Goal: Task Accomplishment & Management: Manage account settings

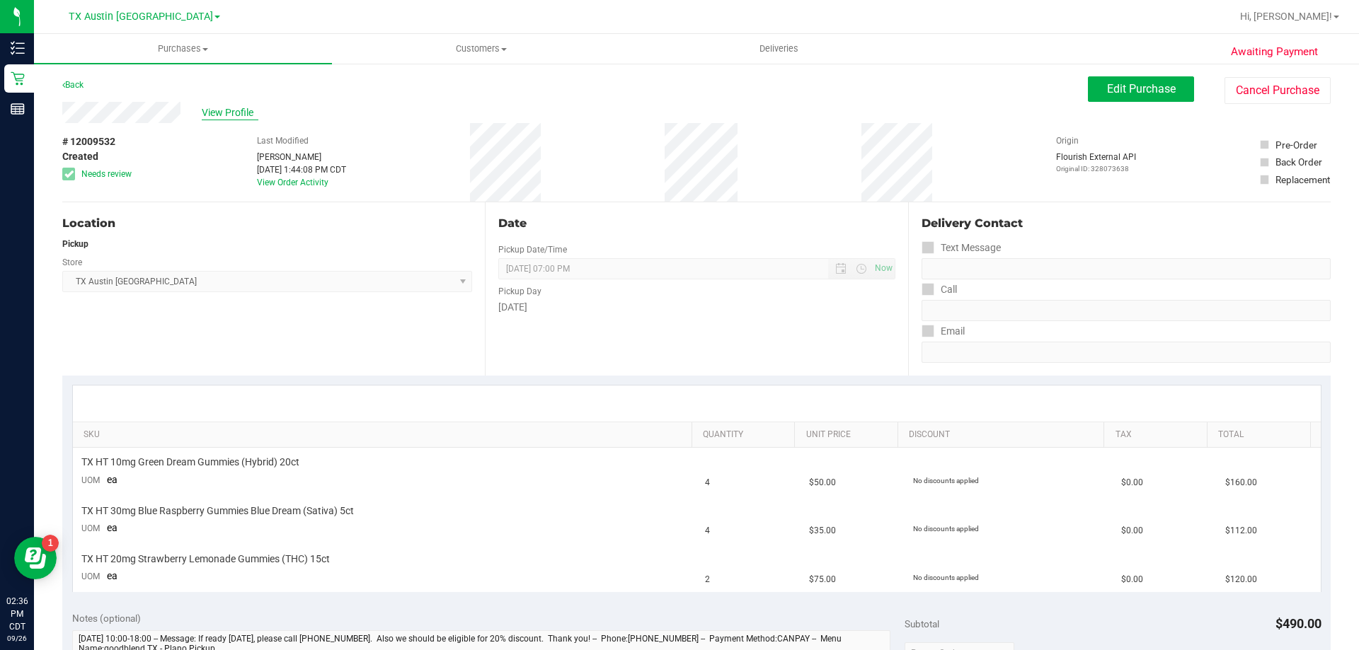
click at [222, 106] on span "View Profile" at bounding box center [230, 112] width 57 height 15
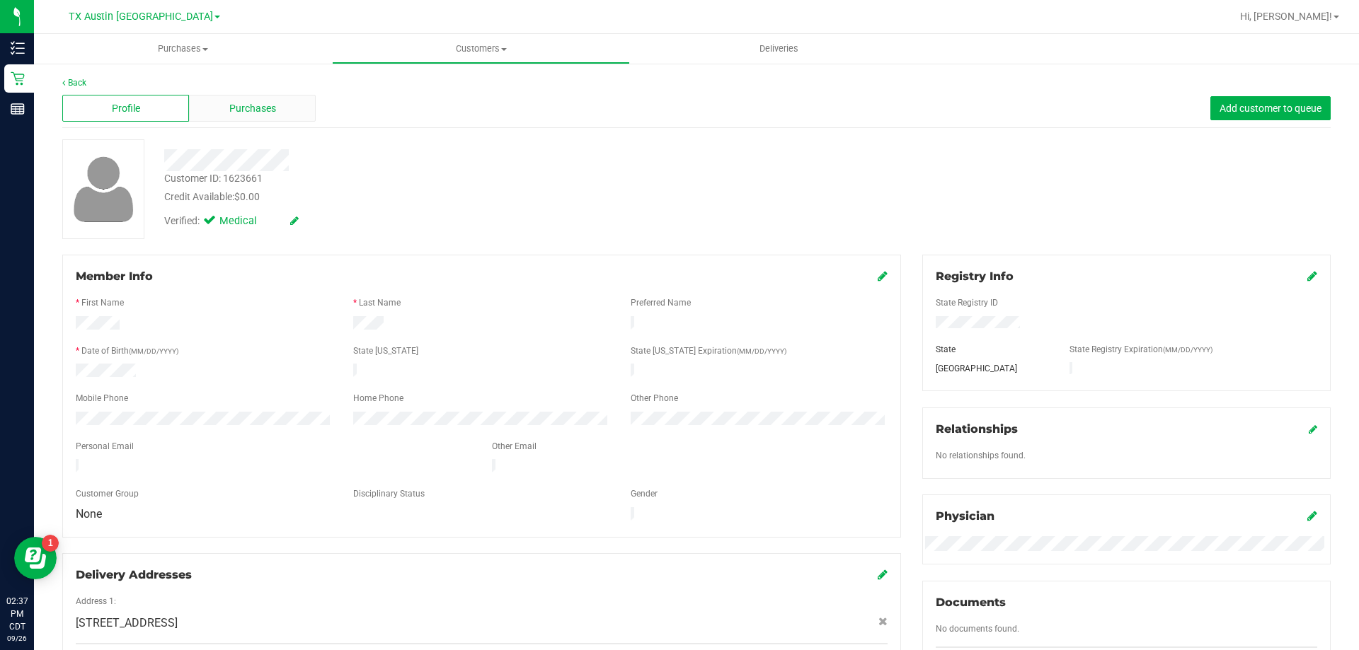
click at [286, 107] on div "Purchases" at bounding box center [252, 108] width 127 height 27
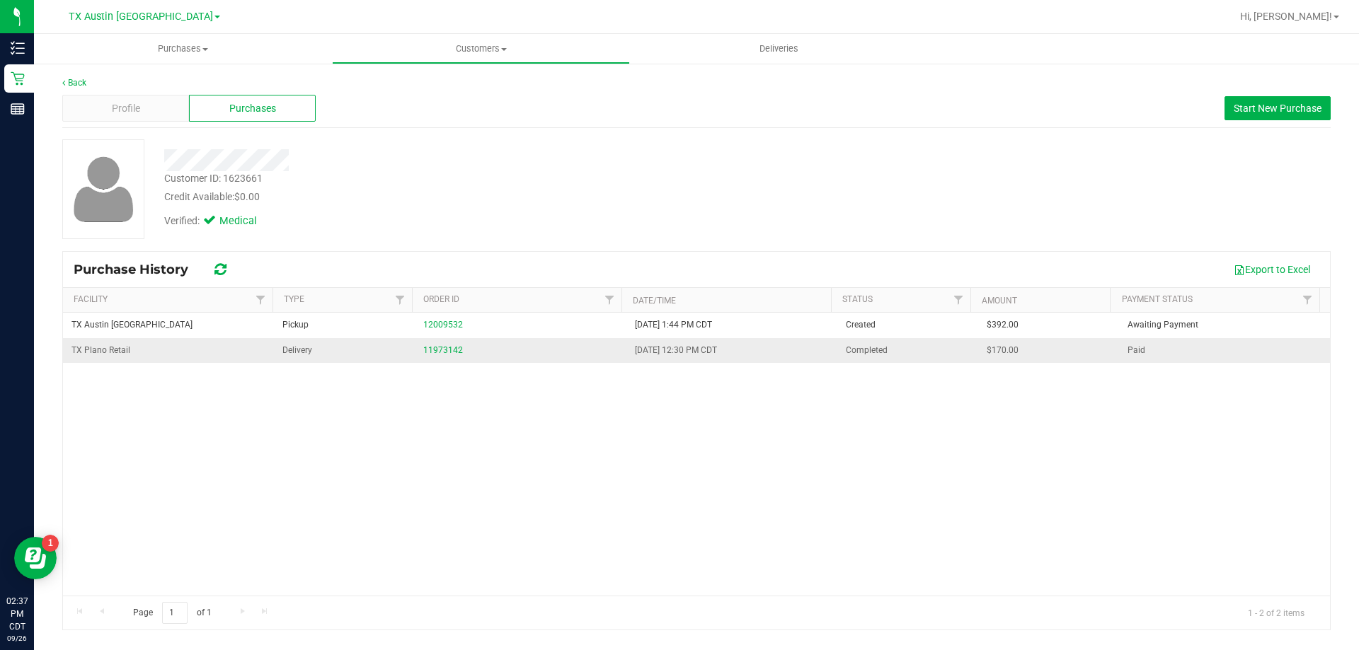
click at [444, 358] on td "11973142" at bounding box center [520, 350] width 211 height 25
click at [447, 350] on link "11973142" at bounding box center [443, 350] width 40 height 10
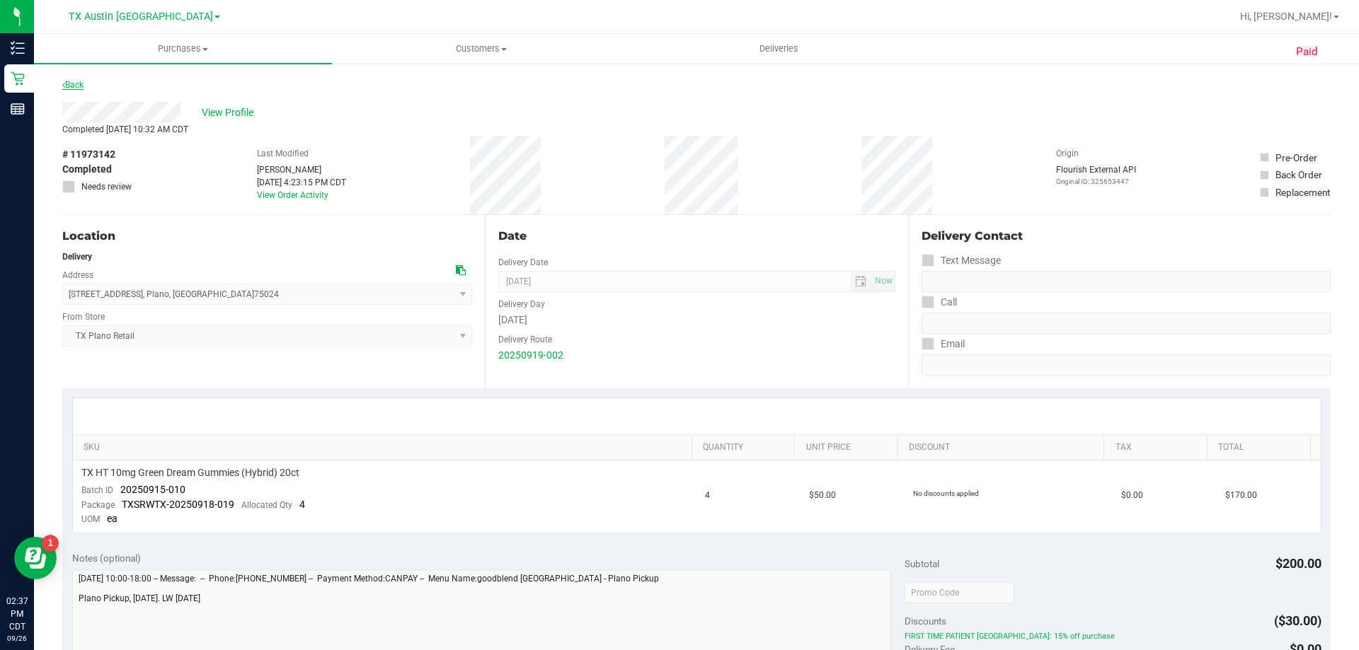
click at [63, 88] on icon at bounding box center [63, 85] width 3 height 8
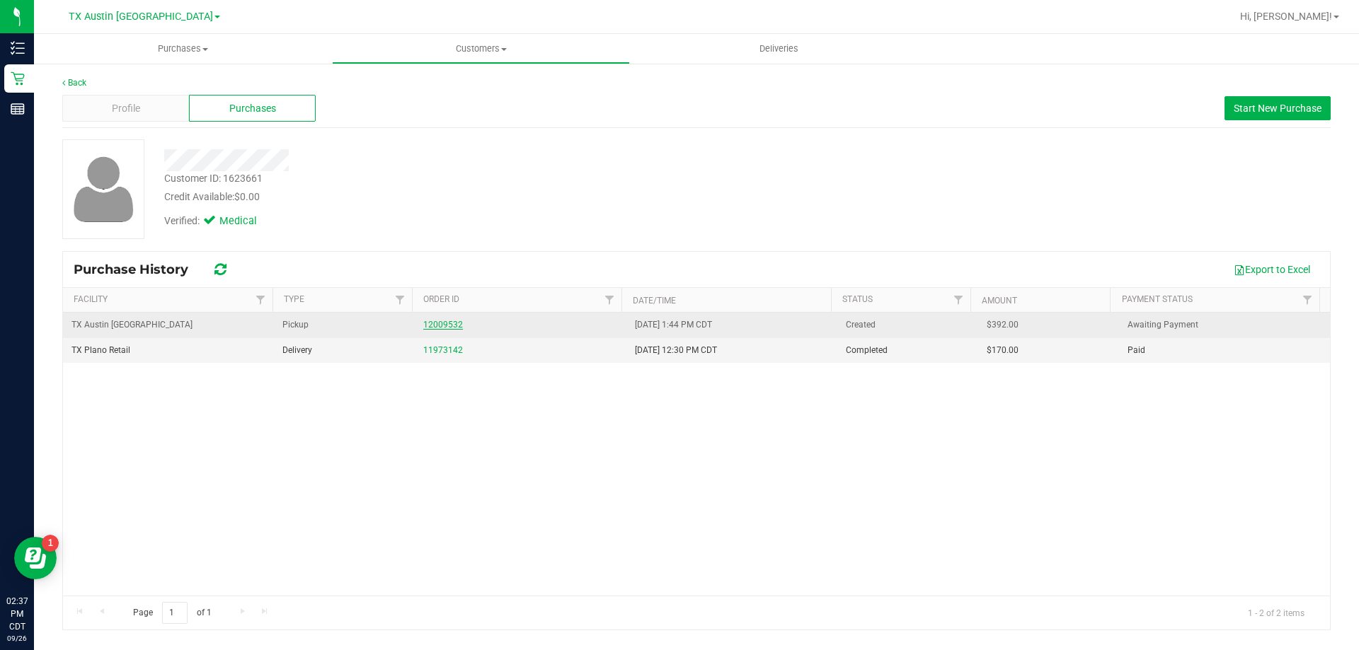
click at [452, 326] on link "12009532" at bounding box center [443, 325] width 40 height 10
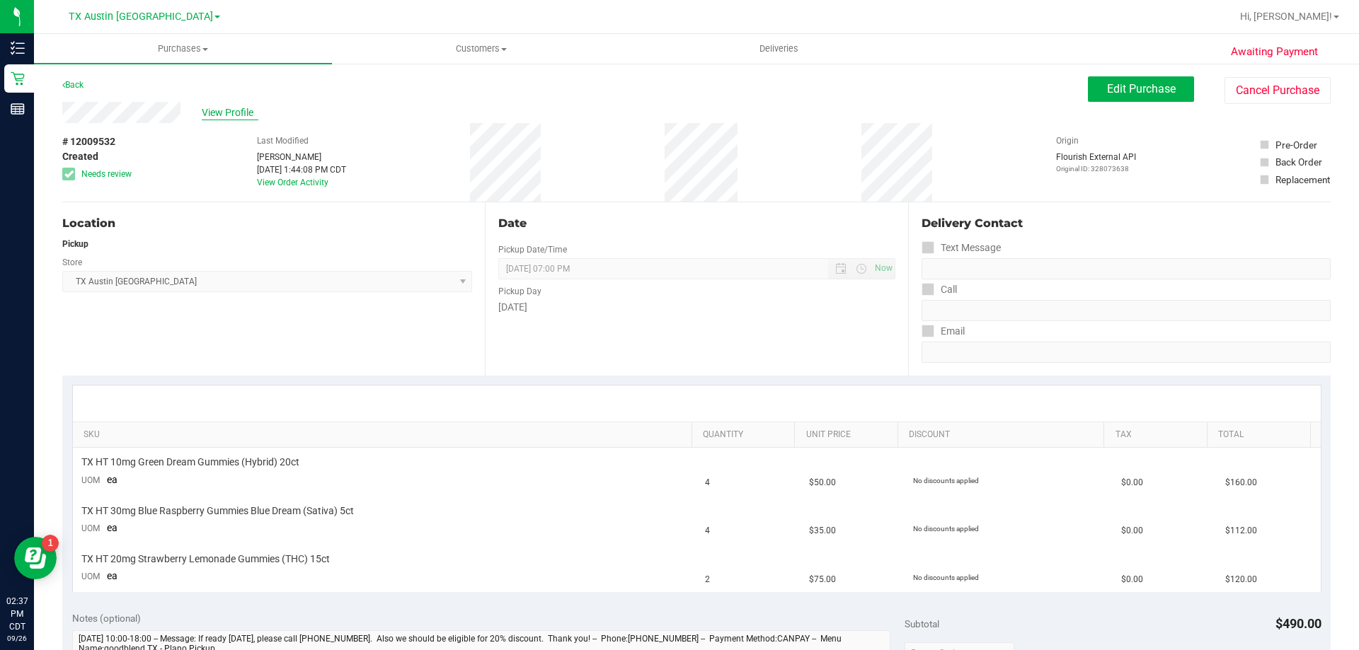
click at [222, 115] on span "View Profile" at bounding box center [230, 112] width 57 height 15
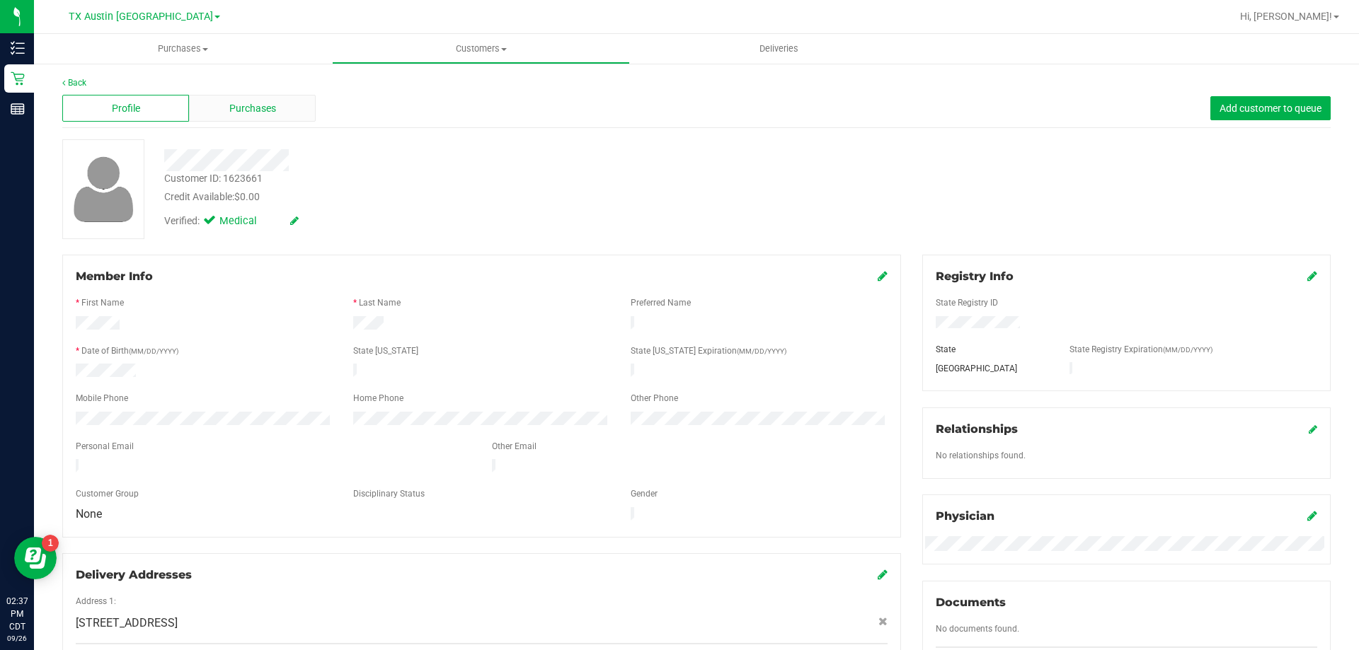
click at [248, 113] on span "Purchases" at bounding box center [252, 108] width 47 height 15
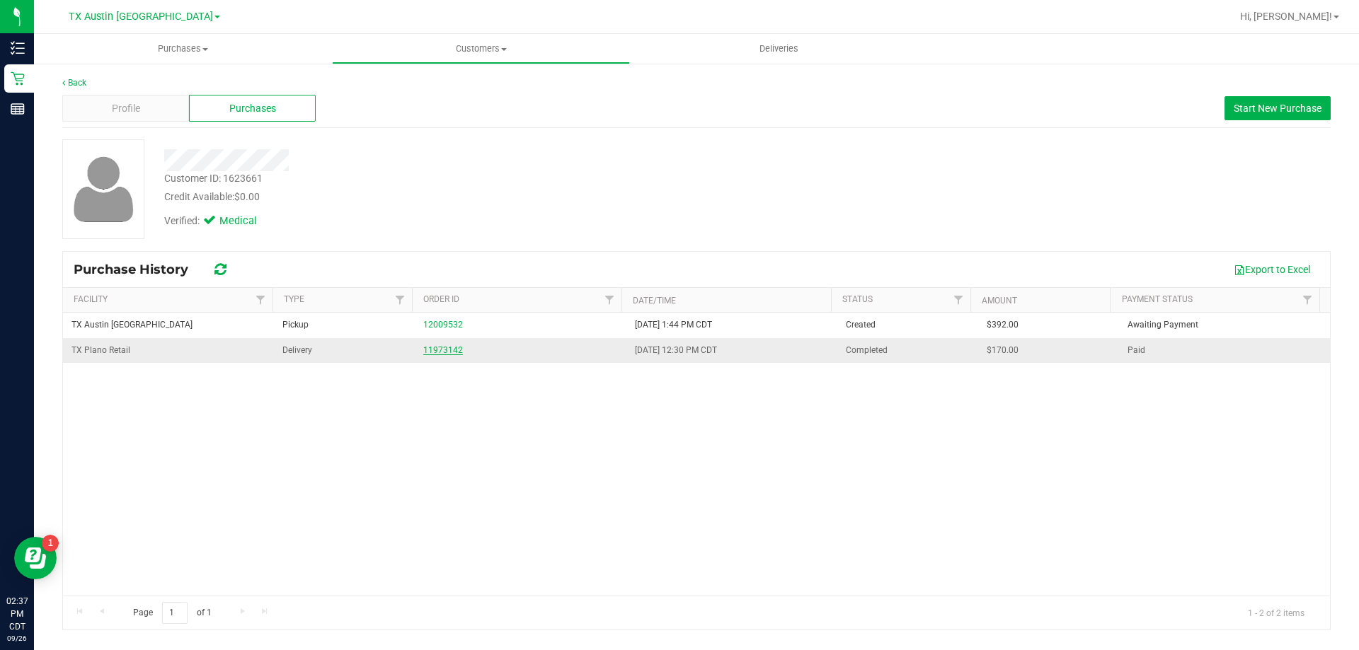
click at [423, 348] on link "11973142" at bounding box center [443, 350] width 40 height 10
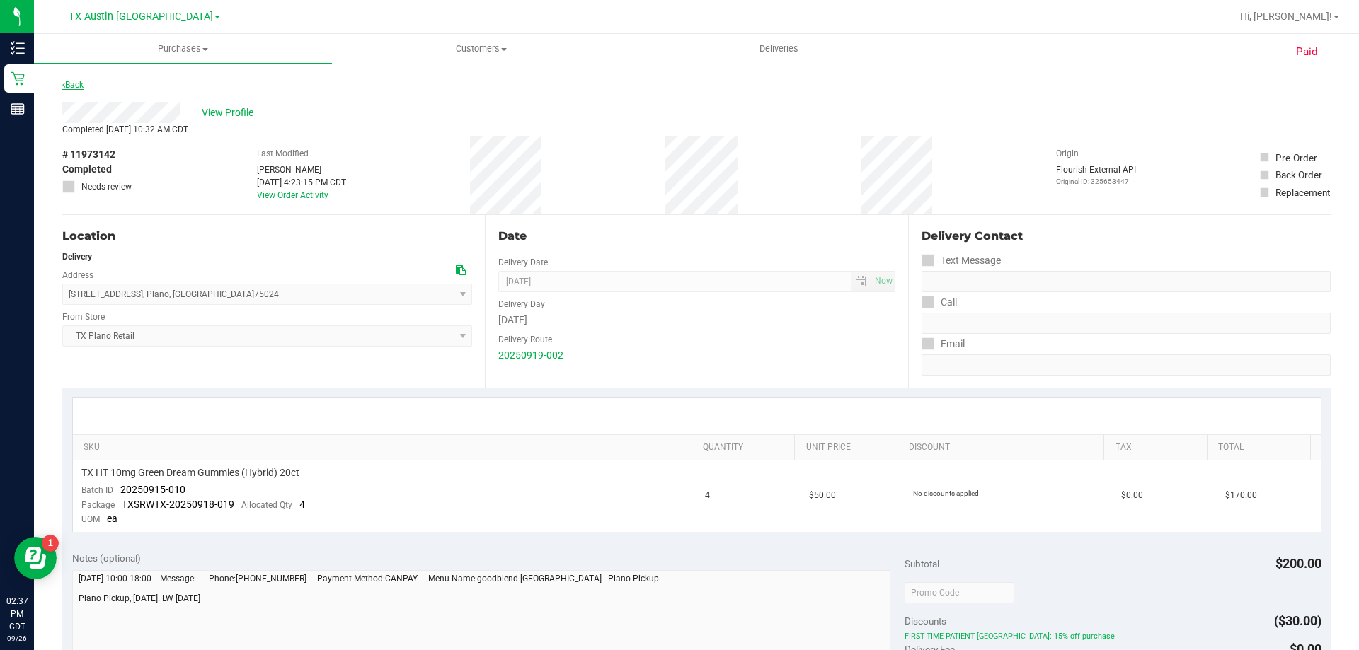
click at [74, 83] on link "Back" at bounding box center [72, 85] width 21 height 10
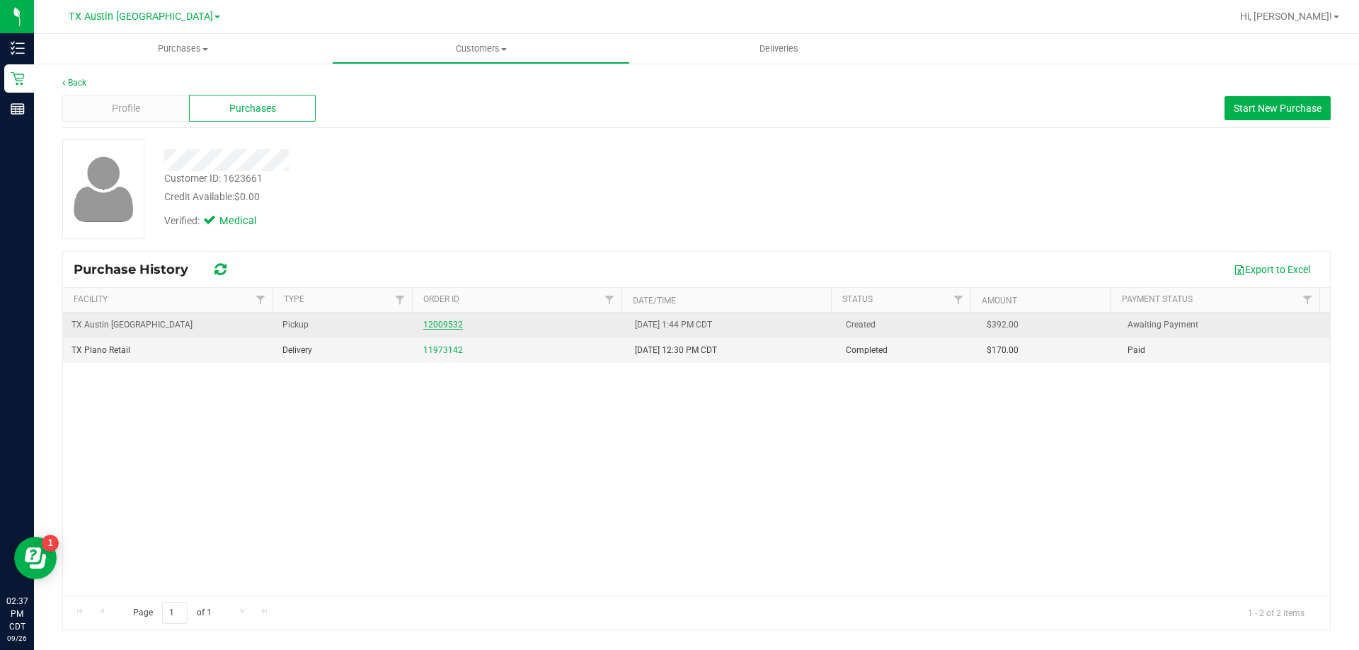
click at [449, 323] on link "12009532" at bounding box center [443, 325] width 40 height 10
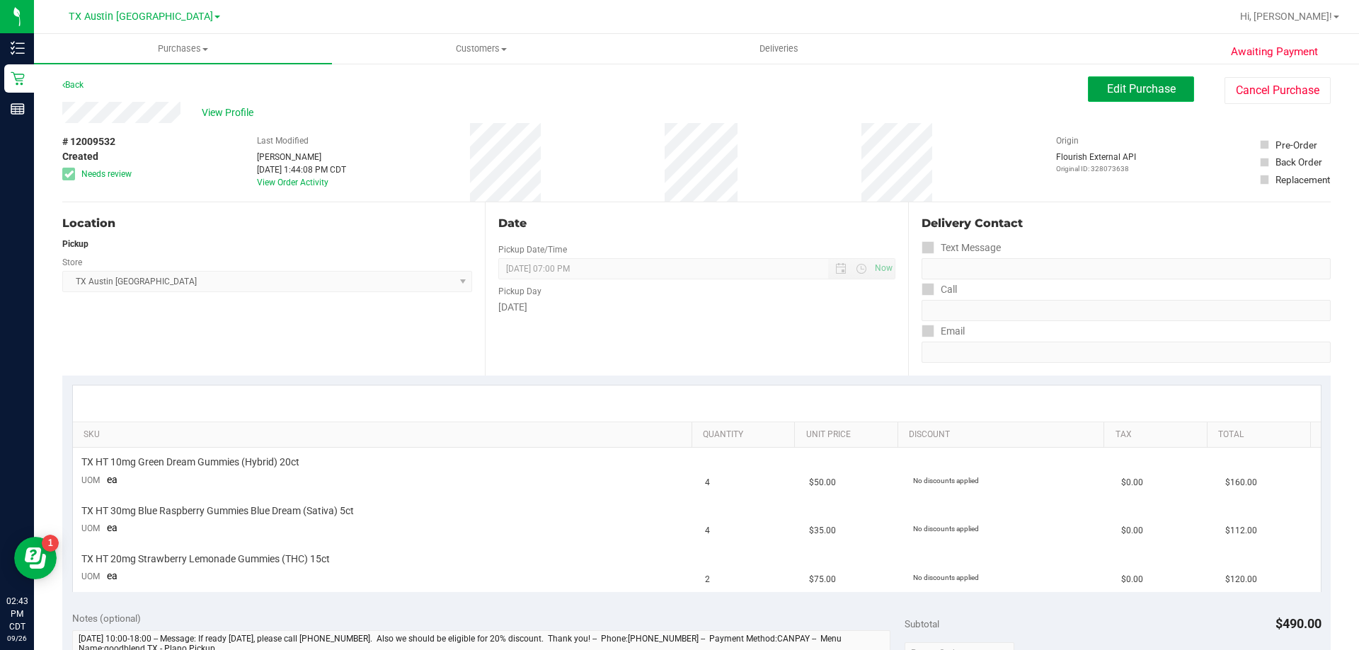
click at [1093, 97] on button "Edit Purchase" at bounding box center [1141, 88] width 106 height 25
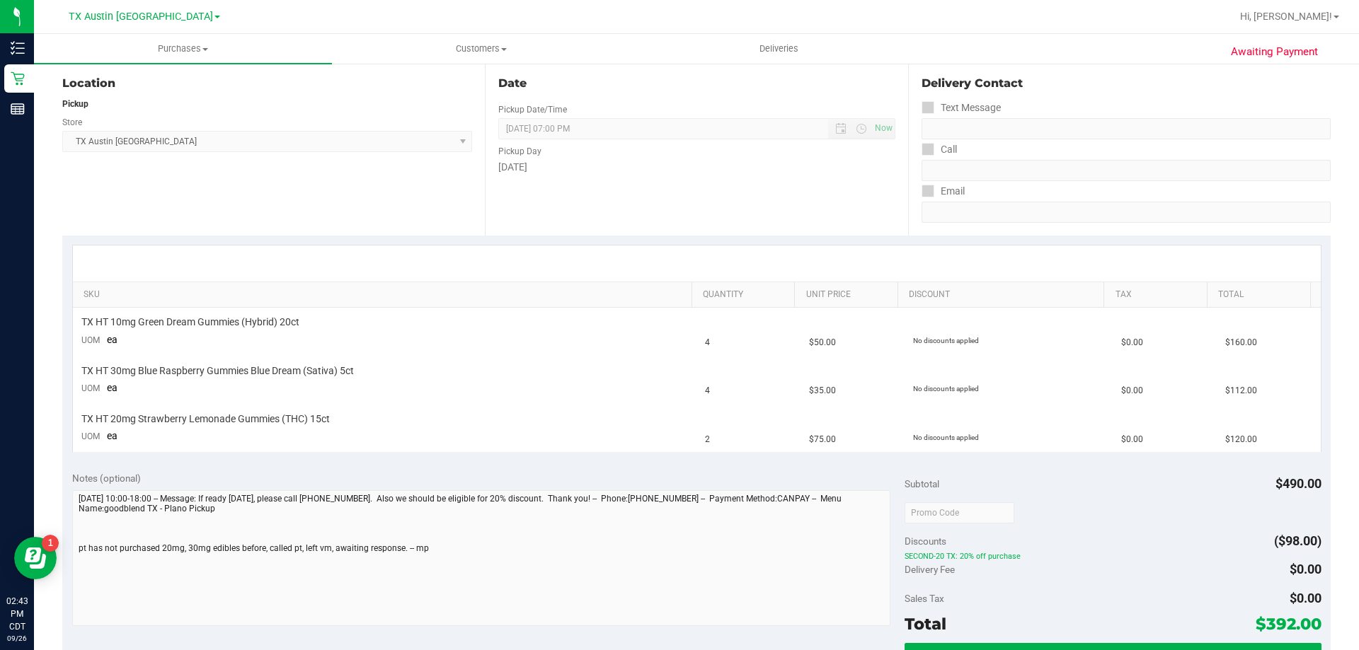
scroll to position [142, 0]
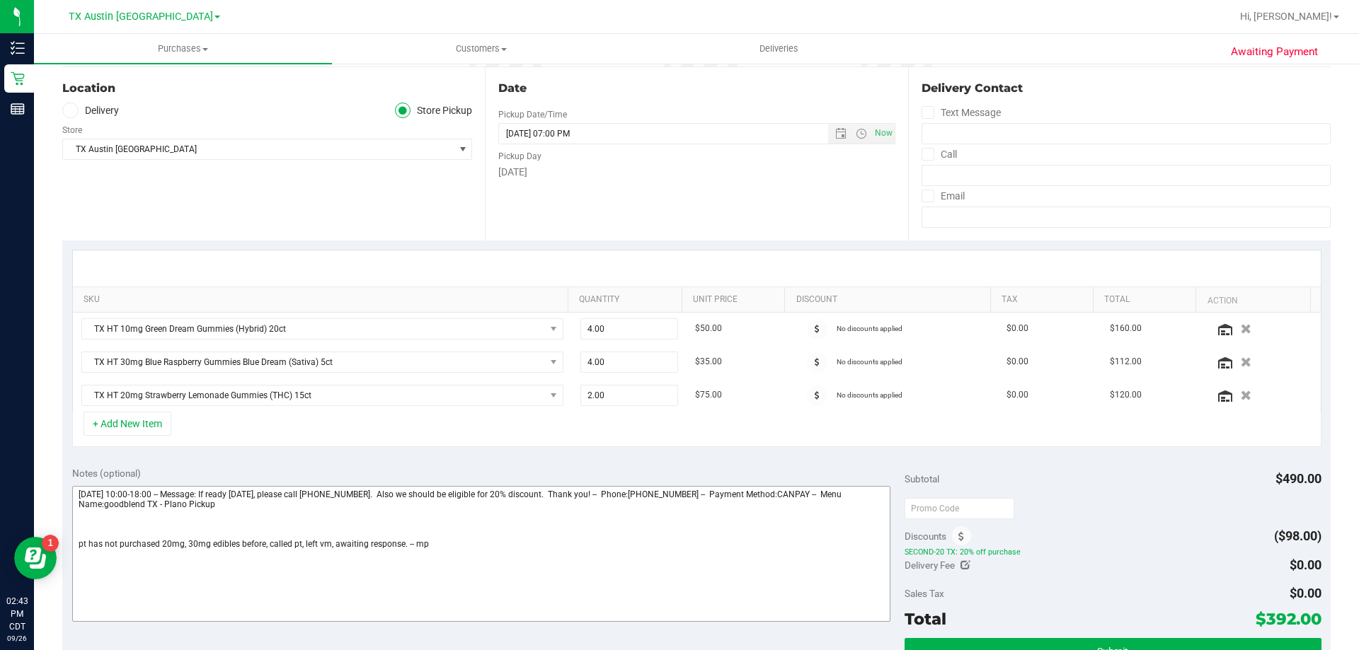
scroll to position [142, 0]
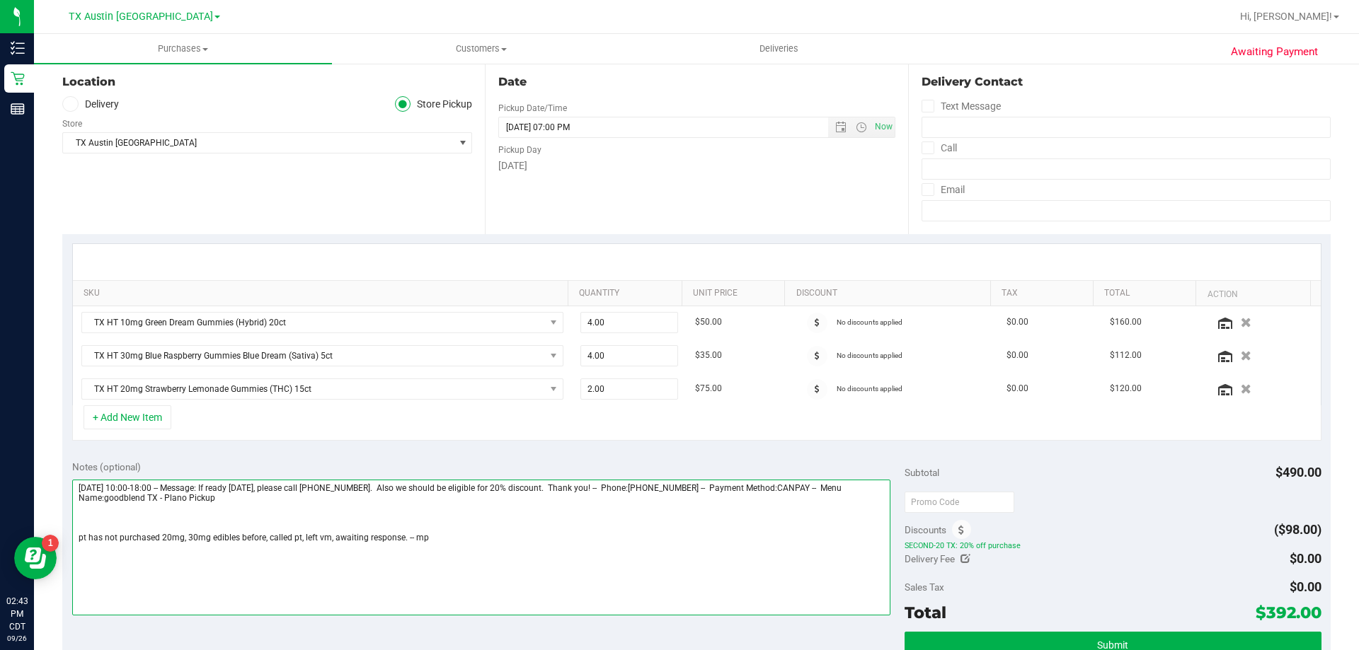
click at [115, 518] on textarea at bounding box center [481, 548] width 819 height 136
click at [456, 523] on textarea at bounding box center [481, 548] width 819 height 136
paste textarea "Pt can't get HD gummies. Retail called and lvm so just sending pt an email. VF …"
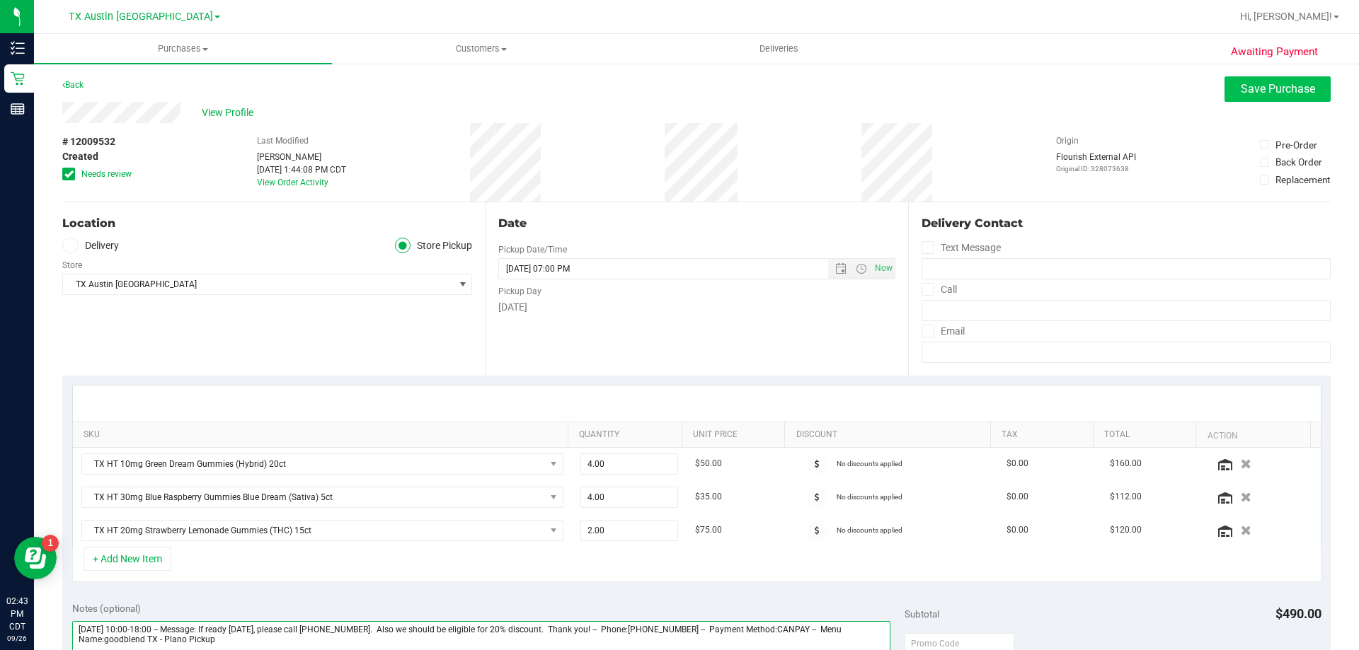
type textarea "Saturday 09/27/2025 10:00-18:00 -- Message: If ready today, please call 706-505…"
click at [1270, 87] on span "Save Purchase" at bounding box center [1278, 88] width 74 height 13
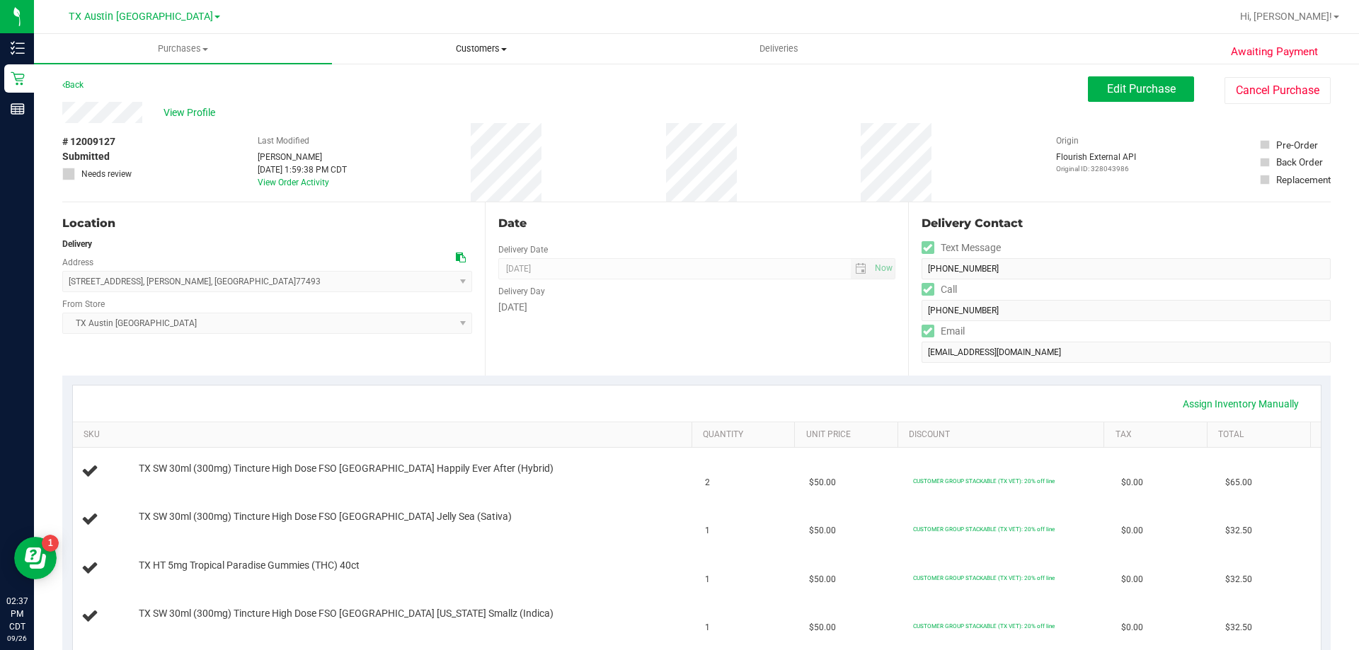
click at [488, 55] on uib-tab-heading "Customers All customers Add a new customer All physicians" at bounding box center [481, 49] width 297 height 28
click at [485, 84] on li "All customers" at bounding box center [481, 85] width 298 height 17
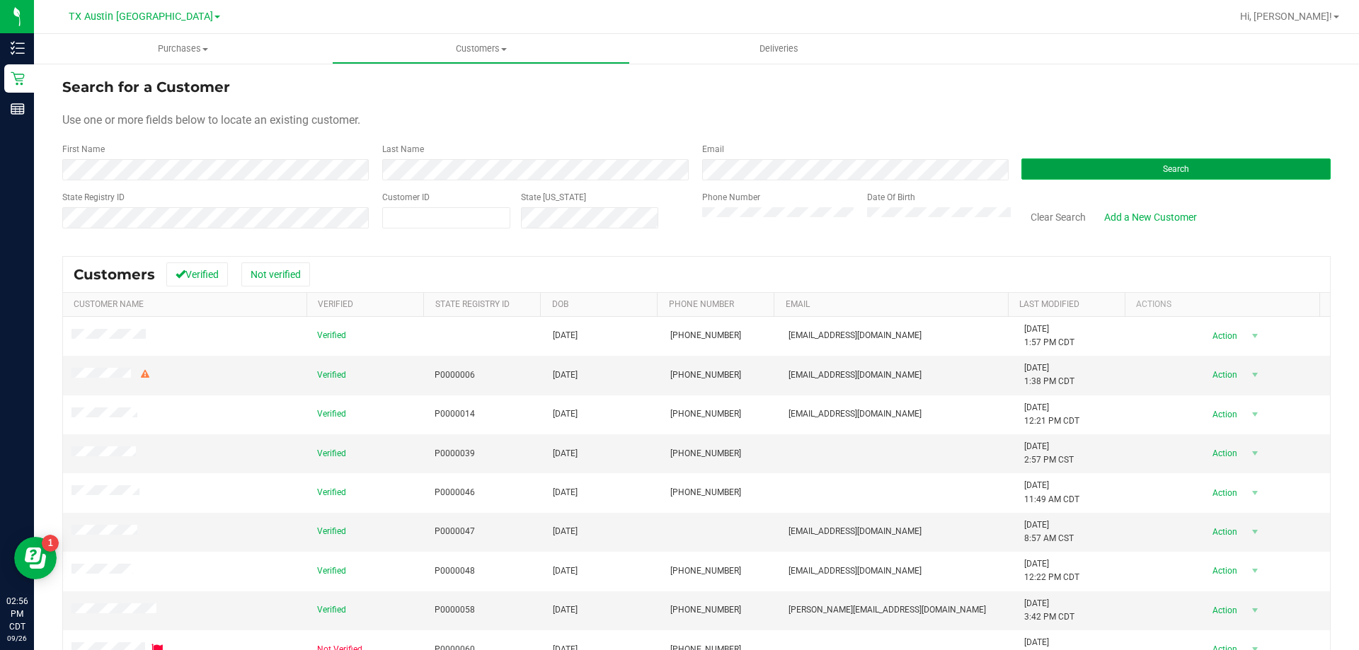
click at [1099, 172] on button "Search" at bounding box center [1175, 169] width 309 height 21
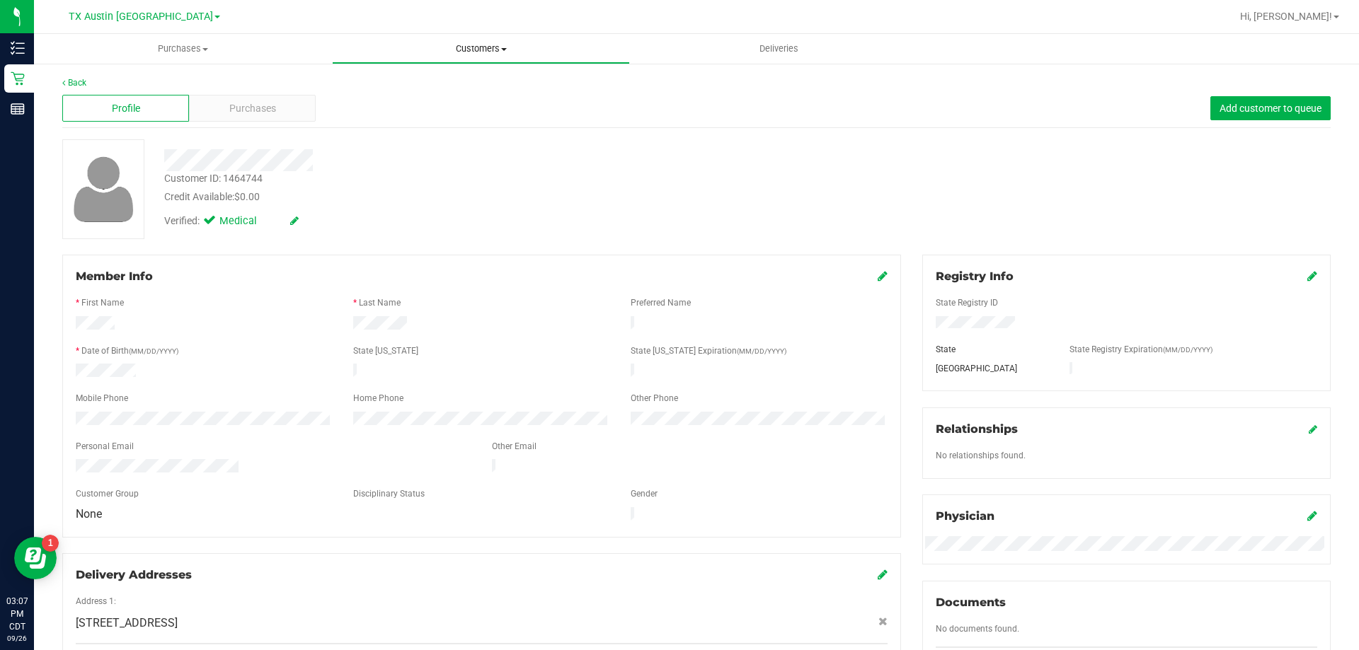
click at [478, 41] on uib-tab-heading "Customers All customers Add a new customer All physicians" at bounding box center [481, 49] width 297 height 28
click at [473, 89] on li "All customers" at bounding box center [481, 85] width 298 height 17
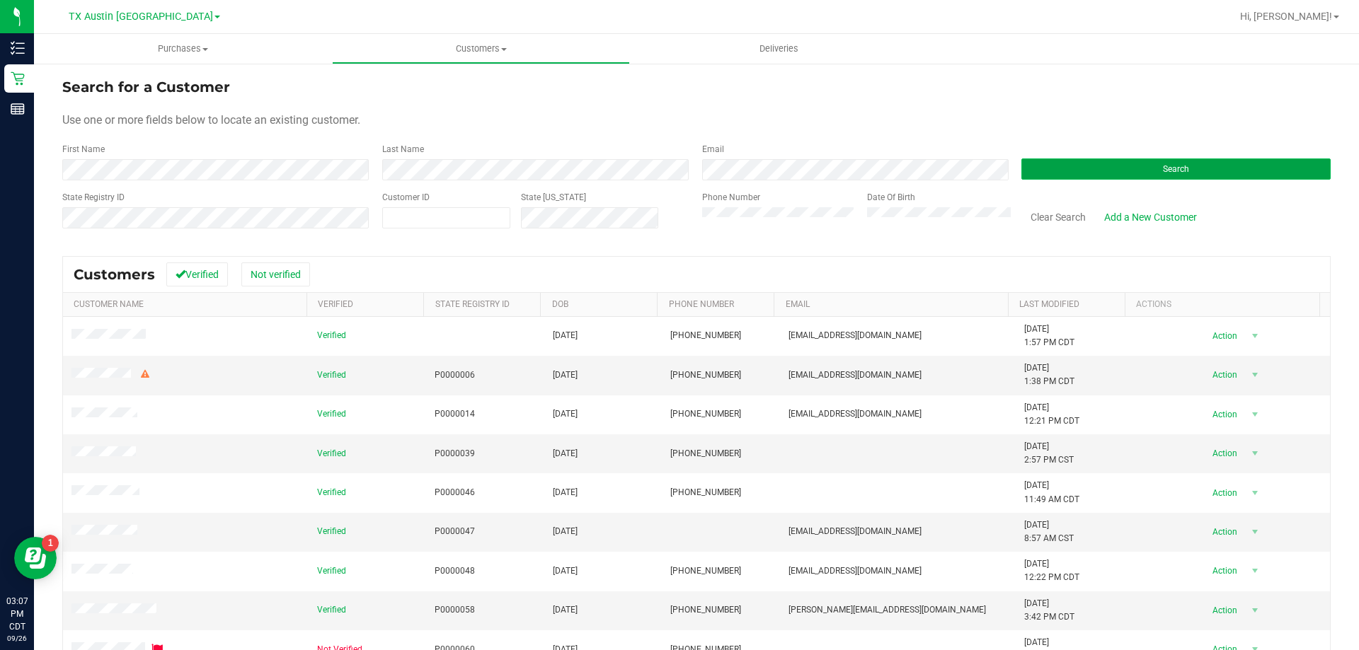
click at [1056, 171] on button "Search" at bounding box center [1175, 169] width 309 height 21
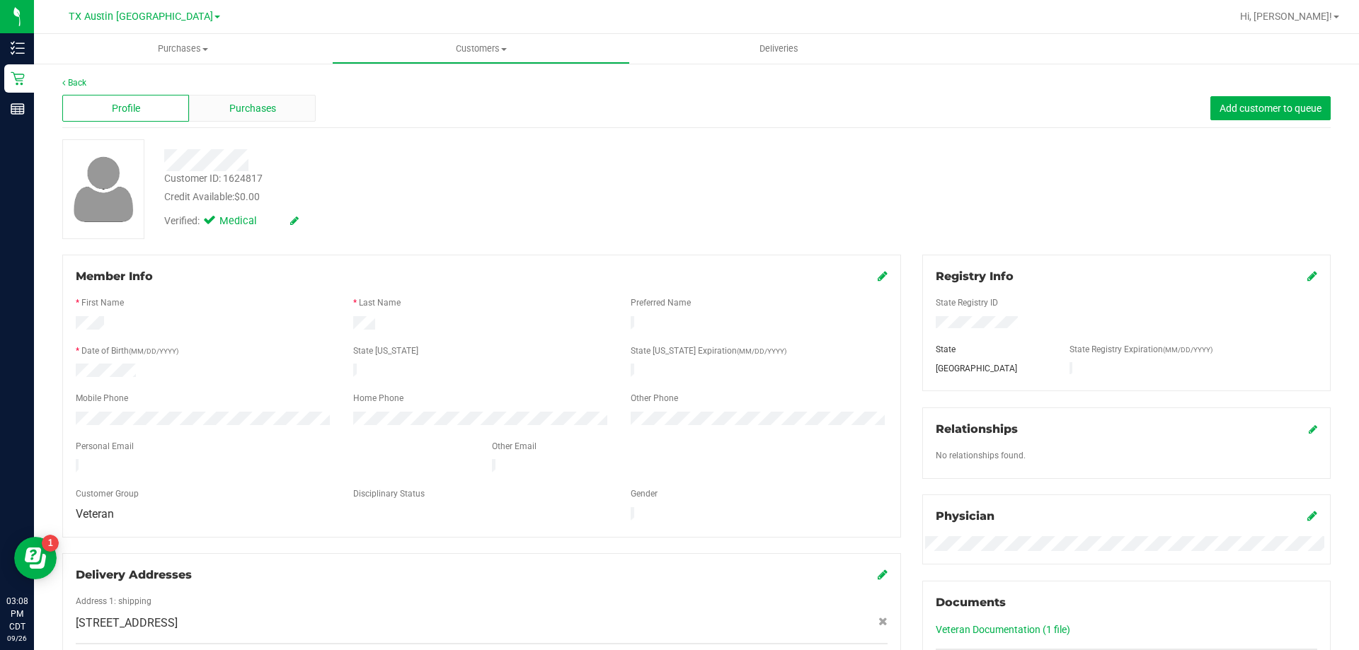
click at [295, 109] on div "Purchases" at bounding box center [252, 108] width 127 height 27
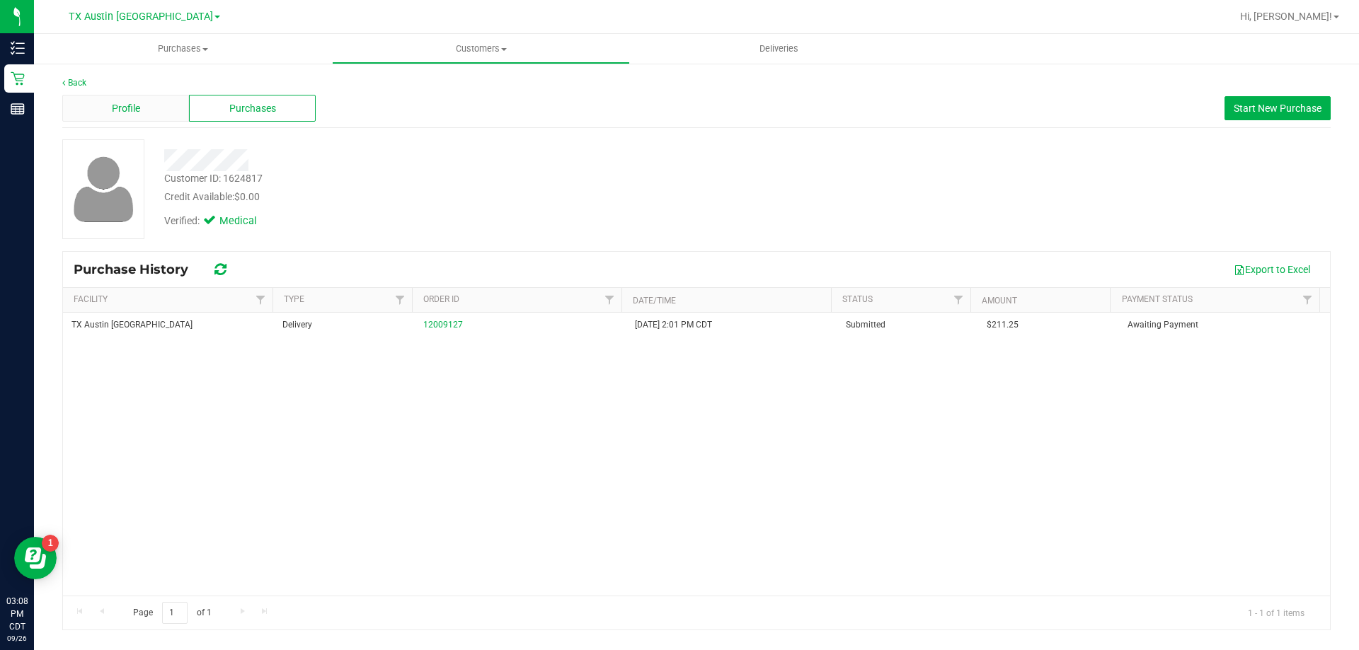
click at [163, 107] on div "Profile" at bounding box center [125, 108] width 127 height 27
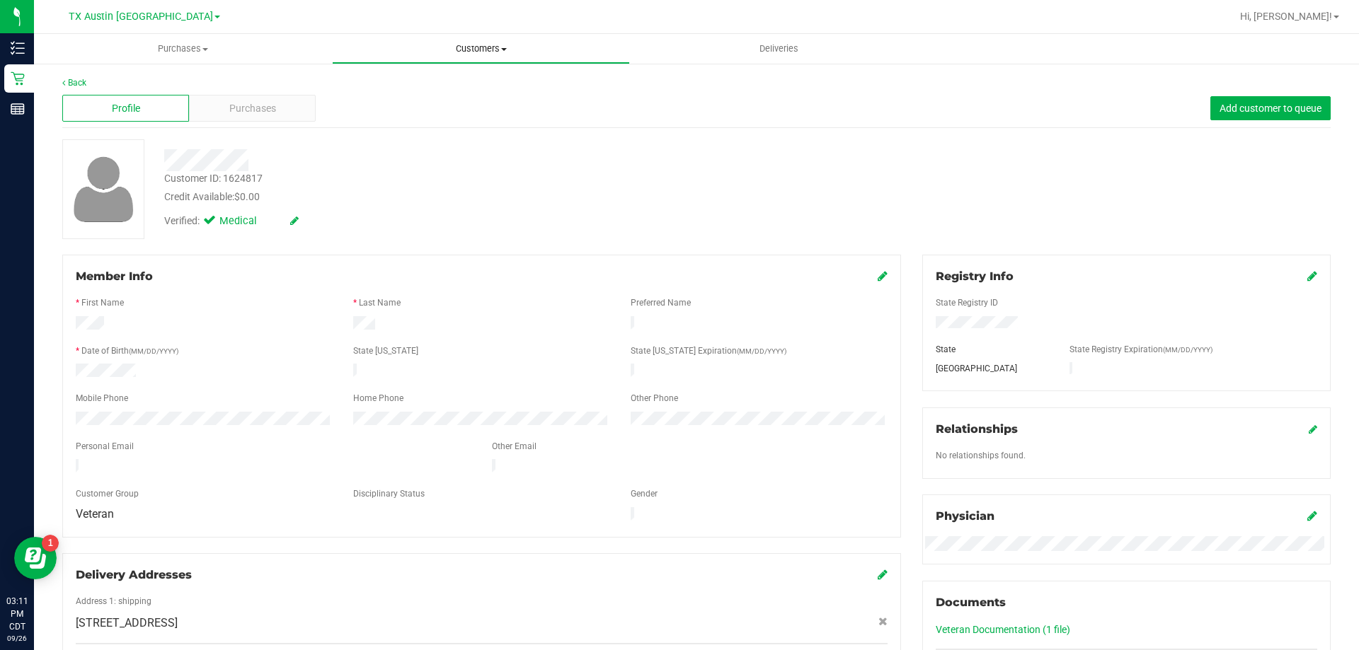
click at [490, 46] on span "Customers" at bounding box center [481, 48] width 297 height 13
click at [488, 87] on li "All customers" at bounding box center [481, 85] width 298 height 17
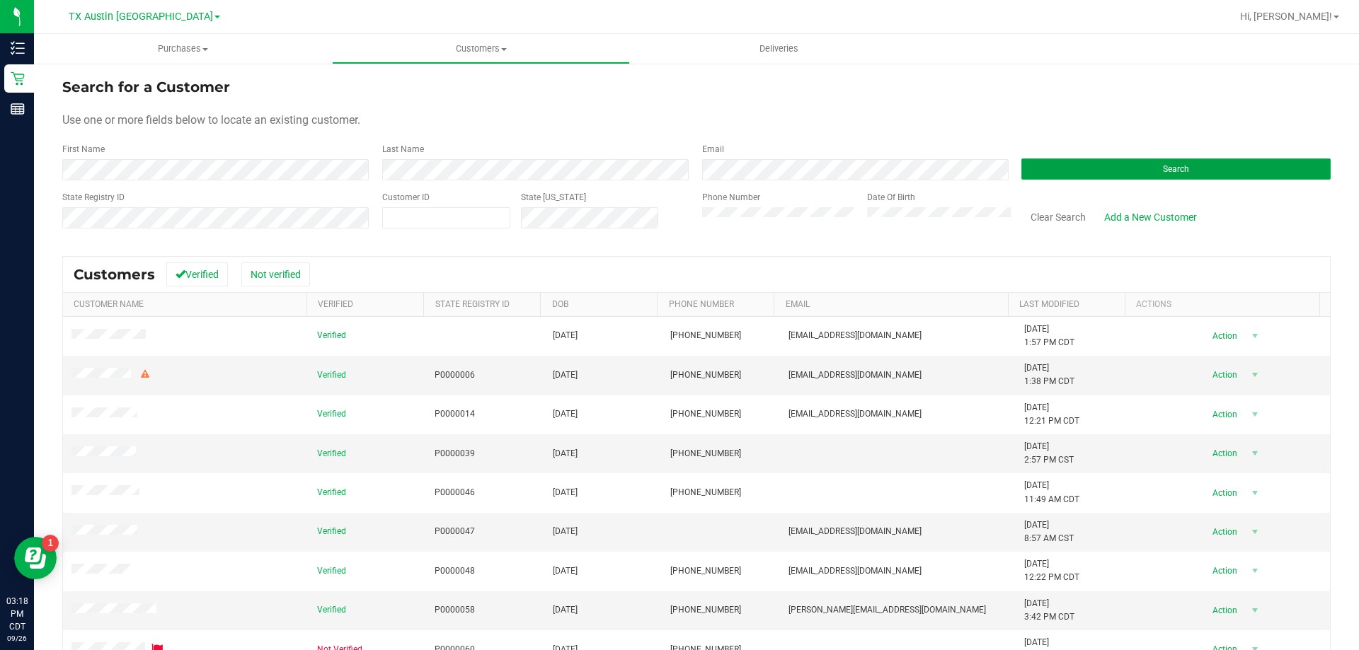
click at [1069, 168] on button "Search" at bounding box center [1175, 169] width 309 height 21
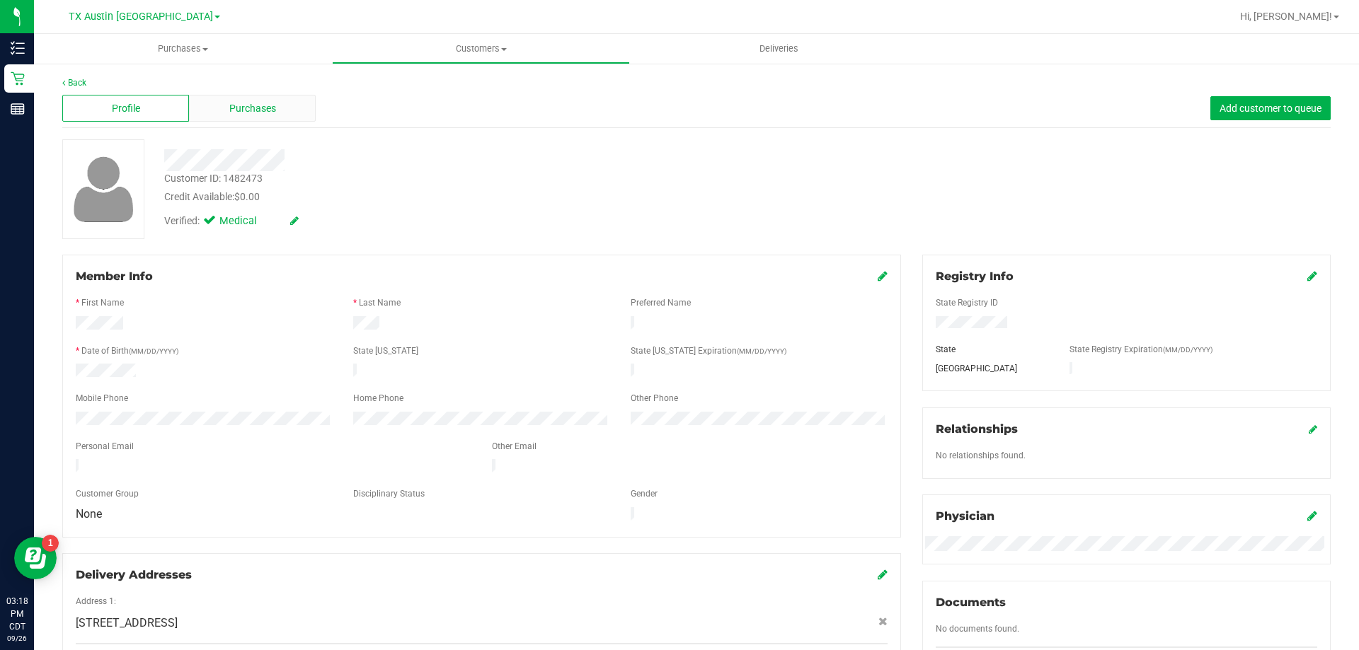
click at [246, 98] on div "Purchases" at bounding box center [252, 108] width 127 height 27
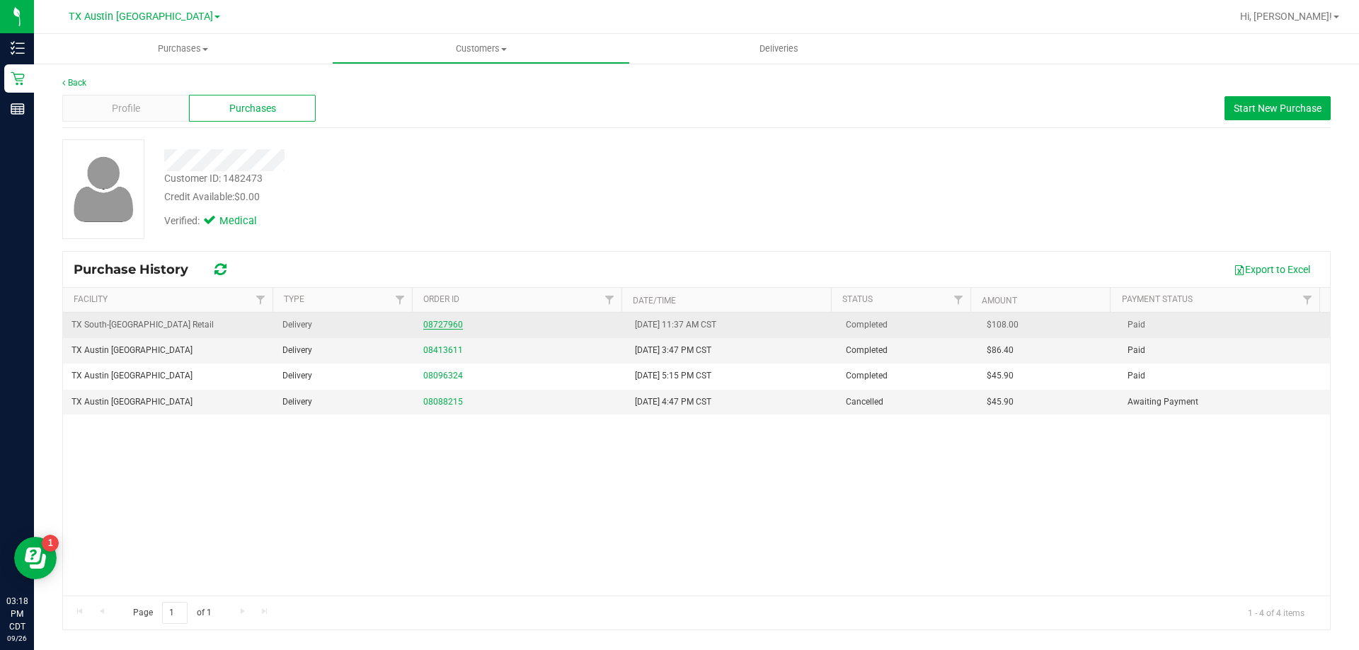
click at [448, 326] on link "08727960" at bounding box center [443, 325] width 40 height 10
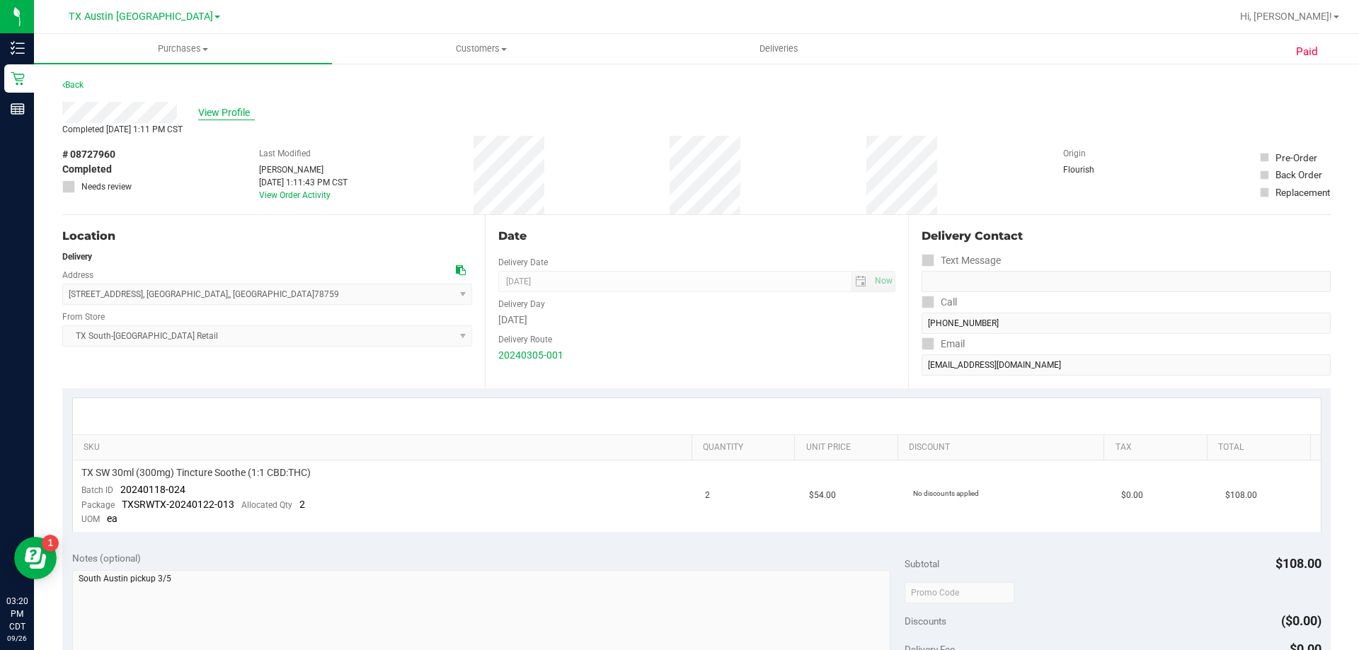
click at [248, 114] on span "View Profile" at bounding box center [226, 112] width 57 height 15
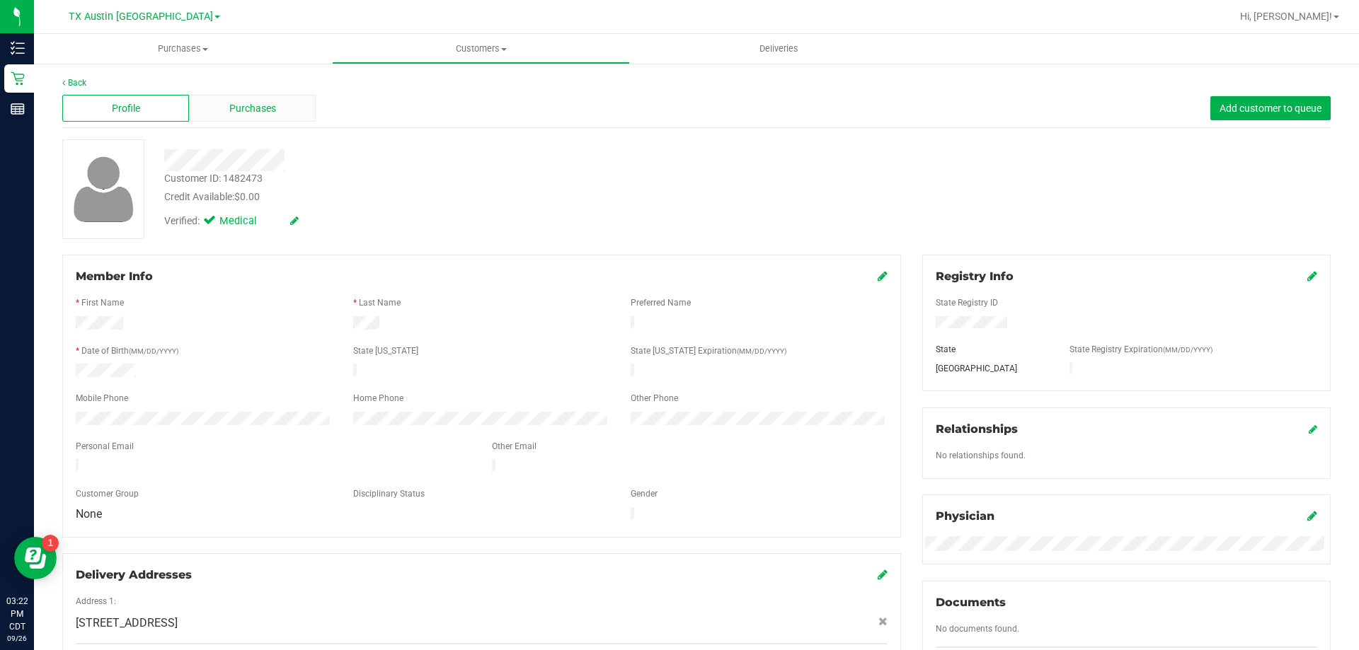
click at [268, 97] on div "Purchases" at bounding box center [252, 108] width 127 height 27
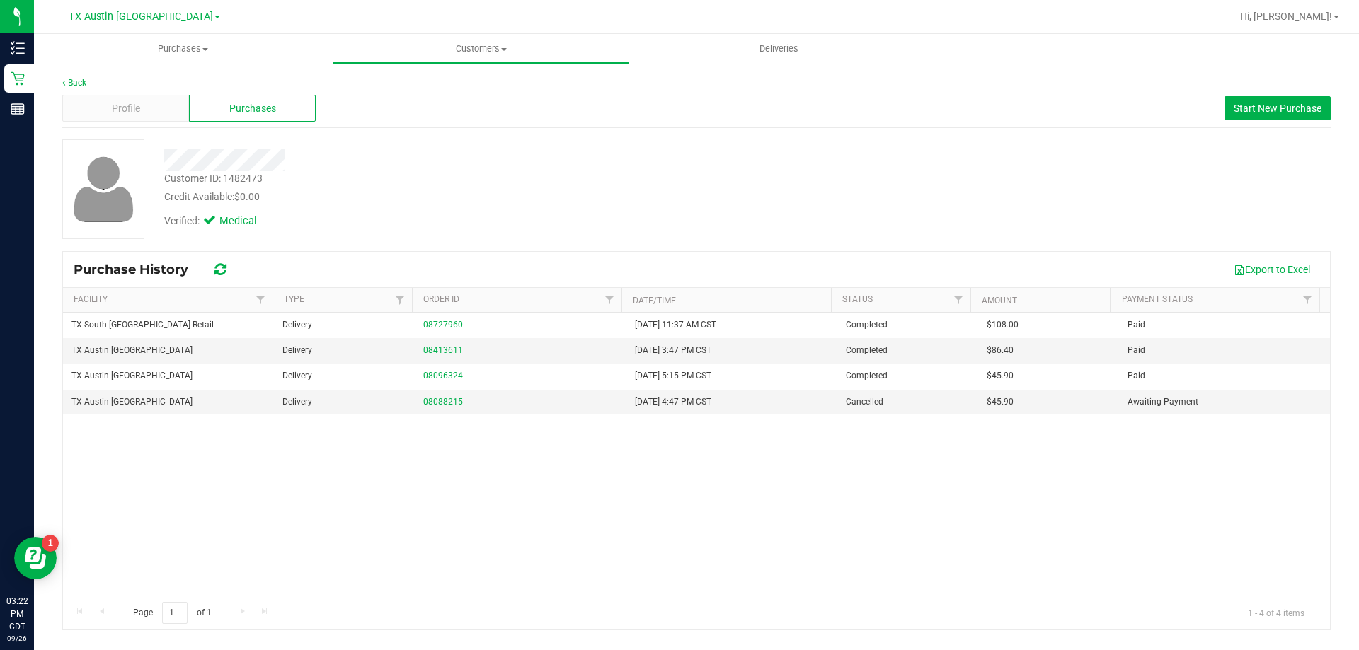
click at [136, 92] on div "Profile Purchases Start New Purchase" at bounding box center [696, 108] width 1268 height 39
click at [135, 110] on span "Profile" at bounding box center [126, 108] width 28 height 15
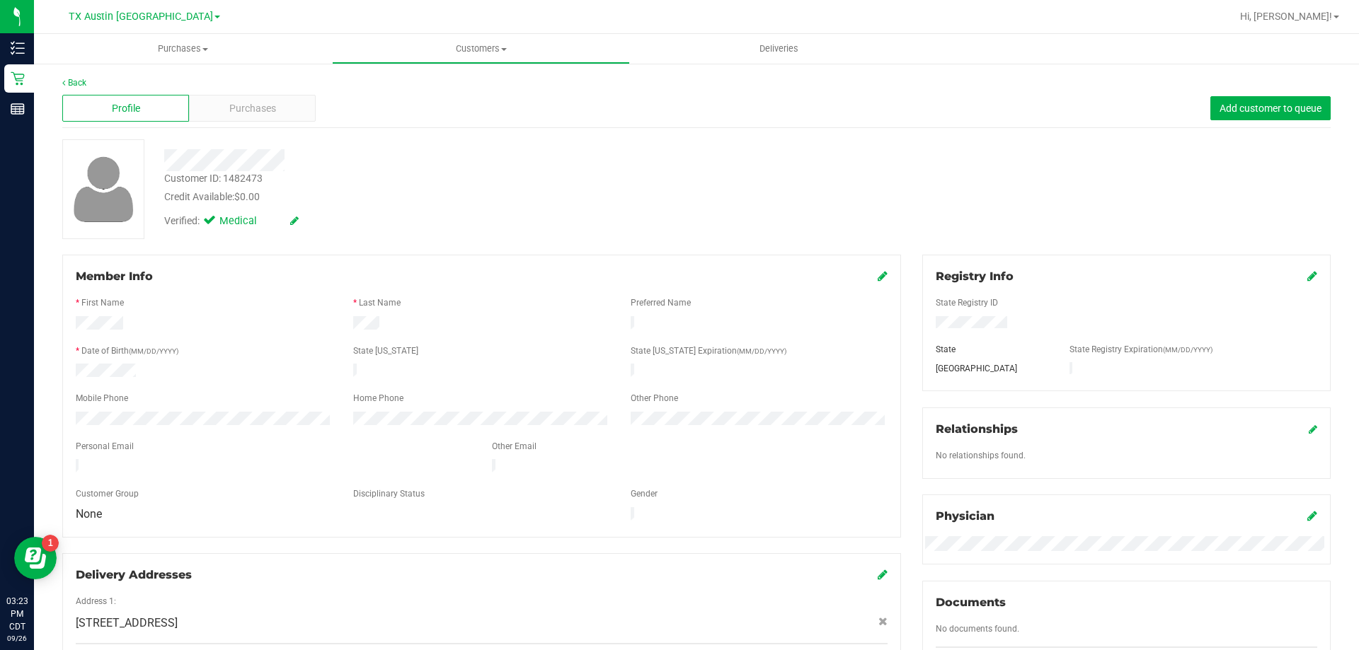
click at [282, 144] on div at bounding box center [476, 155] width 645 height 32
click at [465, 47] on span "Customers" at bounding box center [481, 48] width 297 height 13
click at [459, 82] on li "All customers" at bounding box center [481, 85] width 298 height 17
click at [246, 97] on div "Purchases" at bounding box center [252, 108] width 127 height 27
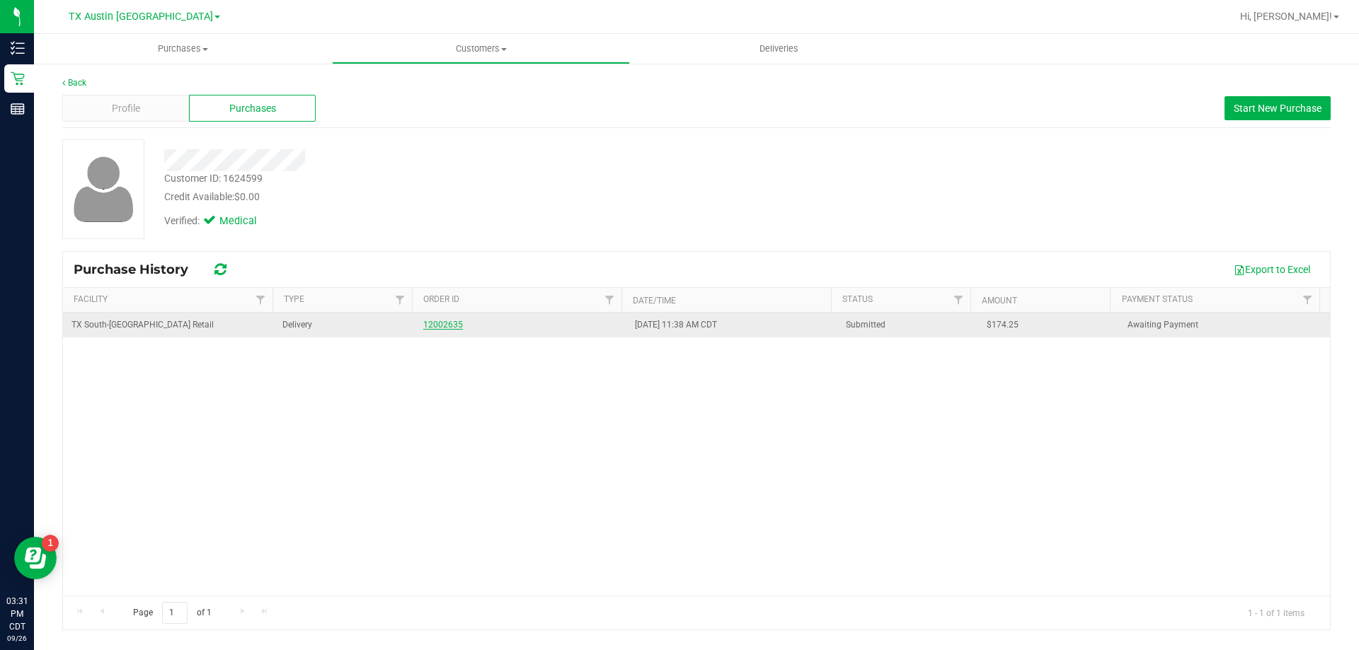
click at [442, 323] on link "12002635" at bounding box center [443, 325] width 40 height 10
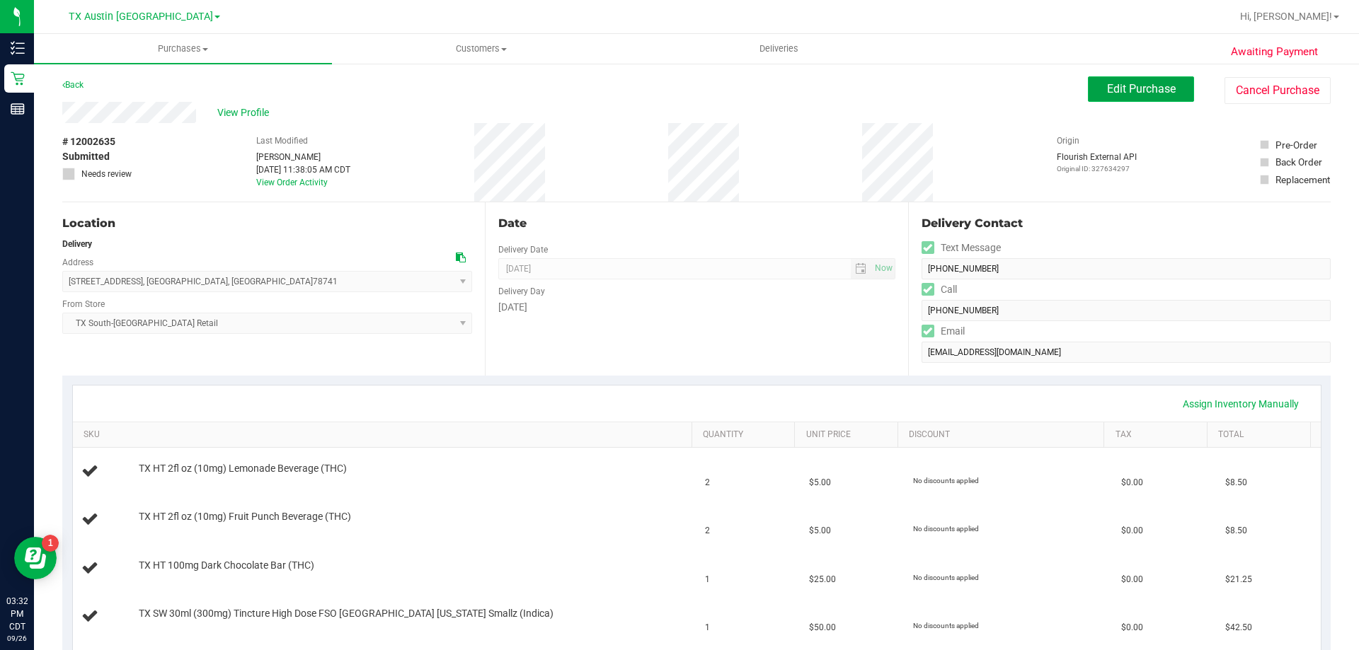
click at [1139, 84] on span "Edit Purchase" at bounding box center [1141, 88] width 69 height 13
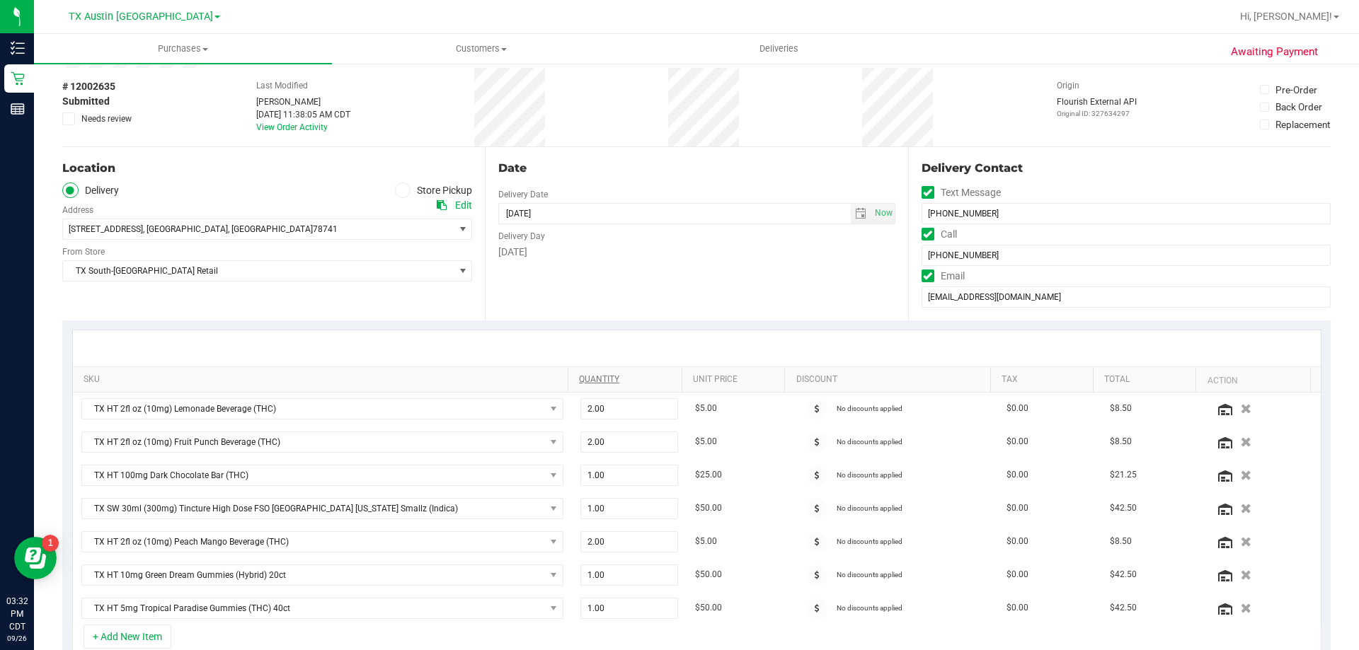
scroll to position [142, 0]
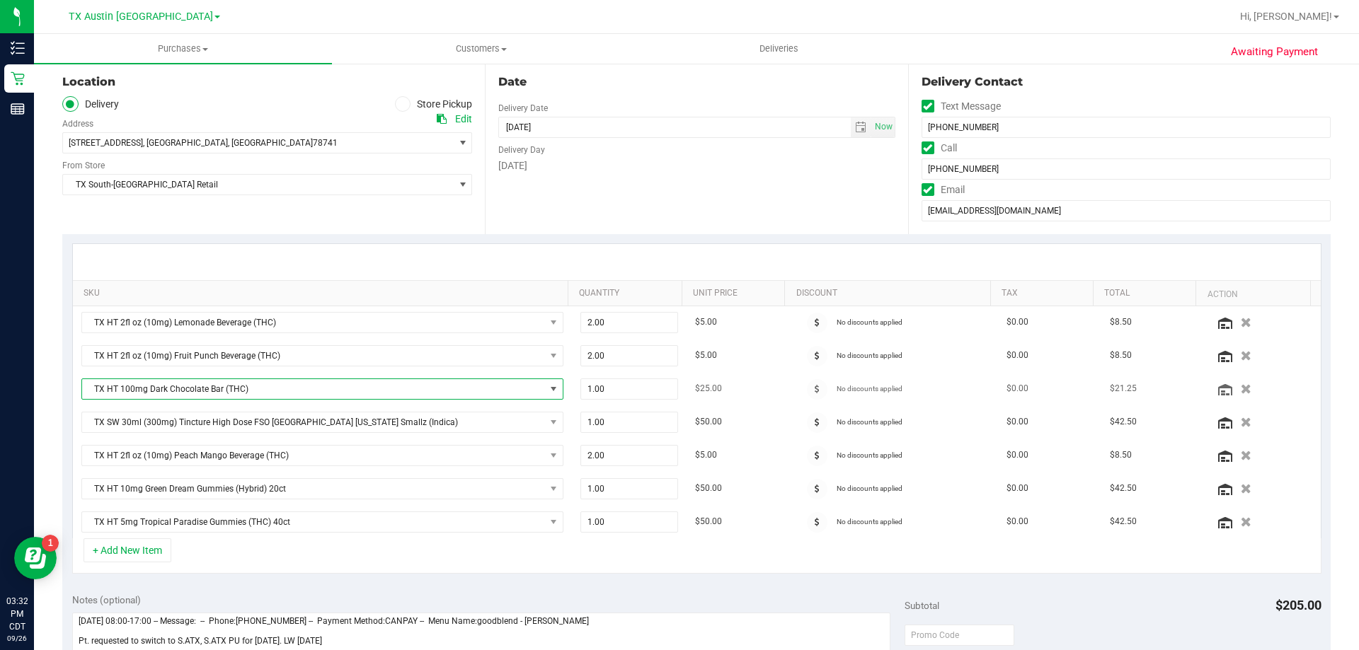
click at [299, 390] on span "TX HT 100mg Dark Chocolate Bar (THC)" at bounding box center [313, 389] width 463 height 20
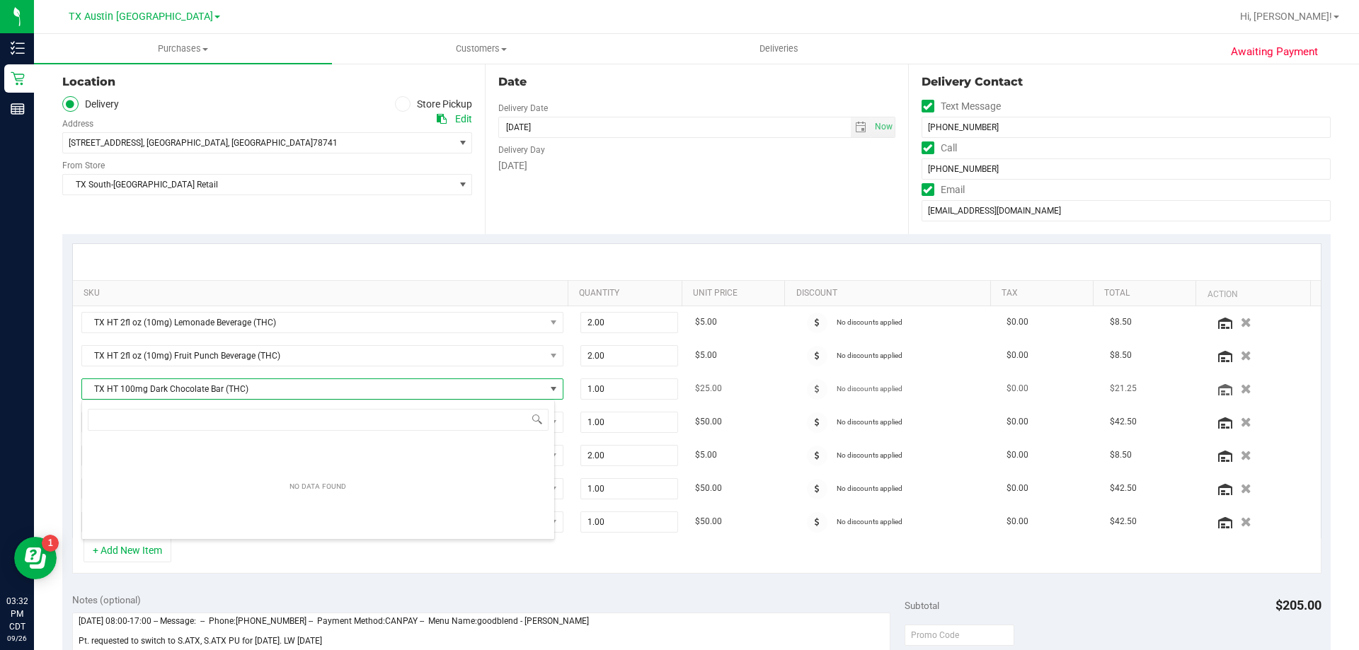
scroll to position [21, 469]
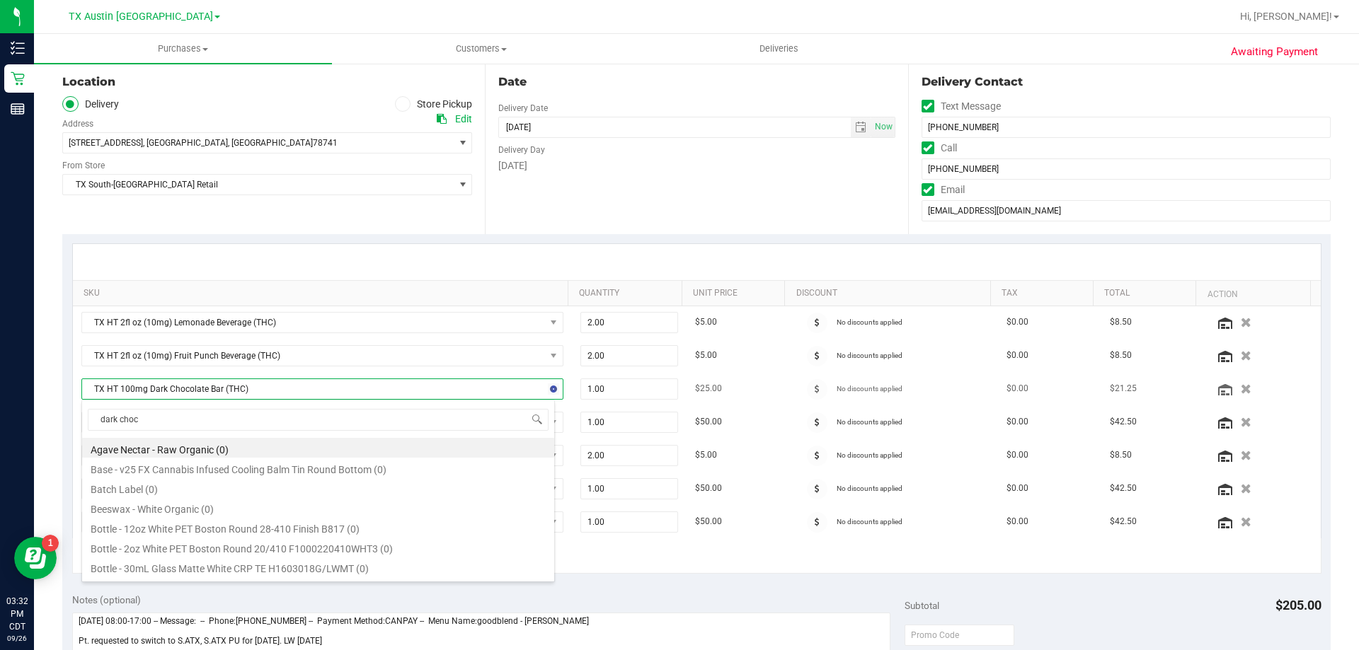
type input "dark choco"
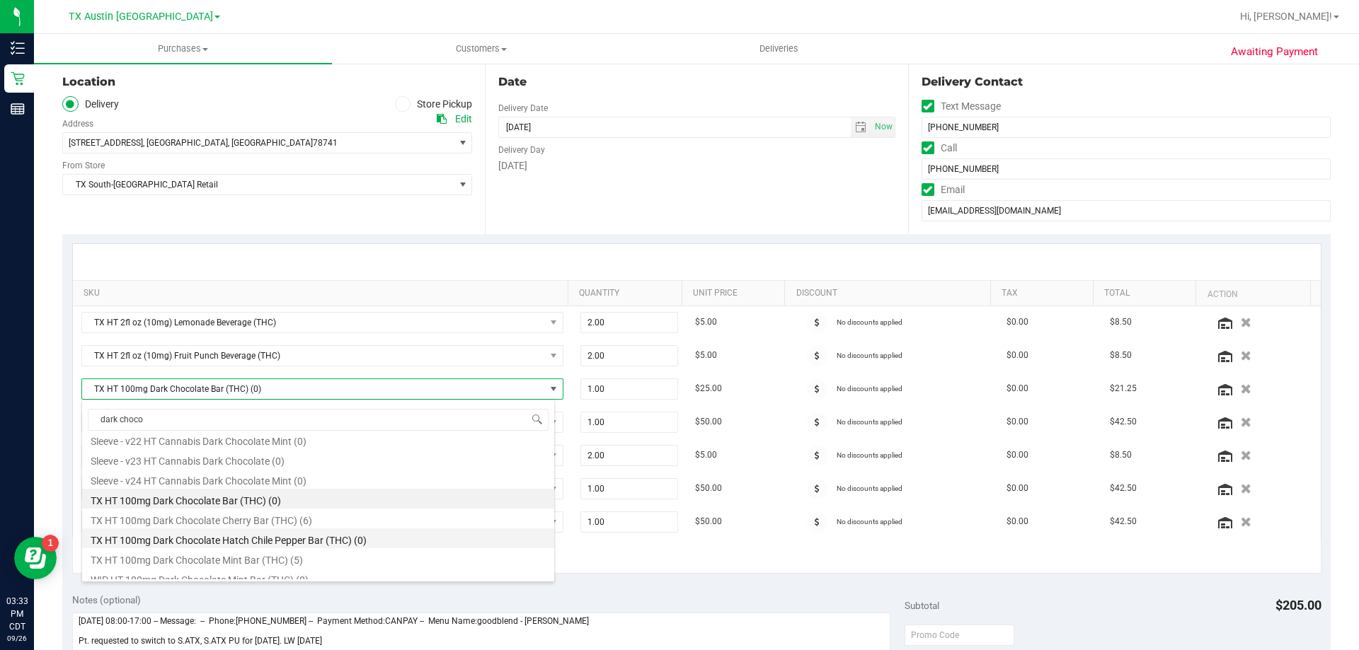
scroll to position [277, 0]
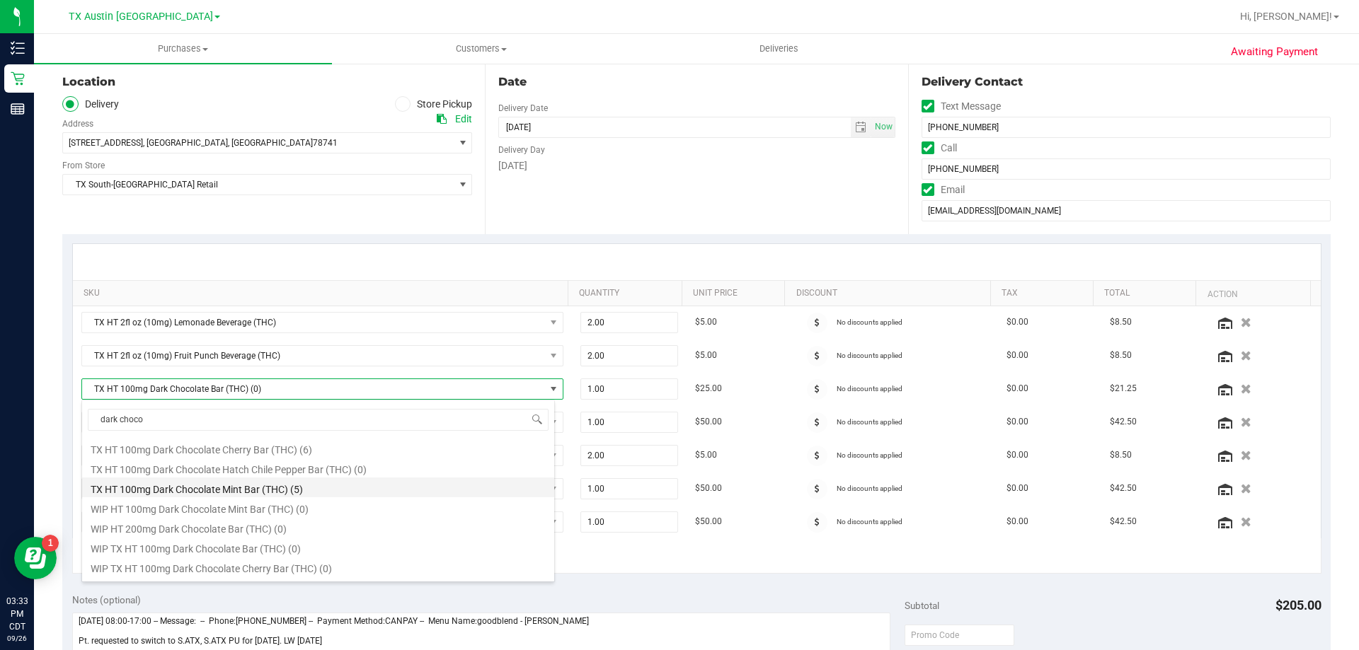
click at [209, 485] on li "TX HT 100mg Dark Chocolate Mint Bar (THC) (5)" at bounding box center [318, 488] width 472 height 20
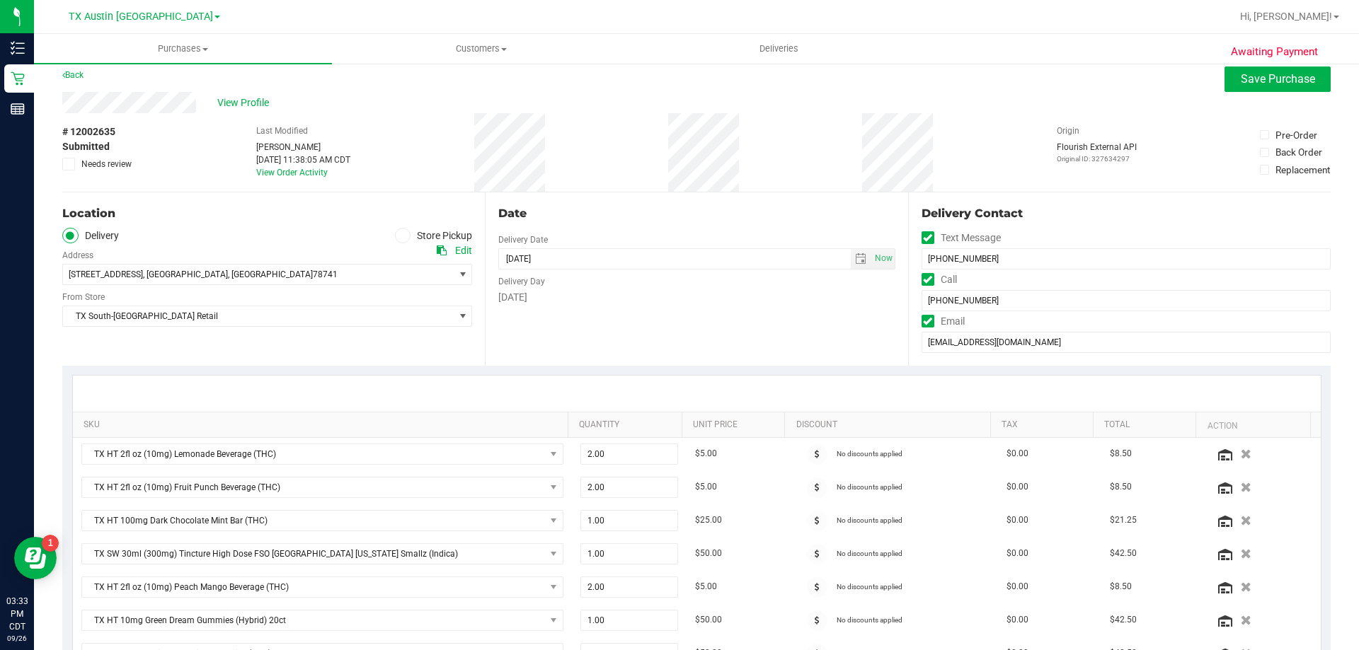
scroll to position [0, 0]
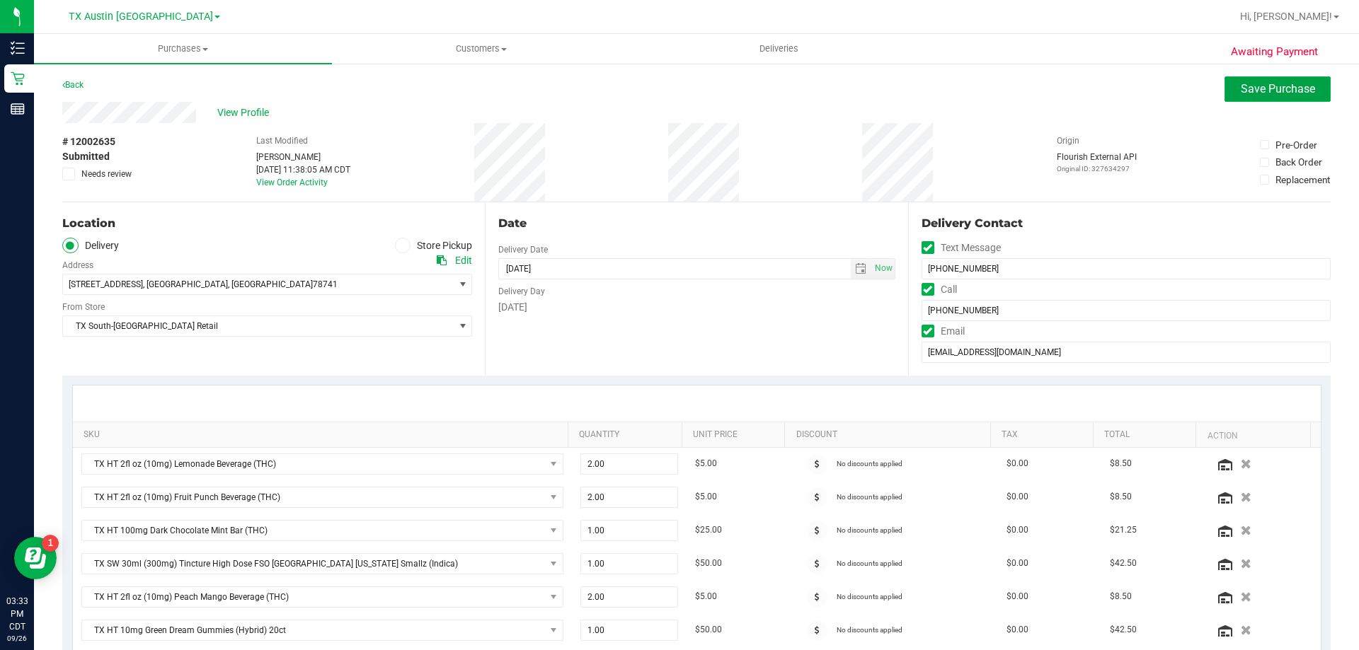
click at [1263, 88] on span "Save Purchase" at bounding box center [1278, 88] width 74 height 13
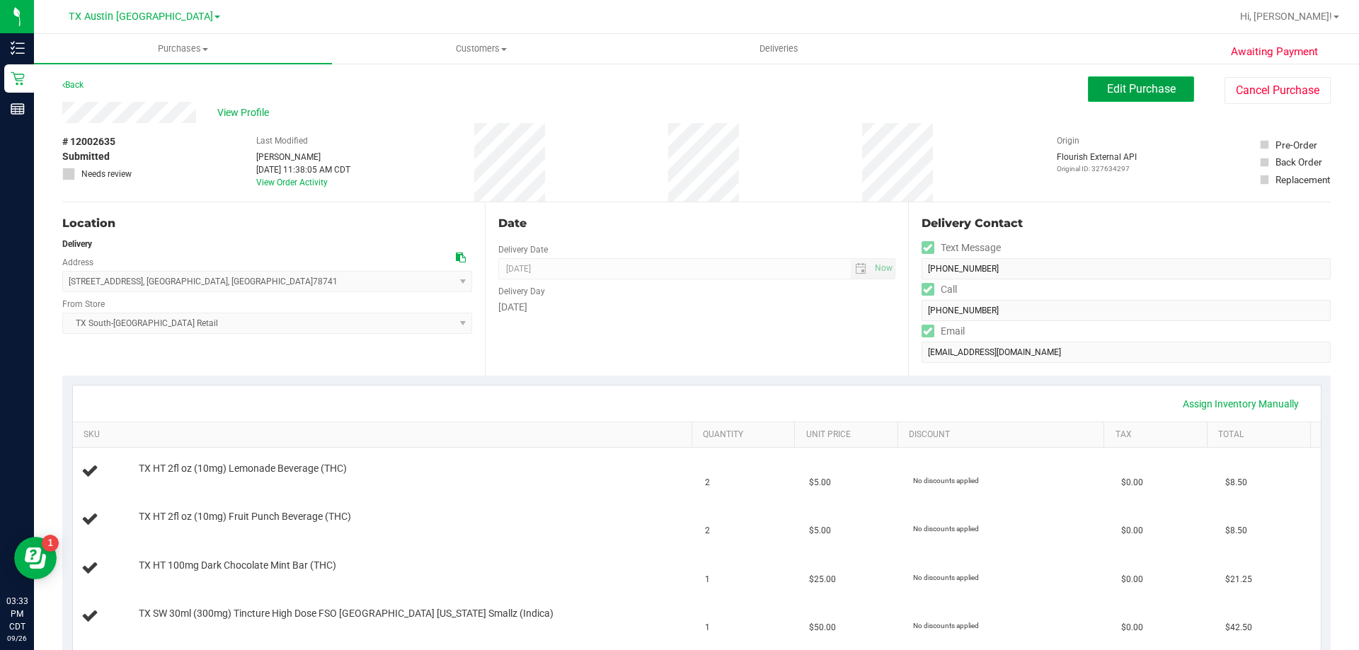
click at [1149, 80] on button "Edit Purchase" at bounding box center [1141, 88] width 106 height 25
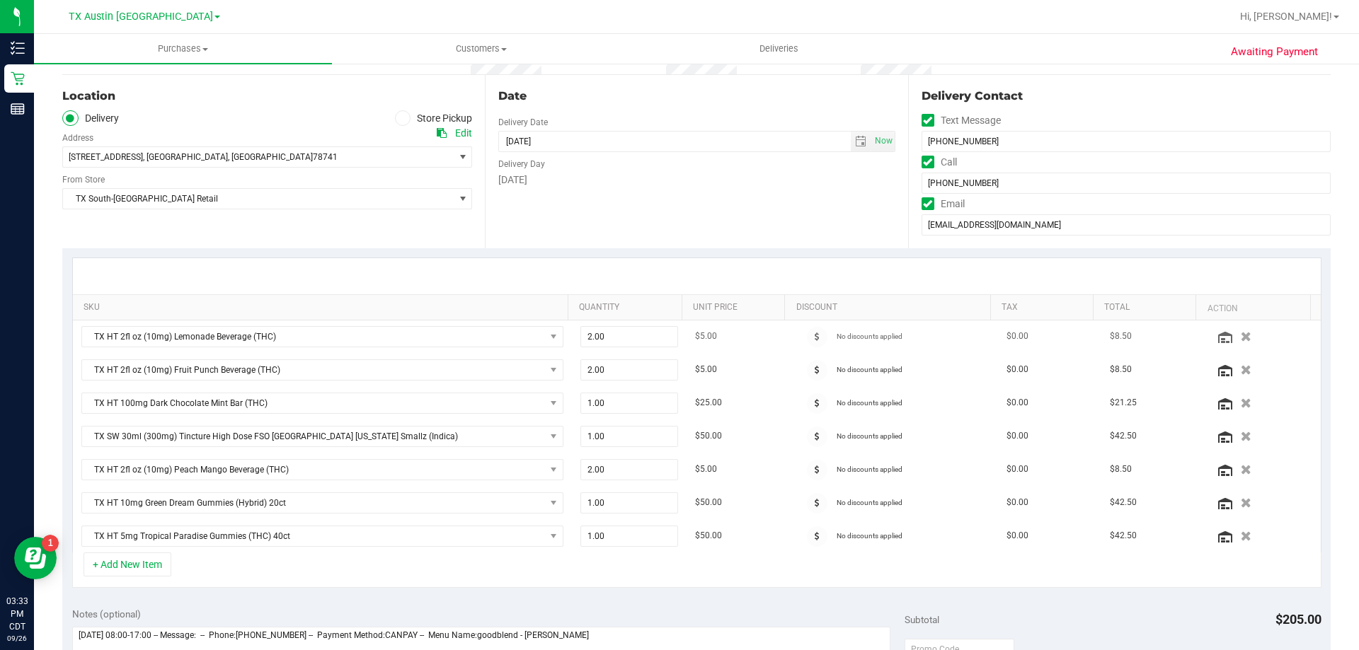
scroll to position [142, 0]
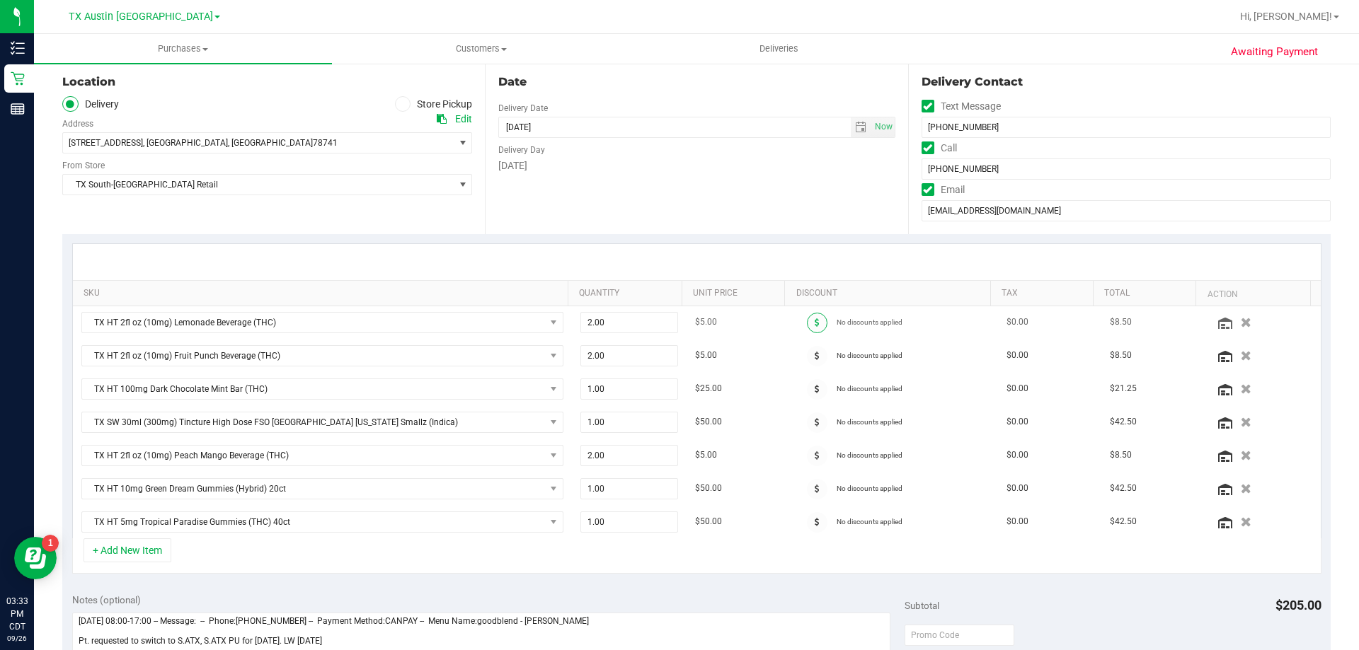
click at [809, 320] on span at bounding box center [817, 323] width 21 height 21
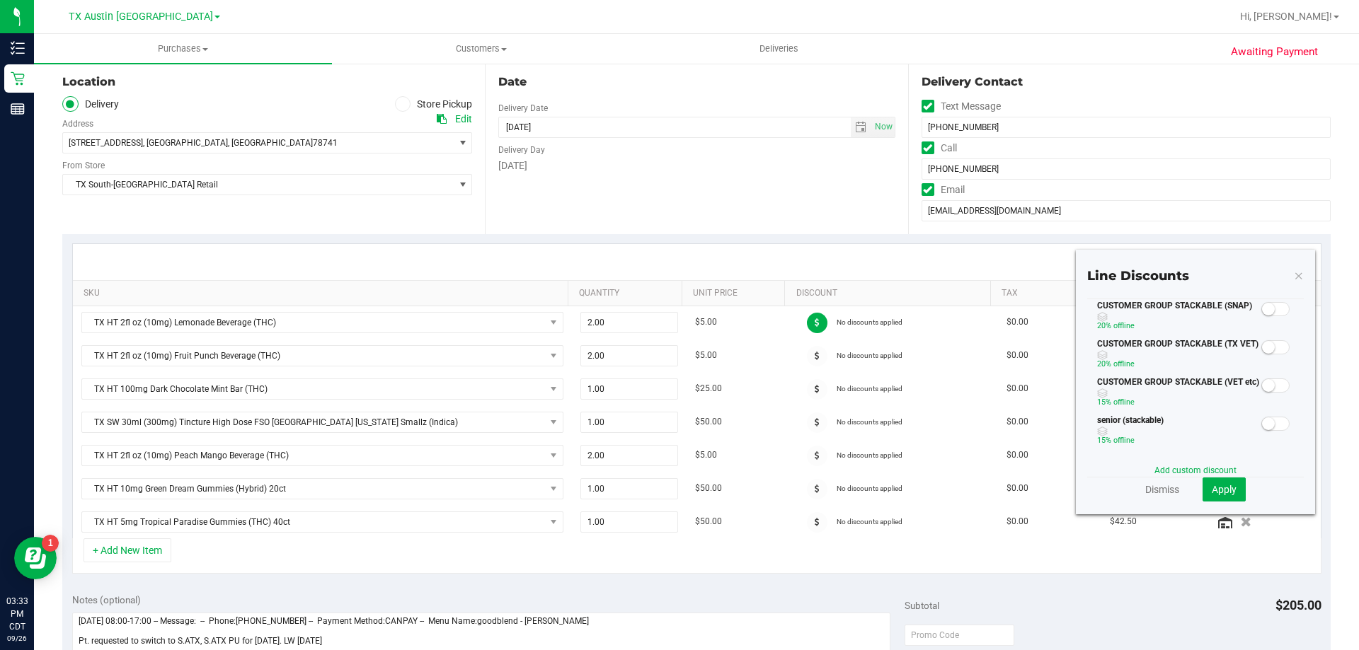
click at [1263, 347] on small at bounding box center [1268, 347] width 13 height 13
click at [1212, 493] on span "Apply" at bounding box center [1224, 489] width 25 height 11
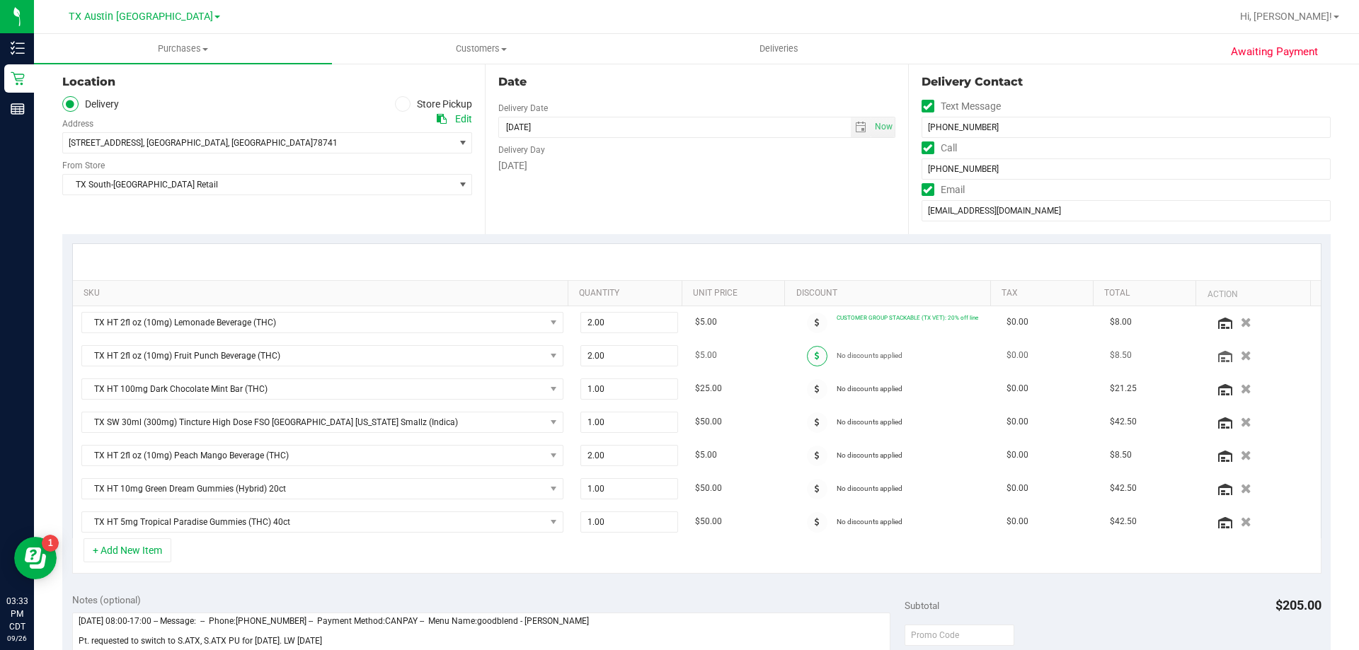
click at [815, 354] on icon at bounding box center [817, 356] width 5 height 8
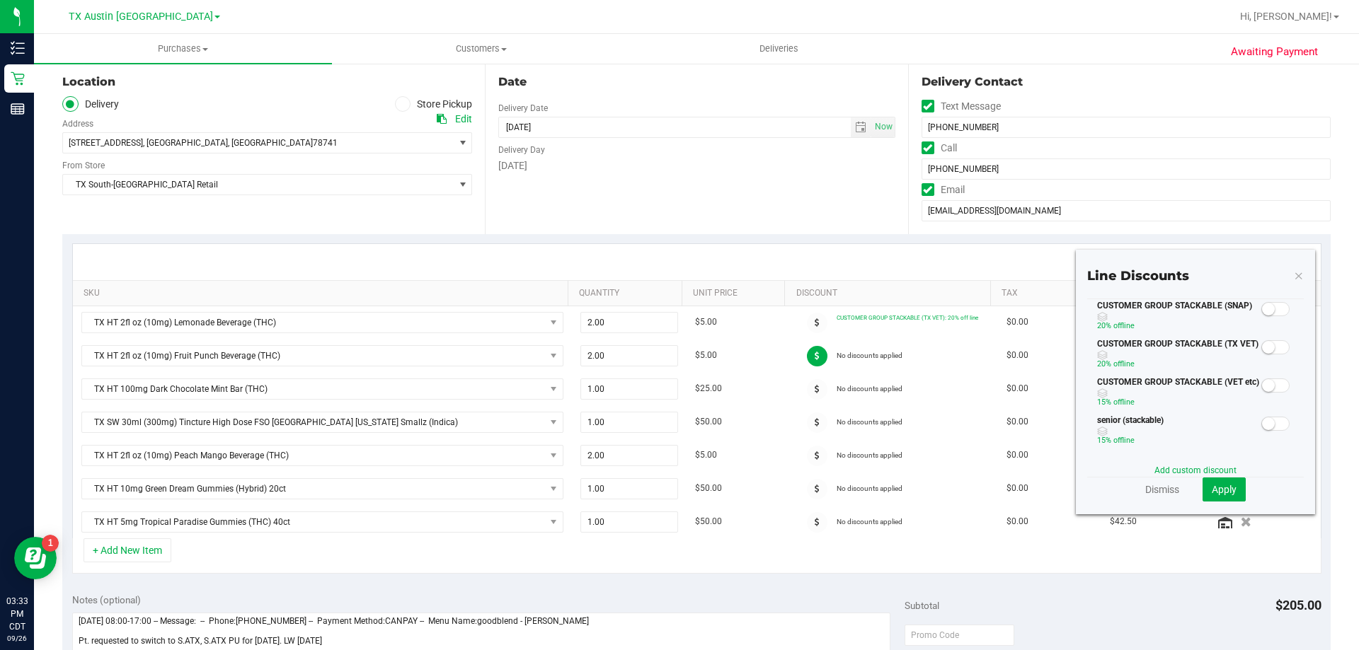
click at [1263, 346] on small at bounding box center [1268, 347] width 13 height 13
click at [1217, 502] on button "Apply" at bounding box center [1223, 490] width 43 height 24
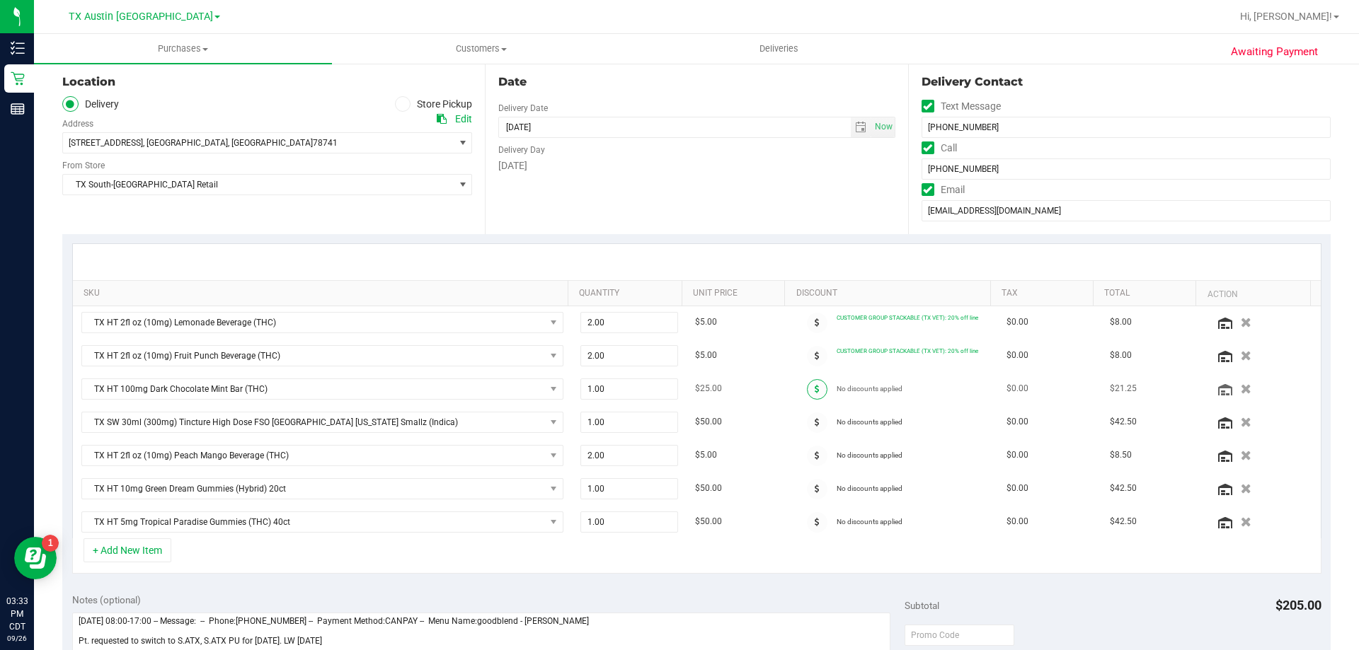
click at [815, 391] on icon at bounding box center [817, 389] width 5 height 8
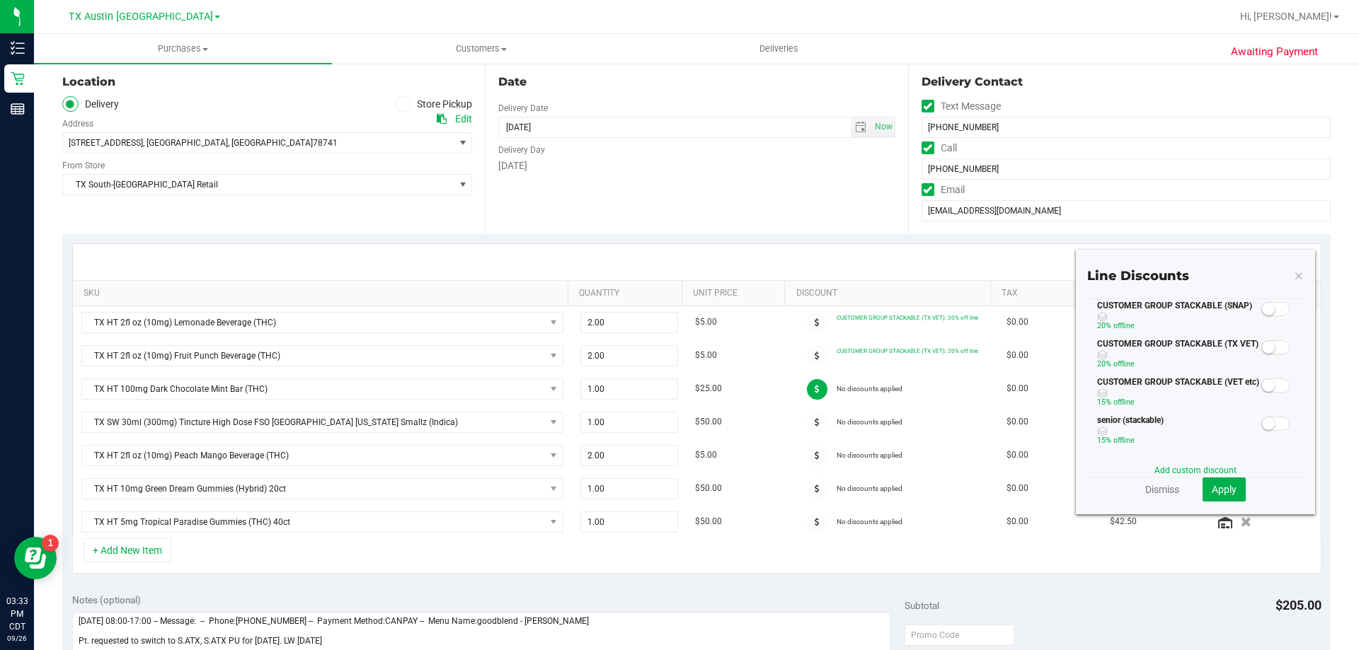
click at [1262, 344] on small at bounding box center [1268, 347] width 13 height 13
click at [1226, 494] on span "Apply" at bounding box center [1224, 489] width 25 height 11
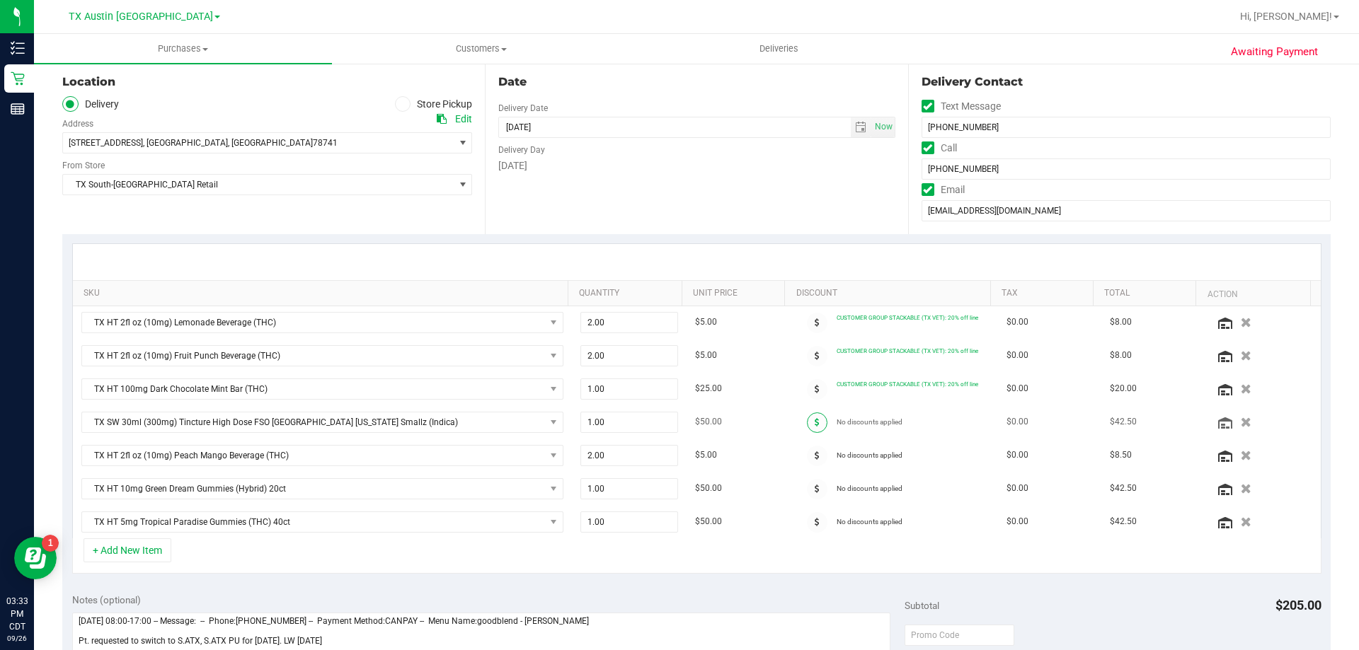
click at [807, 425] on span at bounding box center [817, 423] width 21 height 21
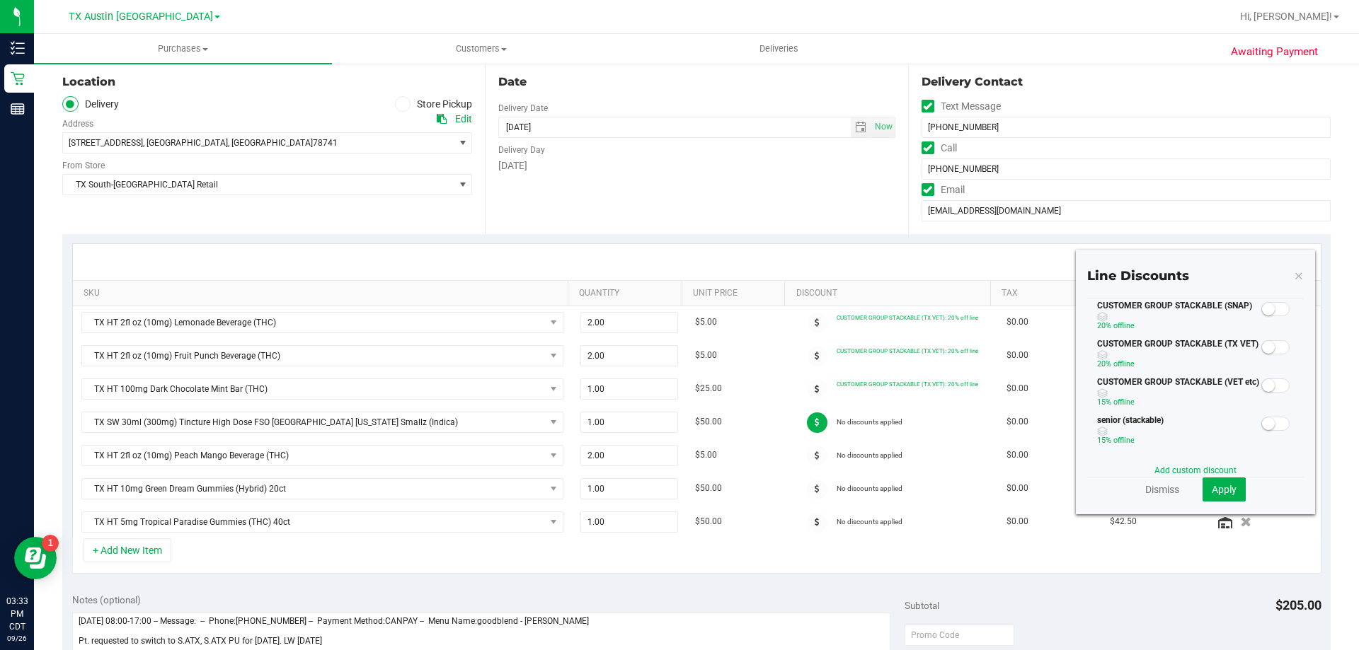
click at [1268, 350] on span at bounding box center [1275, 347] width 28 height 14
click at [1220, 485] on span "Apply" at bounding box center [1224, 489] width 25 height 11
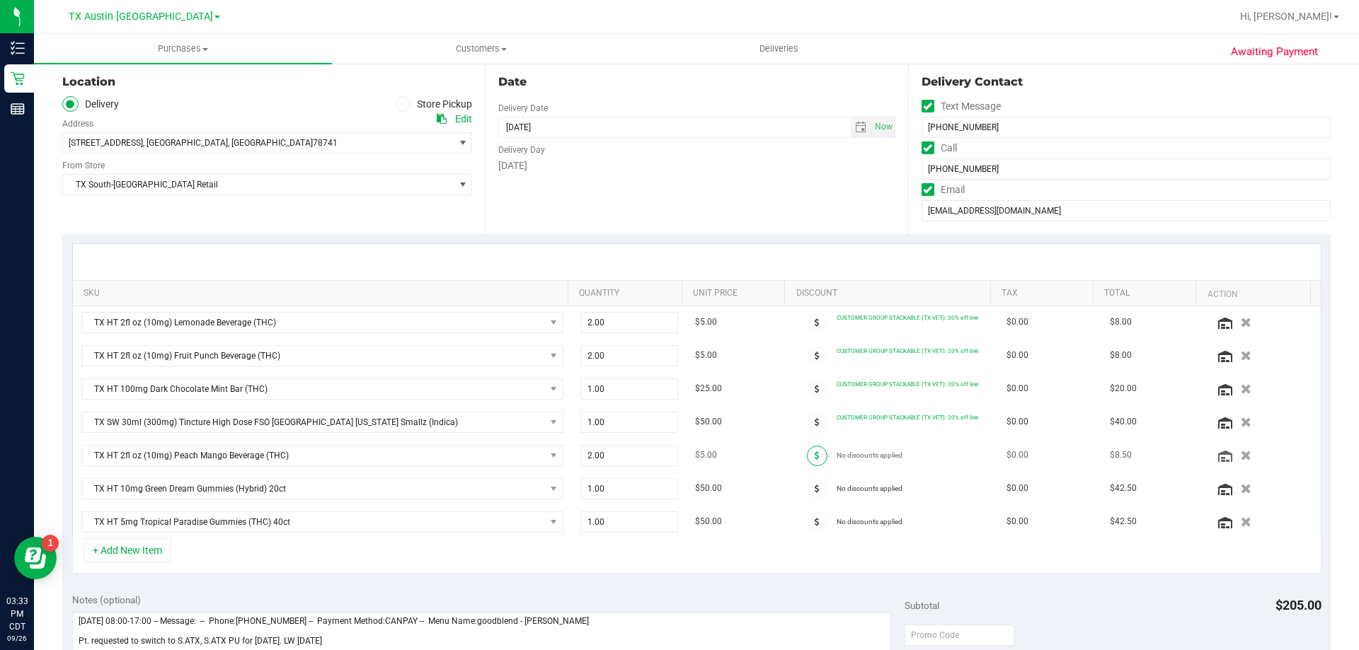
click at [815, 458] on icon at bounding box center [817, 456] width 5 height 8
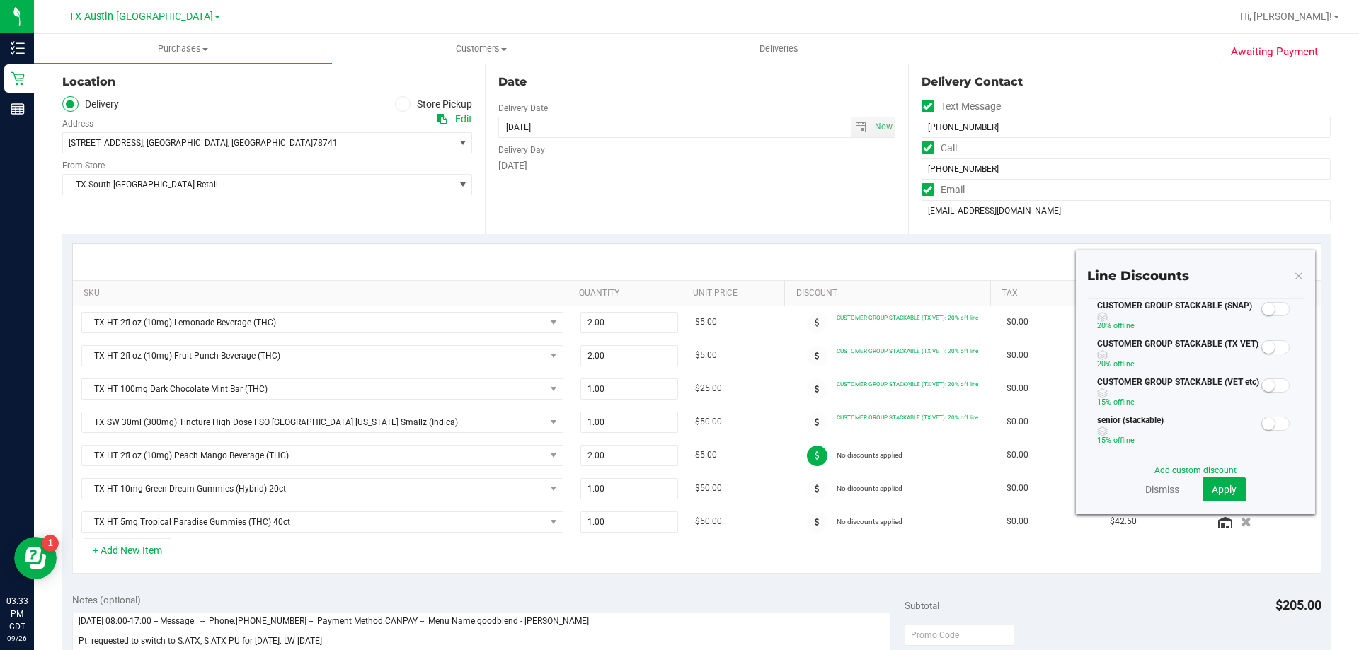
click at [1267, 350] on span at bounding box center [1275, 347] width 28 height 14
click at [1214, 498] on button "Apply" at bounding box center [1223, 490] width 43 height 24
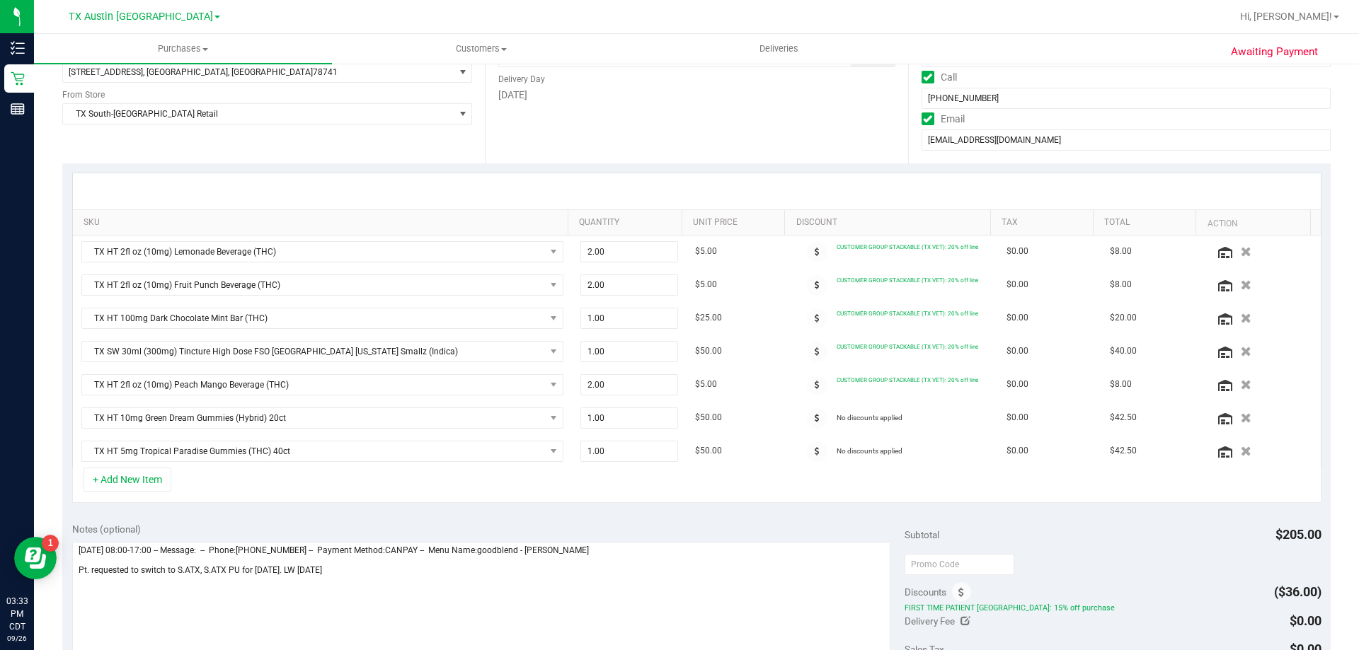
scroll to position [283, 0]
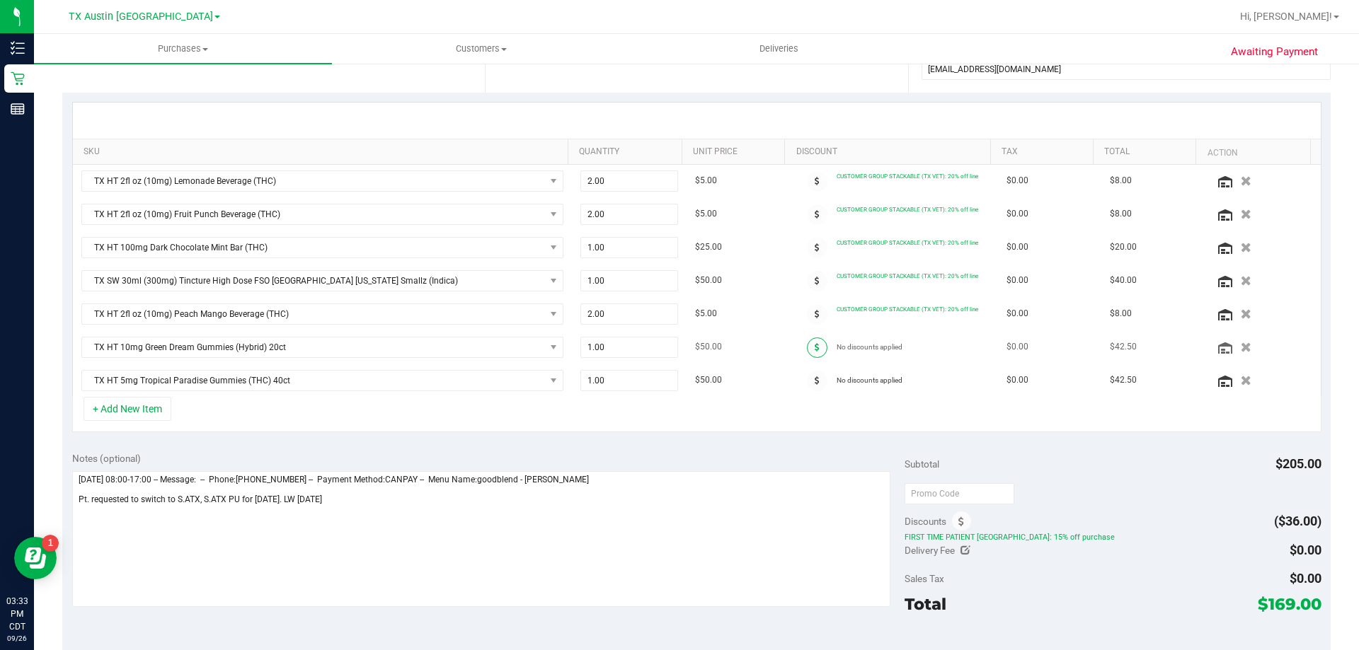
click at [815, 343] on icon at bounding box center [817, 347] width 5 height 8
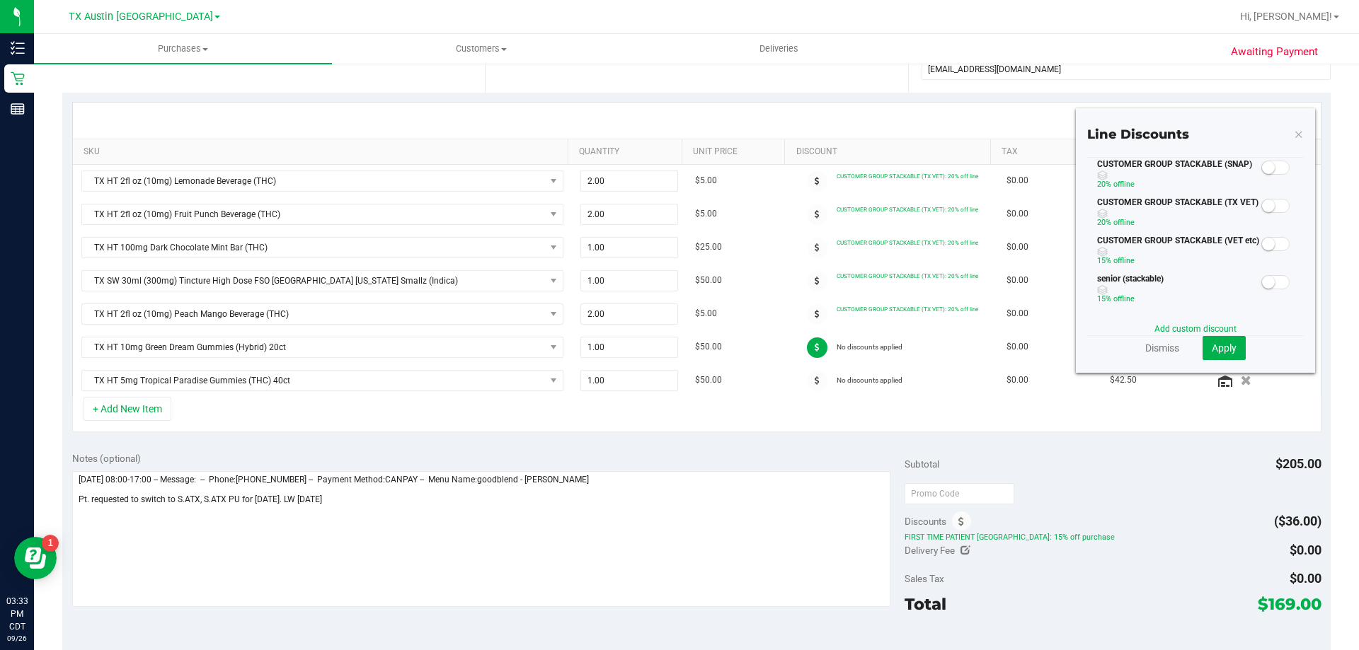
click at [1267, 201] on span at bounding box center [1275, 206] width 28 height 14
click at [1223, 352] on span "Apply" at bounding box center [1224, 348] width 25 height 11
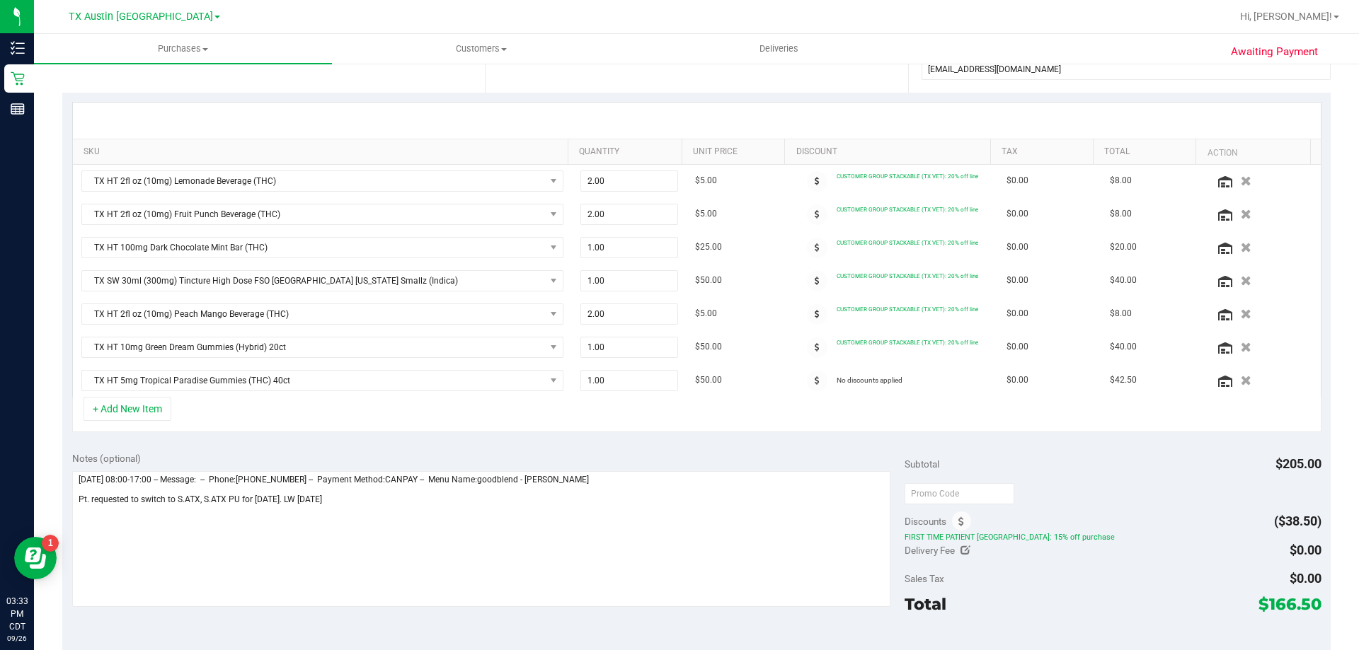
click at [815, 381] on icon at bounding box center [817, 380] width 5 height 8
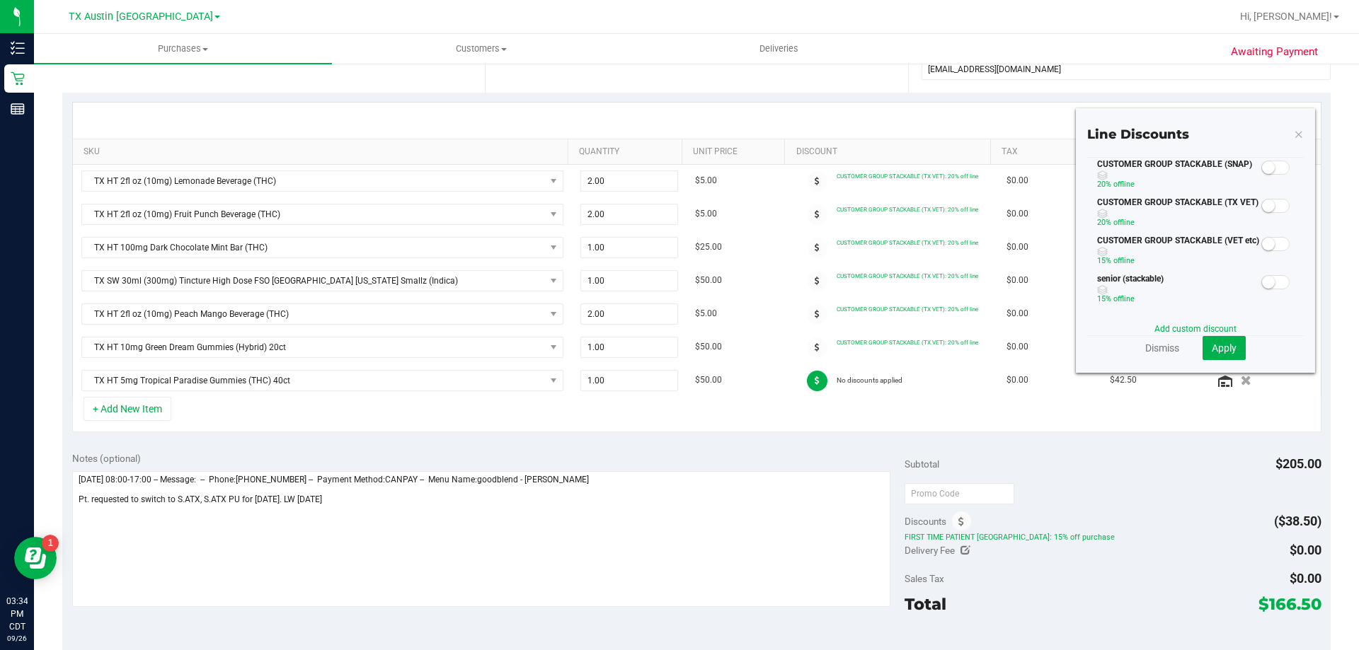
click at [1265, 208] on span at bounding box center [1275, 206] width 28 height 14
click at [1219, 350] on span "Apply" at bounding box center [1224, 348] width 25 height 11
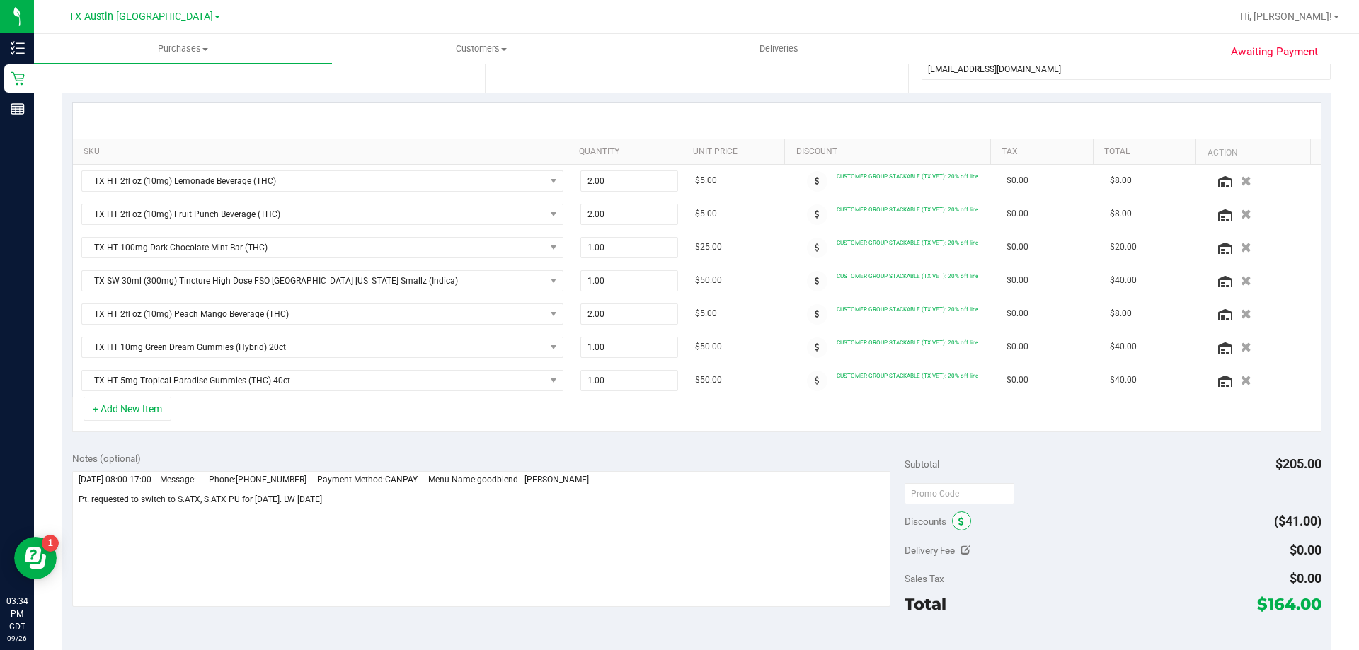
click at [958, 518] on icon at bounding box center [961, 522] width 6 height 10
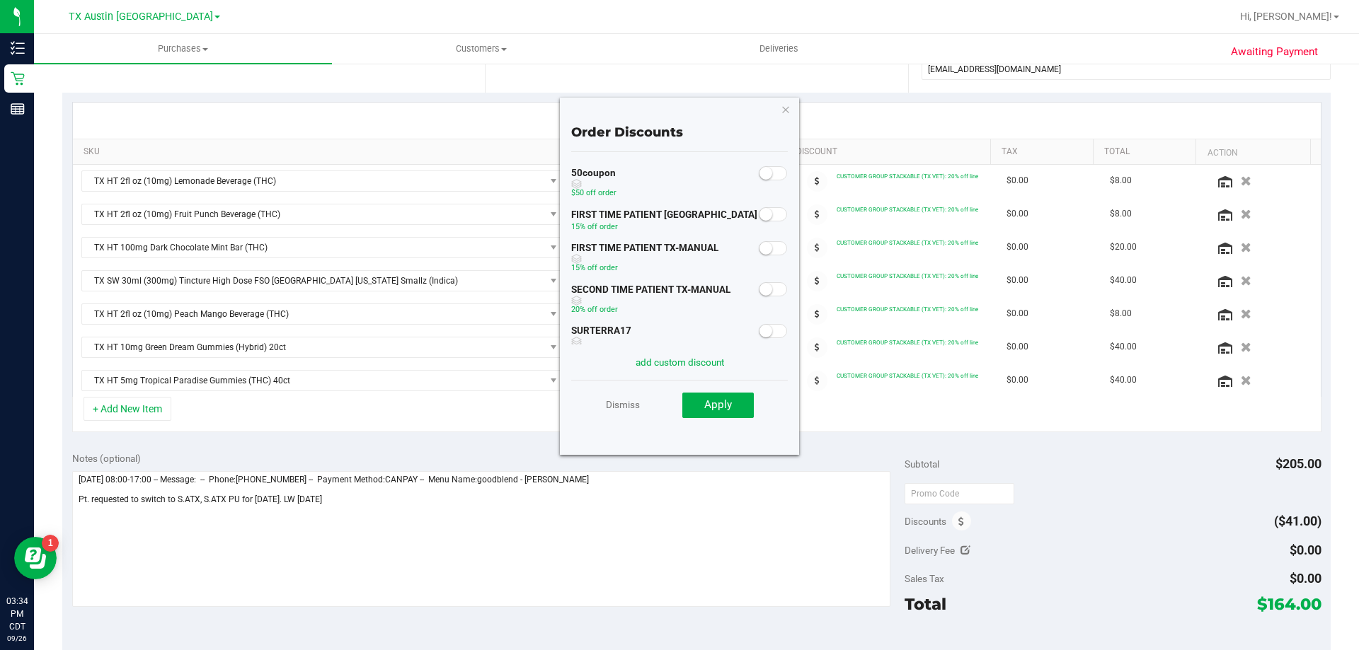
click at [764, 243] on span at bounding box center [773, 248] width 28 height 14
click at [725, 403] on span "Apply" at bounding box center [718, 404] width 28 height 13
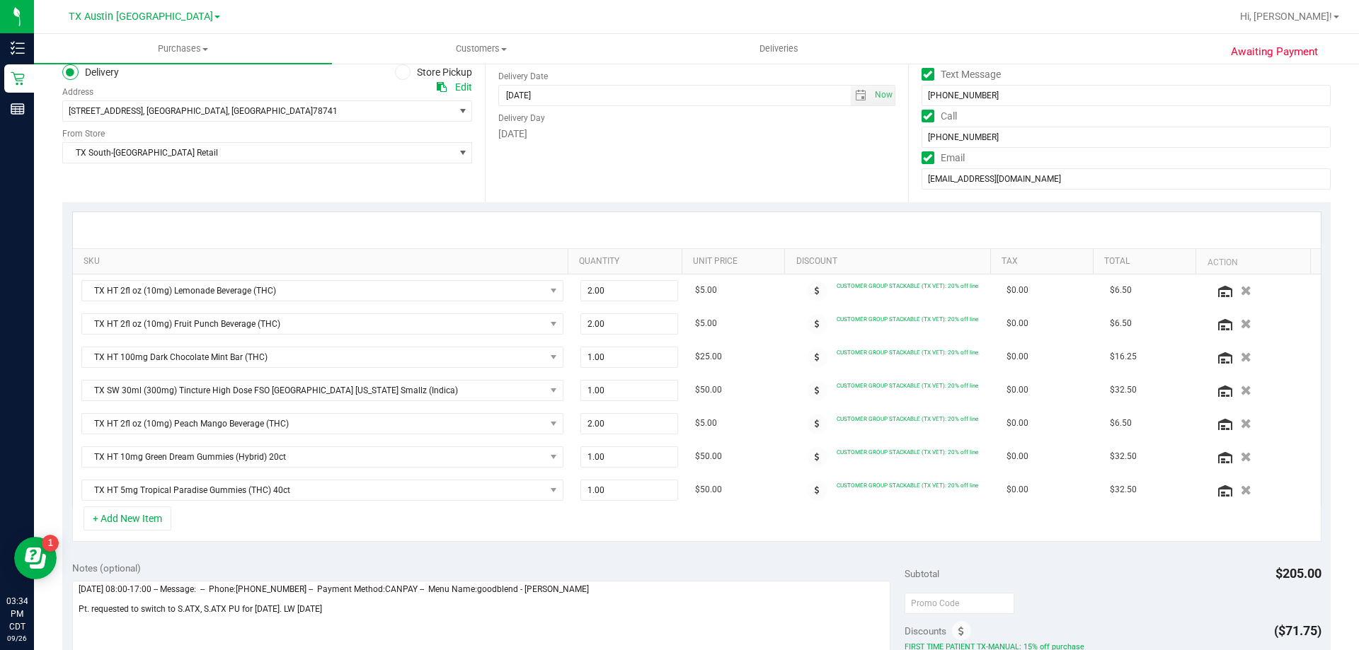
scroll to position [0, 0]
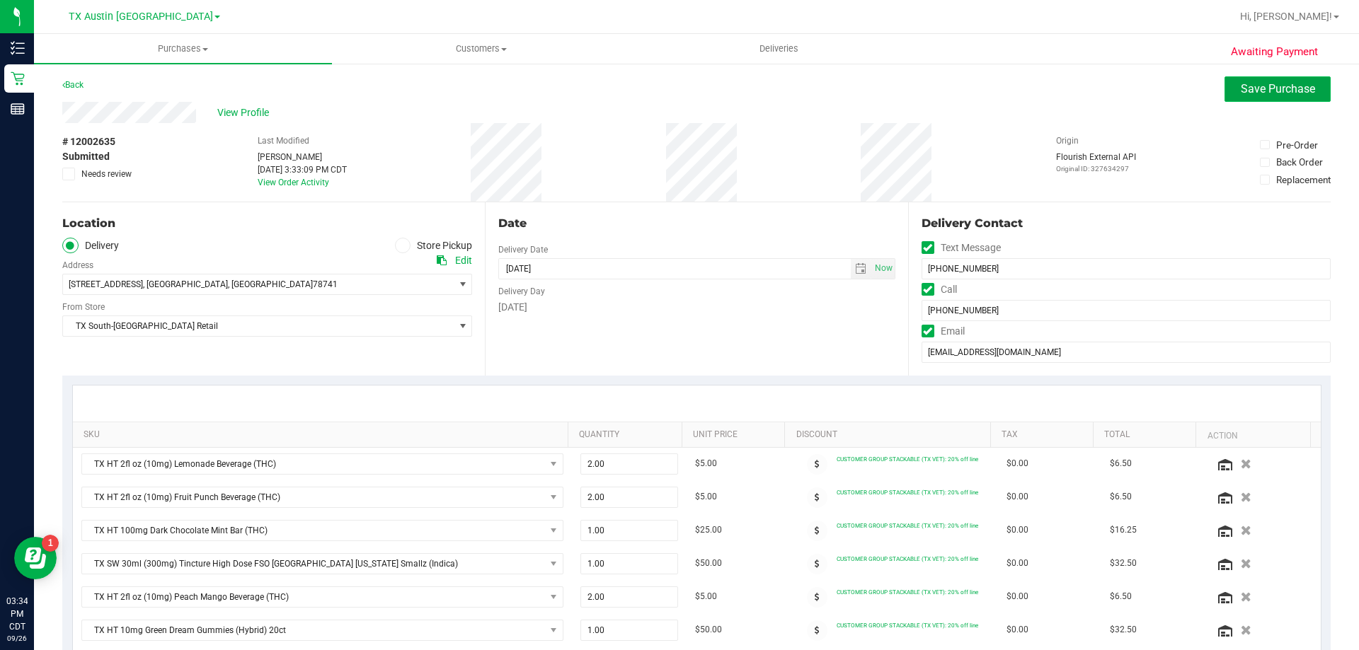
click at [1267, 87] on span "Save Purchase" at bounding box center [1278, 88] width 74 height 13
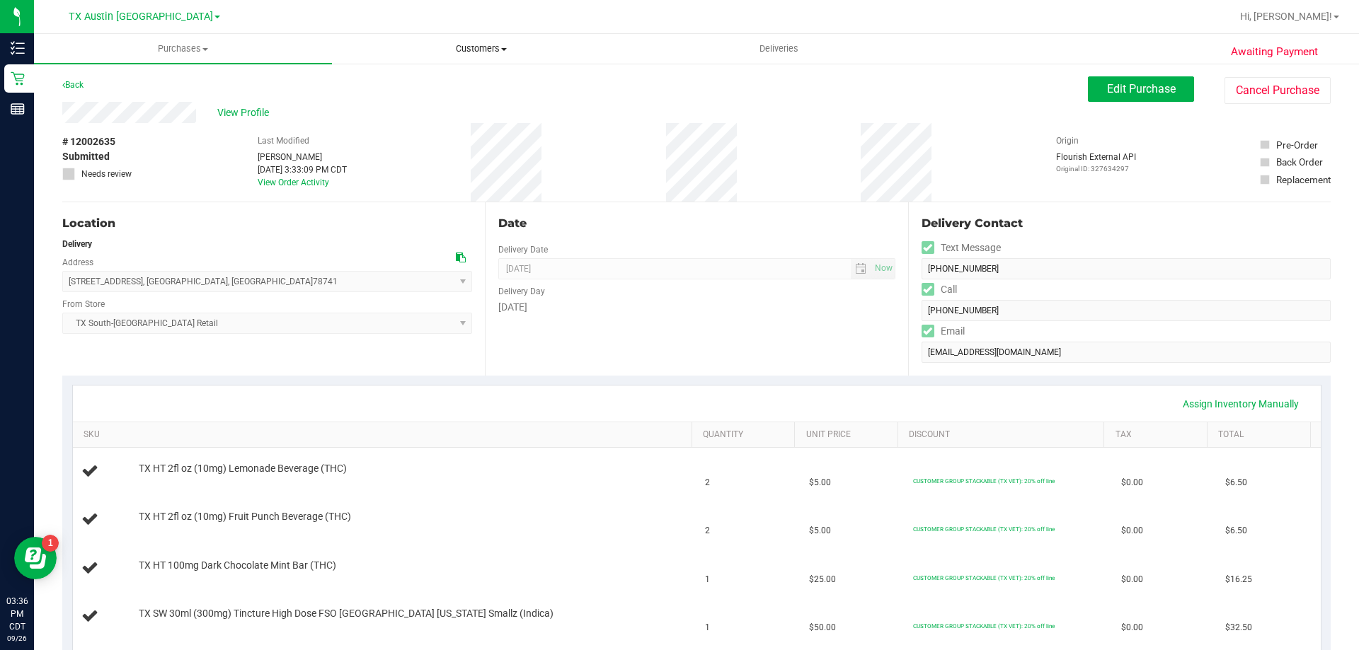
click at [490, 42] on span "Customers" at bounding box center [481, 48] width 297 height 13
click at [485, 77] on li "All customers" at bounding box center [481, 85] width 298 height 17
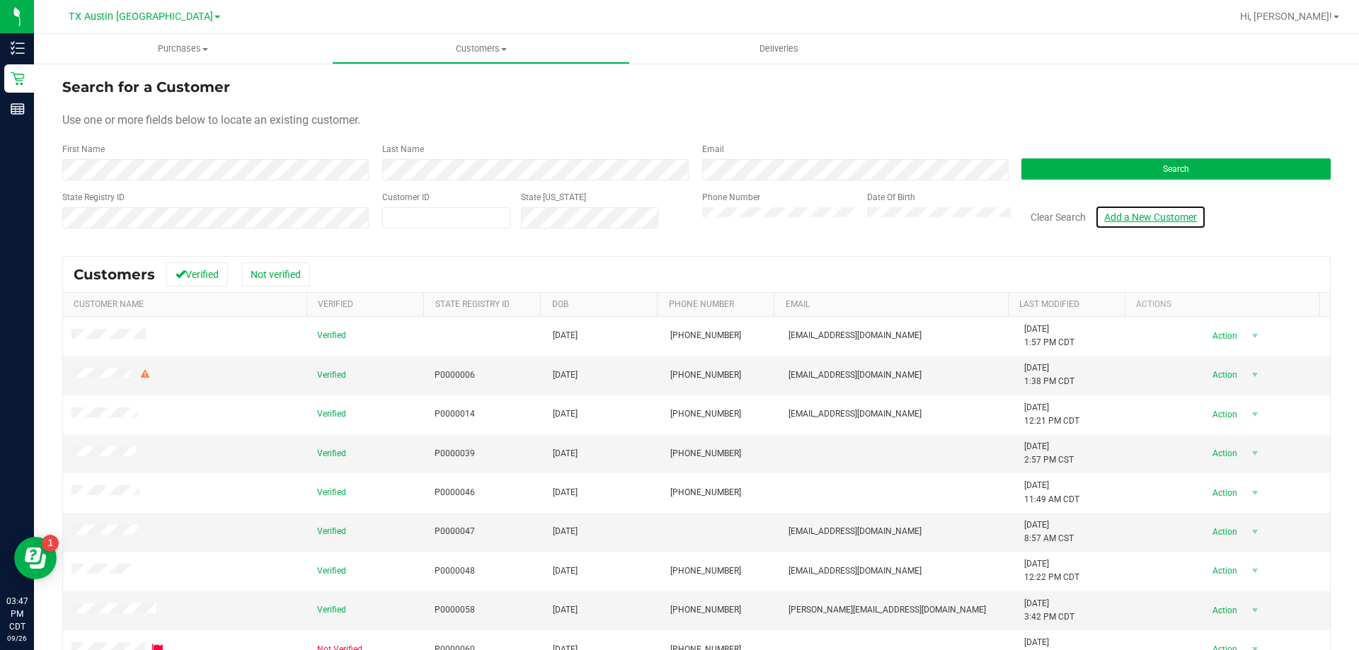
click at [1169, 219] on link "Add a New Customer" at bounding box center [1150, 217] width 111 height 24
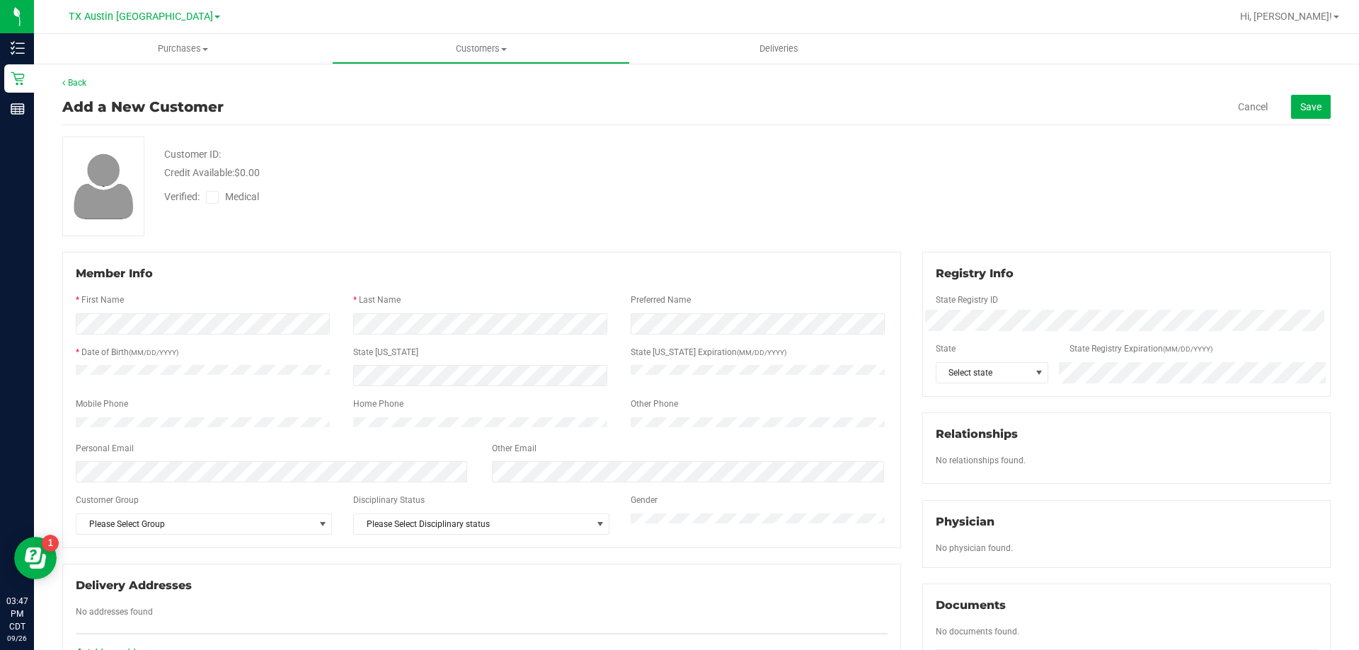
click at [214, 202] on span at bounding box center [212, 197] width 13 height 13
click at [0, 0] on input "Medical" at bounding box center [0, 0] width 0 height 0
click at [991, 380] on span "Select state" at bounding box center [983, 373] width 94 height 20
click at [972, 461] on li "[GEOGRAPHIC_DATA]" at bounding box center [984, 466] width 110 height 24
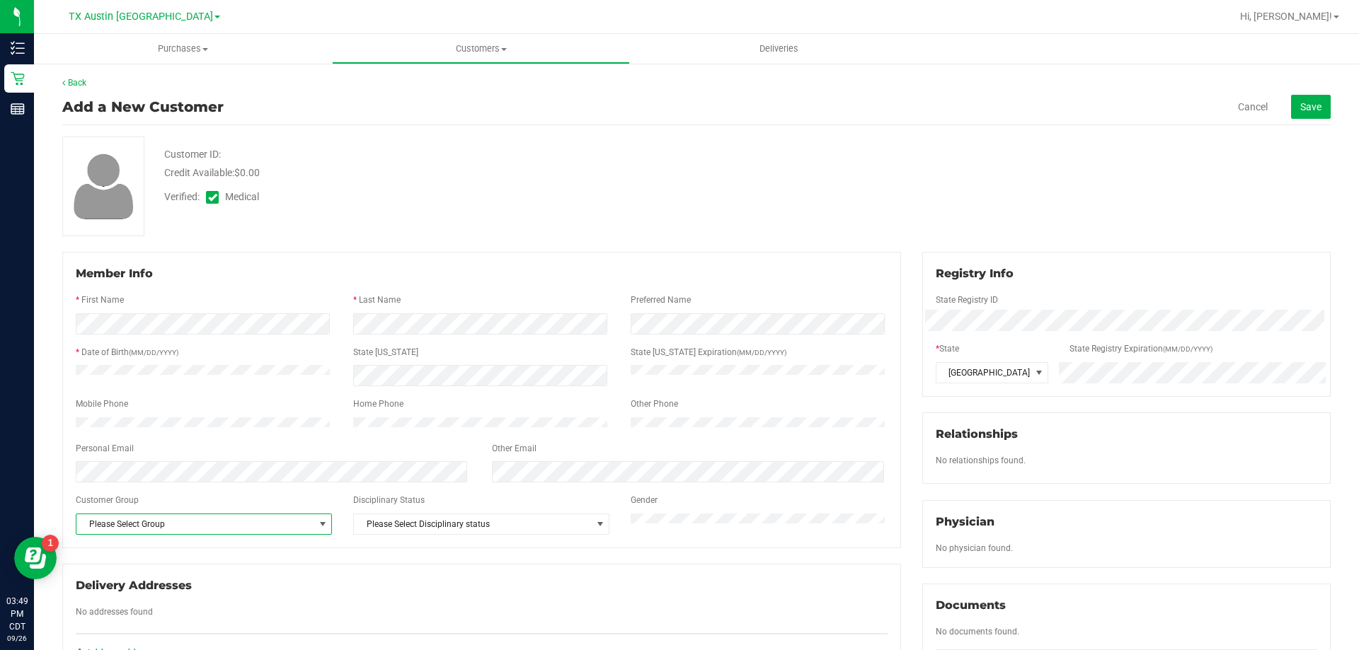
click at [141, 534] on span "Please Select Group" at bounding box center [194, 524] width 237 height 20
click at [134, 513] on li "PEDTIER1" at bounding box center [202, 513] width 253 height 21
click at [1300, 110] on span "Save" at bounding box center [1310, 106] width 21 height 11
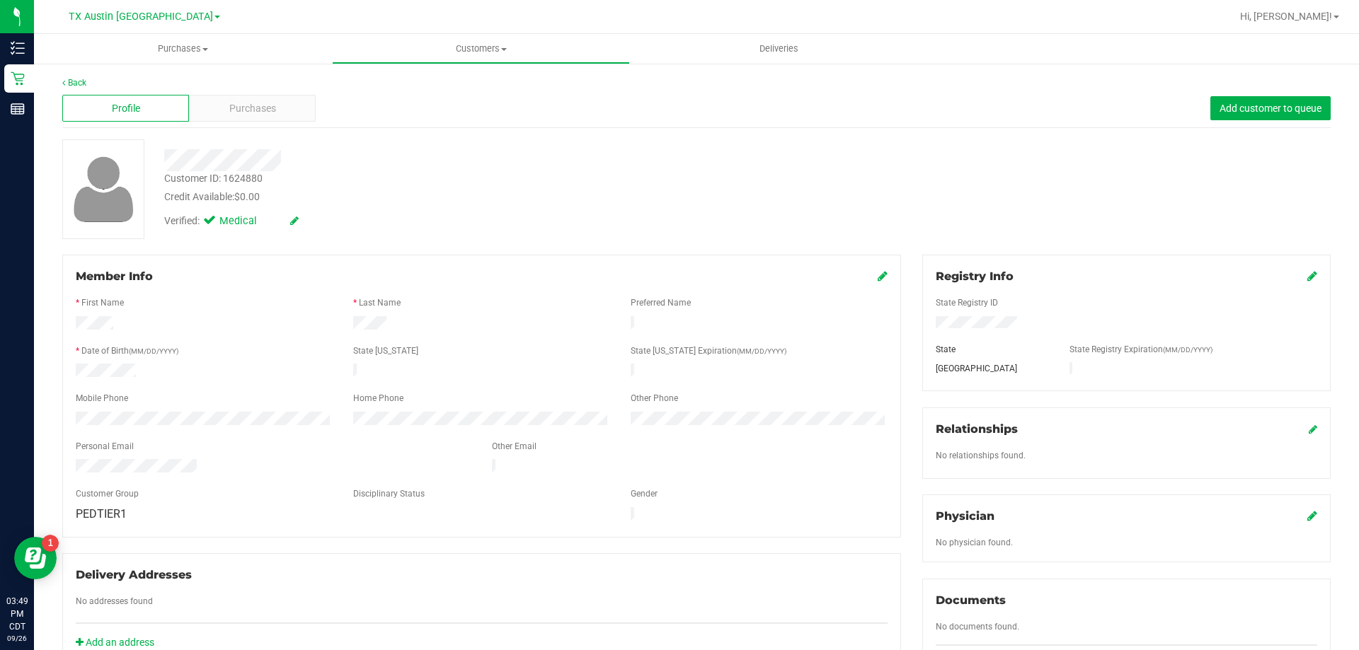
click at [1307, 516] on icon at bounding box center [1312, 515] width 10 height 11
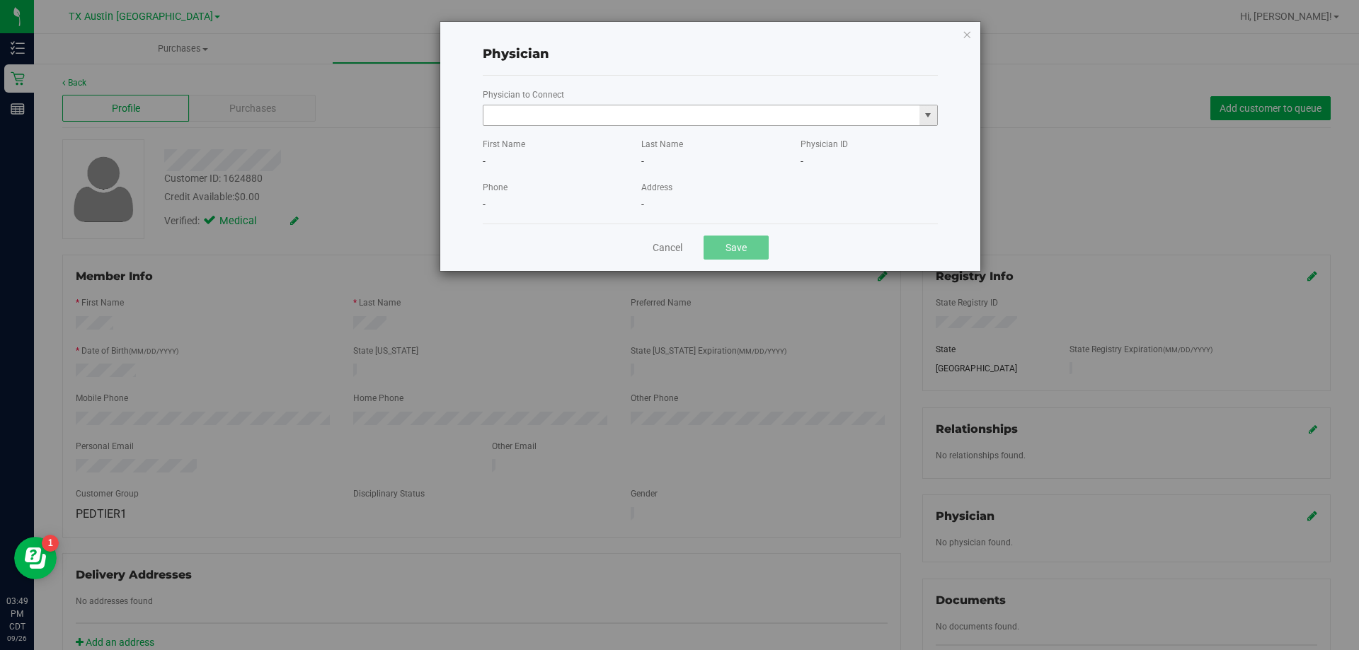
click at [737, 114] on input "text" at bounding box center [701, 115] width 436 height 20
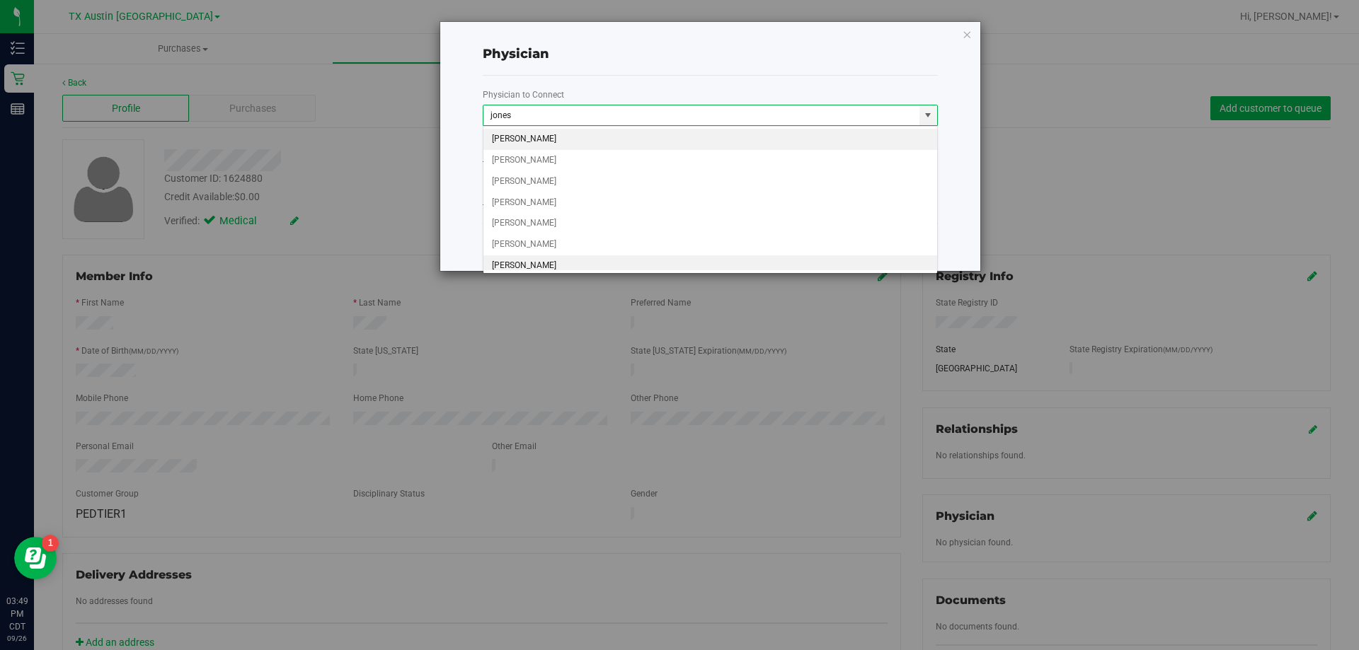
click at [537, 263] on li "GILLIAN JONES" at bounding box center [710, 265] width 454 height 21
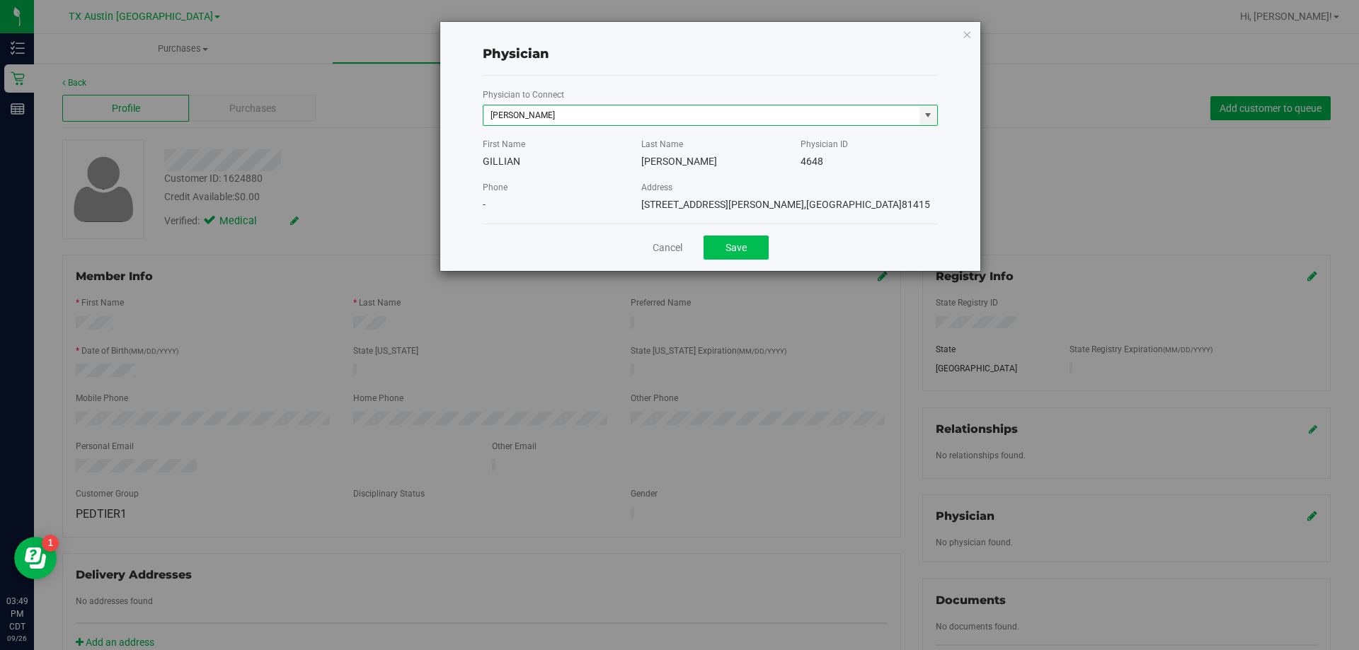
type input "GILLIAN JONES"
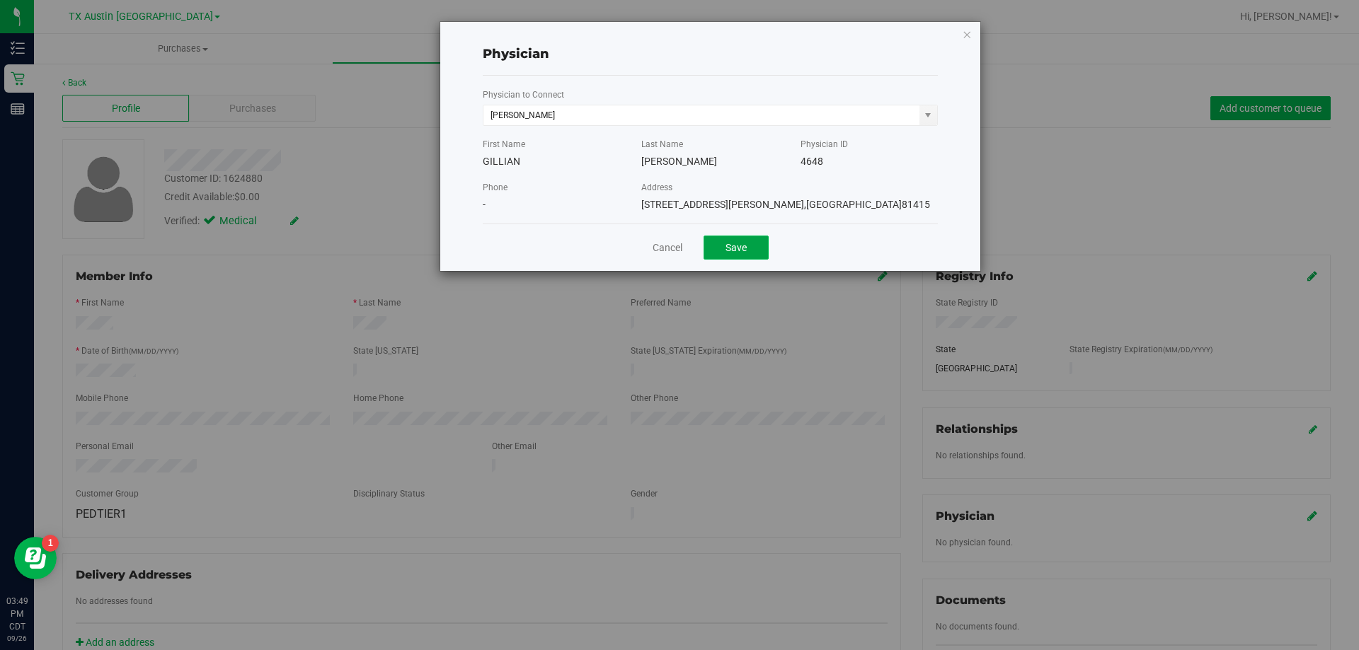
click at [747, 247] on button "Save" at bounding box center [735, 248] width 65 height 24
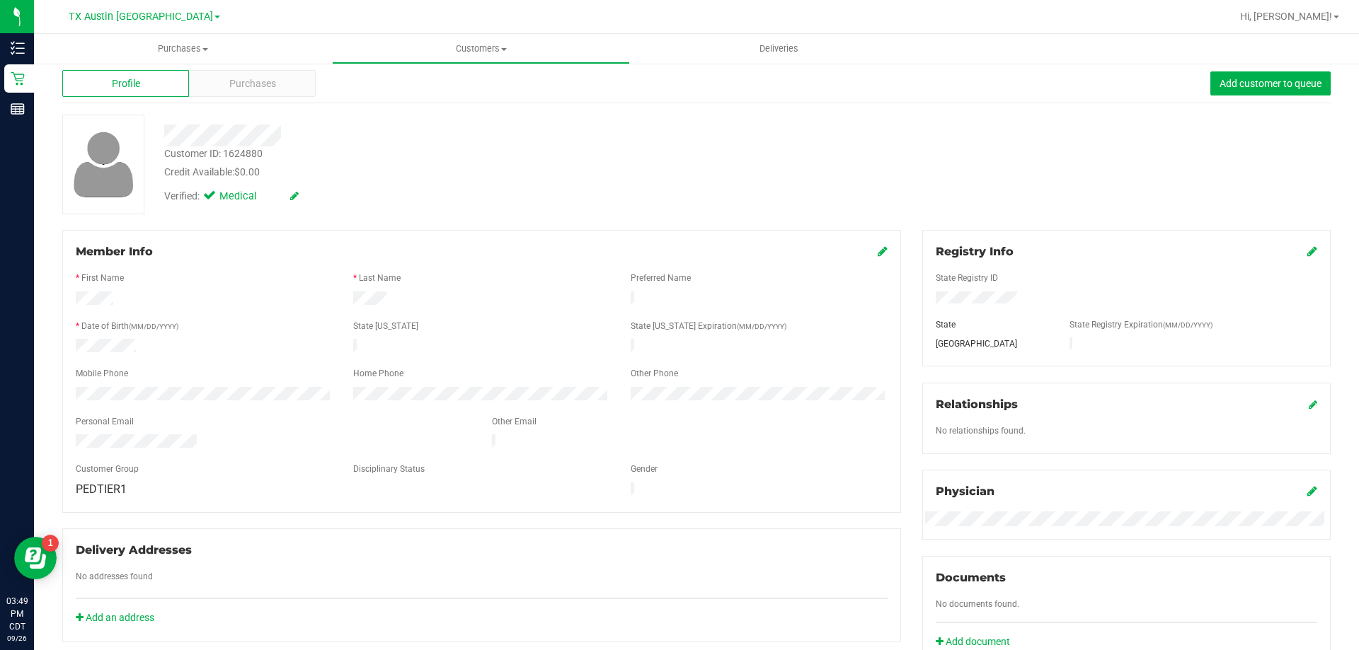
scroll to position [0, 0]
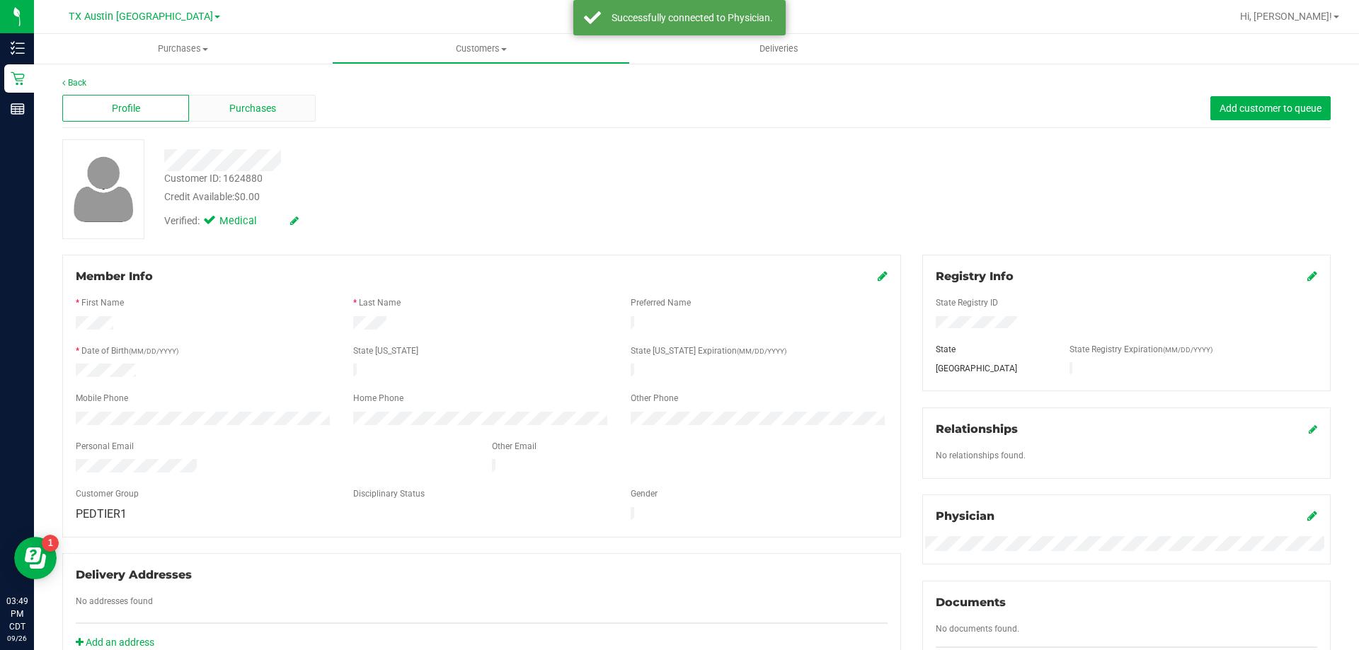
click at [286, 109] on div "Purchases" at bounding box center [252, 108] width 127 height 27
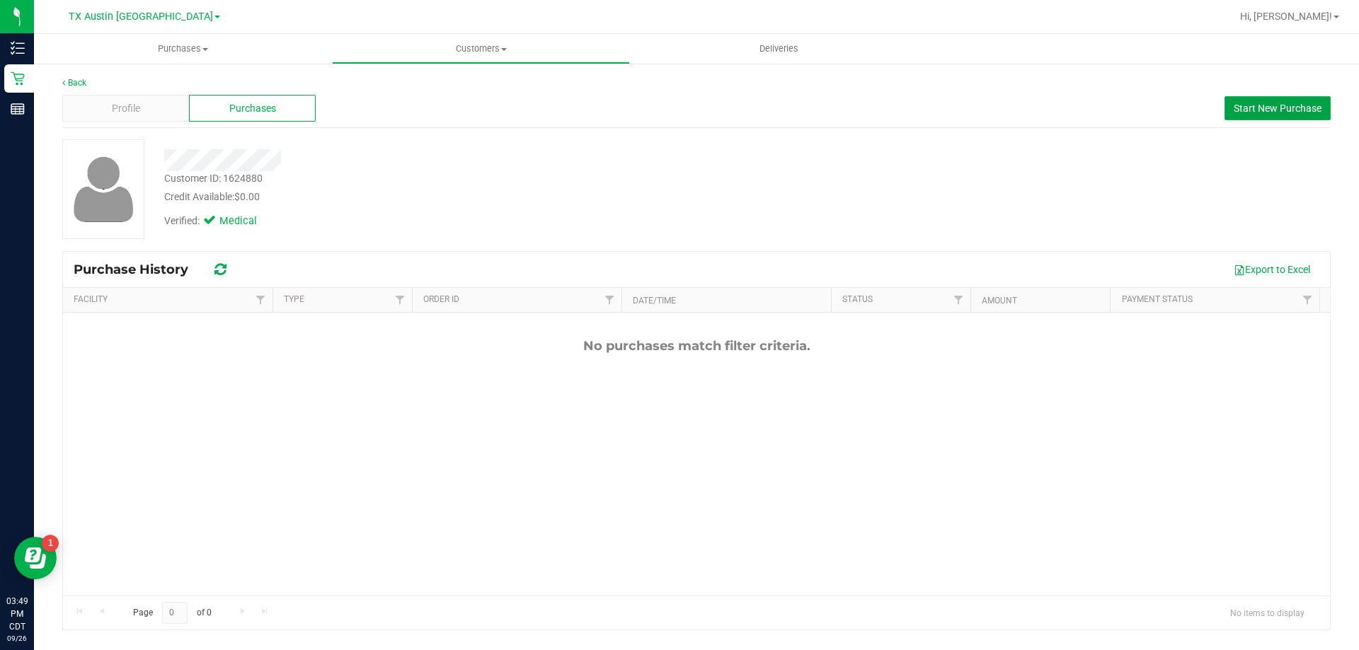
click at [1277, 112] on span "Start New Purchase" at bounding box center [1278, 108] width 88 height 11
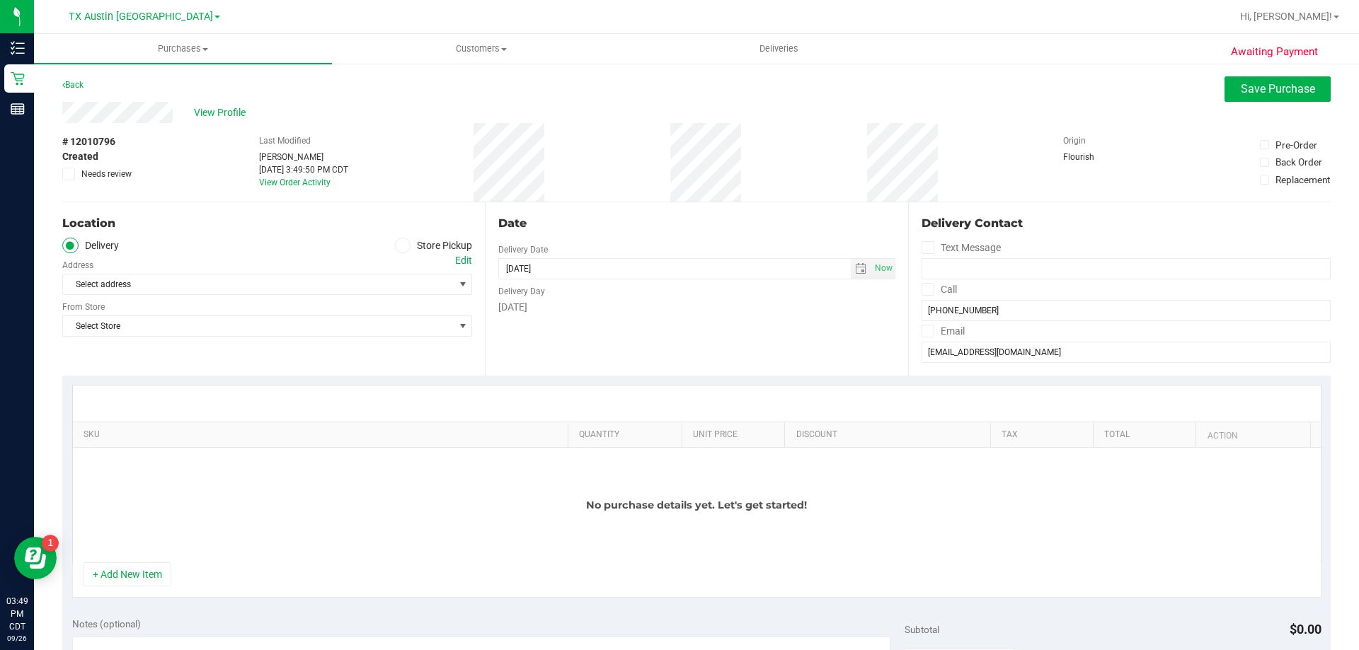
click at [923, 289] on icon at bounding box center [927, 289] width 9 height 0
click at [0, 0] on input "Call" at bounding box center [0, 0] width 0 height 0
click at [926, 335] on span at bounding box center [927, 331] width 13 height 13
click at [0, 0] on input "Email" at bounding box center [0, 0] width 0 height 0
click at [456, 260] on div "Edit" at bounding box center [463, 260] width 17 height 15
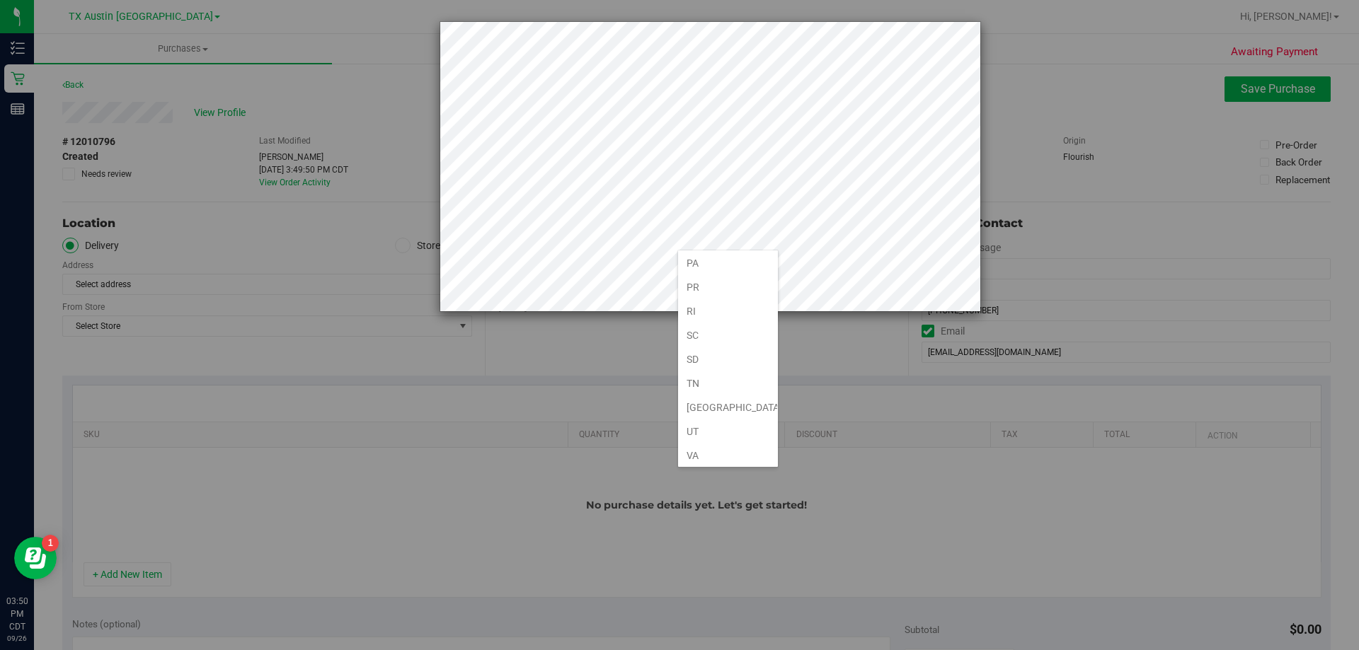
scroll to position [920, 0]
click at [723, 395] on li "[GEOGRAPHIC_DATA]" at bounding box center [728, 403] width 100 height 24
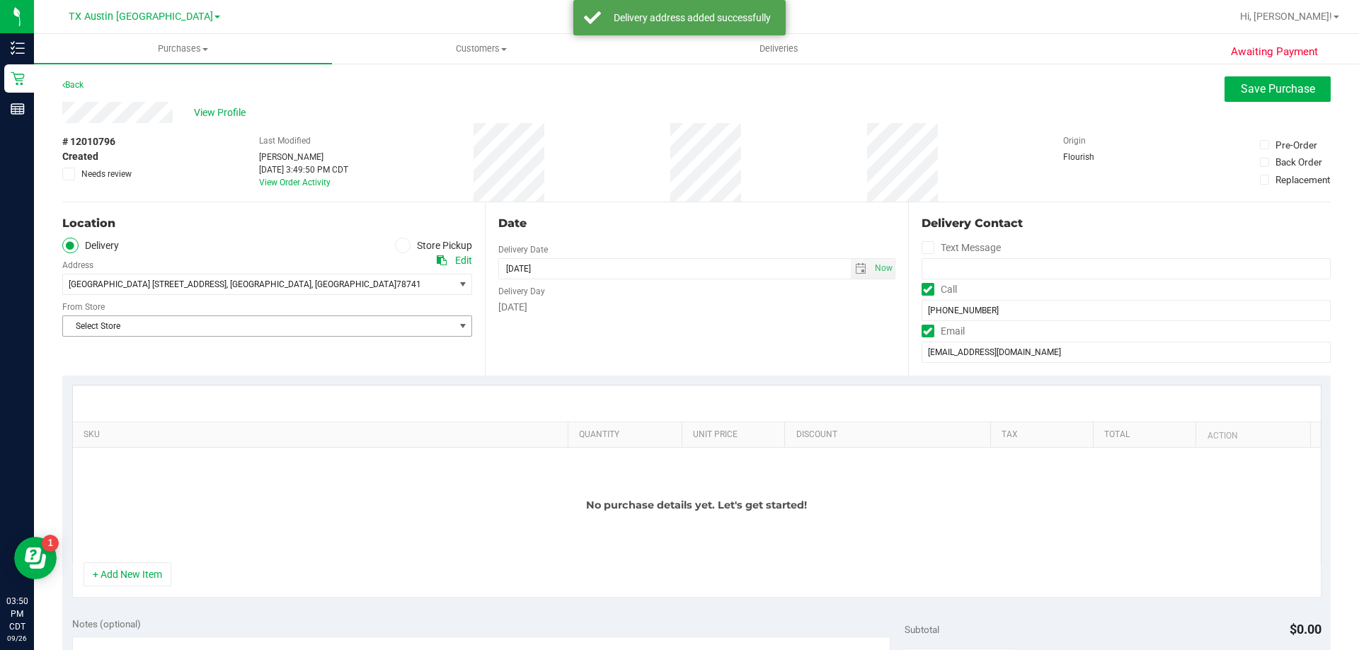
click at [319, 328] on span "Select Store" at bounding box center [258, 326] width 391 height 20
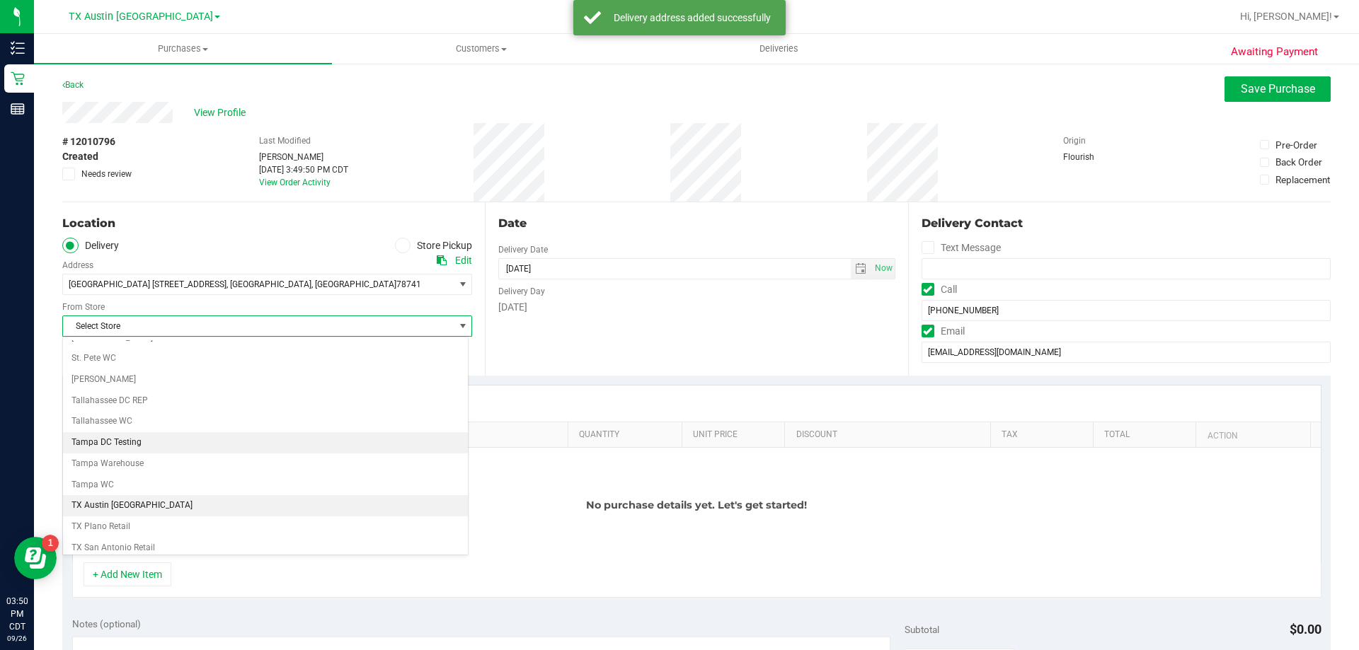
scroll to position [1028, 0]
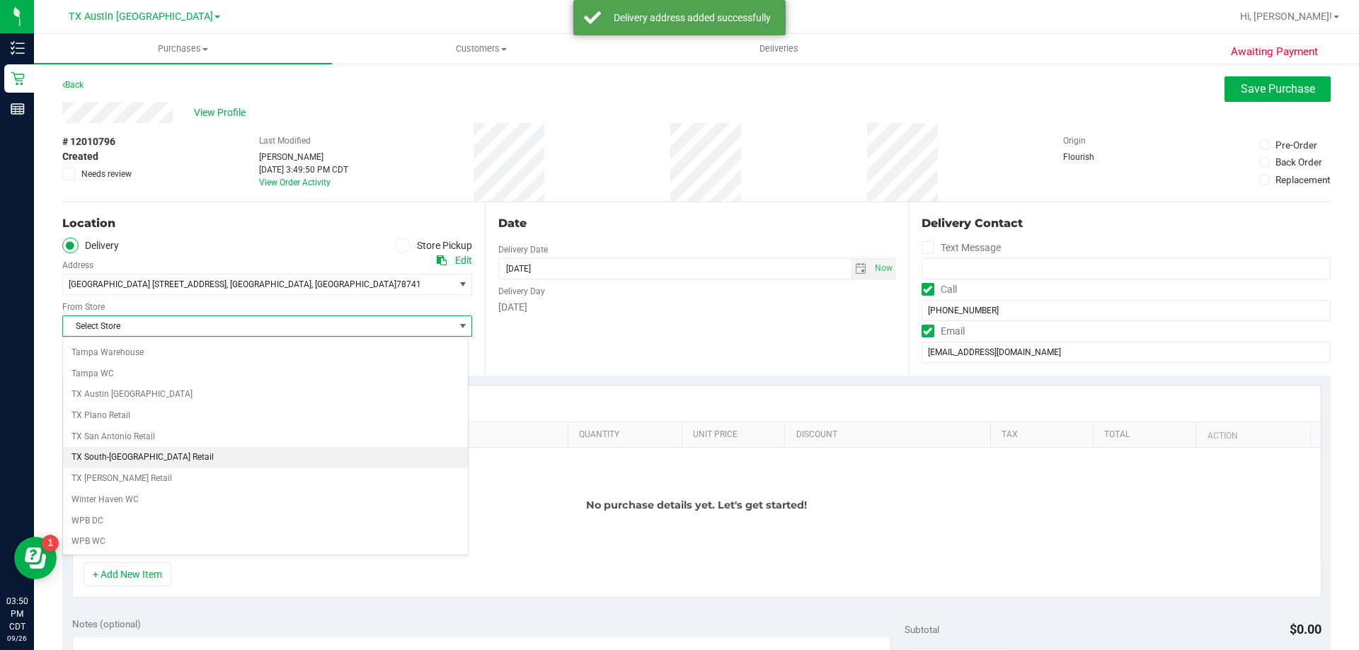
click at [129, 452] on li "TX South-[GEOGRAPHIC_DATA] Retail" at bounding box center [265, 457] width 405 height 21
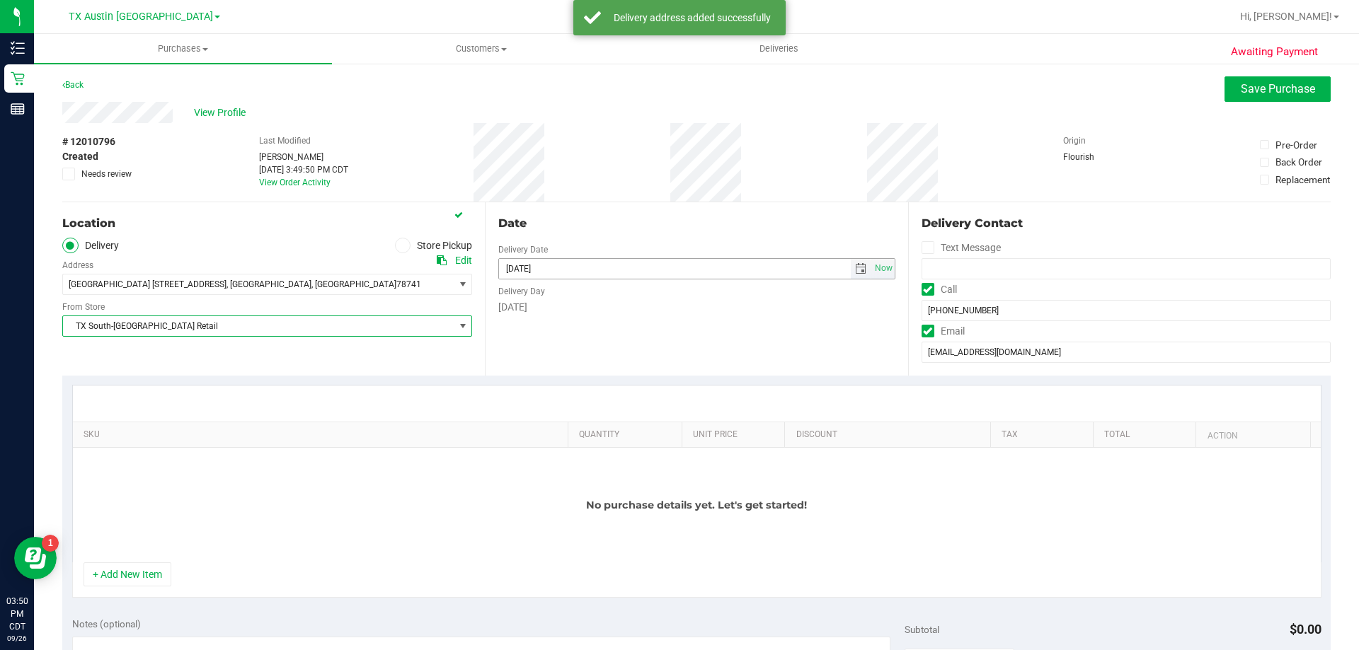
click at [855, 270] on span "select" at bounding box center [860, 268] width 11 height 11
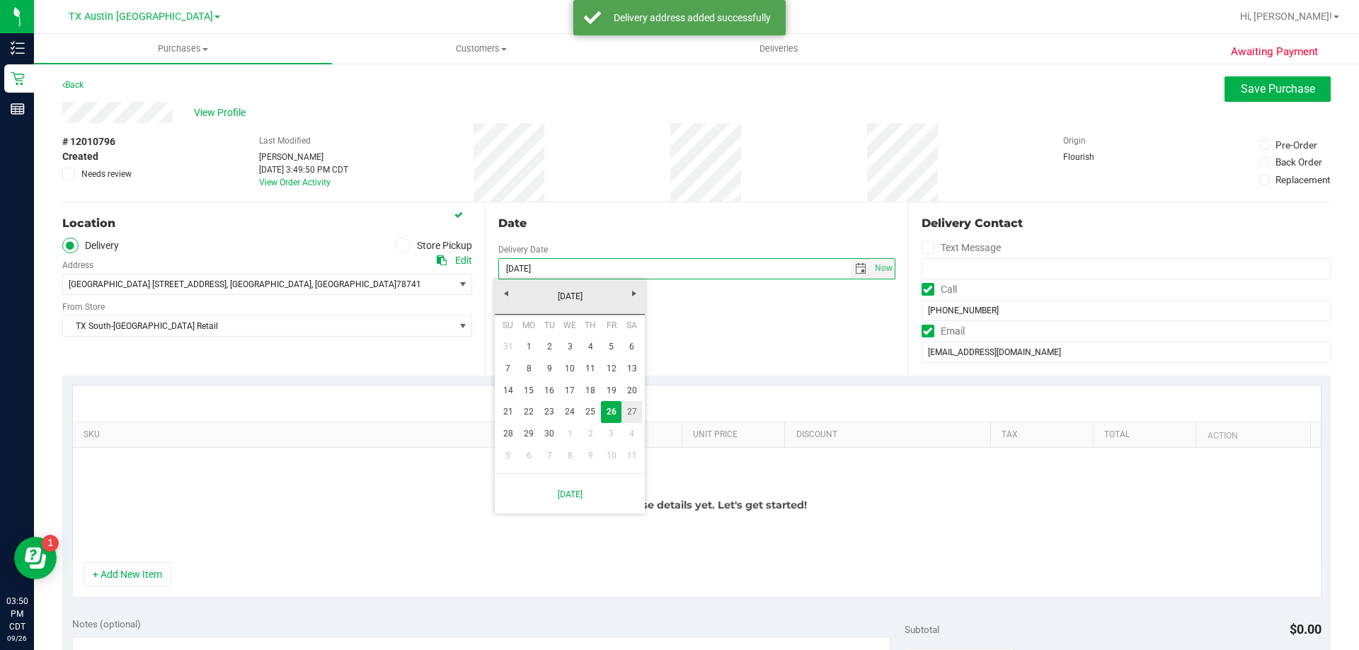
click at [638, 409] on link "27" at bounding box center [631, 412] width 21 height 22
type input "09/27/2025"
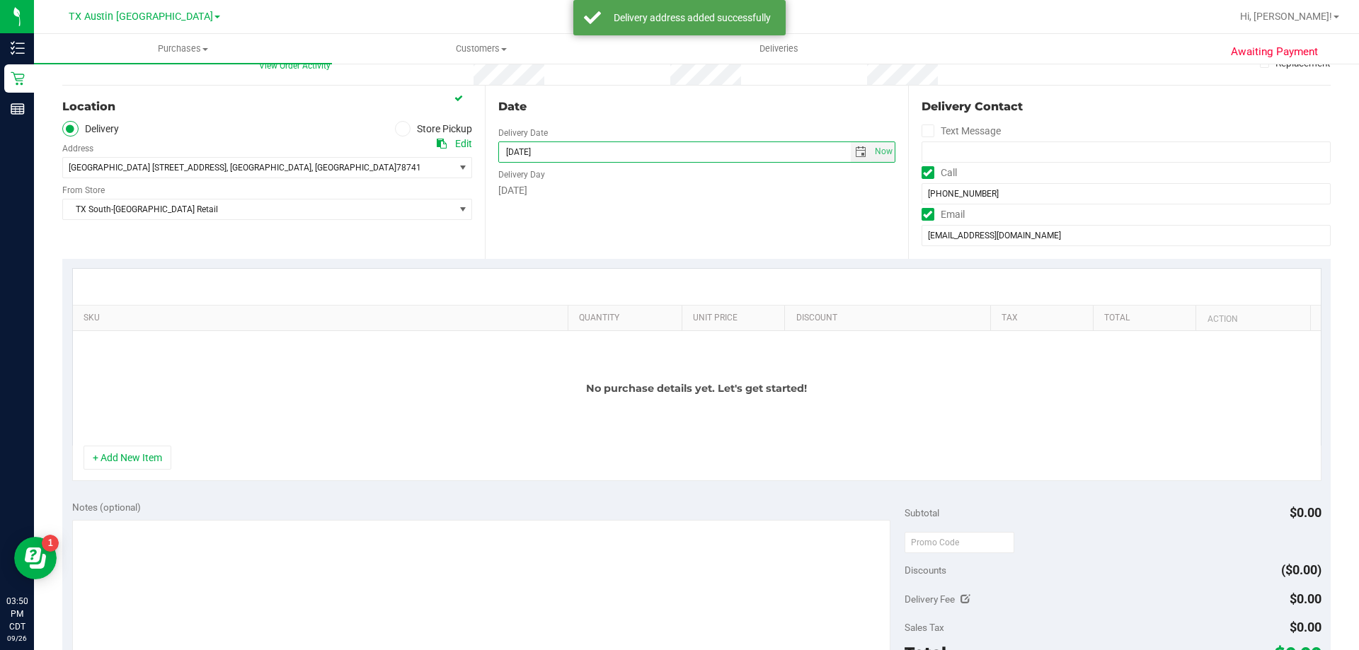
scroll to position [142, 0]
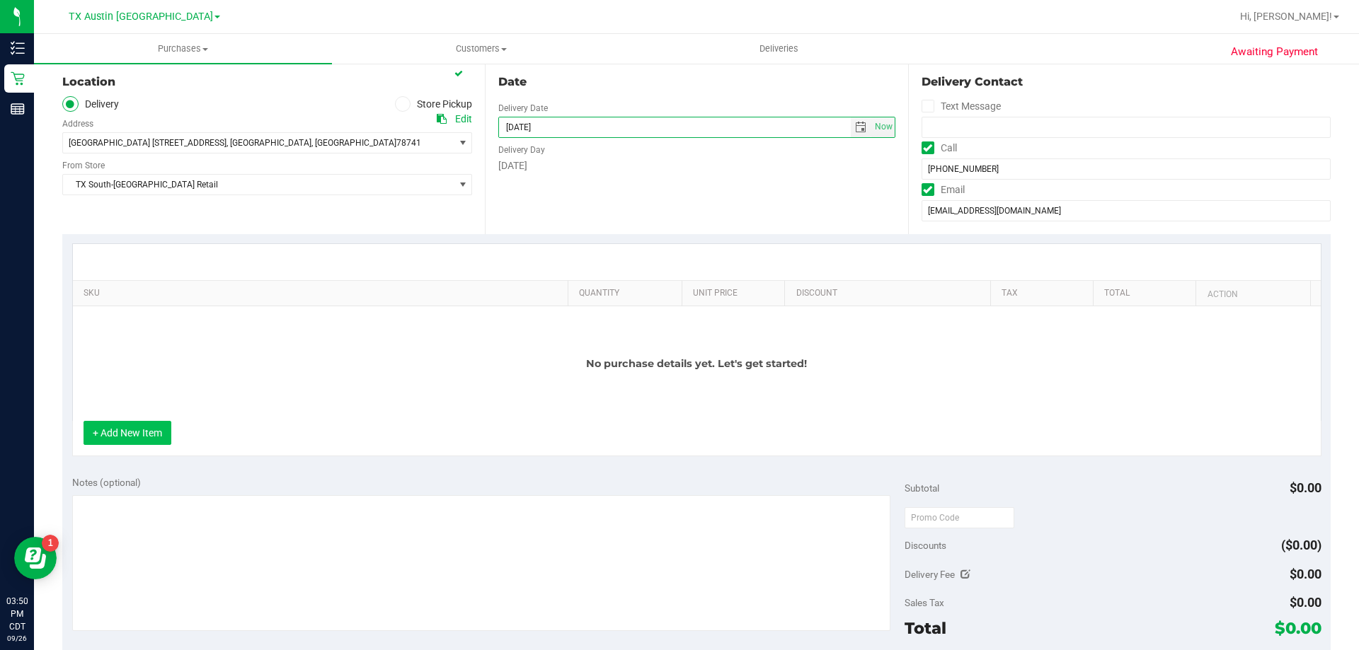
click at [139, 442] on button "+ Add New Item" at bounding box center [128, 433] width 88 height 24
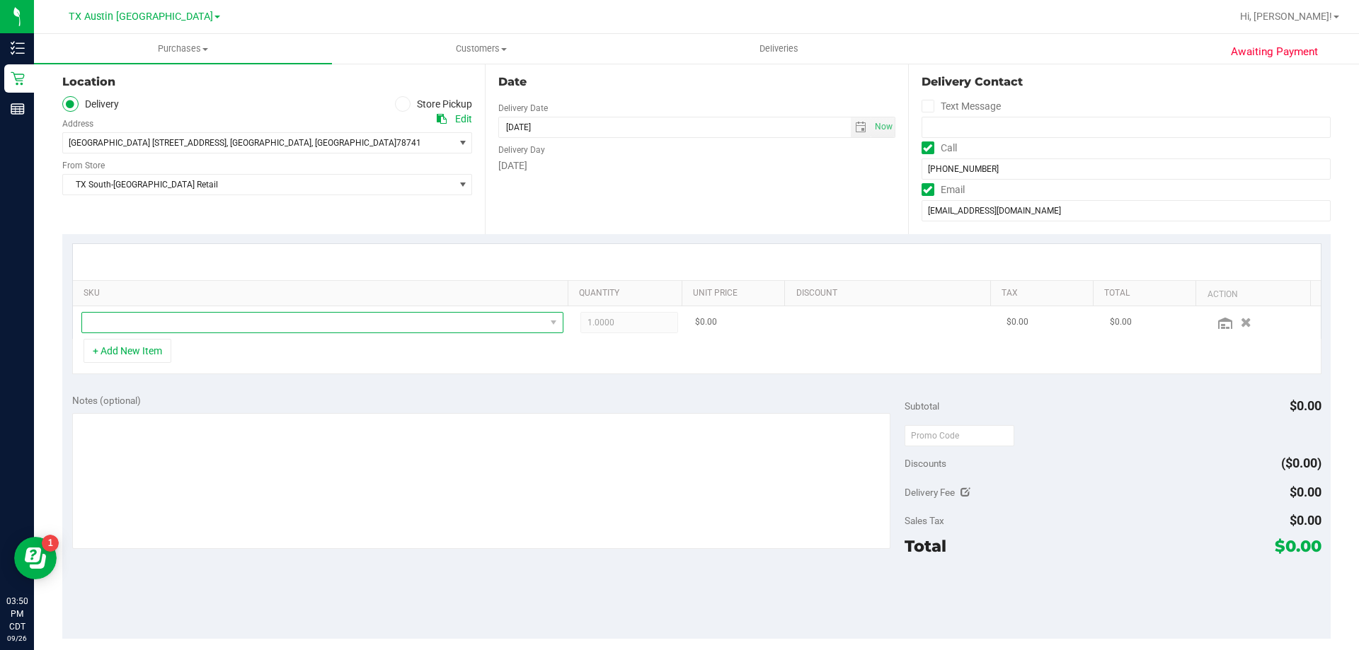
click at [223, 323] on span "NO DATA FOUND" at bounding box center [313, 323] width 463 height 20
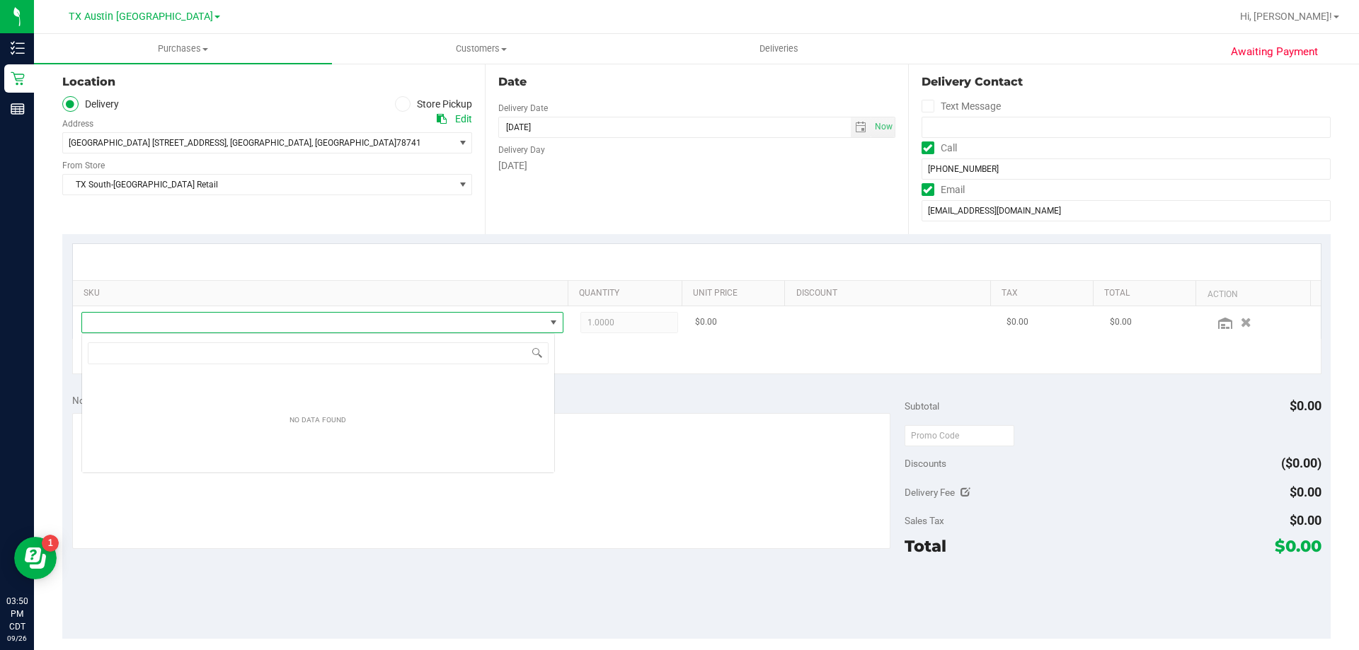
scroll to position [21, 473]
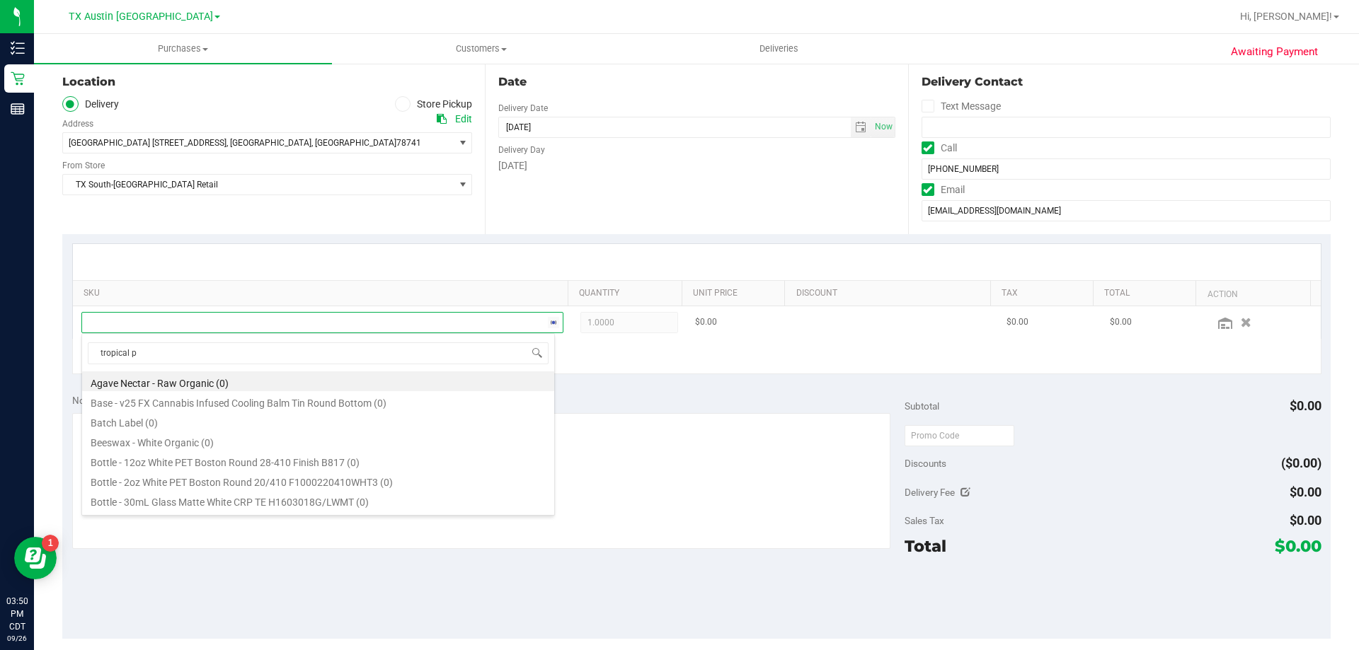
type input "tropical pa"
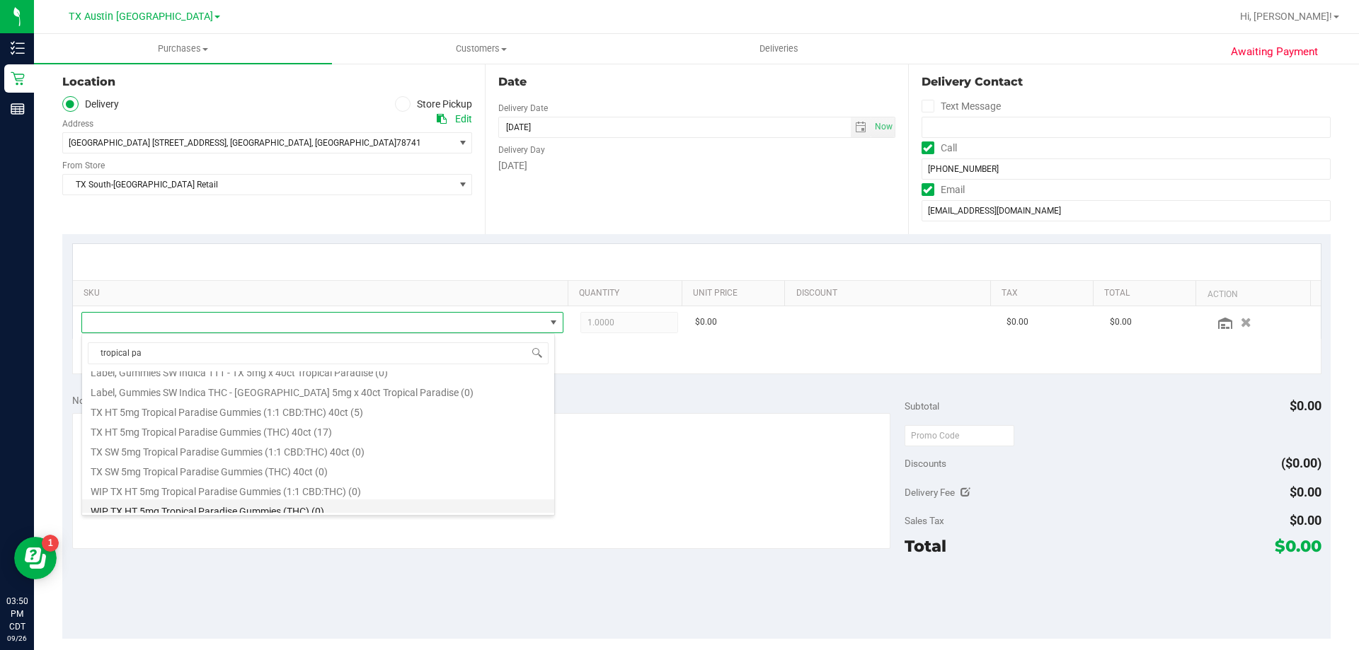
scroll to position [184, 0]
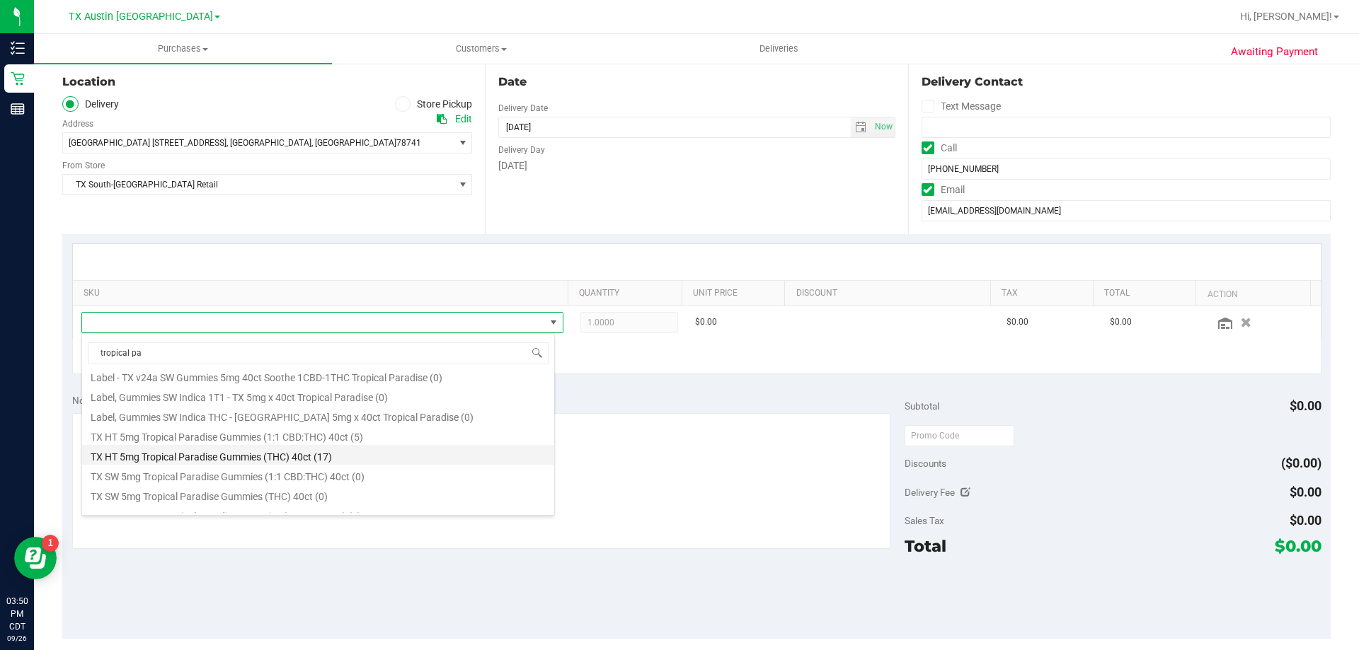
click at [198, 457] on li "TX HT 5mg Tropical Paradise Gummies (THC) 40ct (17)" at bounding box center [318, 455] width 472 height 20
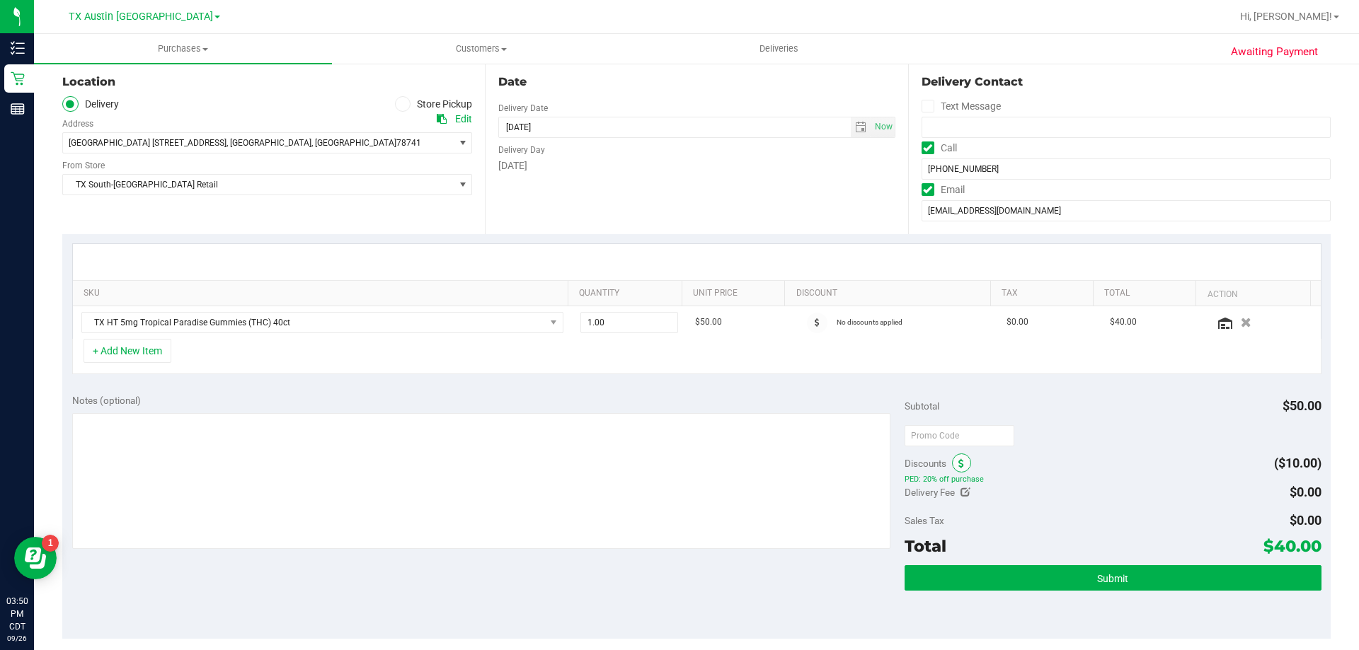
click at [962, 466] on span at bounding box center [961, 463] width 19 height 19
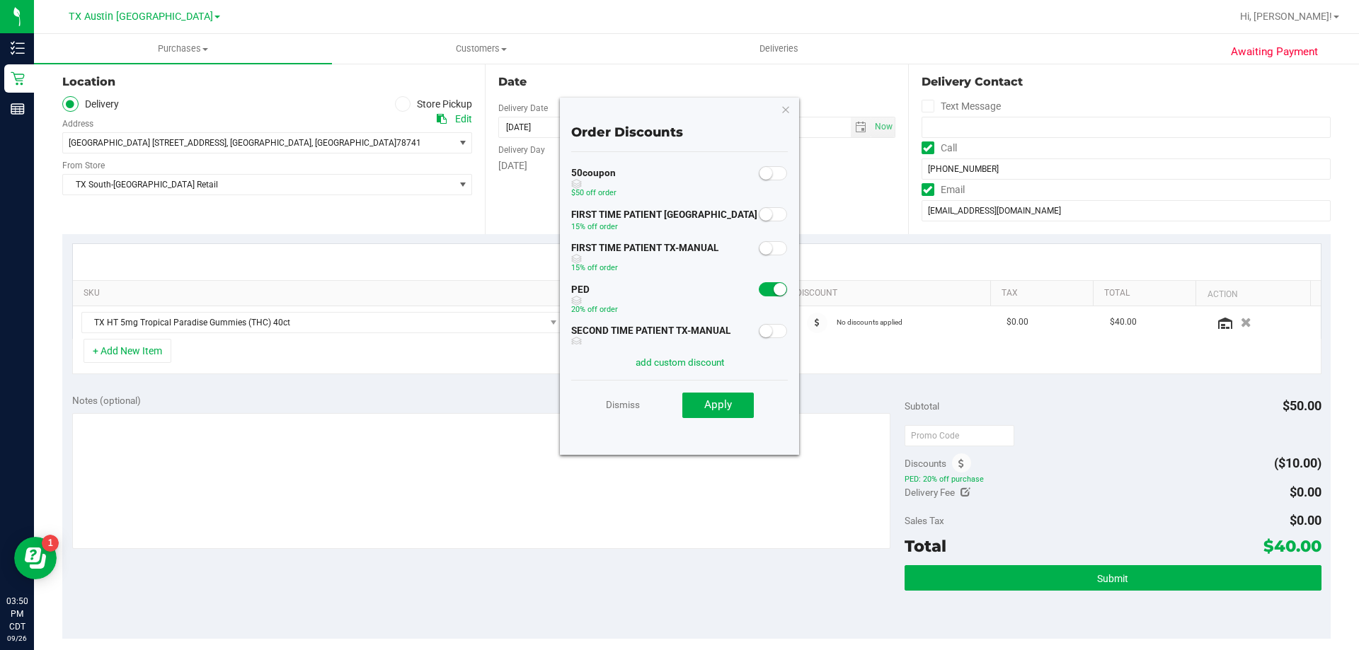
click at [766, 251] on span at bounding box center [773, 248] width 28 height 14
click at [732, 407] on button "Apply" at bounding box center [717, 405] width 71 height 25
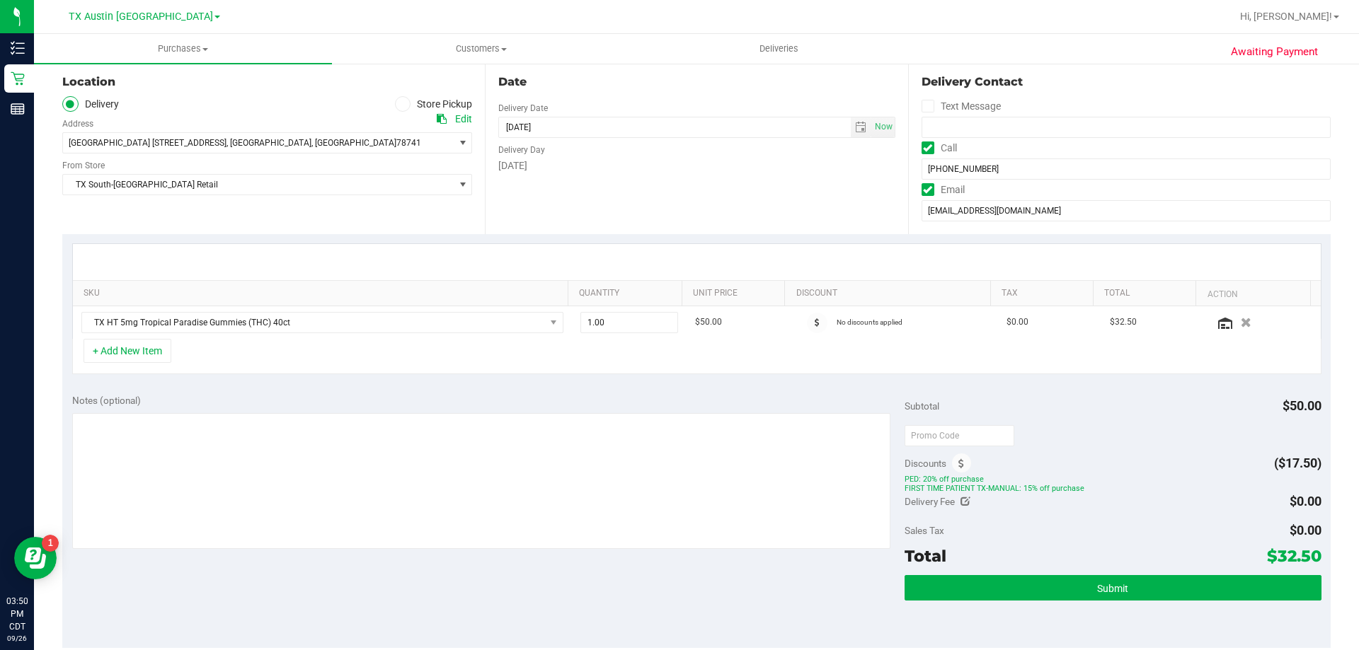
drag, startPoint x: 1268, startPoint y: 556, endPoint x: 1307, endPoint y: 555, distance: 38.9
click at [1307, 555] on span "$32.50" at bounding box center [1294, 556] width 54 height 20
click at [435, 430] on textarea at bounding box center [481, 481] width 819 height 136
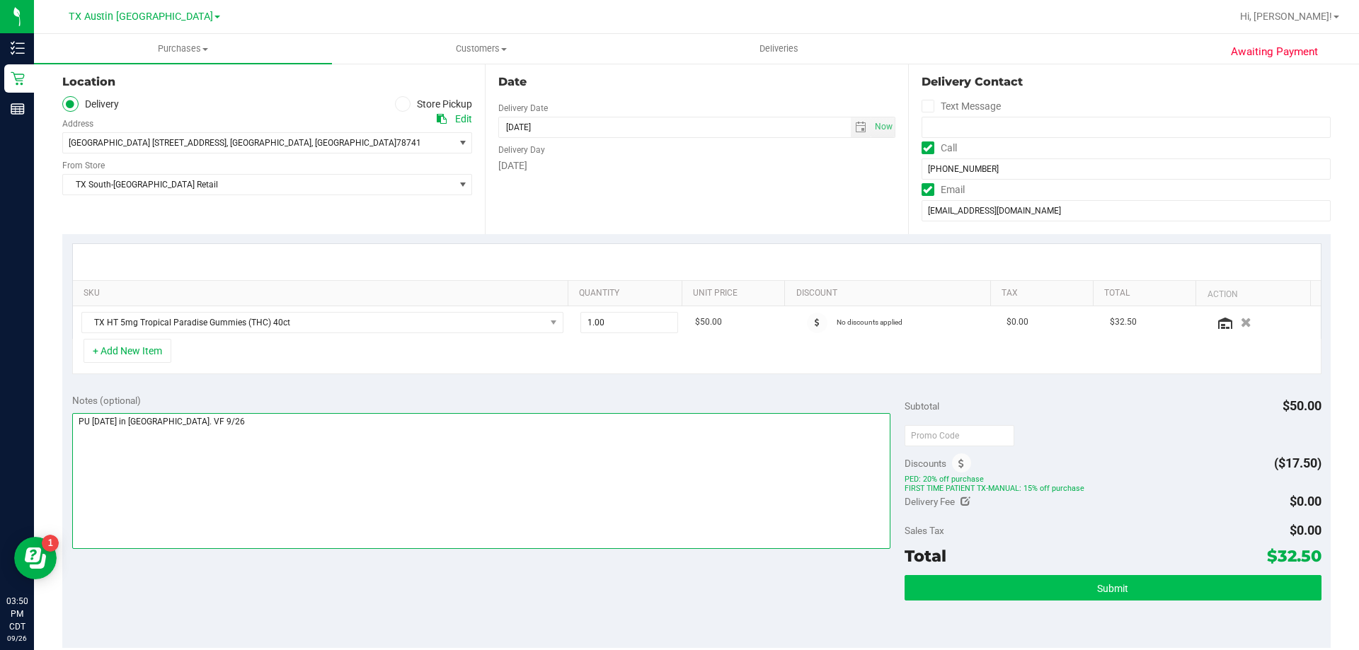
type textarea "PU Sat 9/27 in South Austin. VF 9/26"
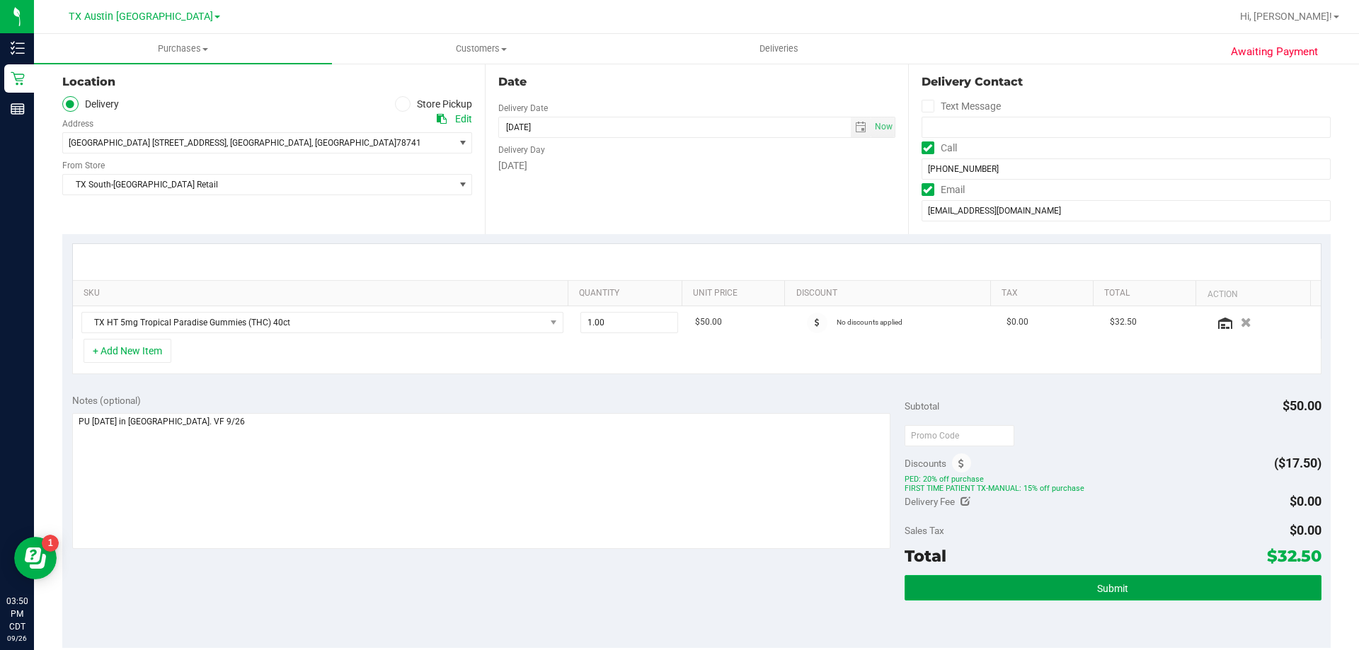
click at [1020, 587] on button "Submit" at bounding box center [1112, 587] width 416 height 25
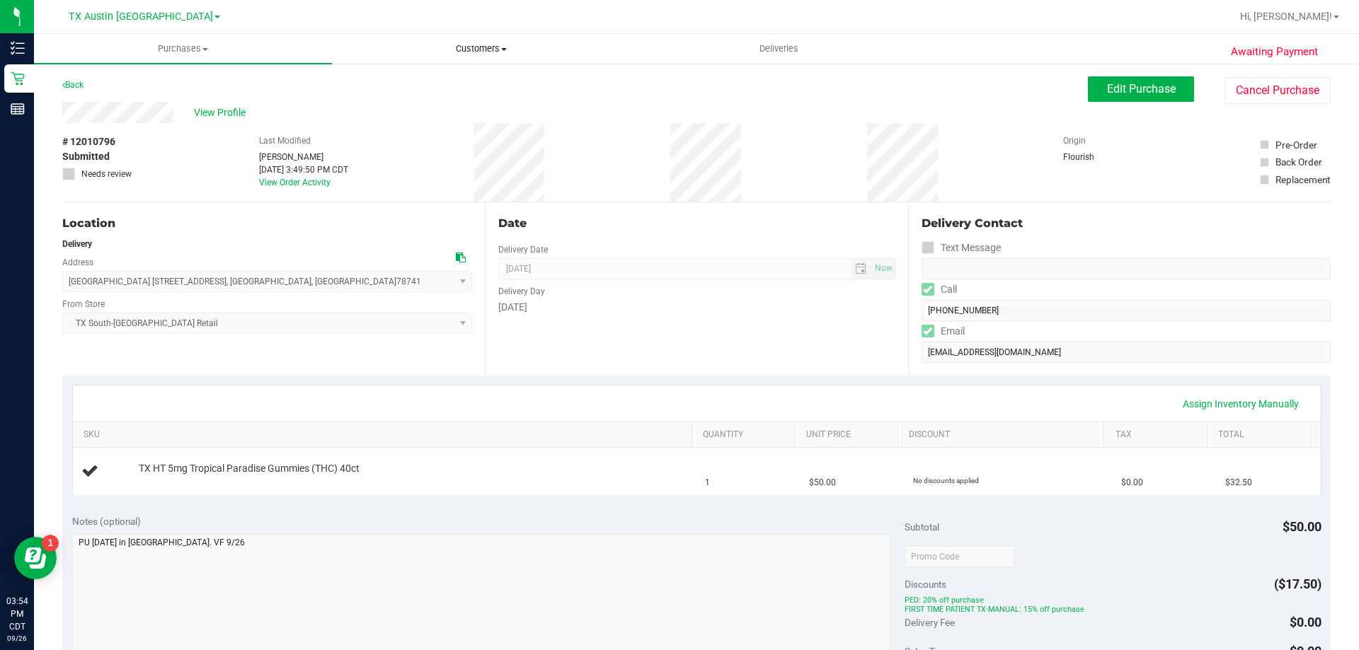
click at [475, 50] on span "Customers" at bounding box center [481, 48] width 297 height 13
click at [471, 93] on li "All customers" at bounding box center [481, 85] width 298 height 17
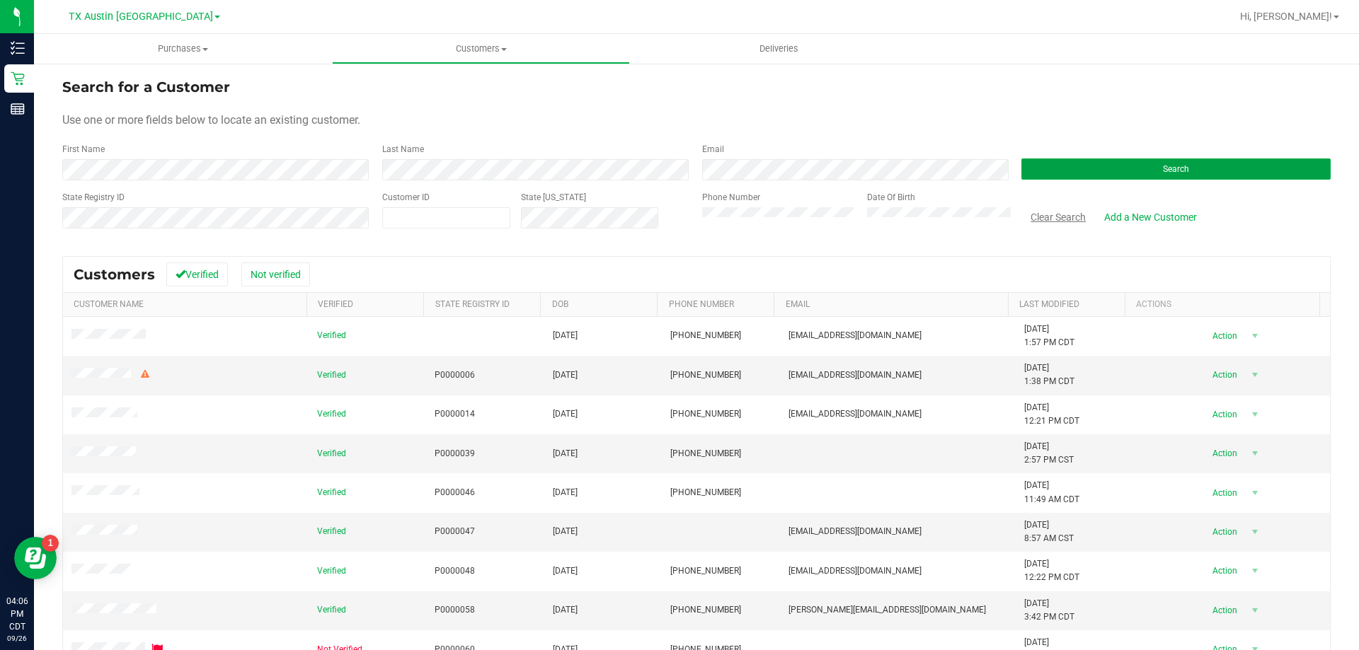
click at [1035, 173] on button "Search" at bounding box center [1175, 169] width 309 height 21
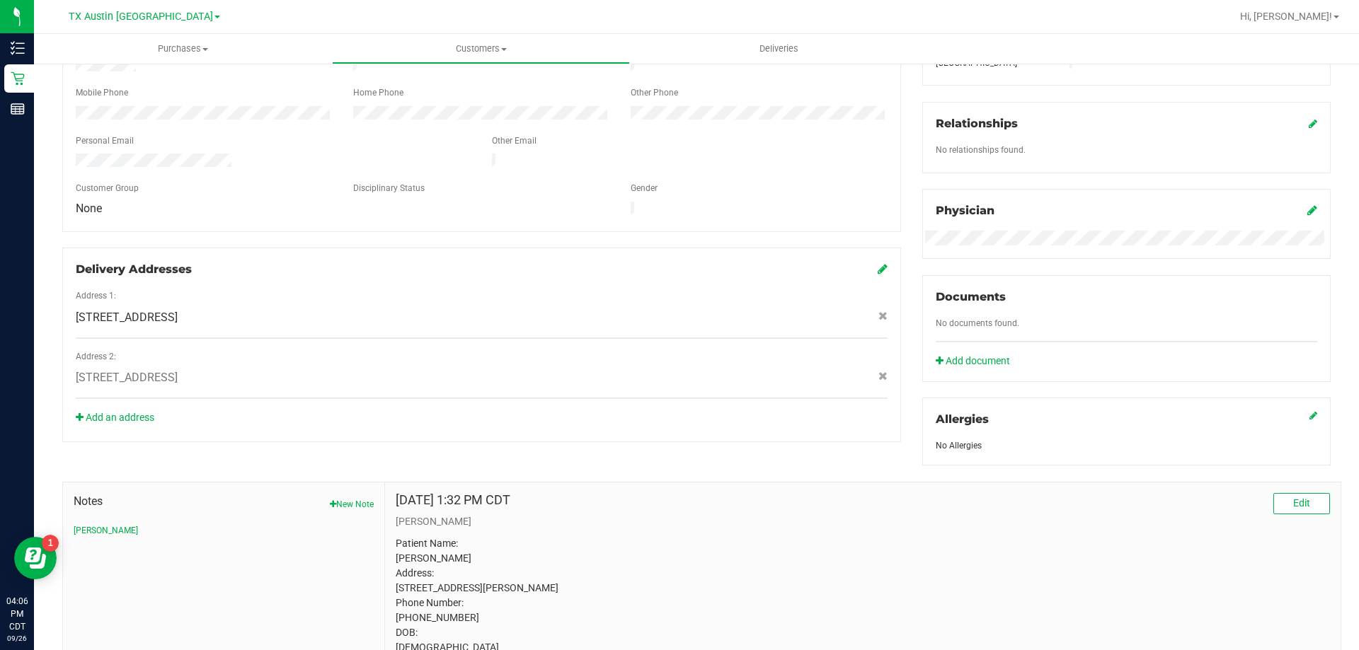
scroll to position [411, 0]
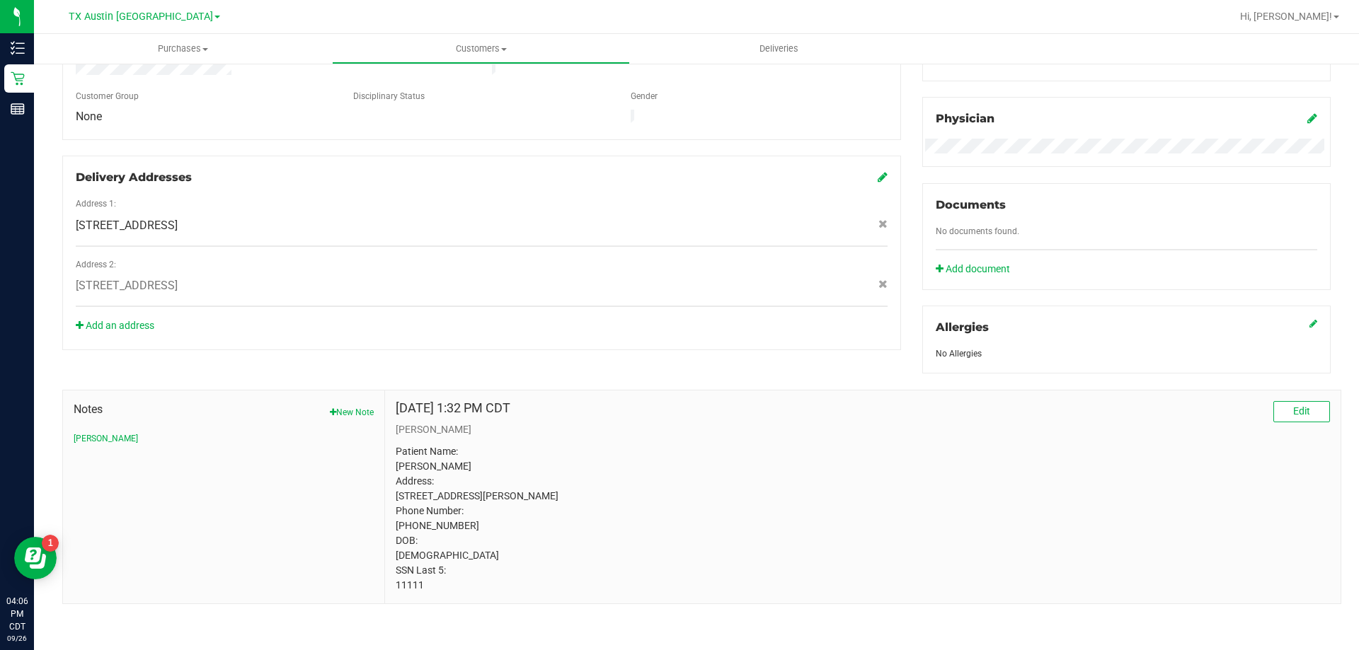
click at [409, 585] on p "Patient Name: William Warren Address: 992 Victoria Dr Burkburnett, TX, 76354 Ph…" at bounding box center [863, 518] width 934 height 149
copy p "11111"
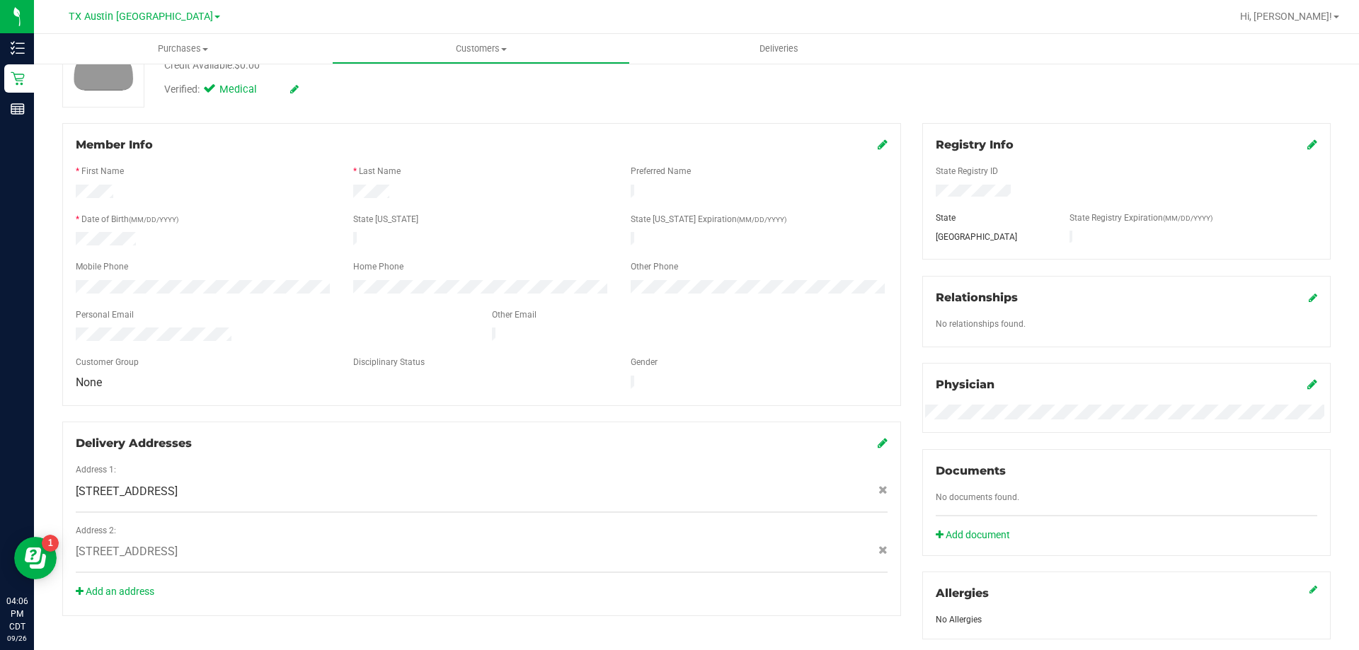
scroll to position [0, 0]
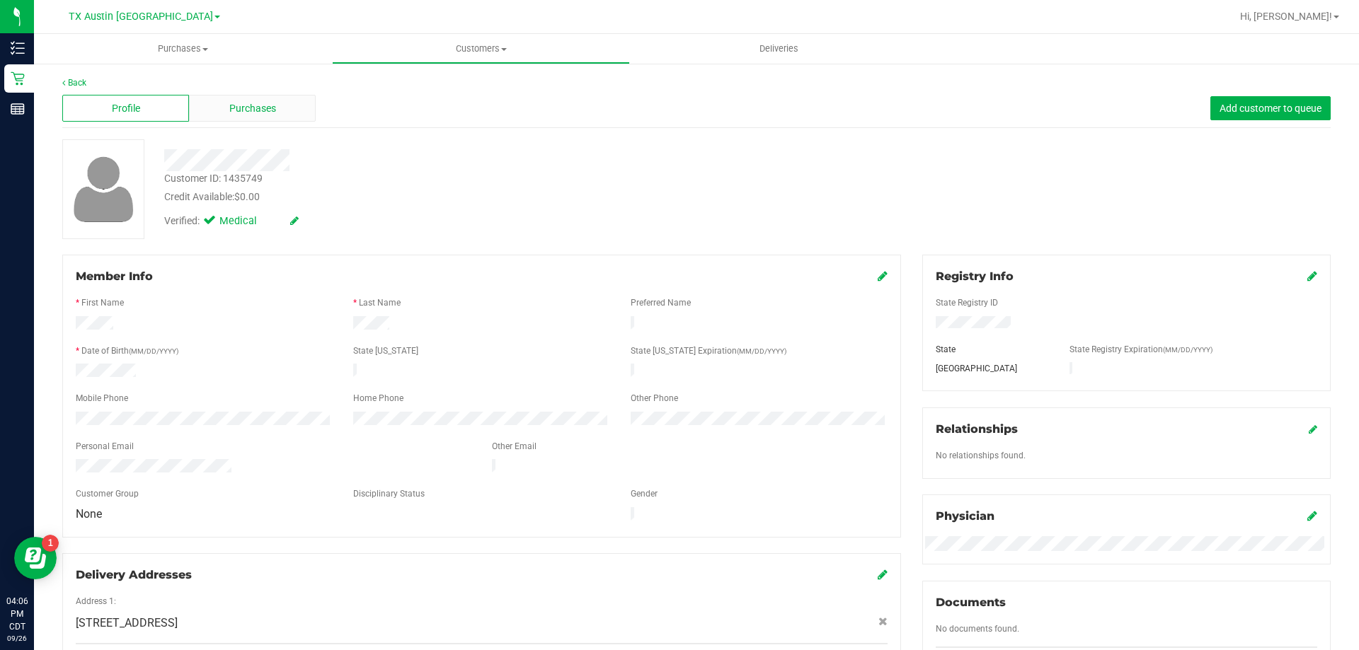
click at [229, 99] on div "Purchases" at bounding box center [252, 108] width 127 height 27
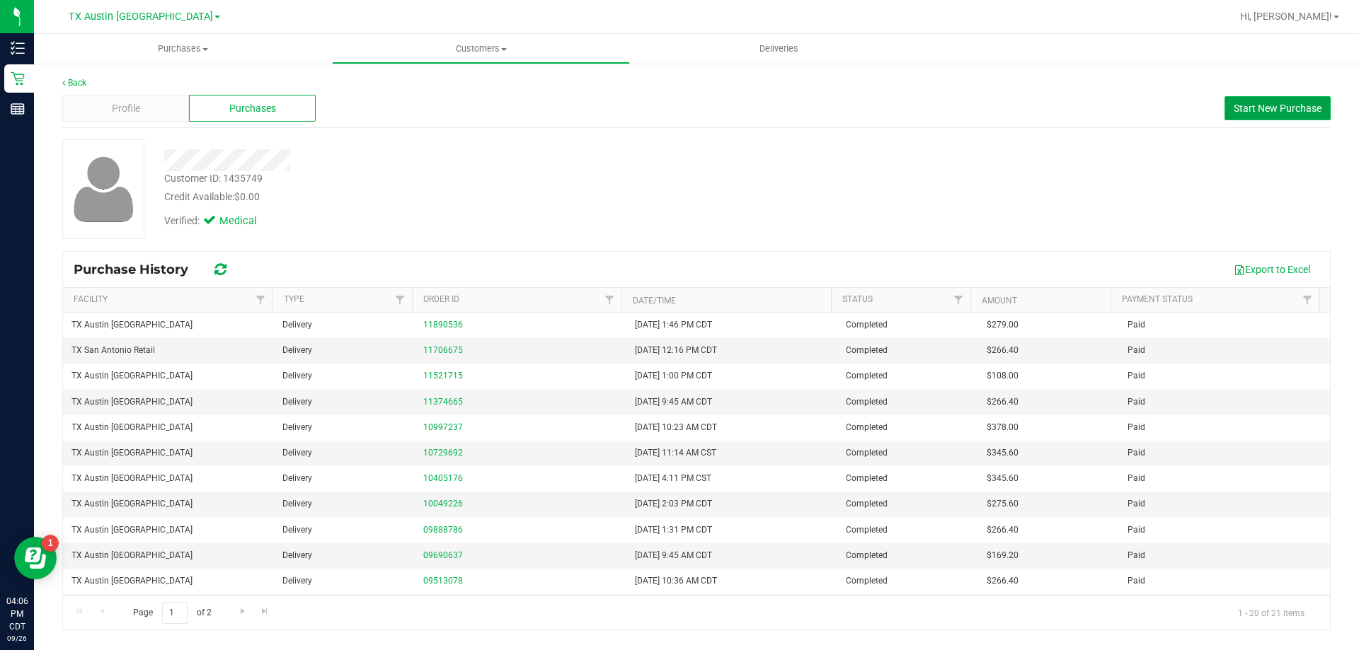
click at [1270, 113] on span "Start New Purchase" at bounding box center [1278, 108] width 88 height 11
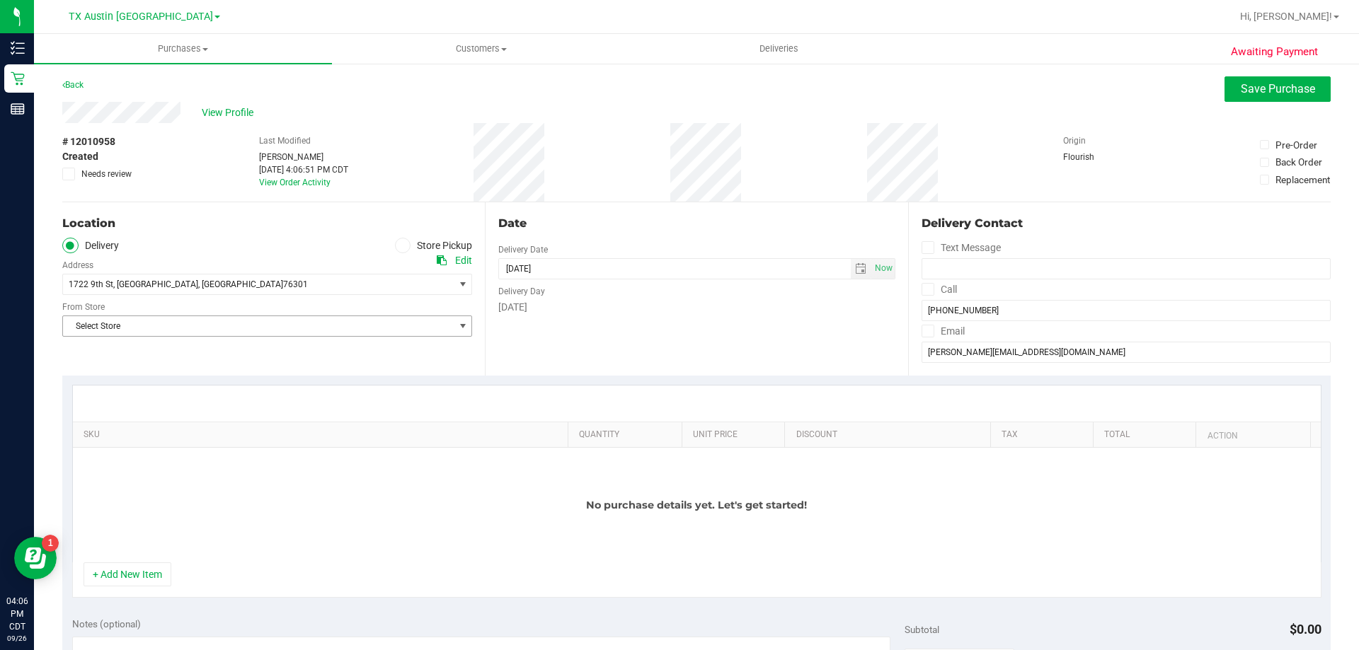
click at [145, 331] on span "Select Store" at bounding box center [258, 326] width 391 height 20
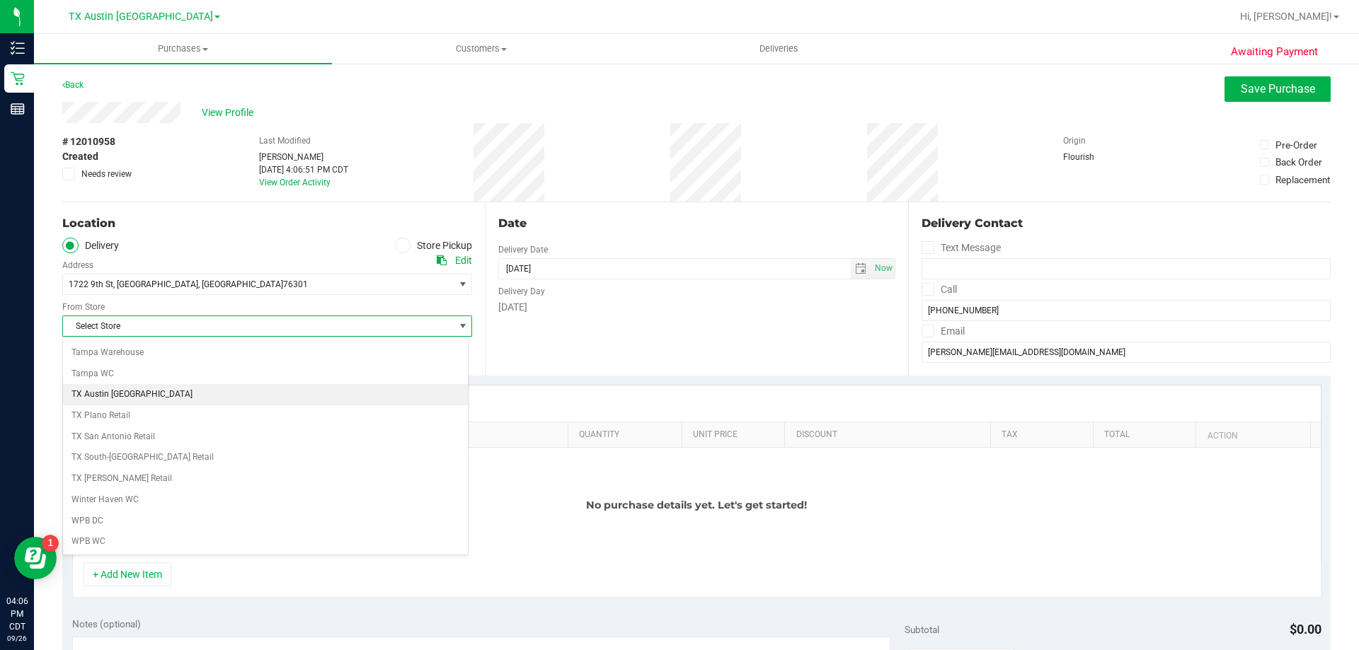
click at [134, 399] on li "TX Austin [GEOGRAPHIC_DATA]" at bounding box center [265, 394] width 405 height 21
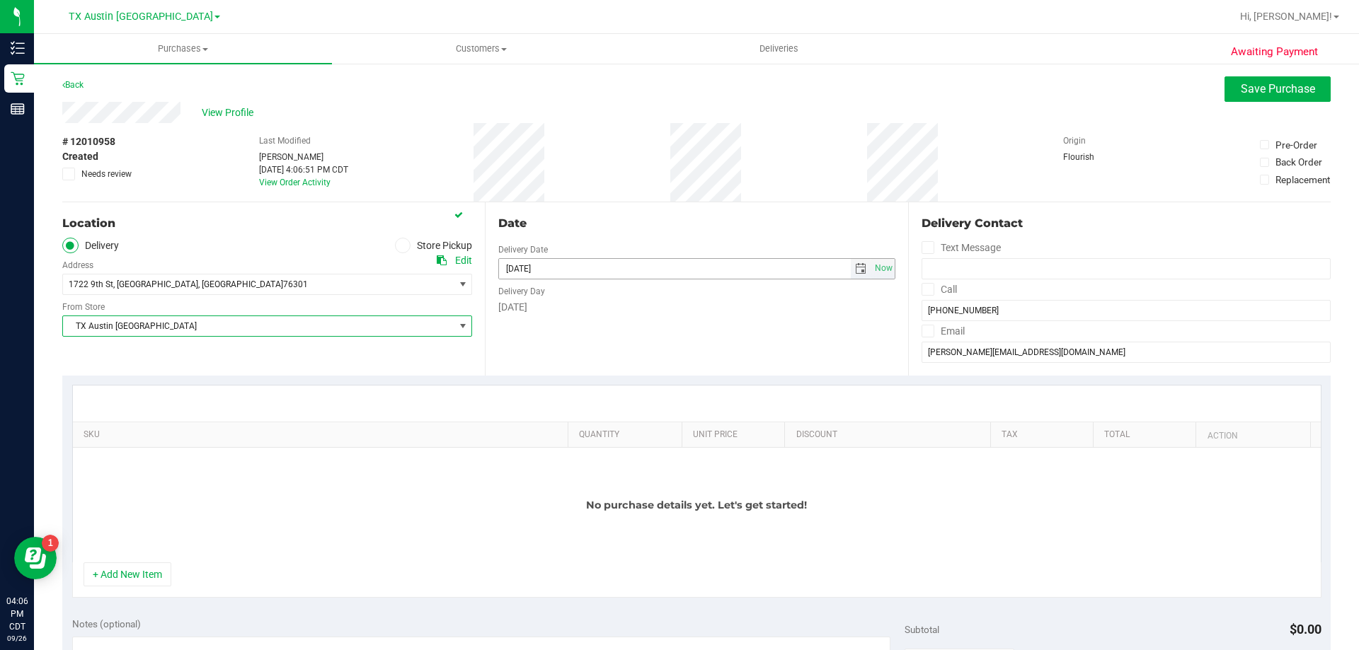
click at [855, 265] on span "select" at bounding box center [860, 268] width 11 height 11
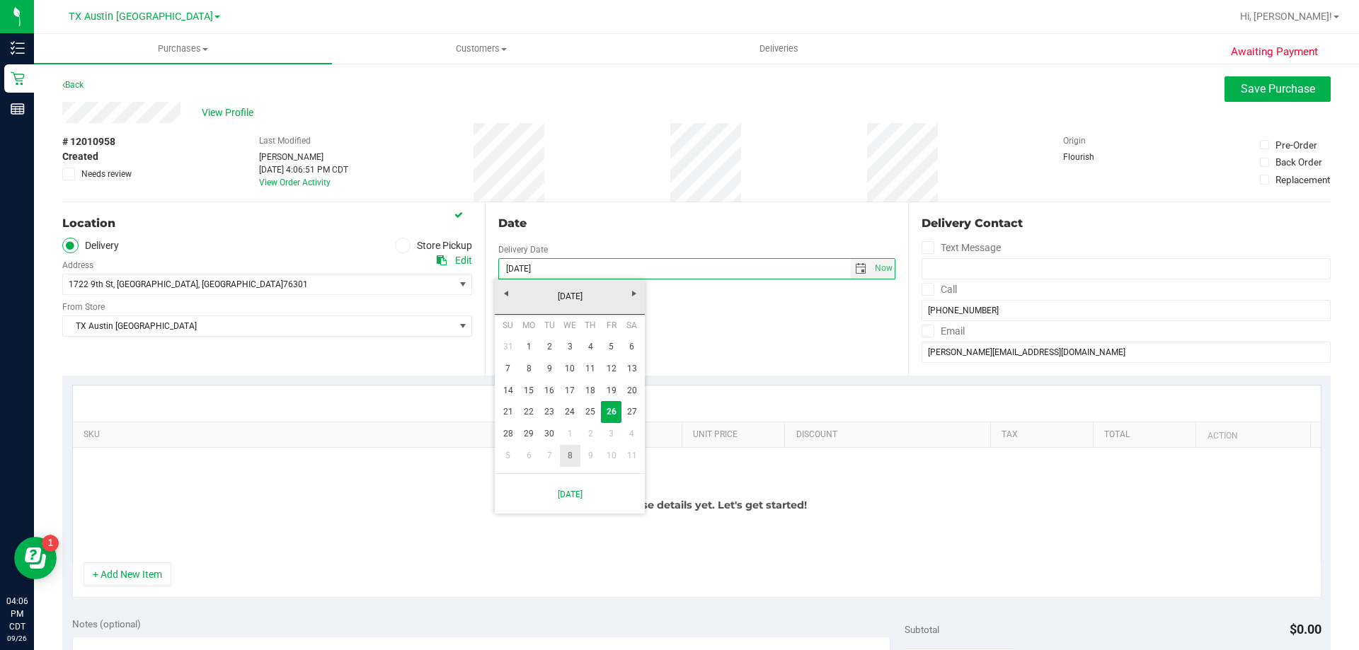
click at [575, 452] on link "8" at bounding box center [570, 456] width 21 height 22
type input "10/08/2025"
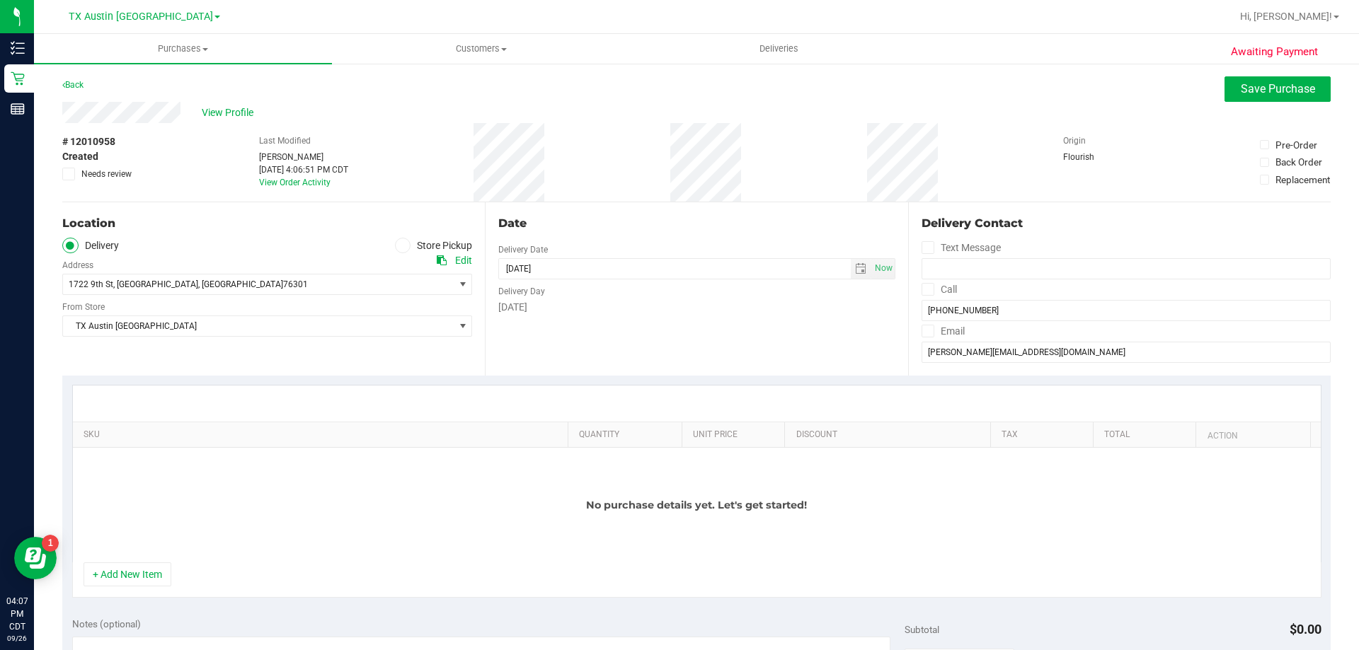
click at [923, 289] on icon at bounding box center [927, 289] width 9 height 0
click at [0, 0] on input "Call" at bounding box center [0, 0] width 0 height 0
click at [924, 331] on icon at bounding box center [927, 331] width 9 height 0
click at [0, 0] on input "Email" at bounding box center [0, 0] width 0 height 0
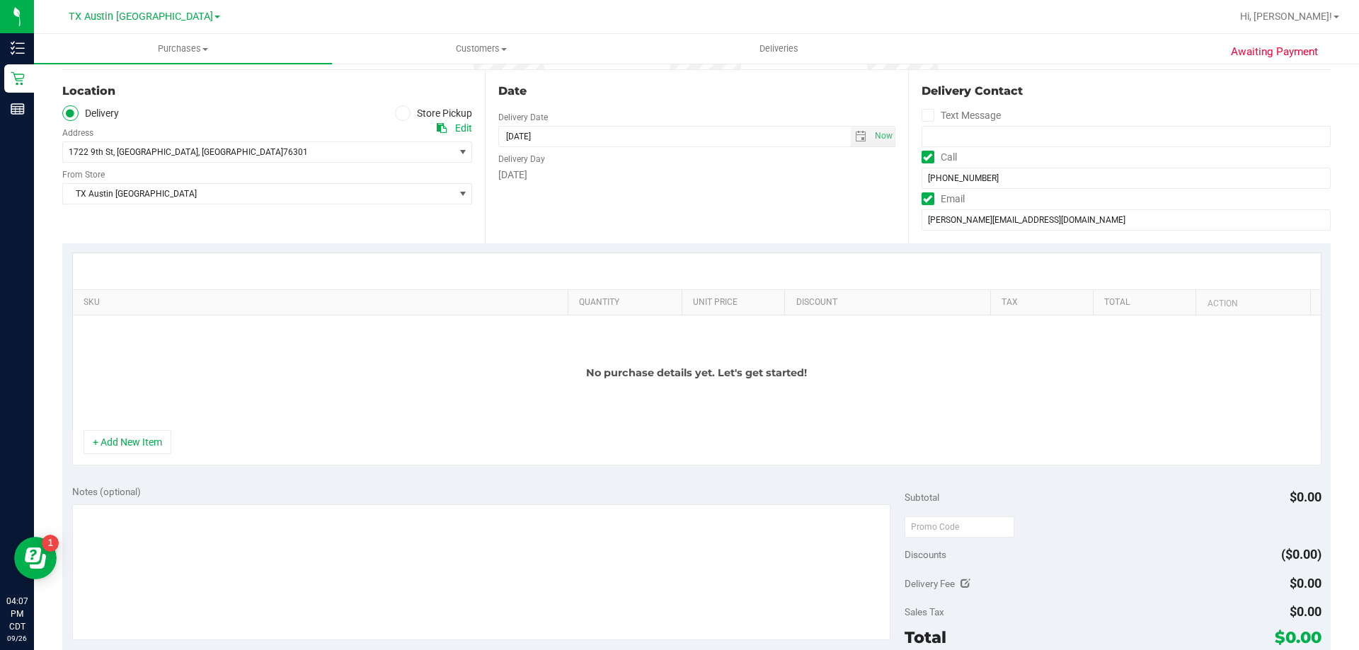
scroll to position [142, 0]
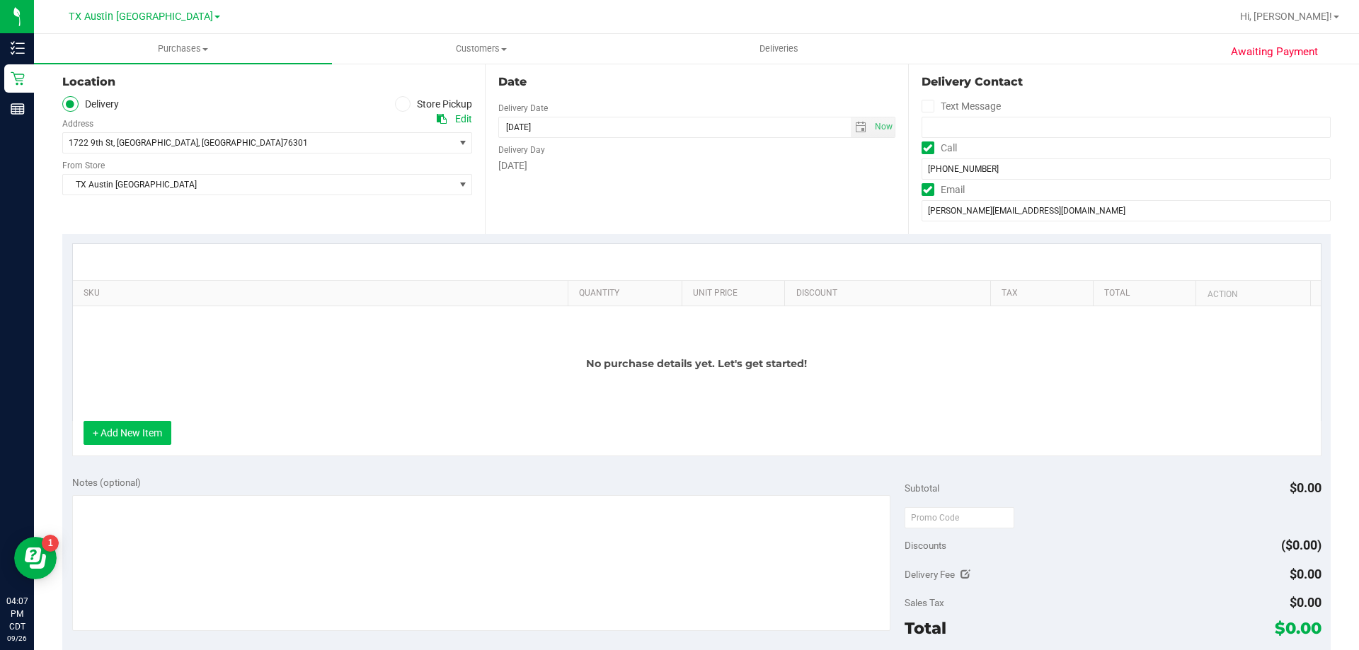
click at [131, 436] on button "+ Add New Item" at bounding box center [128, 433] width 88 height 24
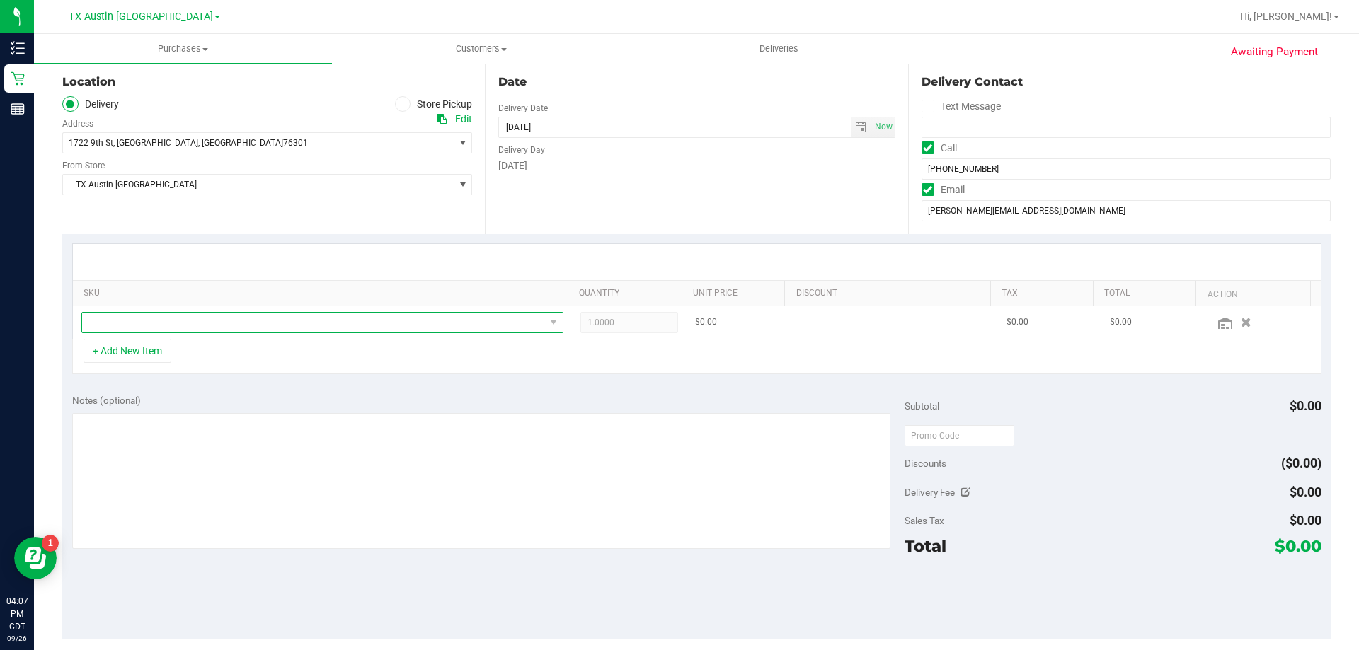
click at [248, 323] on span "NO DATA FOUND" at bounding box center [313, 323] width 463 height 20
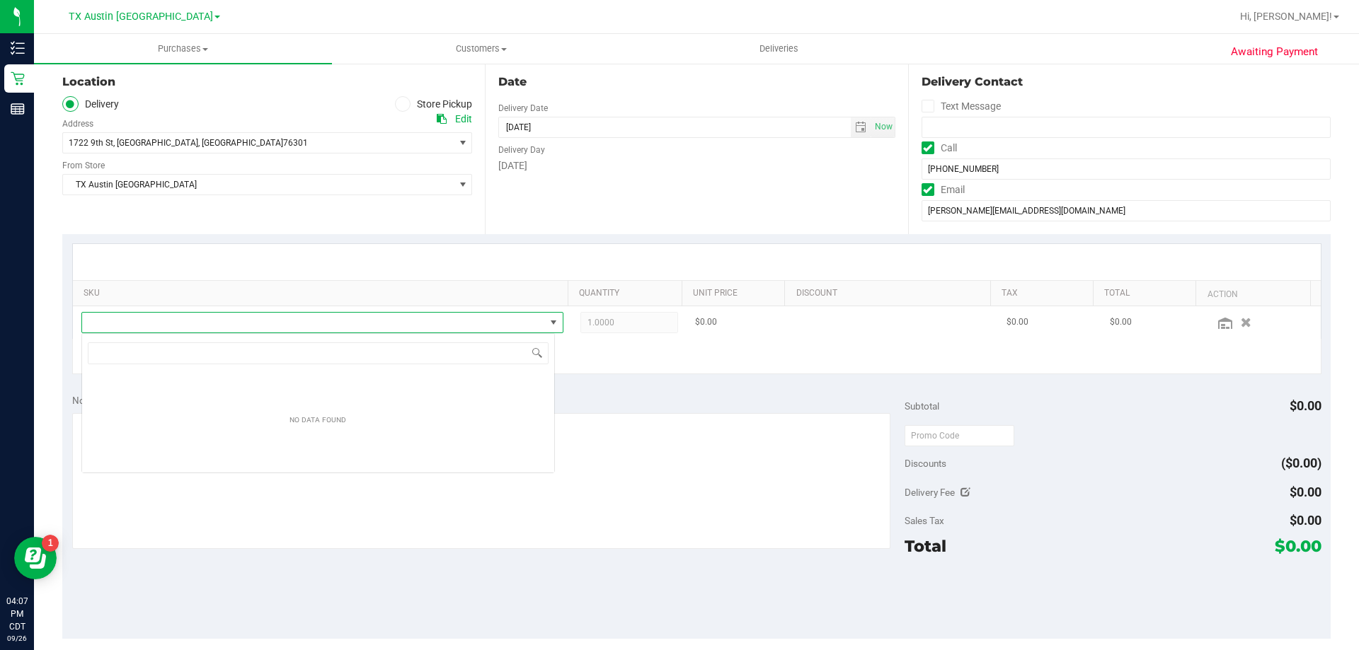
scroll to position [21, 473]
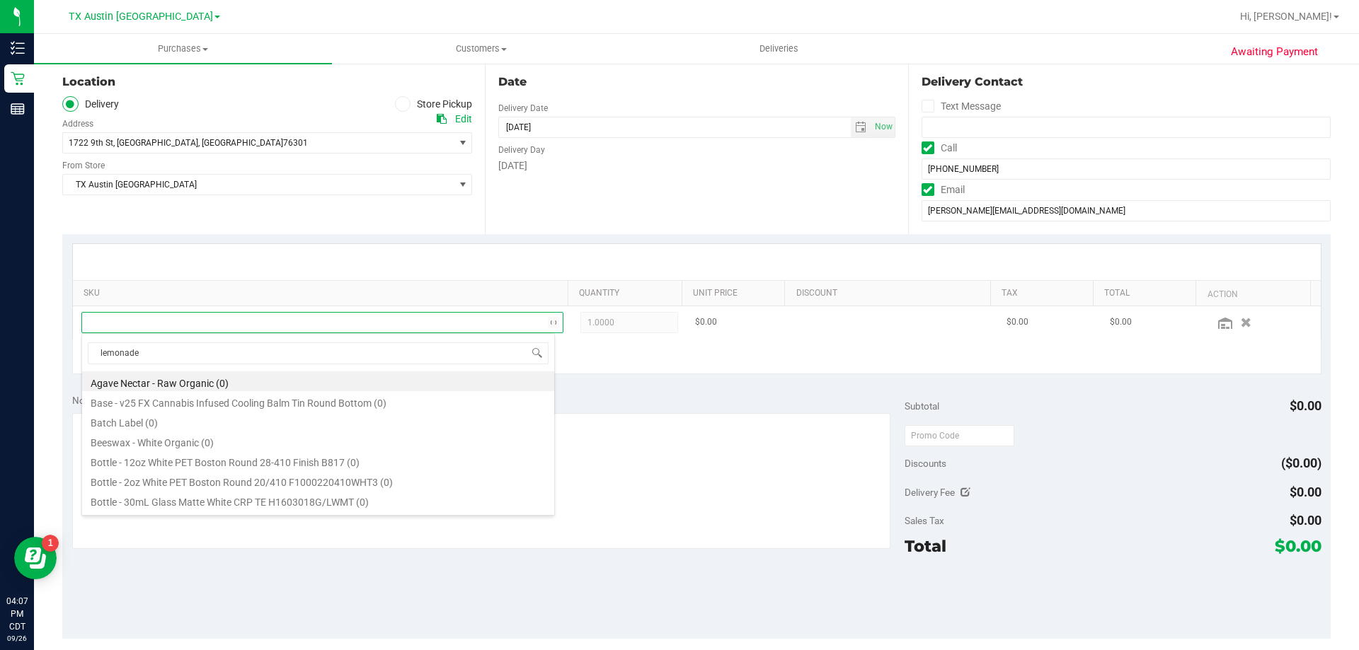
type input "lemonade"
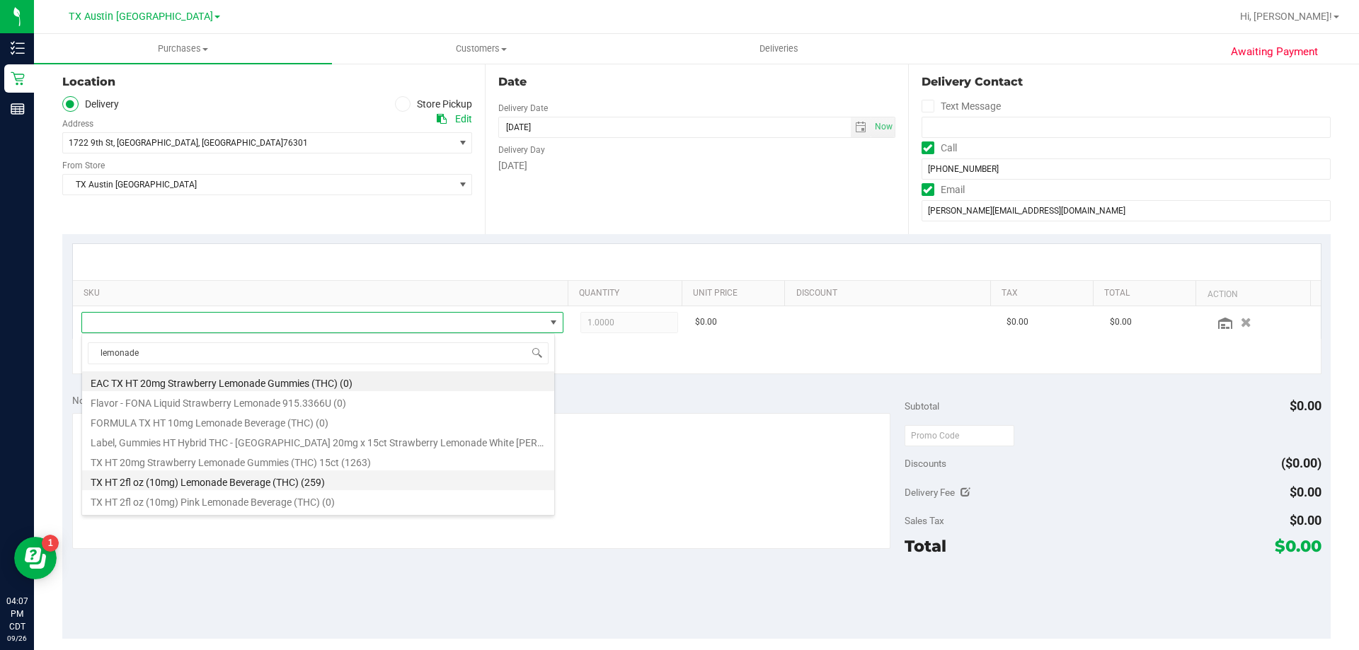
click at [283, 479] on li "TX HT 2fl oz (10mg) Lemonade Beverage (THC) (259)" at bounding box center [318, 481] width 472 height 20
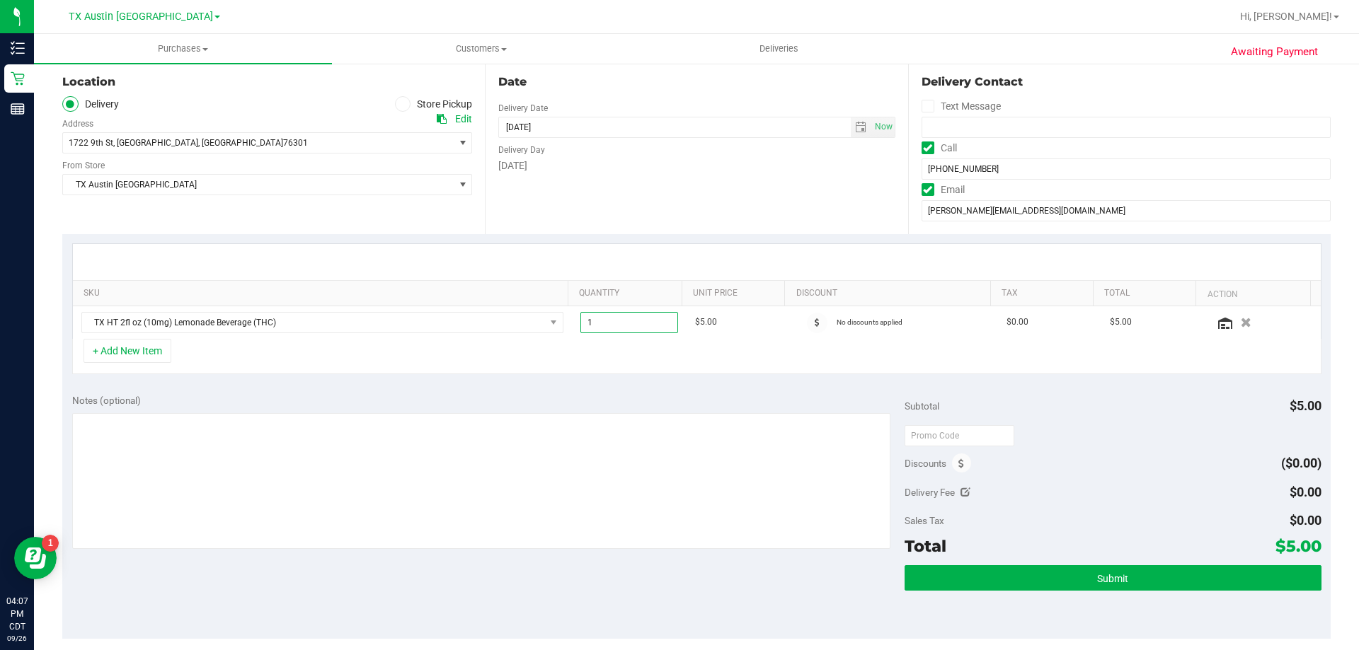
click at [616, 323] on span "1.00 1" at bounding box center [629, 322] width 98 height 21
type input "30"
type input "30.00"
click at [580, 439] on textarea at bounding box center [481, 481] width 819 height 136
click at [146, 362] on button "+ Add New Item" at bounding box center [128, 351] width 88 height 24
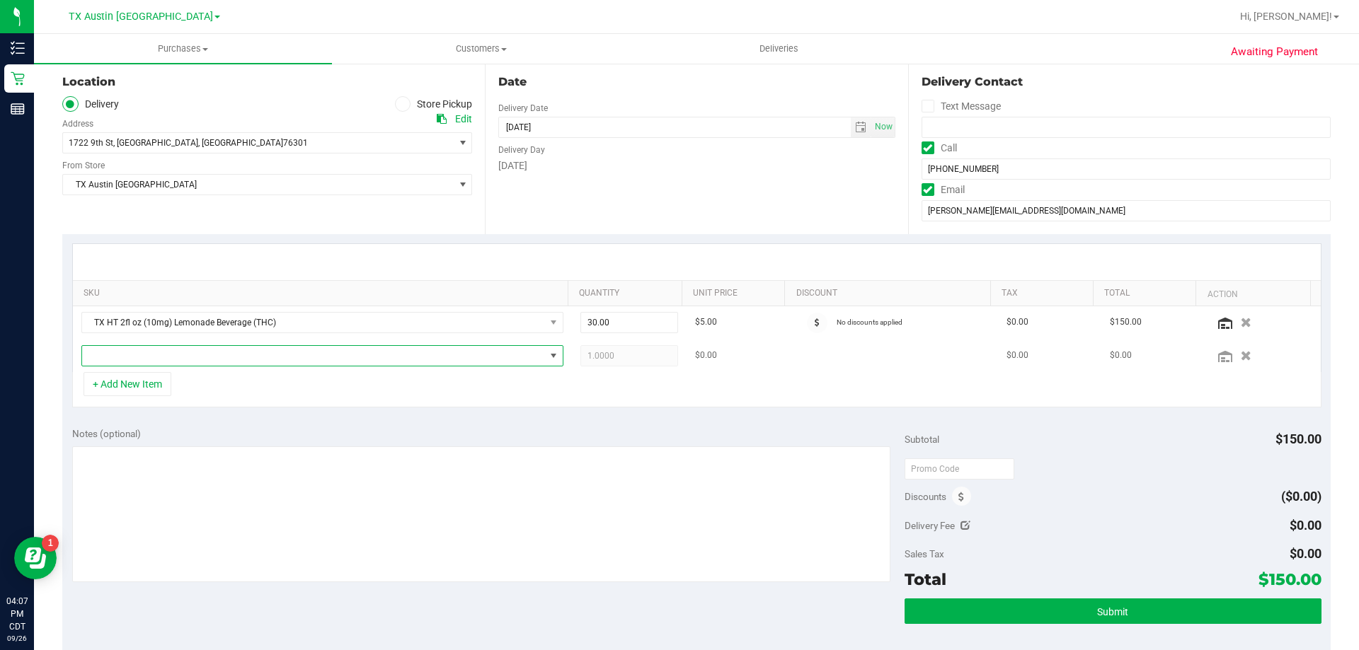
click at [189, 357] on span "NO DATA FOUND" at bounding box center [313, 356] width 463 height 20
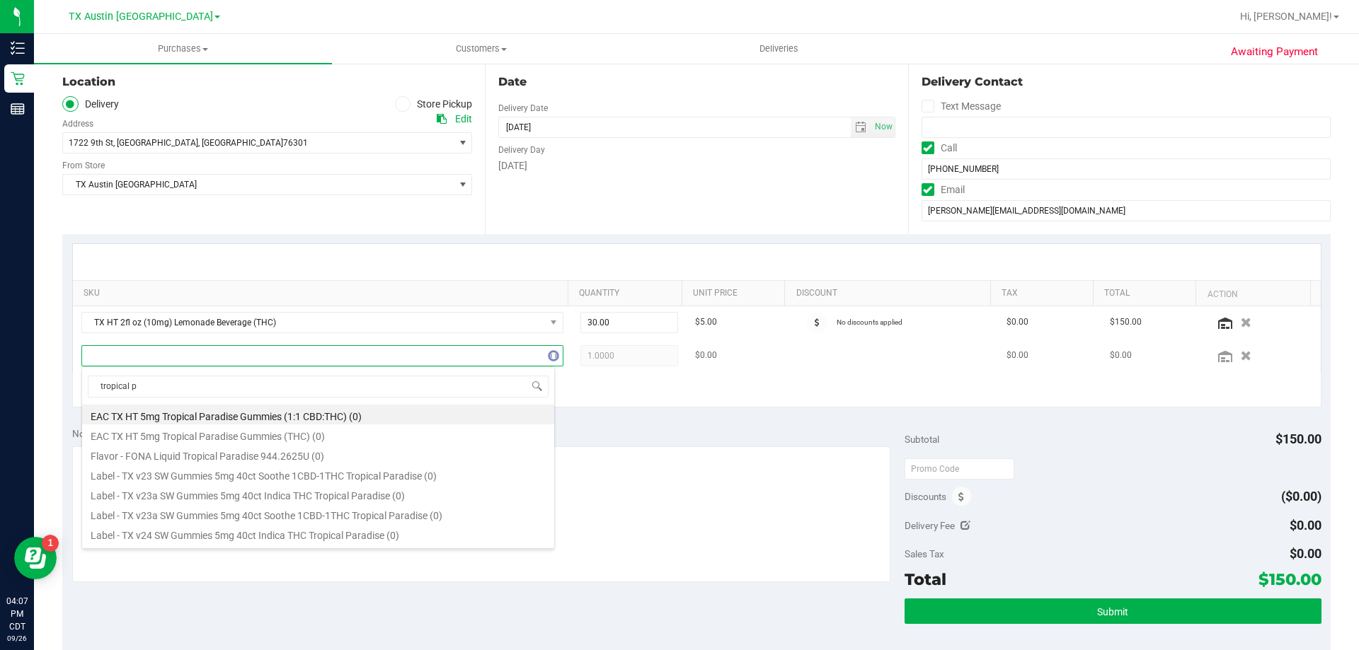
type input "tropical pa"
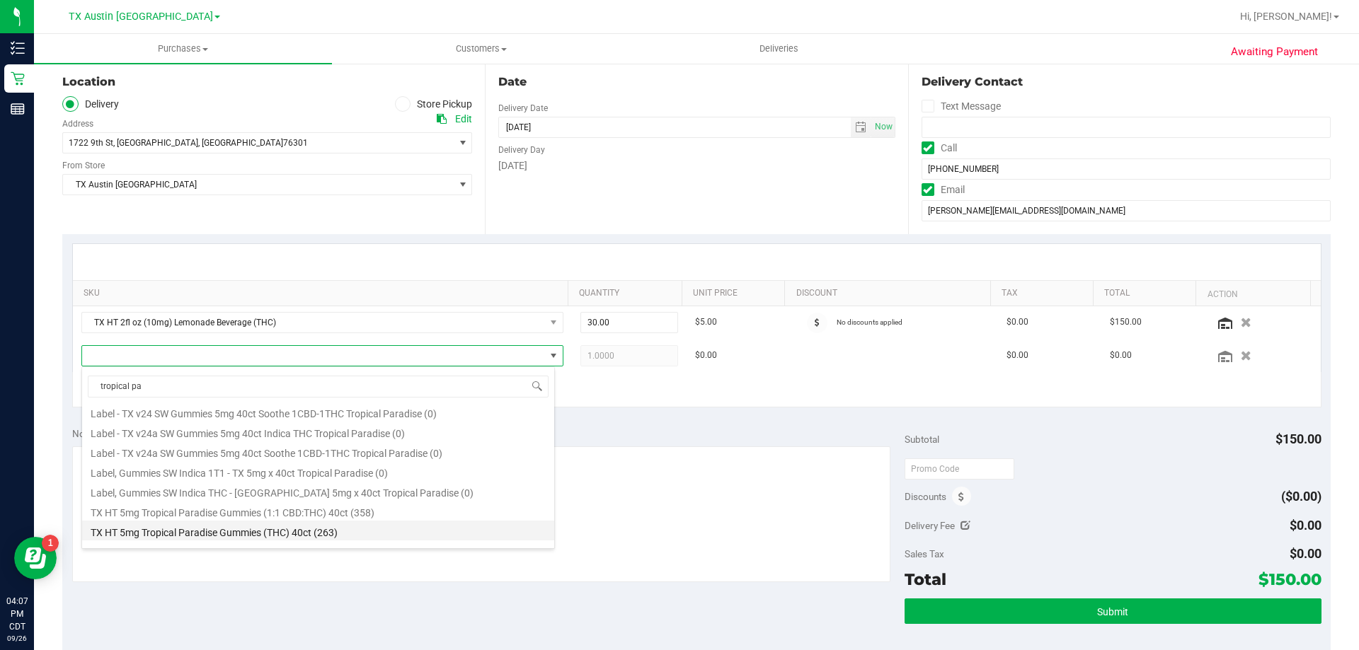
click at [225, 526] on li "TX HT 5mg Tropical Paradise Gummies (THC) 40ct (263)" at bounding box center [318, 531] width 472 height 20
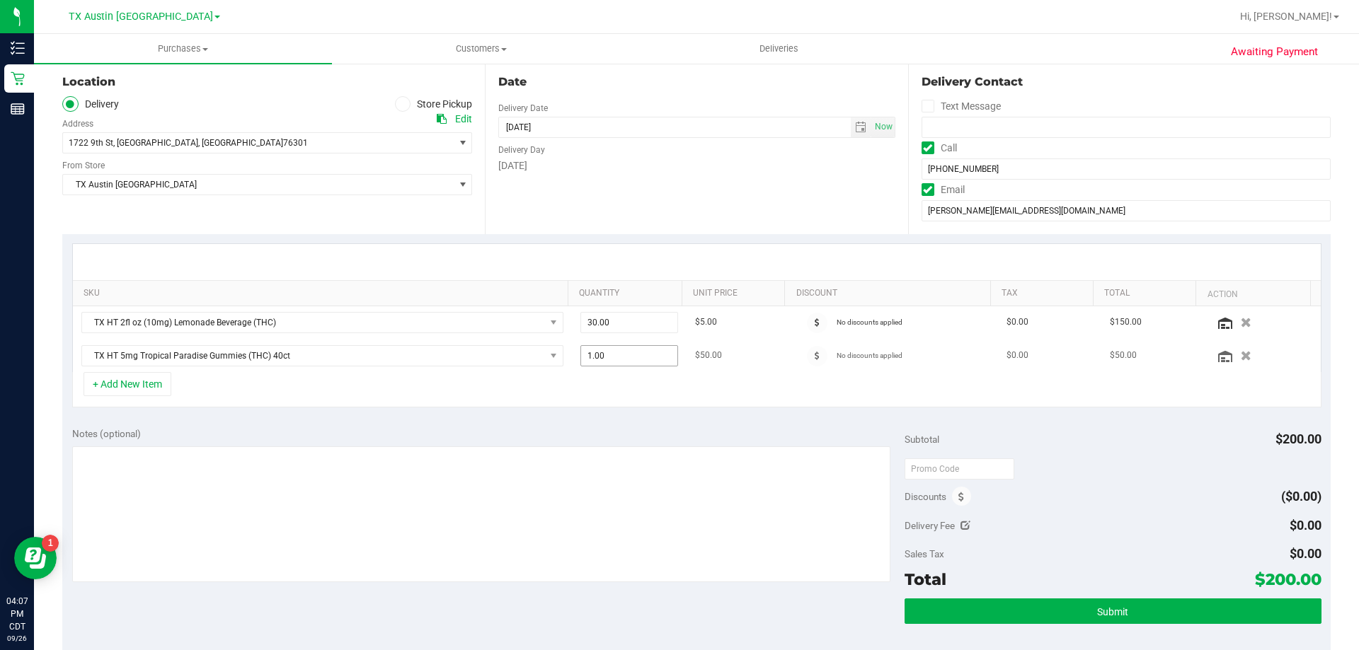
click at [604, 355] on span "1.00 1" at bounding box center [629, 355] width 98 height 21
type input "3"
type input "3.00"
click at [574, 423] on div "Notes (optional) Subtotal $200.00 Discounts ($0.00) Delivery Fee $0.00 Sales Ta…" at bounding box center [696, 545] width 1268 height 255
click at [137, 391] on button "+ Add New Item" at bounding box center [128, 384] width 88 height 24
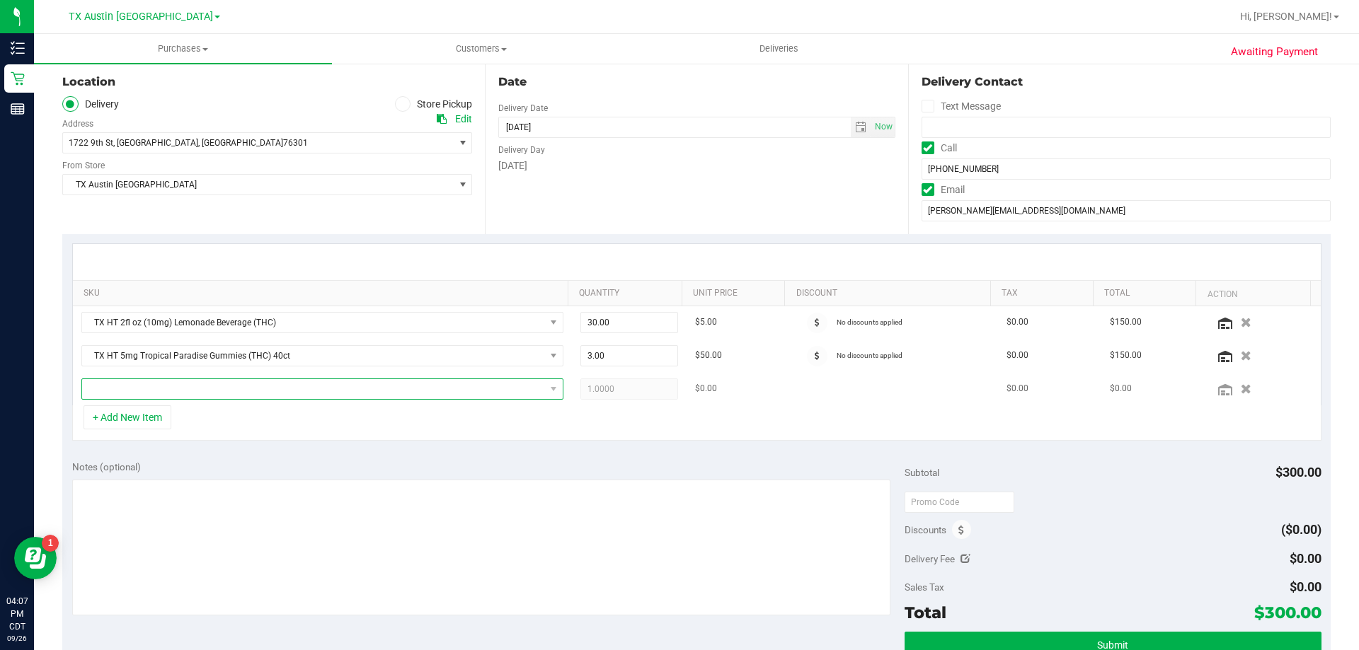
click at [185, 396] on span "NO DATA FOUND" at bounding box center [313, 389] width 463 height 20
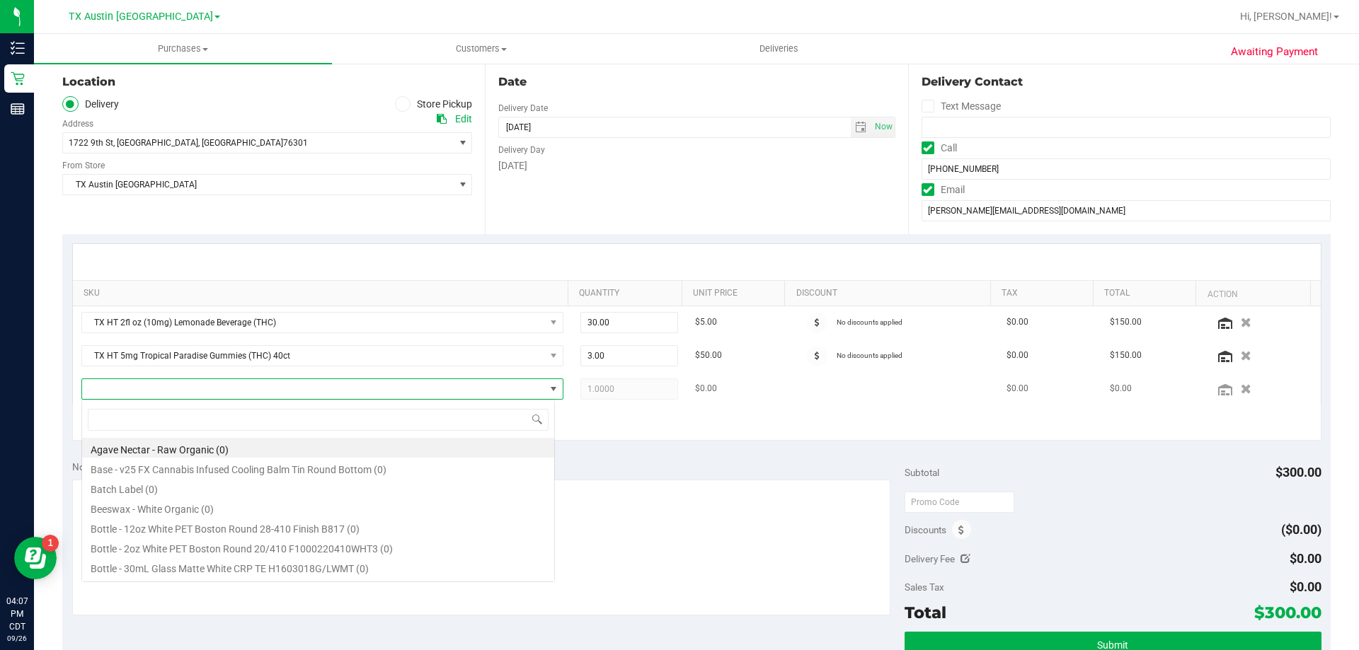
scroll to position [21, 469]
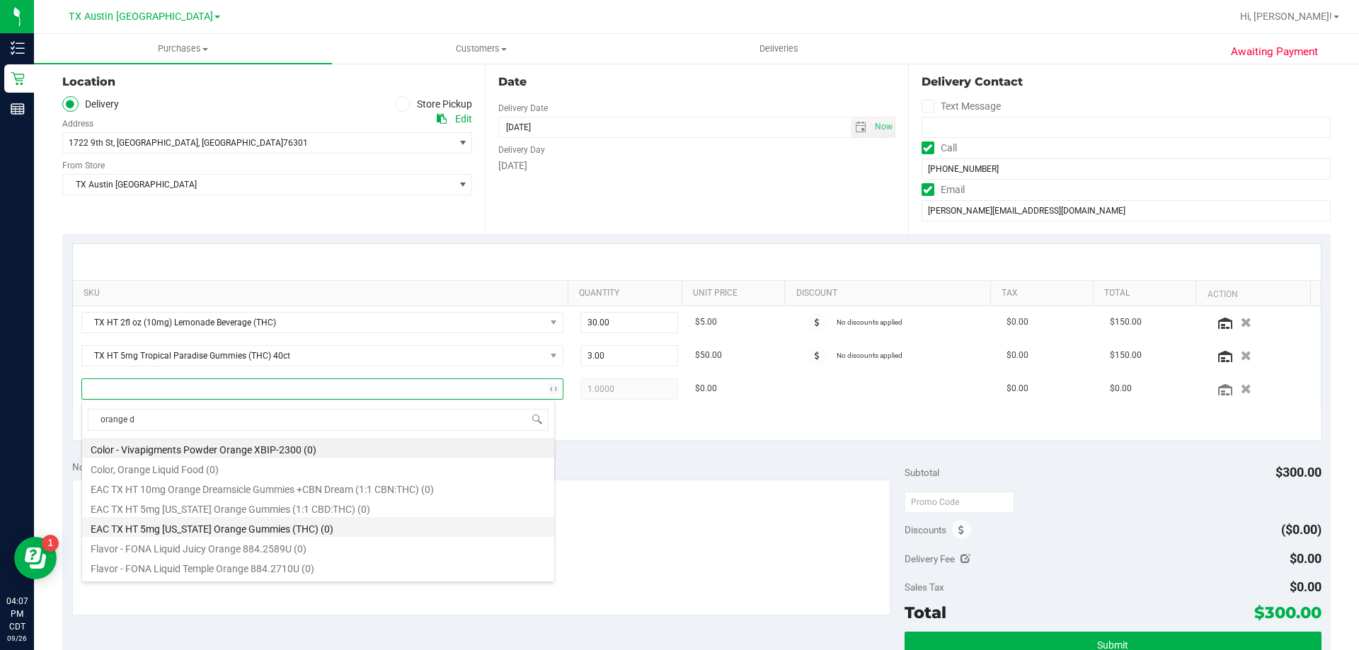
type input "orange dr"
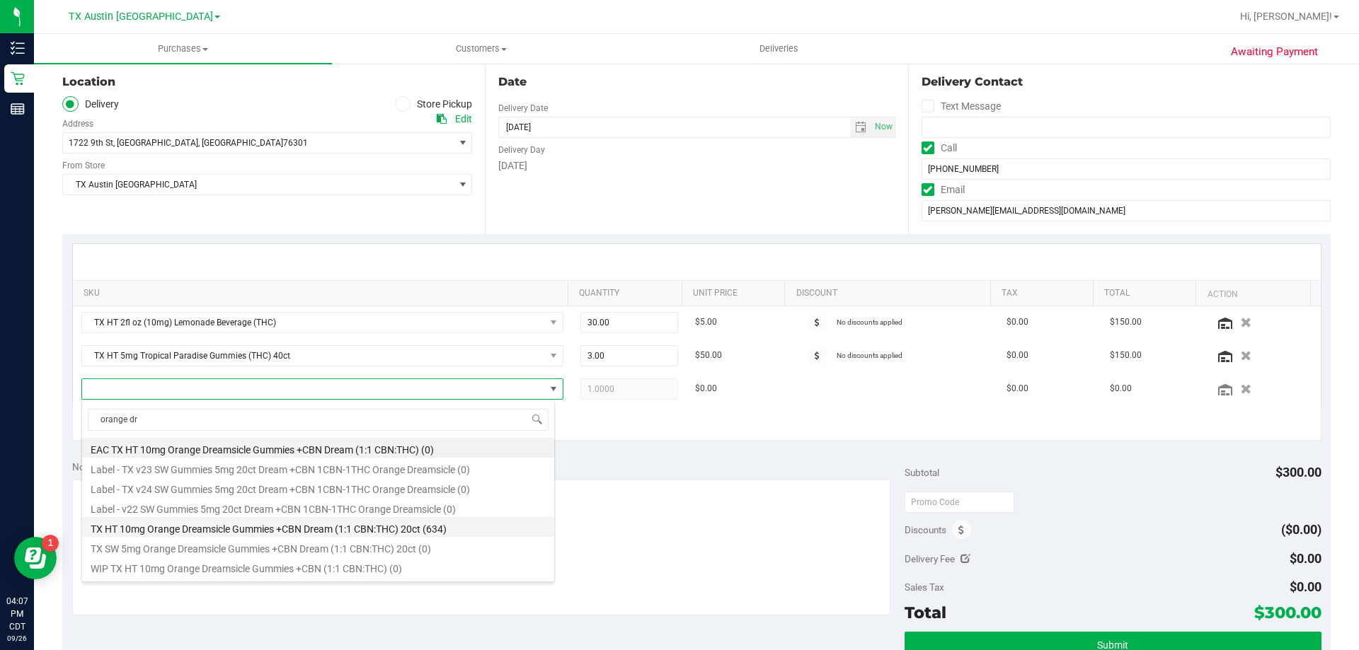
click at [238, 532] on li "TX HT 10mg Orange Dreamsicle Gummies +CBN Dream (1:1 CBN:THC) 20ct (634)" at bounding box center [318, 527] width 472 height 20
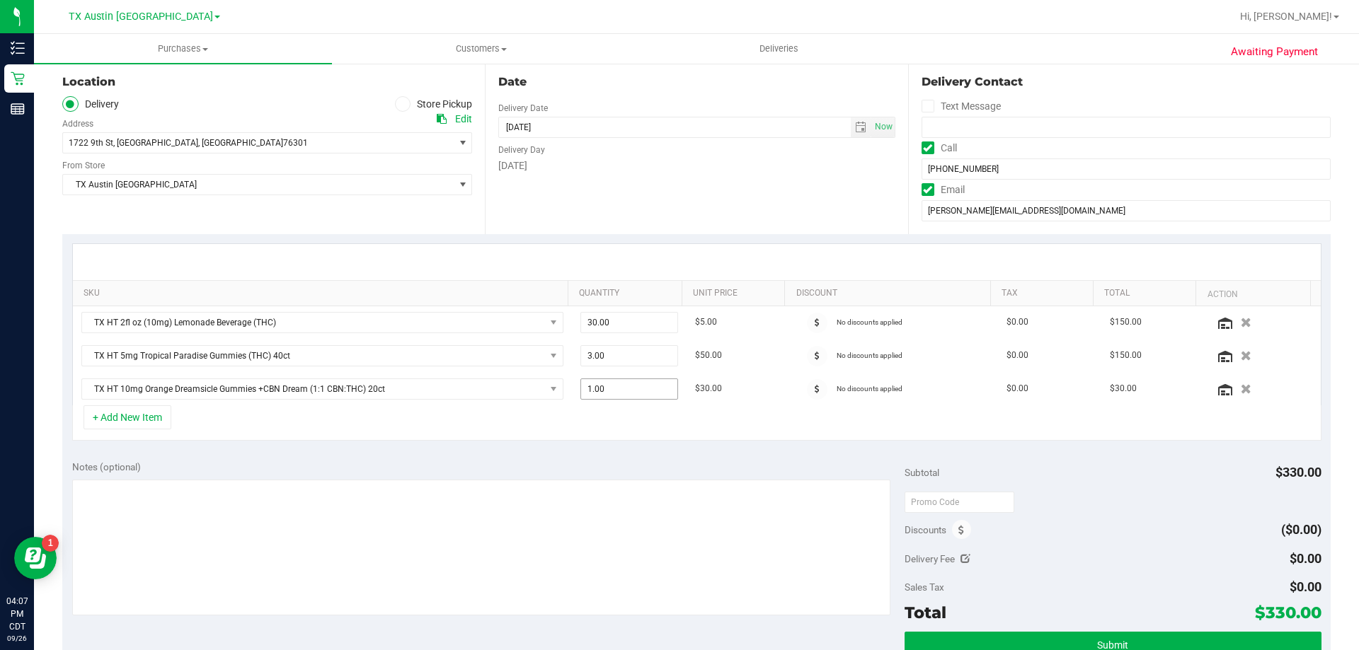
click at [608, 391] on span "1.00 1" at bounding box center [629, 389] width 98 height 21
type input "3"
type input "3.00"
click at [619, 217] on div "Date Delivery Date 10/08/2025 Now 10/08/2025 08:00 AM Now Delivery Day Wednesday" at bounding box center [696, 147] width 422 height 173
drag, startPoint x: 1255, startPoint y: 619, endPoint x: 1287, endPoint y: 615, distance: 32.1
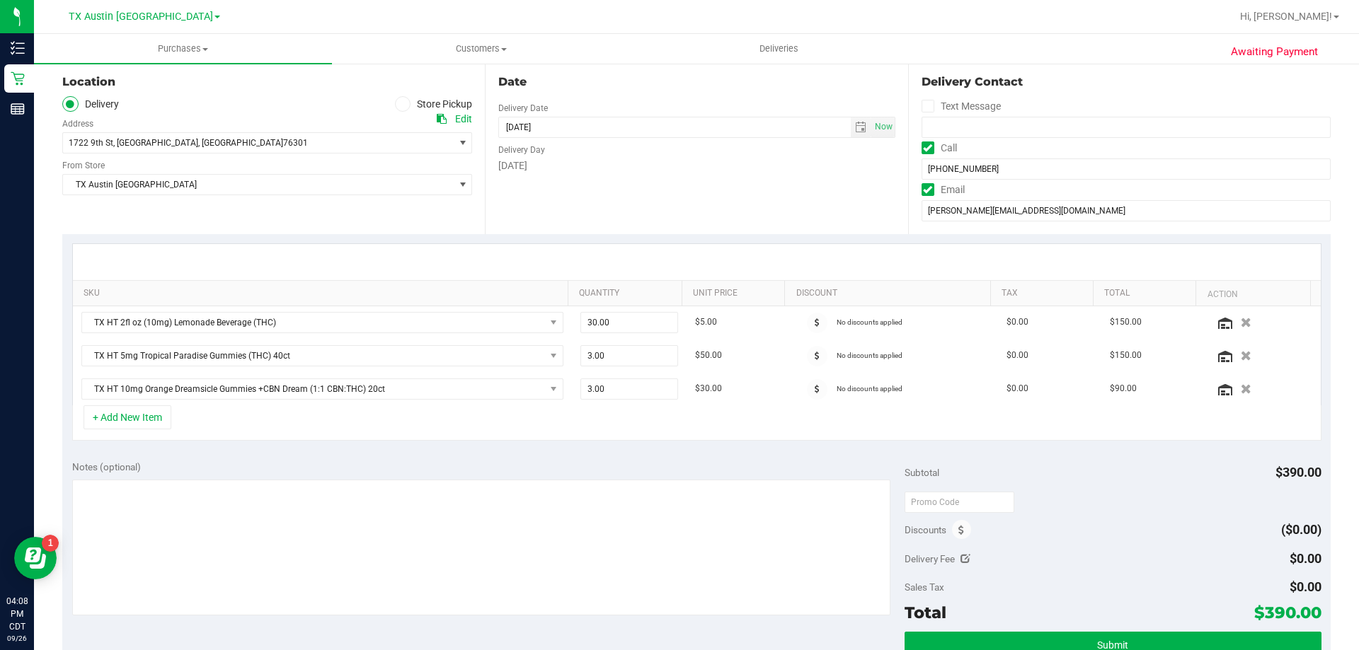
click at [1287, 615] on span "$390.00" at bounding box center [1287, 613] width 67 height 20
click at [1199, 575] on div "Sales Tax $0.00" at bounding box center [1112, 587] width 416 height 25
click at [952, 168] on input "(940) 642-2980" at bounding box center [1125, 169] width 409 height 21
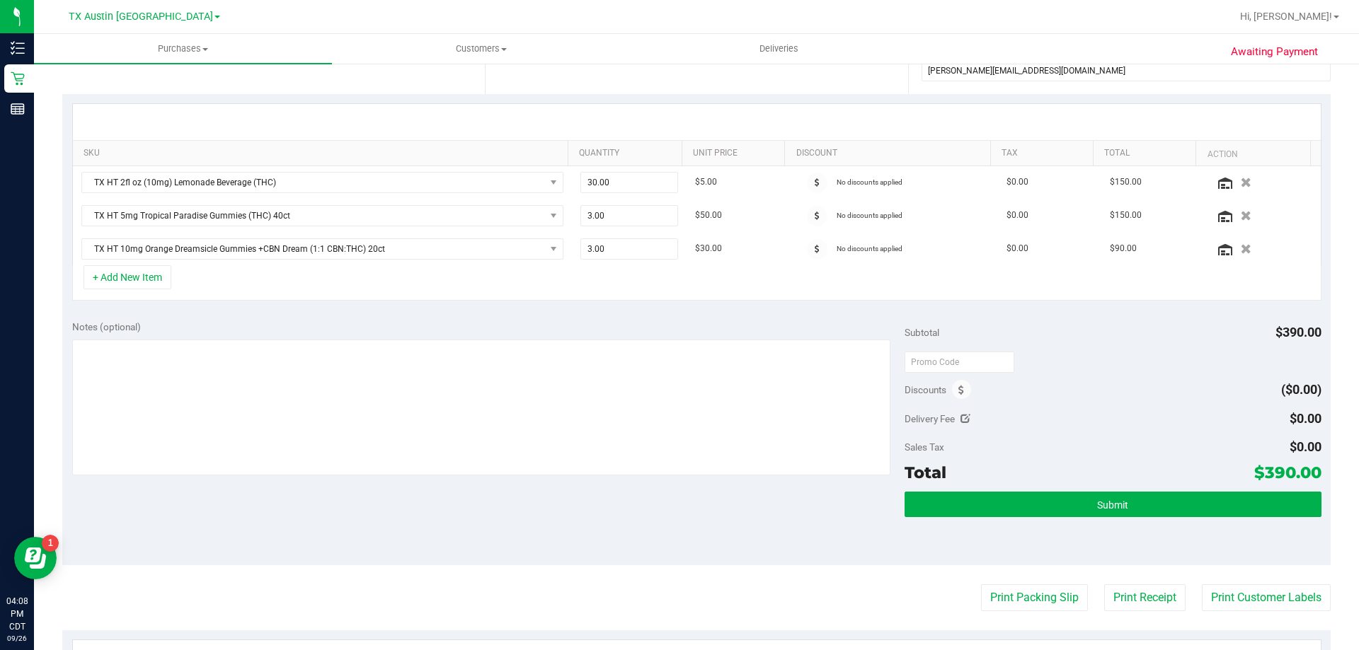
scroll to position [283, 0]
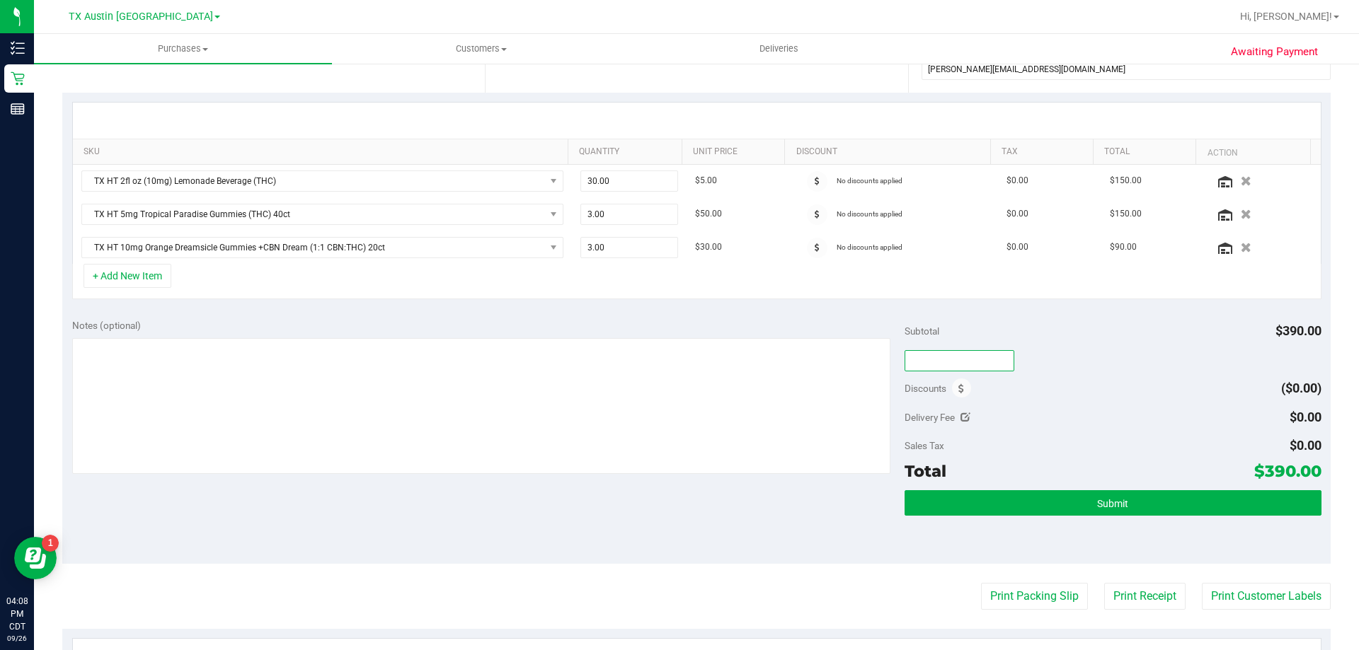
click at [975, 367] on input "text" at bounding box center [959, 360] width 110 height 21
type input "TXAIQ10"
click at [1111, 409] on div "Delivery Fee $0.00" at bounding box center [1112, 417] width 416 height 25
click at [1023, 435] on div "Sales Tax $0.00" at bounding box center [1112, 445] width 416 height 25
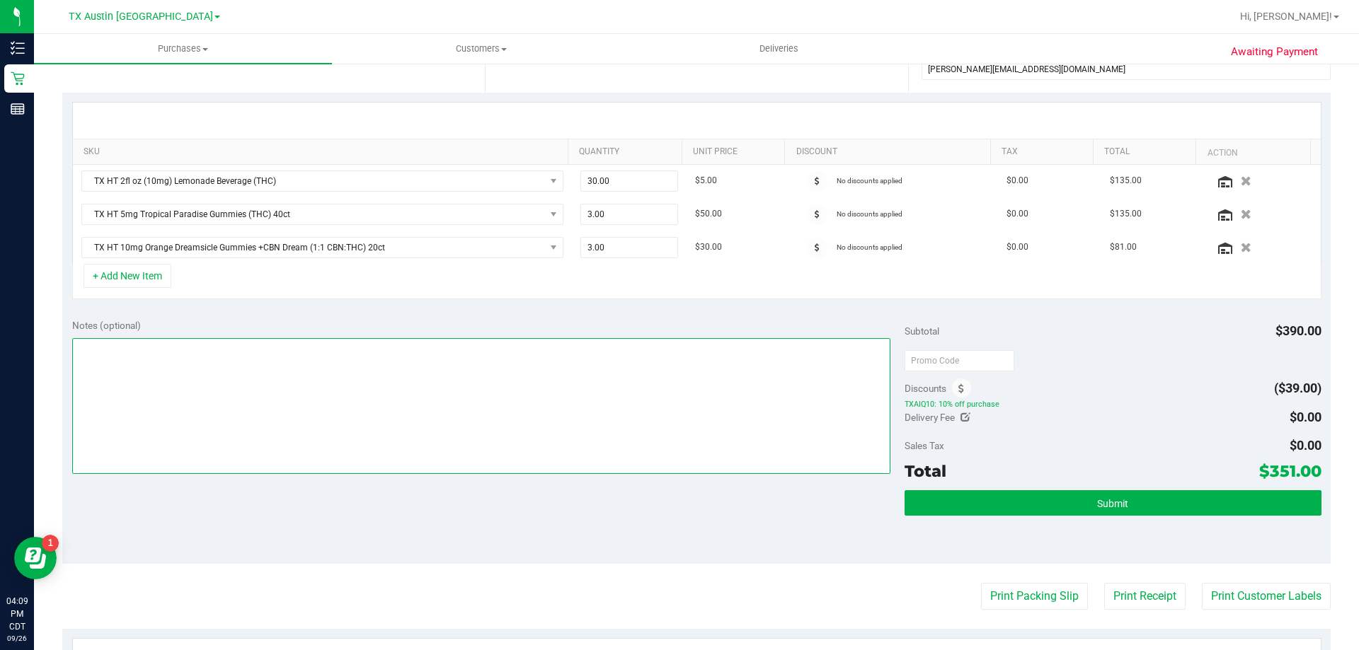
click at [366, 362] on textarea at bounding box center [481, 406] width 819 height 136
type textarea "PU"
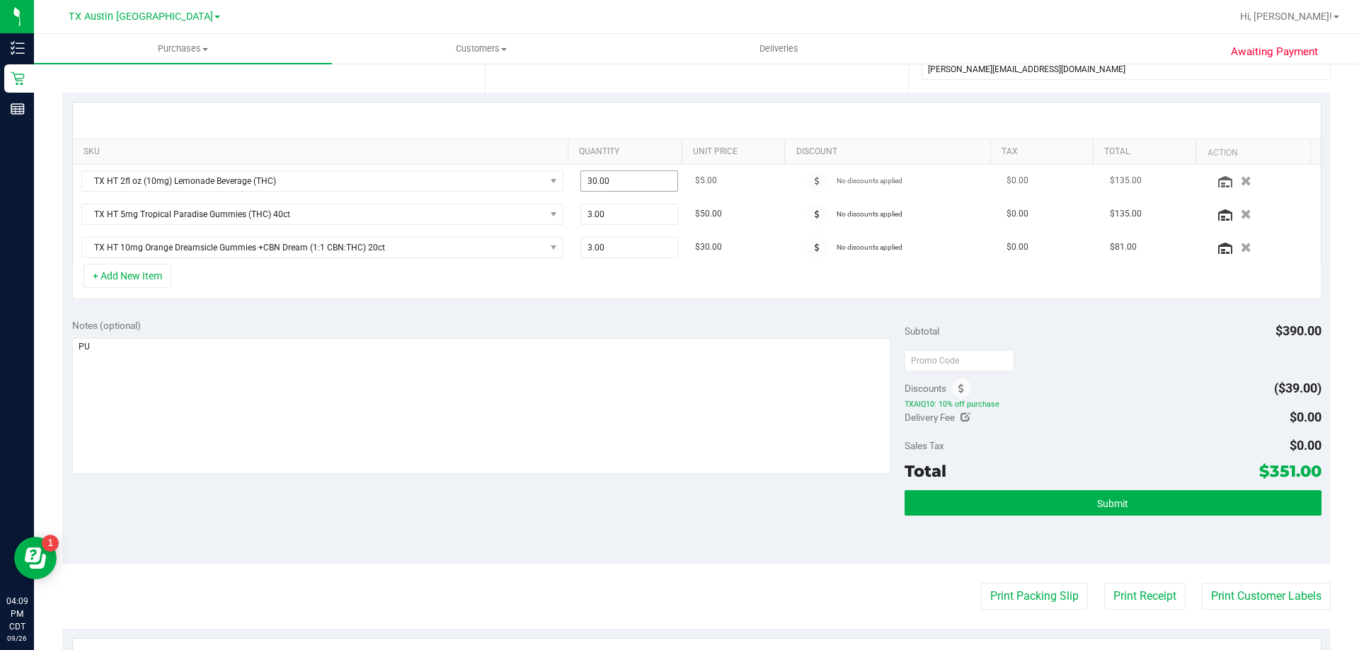
click at [633, 185] on span "30.00 30" at bounding box center [629, 181] width 98 height 21
type input "3"
type input "60"
type input "60.00"
click at [568, 319] on div "Notes (optional)" at bounding box center [488, 325] width 833 height 14
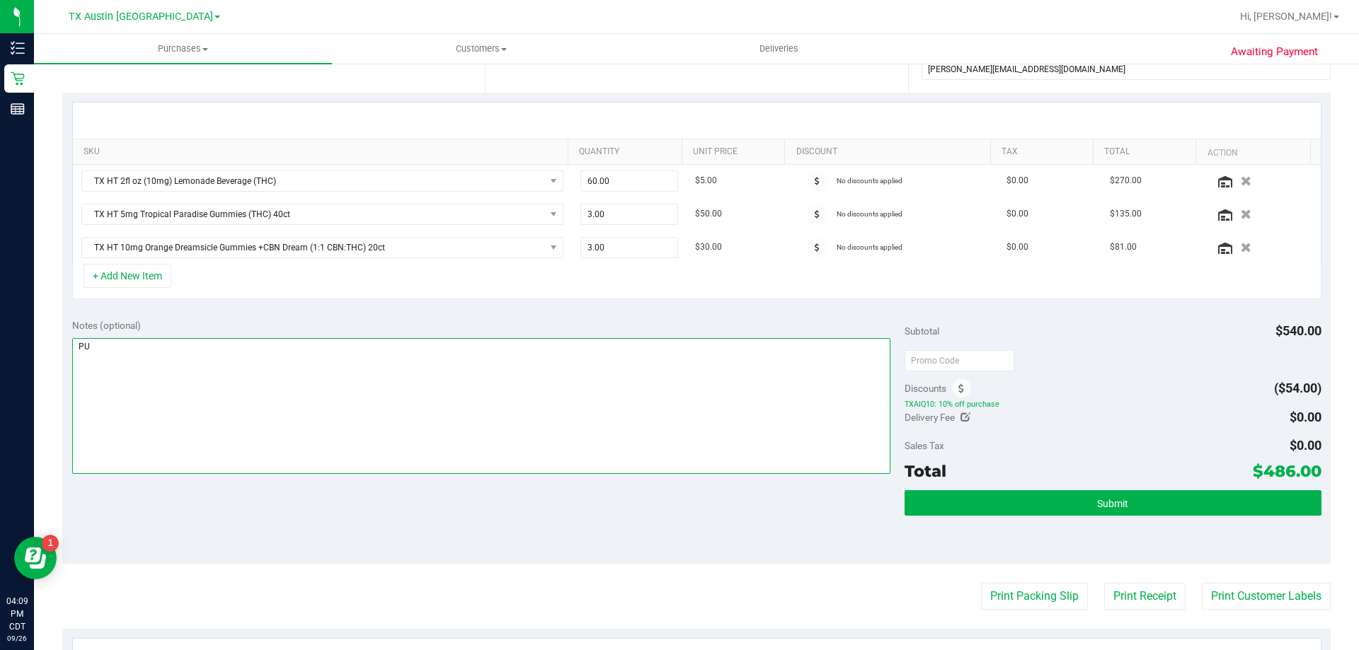
click at [173, 352] on textarea at bounding box center [481, 406] width 819 height 136
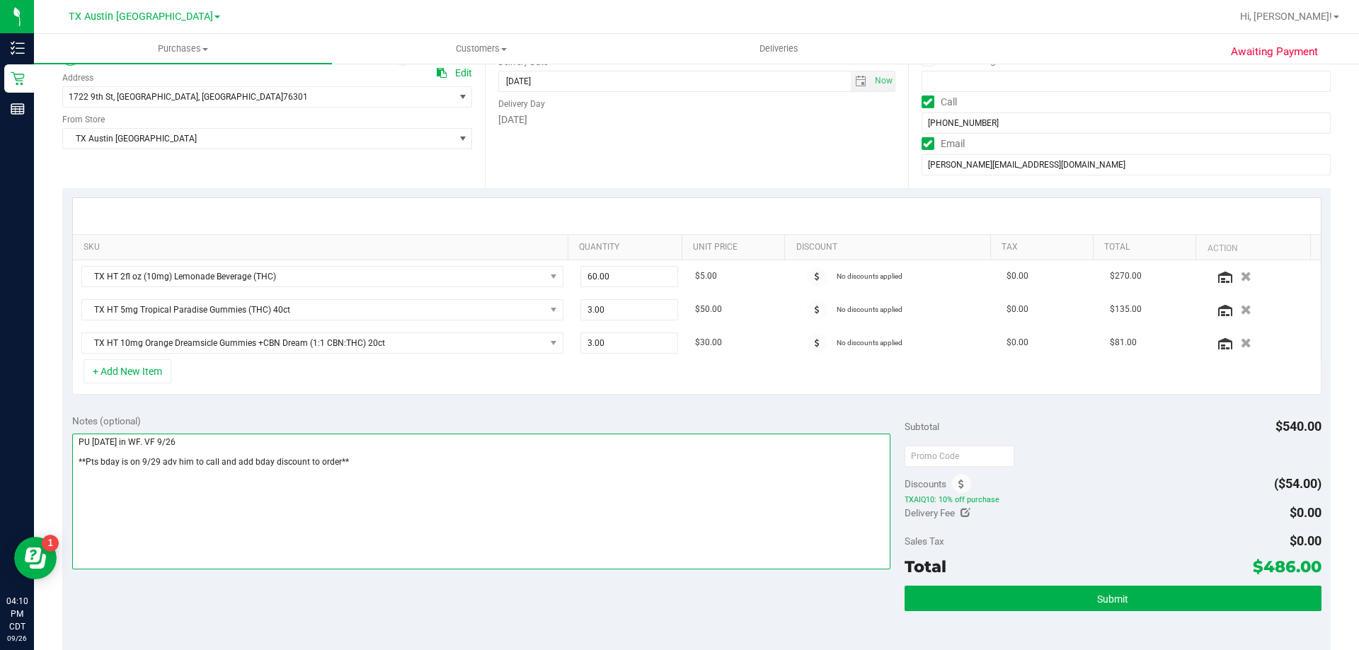
scroll to position [212, 0]
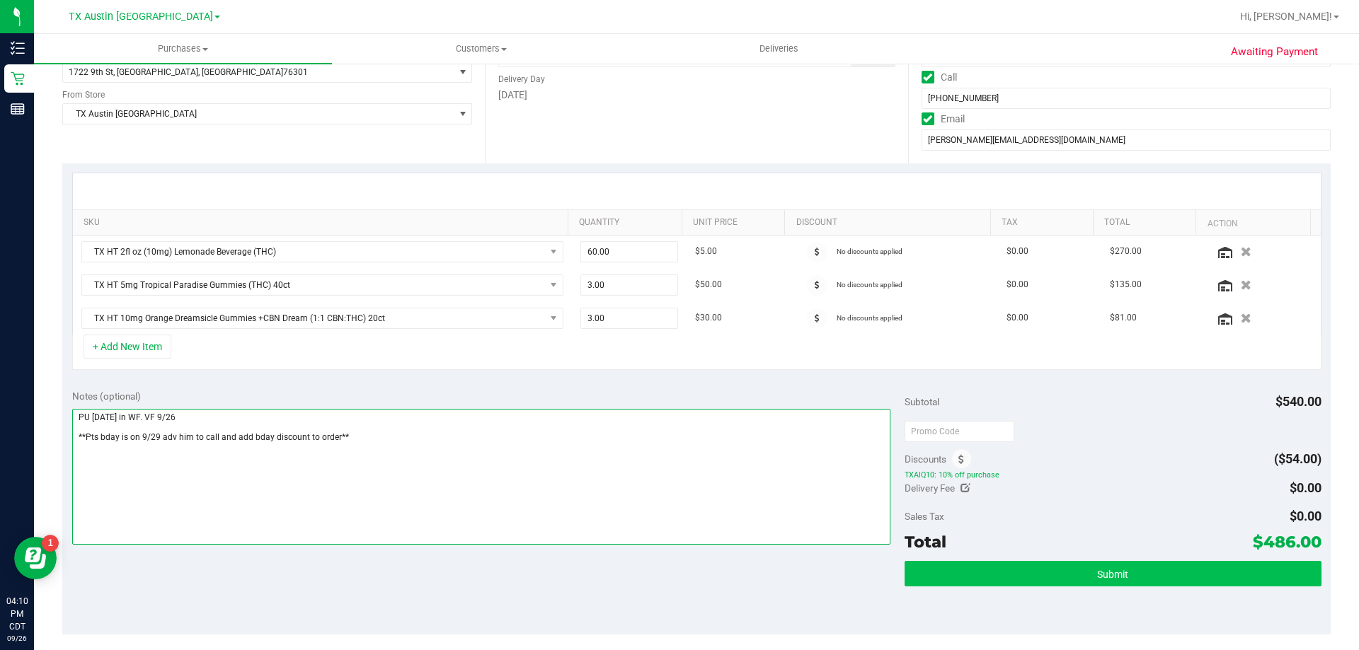
type textarea "PU Wed 10/8 in WF. VF 9/26 **Pts bday is on 9/29 adv him to call and add bday d…"
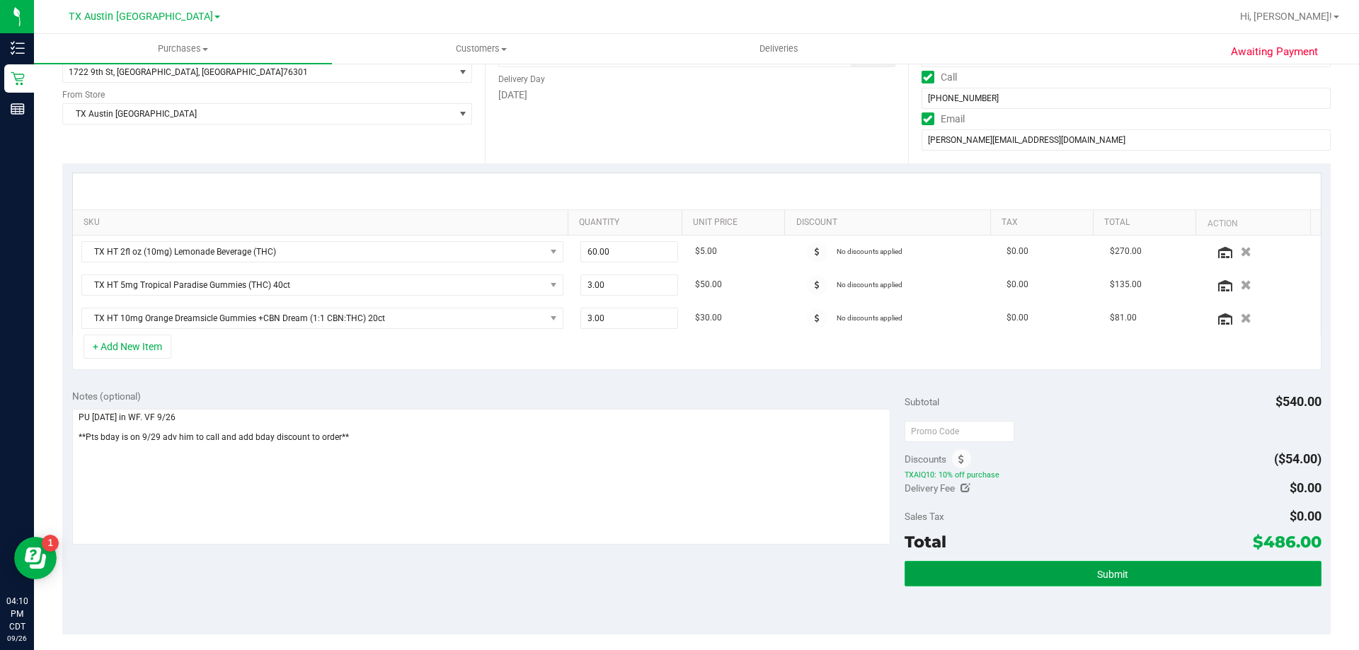
click at [1109, 571] on span "Submit" at bounding box center [1112, 574] width 31 height 11
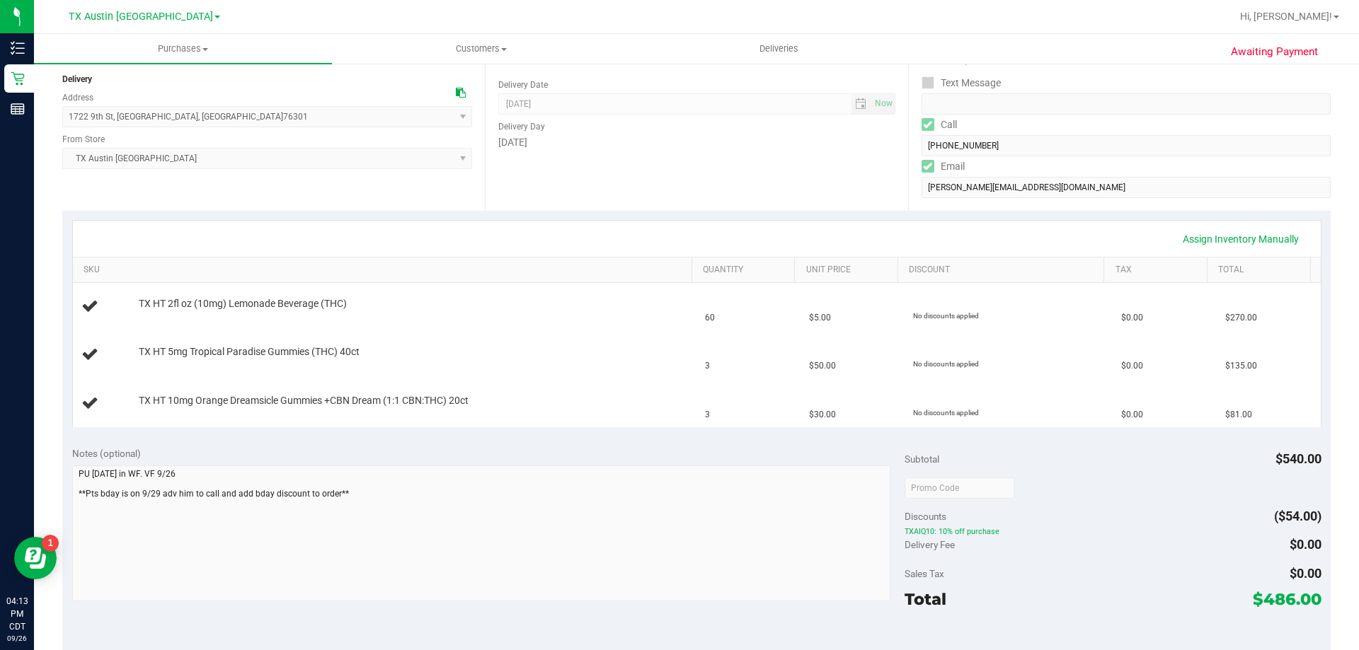
scroll to position [212, 0]
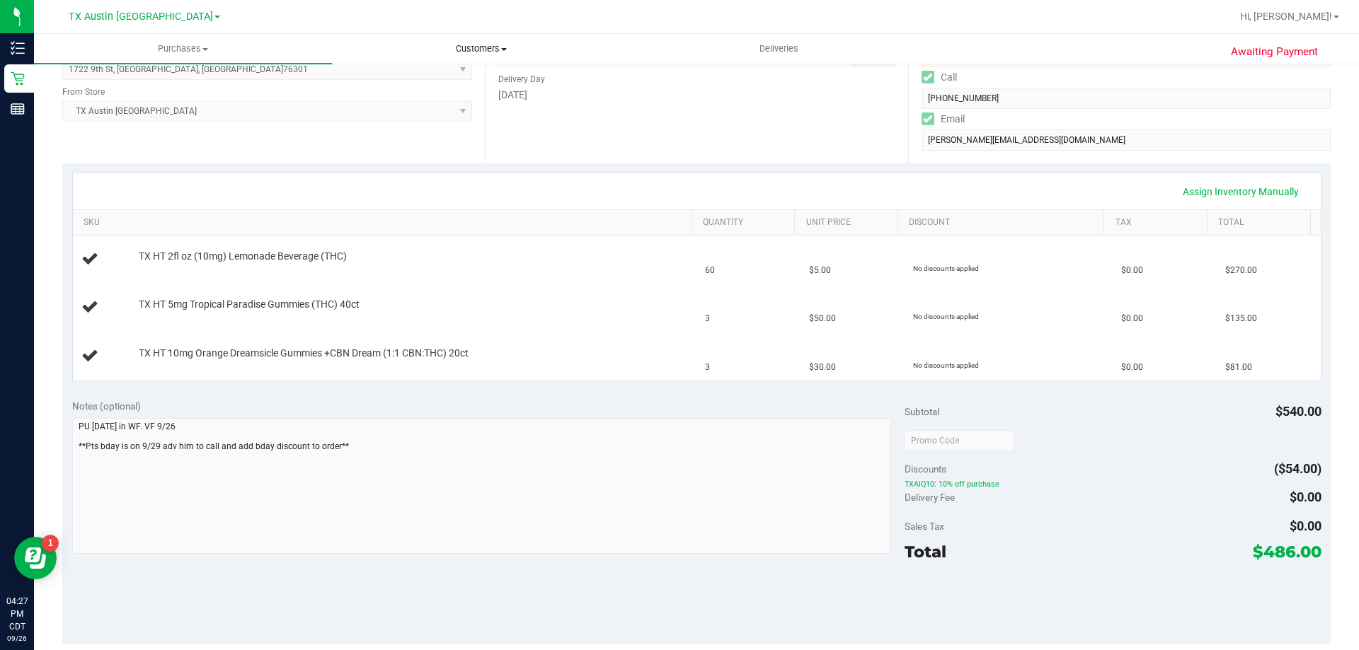
click at [481, 45] on span "Customers" at bounding box center [481, 48] width 297 height 13
click at [476, 86] on li "All customers" at bounding box center [481, 85] width 298 height 17
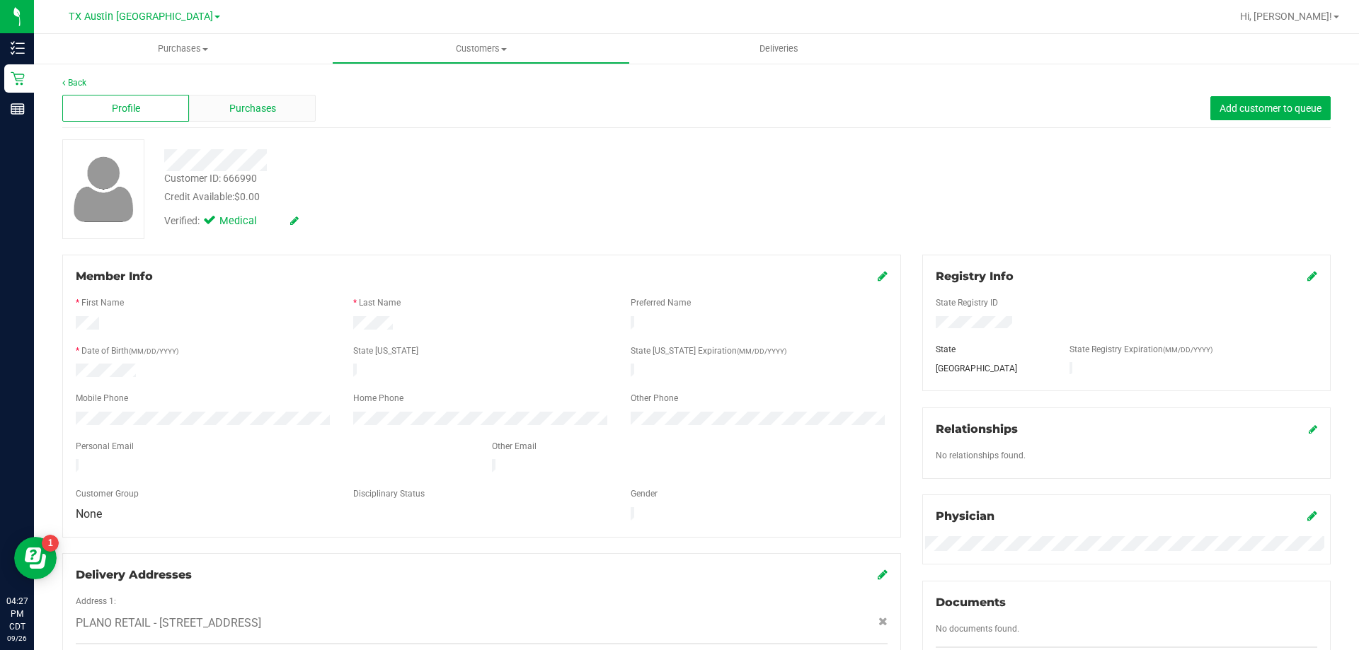
click at [237, 99] on div "Purchases" at bounding box center [252, 108] width 127 height 27
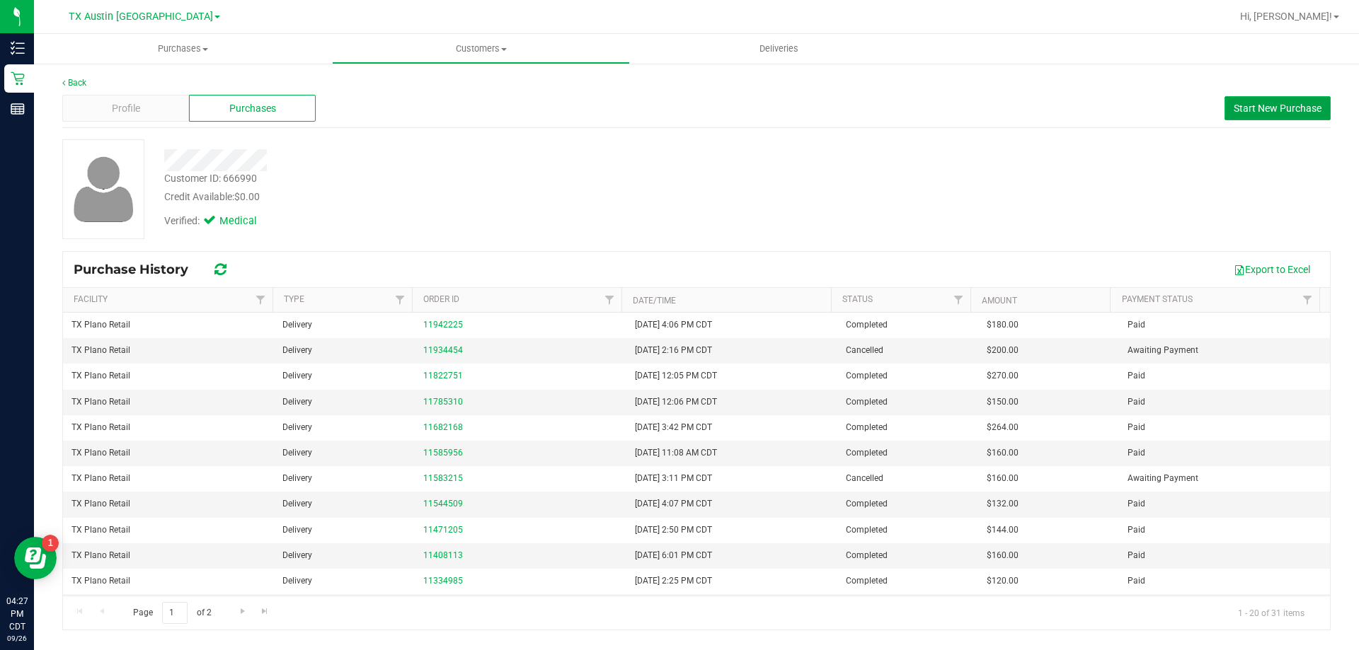
click at [1261, 103] on span "Start New Purchase" at bounding box center [1278, 108] width 88 height 11
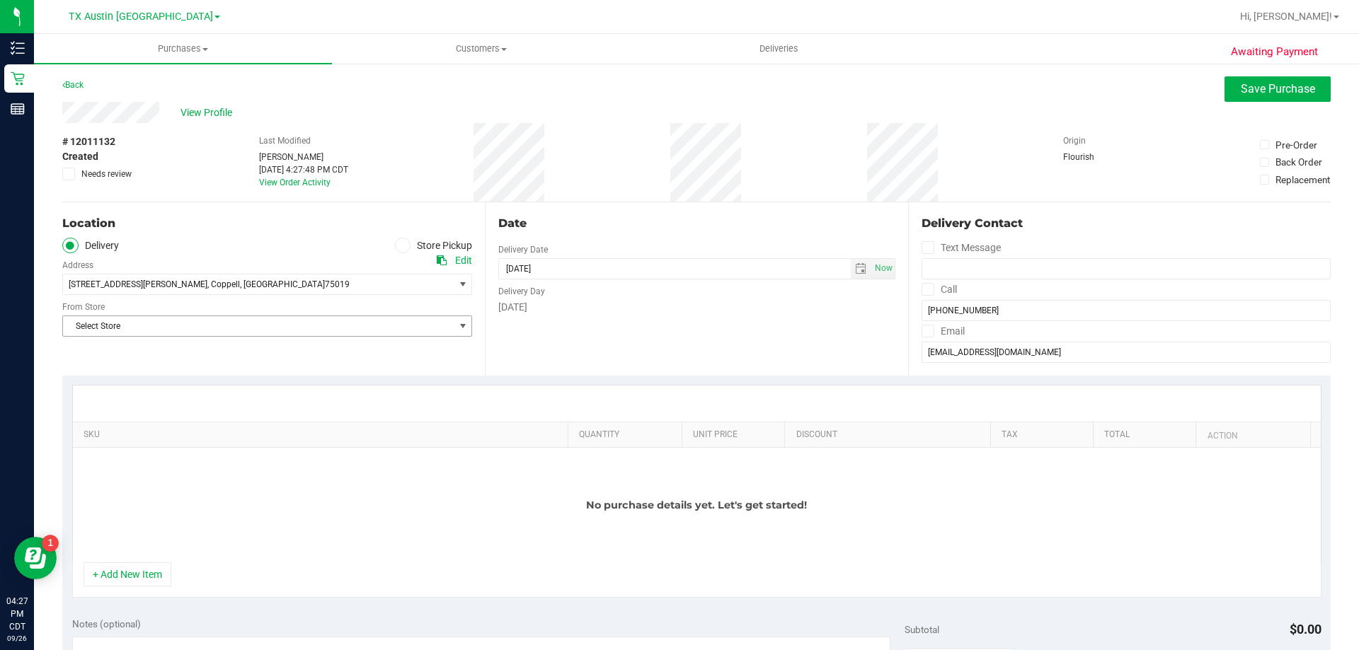
click at [231, 329] on span "Select Store" at bounding box center [258, 326] width 391 height 20
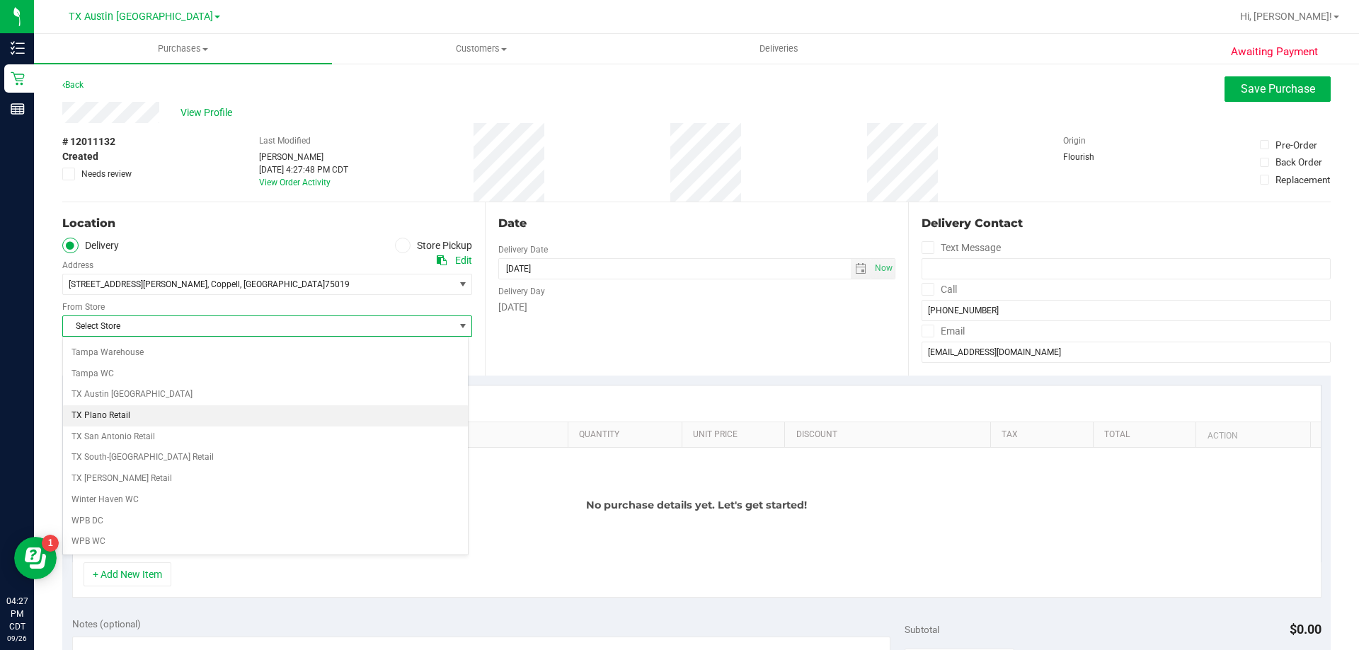
click at [174, 418] on li "TX Plano Retail" at bounding box center [265, 416] width 405 height 21
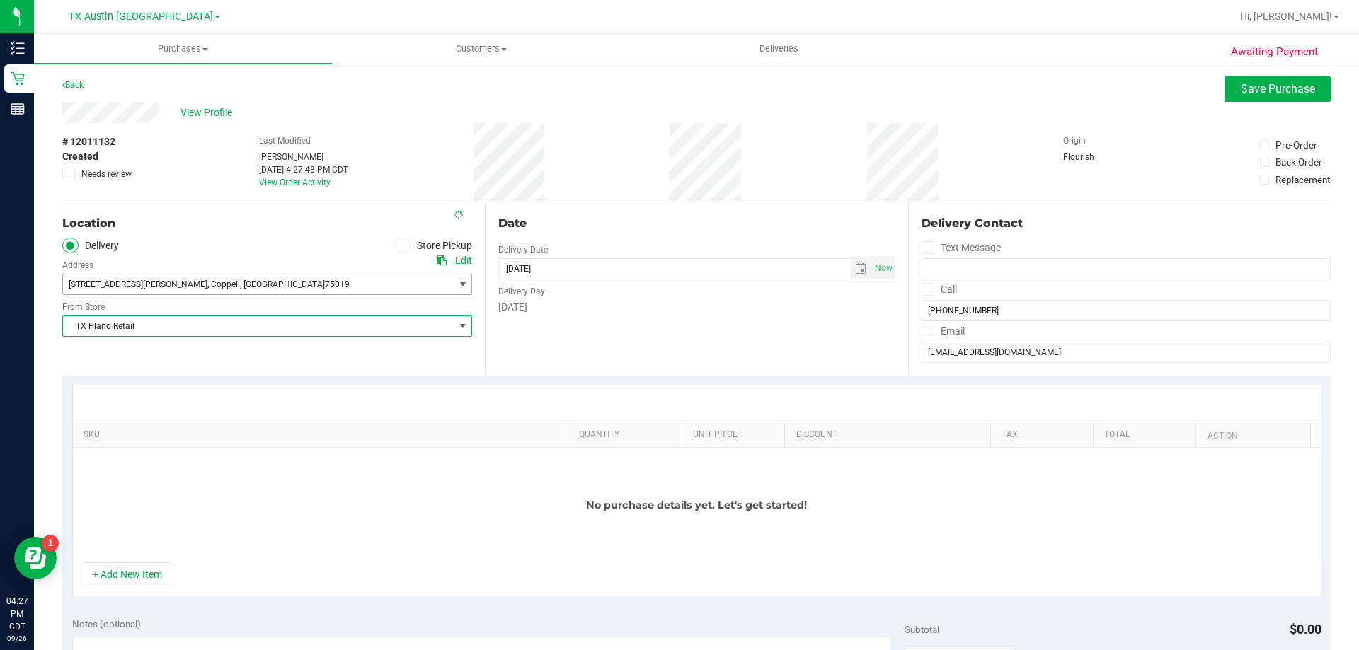
click at [221, 283] on span "266 Pinyon Ln , Coppell , TX 75019" at bounding box center [249, 285] width 372 height 20
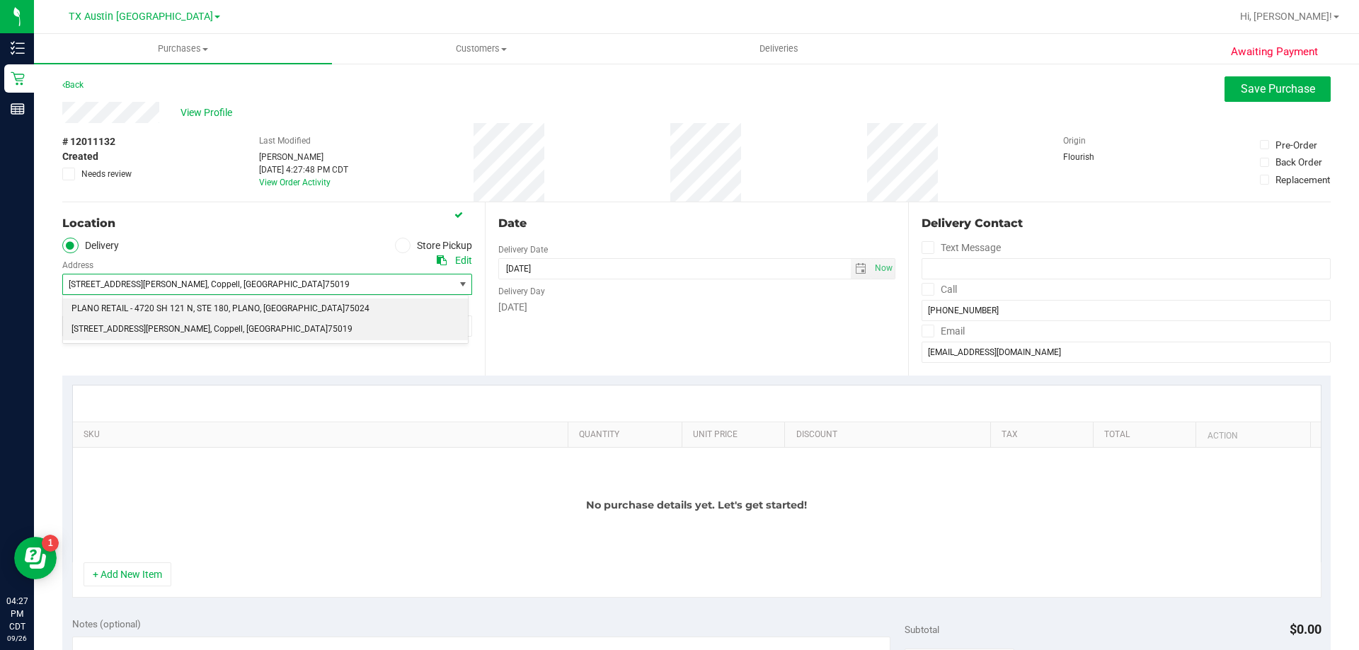
click at [213, 310] on span ", STE 180" at bounding box center [210, 309] width 35 height 18
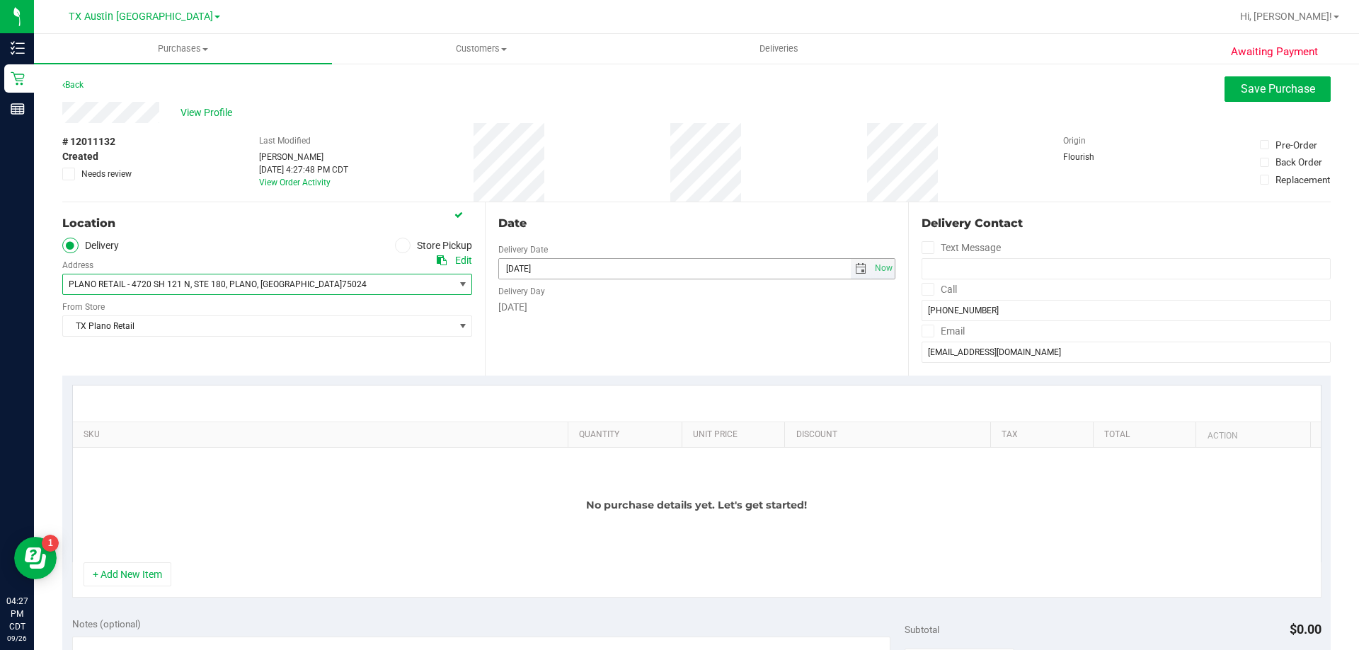
click at [855, 263] on span "select" at bounding box center [860, 268] width 11 height 11
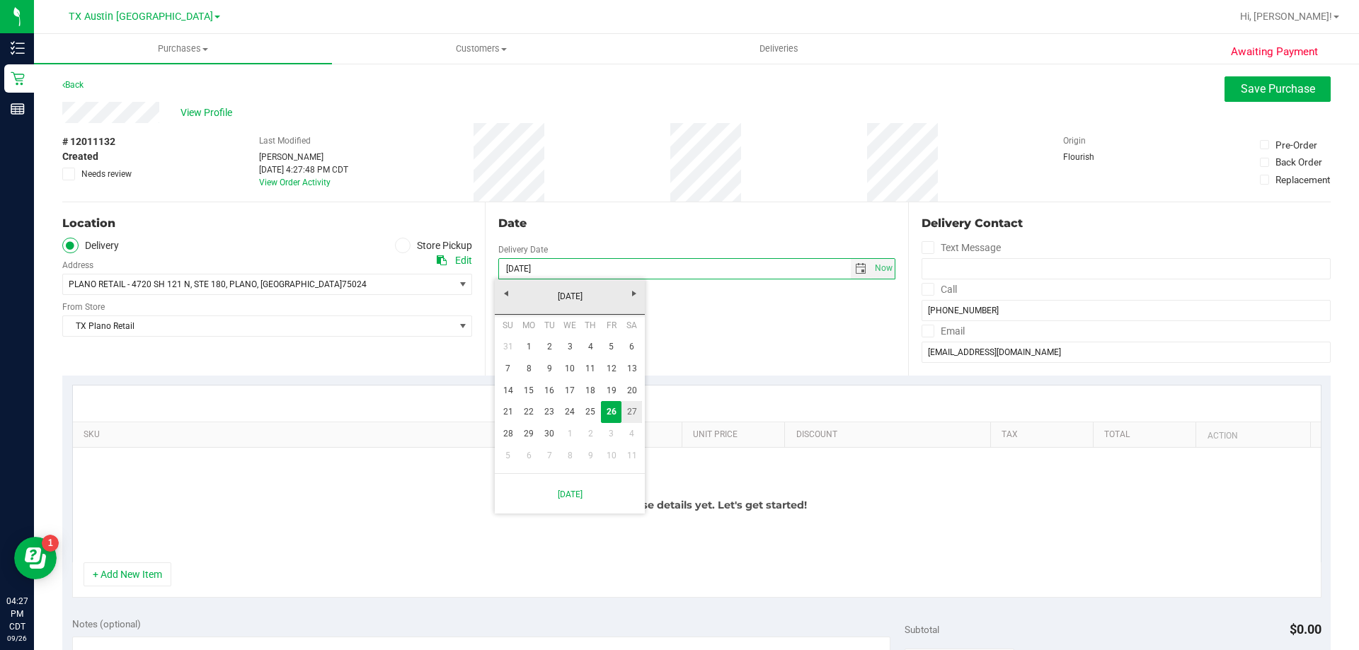
click at [633, 413] on link "27" at bounding box center [631, 412] width 21 height 22
type input "09/27/2025"
click at [924, 289] on icon at bounding box center [927, 289] width 9 height 0
click at [0, 0] on input "Call" at bounding box center [0, 0] width 0 height 0
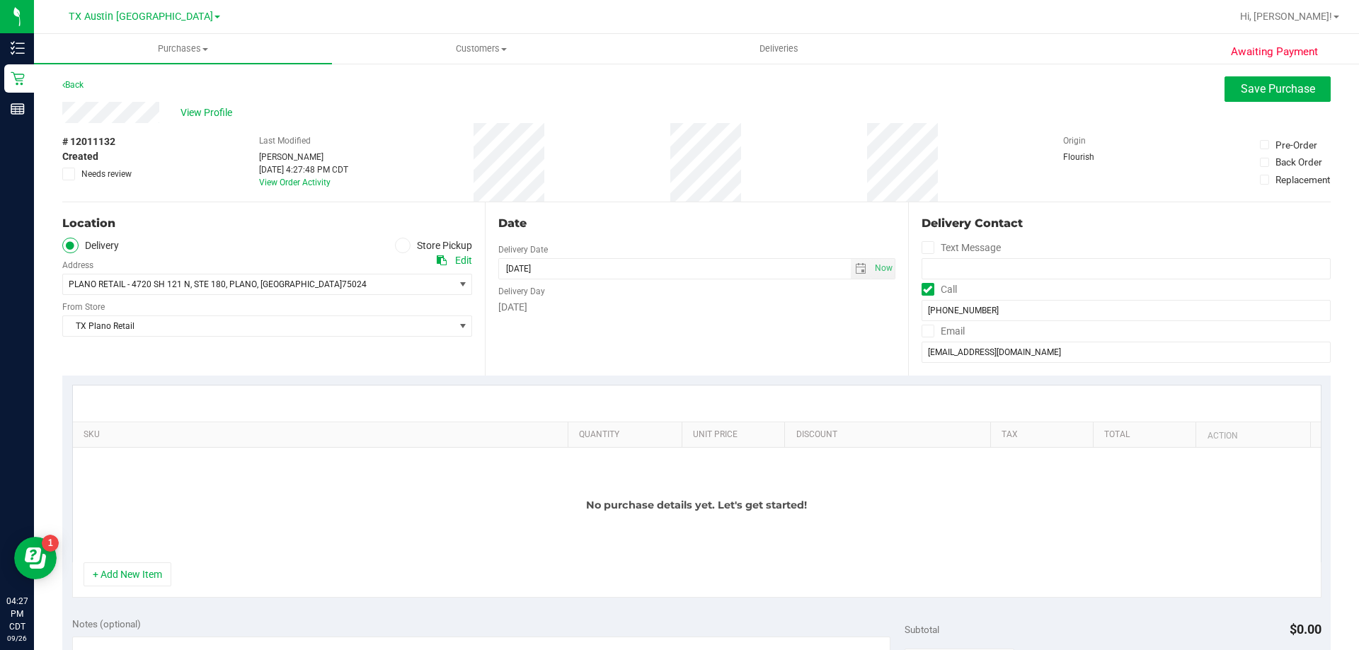
click at [923, 331] on icon at bounding box center [927, 331] width 9 height 0
click at [0, 0] on input "Email" at bounding box center [0, 0] width 0 height 0
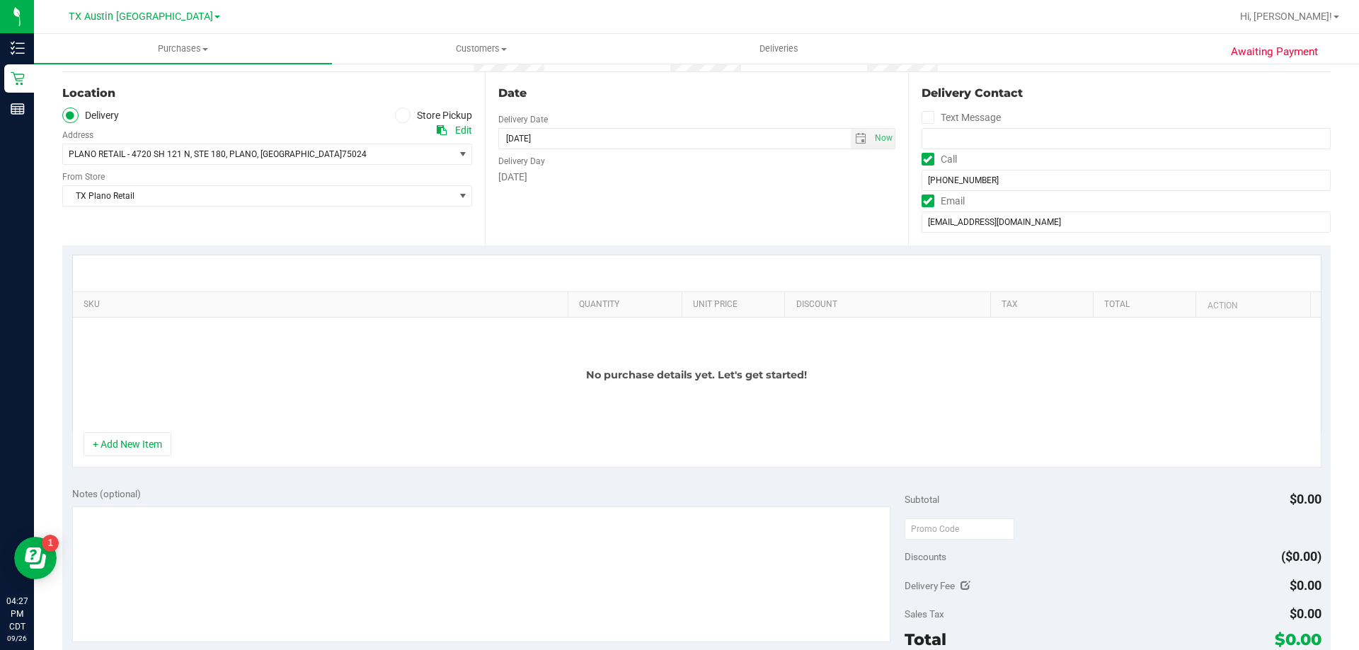
scroll to position [142, 0]
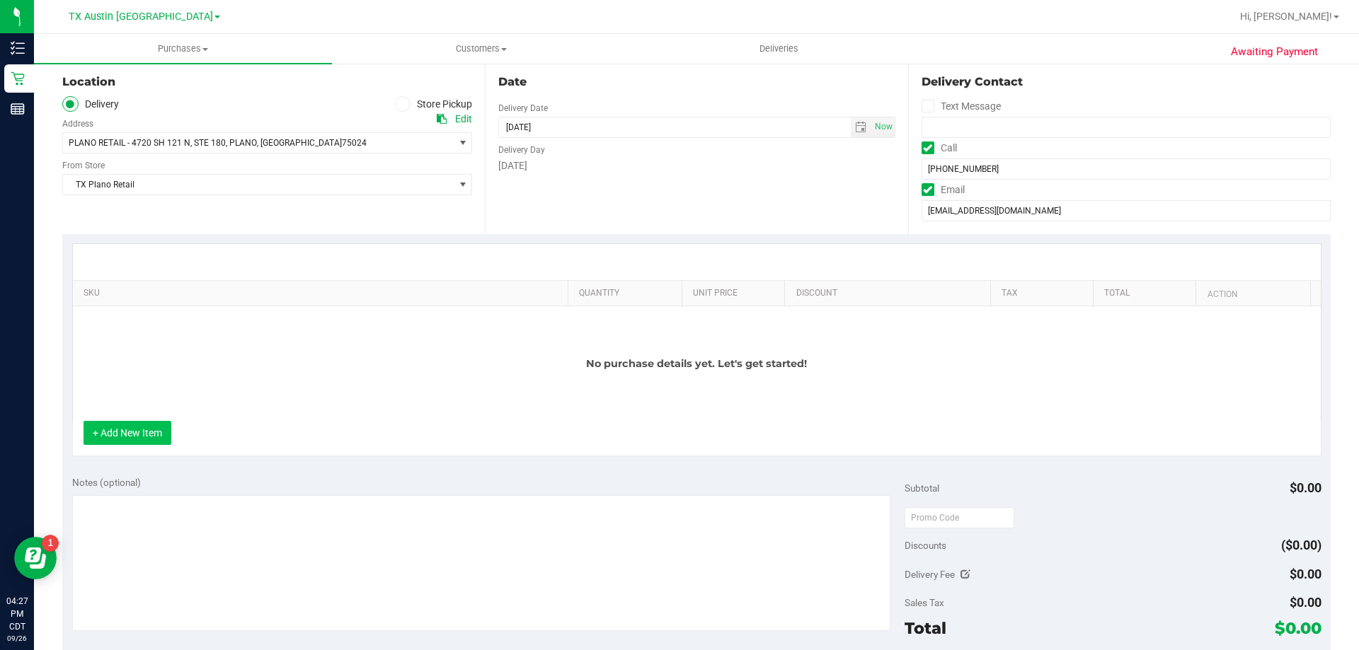
click at [142, 432] on button "+ Add New Item" at bounding box center [128, 433] width 88 height 24
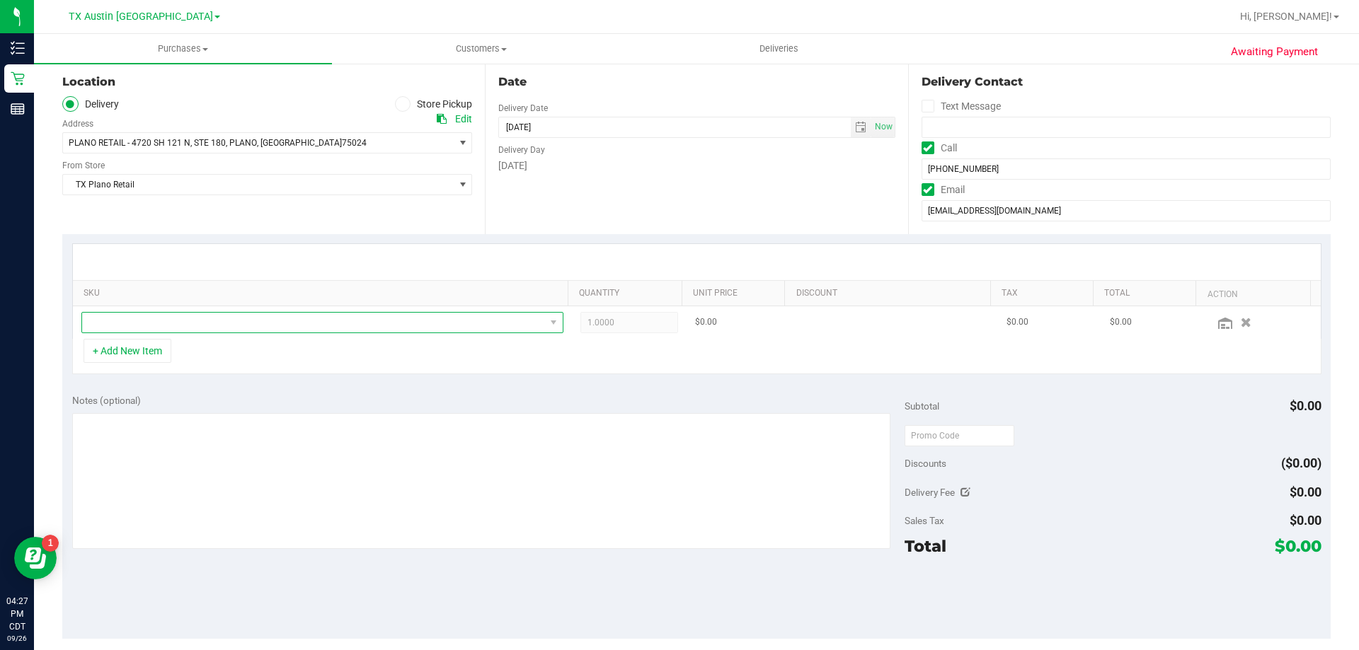
click at [229, 321] on span "NO DATA FOUND" at bounding box center [313, 323] width 463 height 20
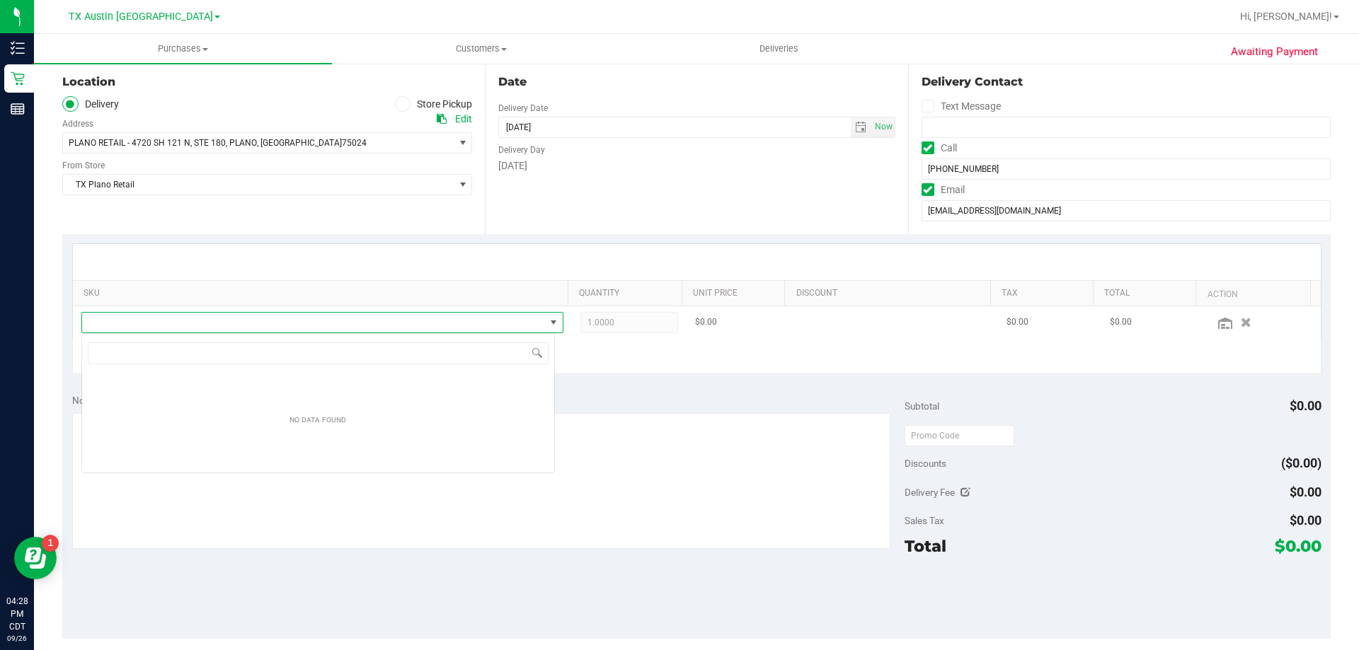
scroll to position [21, 473]
click at [113, 355] on input "leamonade" at bounding box center [318, 354] width 461 height 22
type input "lemonade"
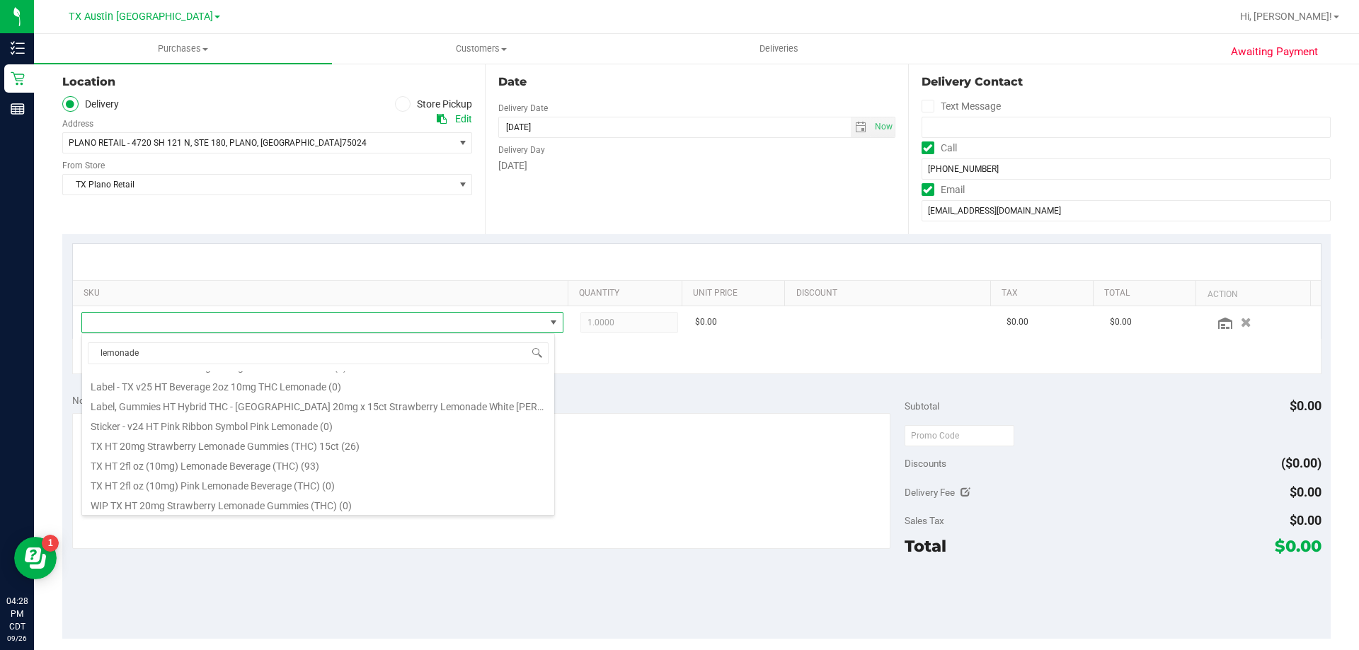
scroll to position [156, 0]
click at [244, 466] on li "TX HT 2fl oz (10mg) Lemonade Beverage (THC) (93)" at bounding box center [318, 464] width 472 height 20
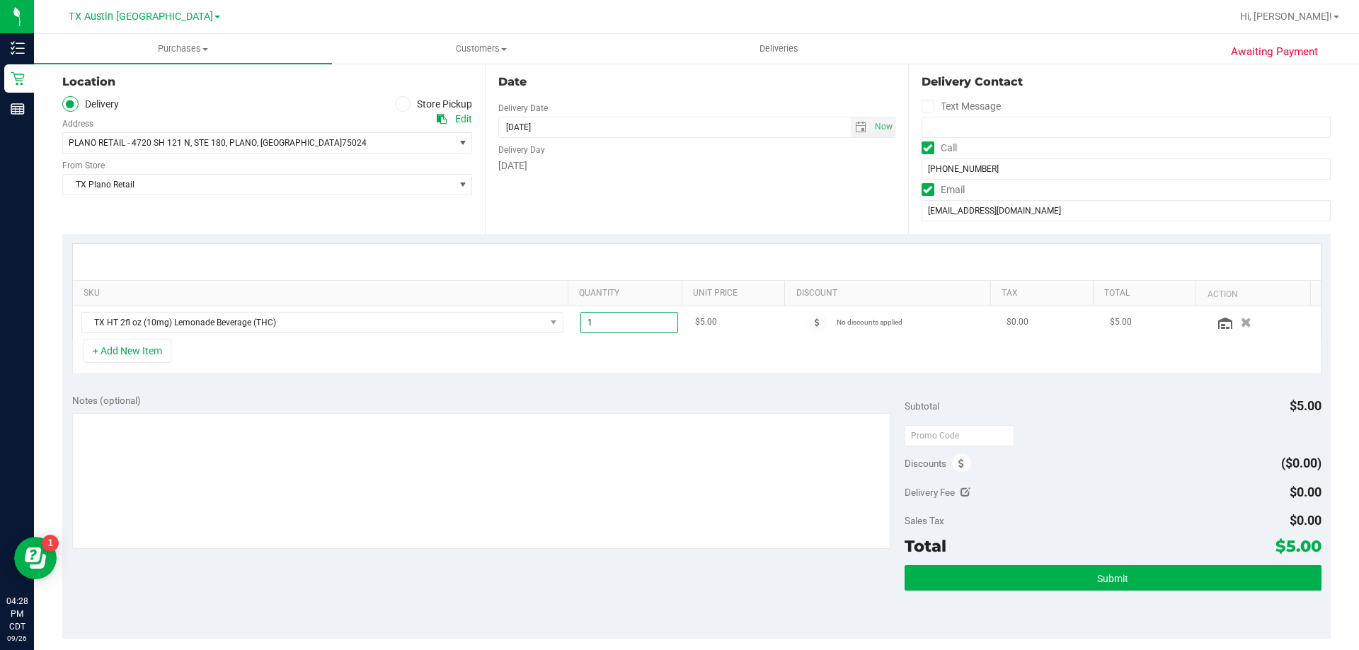
click at [620, 326] on span "1.00 1" at bounding box center [629, 322] width 98 height 21
type input "40"
type input "40.00"
click at [651, 205] on div "Date Delivery Date 09/27/2025 Now 09/27/2025 08:00 AM Now Delivery Day Saturday" at bounding box center [696, 147] width 422 height 173
click at [406, 449] on textarea at bounding box center [481, 481] width 819 height 136
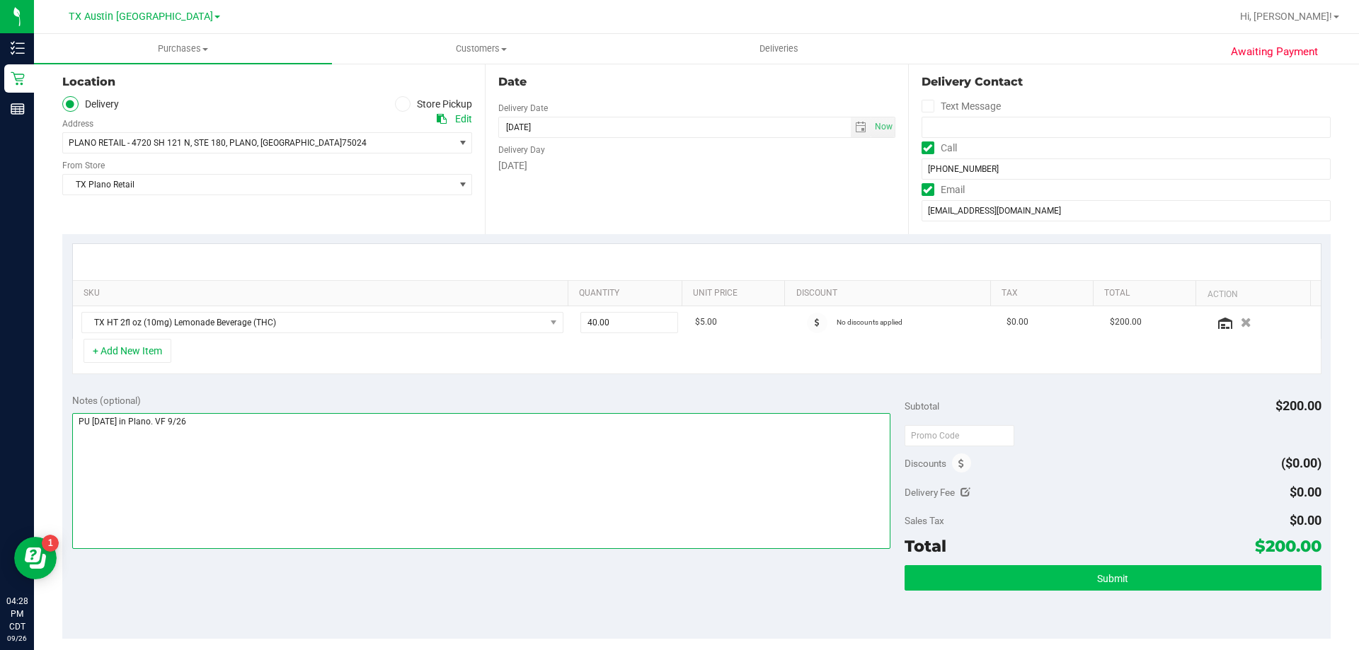
type textarea "PU Sat 9/27 in Plano. VF 9/26"
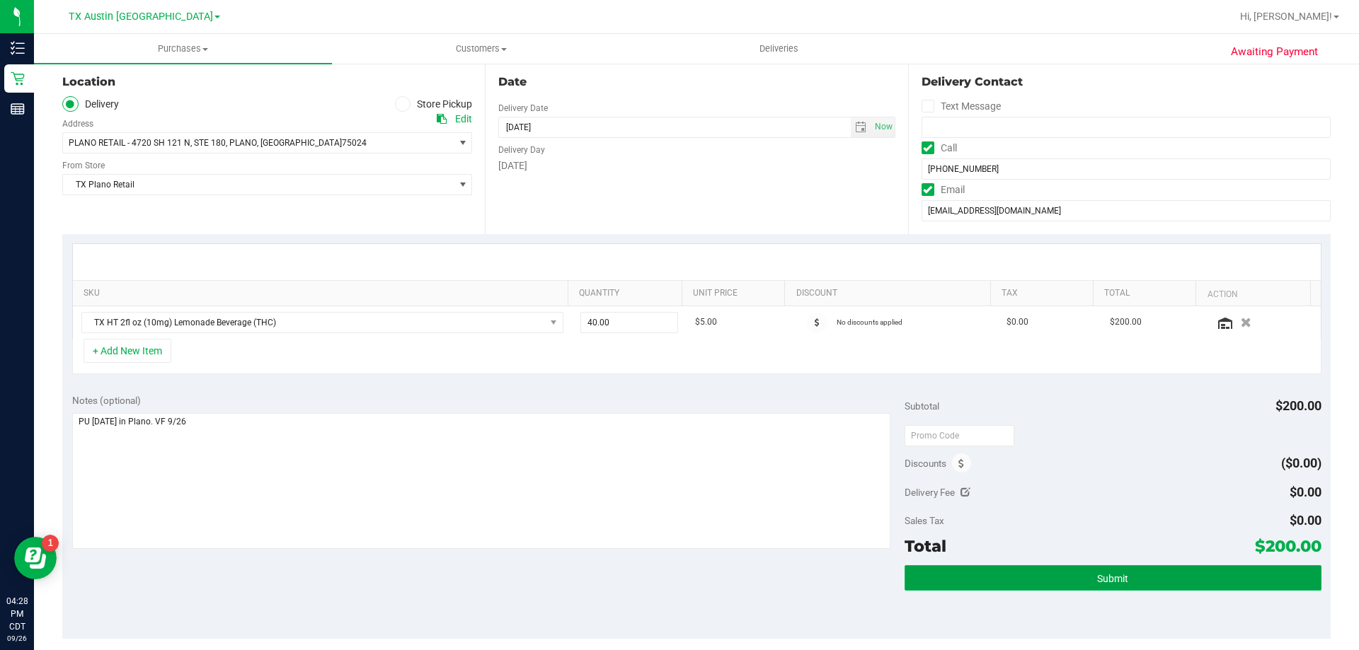
click at [984, 572] on button "Submit" at bounding box center [1112, 577] width 416 height 25
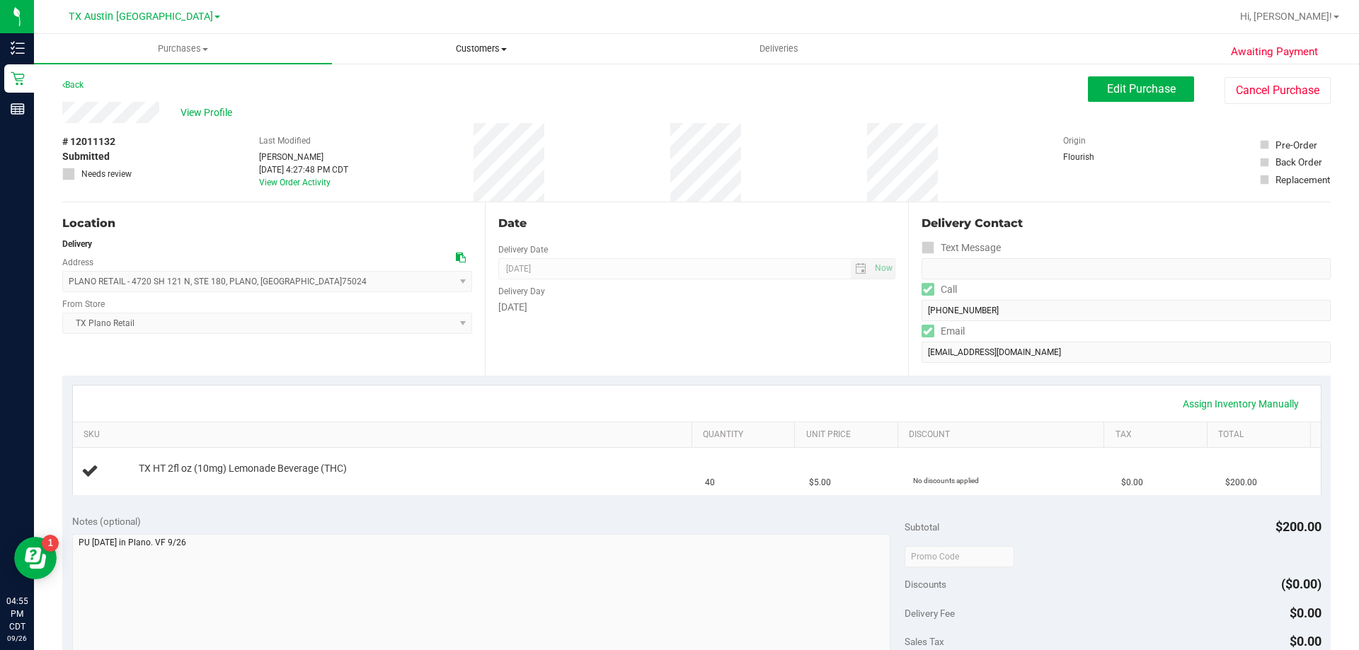
click at [478, 35] on uib-tab-heading "Customers All customers Add a new customer All physicians" at bounding box center [481, 49] width 297 height 28
click at [478, 80] on li "All customers" at bounding box center [481, 85] width 298 height 17
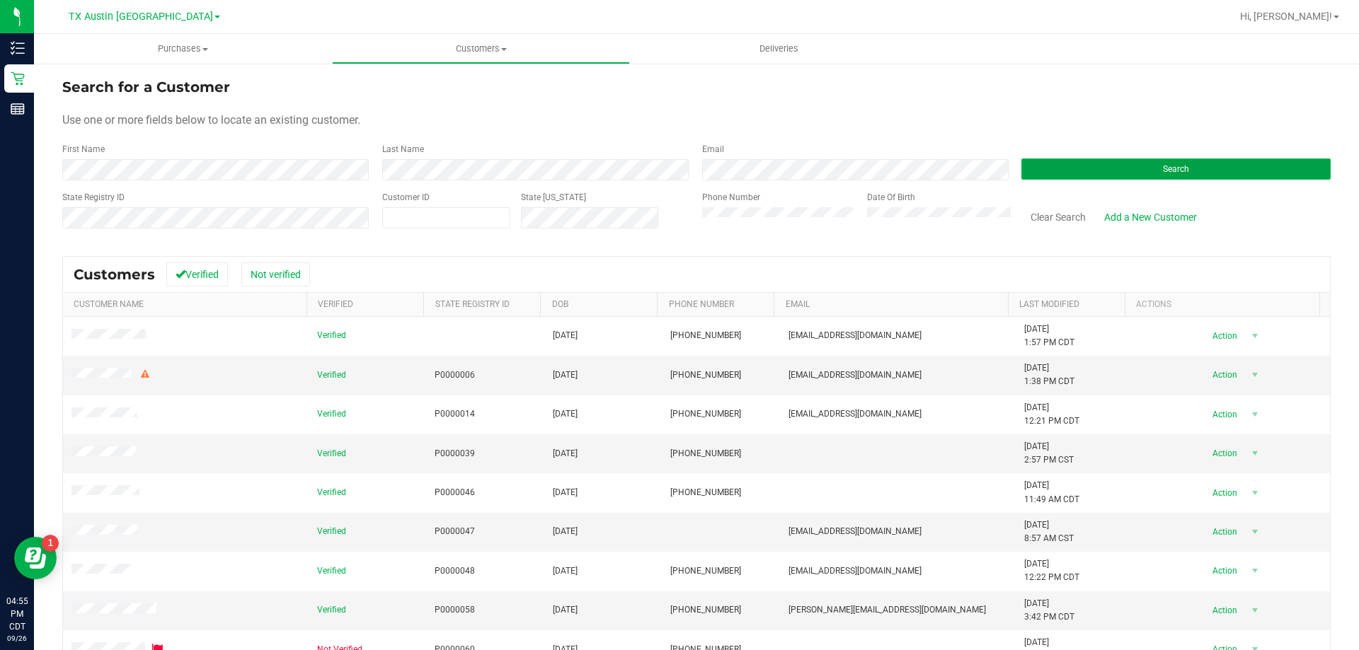
click at [1074, 170] on button "Search" at bounding box center [1175, 169] width 309 height 21
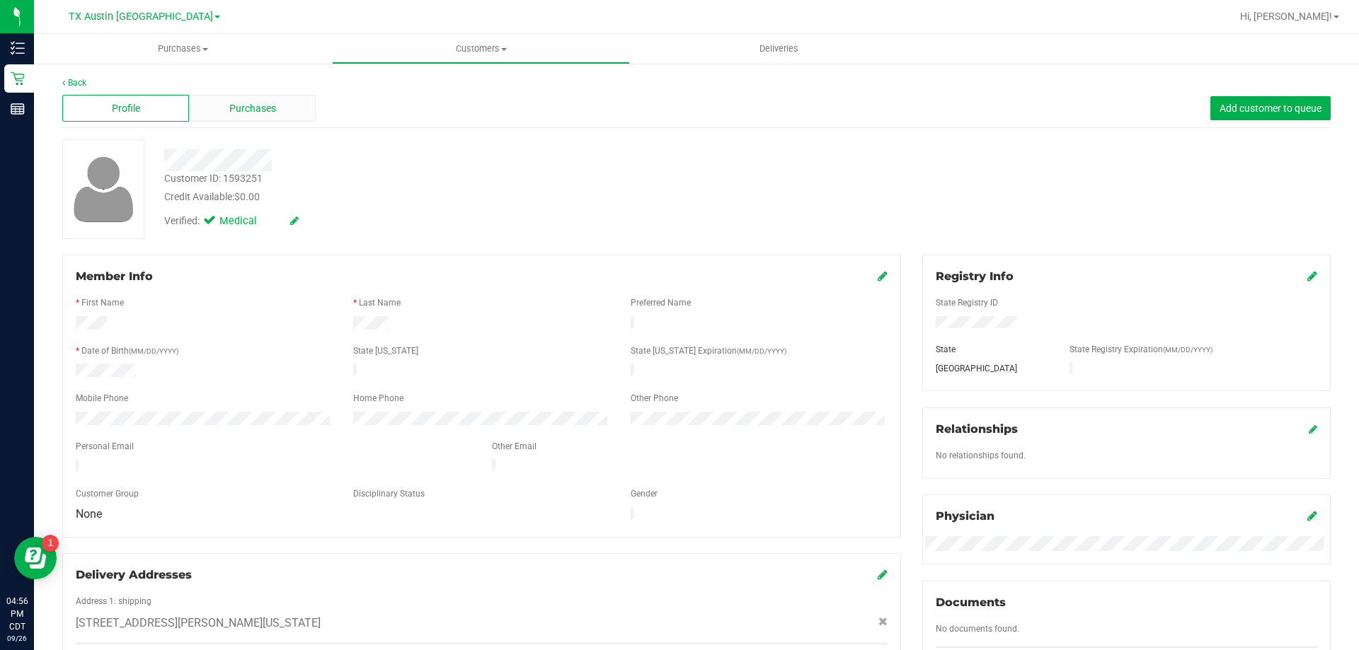
click at [234, 99] on div "Purchases" at bounding box center [252, 108] width 127 height 27
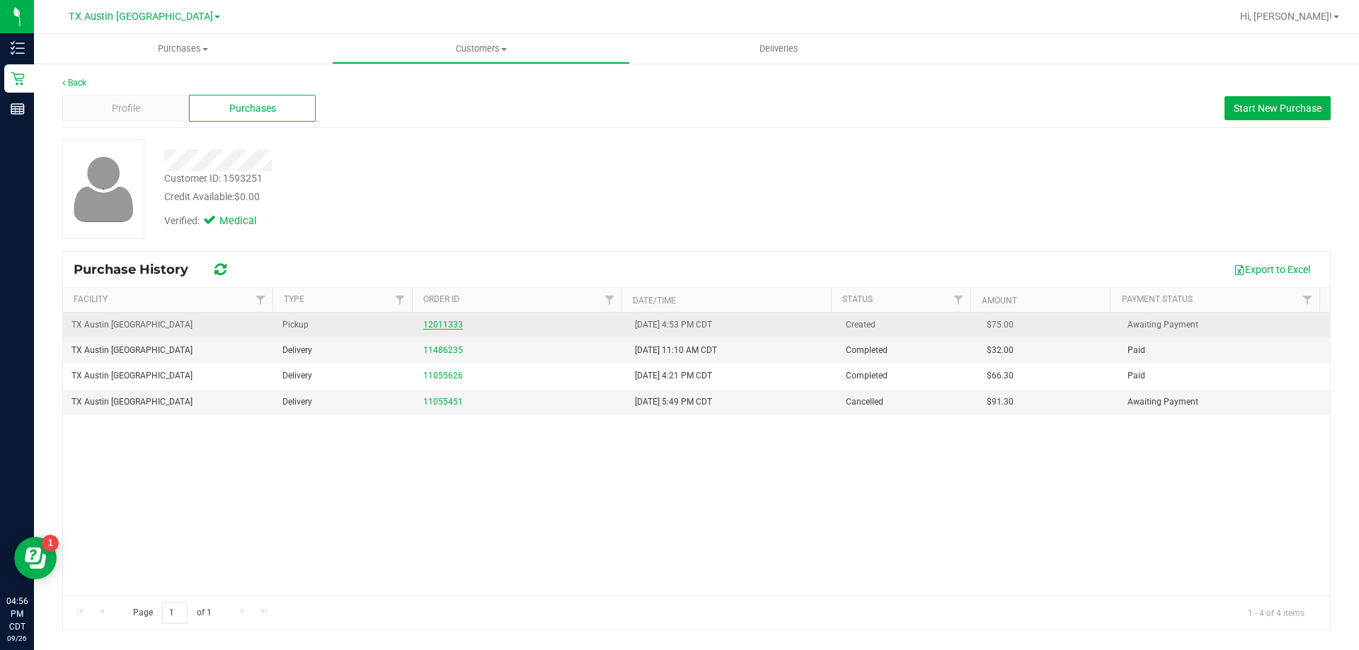
click at [425, 329] on link "12011333" at bounding box center [443, 325] width 40 height 10
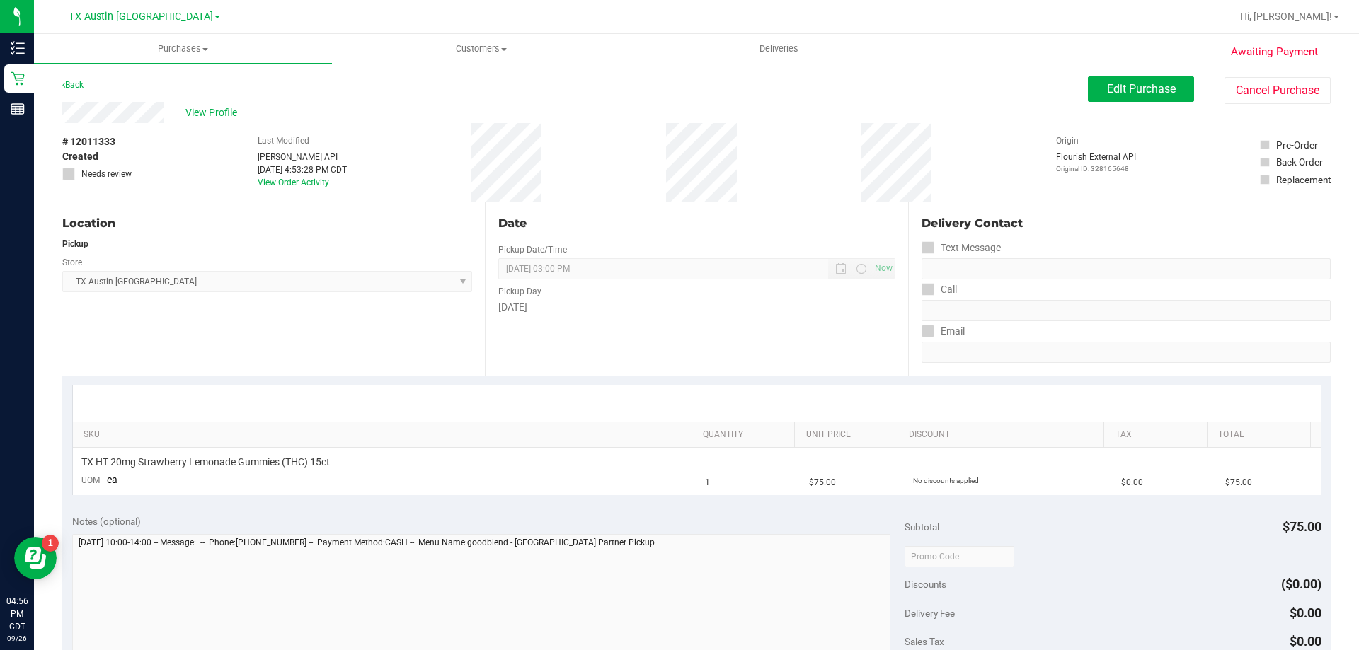
click at [223, 116] on span "View Profile" at bounding box center [213, 112] width 57 height 15
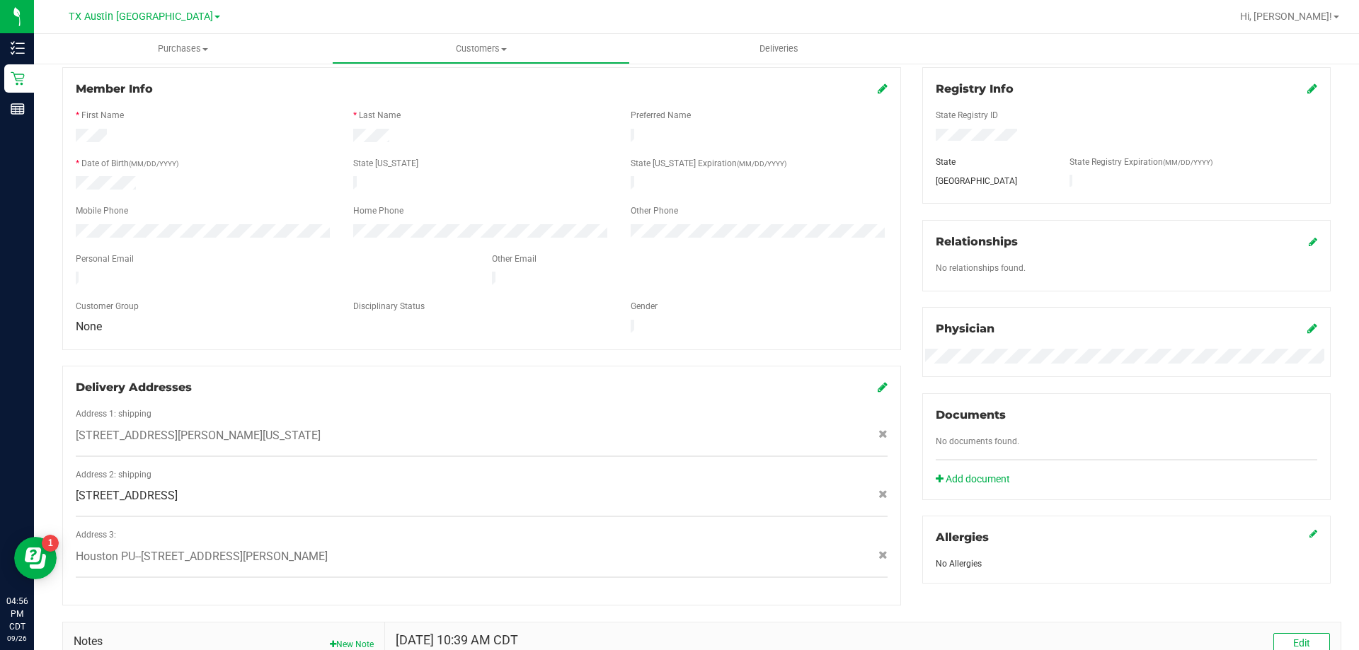
scroll to position [212, 0]
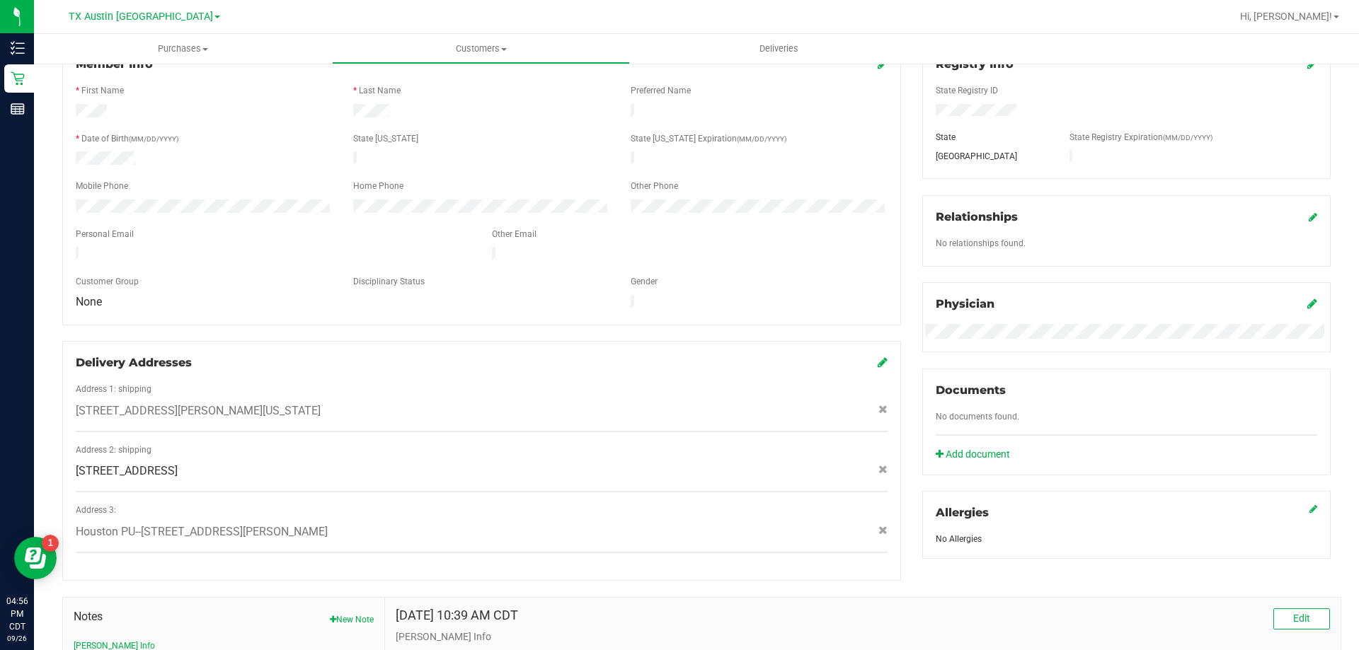
drag, startPoint x: 72, startPoint y: 453, endPoint x: 335, endPoint y: 460, distance: 263.4
click at [335, 463] on div "1000 Greens Rd #902 , Apt 902, Houston , TX 77060" at bounding box center [481, 471] width 833 height 17
copy span "1000 Greens Rd #902 , Apt 902, Houston , TX 77060"
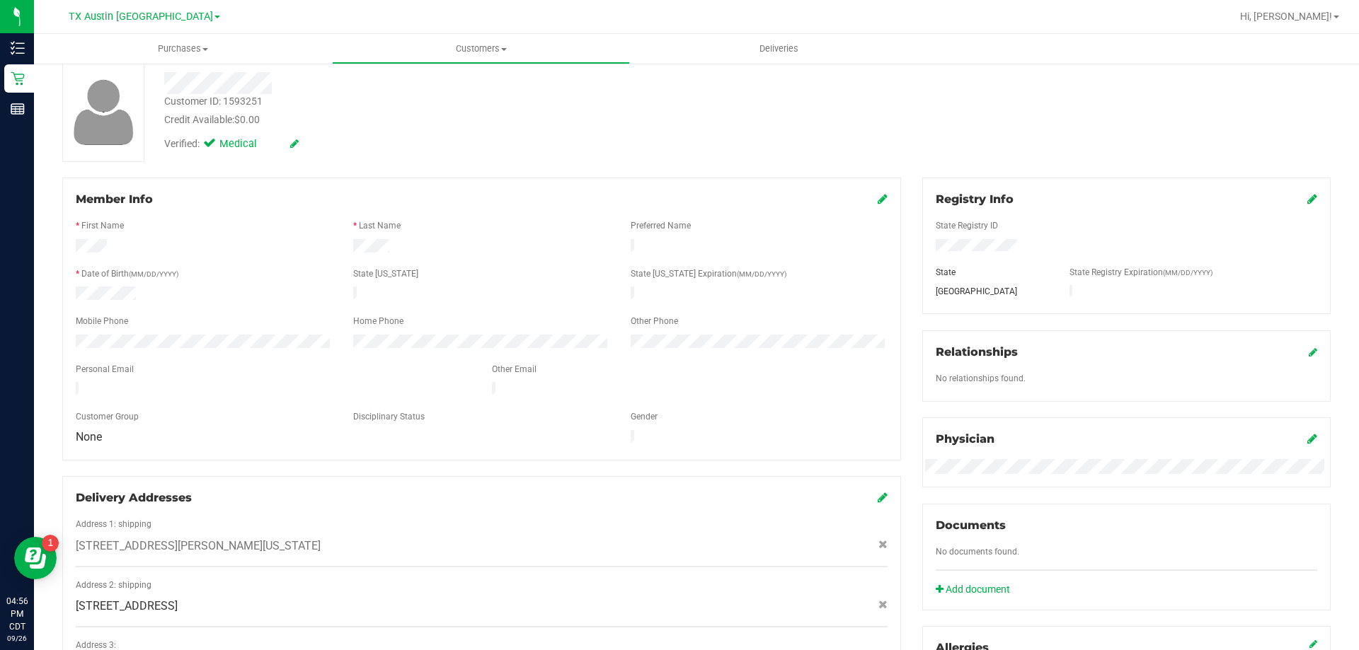
scroll to position [0, 0]
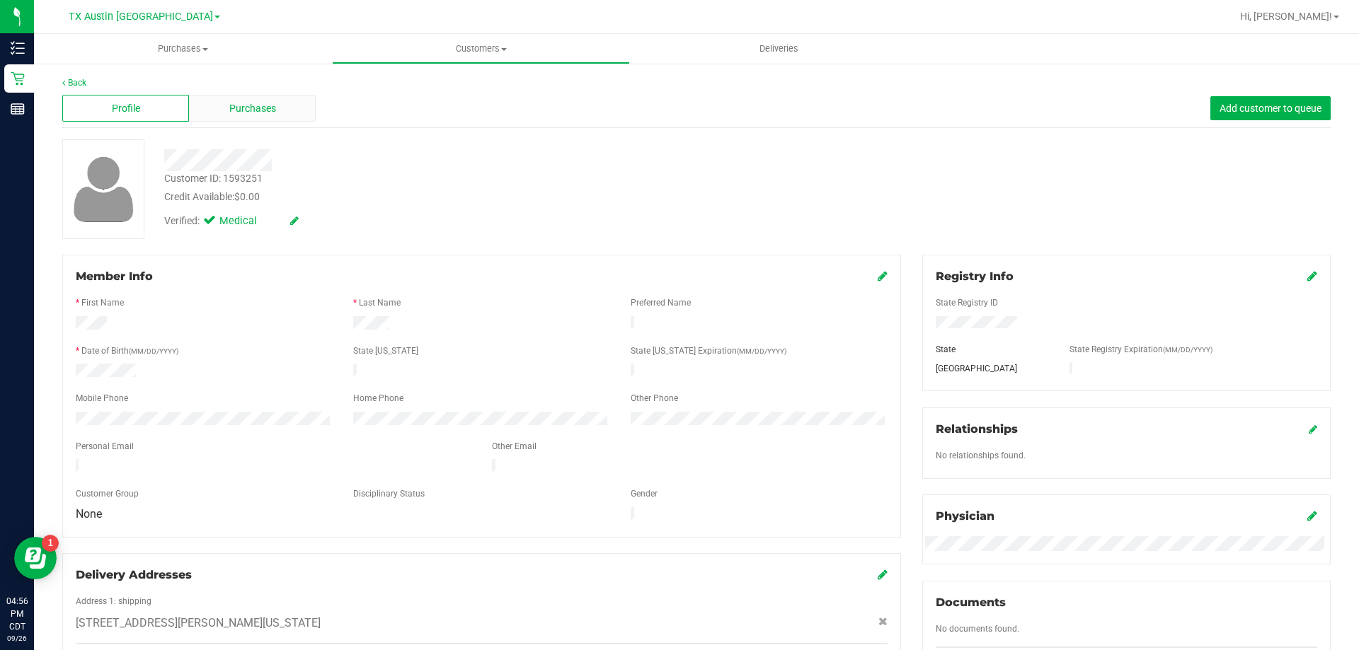
click at [270, 103] on span "Purchases" at bounding box center [252, 108] width 47 height 15
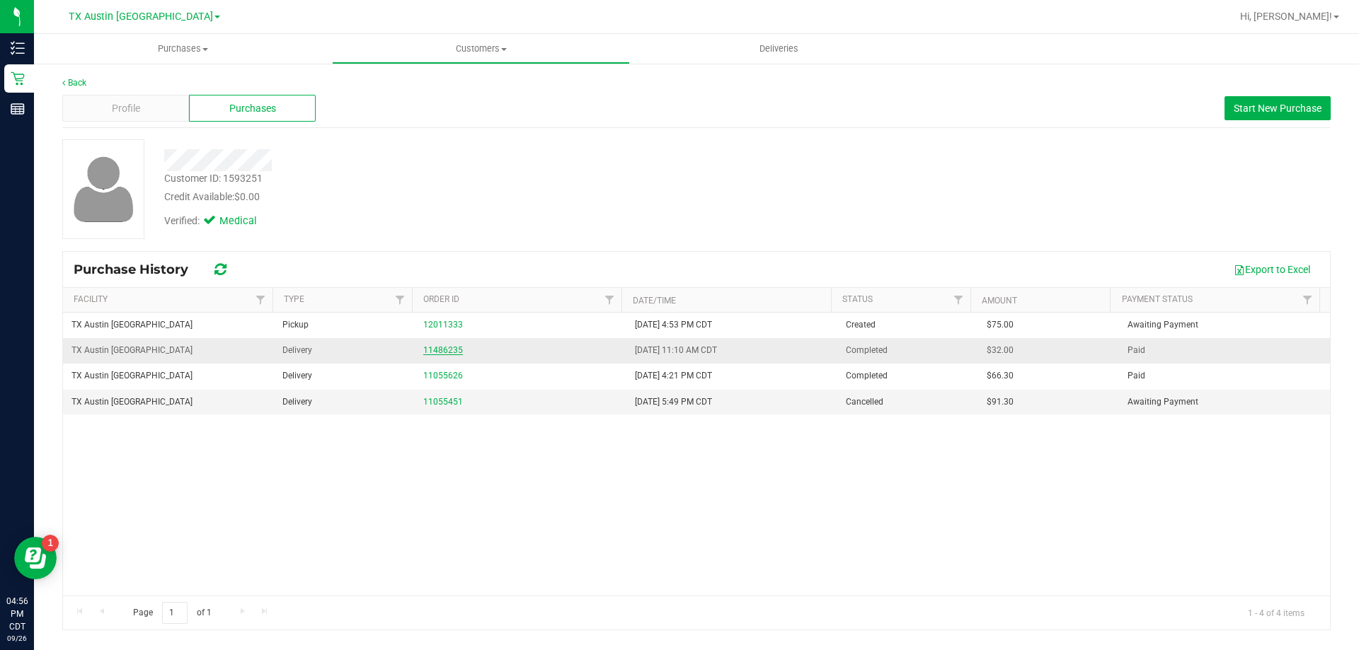
click at [440, 350] on link "11486235" at bounding box center [443, 350] width 40 height 10
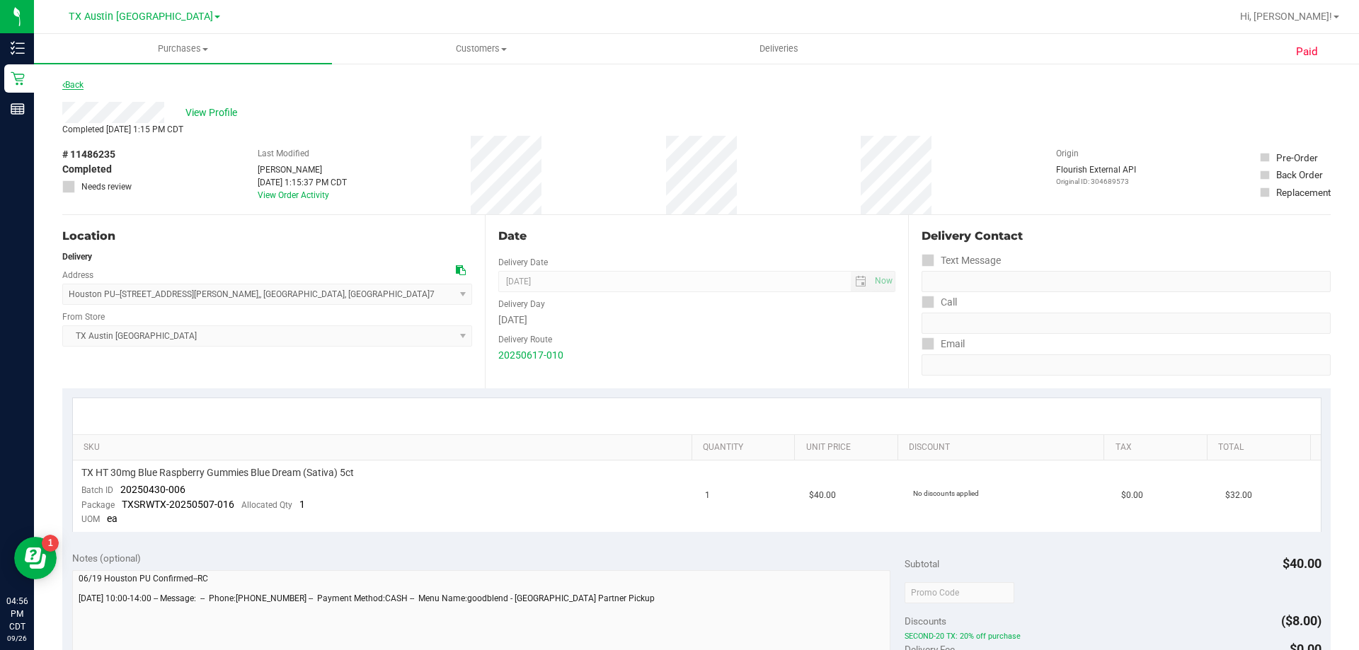
click at [79, 86] on link "Back" at bounding box center [72, 85] width 21 height 10
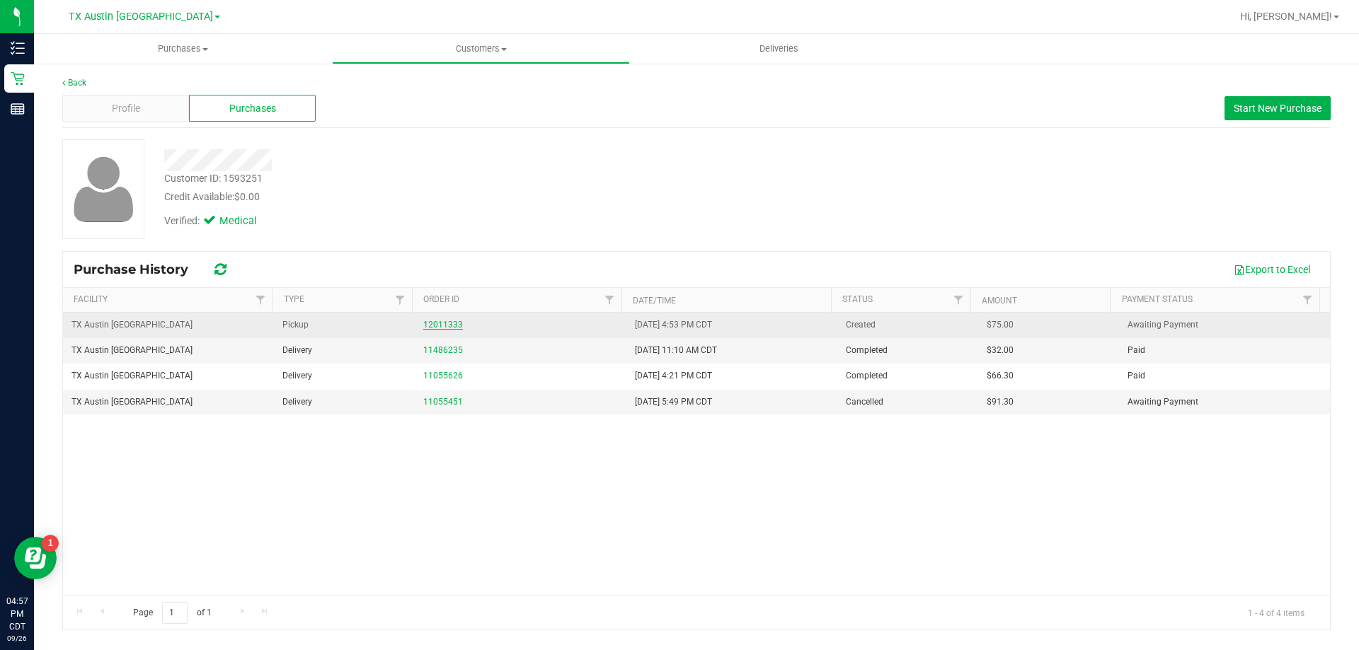
click at [435, 323] on link "12011333" at bounding box center [443, 325] width 40 height 10
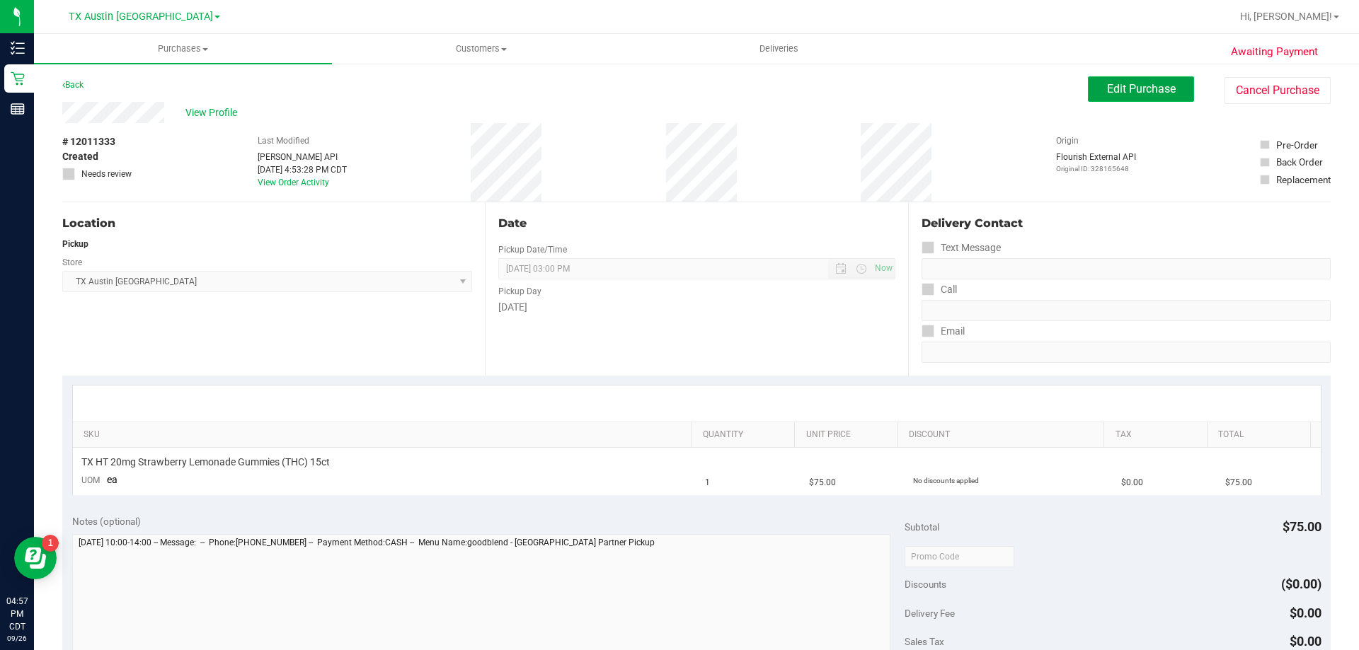
click at [1108, 86] on span "Edit Purchase" at bounding box center [1141, 88] width 69 height 13
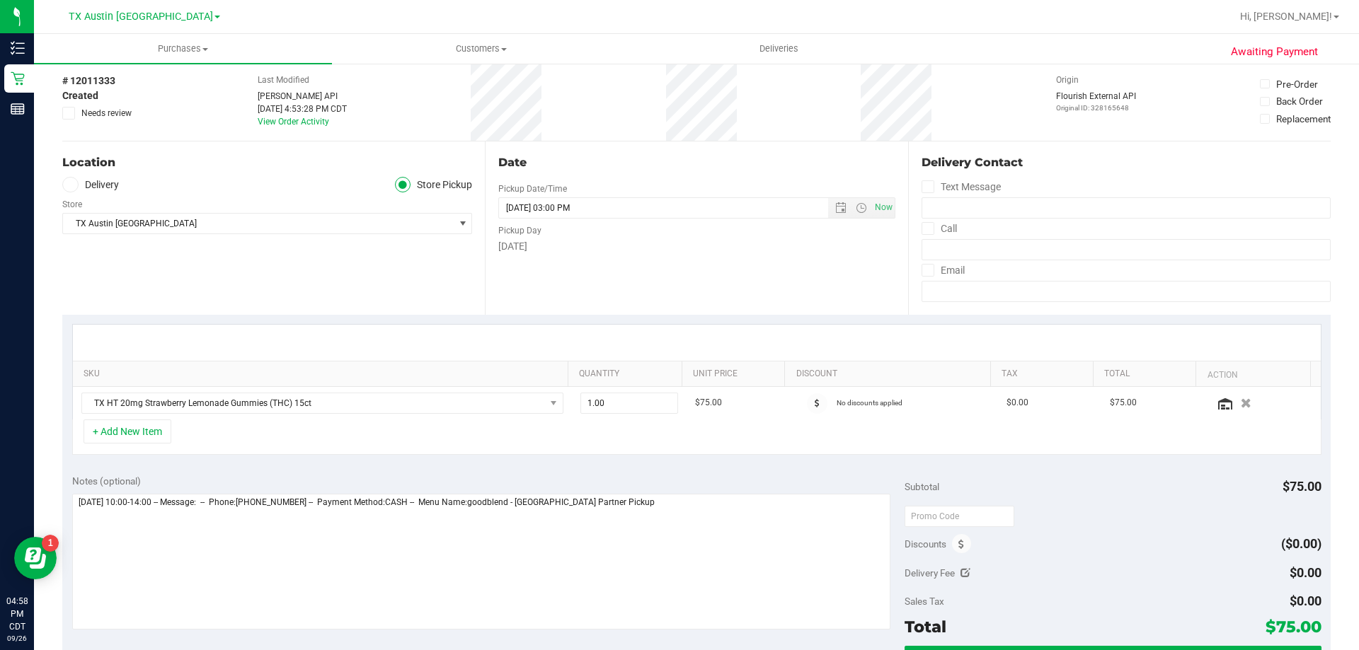
scroll to position [142, 0]
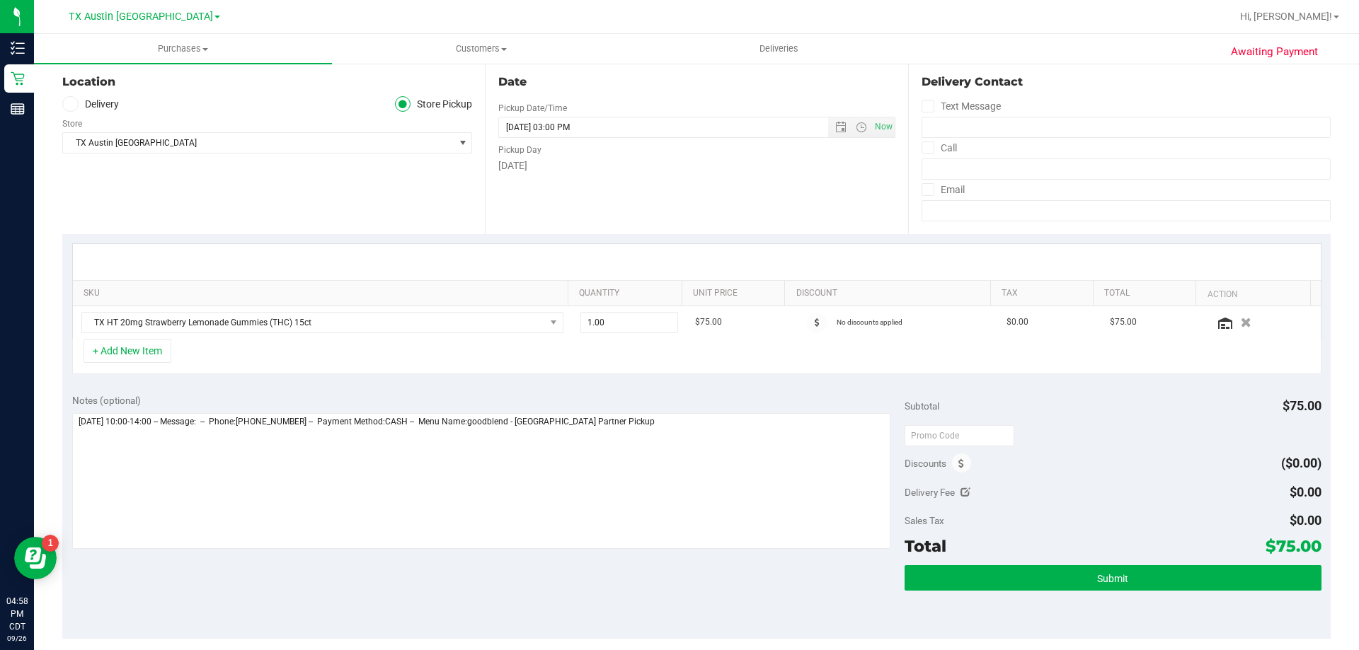
click at [960, 494] on icon at bounding box center [965, 493] width 10 height 10
type input "$0.00"
type input "0"
click at [1255, 498] on span at bounding box center [1268, 495] width 105 height 25
type input "25"
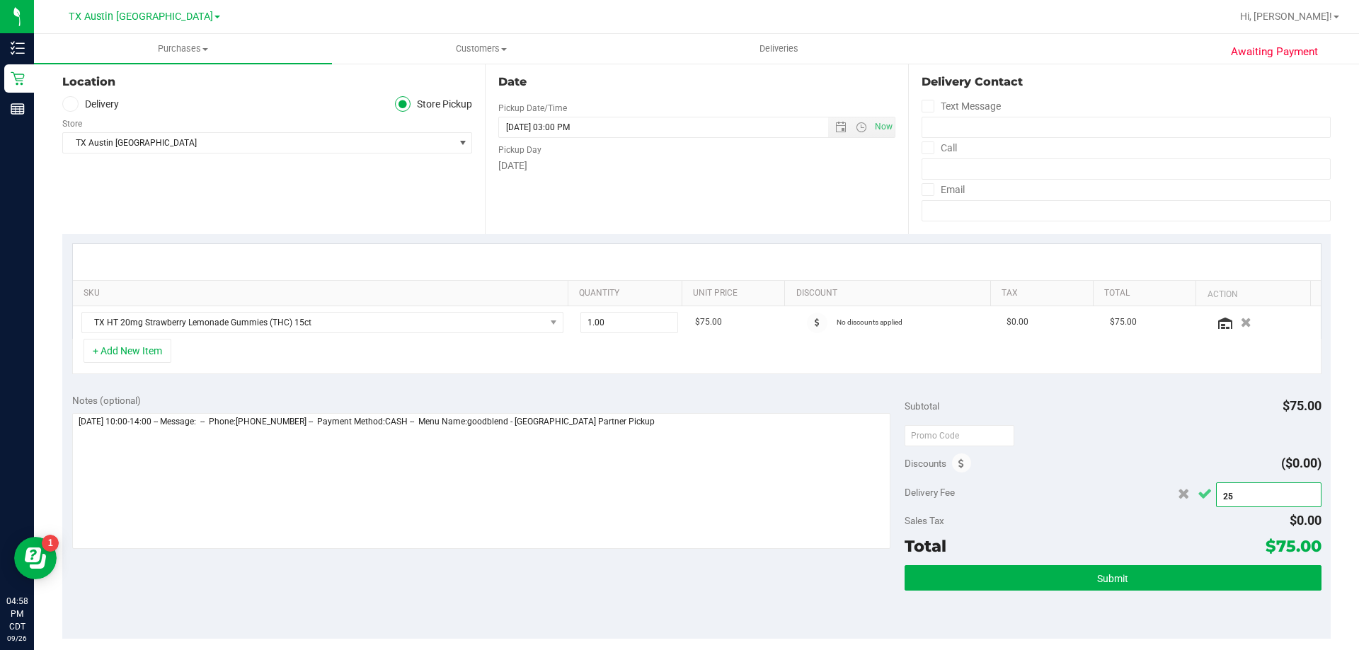
type input "$25.00"
click at [1199, 495] on icon "Cancel button" at bounding box center [1204, 494] width 14 height 11
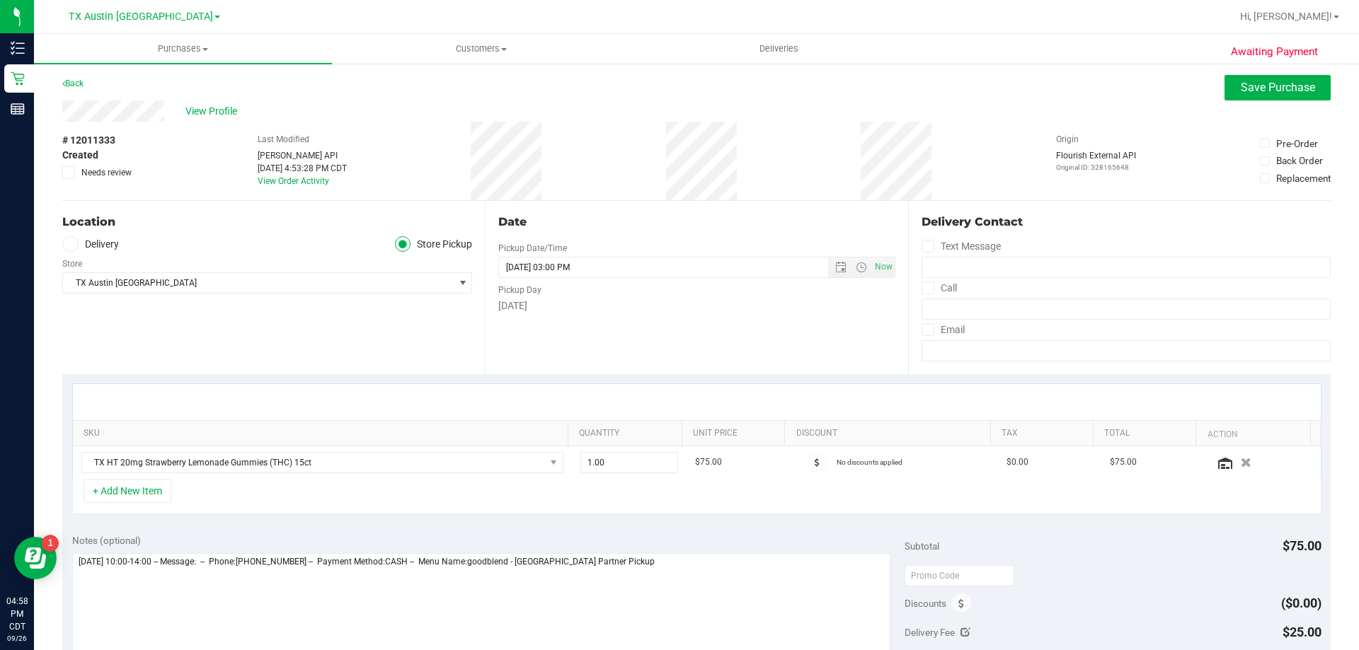
scroll to position [0, 0]
click at [67, 246] on icon at bounding box center [70, 246] width 8 height 0
click at [0, 0] on input "Delivery" at bounding box center [0, 0] width 0 height 0
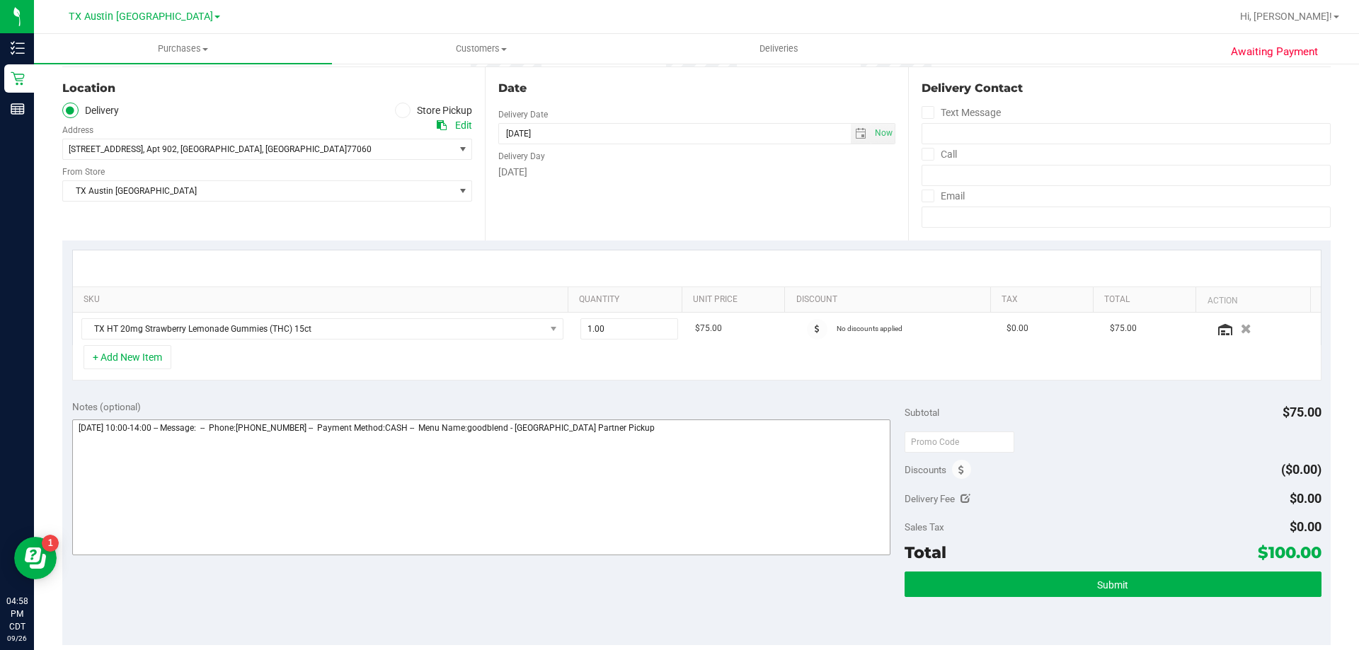
scroll to position [142, 0]
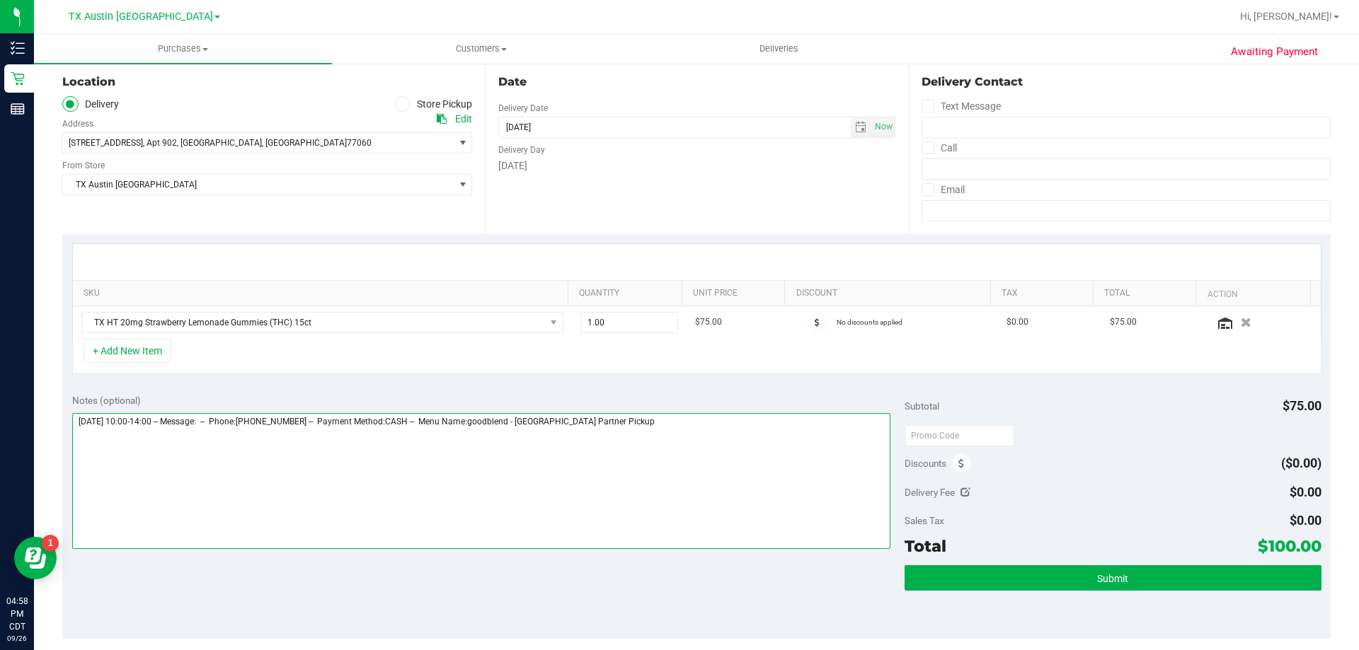
click at [650, 420] on textarea at bounding box center [481, 481] width 819 height 136
drag, startPoint x: 339, startPoint y: 442, endPoint x: 48, endPoint y: 440, distance: 290.9
click at [48, 440] on div "Awaiting Payment Back Save Purchase View Profile # 12011333 Created Needs revie…" at bounding box center [696, 445] width 1325 height 1048
type textarea "Monday 09/29/2025 10:00-14:00 -- Message: -- Phone:8329883510 -- Payment Method…"
click at [188, 142] on span ", Houston" at bounding box center [219, 143] width 85 height 10
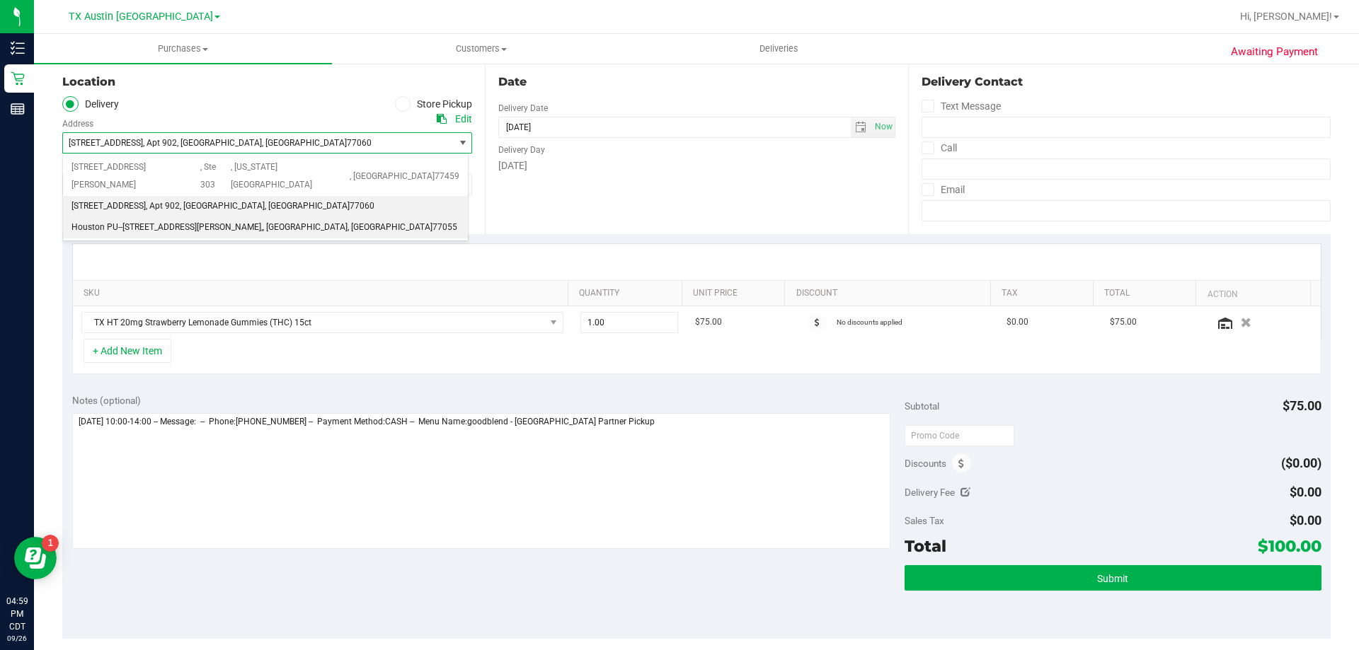
click at [179, 219] on span "Houston PU--9432 Katy Fwy #400," at bounding box center [166, 228] width 191 height 18
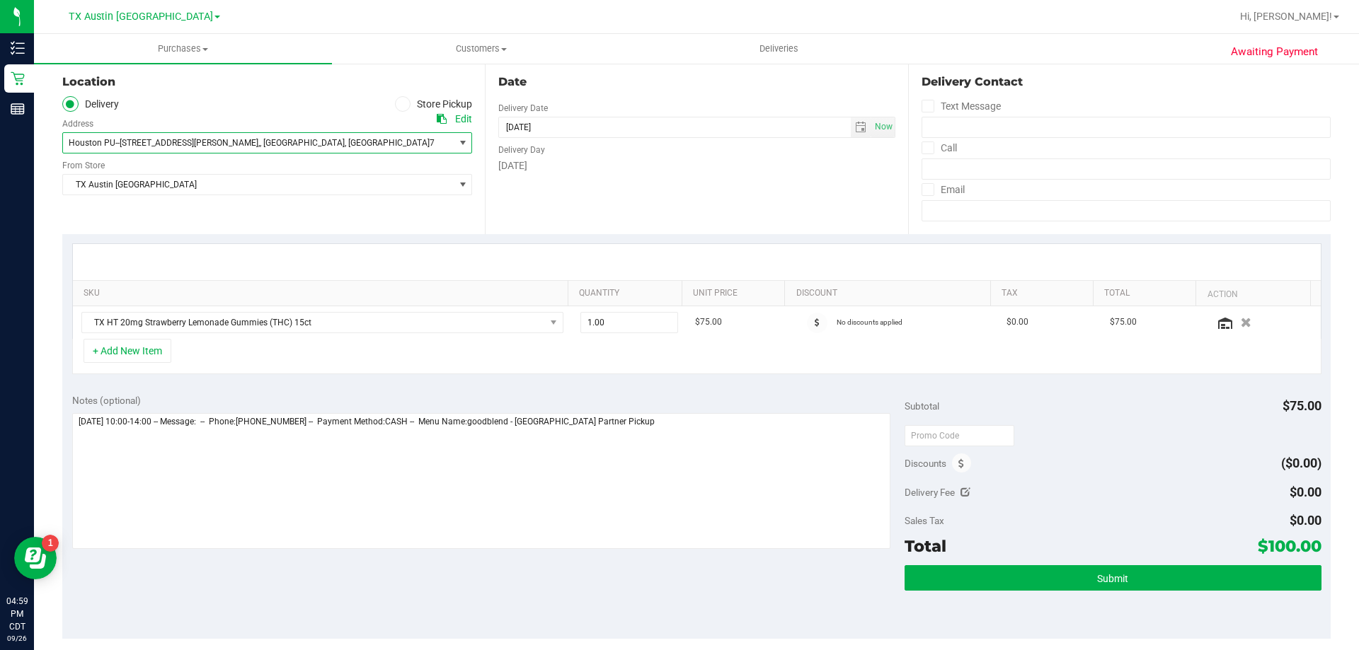
click at [960, 488] on icon at bounding box center [965, 493] width 10 height 10
type input "$0.00"
click at [1258, 503] on span at bounding box center [1268, 495] width 105 height 25
type input "$0.00"
click at [1200, 495] on icon "Cancel button" at bounding box center [1204, 494] width 14 height 11
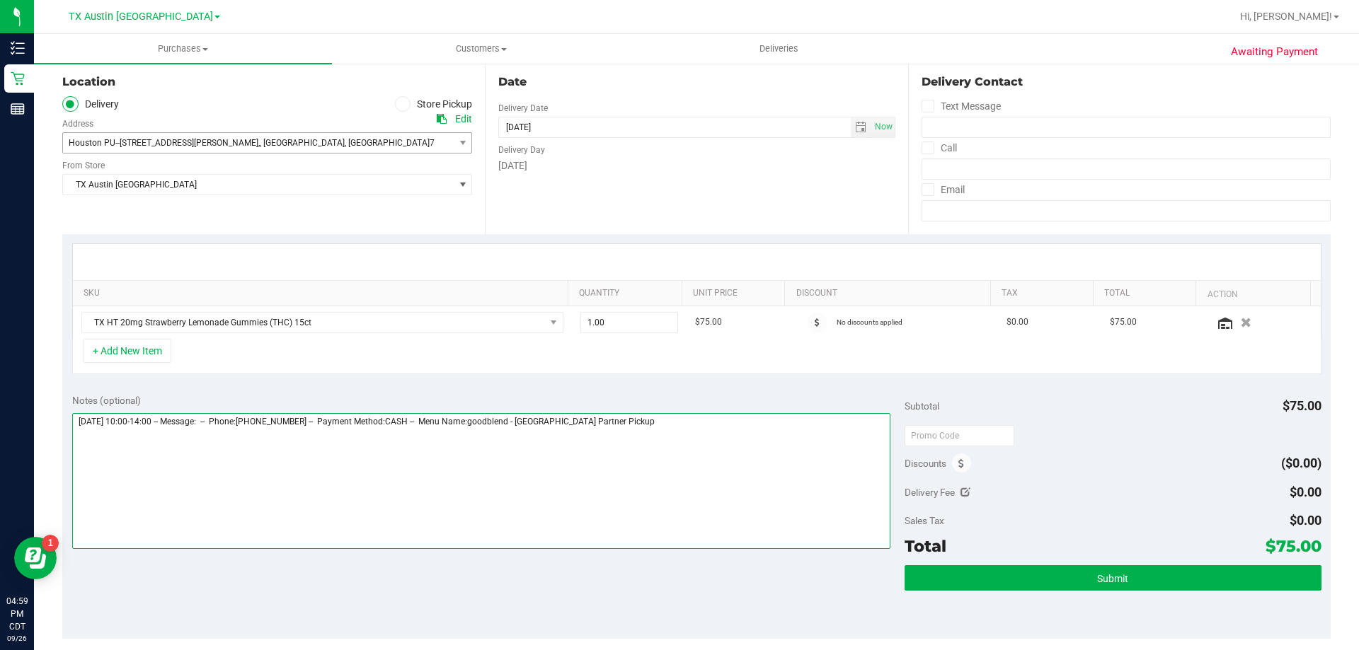
click at [652, 428] on textarea at bounding box center [481, 481] width 819 height 136
click at [657, 420] on textarea at bounding box center [481, 481] width 819 height 136
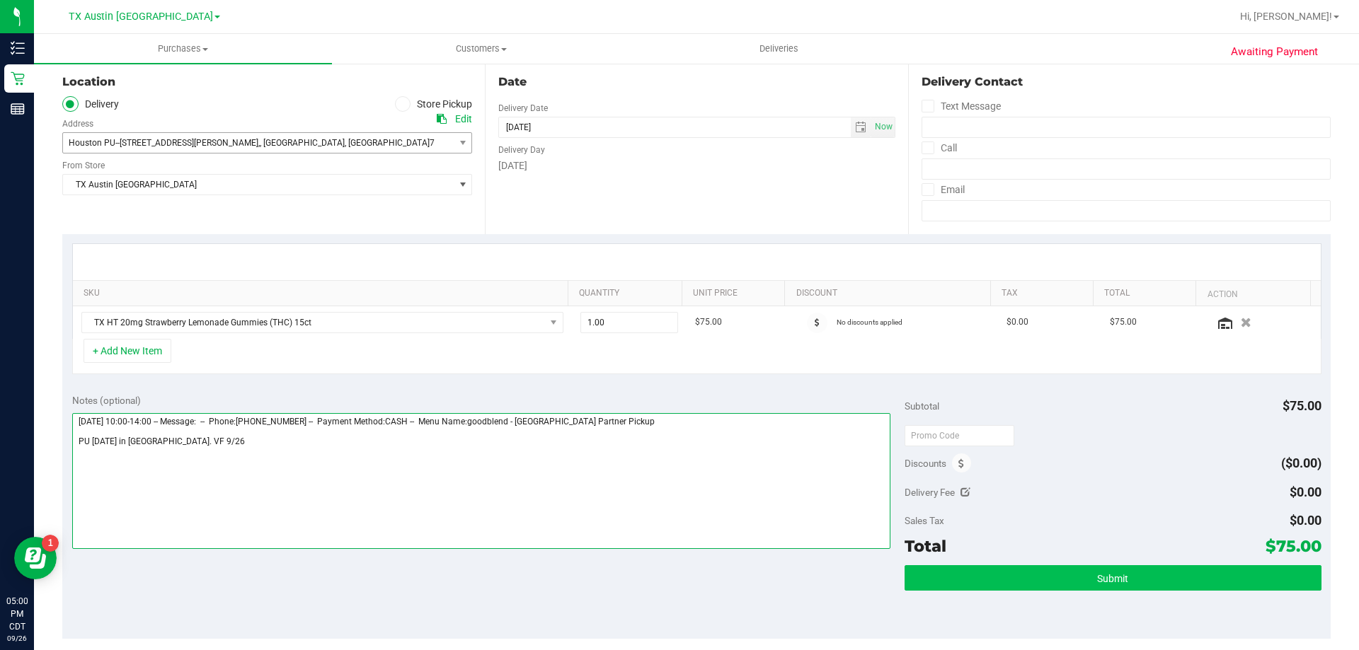
type textarea "Monday 09/29/2025 10:00-14:00 -- Message: -- Phone:8329883510 -- Payment Method…"
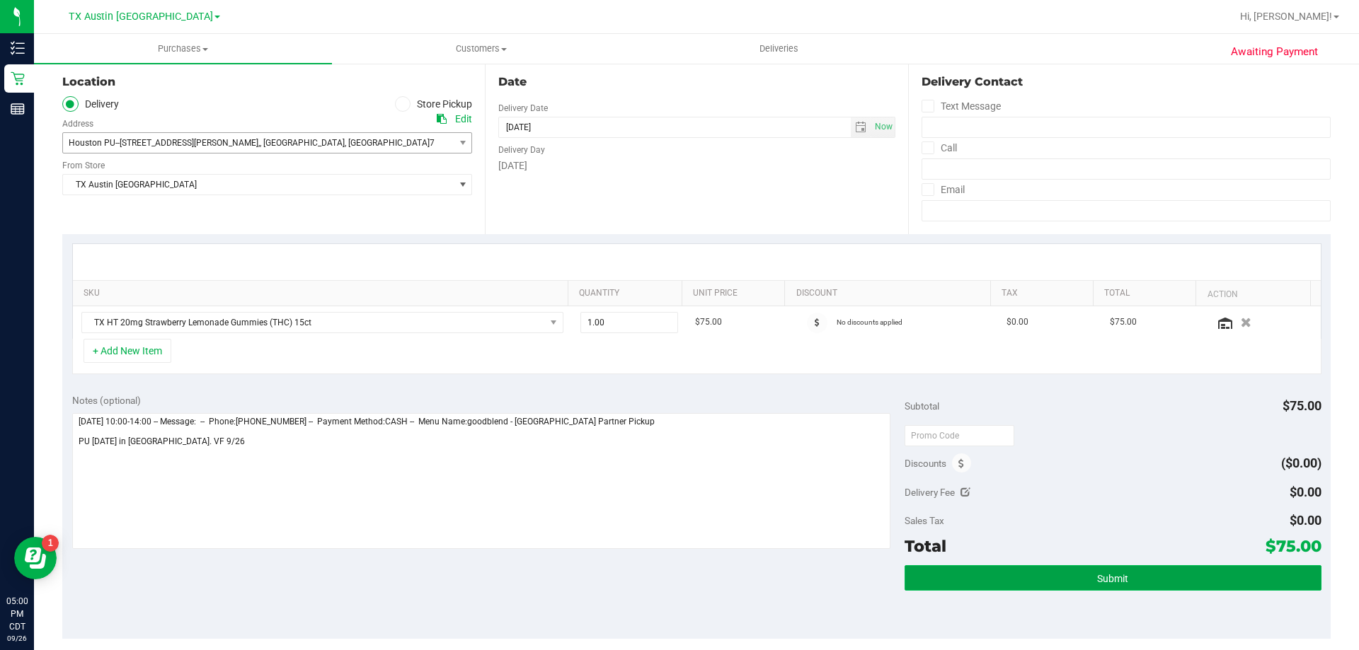
click at [1037, 575] on button "Submit" at bounding box center [1112, 577] width 416 height 25
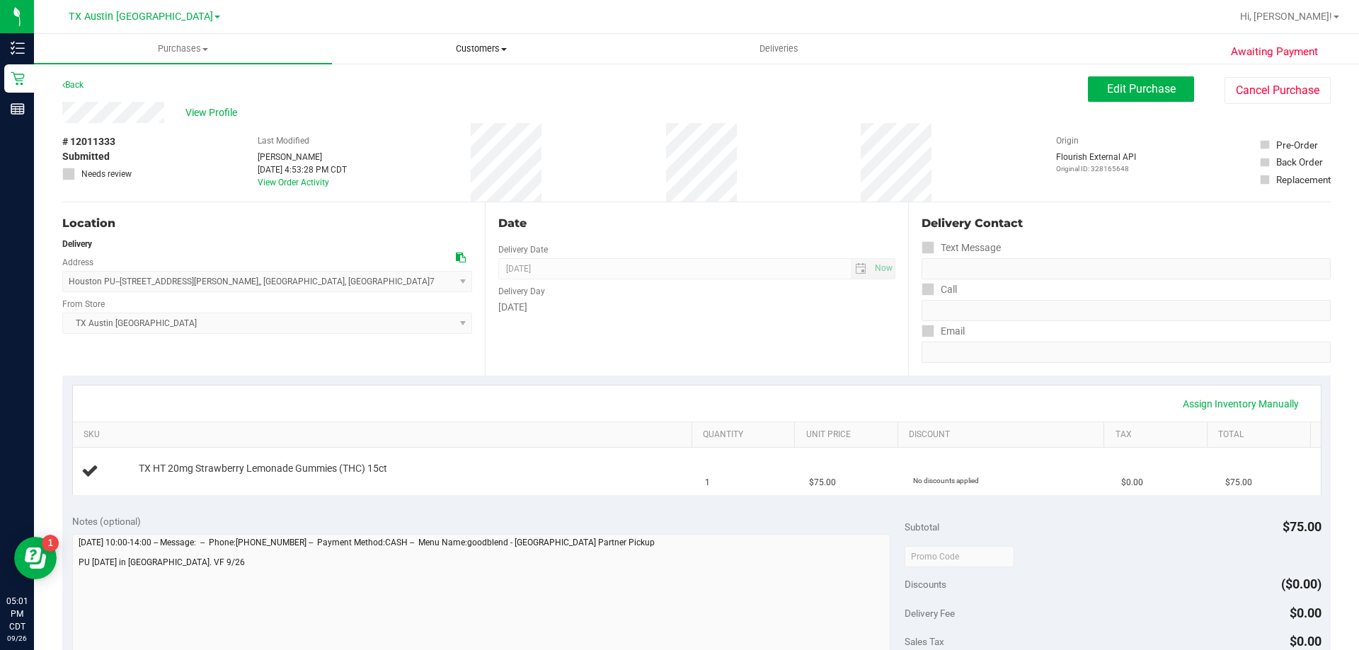
click at [475, 42] on span "Customers" at bounding box center [481, 48] width 297 height 13
click at [471, 81] on li "All customers" at bounding box center [481, 85] width 298 height 17
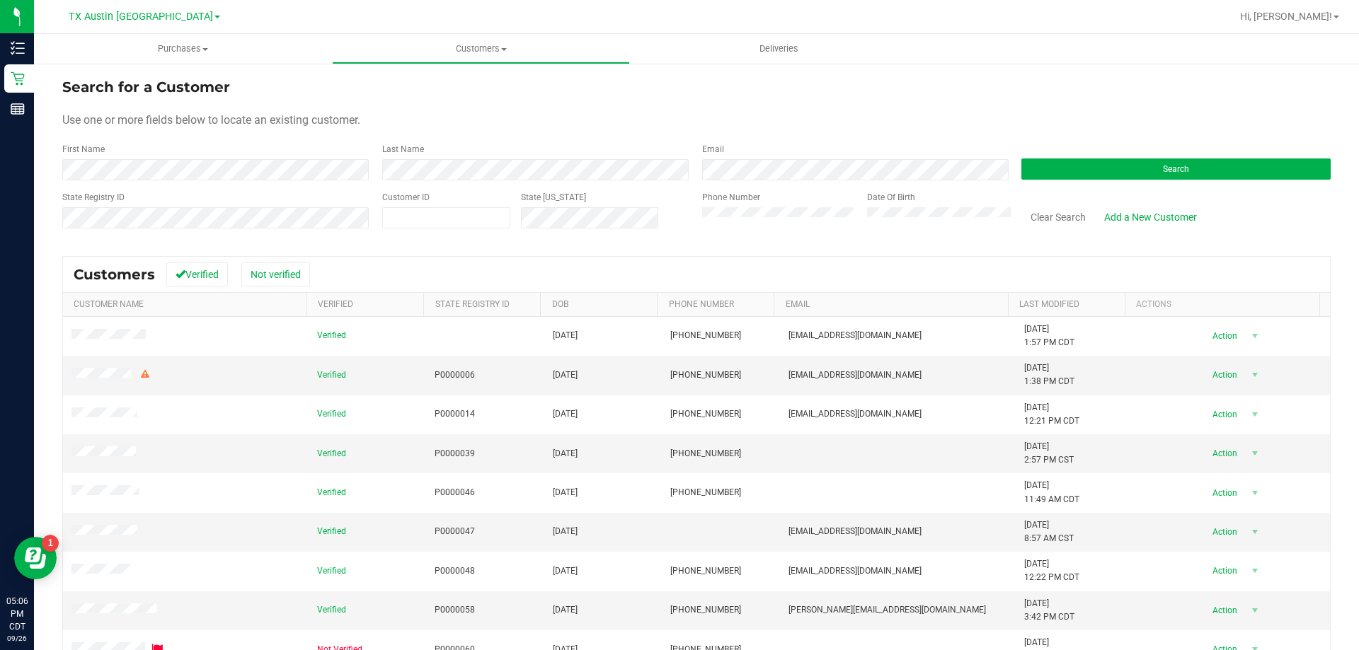
click at [439, 159] on div "Last Name" at bounding box center [532, 162] width 320 height 38
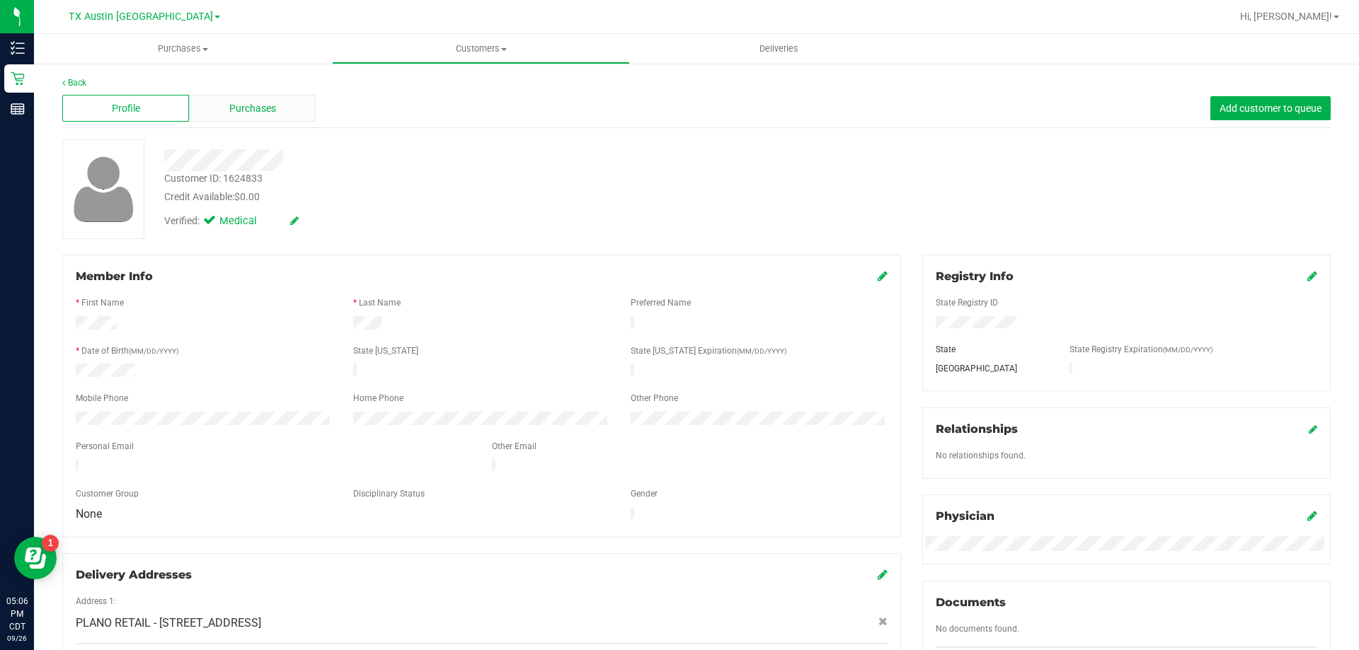
click at [288, 103] on div "Purchases" at bounding box center [252, 108] width 127 height 27
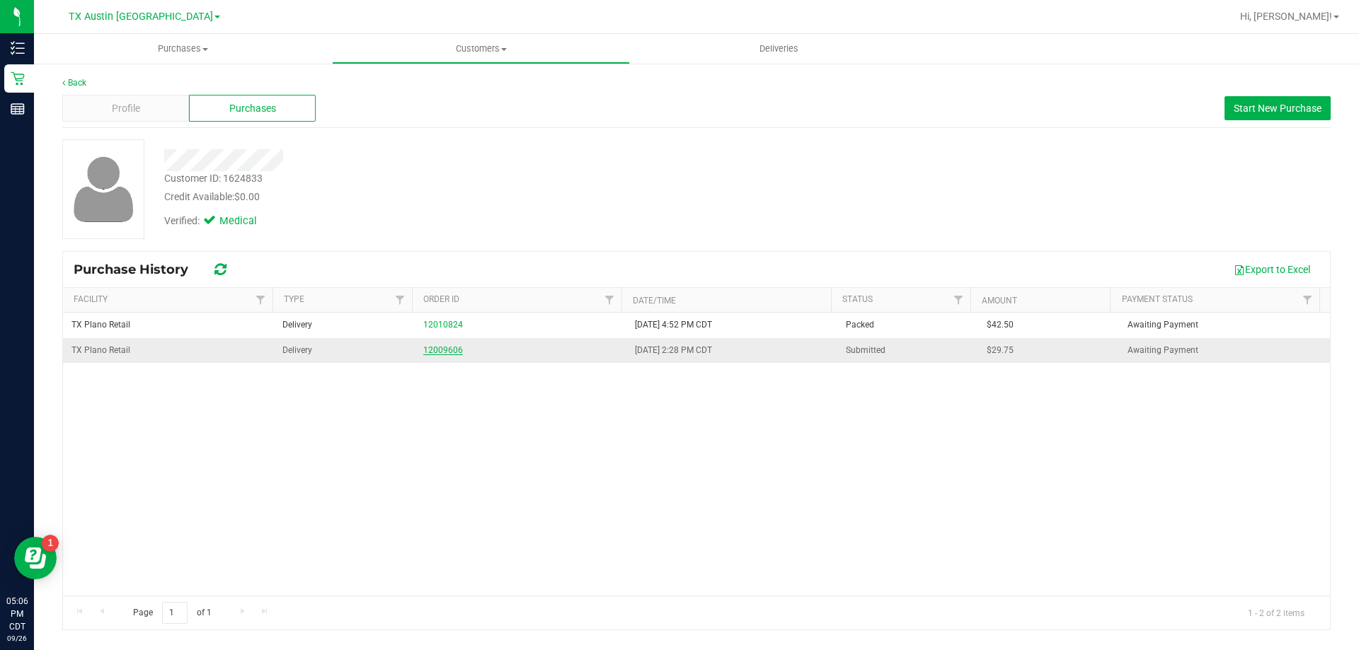
click at [451, 347] on link "12009606" at bounding box center [443, 350] width 40 height 10
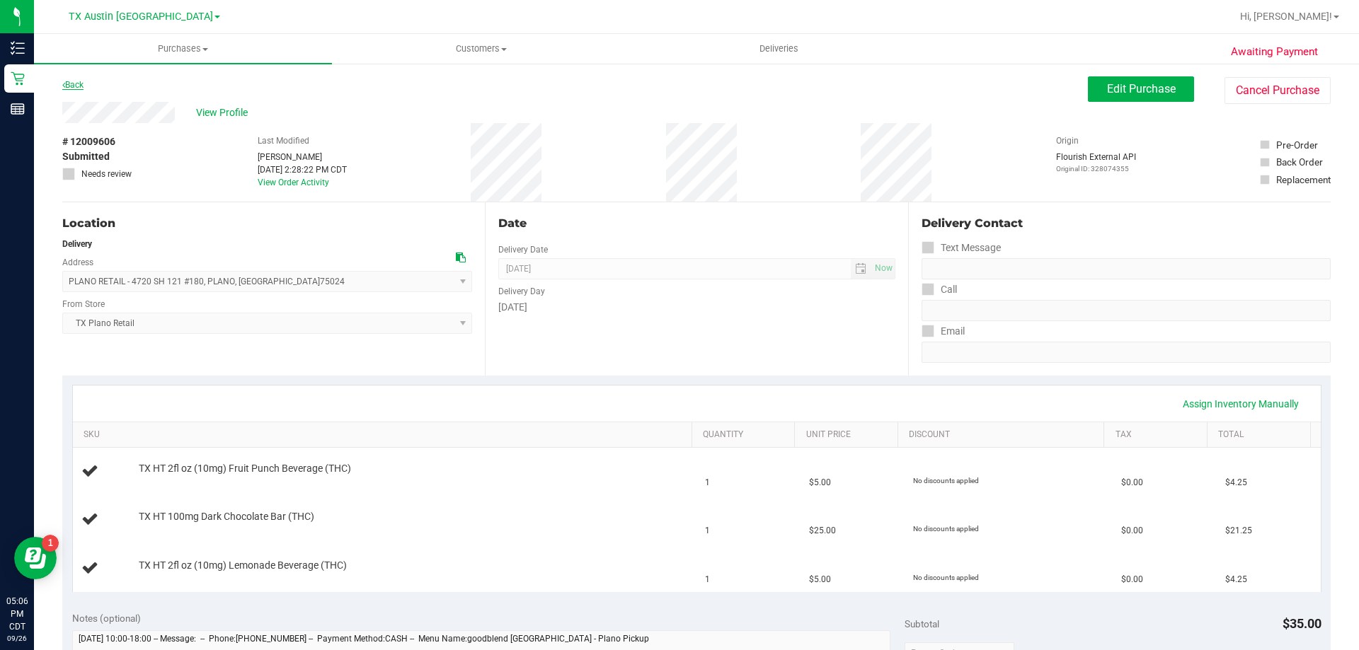
click at [74, 85] on link "Back" at bounding box center [72, 85] width 21 height 10
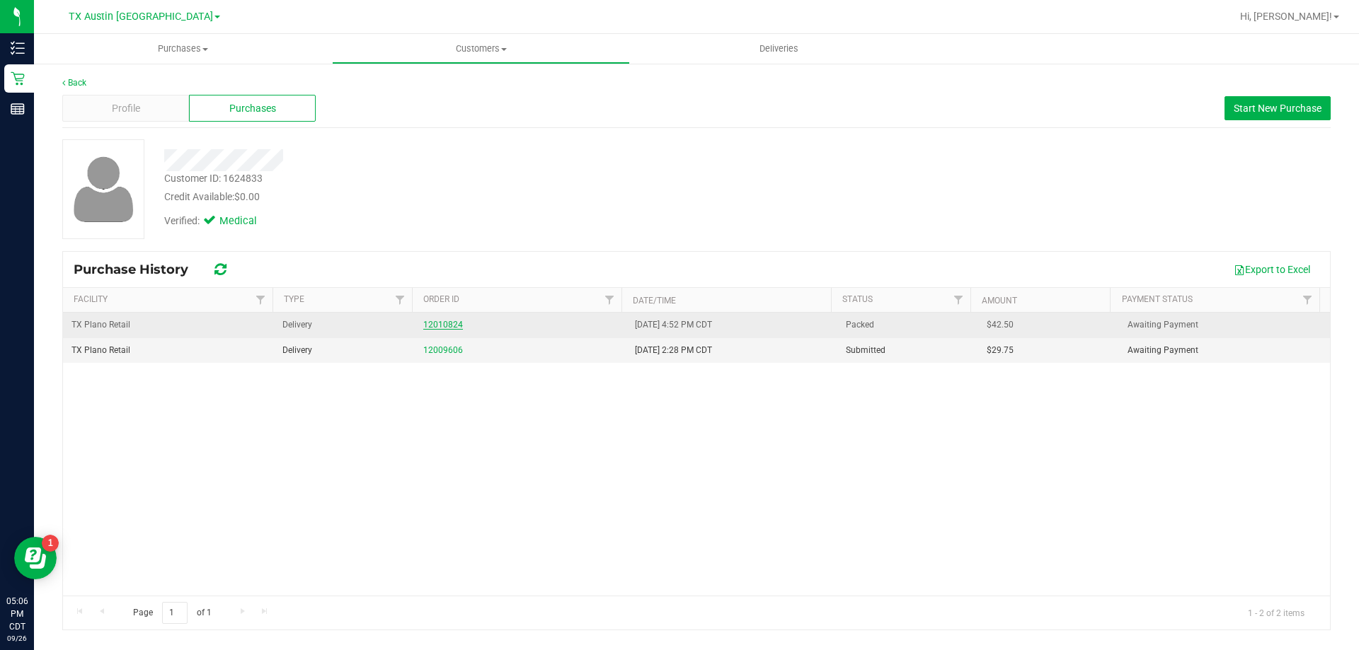
click at [445, 324] on link "12010824" at bounding box center [443, 325] width 40 height 10
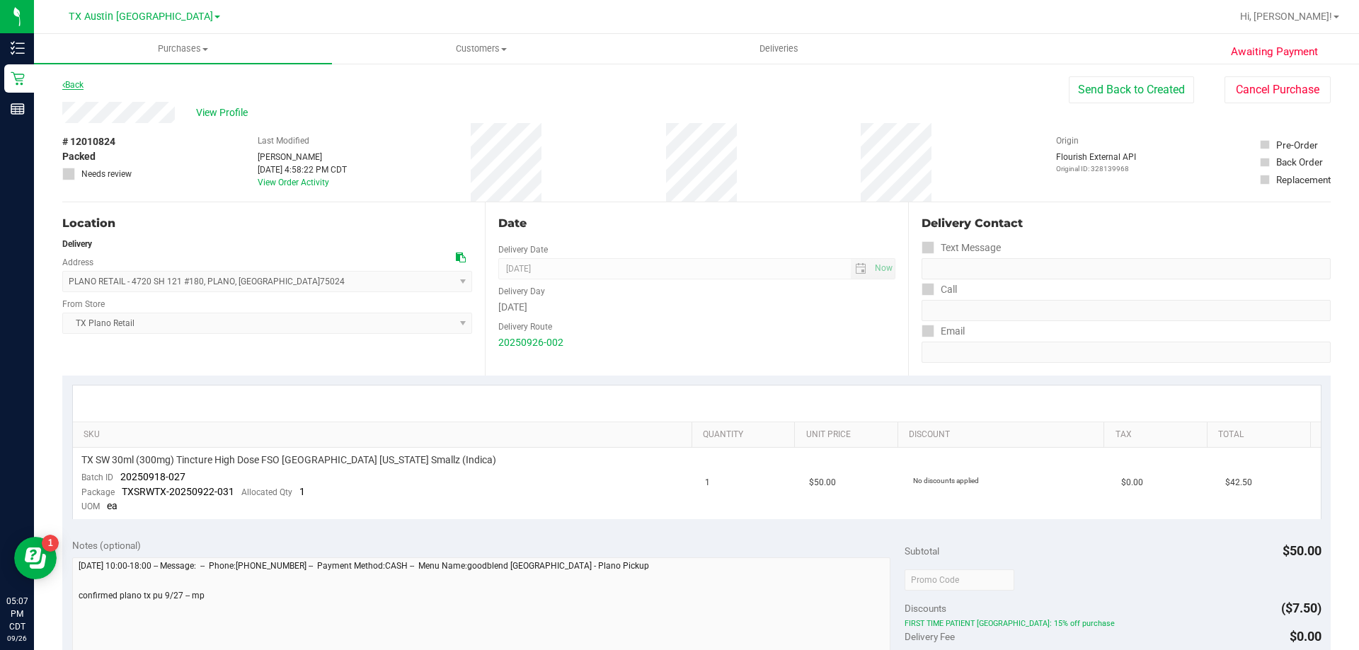
click at [77, 86] on link "Back" at bounding box center [72, 85] width 21 height 10
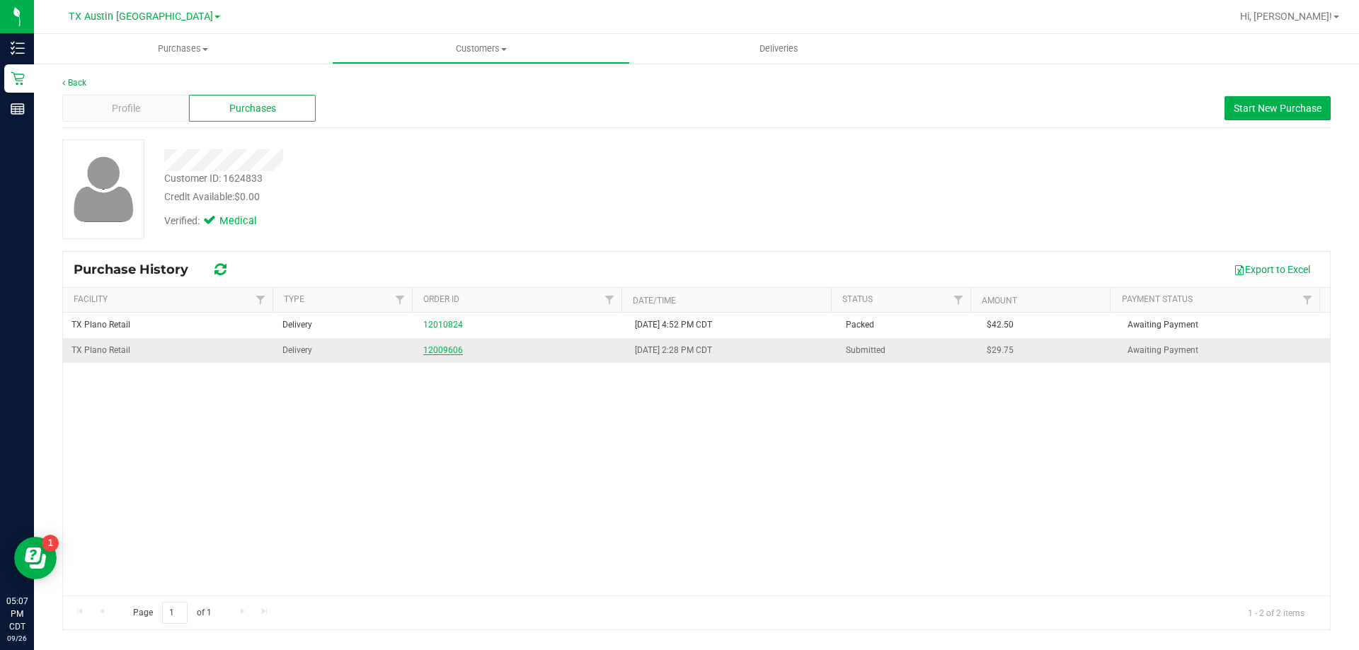
click at [442, 350] on link "12009606" at bounding box center [443, 350] width 40 height 10
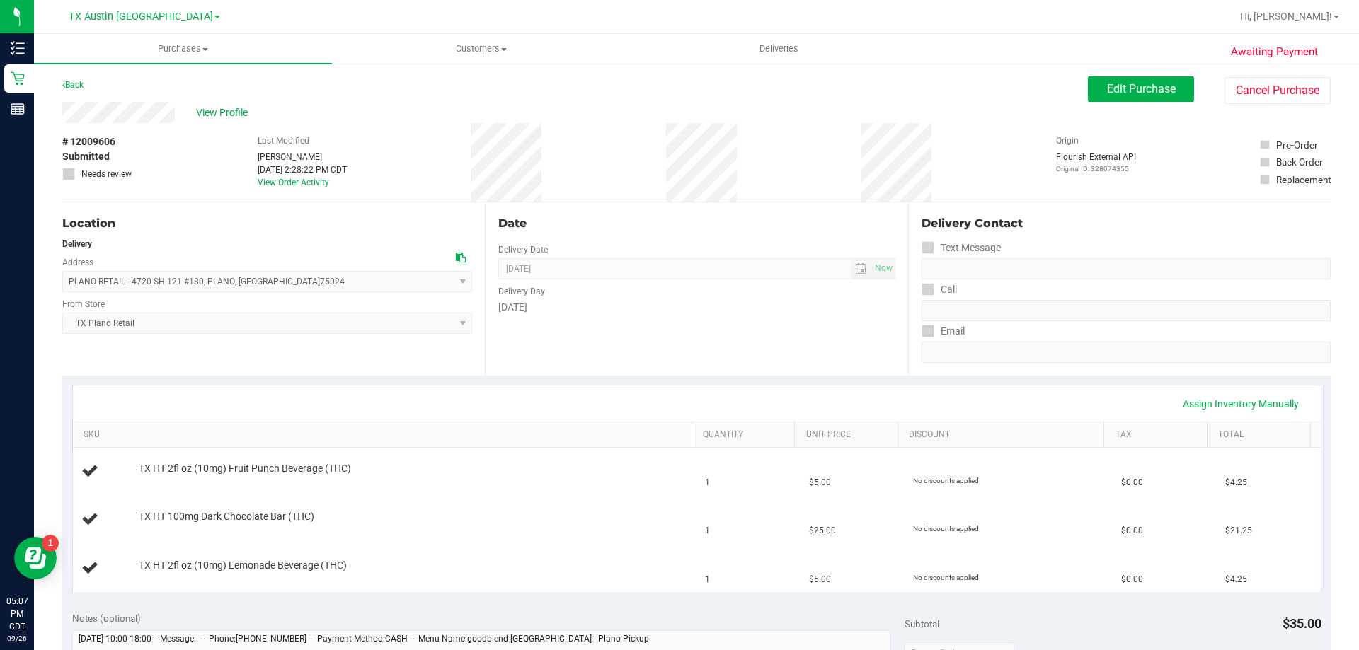
click at [219, 123] on div "# 12009606 Submitted Needs review Last Modified Dane Hawkins Sep 26, 2025 2:28:…" at bounding box center [696, 162] width 1268 height 79
click at [217, 115] on span "View Profile" at bounding box center [224, 112] width 57 height 15
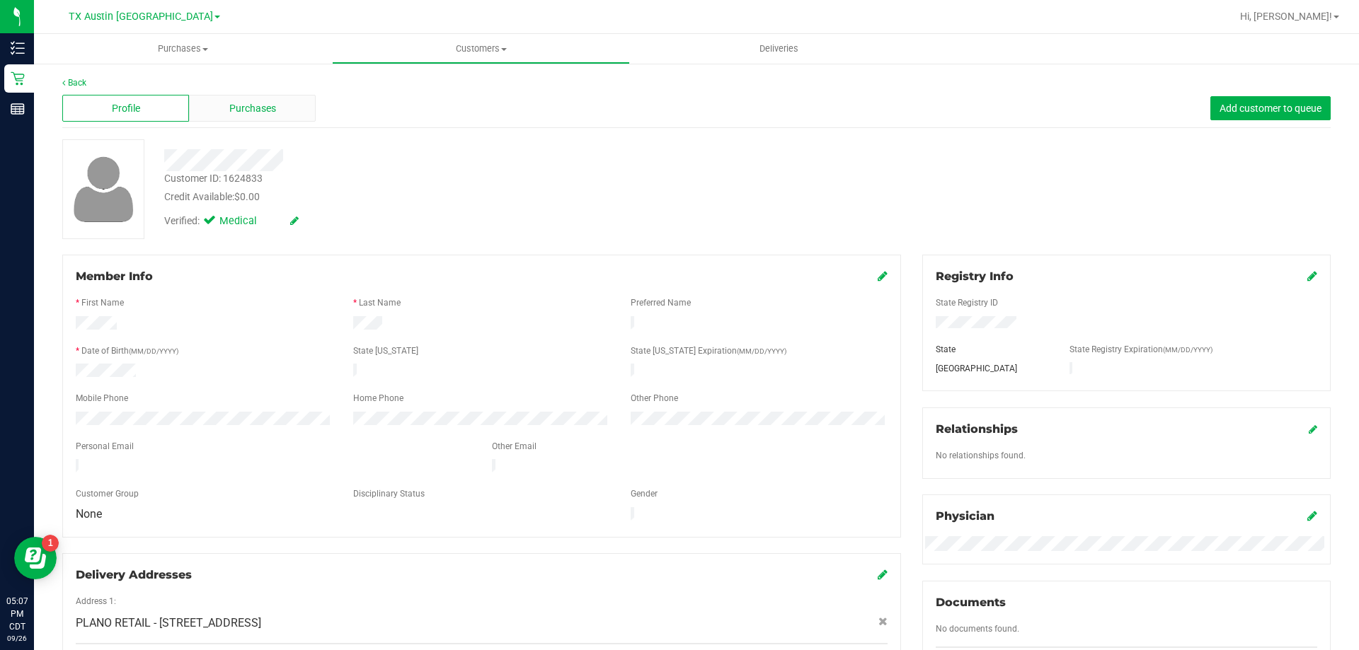
click at [235, 102] on span "Purchases" at bounding box center [252, 108] width 47 height 15
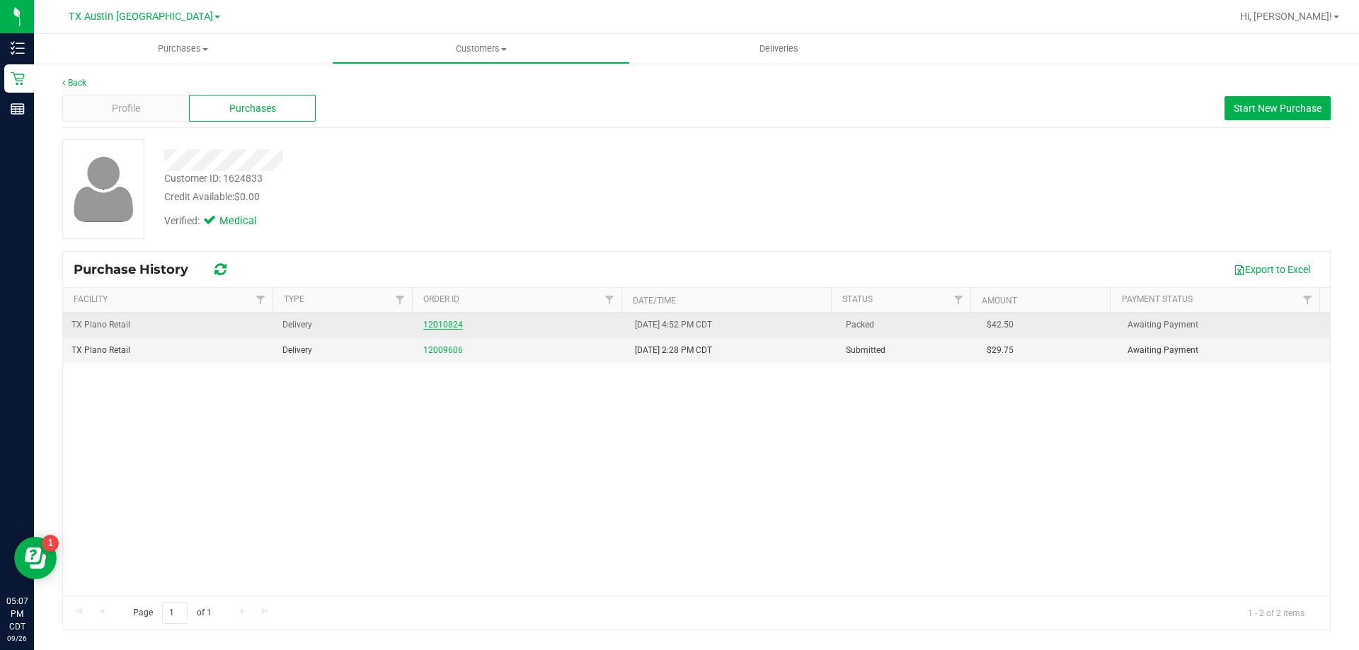
click at [441, 321] on link "12010824" at bounding box center [443, 325] width 40 height 10
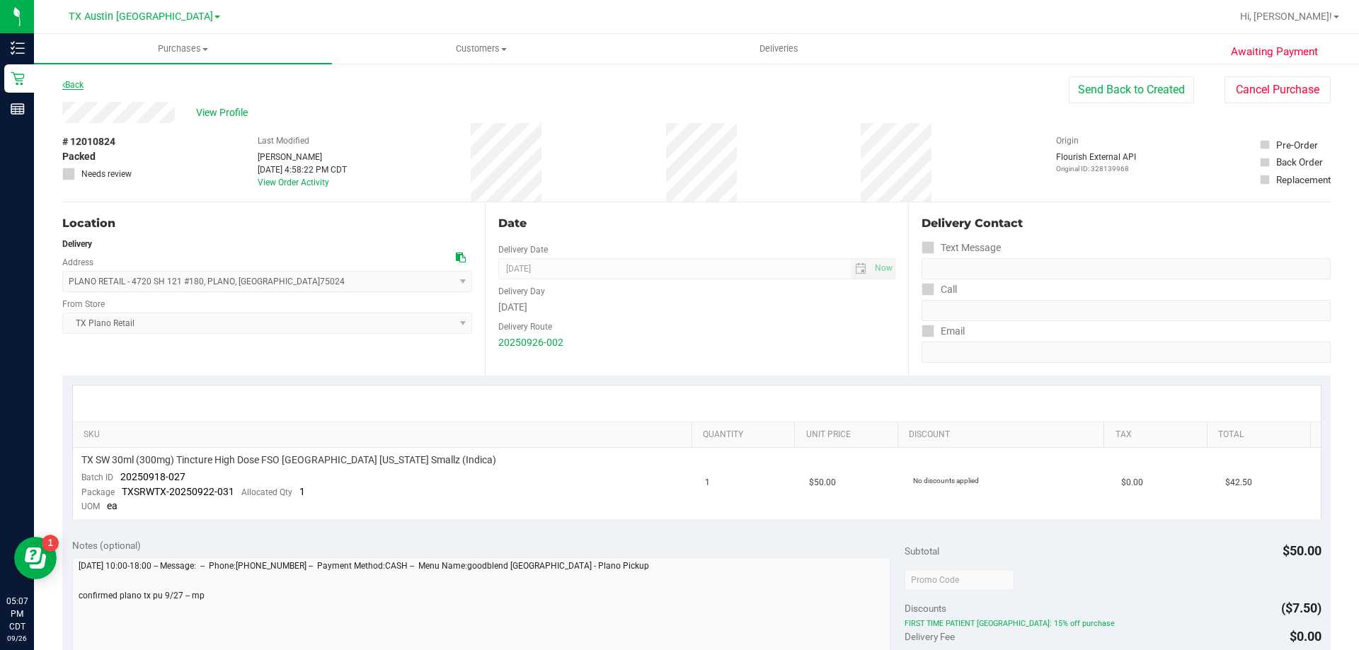
click at [71, 82] on link "Back" at bounding box center [72, 85] width 21 height 10
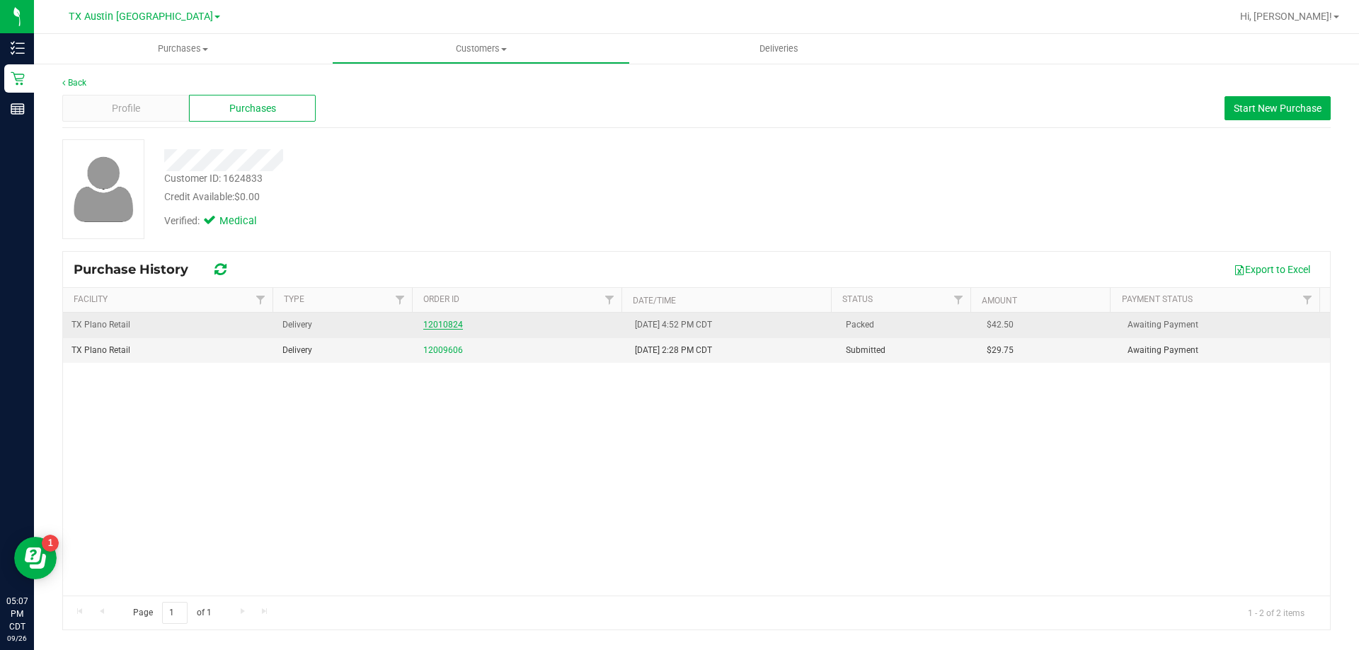
click at [439, 323] on link "12010824" at bounding box center [443, 325] width 40 height 10
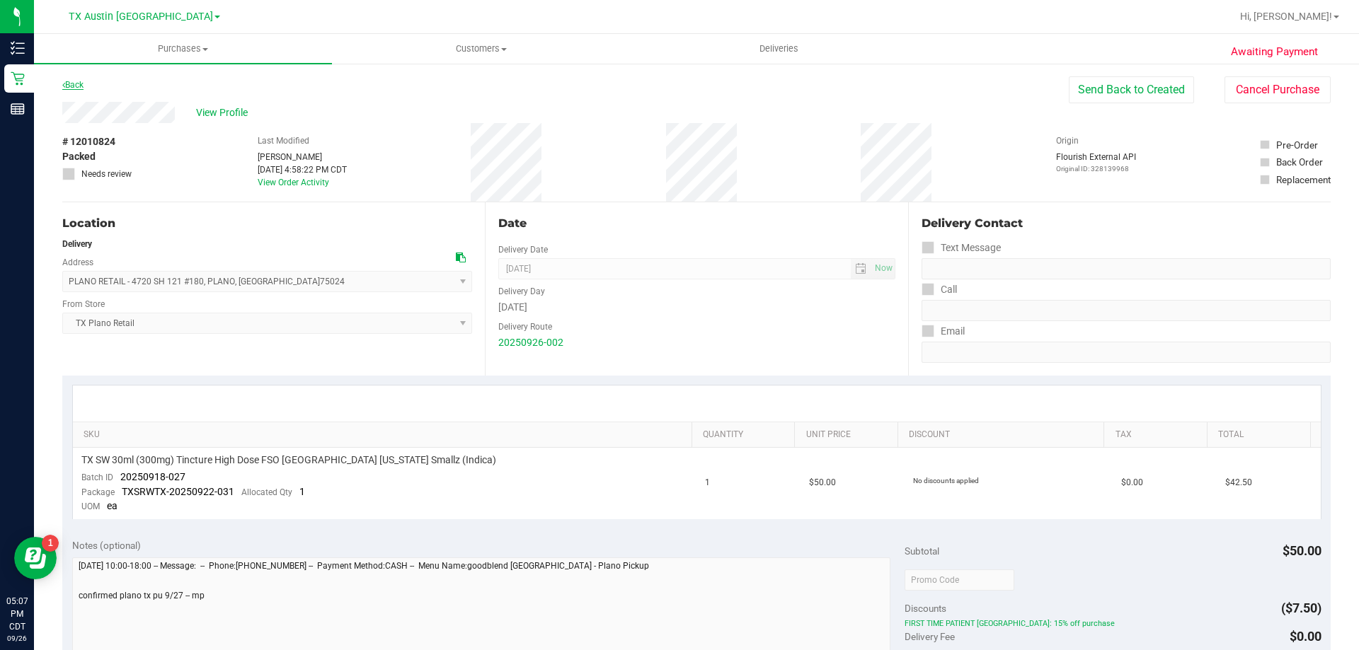
click at [74, 82] on link "Back" at bounding box center [72, 85] width 21 height 10
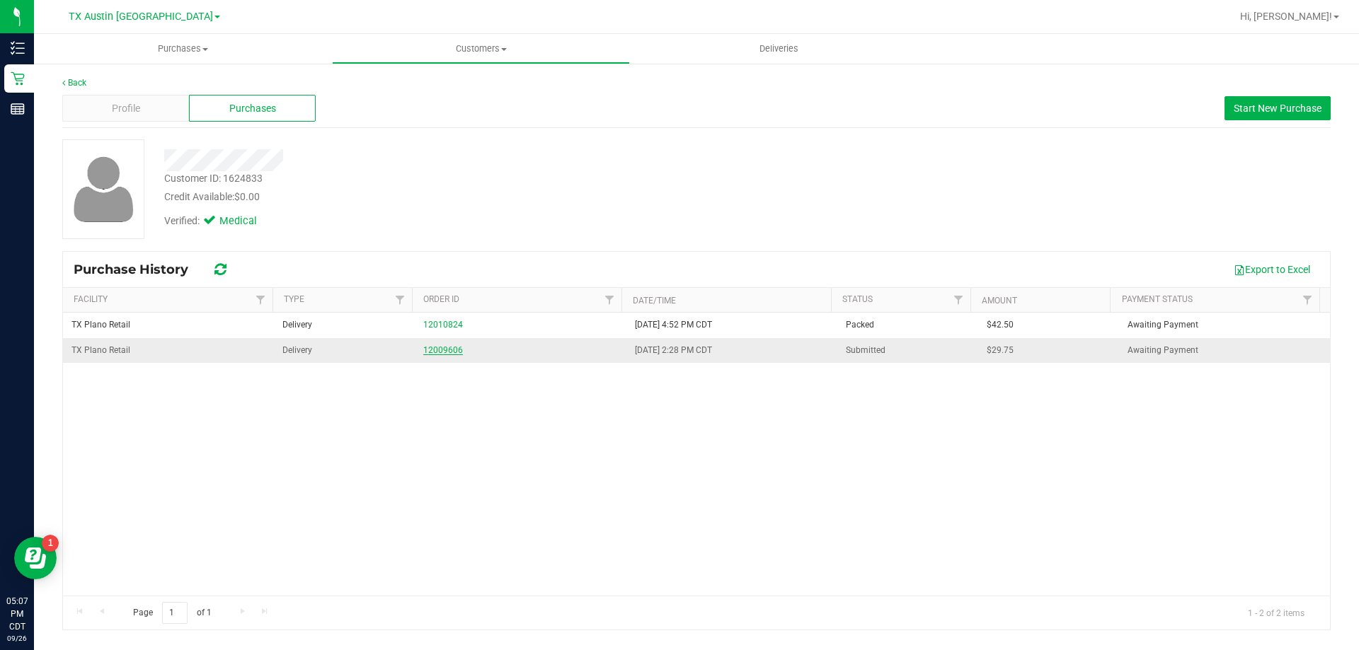
click at [434, 352] on link "12009606" at bounding box center [443, 350] width 40 height 10
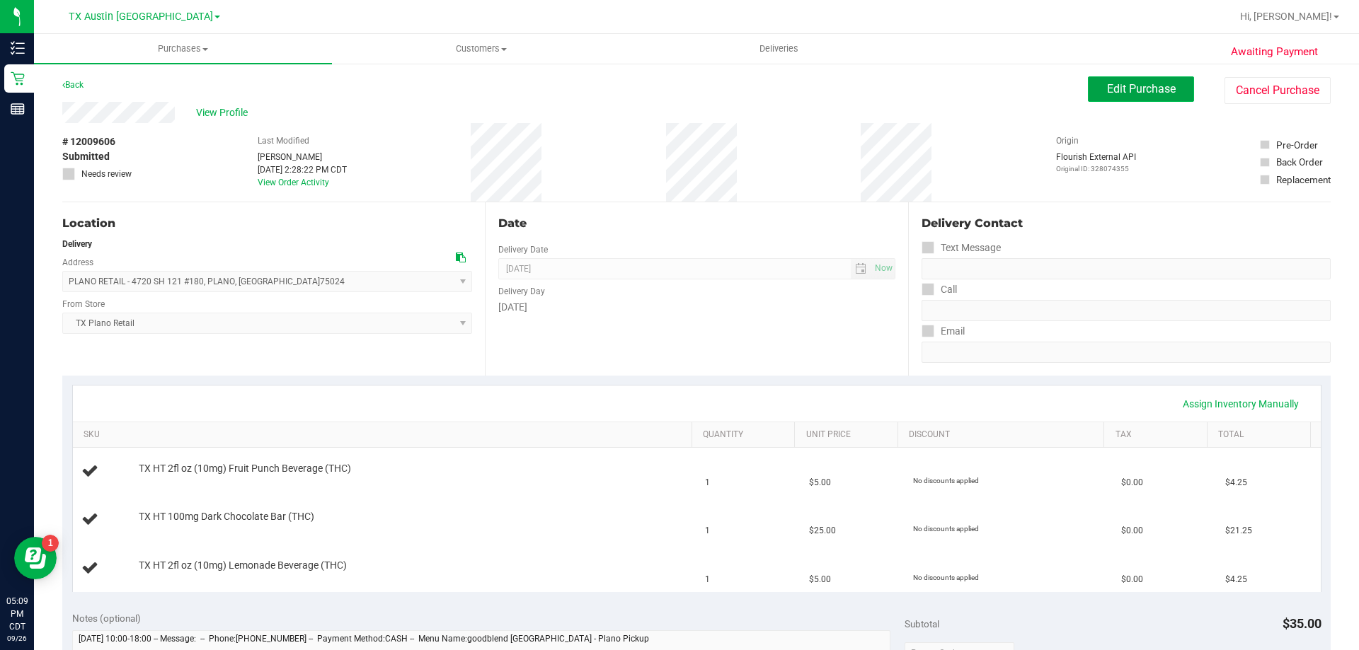
click at [1137, 76] on button "Edit Purchase" at bounding box center [1141, 88] width 106 height 25
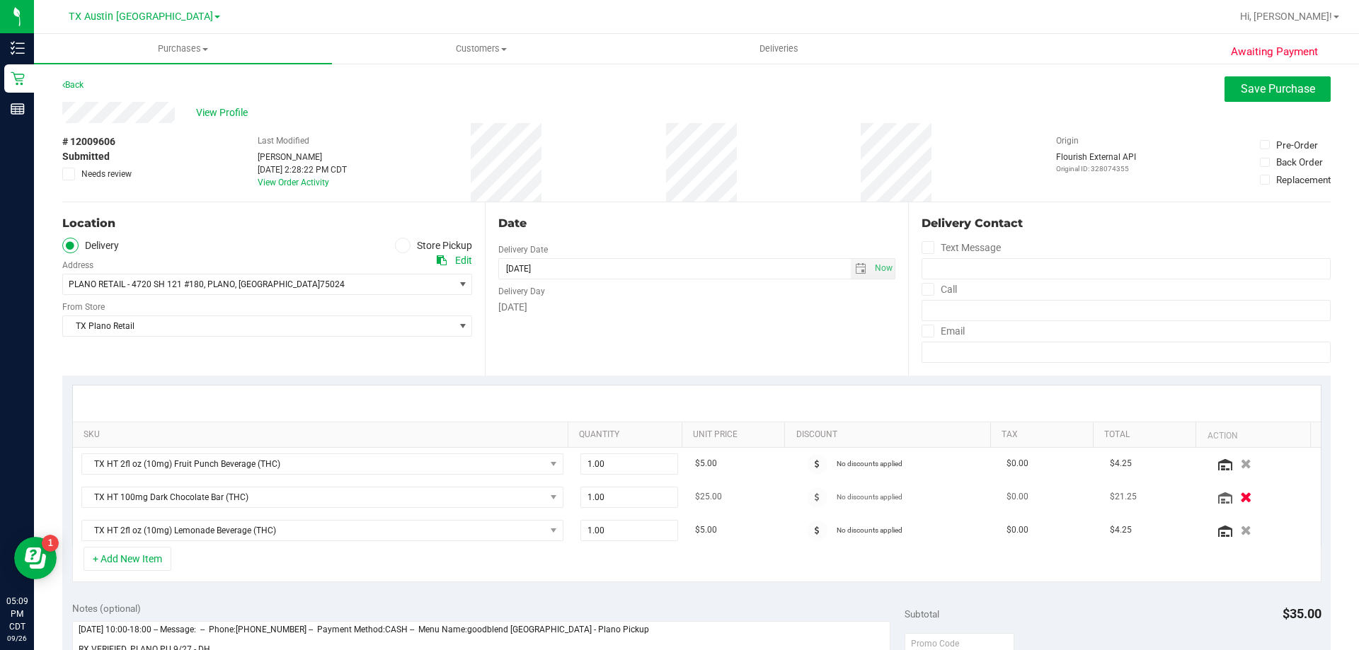
click at [1240, 493] on icon "button" at bounding box center [1246, 497] width 12 height 11
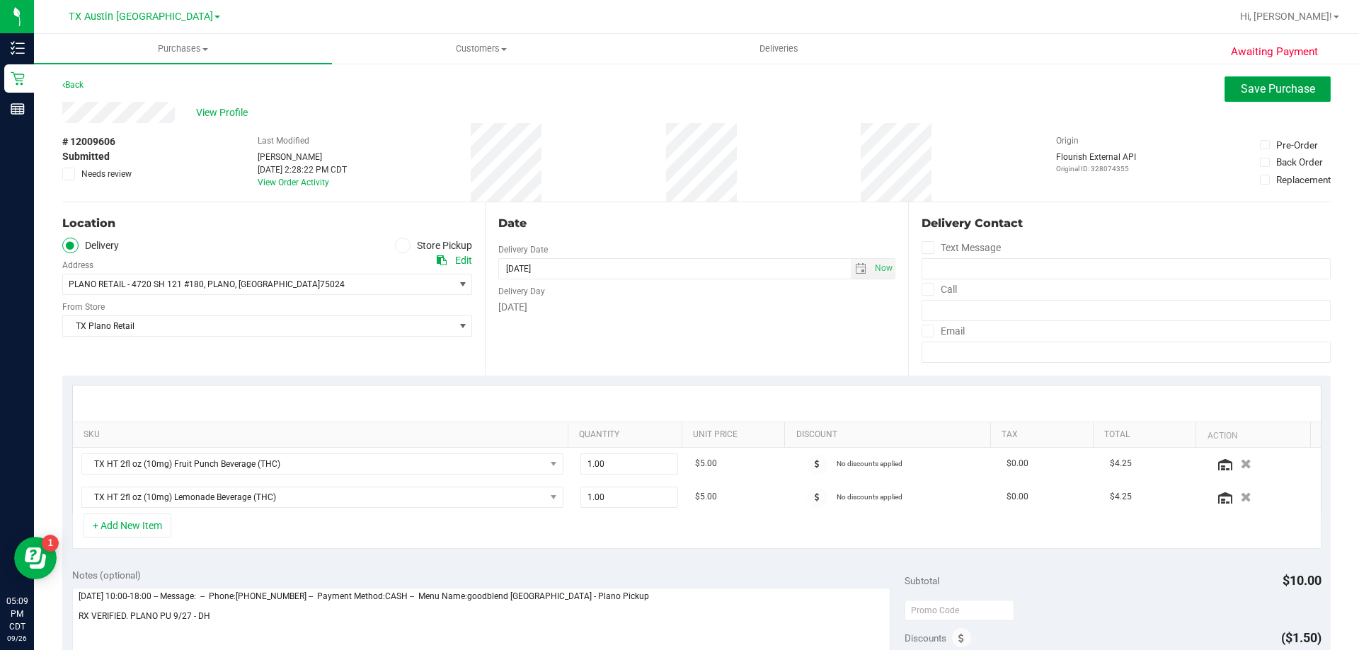
click at [1244, 92] on span "Save Purchase" at bounding box center [1278, 88] width 74 height 13
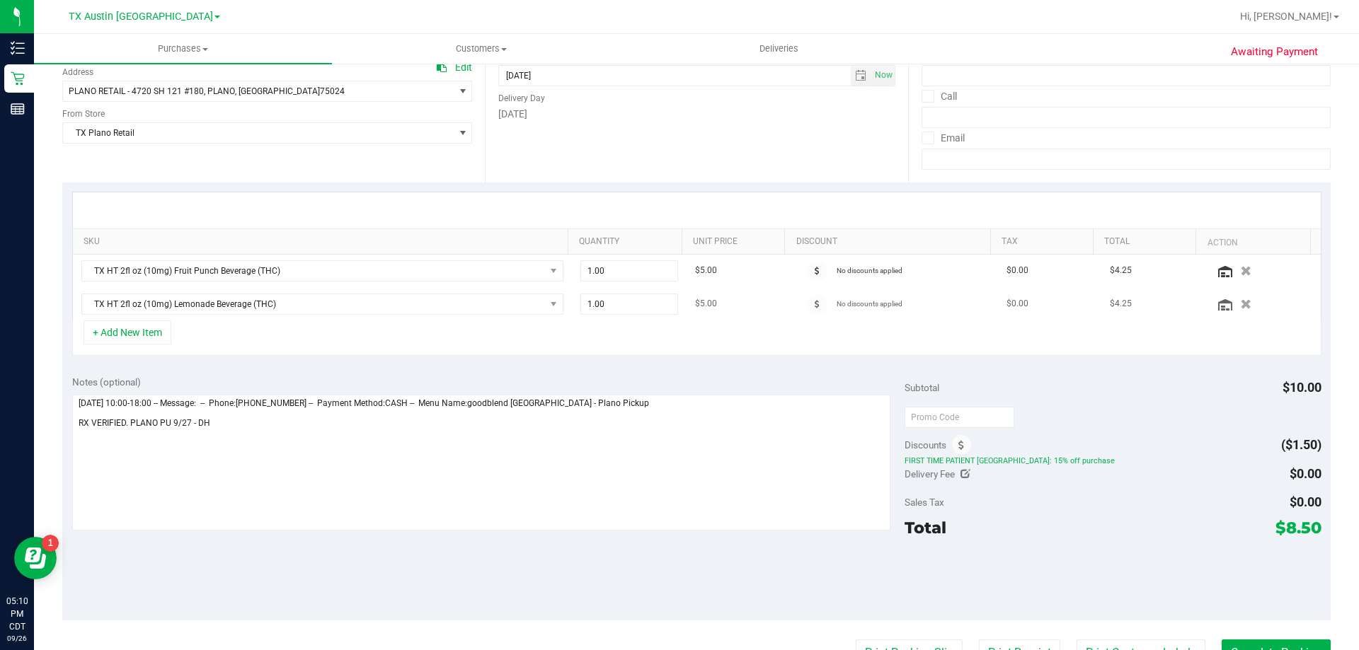
scroll to position [212, 0]
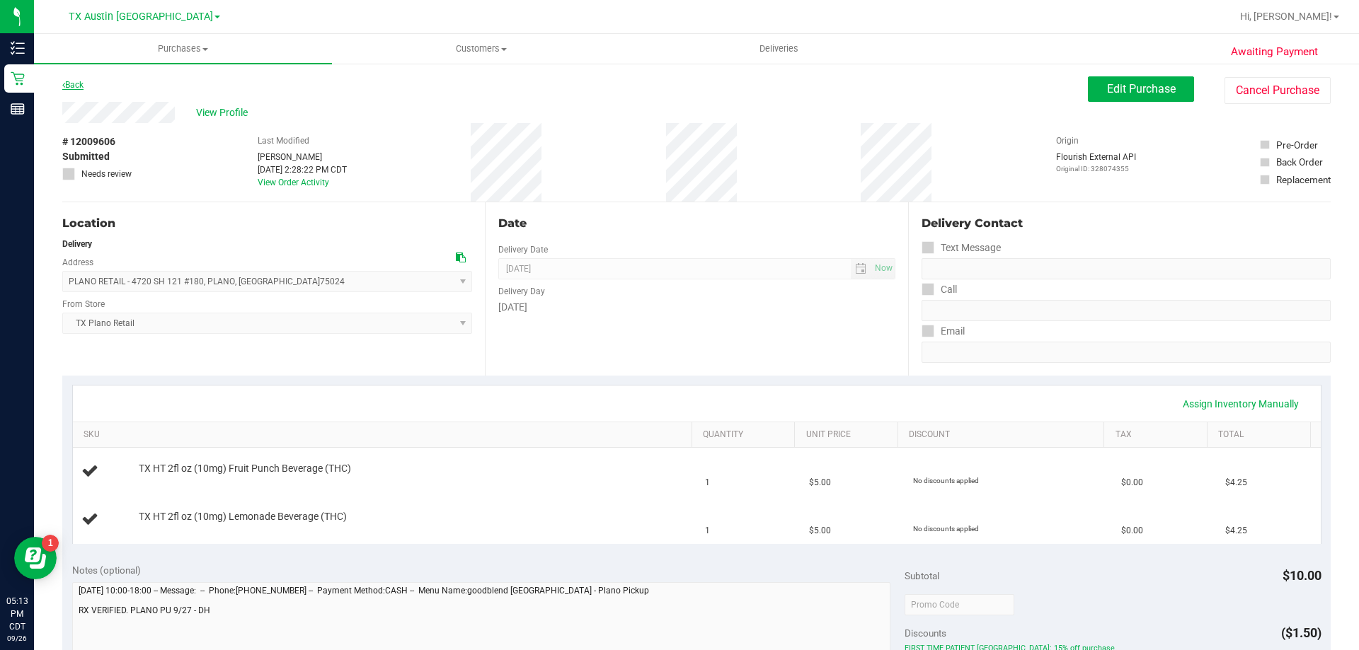
click at [78, 86] on link "Back" at bounding box center [72, 85] width 21 height 10
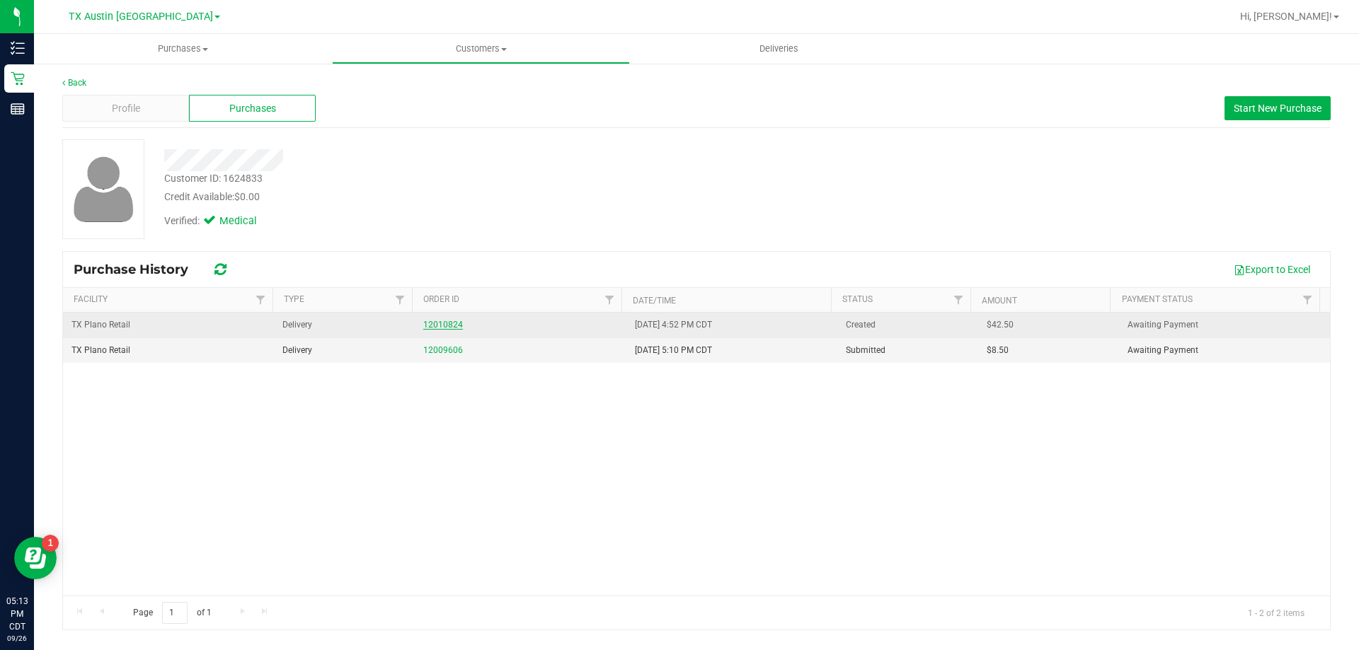
click at [441, 326] on link "12010824" at bounding box center [443, 325] width 40 height 10
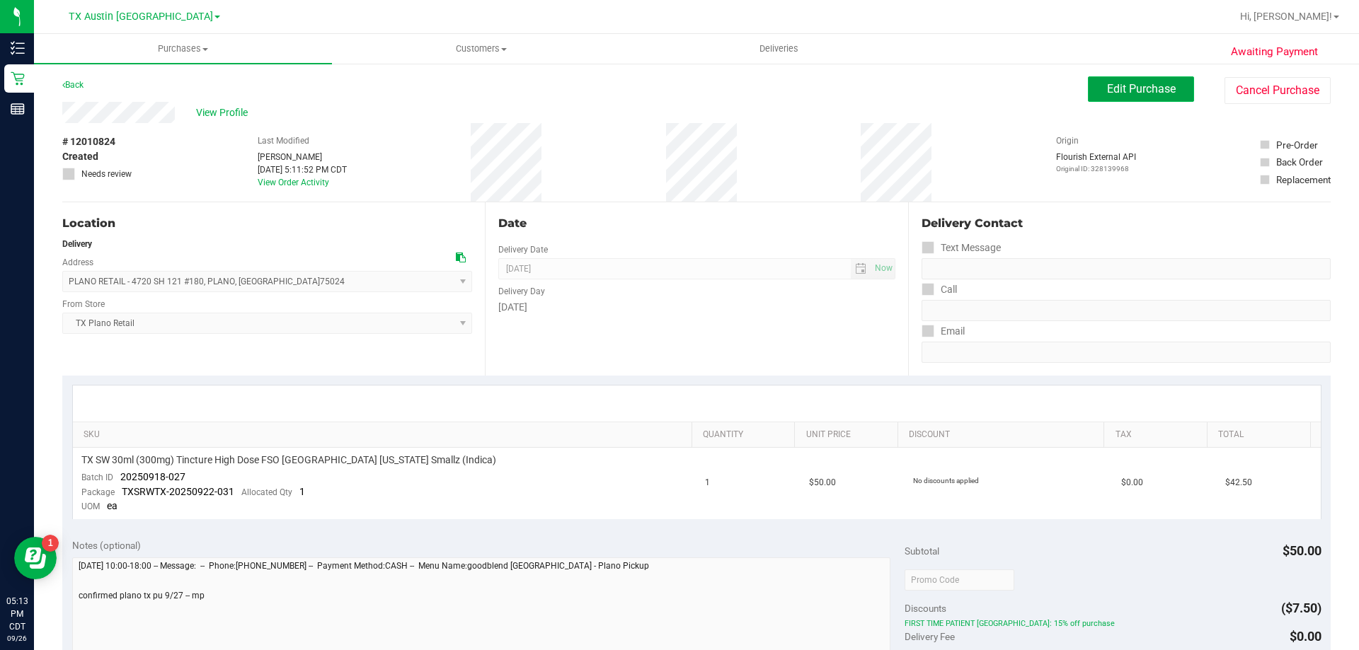
click at [1112, 86] on span "Edit Purchase" at bounding box center [1141, 88] width 69 height 13
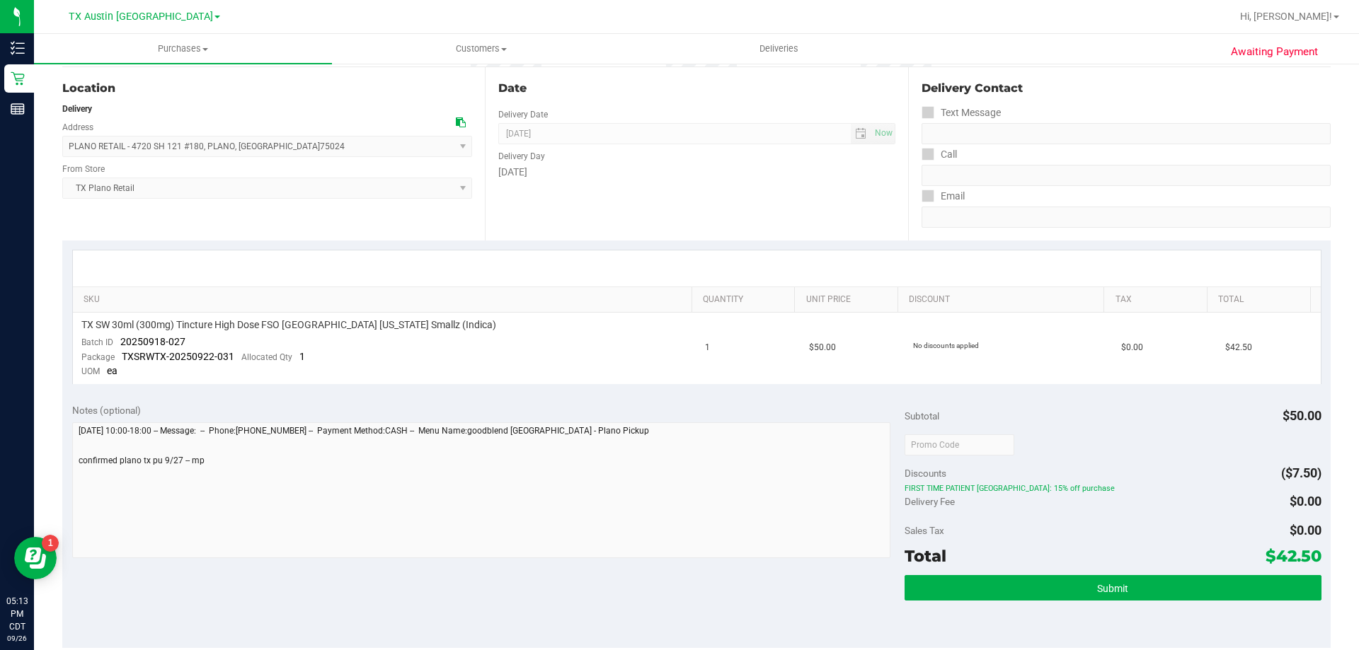
scroll to position [142, 0]
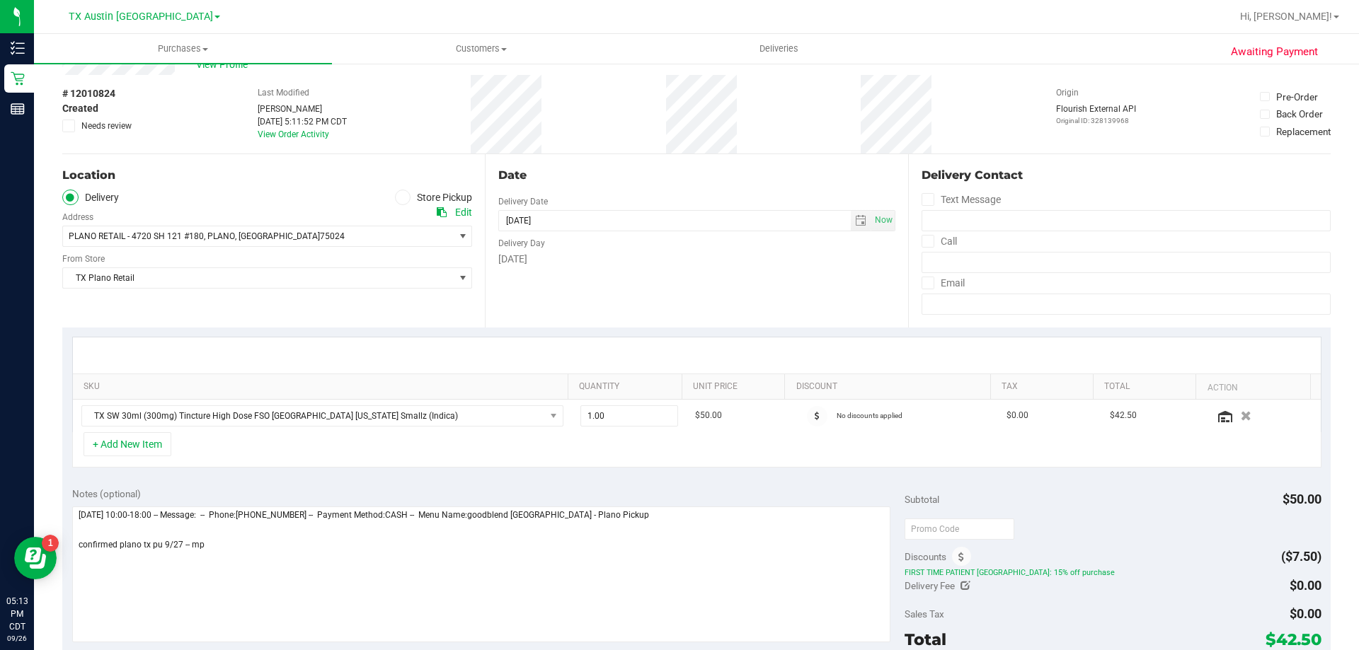
scroll to position [71, 0]
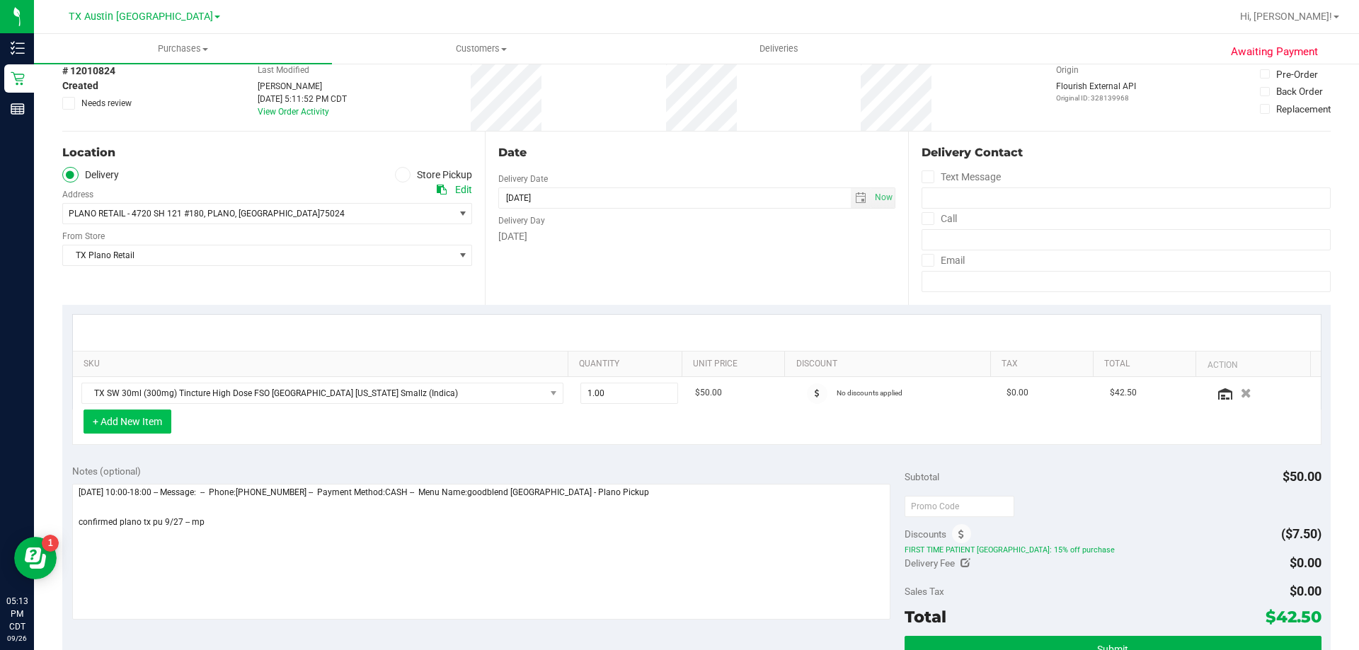
click at [161, 418] on button "+ Add New Item" at bounding box center [128, 422] width 88 height 24
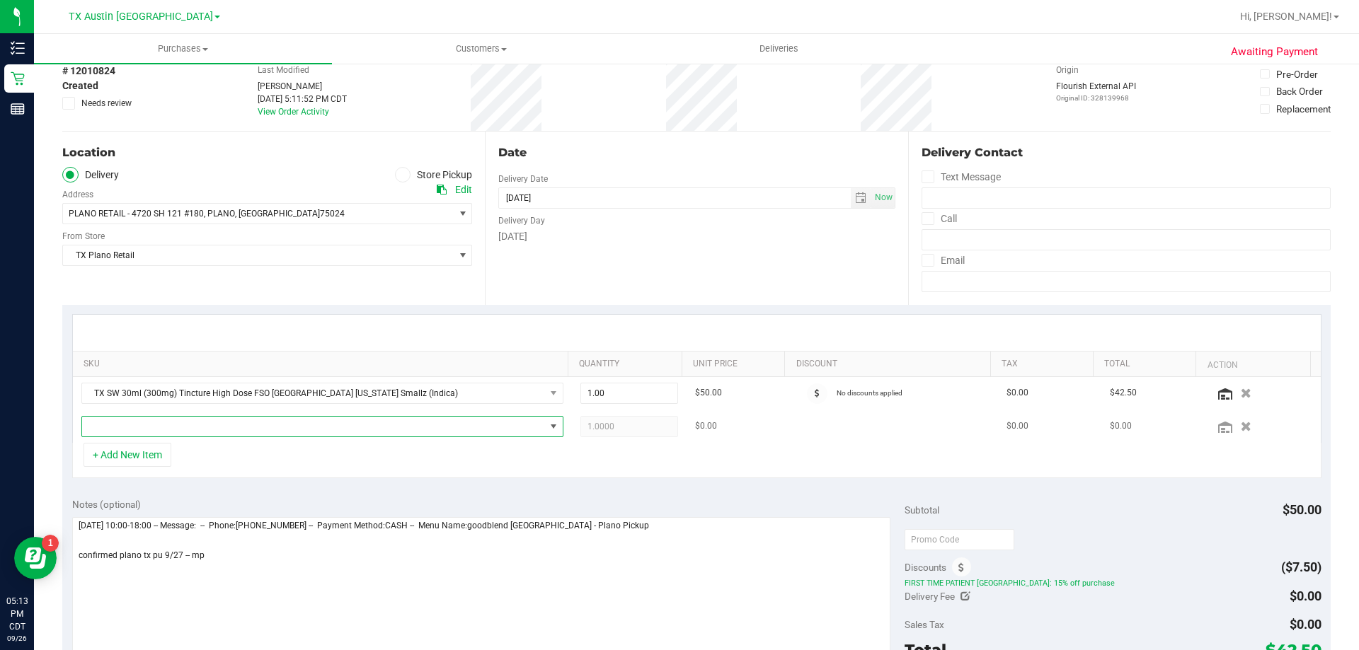
click at [164, 427] on span "NO DATA FOUND" at bounding box center [313, 427] width 463 height 20
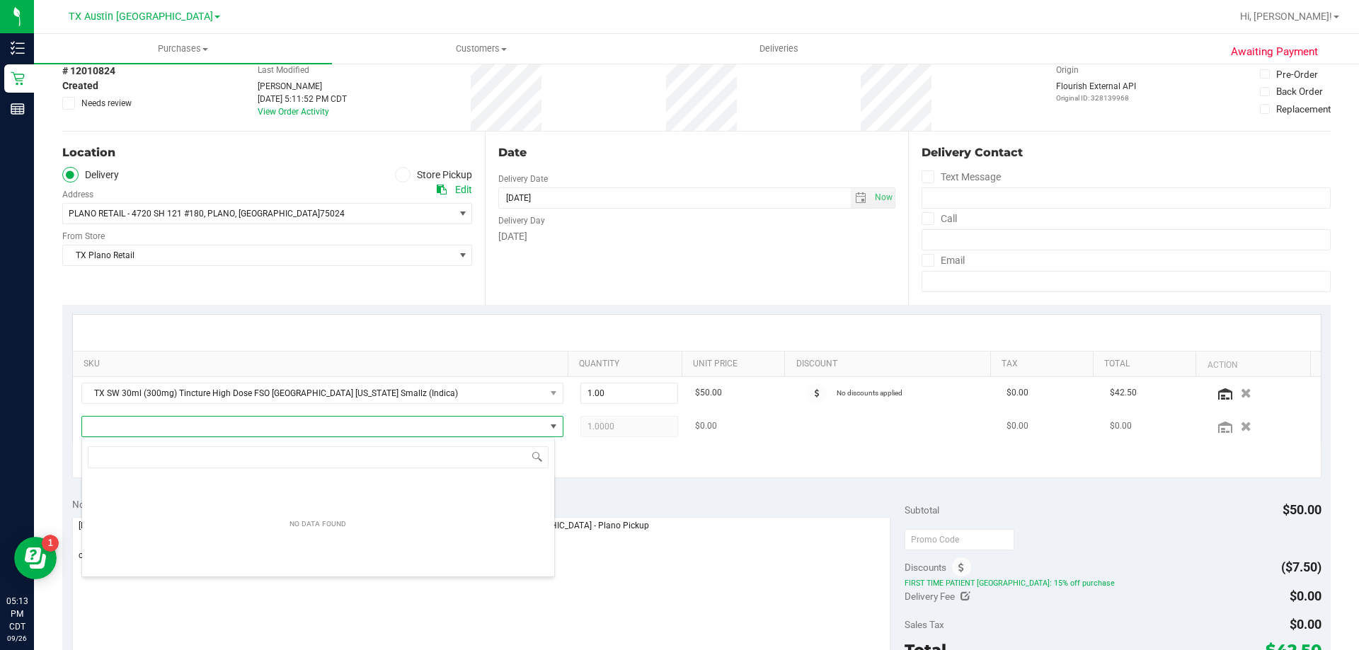
scroll to position [70748, 70296]
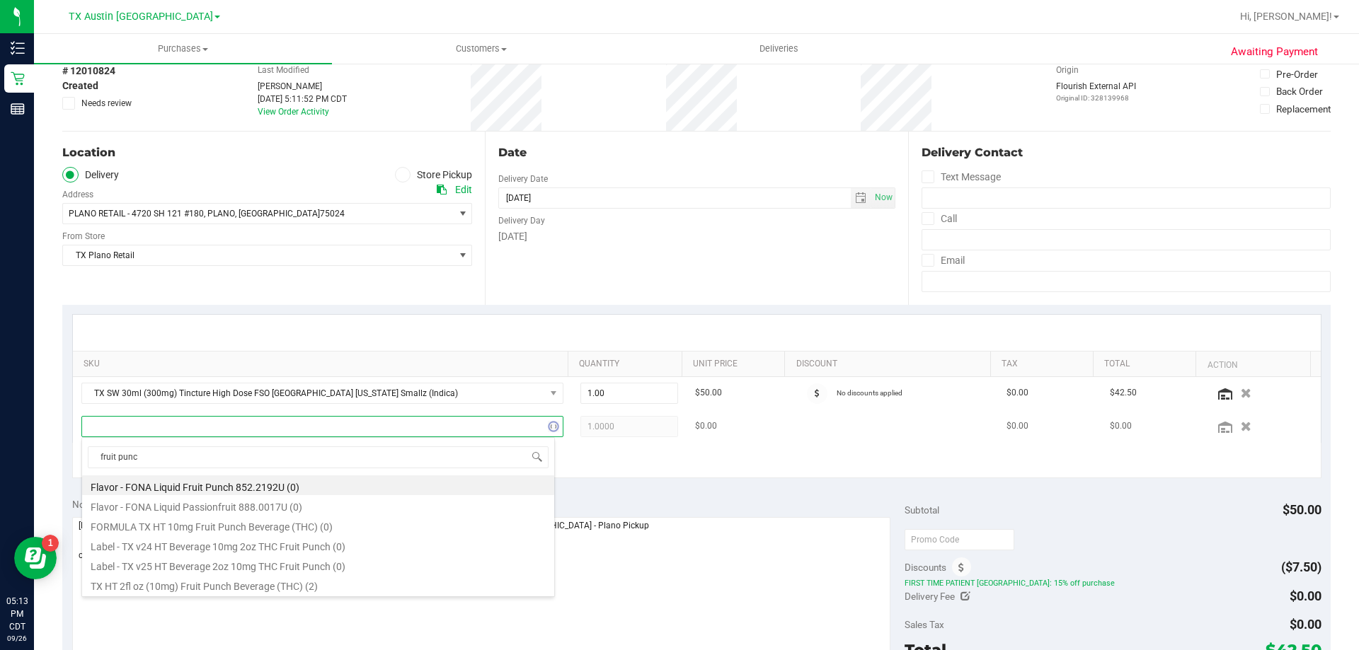
type input "fruit punch"
click at [227, 568] on li "TX HT 2fl oz (10mg) Fruit Punch Beverage (THC) (2)" at bounding box center [318, 565] width 472 height 20
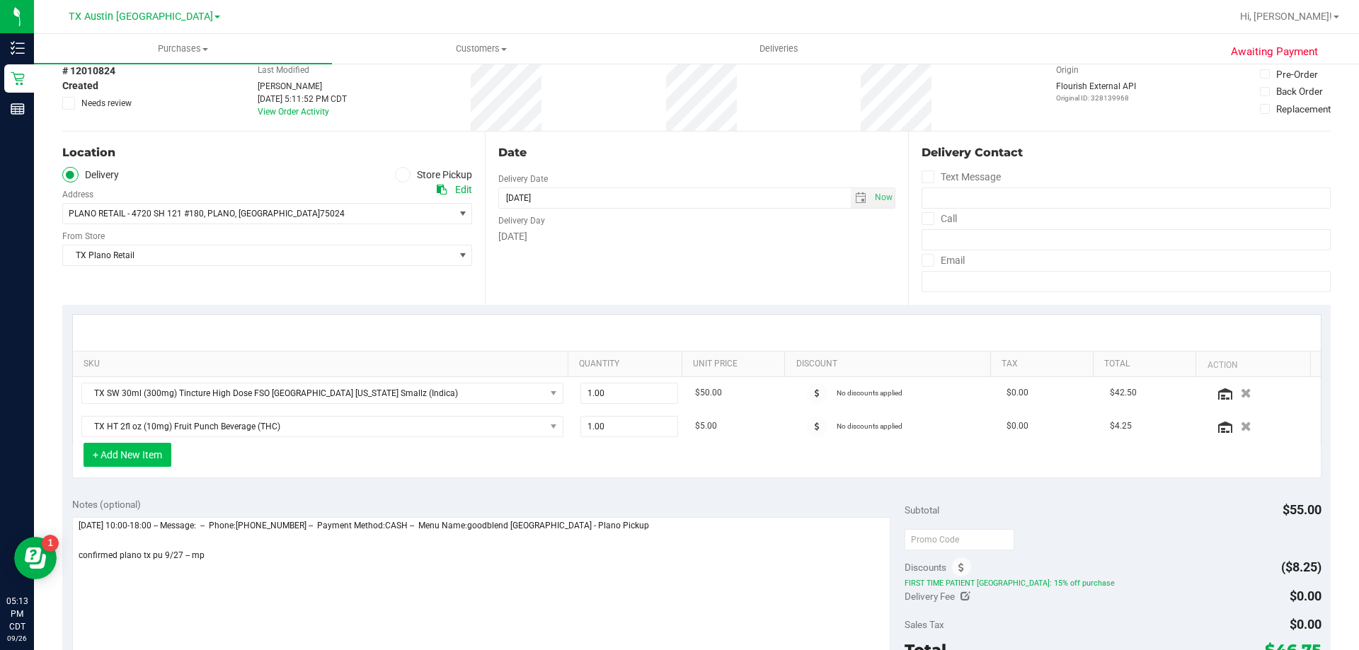
click at [126, 464] on button "+ Add New Item" at bounding box center [128, 455] width 88 height 24
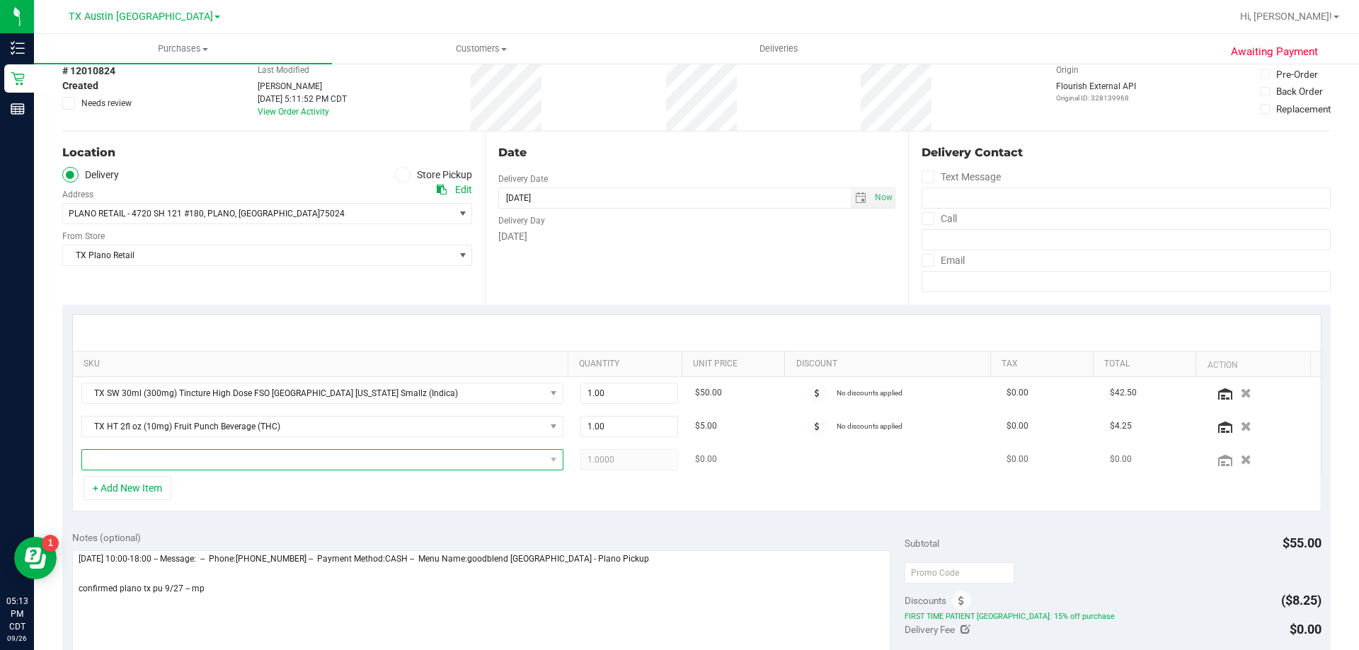
click at [135, 461] on span "NO DATA FOUND" at bounding box center [313, 460] width 463 height 20
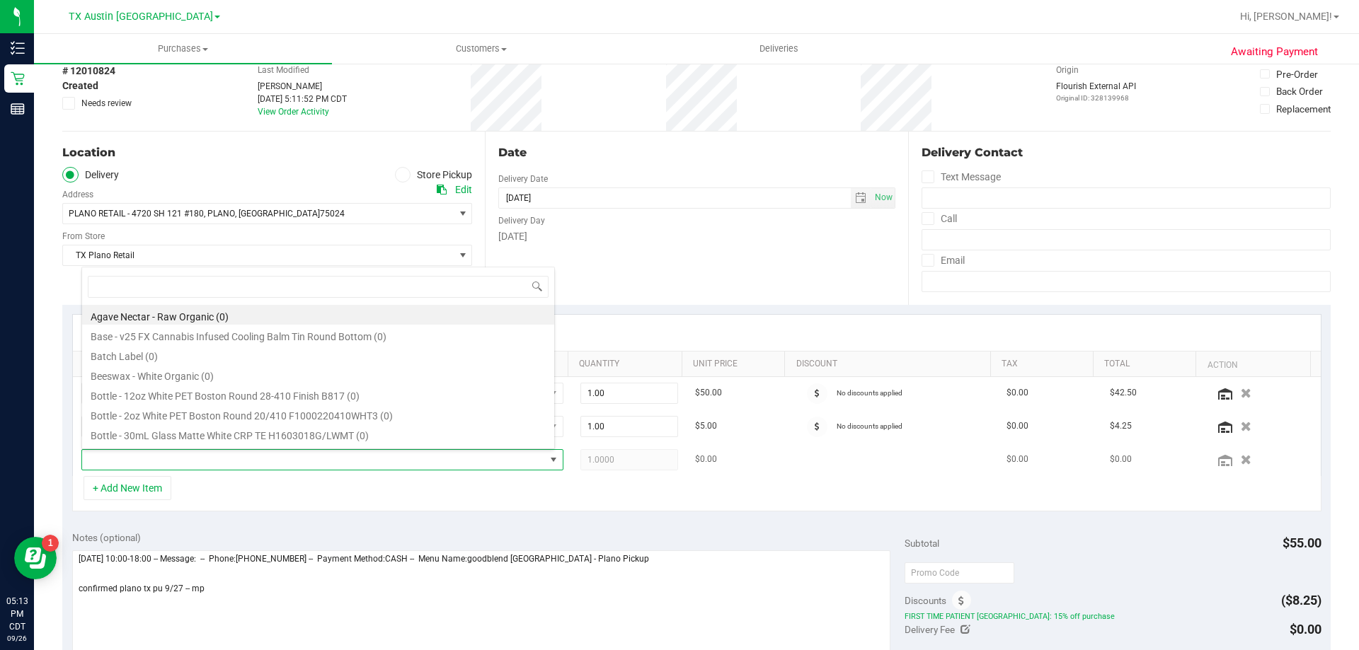
scroll to position [21, 469]
type input "lemona"
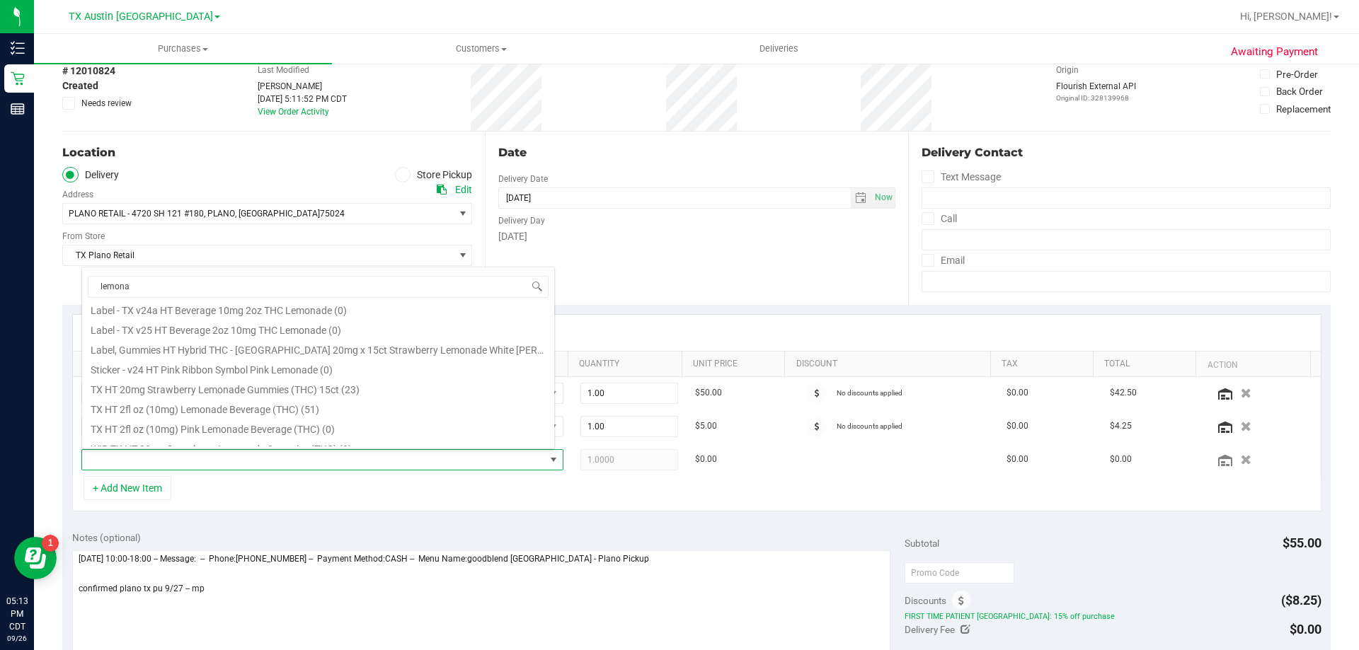
scroll to position [156, 0]
click at [219, 399] on li "TX HT 2fl oz (10mg) Lemonade Beverage (THC) (51)" at bounding box center [318, 397] width 472 height 20
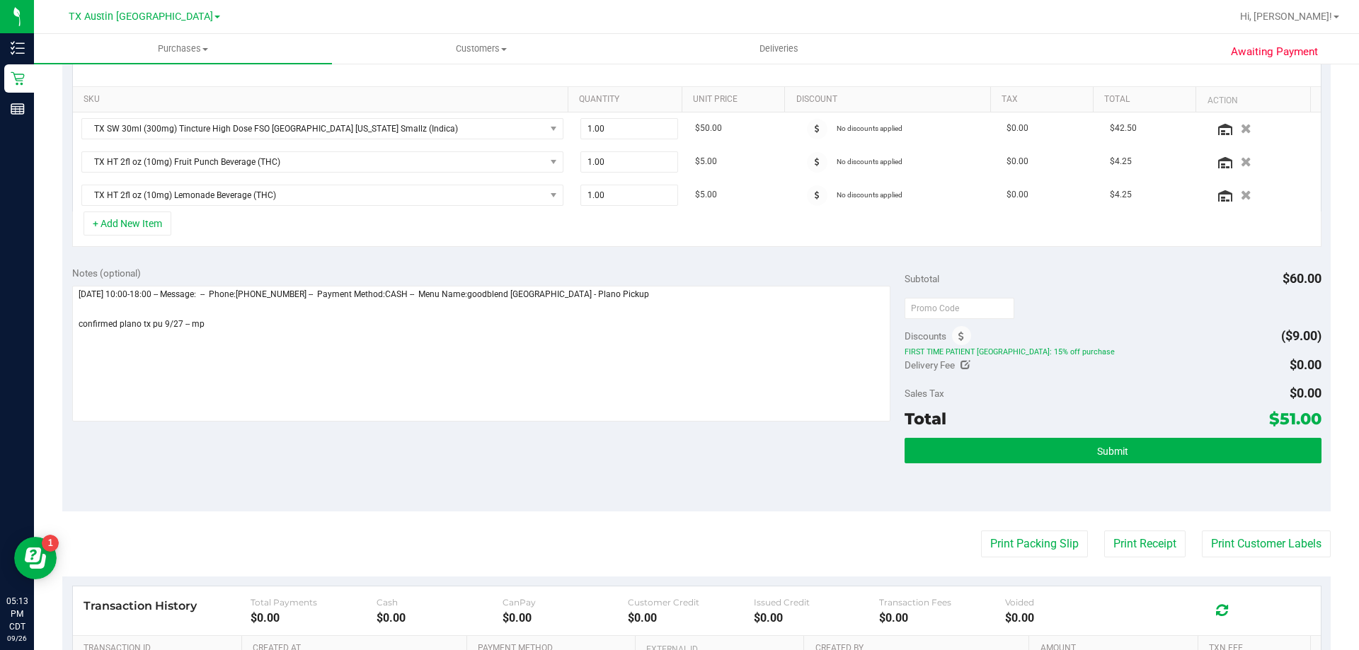
scroll to position [283, 0]
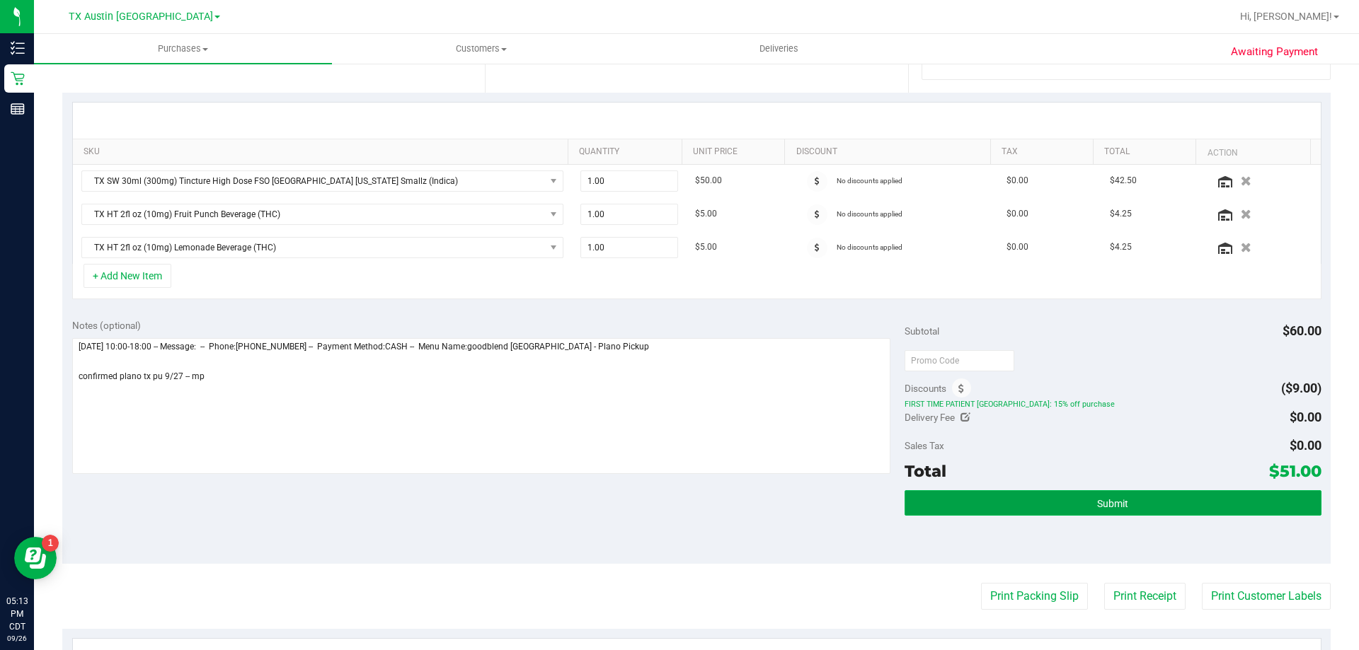
click at [1084, 505] on button "Submit" at bounding box center [1112, 502] width 416 height 25
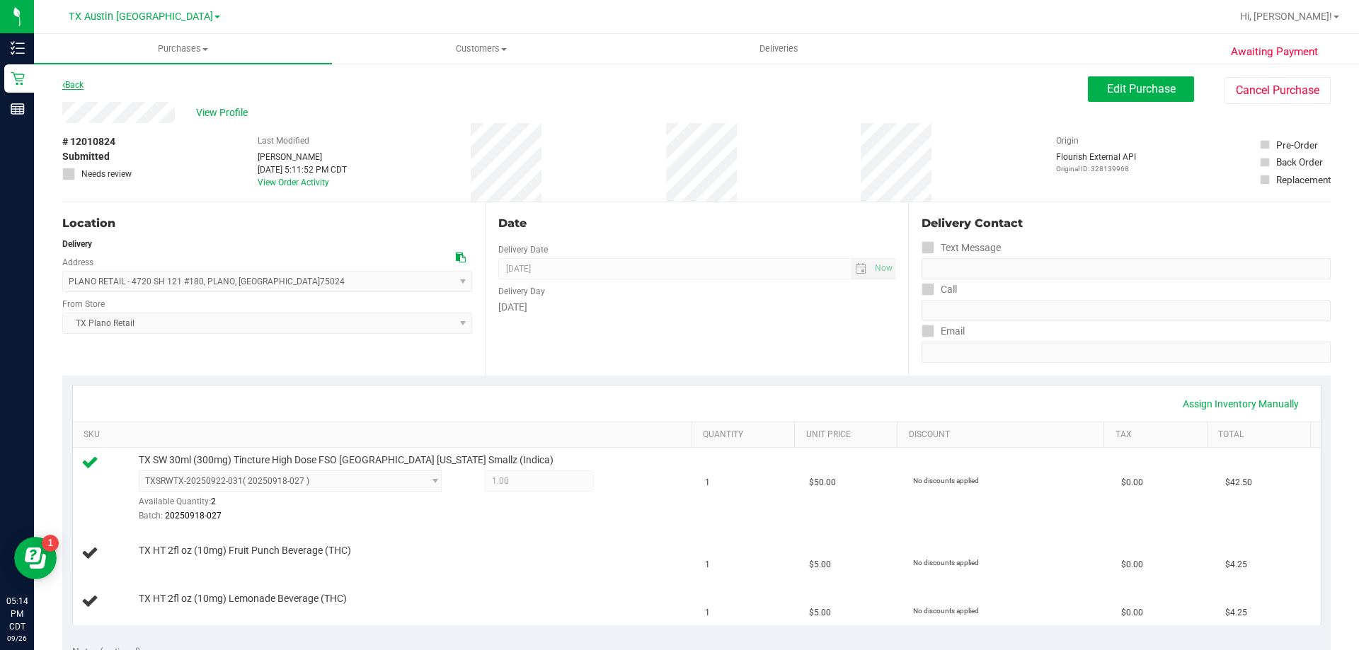
click at [78, 84] on link "Back" at bounding box center [72, 85] width 21 height 10
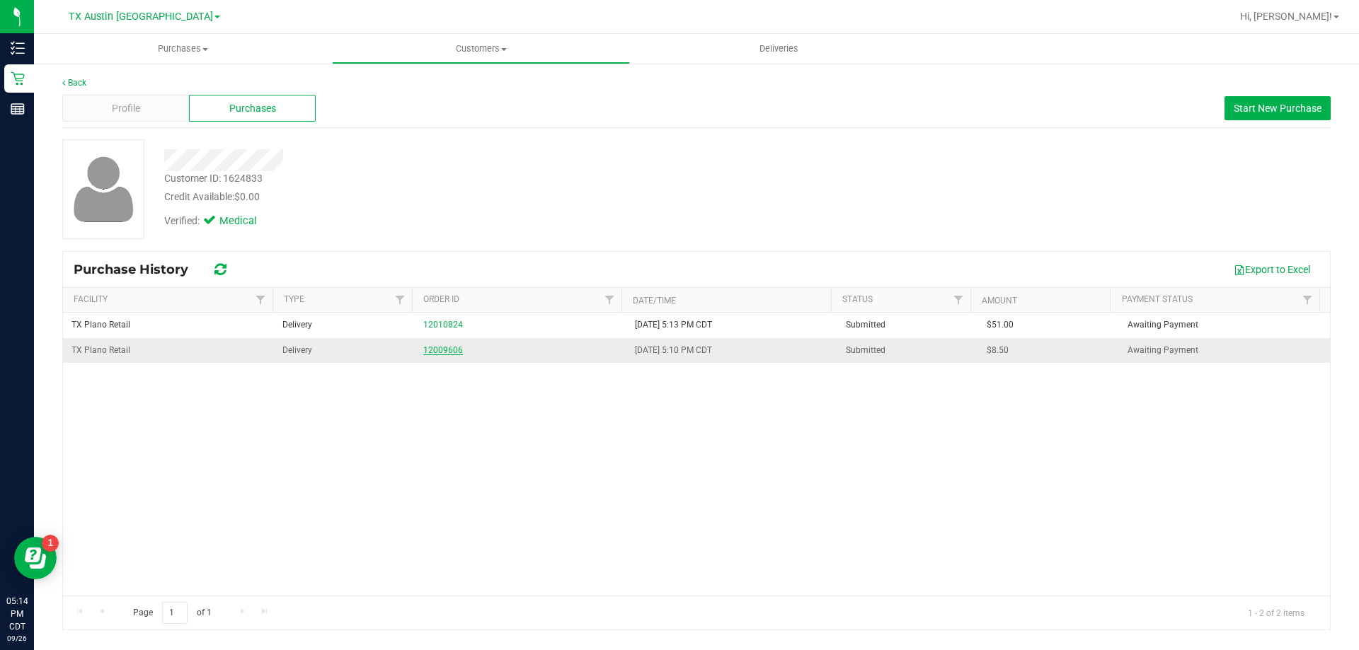
click at [455, 350] on link "12009606" at bounding box center [443, 350] width 40 height 10
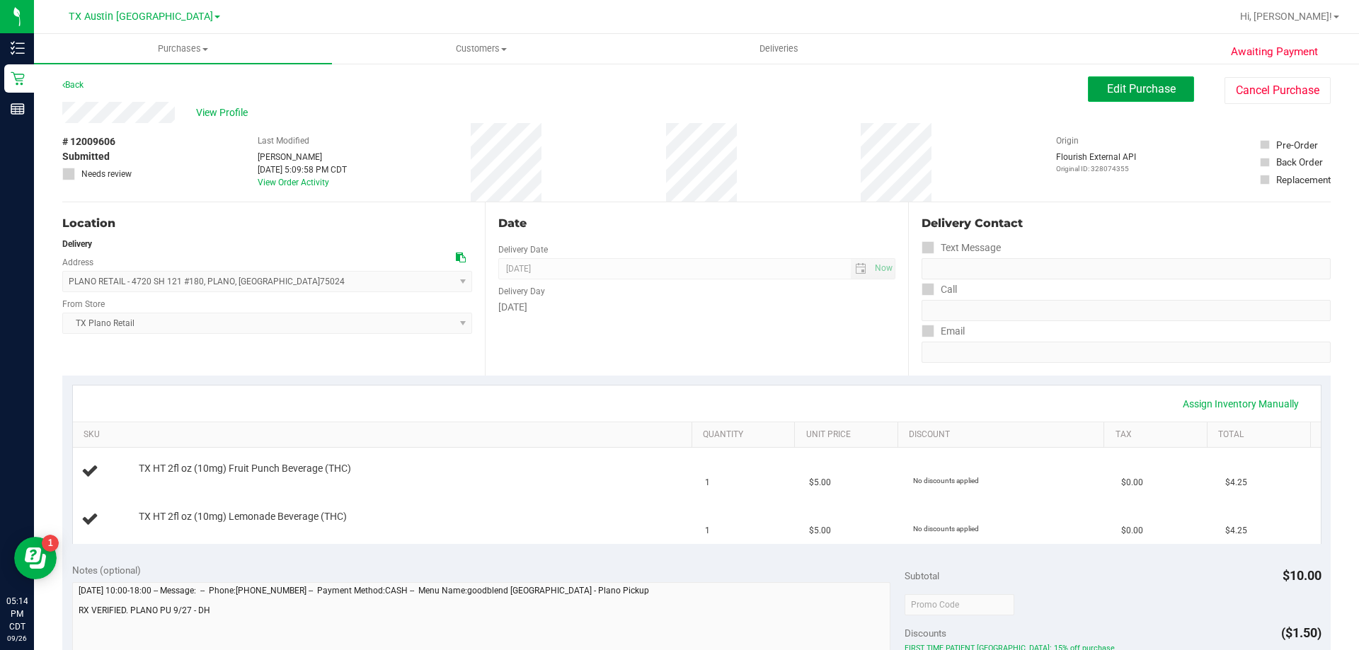
click at [1151, 84] on span "Edit Purchase" at bounding box center [1141, 88] width 69 height 13
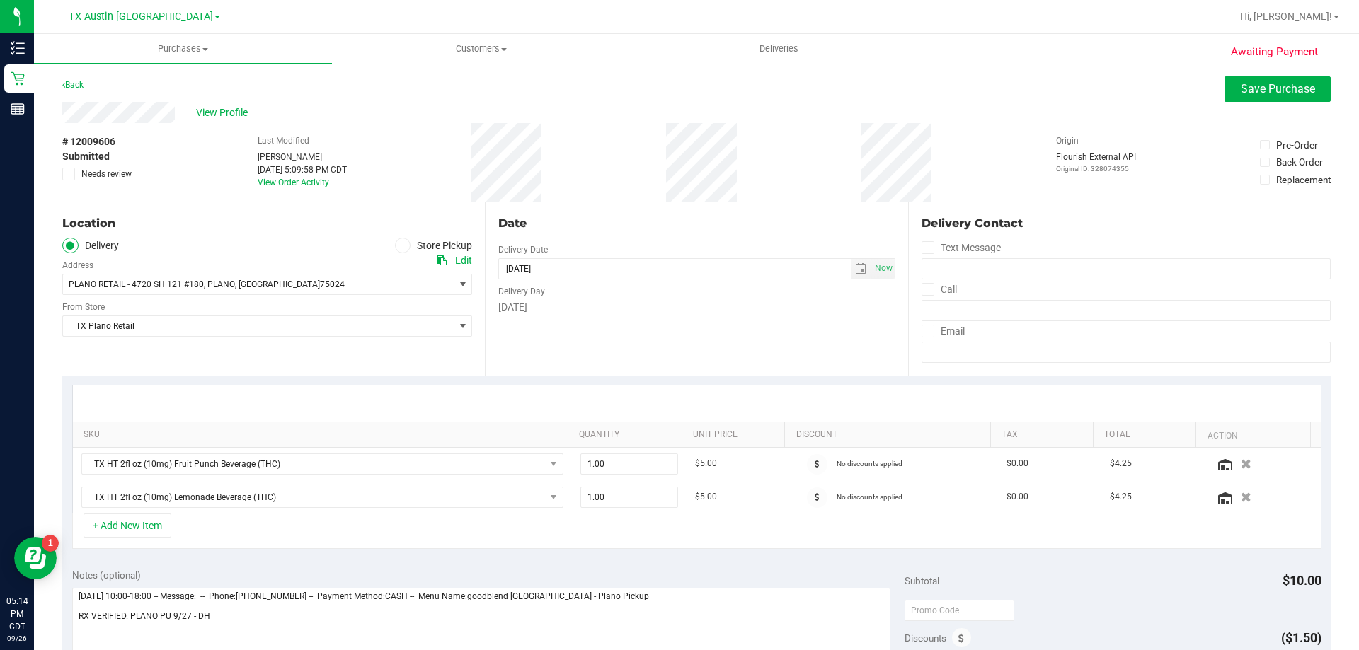
scroll to position [212, 0]
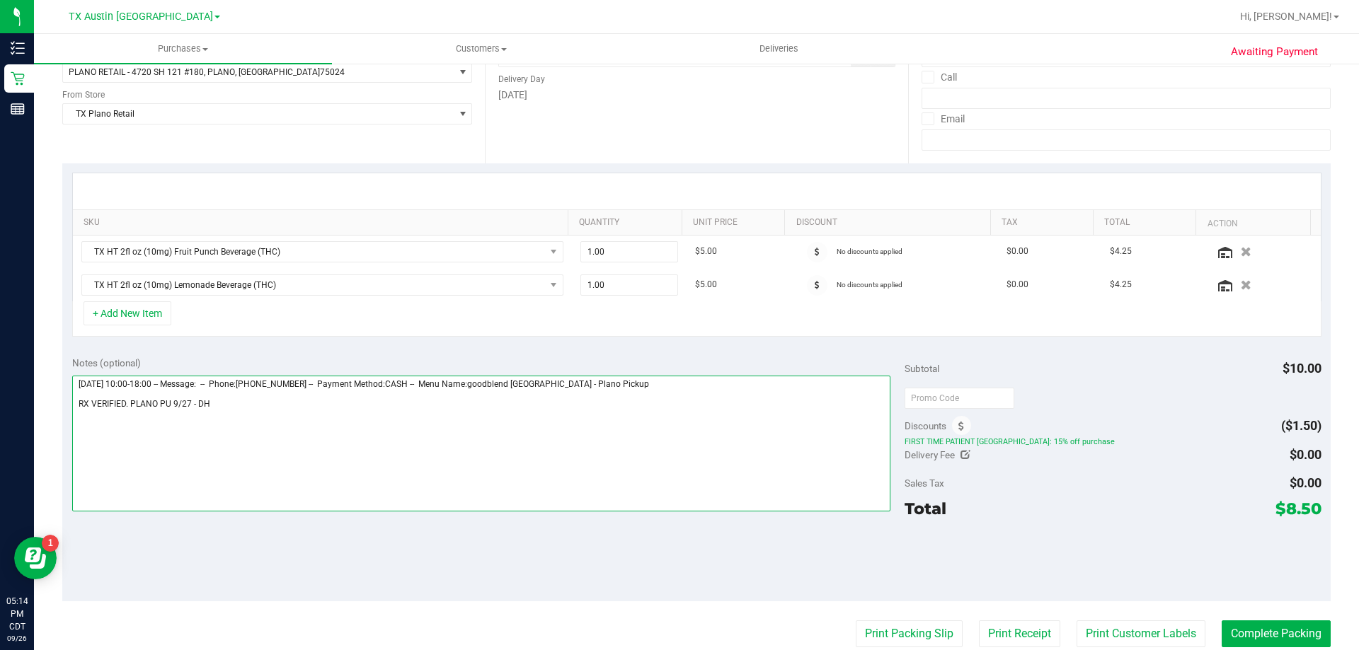
click at [250, 402] on textarea at bounding box center [481, 444] width 819 height 136
click at [325, 460] on textarea at bounding box center [481, 444] width 819 height 136
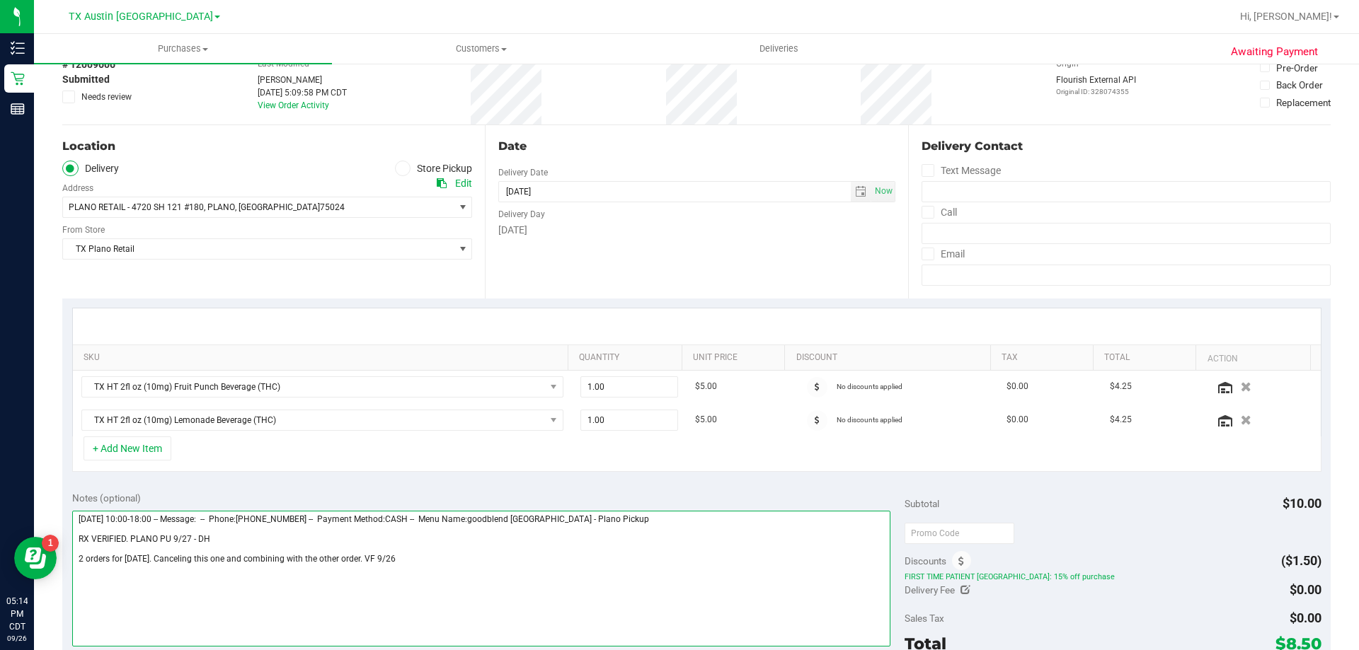
scroll to position [0, 0]
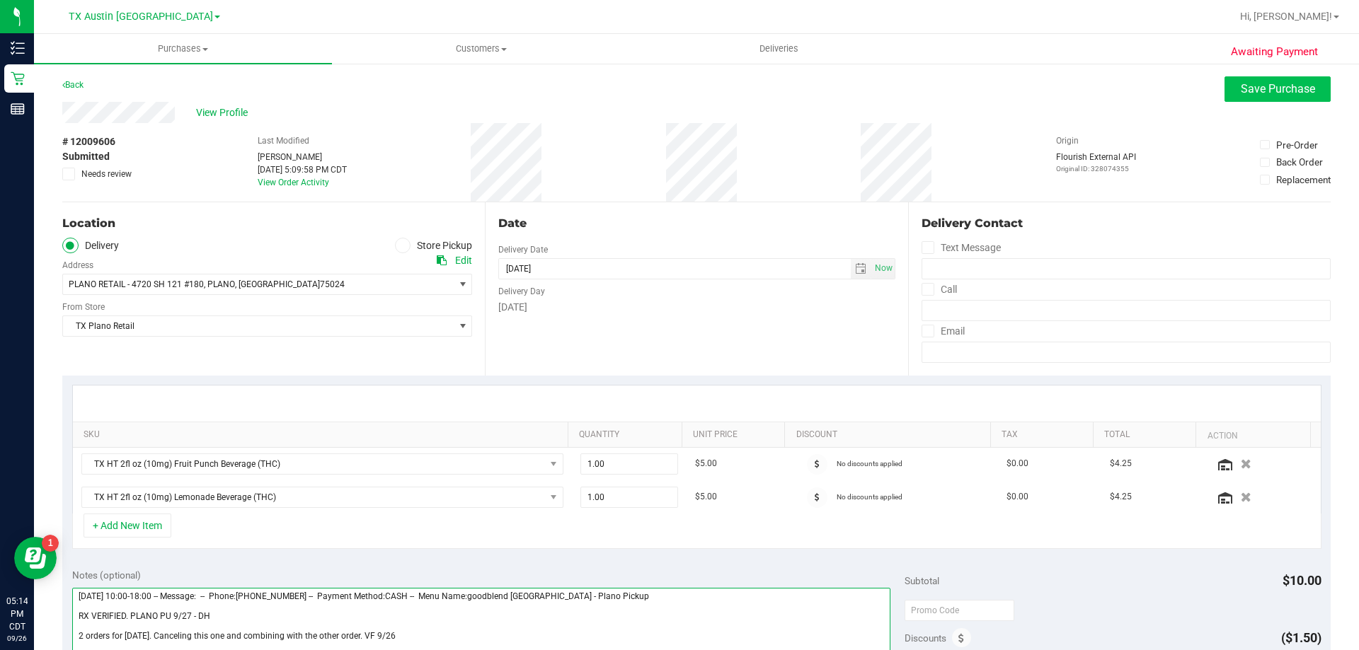
type textarea "Saturday 09/27/2025 10:00-18:00 -- Message: -- Phone:4322703166 -- Payment Meth…"
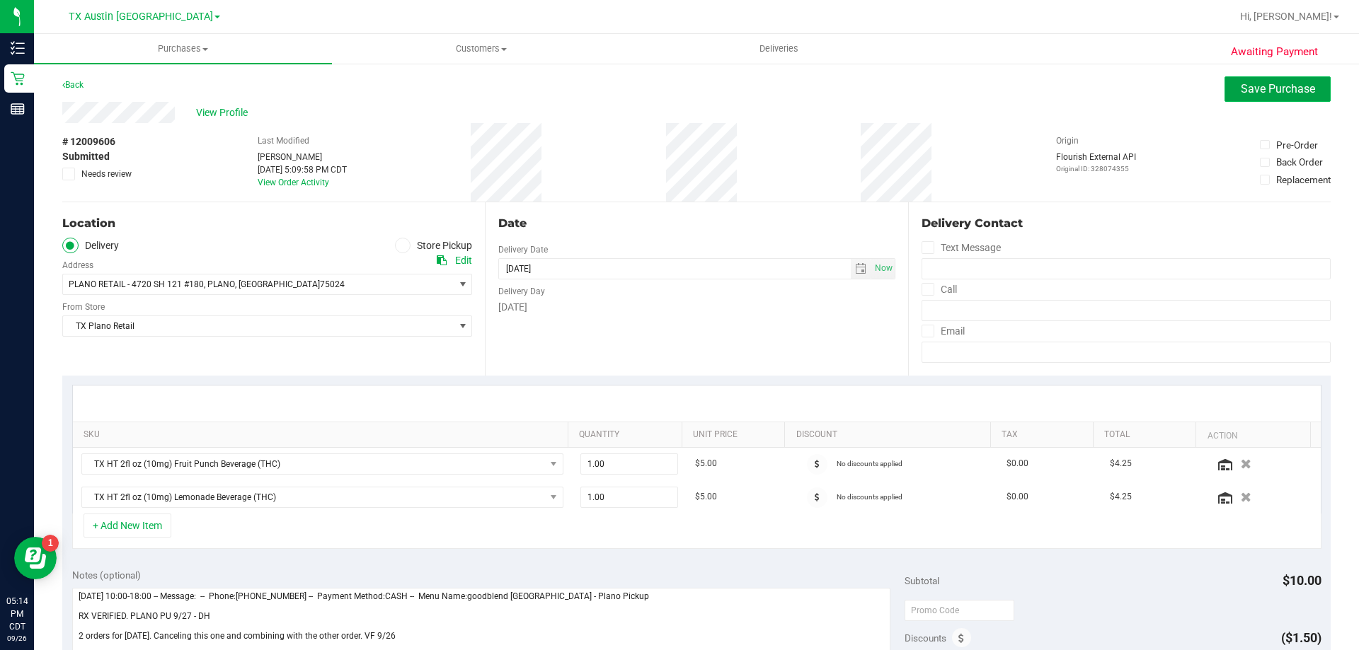
click at [1262, 94] on span "Save Purchase" at bounding box center [1278, 88] width 74 height 13
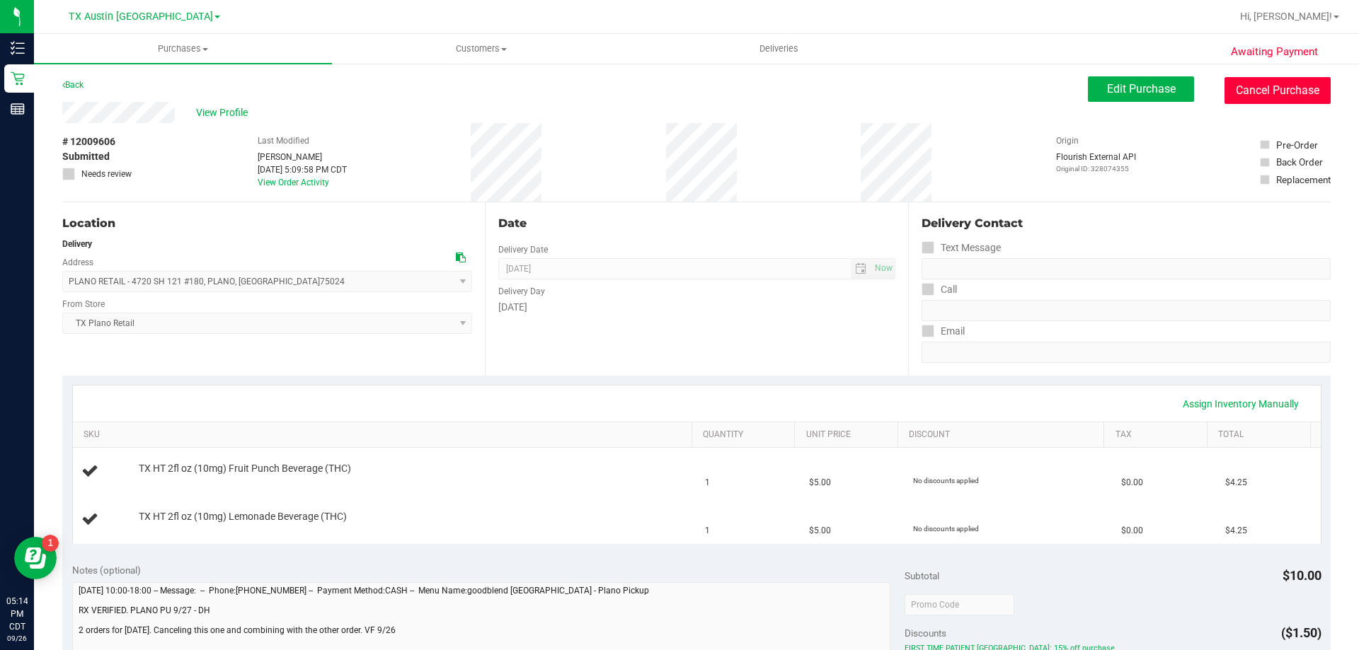
click at [1224, 97] on button "Cancel Purchase" at bounding box center [1277, 90] width 106 height 27
click at [80, 79] on div "Back" at bounding box center [72, 84] width 21 height 17
click at [79, 84] on link "Back" at bounding box center [72, 85] width 21 height 10
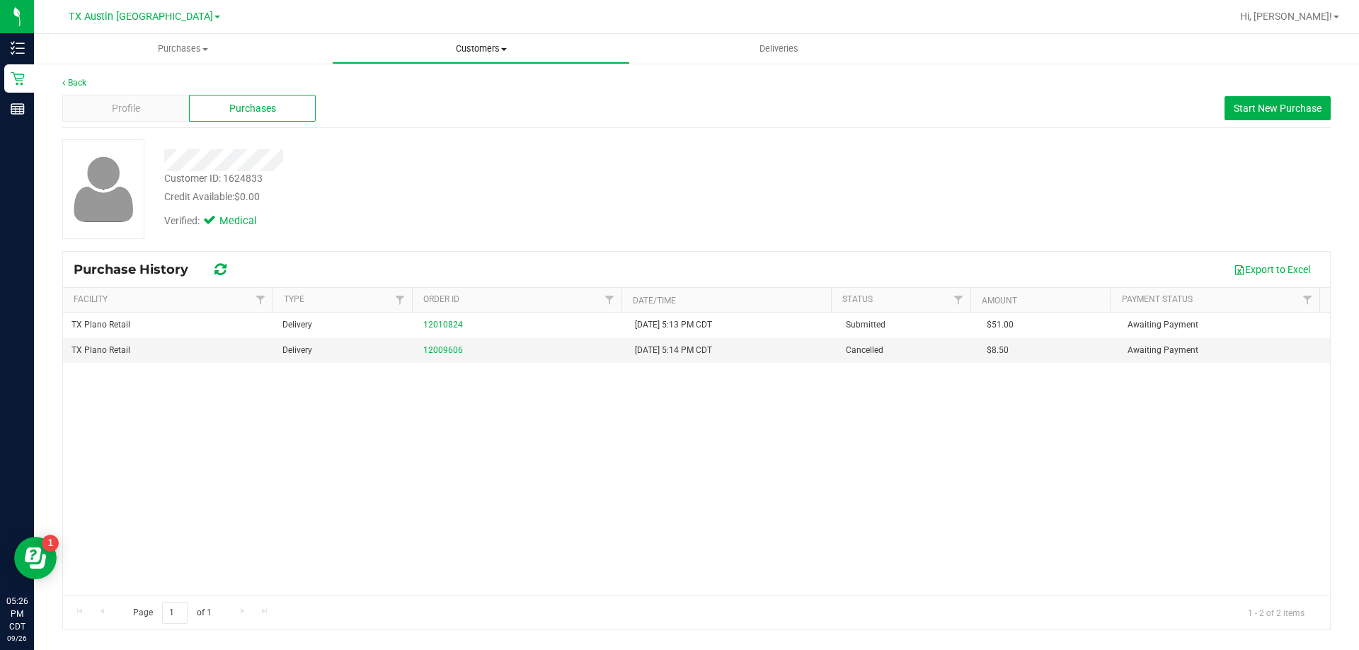
click at [490, 45] on span "Customers" at bounding box center [481, 48] width 297 height 13
click at [500, 85] on li "All customers" at bounding box center [481, 85] width 298 height 17
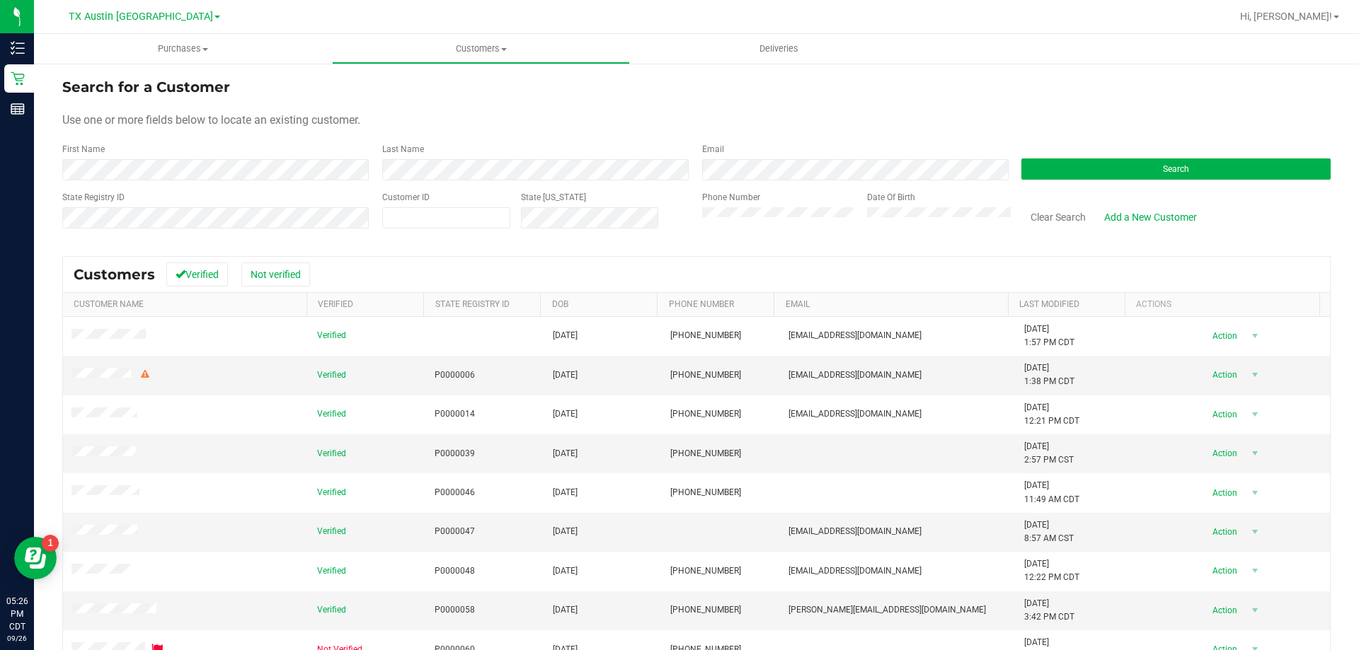
click at [1059, 180] on div "Search" at bounding box center [1171, 162] width 320 height 38
click at [1058, 172] on button "Search" at bounding box center [1175, 169] width 309 height 21
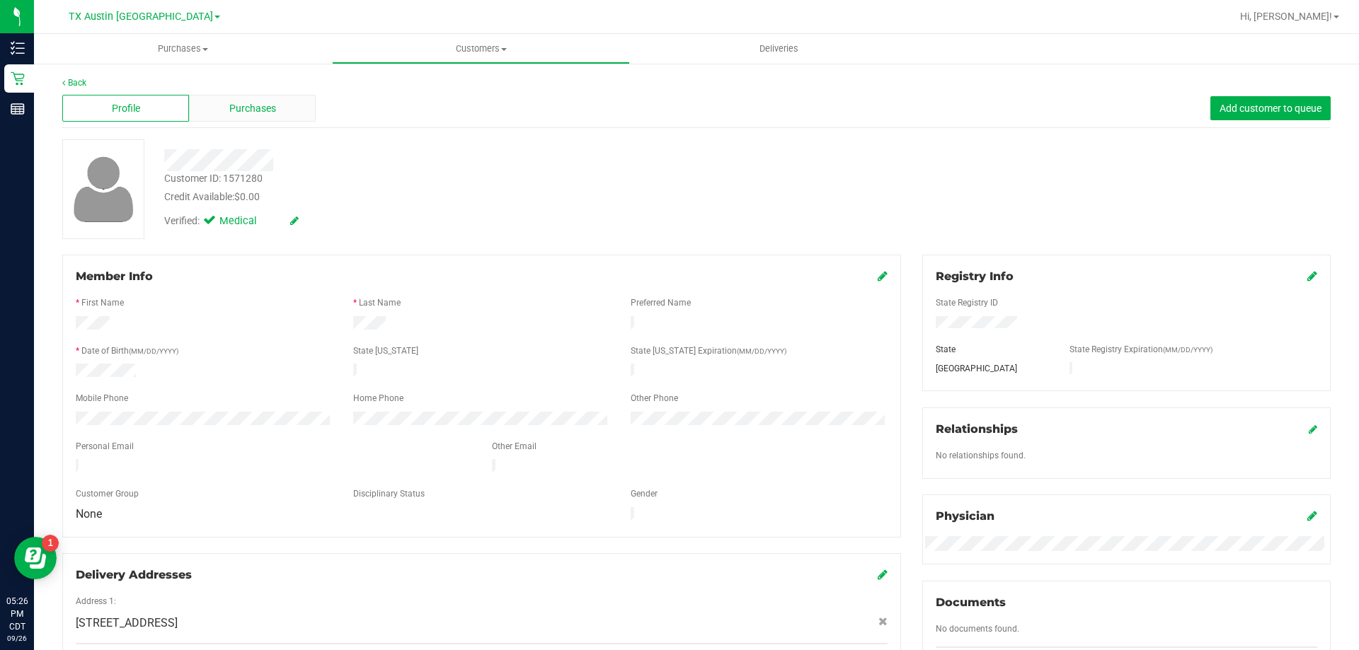
click at [259, 105] on span "Purchases" at bounding box center [252, 108] width 47 height 15
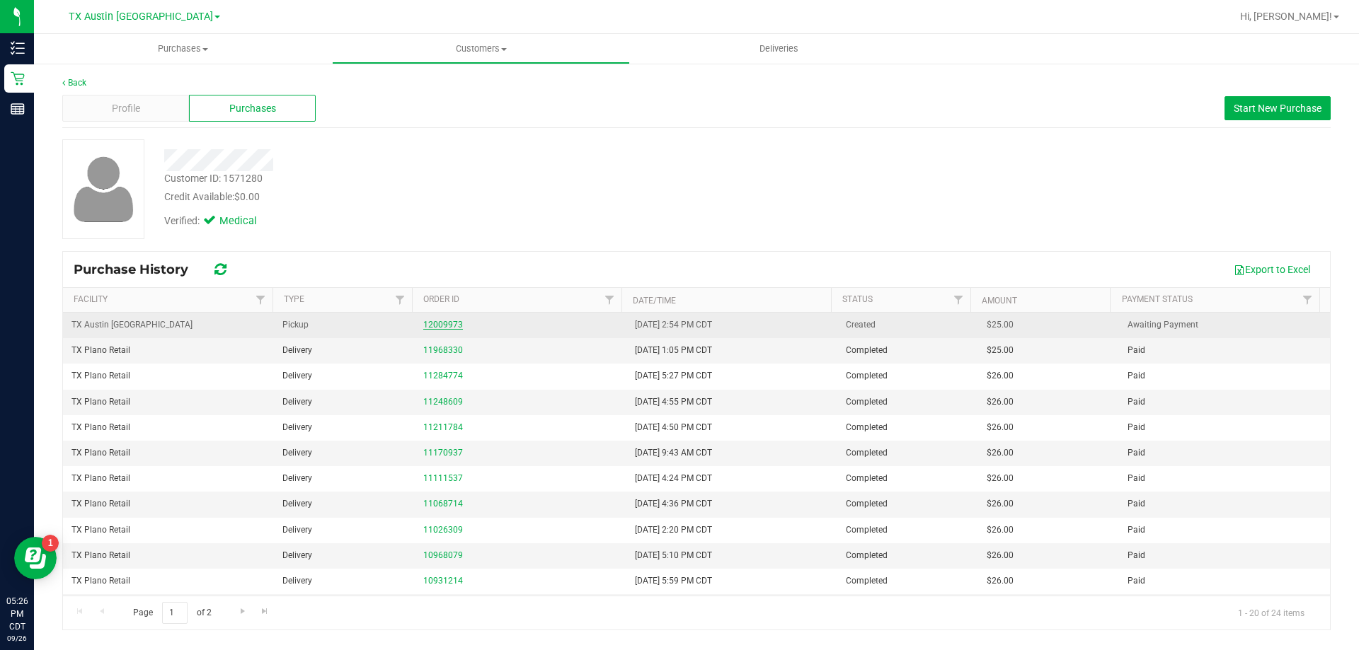
click at [427, 321] on link "12009973" at bounding box center [443, 325] width 40 height 10
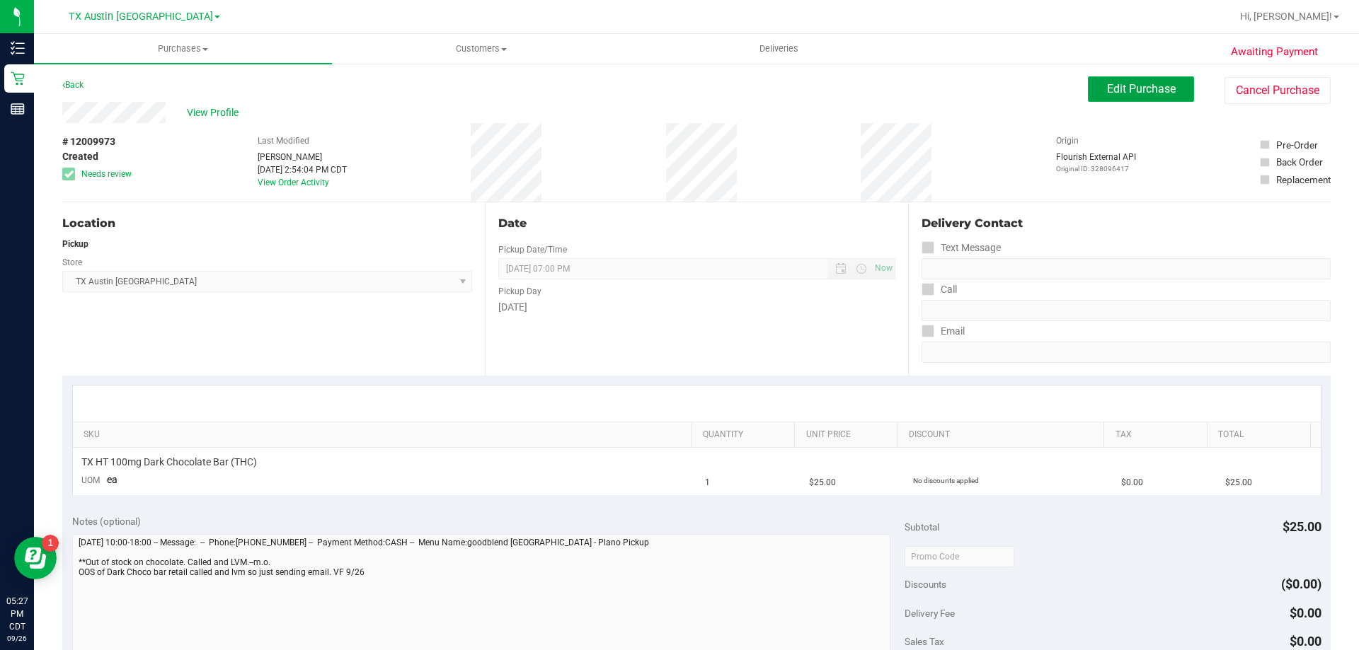
click at [1118, 89] on span "Edit Purchase" at bounding box center [1141, 88] width 69 height 13
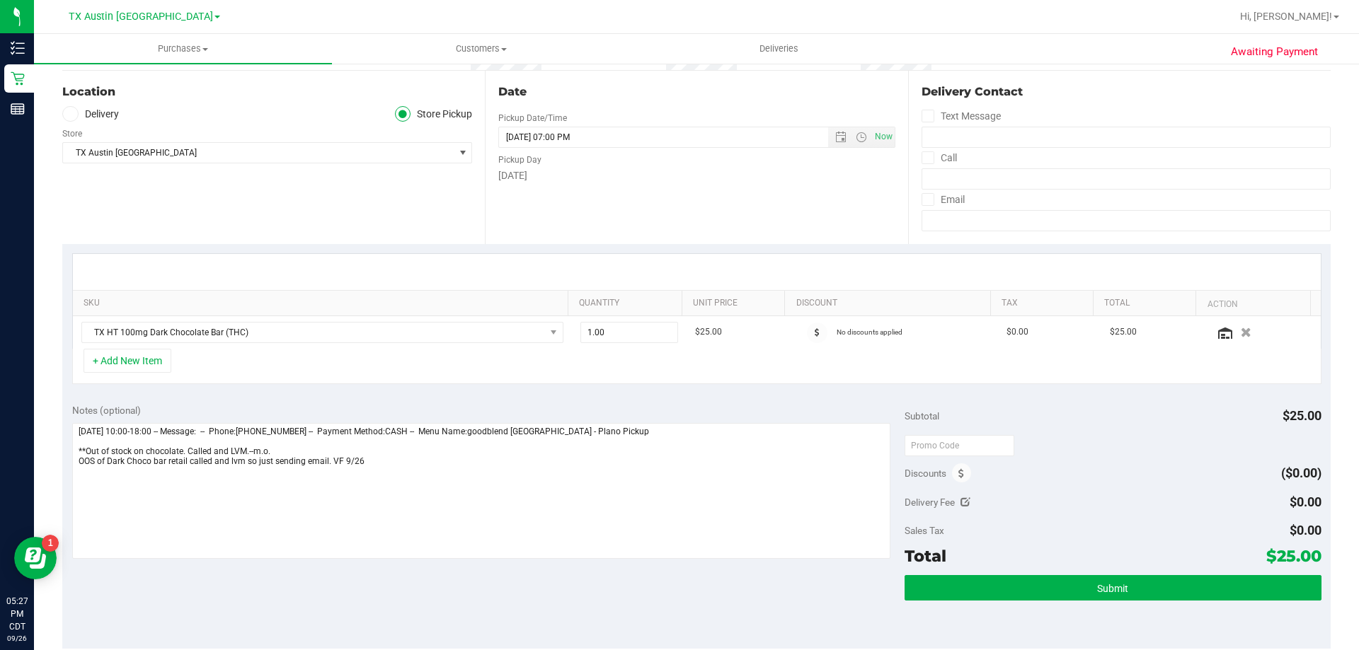
scroll to position [142, 0]
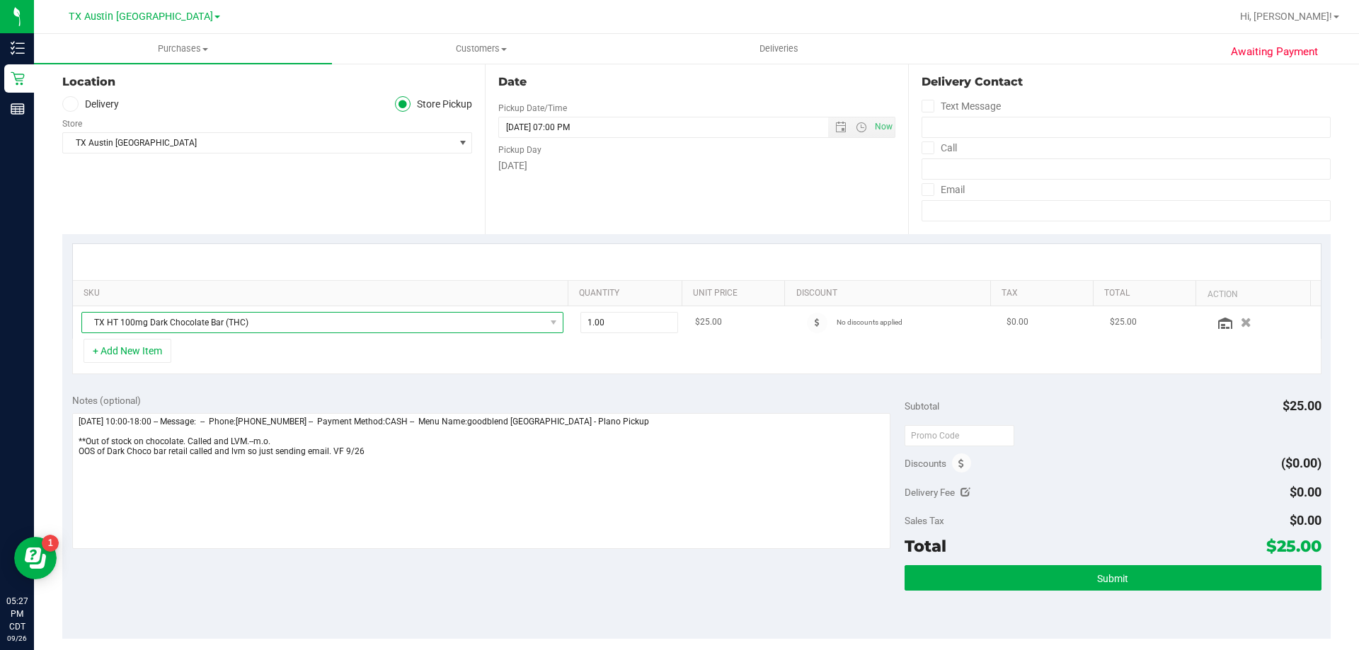
click at [477, 322] on span "TX HT 100mg Dark Chocolate Bar (THC)" at bounding box center [313, 323] width 463 height 20
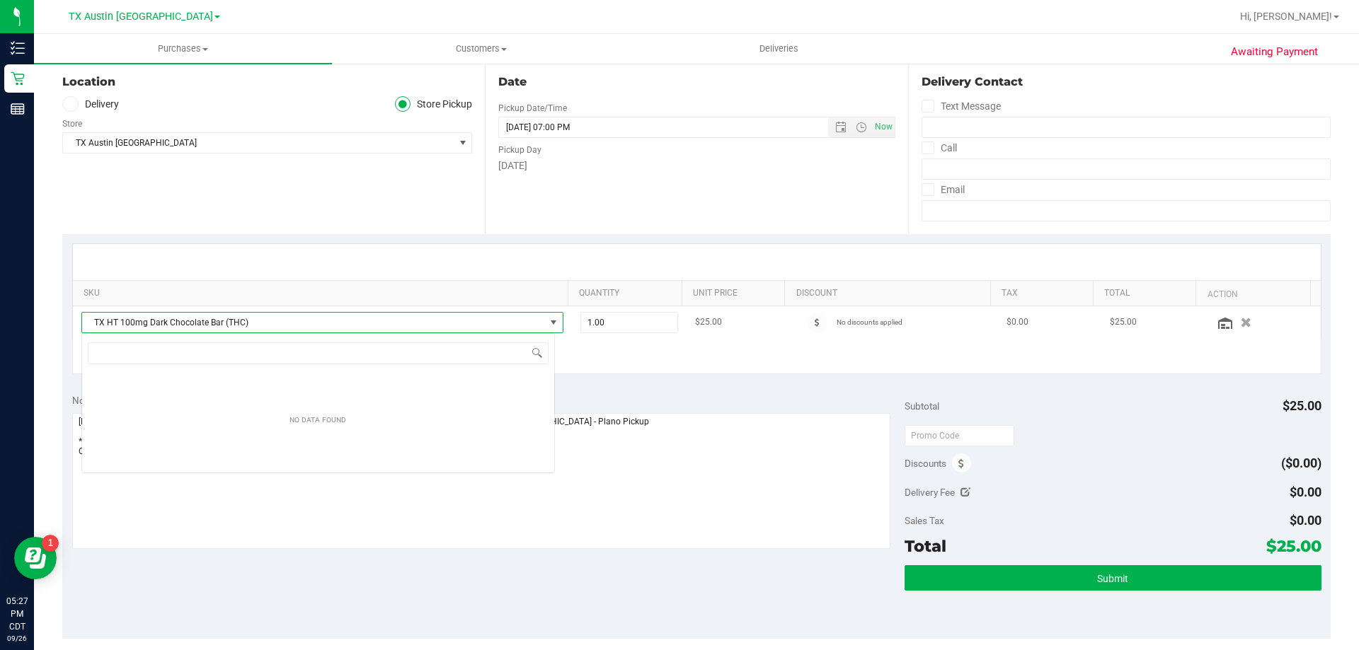
scroll to position [21, 473]
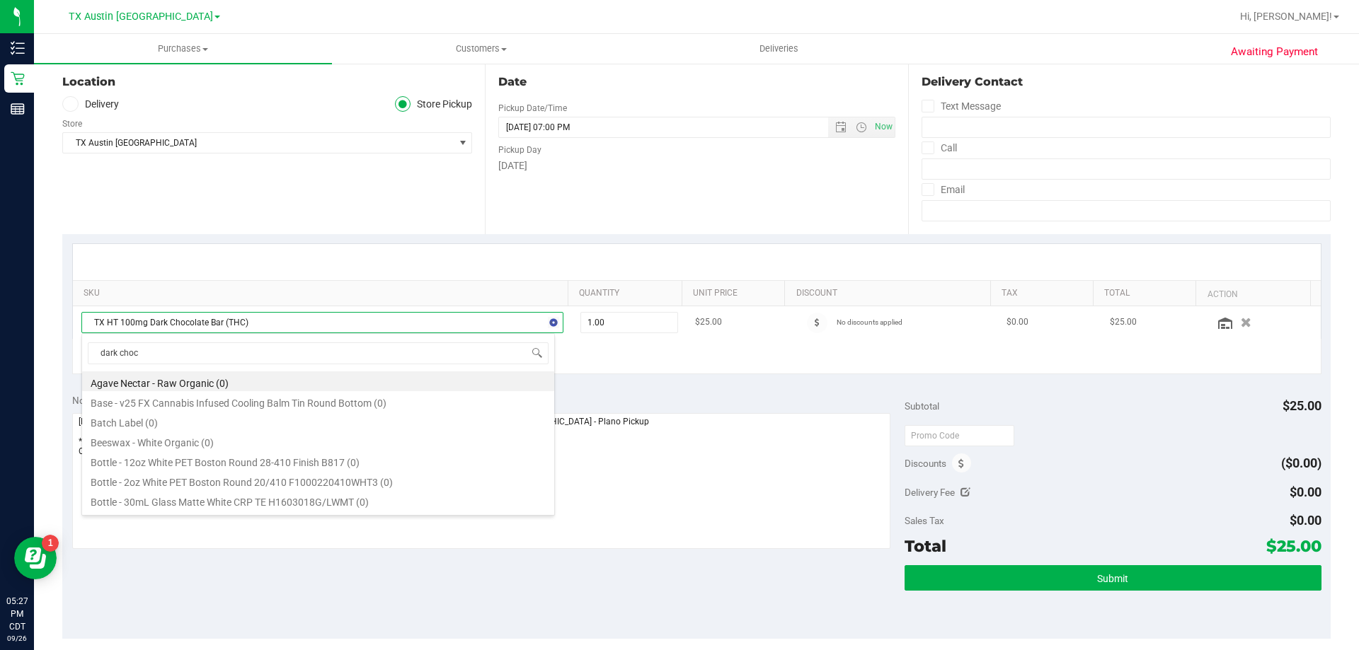
type input "dark choco"
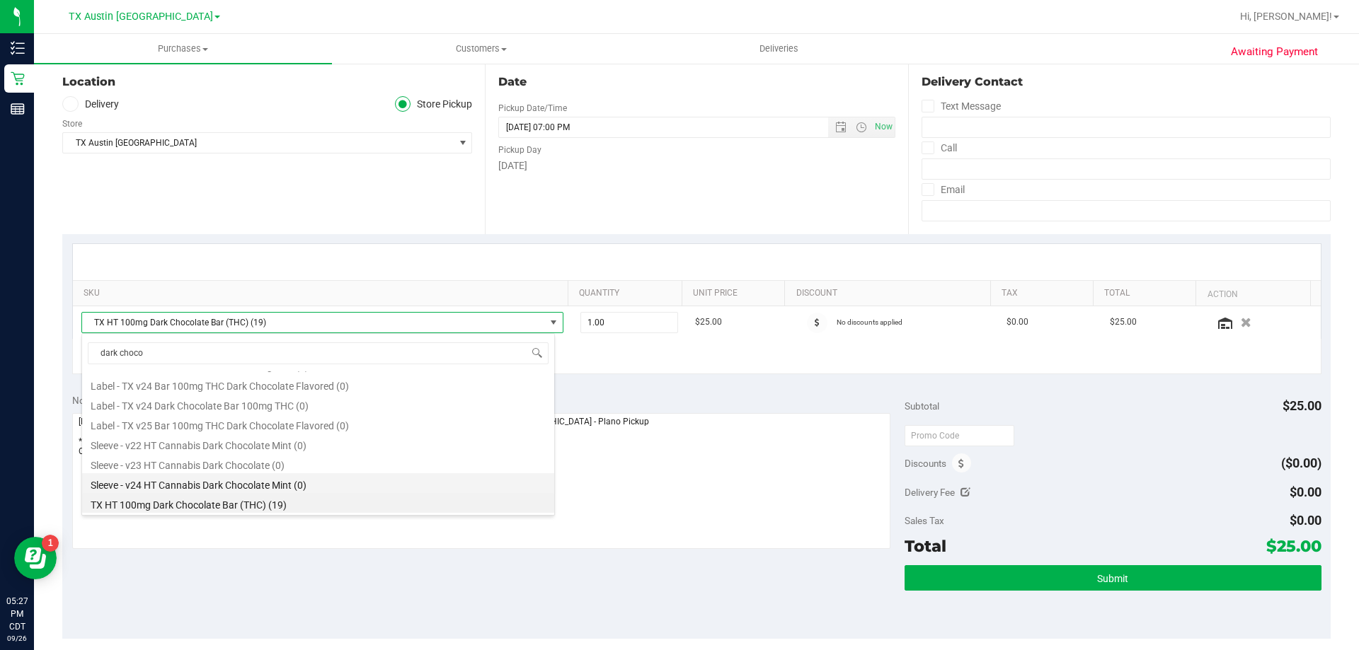
scroll to position [207, 0]
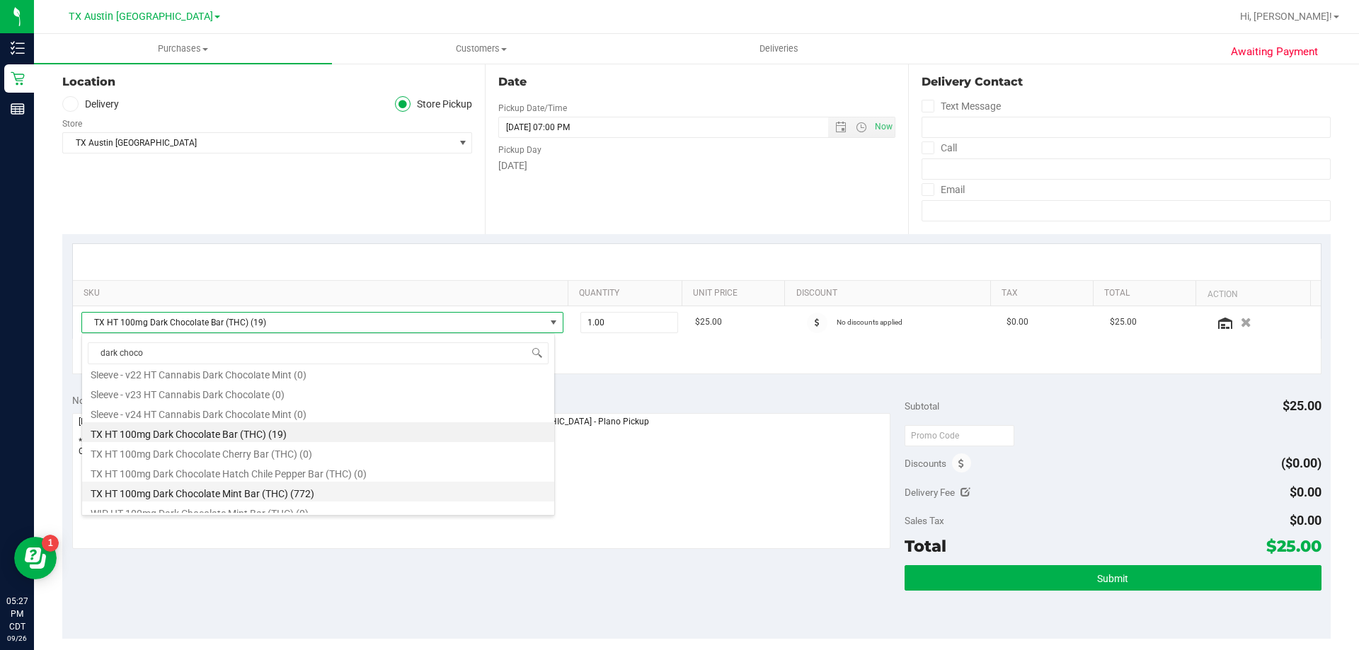
click at [253, 493] on li "TX HT 100mg Dark Chocolate Mint Bar (THC) (772)" at bounding box center [318, 492] width 472 height 20
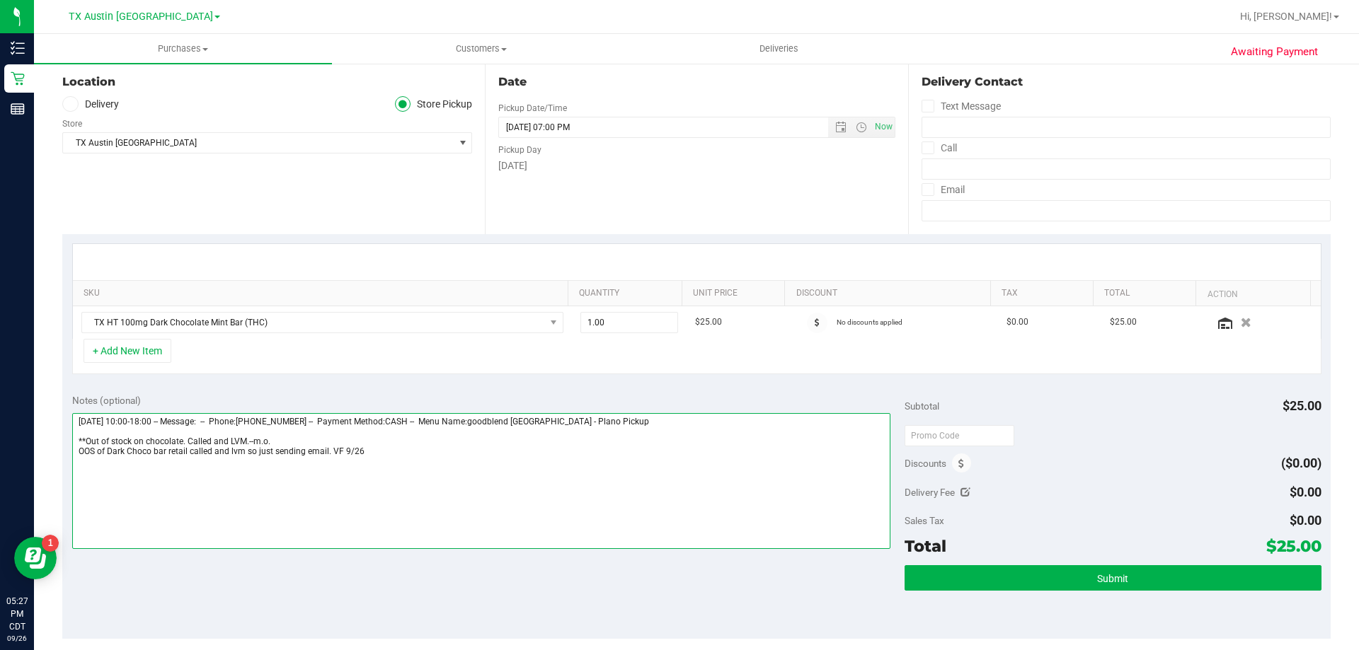
click at [383, 455] on textarea at bounding box center [481, 481] width 819 height 136
type textarea "Saturday 09/27/2025 10:00-18:00 -- Message: -- Phone:7162538695 -- Payment Meth…"
click at [67, 104] on icon at bounding box center [70, 104] width 8 height 0
click at [0, 0] on input "Delivery" at bounding box center [0, 0] width 0 height 0
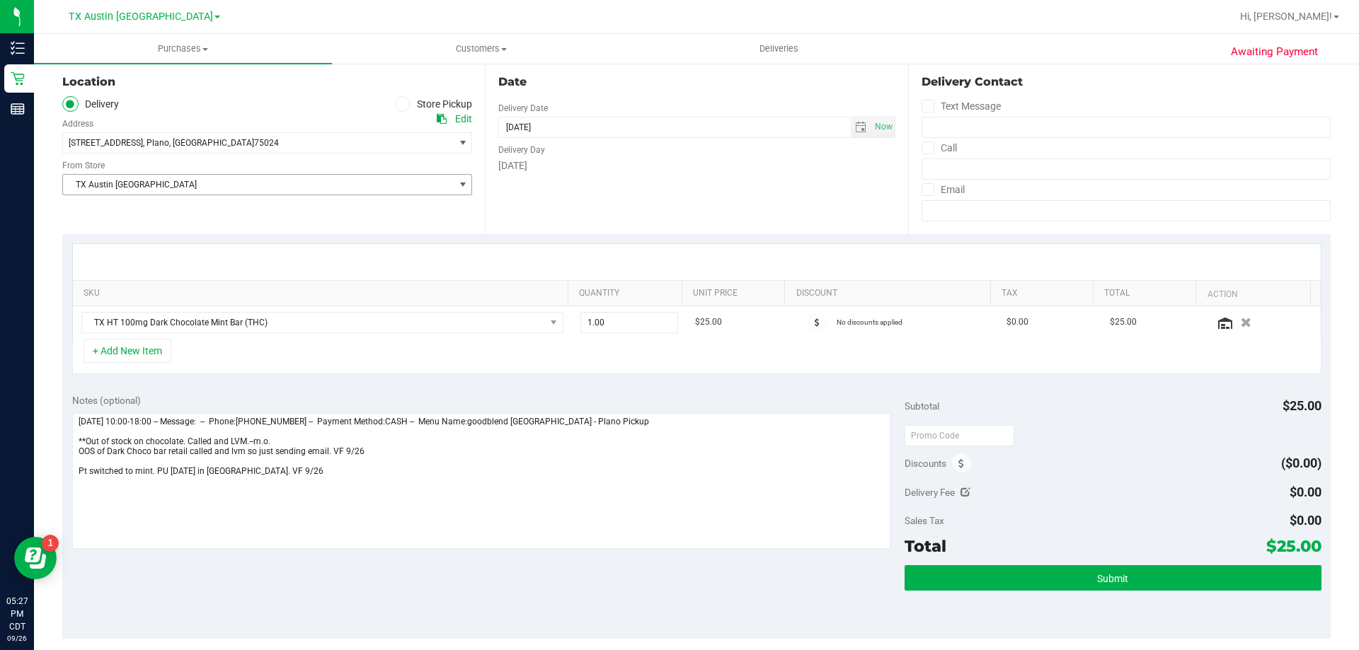
click at [263, 193] on span "TX Austin [GEOGRAPHIC_DATA]" at bounding box center [258, 185] width 391 height 20
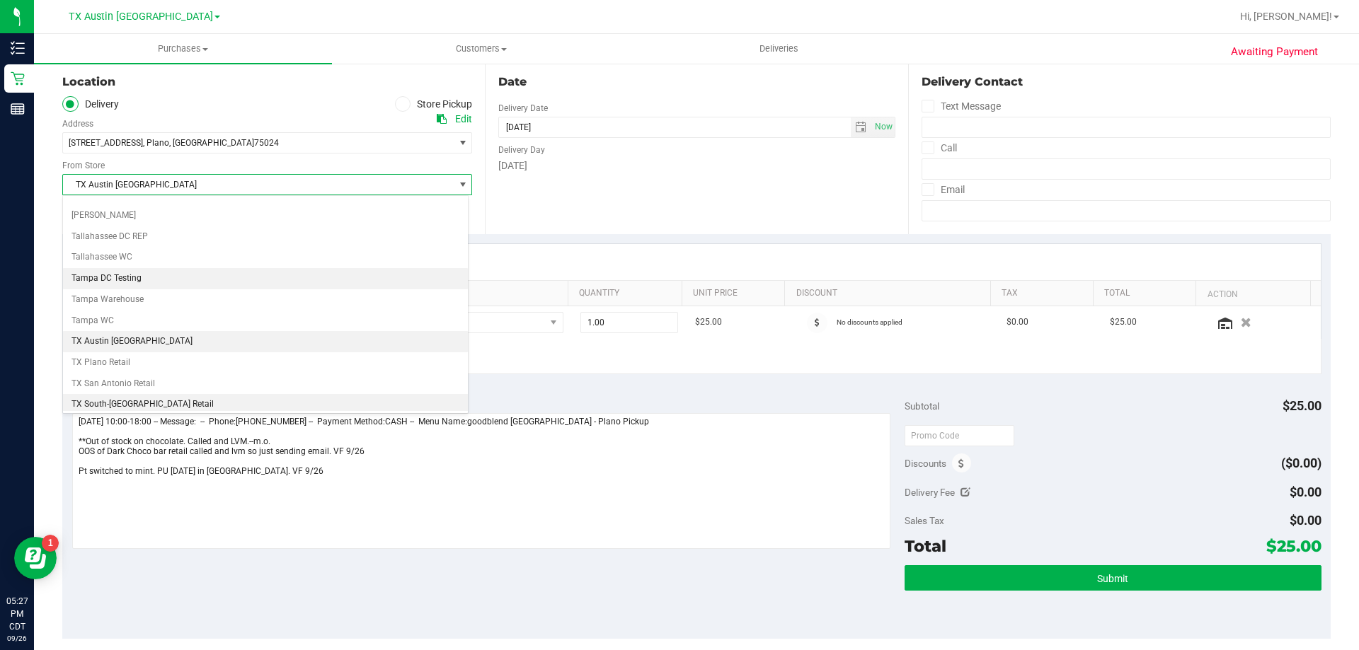
scroll to position [1023, 0]
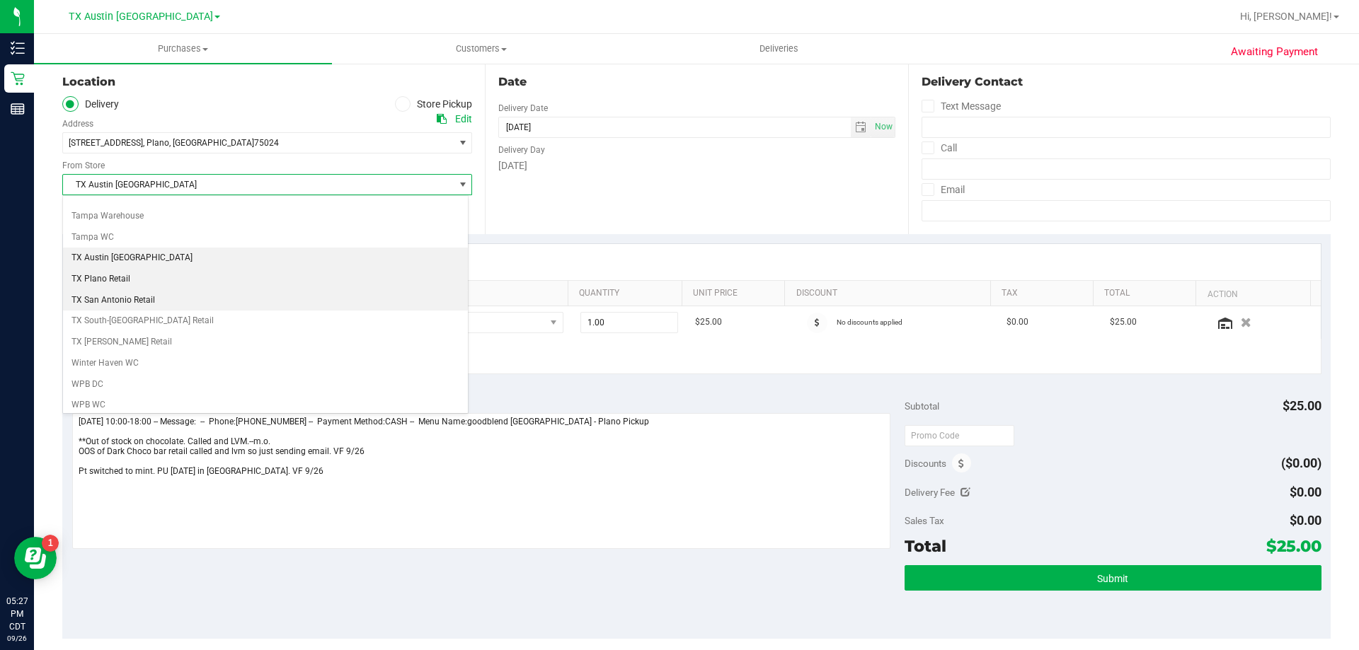
click at [180, 282] on li "TX Plano Retail" at bounding box center [265, 279] width 405 height 21
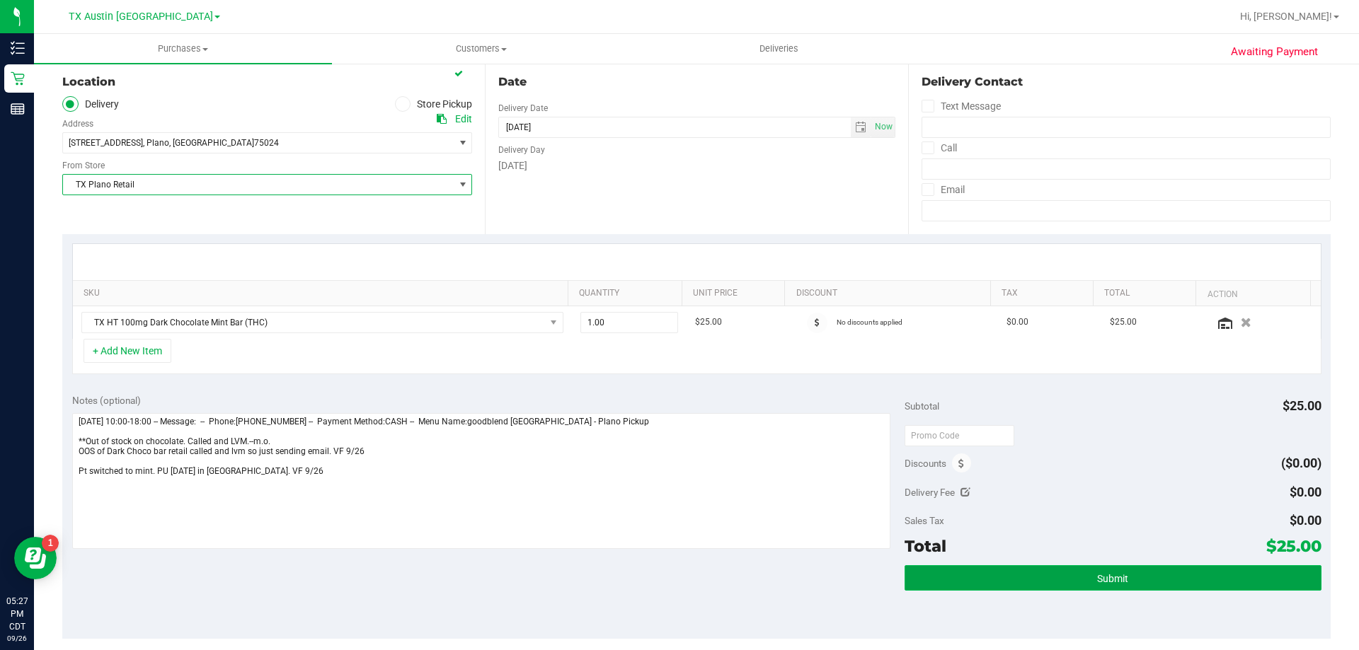
click at [1054, 574] on button "Submit" at bounding box center [1112, 577] width 416 height 25
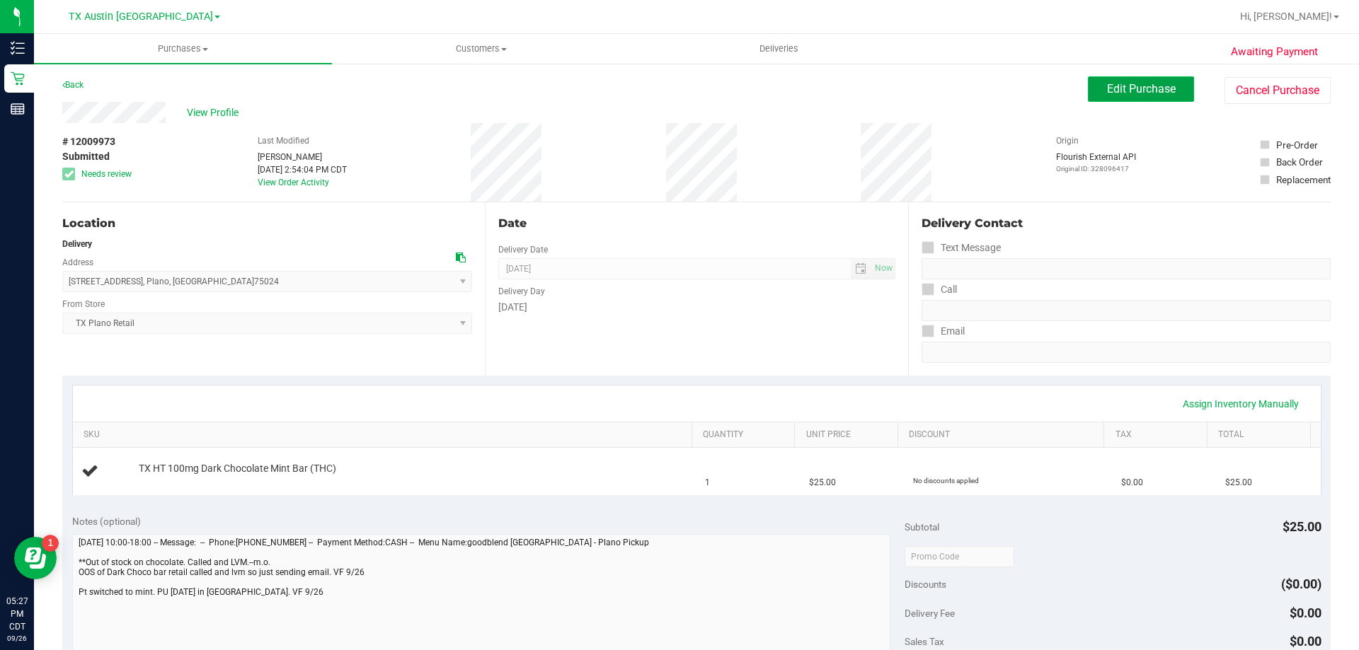
click at [1088, 93] on button "Edit Purchase" at bounding box center [1141, 88] width 106 height 25
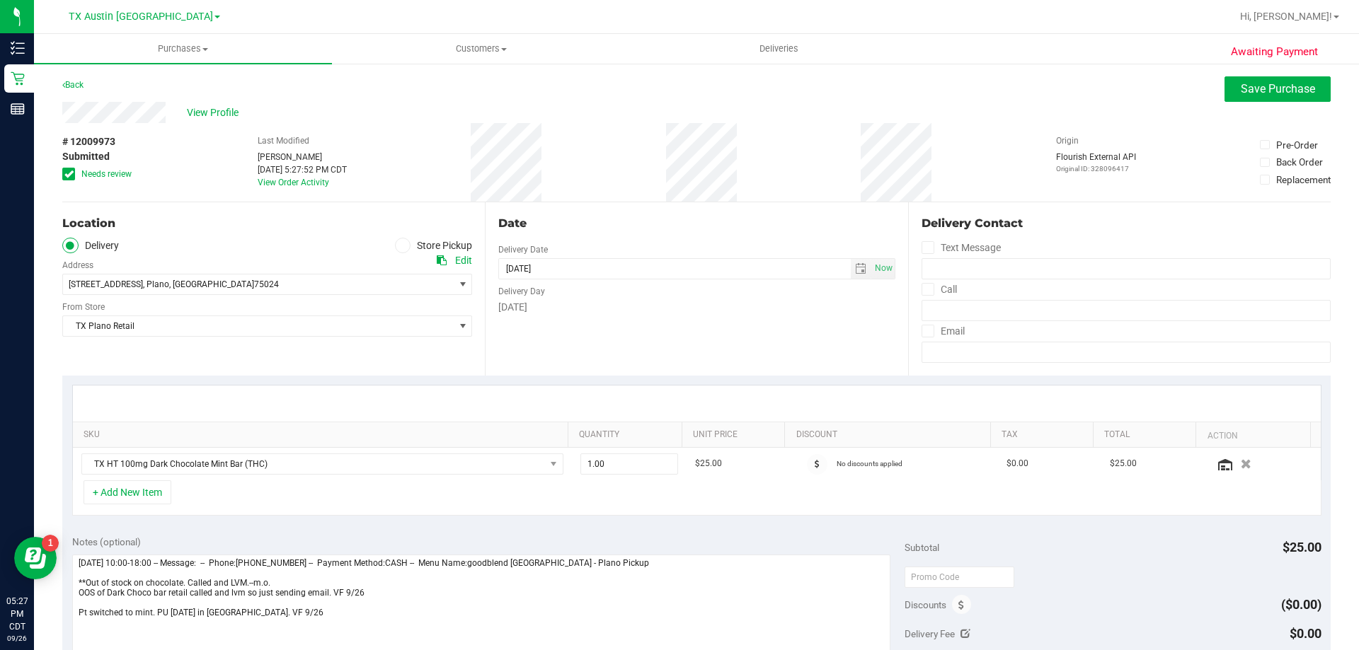
click at [69, 174] on icon at bounding box center [68, 174] width 9 height 0
click at [0, 0] on input "Needs review" at bounding box center [0, 0] width 0 height 0
click at [1297, 81] on button "Save Purchase" at bounding box center [1277, 88] width 106 height 25
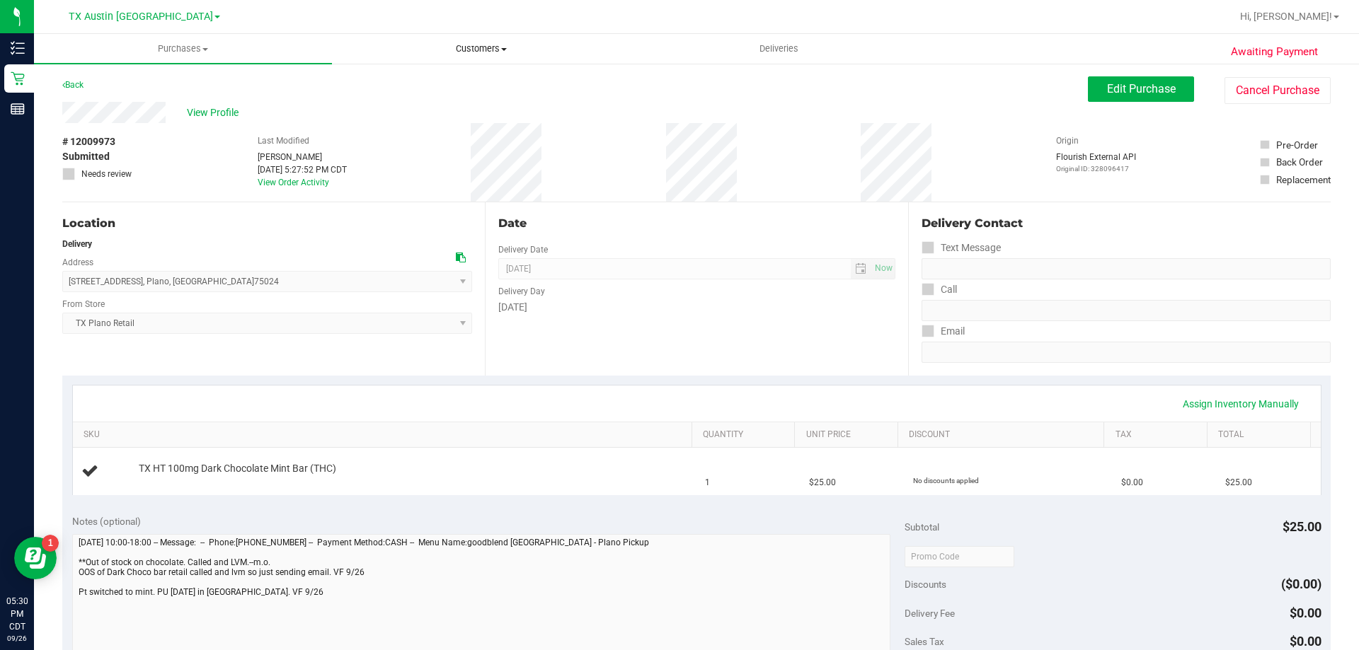
click at [476, 54] on span "Customers" at bounding box center [481, 48] width 297 height 13
click at [480, 87] on li "All customers" at bounding box center [481, 85] width 298 height 17
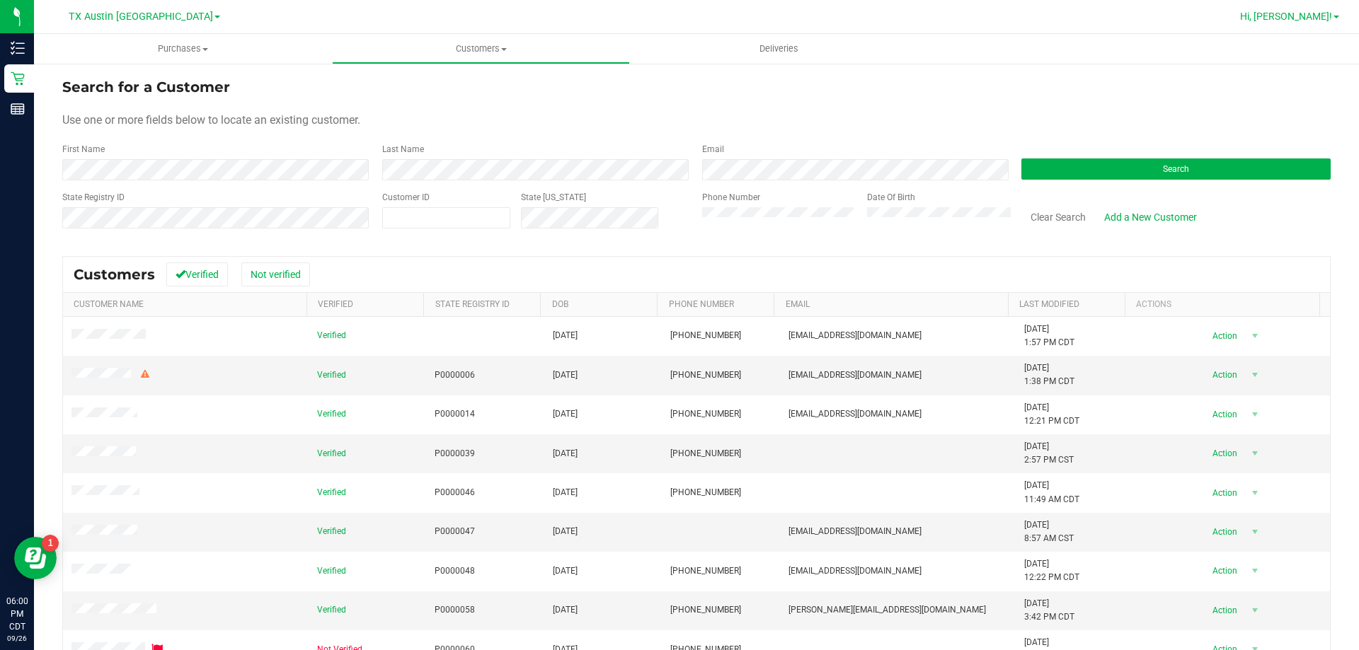
click at [1325, 17] on span "Hi, [PERSON_NAME]!" at bounding box center [1286, 16] width 92 height 11
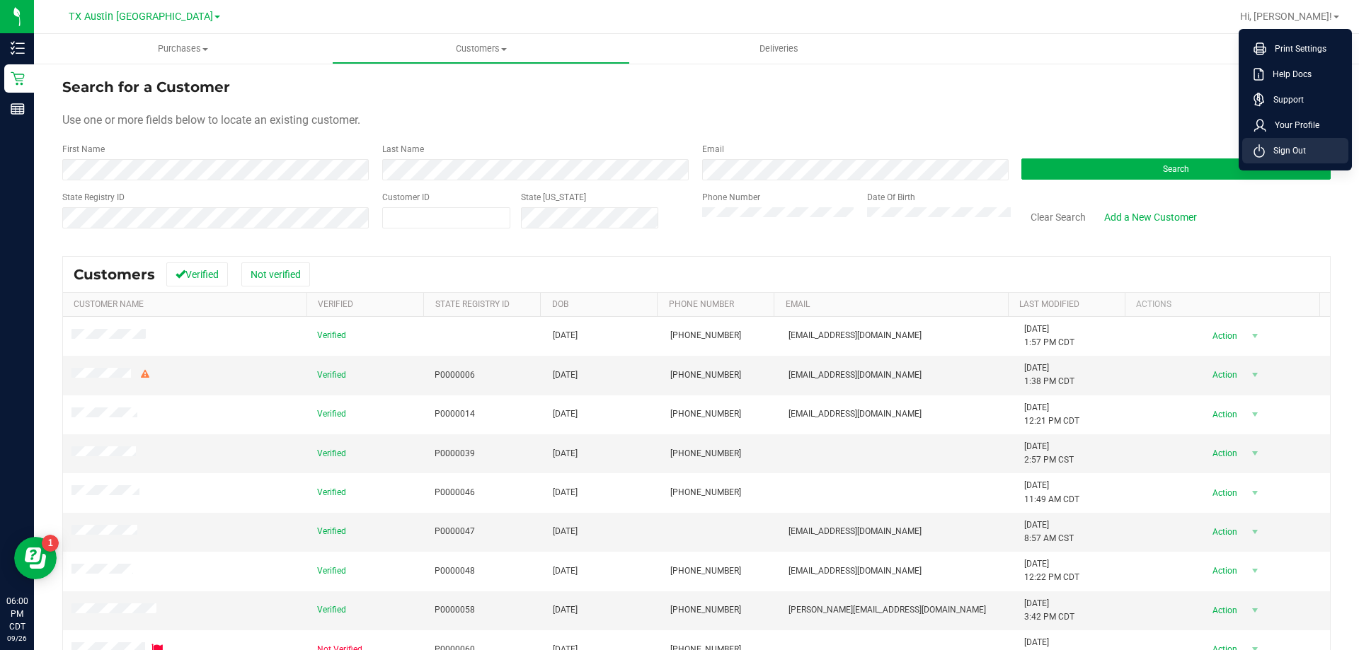
click at [1326, 151] on li "Sign Out" at bounding box center [1295, 150] width 106 height 25
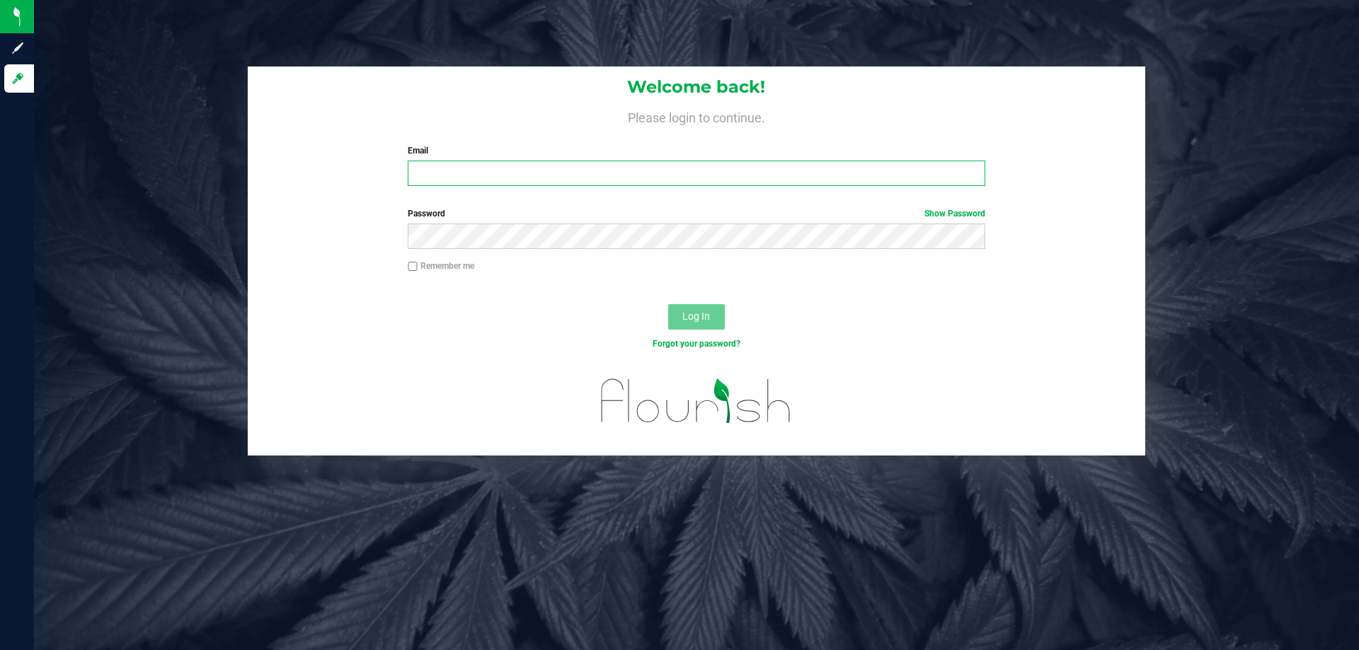
type input "vferrazza@liveparallel.com"
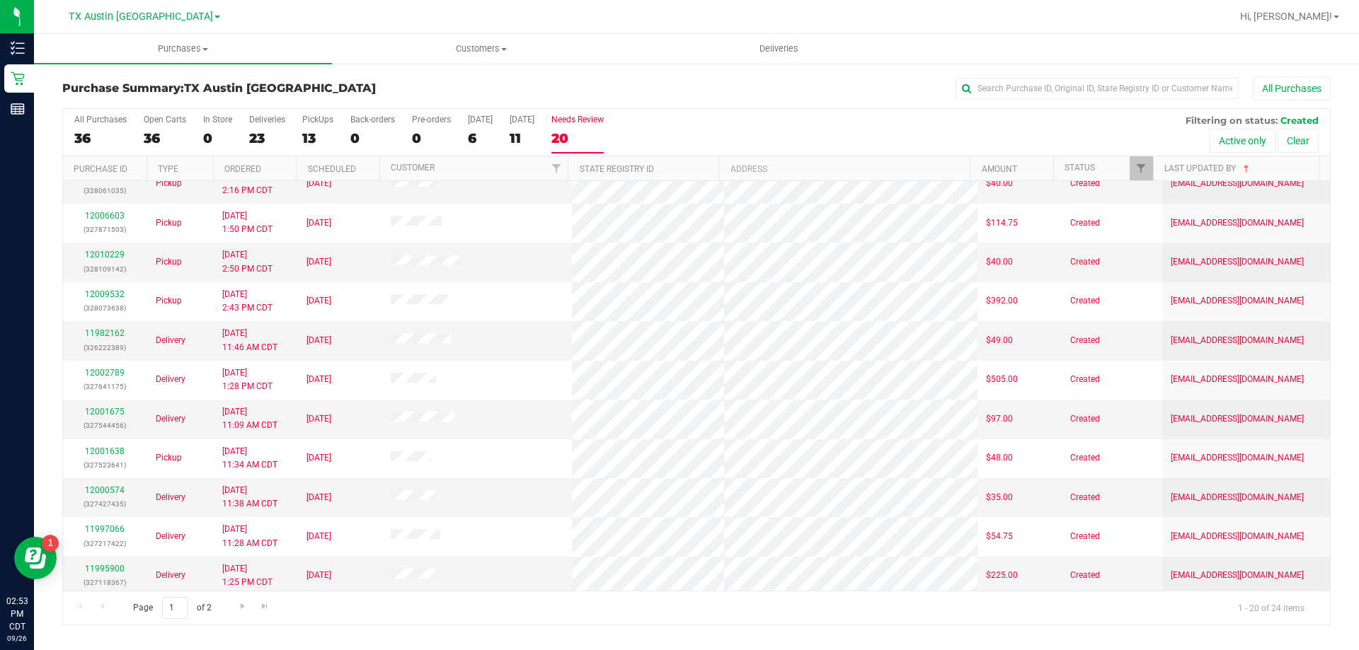
scroll to position [374, 0]
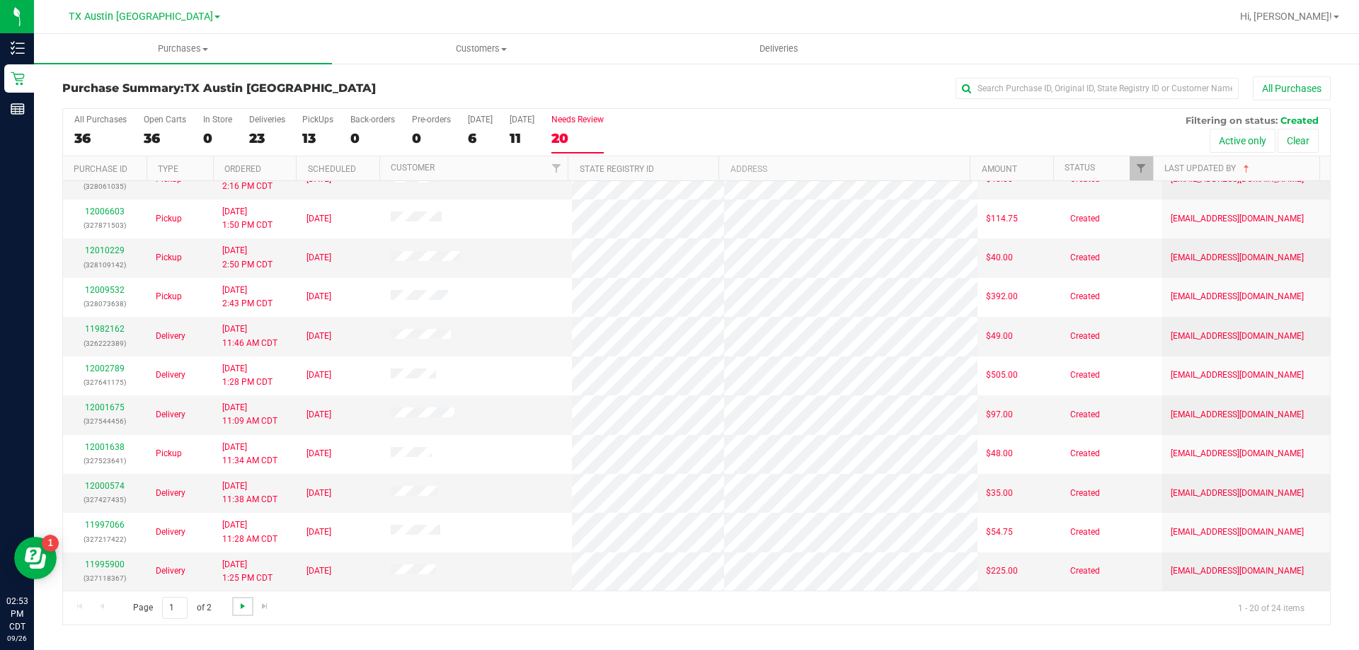
click at [242, 608] on span "Go to the next page" at bounding box center [242, 606] width 11 height 11
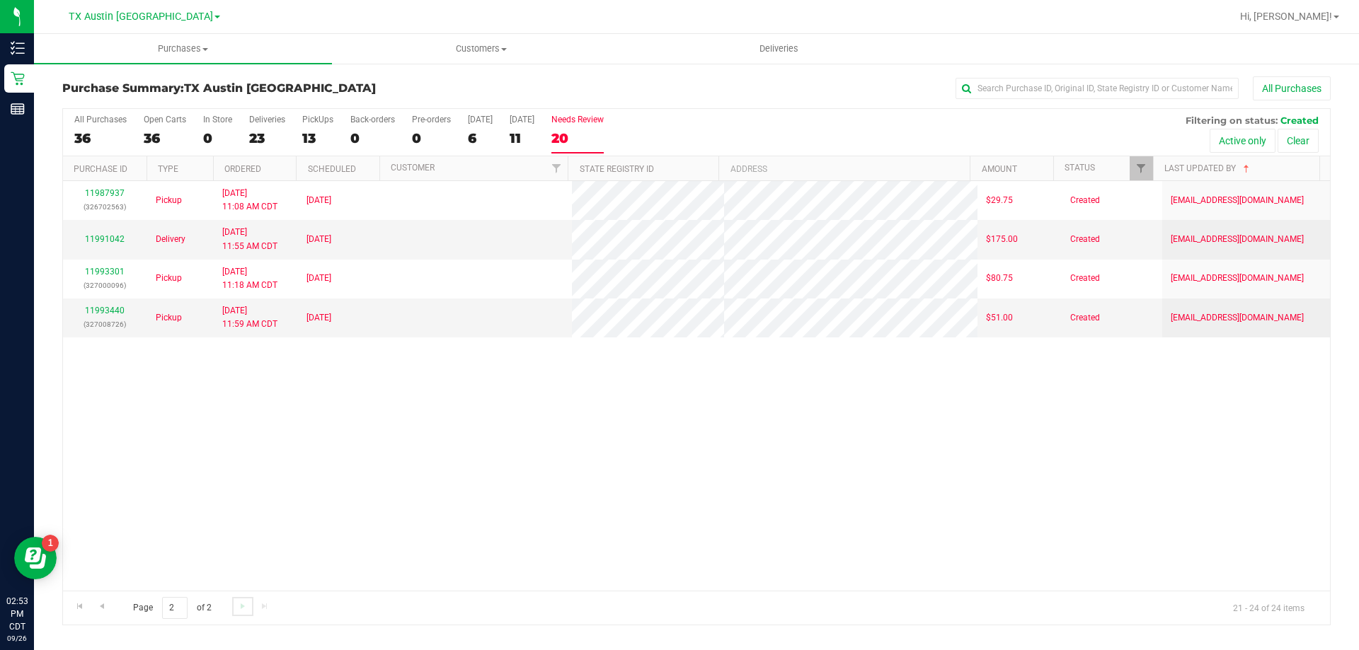
scroll to position [0, 0]
click at [107, 606] on span "Go to the previous page" at bounding box center [101, 606] width 11 height 11
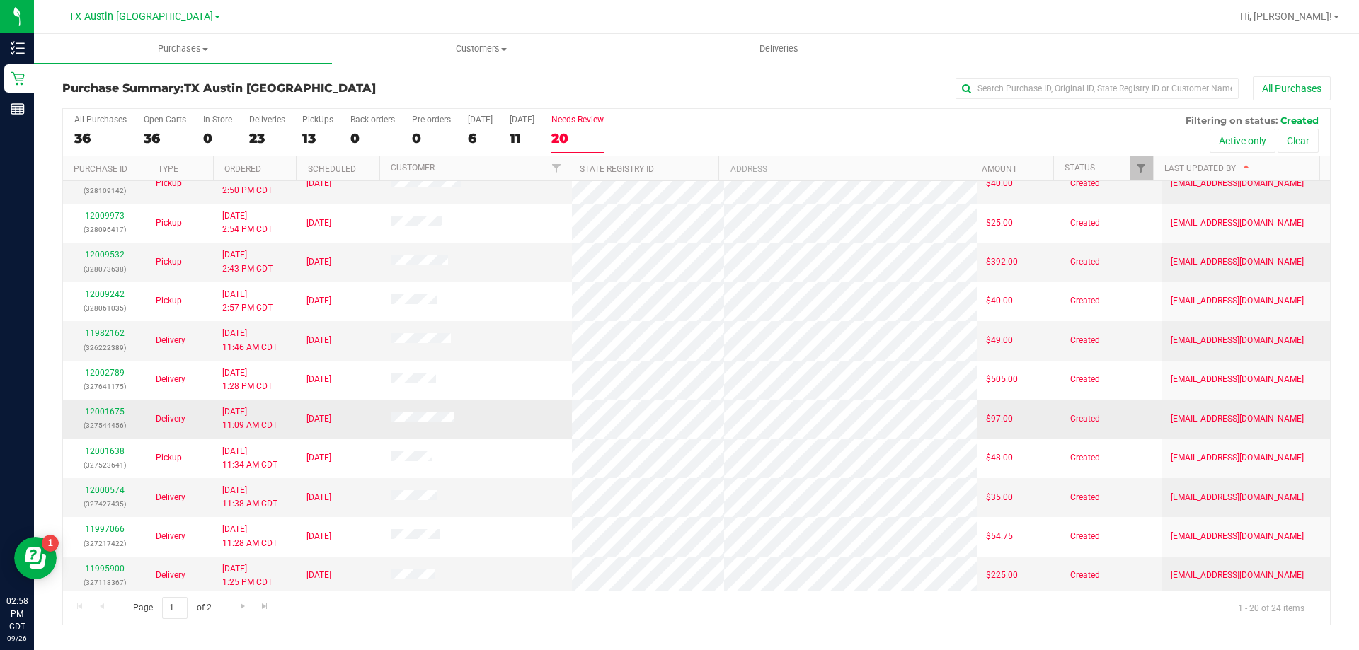
scroll to position [374, 0]
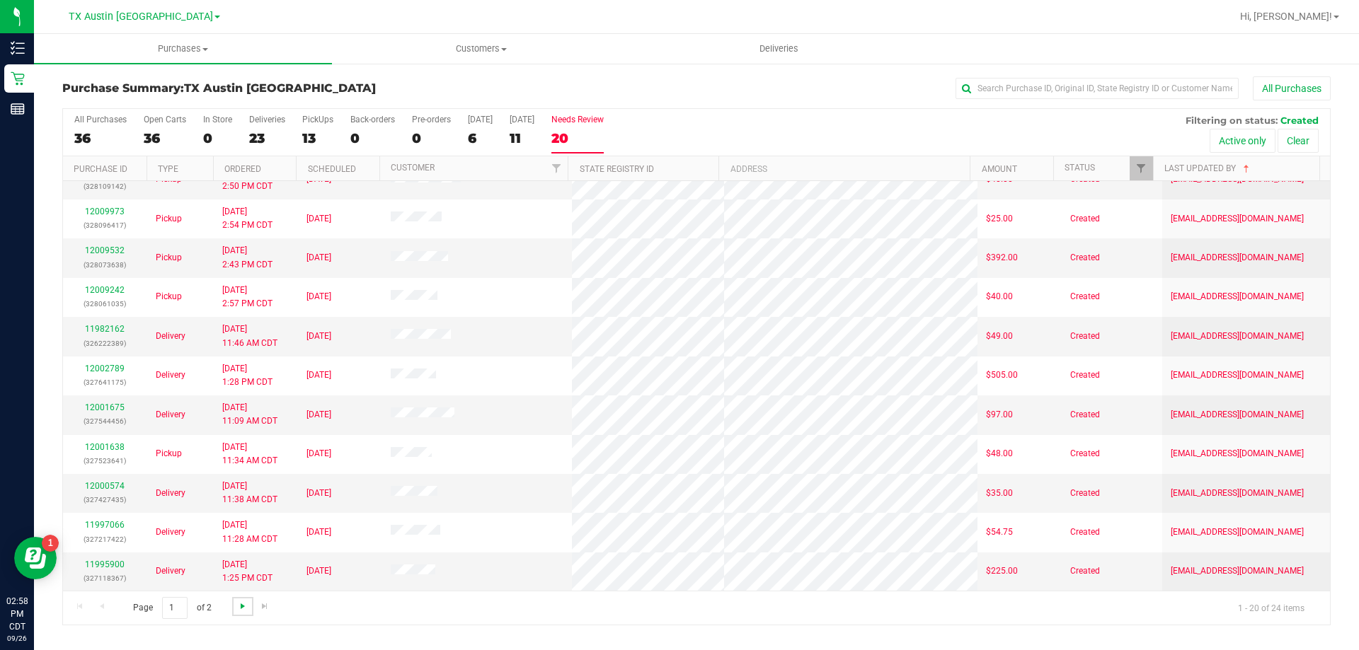
click at [241, 601] on span "Go to the next page" at bounding box center [242, 606] width 11 height 11
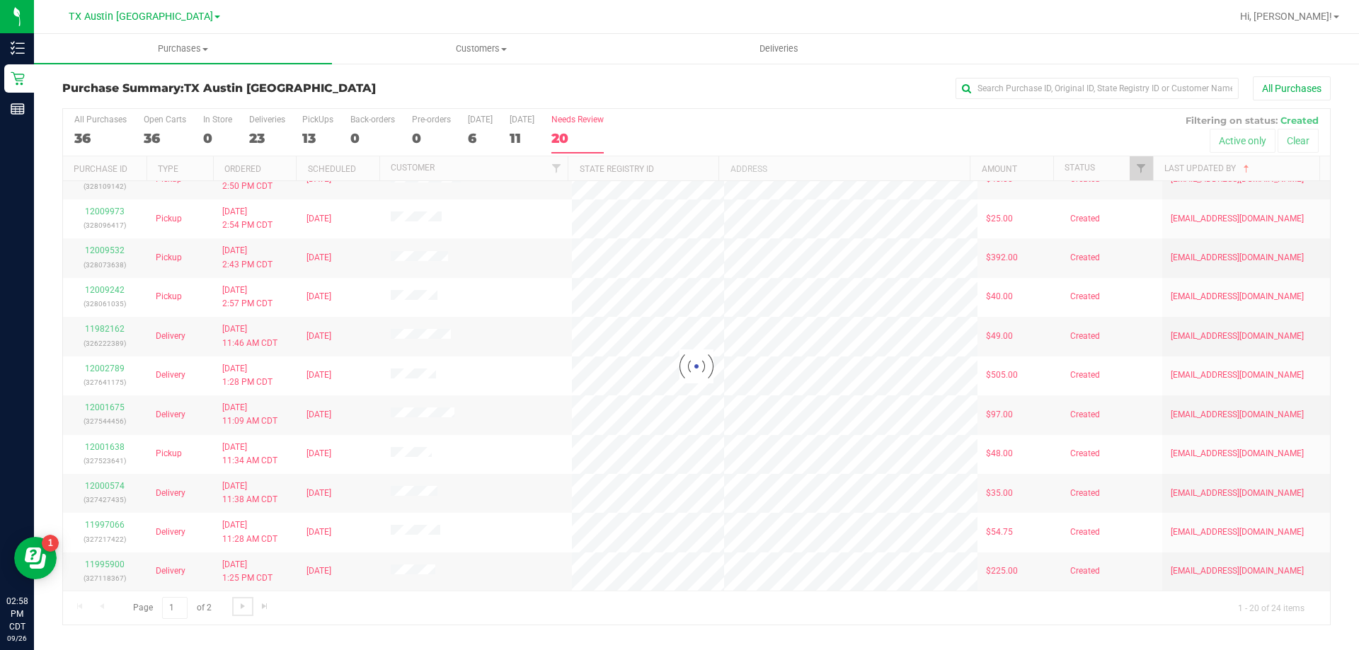
scroll to position [0, 0]
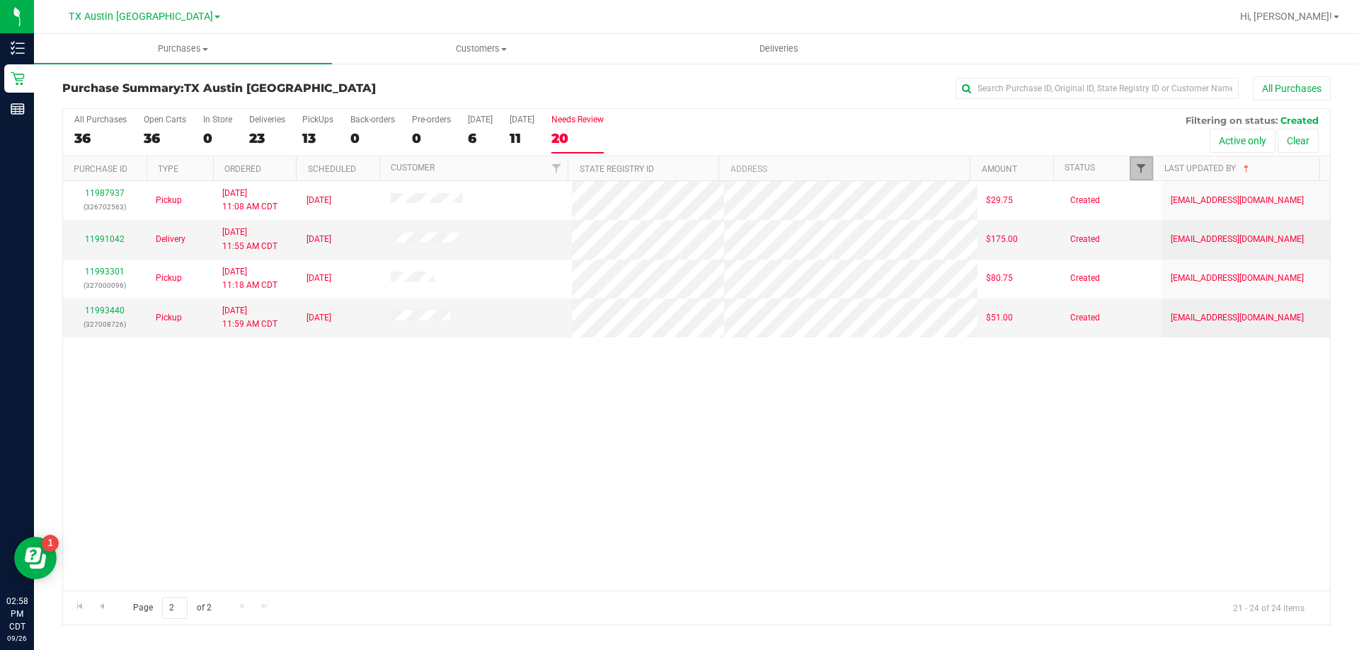
click at [1142, 168] on span "Filter" at bounding box center [1140, 168] width 11 height 11
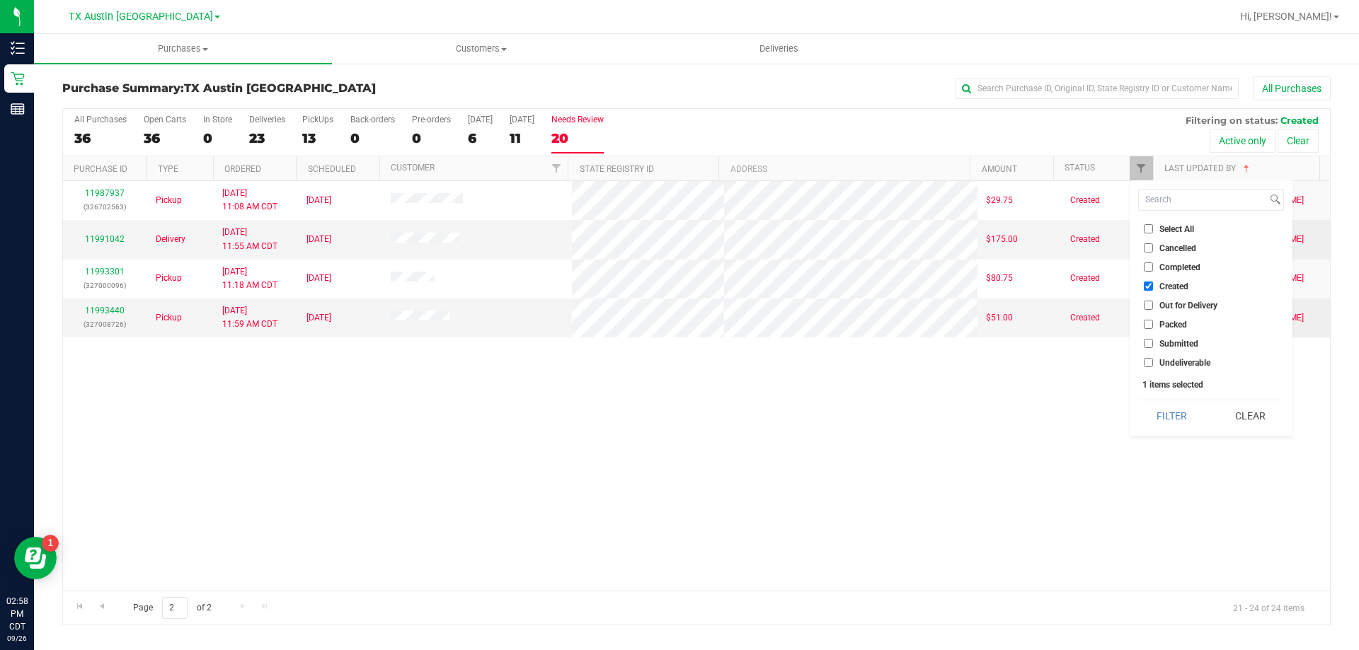
click at [1151, 348] on input "Submitted" at bounding box center [1148, 343] width 9 height 9
checkbox input "true"
click at [1149, 282] on input "Created" at bounding box center [1148, 286] width 9 height 9
click at [1163, 407] on button "Filter" at bounding box center [1172, 416] width 68 height 31
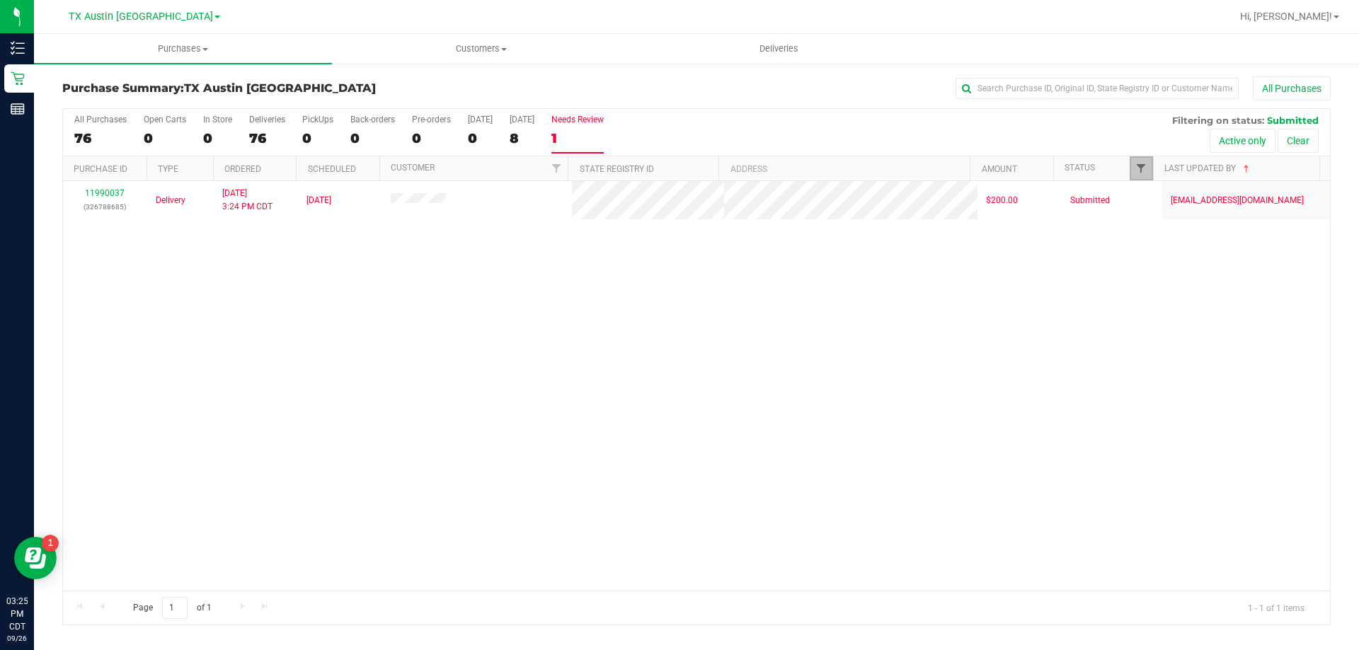
click at [1138, 174] on span "Filter" at bounding box center [1140, 168] width 11 height 11
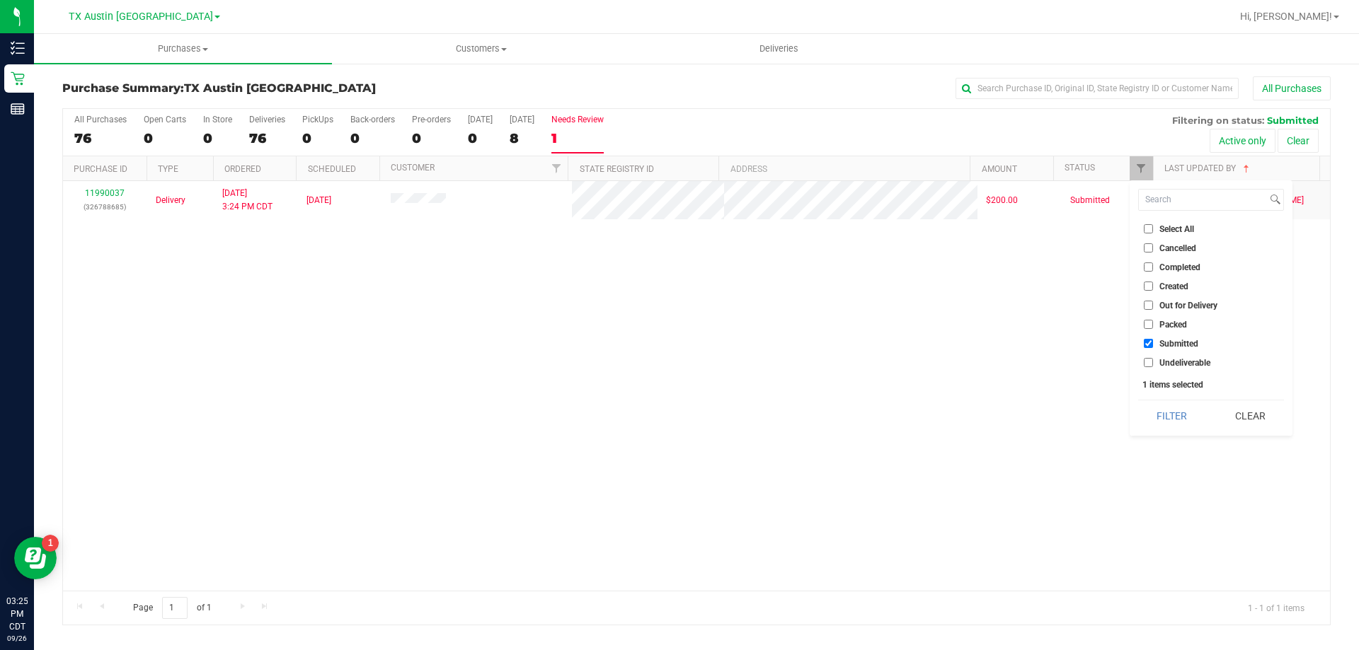
click at [1150, 285] on input "Created" at bounding box center [1148, 286] width 9 height 9
checkbox input "true"
click at [1147, 342] on input "Submitted" at bounding box center [1148, 343] width 9 height 9
checkbox input "false"
click at [1163, 426] on button "Filter" at bounding box center [1172, 416] width 68 height 31
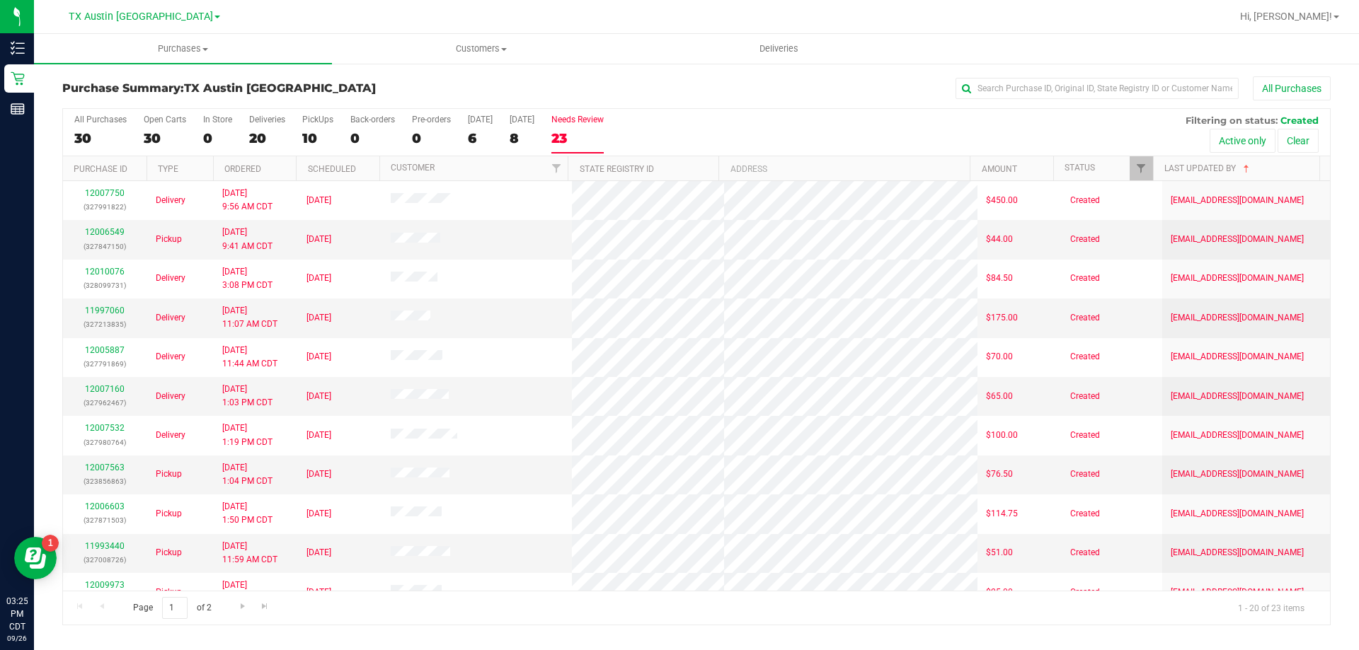
click at [580, 132] on div "23" at bounding box center [577, 138] width 52 height 16
click at [0, 0] on input "Needs Review 23" at bounding box center [0, 0] width 0 height 0
drag, startPoint x: 426, startPoint y: 366, endPoint x: 754, endPoint y: 127, distance: 405.8
click at [754, 127] on div "All Purchases 30 Open Carts 30 In Store 0 Deliveries 20 PickUps 10 Back-orders …" at bounding box center [696, 132] width 1267 height 47
drag, startPoint x: 407, startPoint y: 371, endPoint x: 708, endPoint y: 122, distance: 390.5
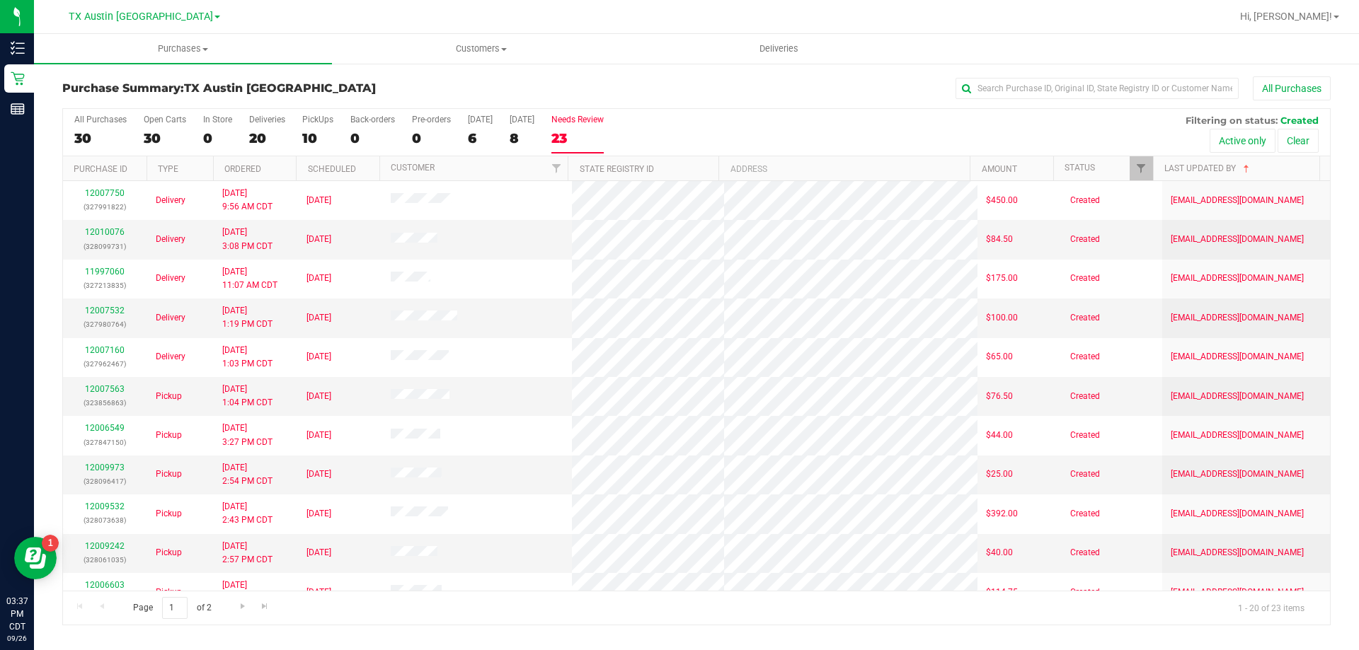
click at [708, 122] on div "All Purchases 30 Open Carts 30 In Store 0 Deliveries 20 PickUps 10 Back-orders …" at bounding box center [696, 132] width 1267 height 47
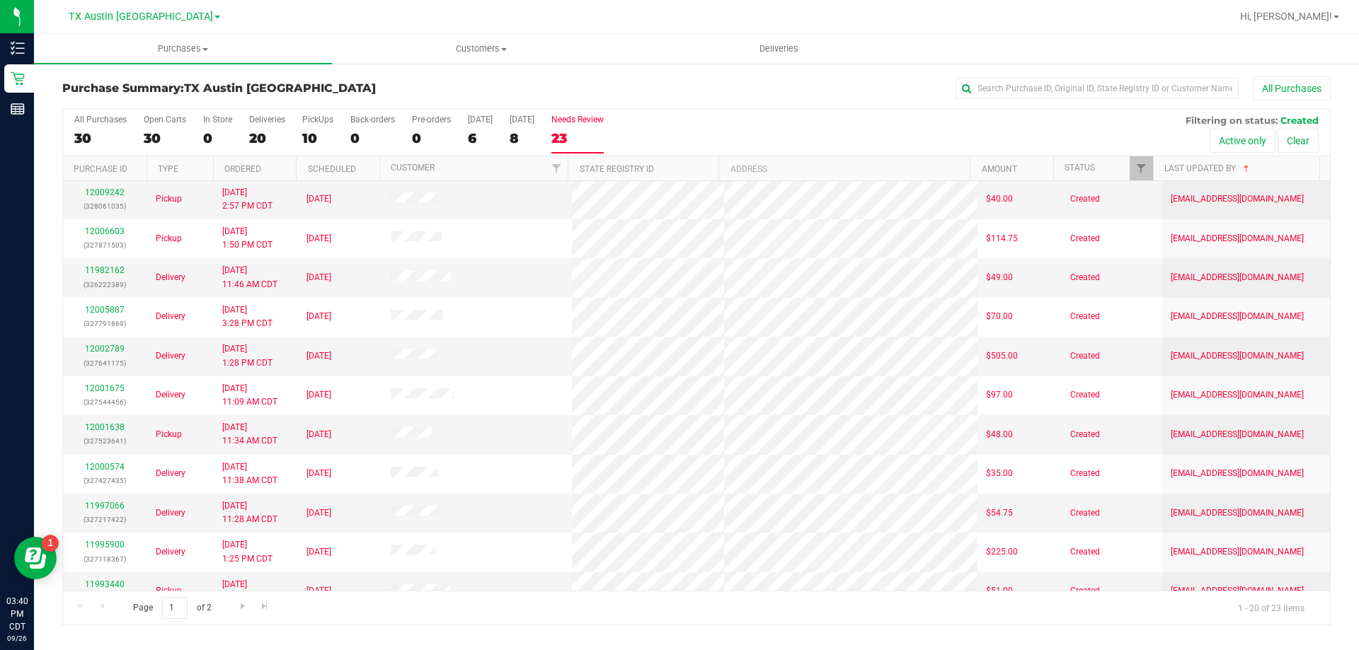
scroll to position [374, 0]
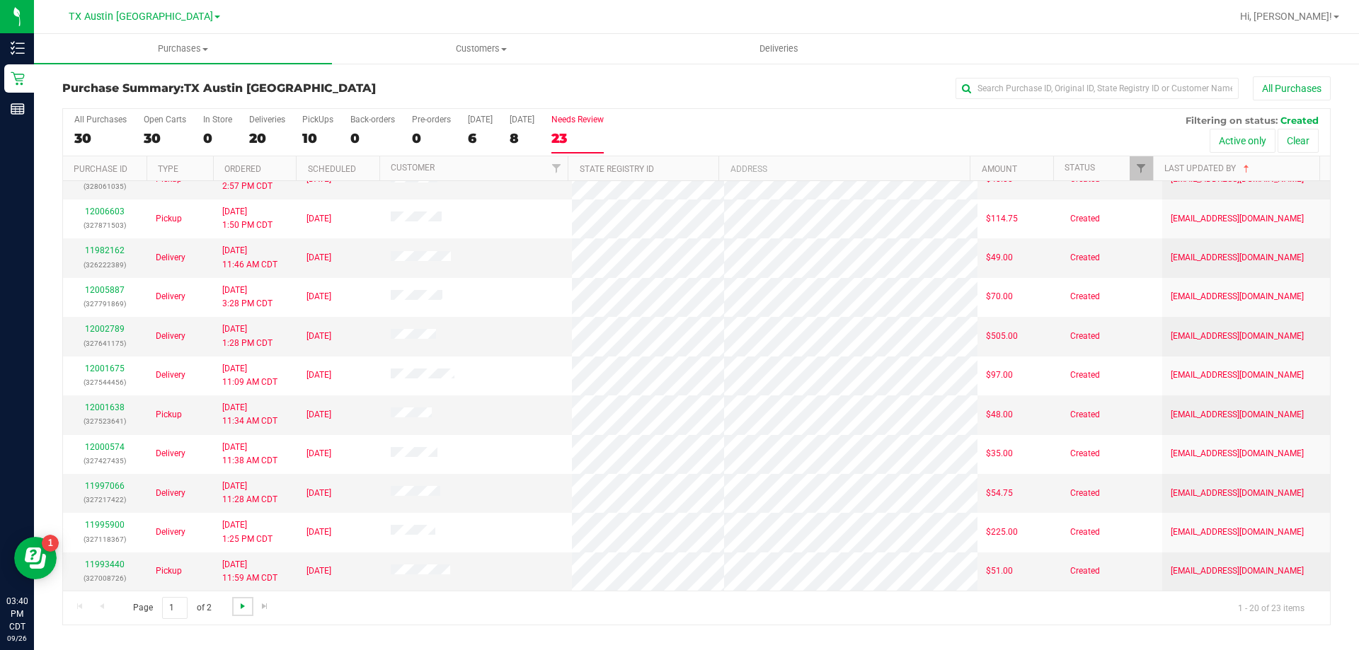
click at [243, 607] on span "Go to the next page" at bounding box center [242, 606] width 11 height 11
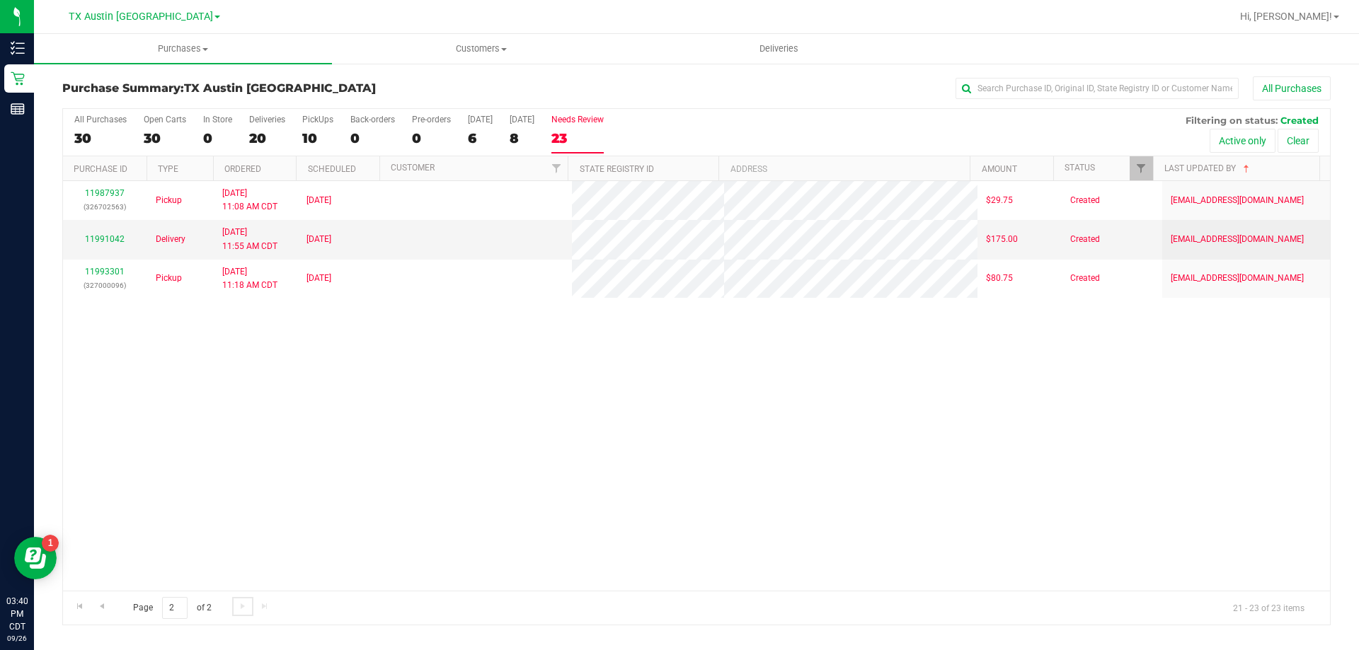
scroll to position [0, 0]
click at [587, 142] on div "23" at bounding box center [577, 138] width 52 height 16
click at [0, 0] on input "Needs Review 23" at bounding box center [0, 0] width 0 height 0
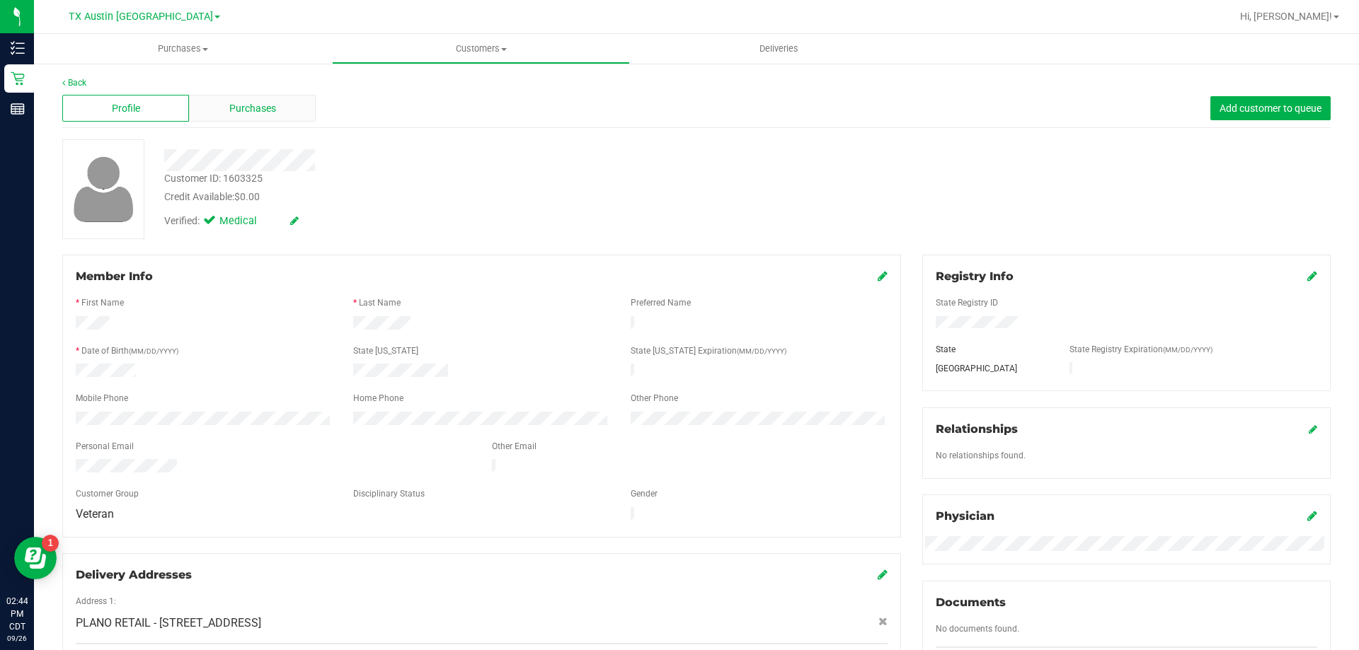
click at [284, 105] on div "Purchases" at bounding box center [252, 108] width 127 height 27
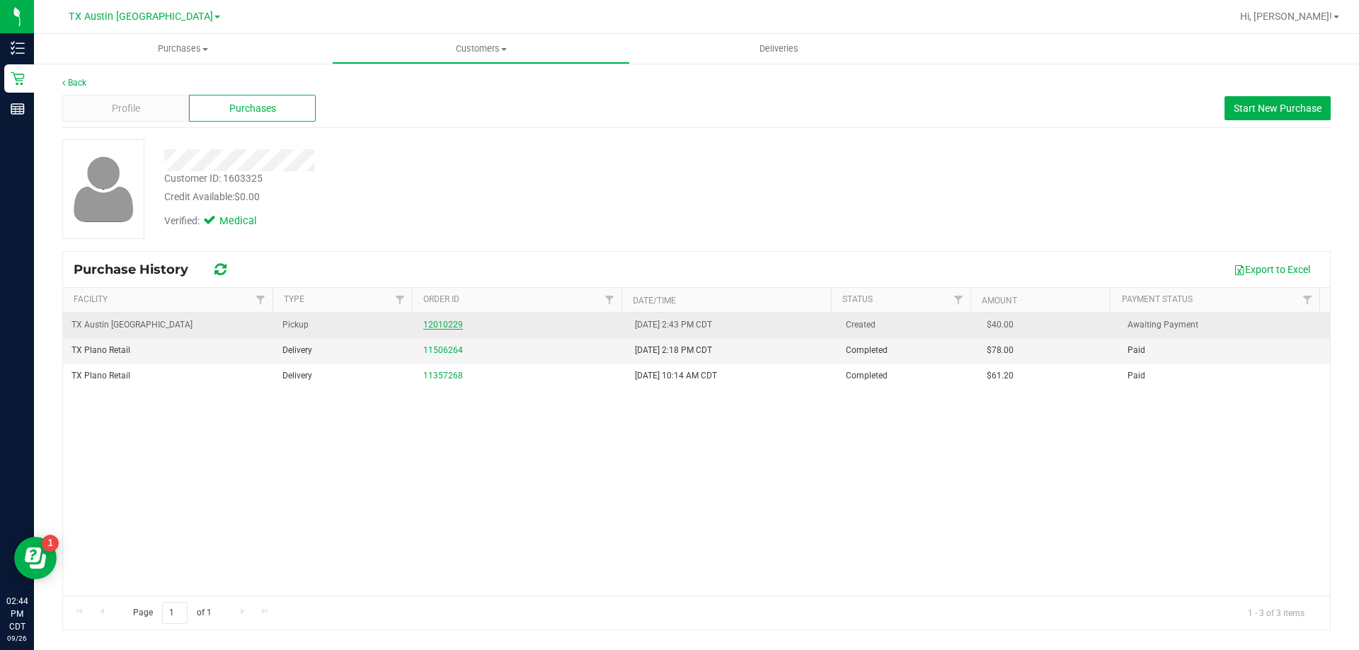
click at [452, 323] on link "12010229" at bounding box center [443, 325] width 40 height 10
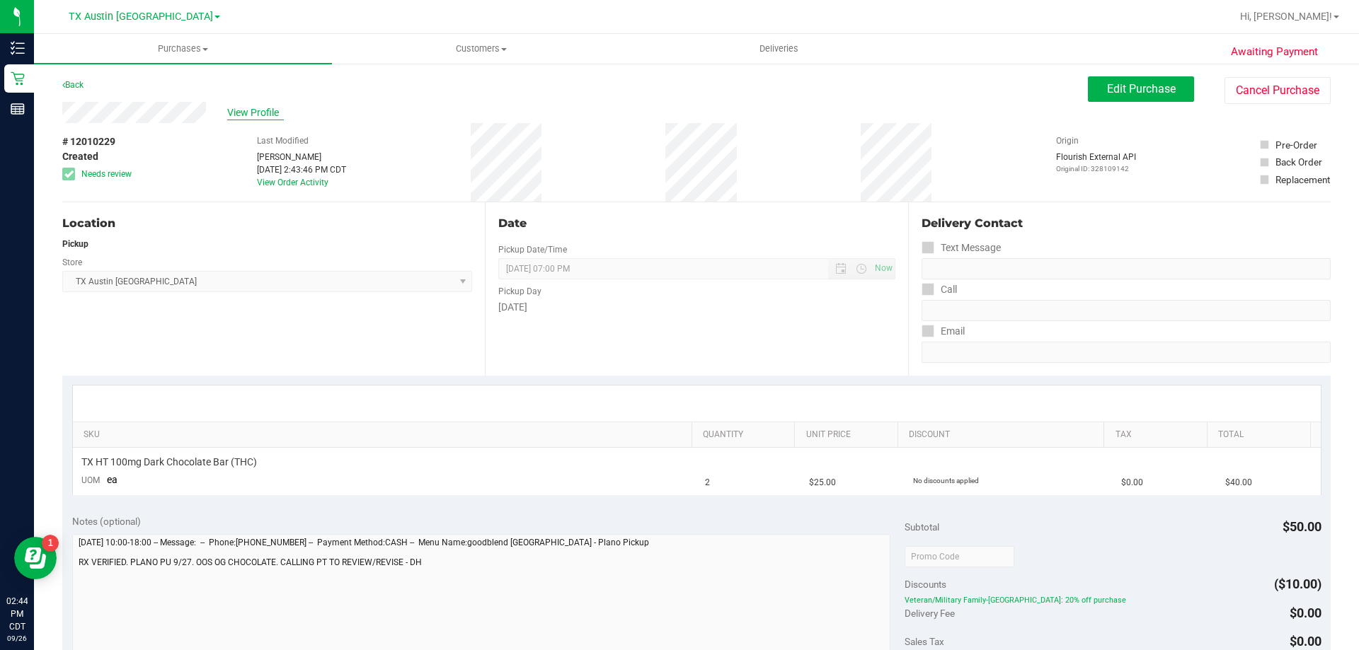
click at [250, 116] on span "View Profile" at bounding box center [255, 112] width 57 height 15
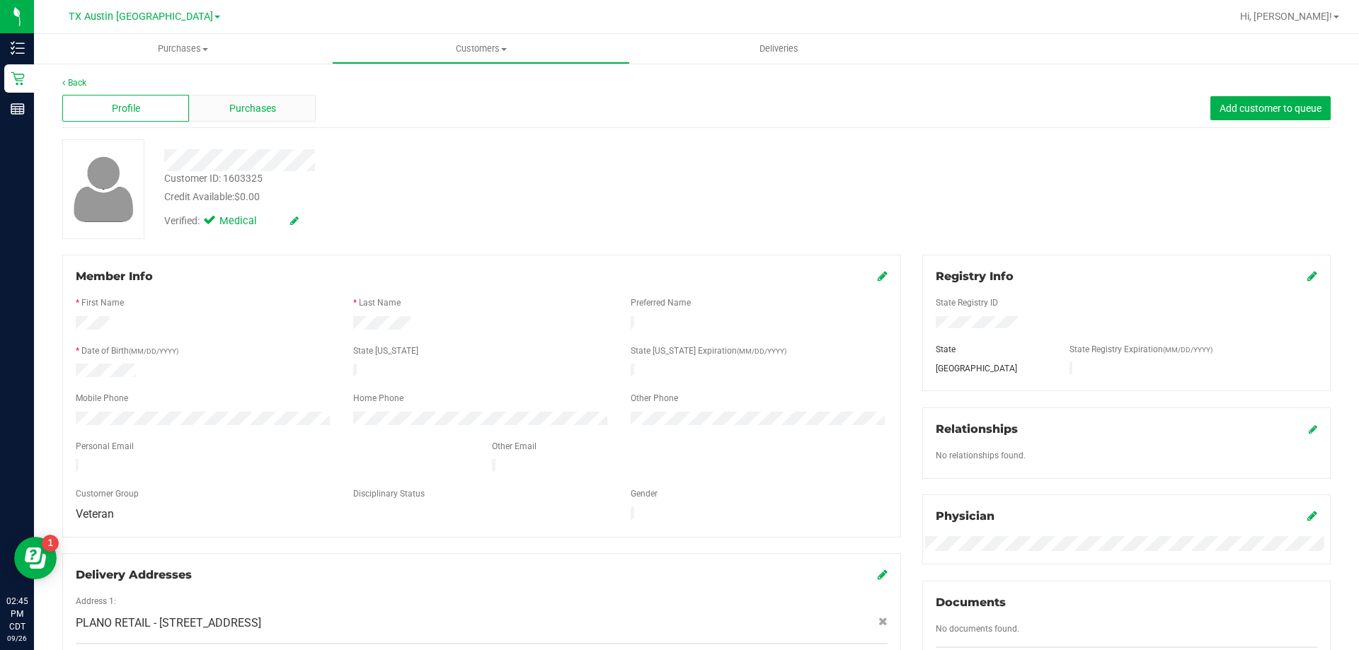
click at [284, 112] on div "Purchases" at bounding box center [252, 108] width 127 height 27
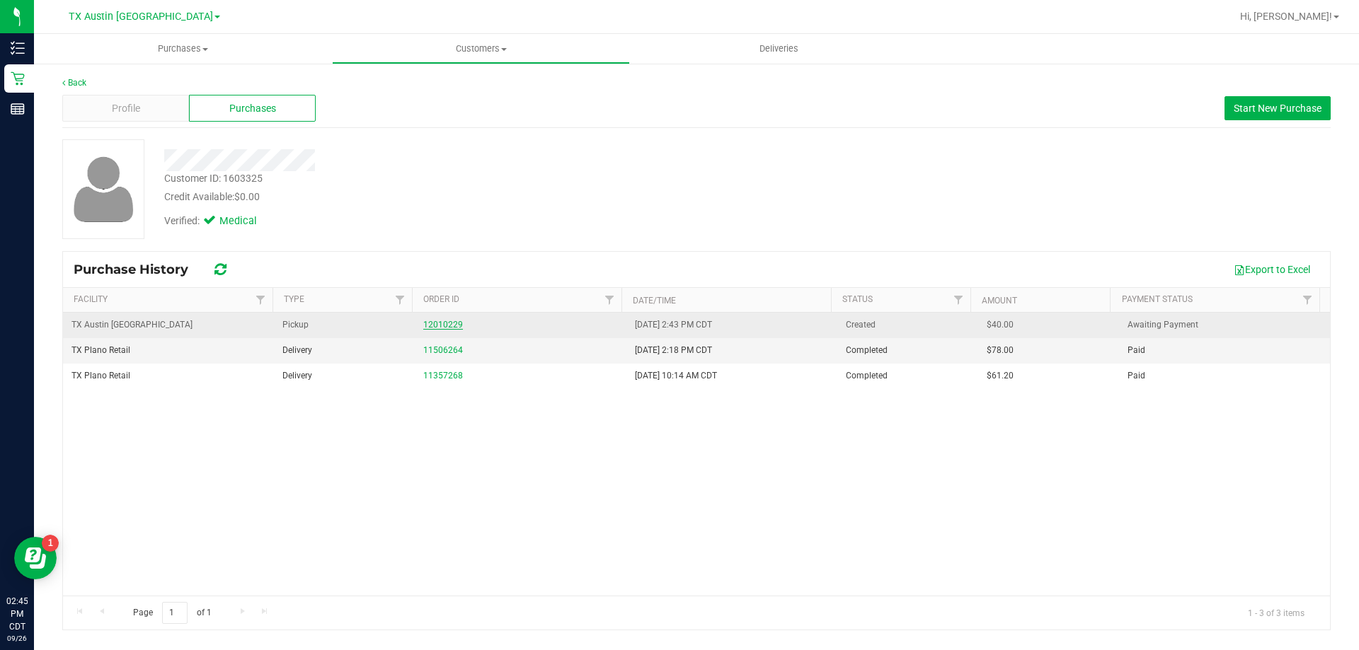
click at [437, 326] on link "12010229" at bounding box center [443, 325] width 40 height 10
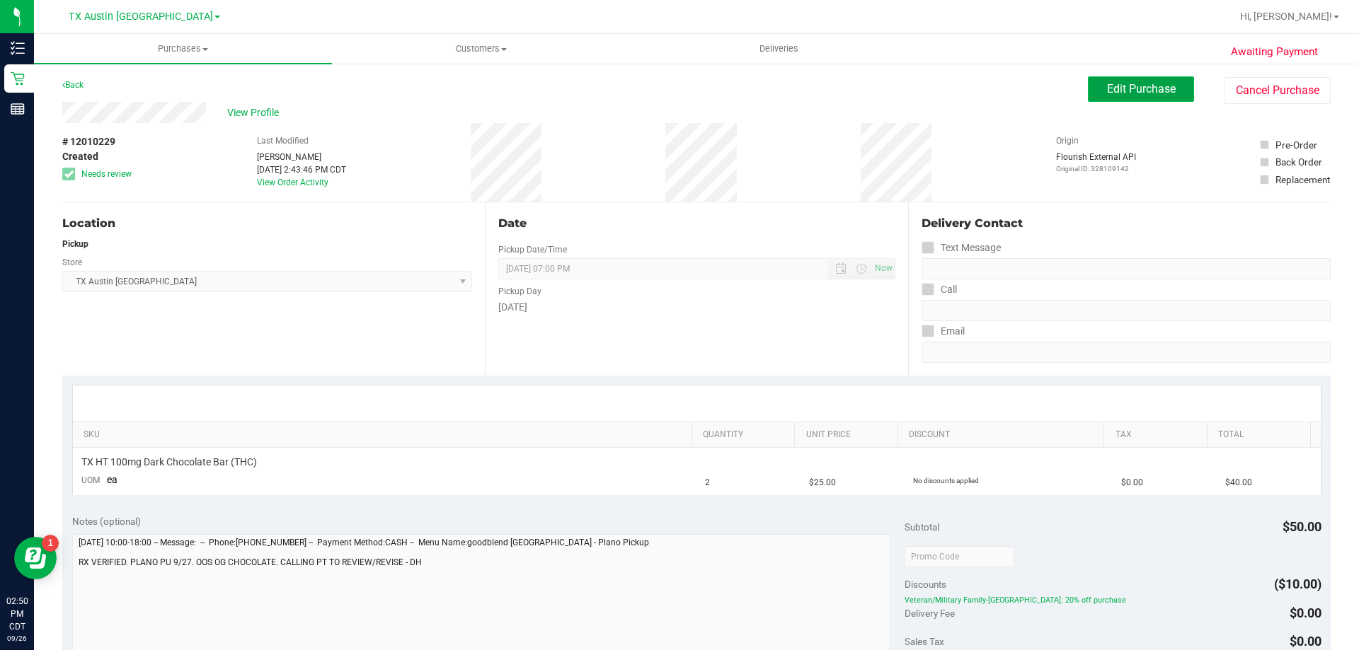
click at [1107, 95] on span "Edit Purchase" at bounding box center [1141, 88] width 69 height 13
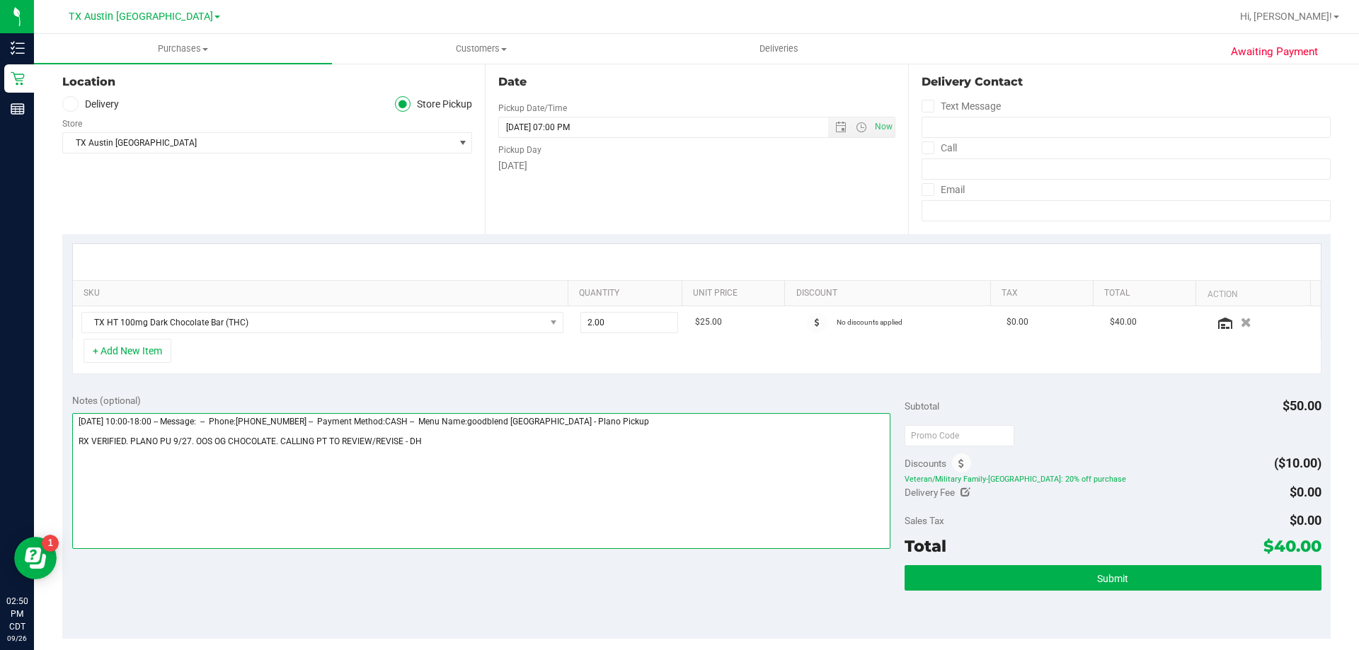
click at [473, 449] on textarea at bounding box center [481, 481] width 819 height 136
paste textarea "OOS of Dark Choco bar. Retail called and lvm so sent an email. VF 9/26"
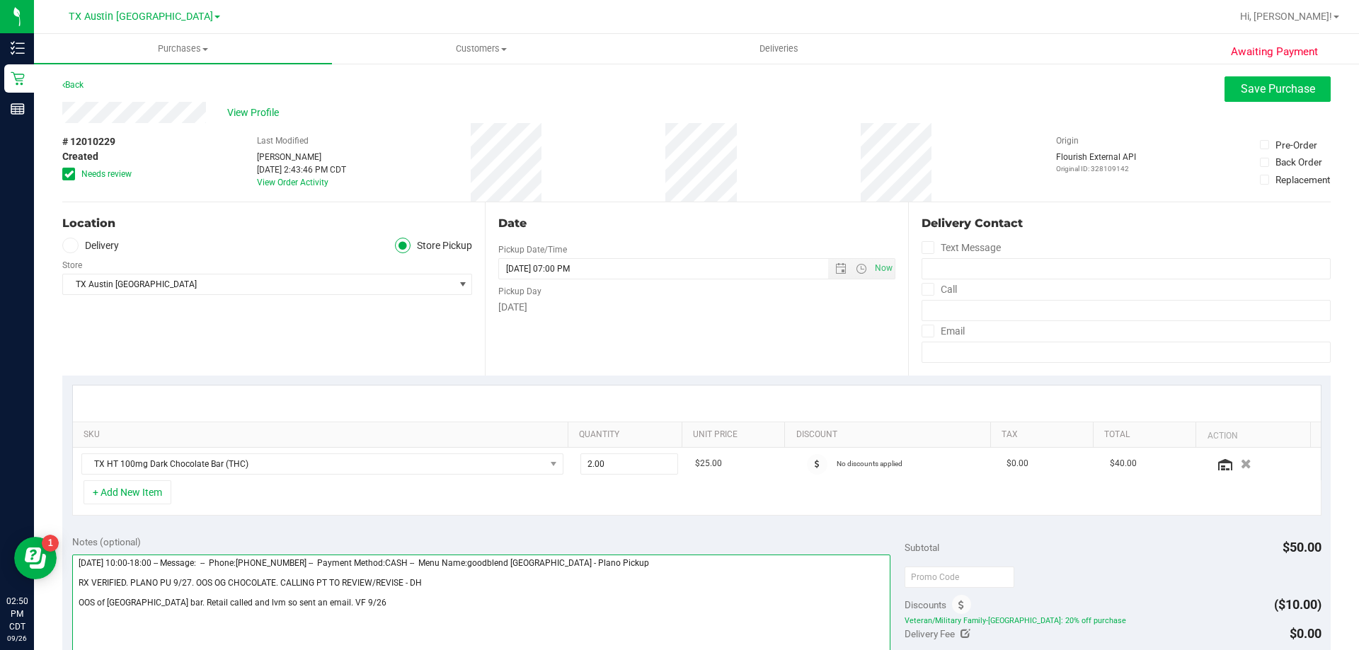
type textarea "Saturday 09/27/2025 10:00-18:00 -- Message: -- Phone:7609758240 -- Payment Meth…"
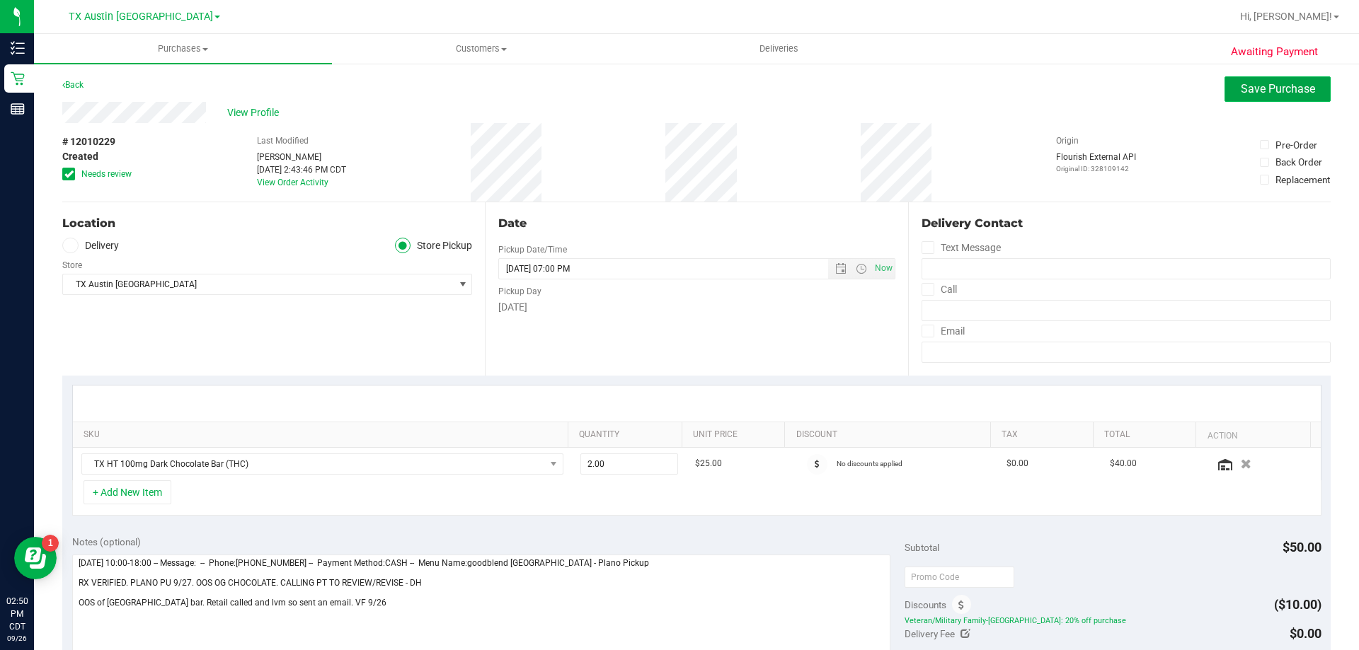
click at [1257, 84] on span "Save Purchase" at bounding box center [1278, 88] width 74 height 13
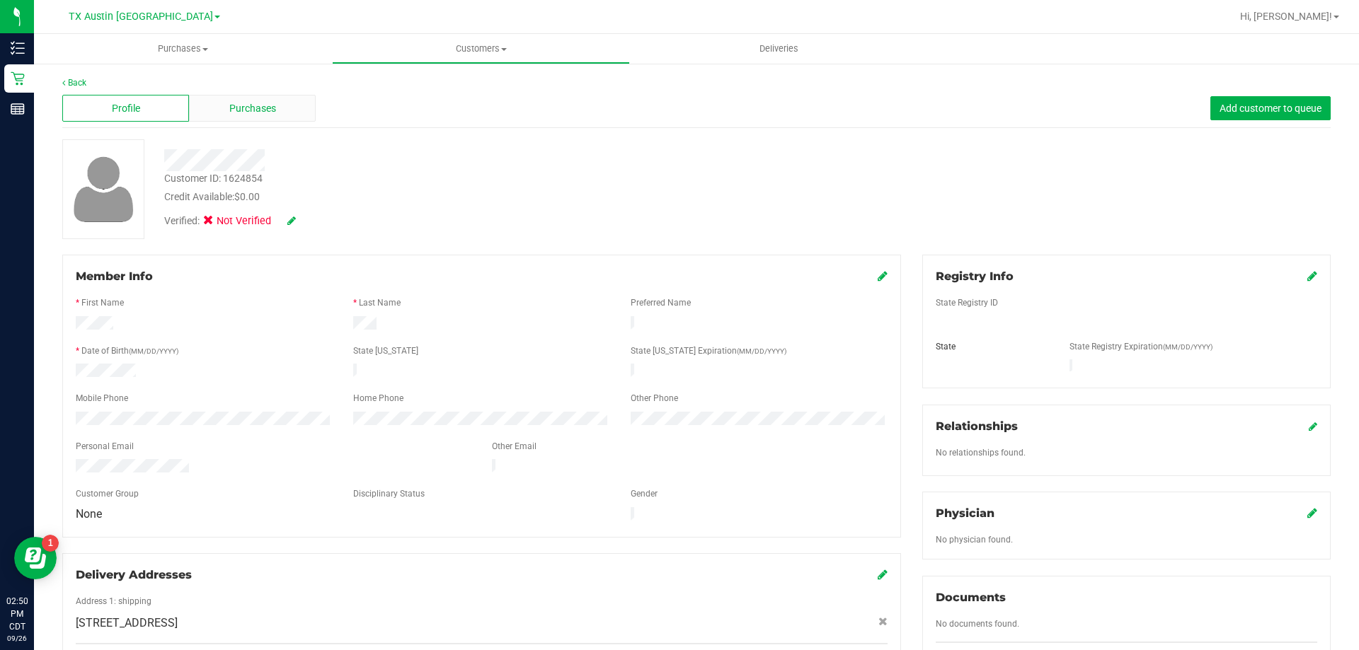
click at [246, 107] on span "Purchases" at bounding box center [252, 108] width 47 height 15
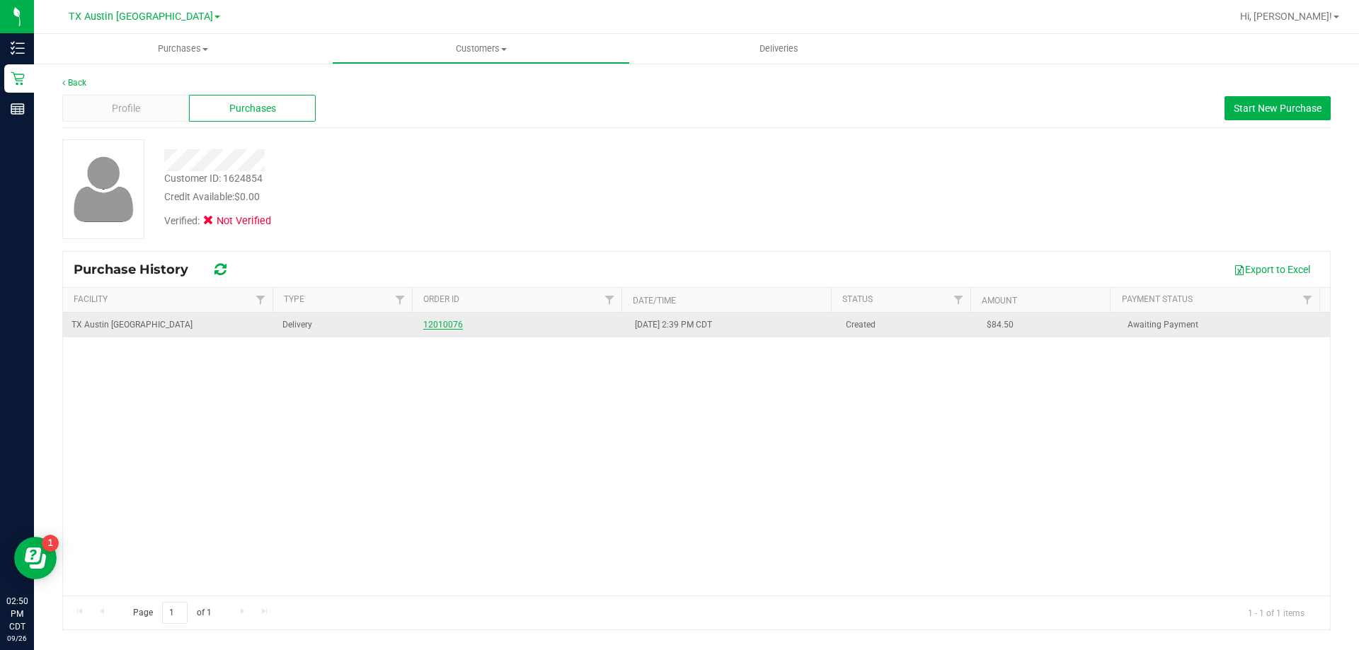
click at [435, 323] on link "12010076" at bounding box center [443, 325] width 40 height 10
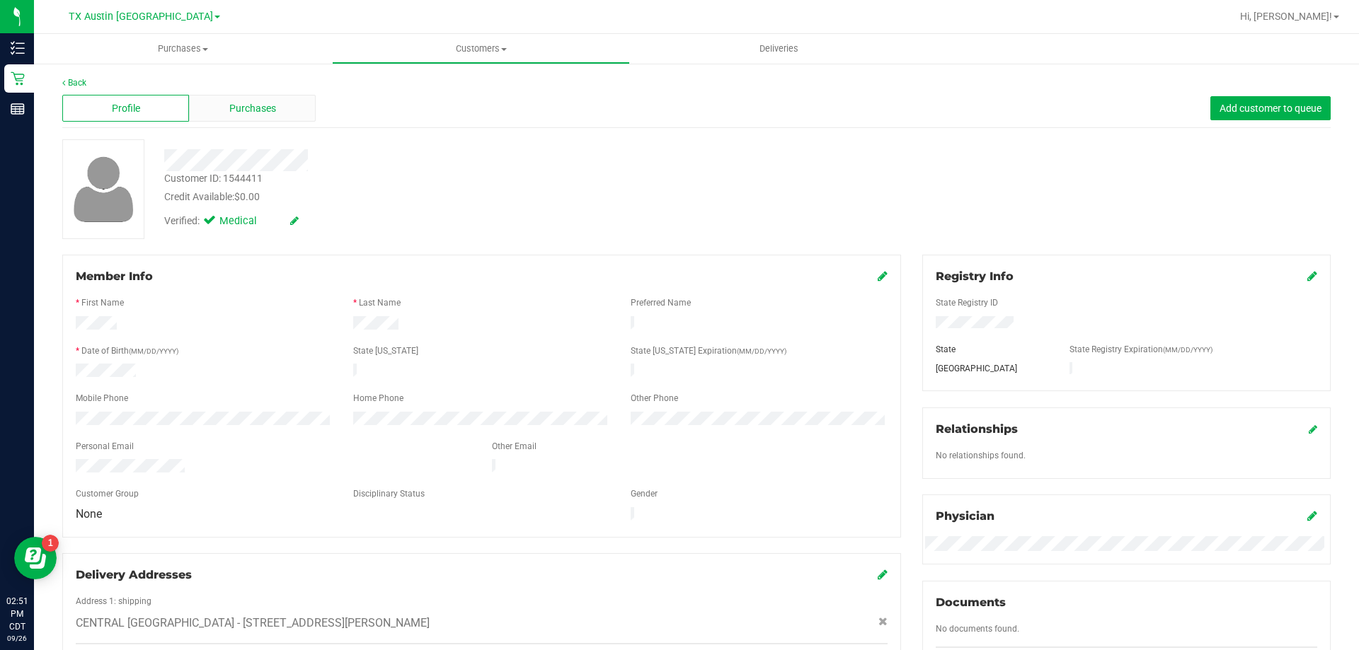
click at [244, 116] on div "Purchases" at bounding box center [252, 108] width 127 height 27
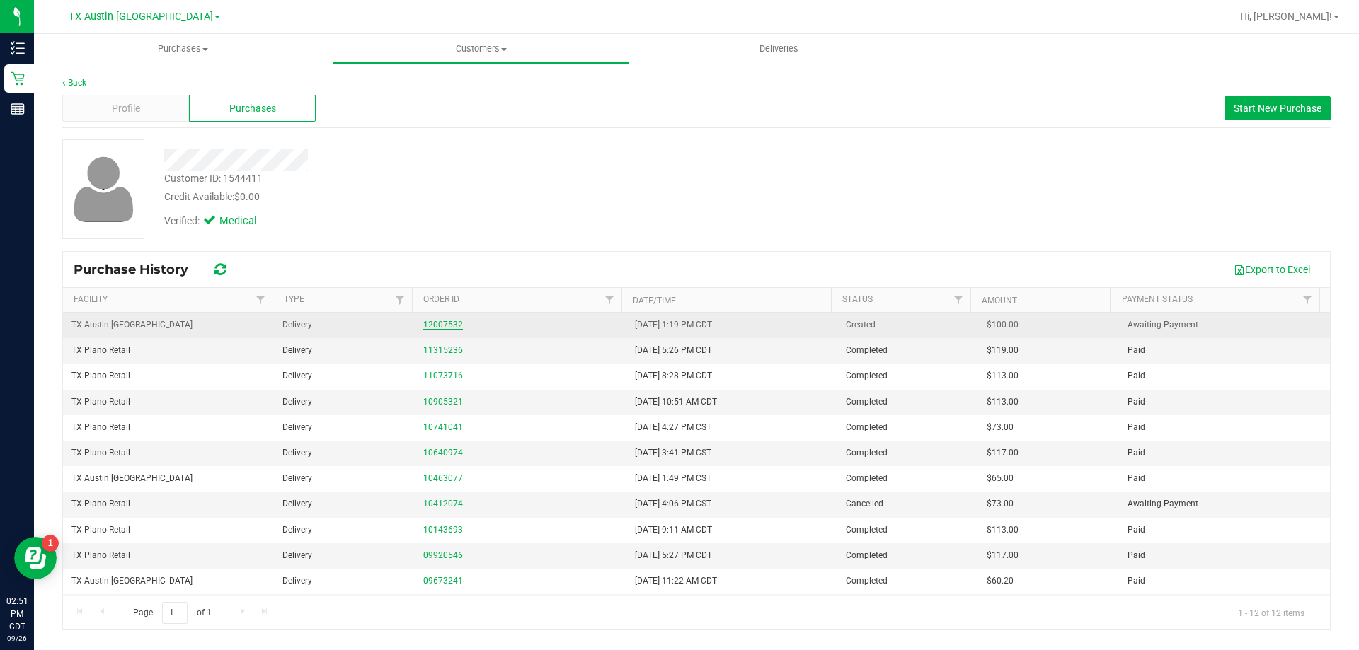
click at [452, 322] on link "12007532" at bounding box center [443, 325] width 40 height 10
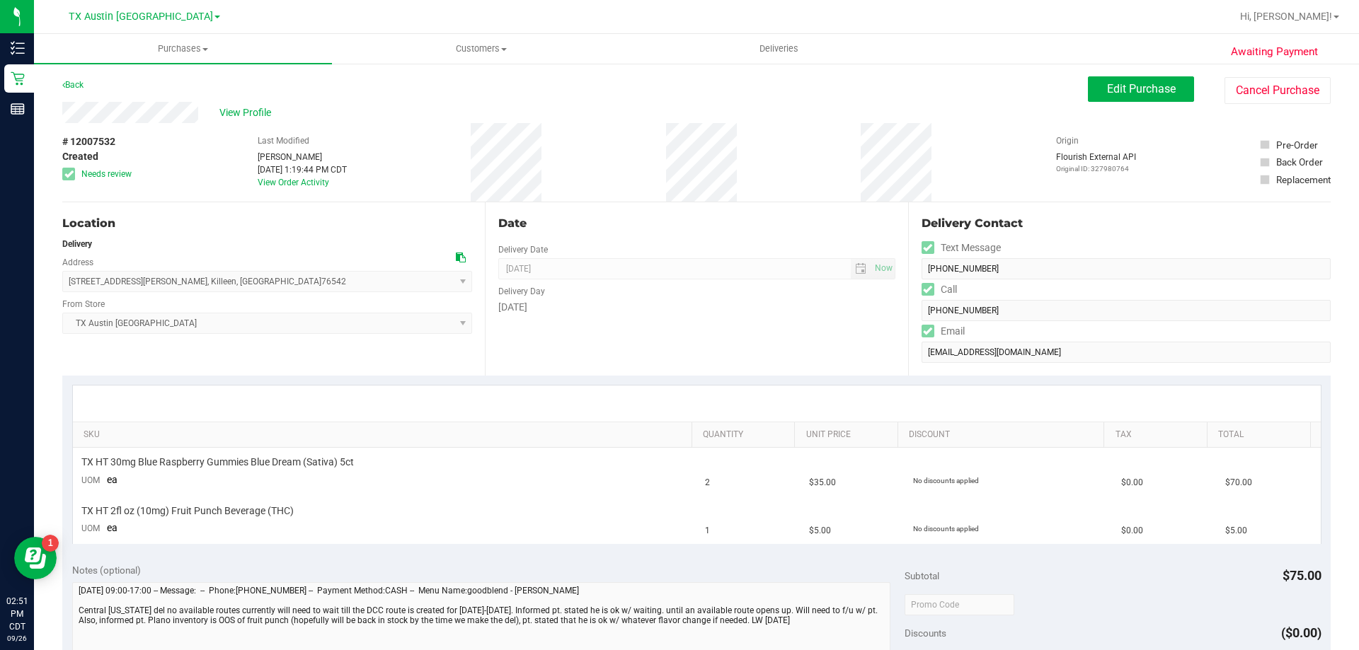
scroll to position [71, 0]
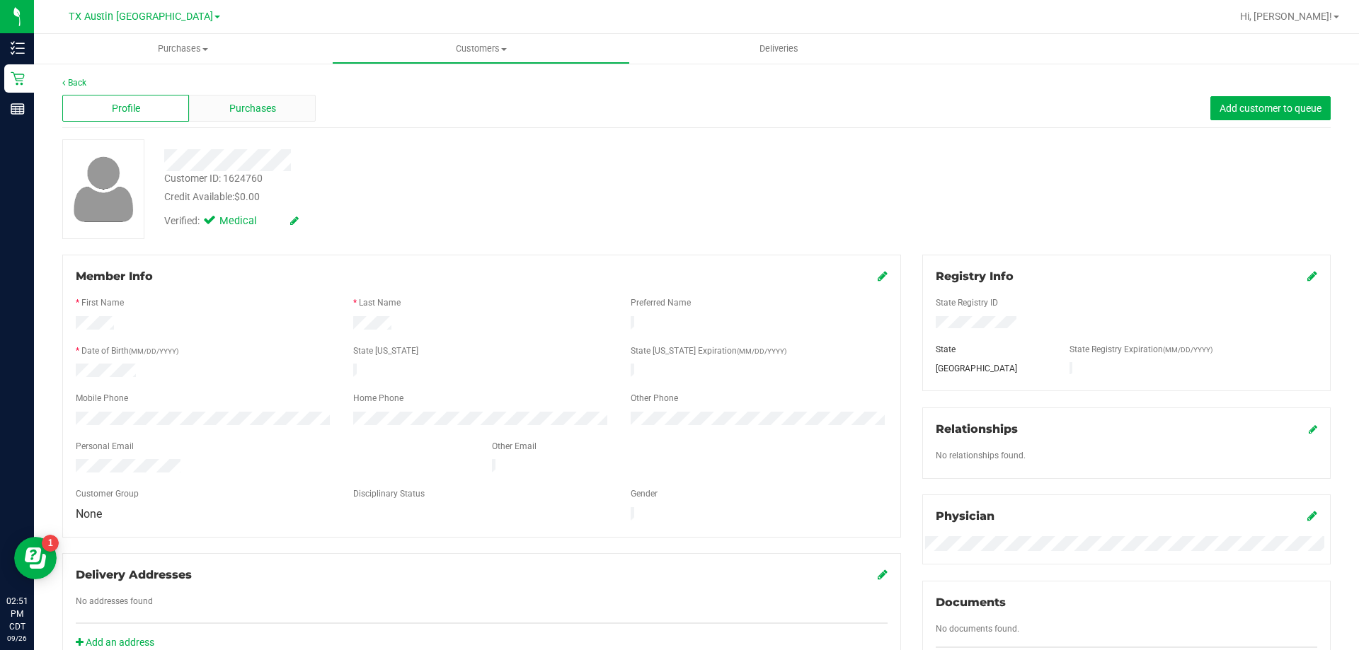
click at [278, 113] on div "Purchases" at bounding box center [252, 108] width 127 height 27
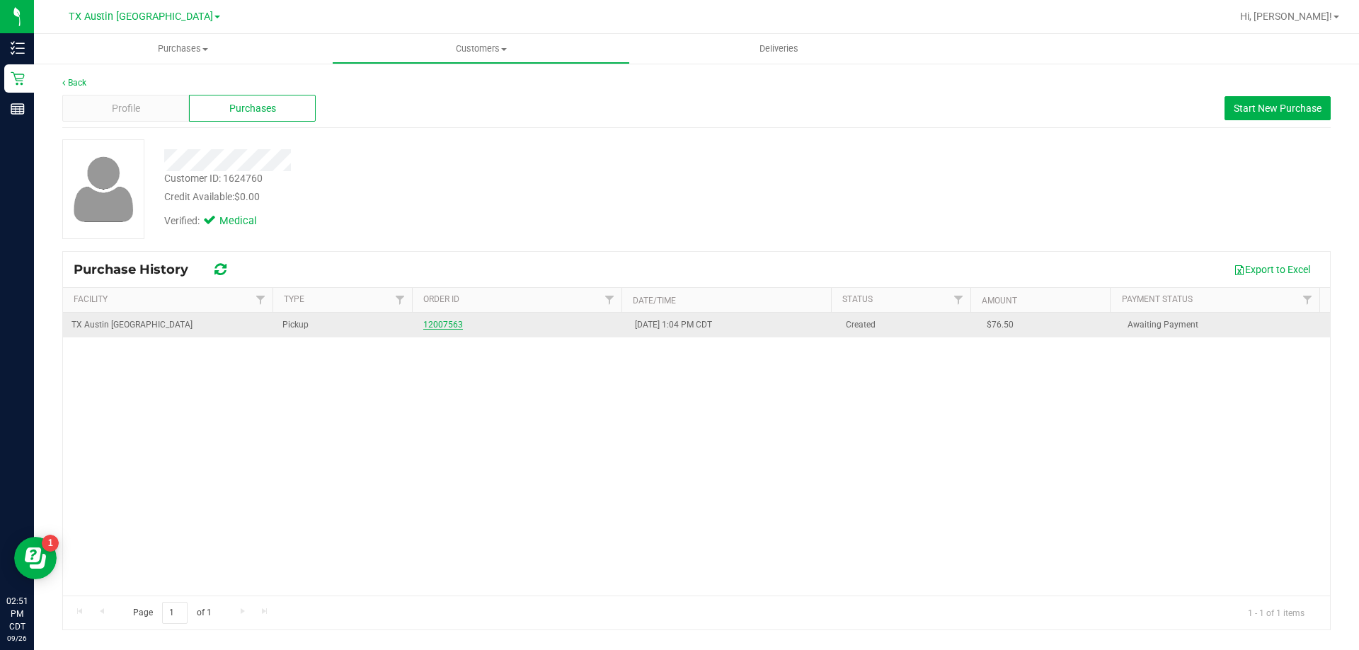
click at [442, 323] on link "12007563" at bounding box center [443, 325] width 40 height 10
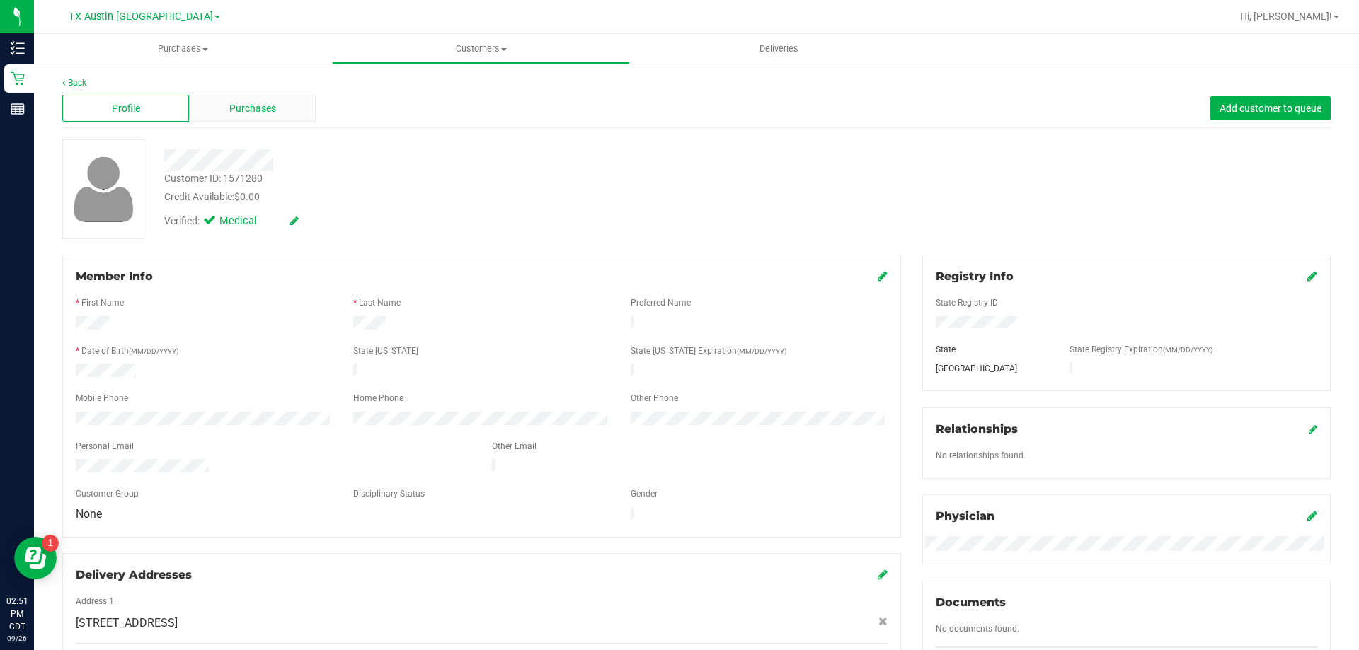
click at [263, 113] on span "Purchases" at bounding box center [252, 108] width 47 height 15
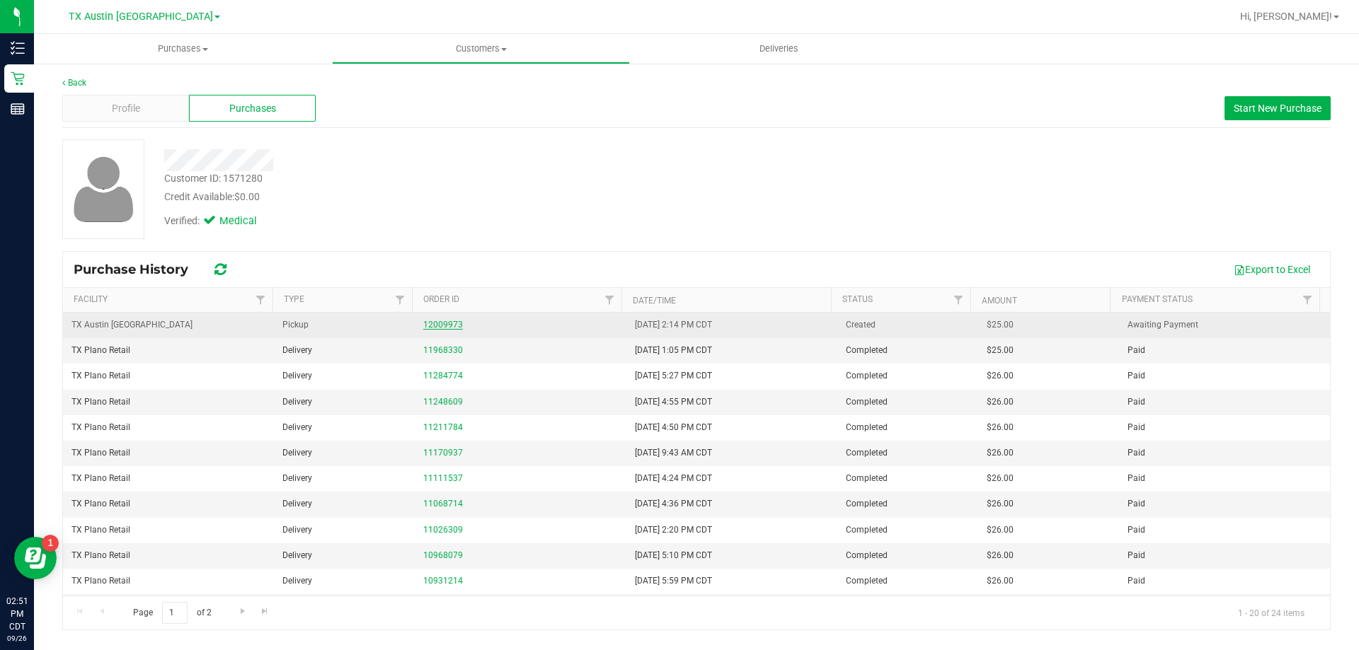
click at [439, 324] on link "12009973" at bounding box center [443, 325] width 40 height 10
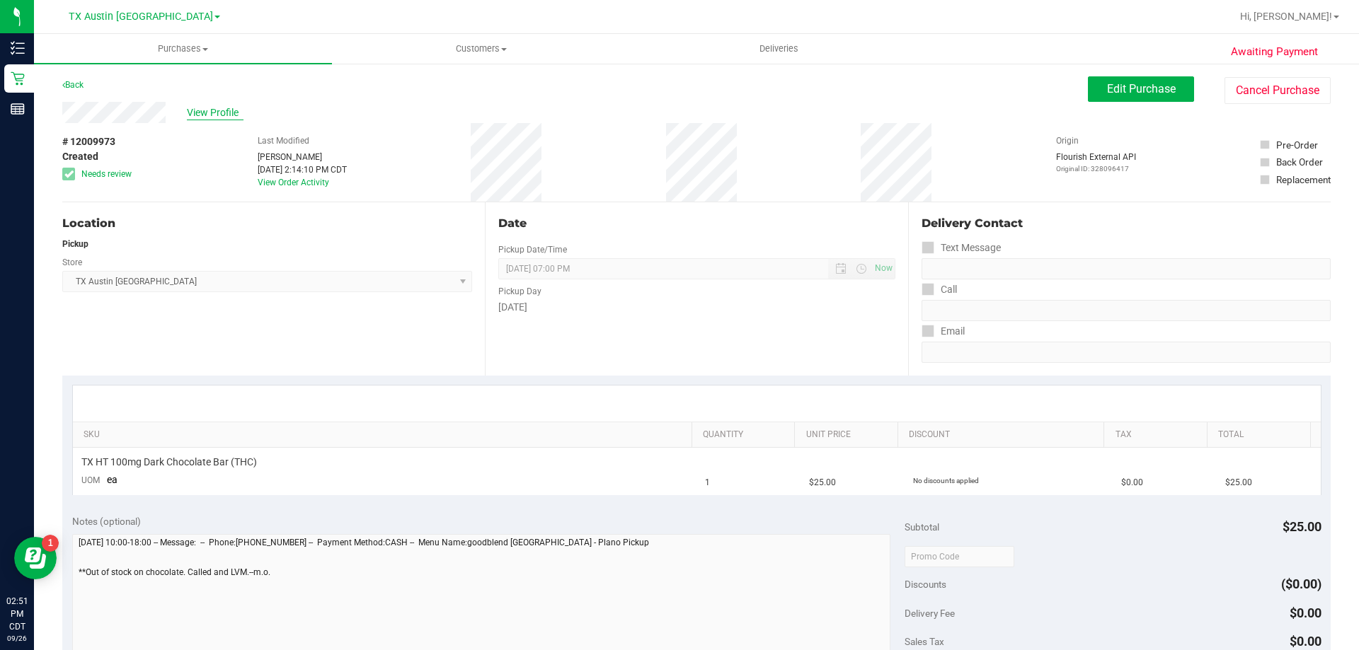
click at [214, 110] on span "View Profile" at bounding box center [215, 112] width 57 height 15
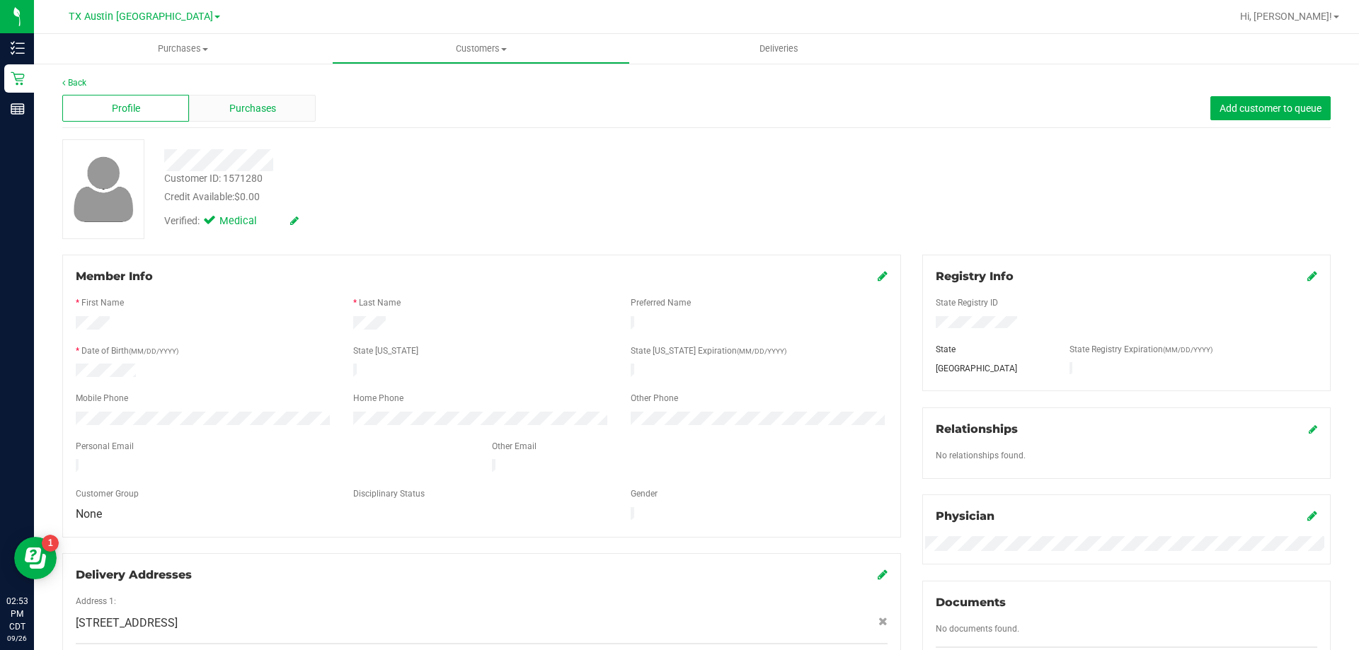
click at [298, 118] on div "Purchases" at bounding box center [252, 108] width 127 height 27
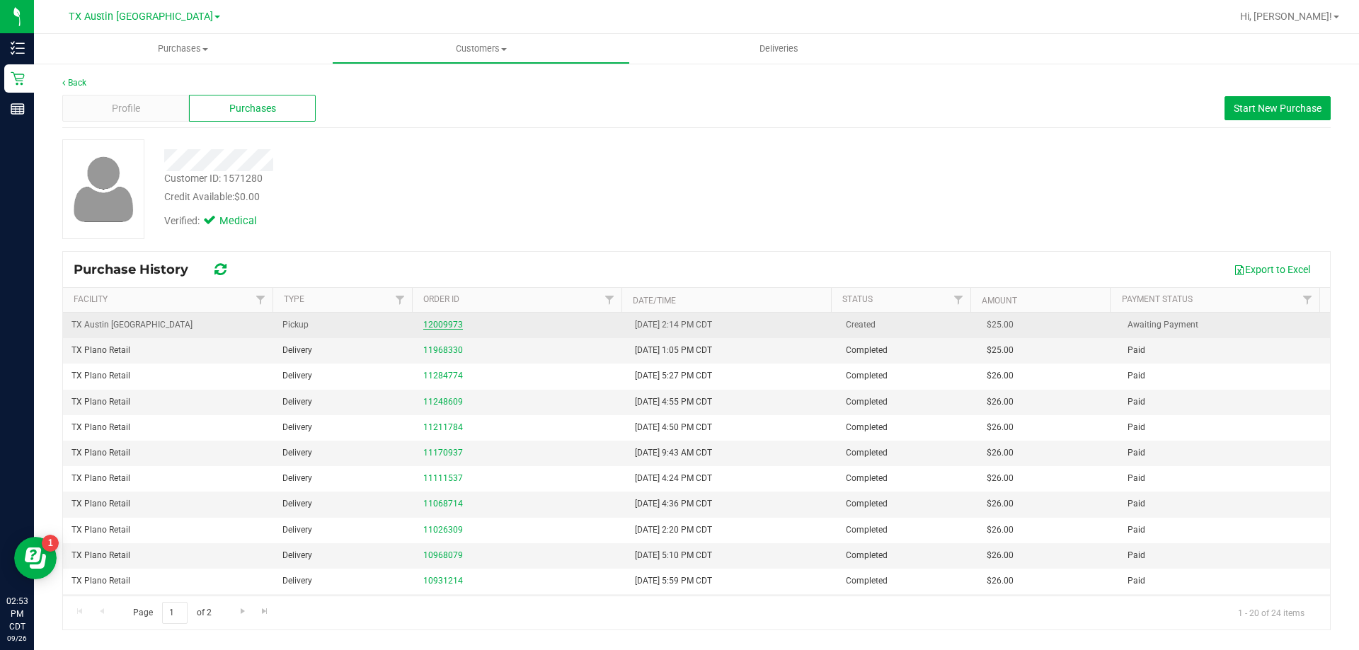
click at [454, 322] on link "12009973" at bounding box center [443, 325] width 40 height 10
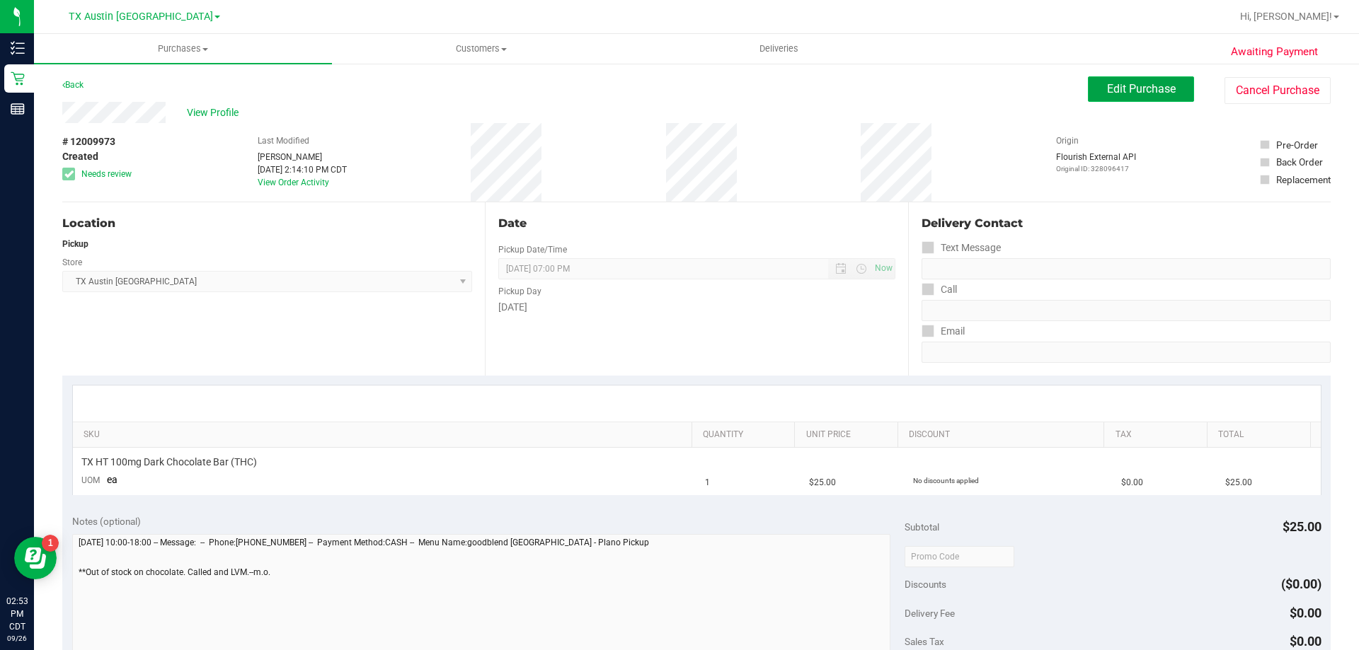
click at [1093, 85] on button "Edit Purchase" at bounding box center [1141, 88] width 106 height 25
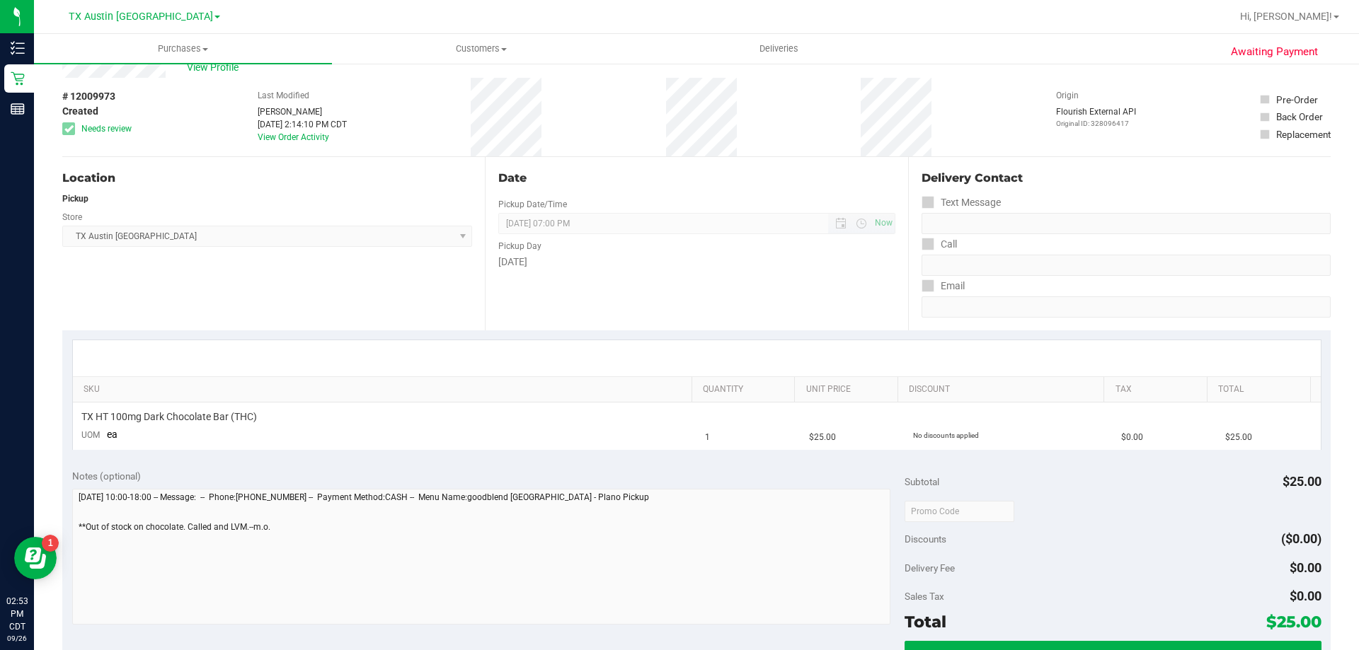
scroll to position [71, 0]
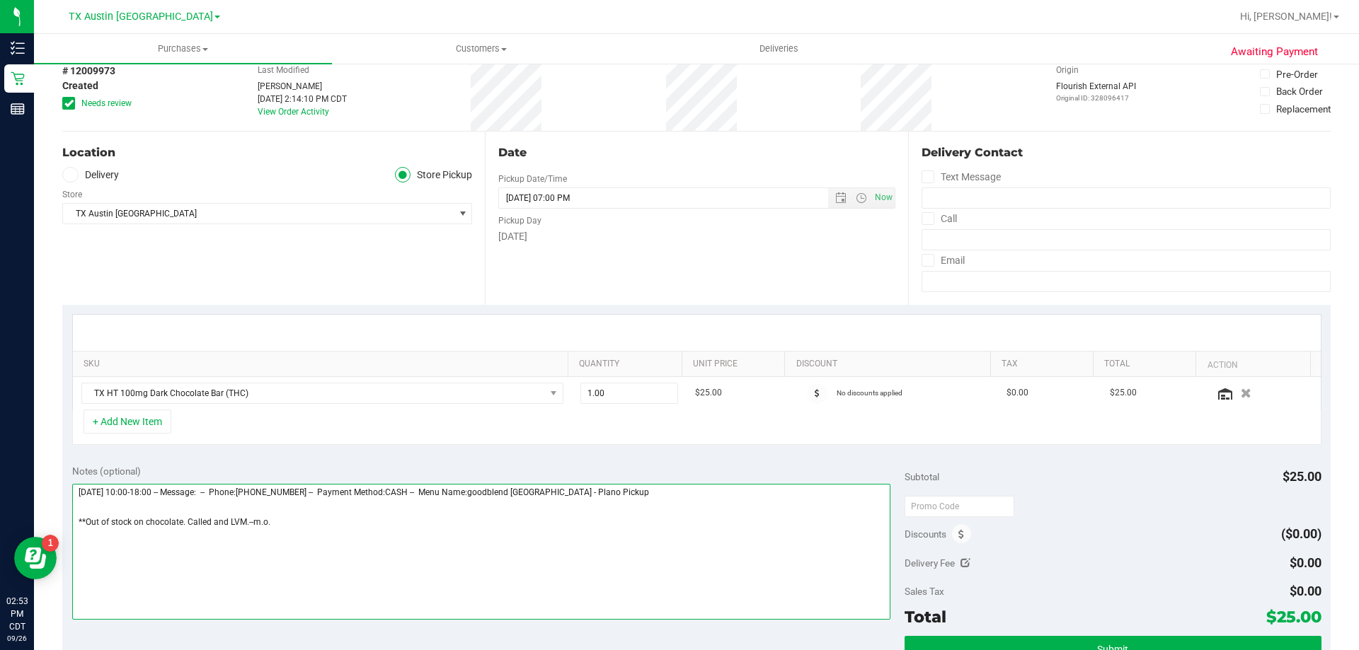
click at [285, 529] on textarea at bounding box center [481, 552] width 819 height 136
paste textarea "OOS of Dark Choco bar retail called and lvm so just sending email. VF 9/26"
click at [76, 523] on textarea at bounding box center [481, 552] width 819 height 136
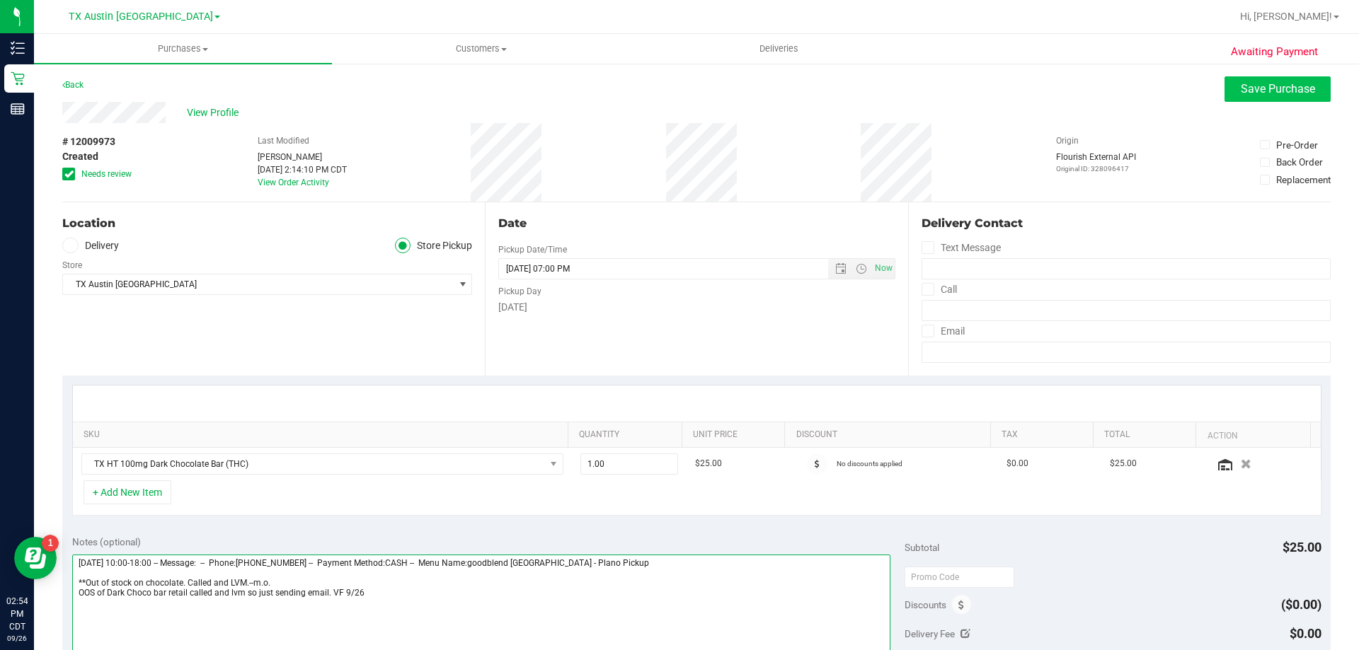
type textarea "Saturday 09/27/2025 10:00-18:00 -- Message: -- Phone:7162538695 -- Payment Meth…"
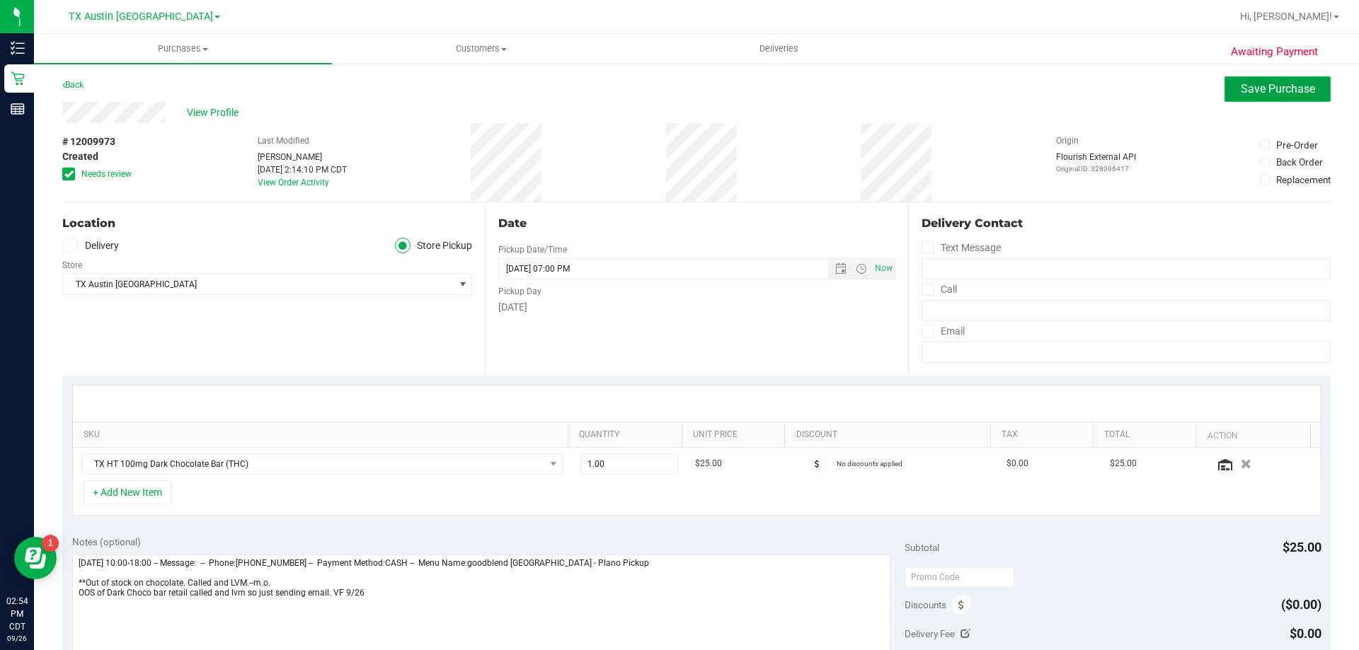
click at [1237, 100] on button "Save Purchase" at bounding box center [1277, 88] width 106 height 25
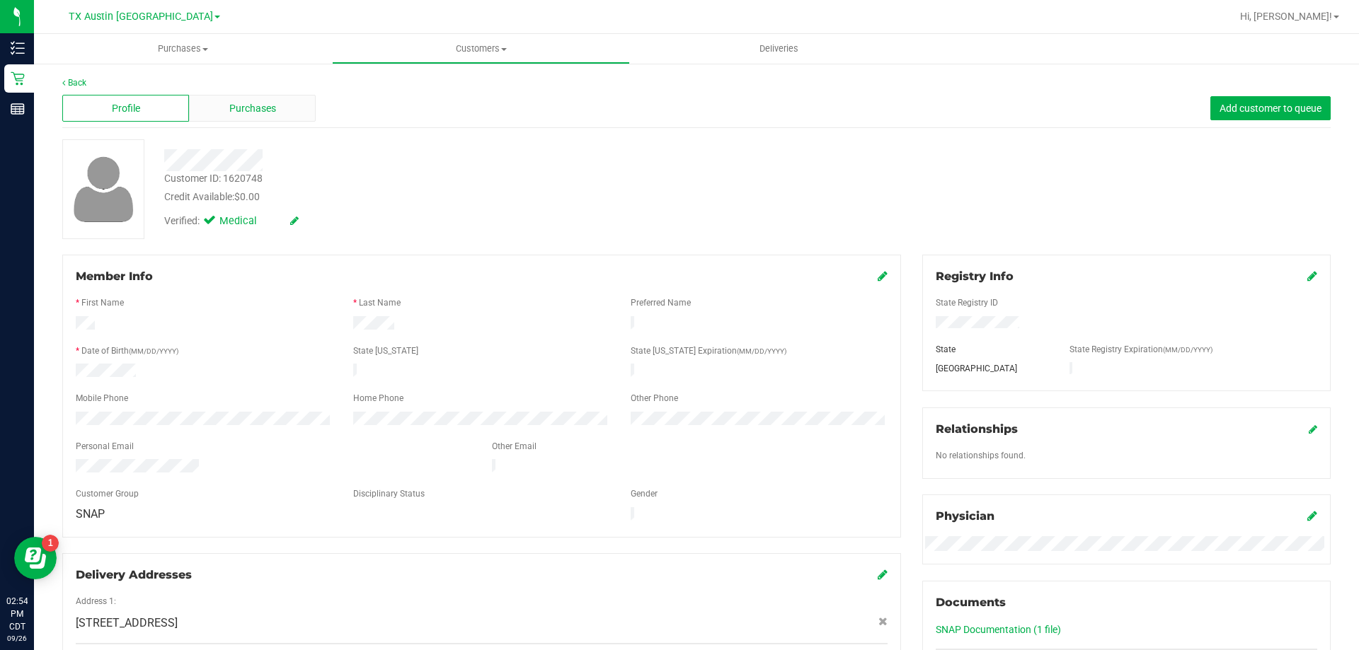
click at [265, 112] on span "Purchases" at bounding box center [252, 108] width 47 height 15
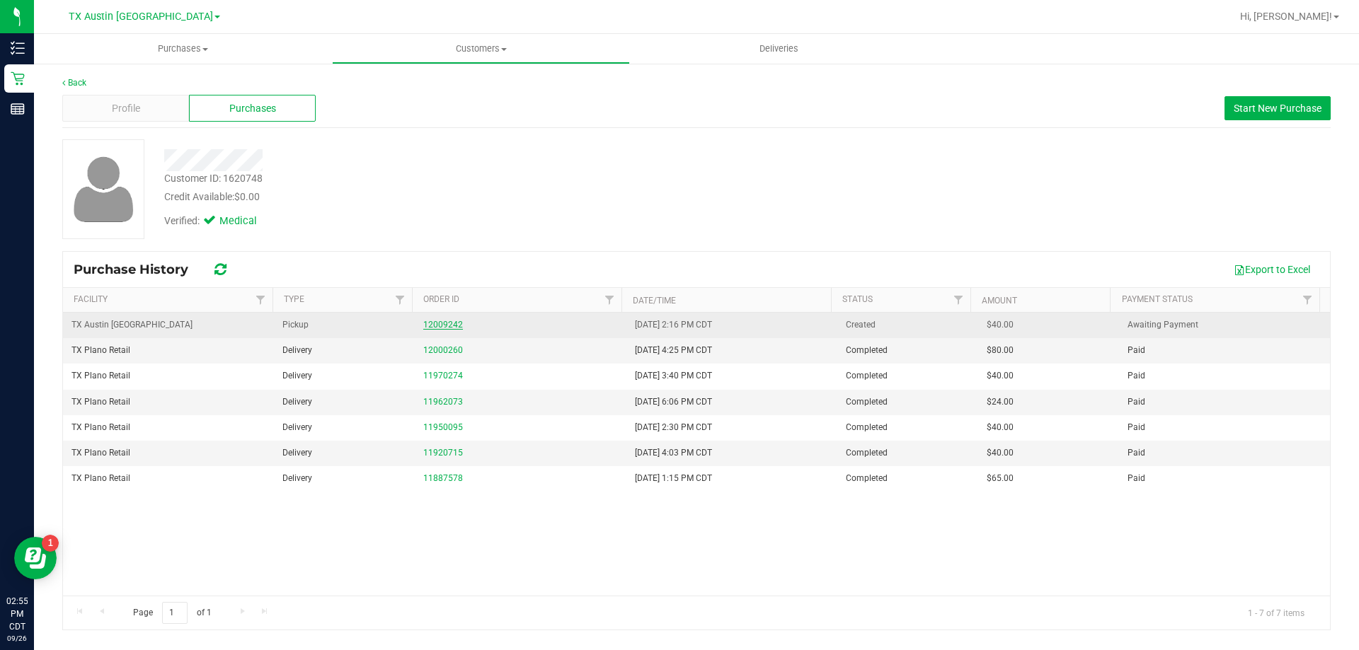
click at [427, 325] on link "12009242" at bounding box center [443, 325] width 40 height 10
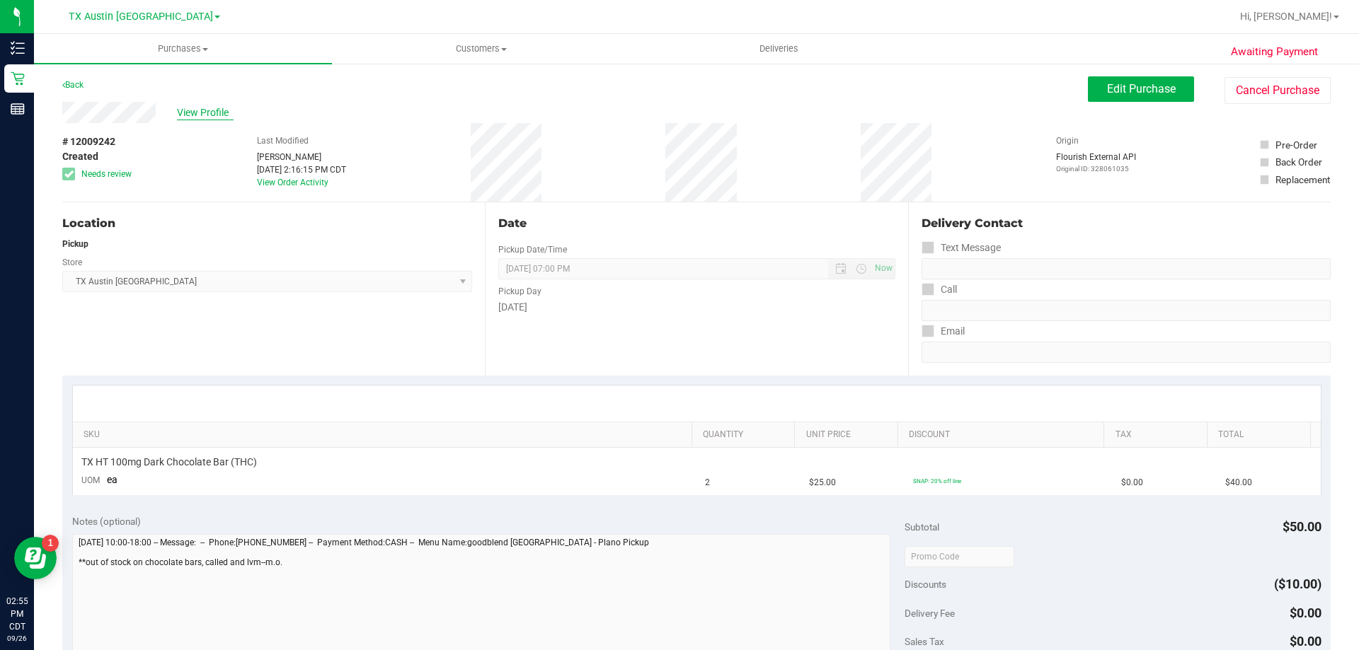
click at [193, 112] on span "View Profile" at bounding box center [205, 112] width 57 height 15
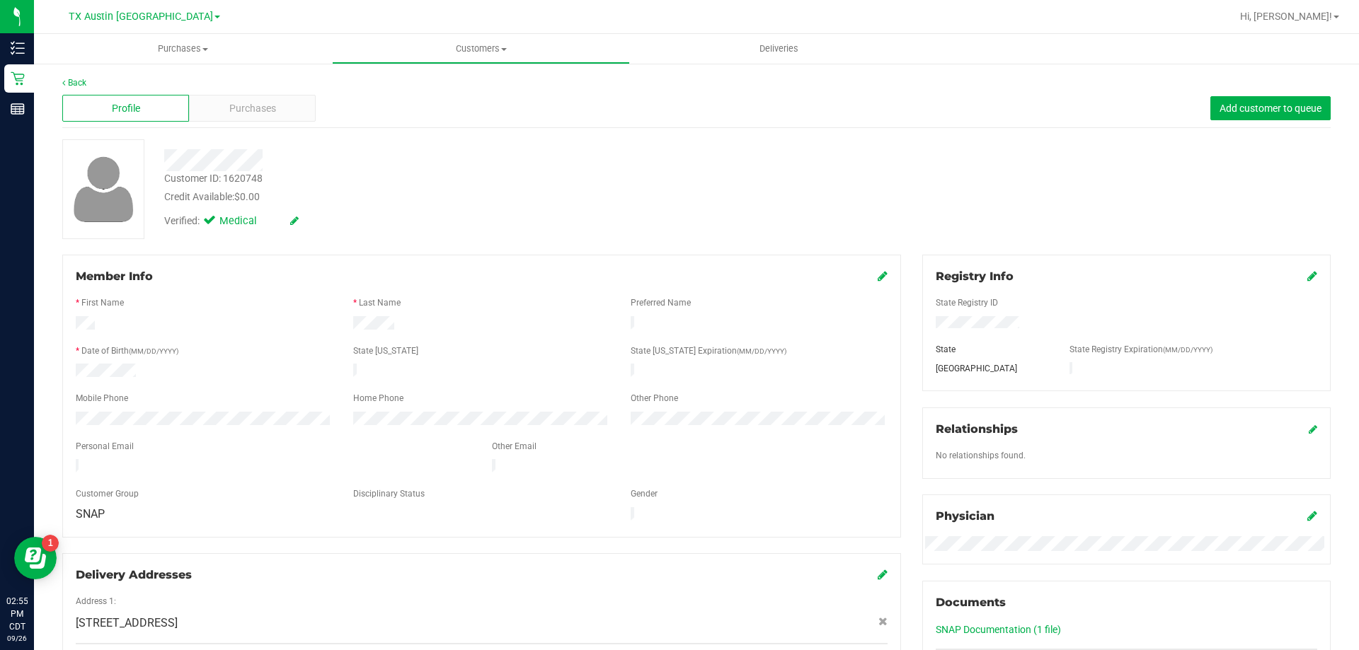
click at [111, 408] on div at bounding box center [482, 410] width 812 height 4
click at [268, 105] on span "Purchases" at bounding box center [252, 108] width 47 height 15
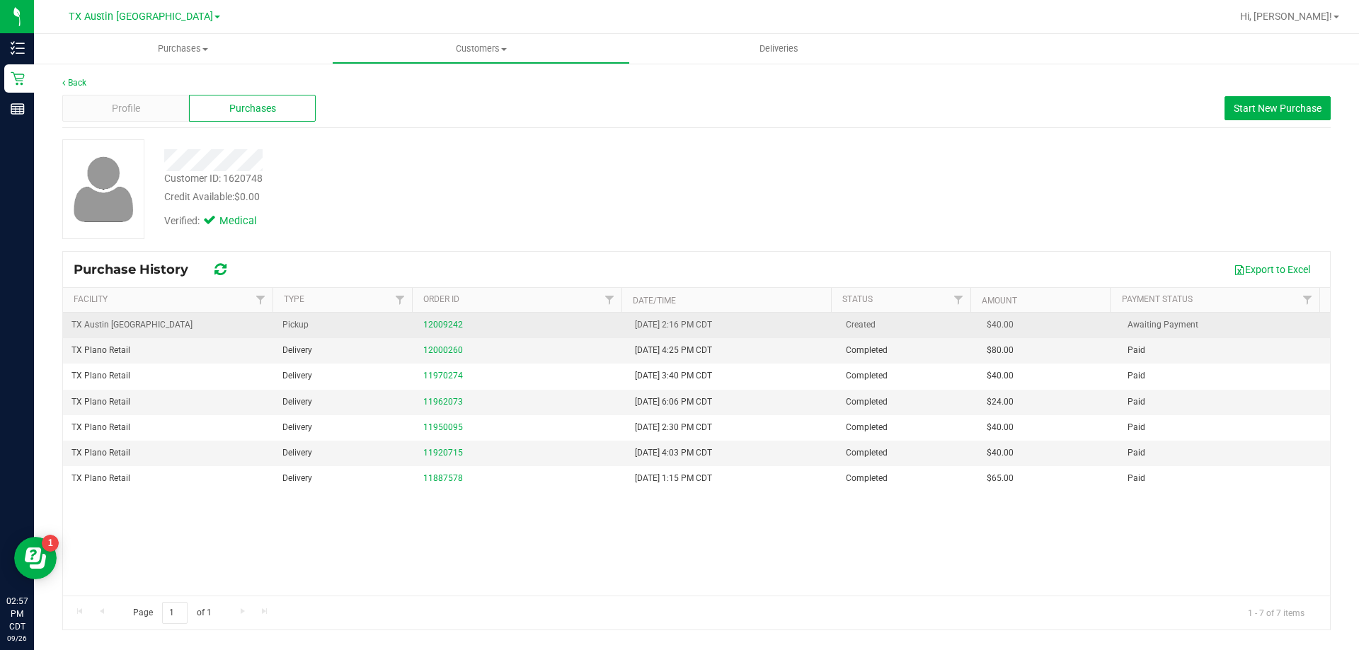
click at [436, 330] on div "12009242" at bounding box center [520, 324] width 194 height 13
click at [441, 325] on link "12009242" at bounding box center [443, 325] width 40 height 10
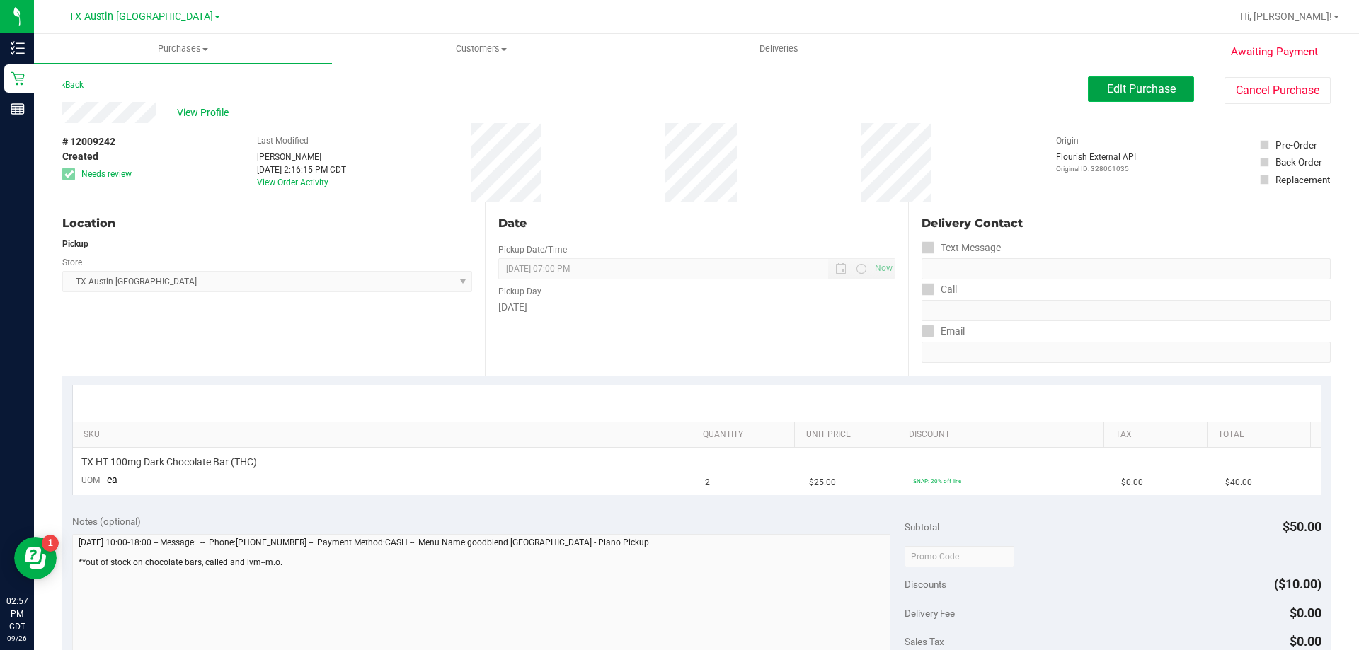
click at [1108, 93] on span "Edit Purchase" at bounding box center [1141, 88] width 69 height 13
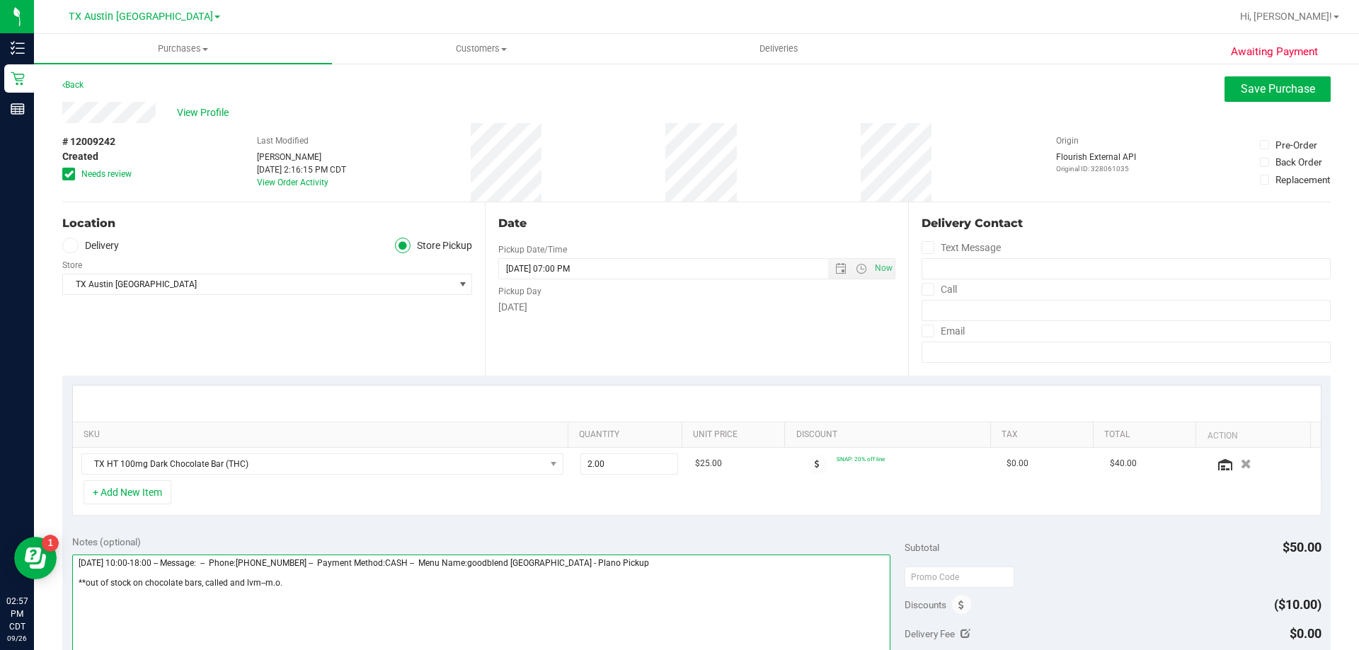
click at [302, 581] on textarea at bounding box center [481, 623] width 819 height 136
paste textarea "OOS of Dark Choco bar retail called and lvm so just sending email. VF 9/26"
type textarea "Saturday 09/27/2025 10:00-18:00 -- Message: -- Phone:4695918643 -- Payment Meth…"
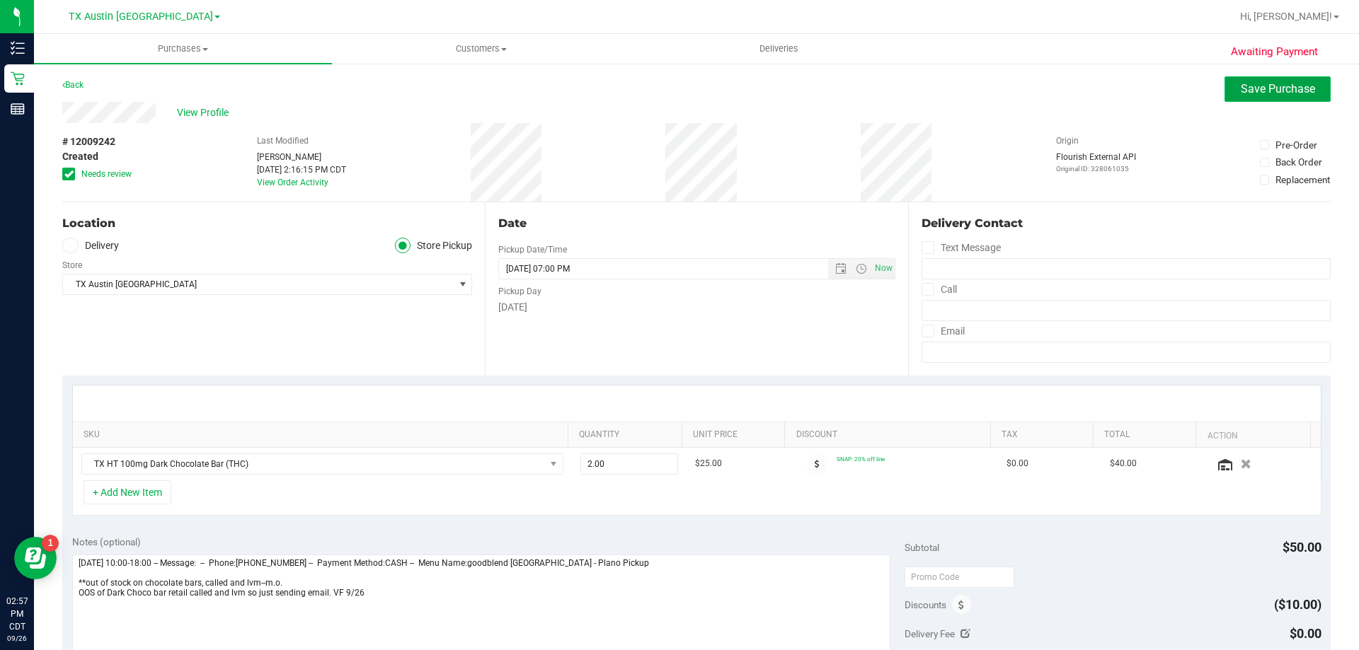
click at [1304, 96] on button "Save Purchase" at bounding box center [1277, 88] width 106 height 25
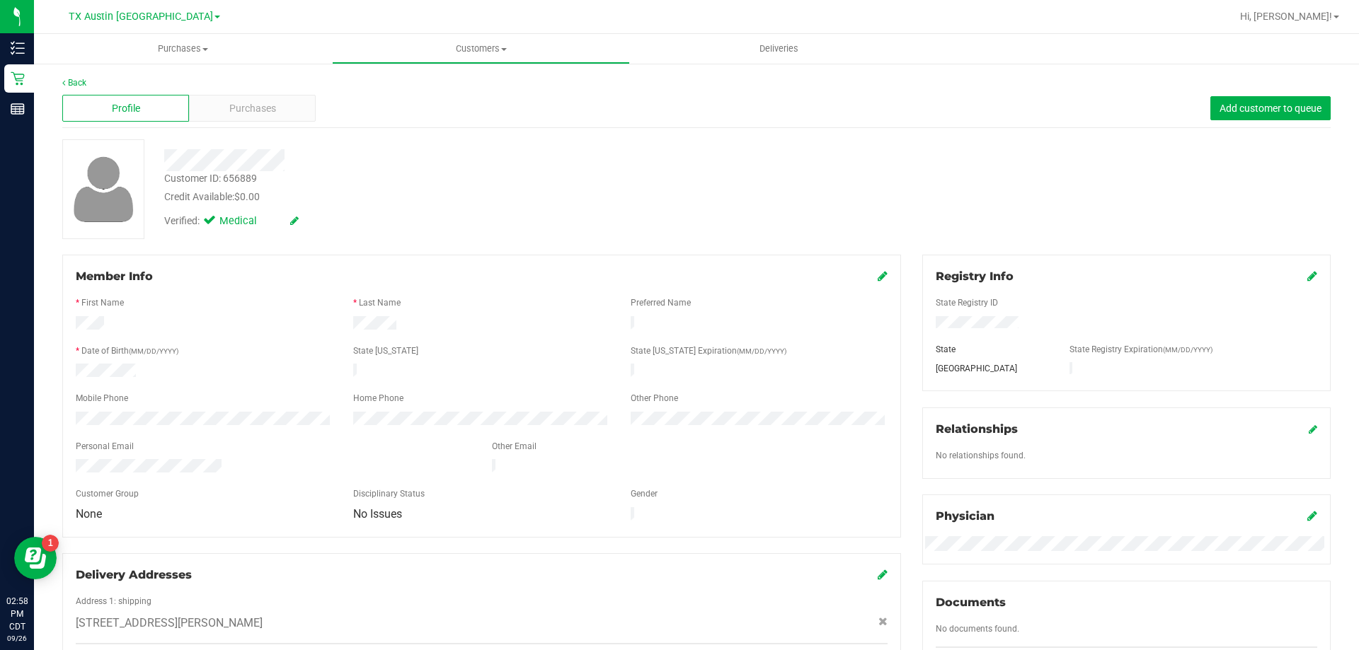
click at [240, 94] on div "Profile Purchases Add customer to queue" at bounding box center [696, 108] width 1268 height 39
click at [247, 108] on span "Purchases" at bounding box center [252, 108] width 47 height 15
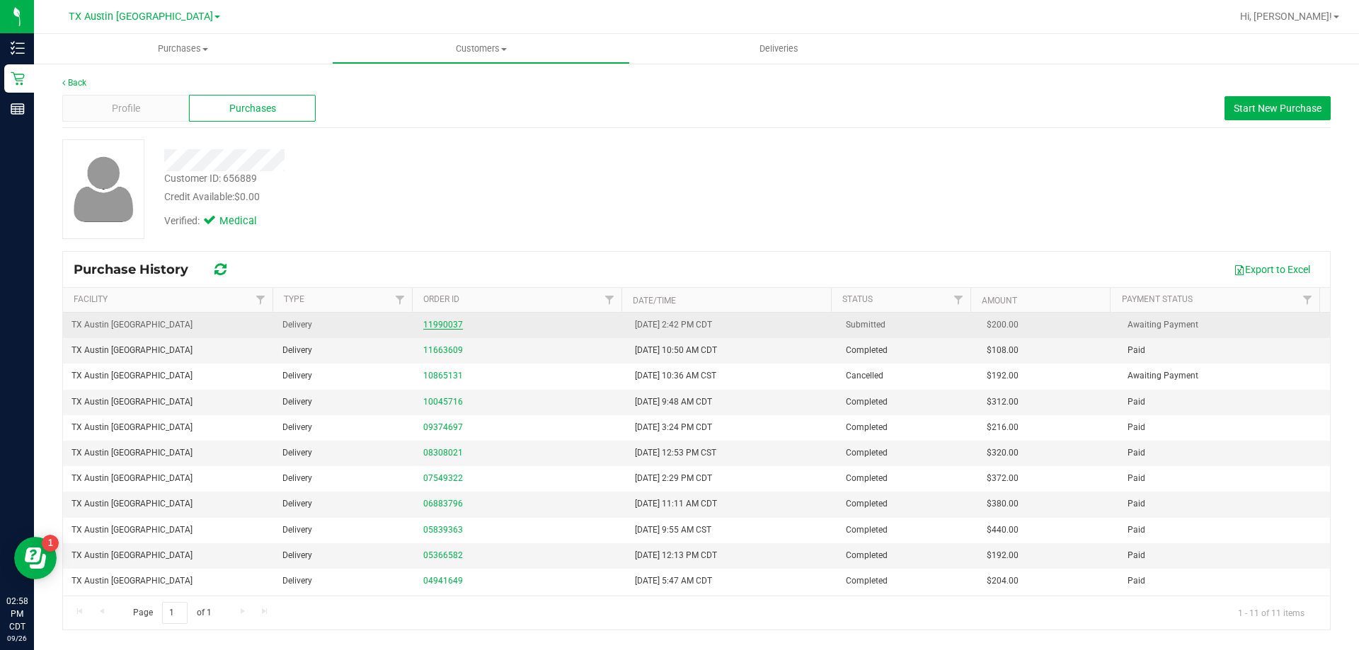
click at [441, 324] on link "11990037" at bounding box center [443, 325] width 40 height 10
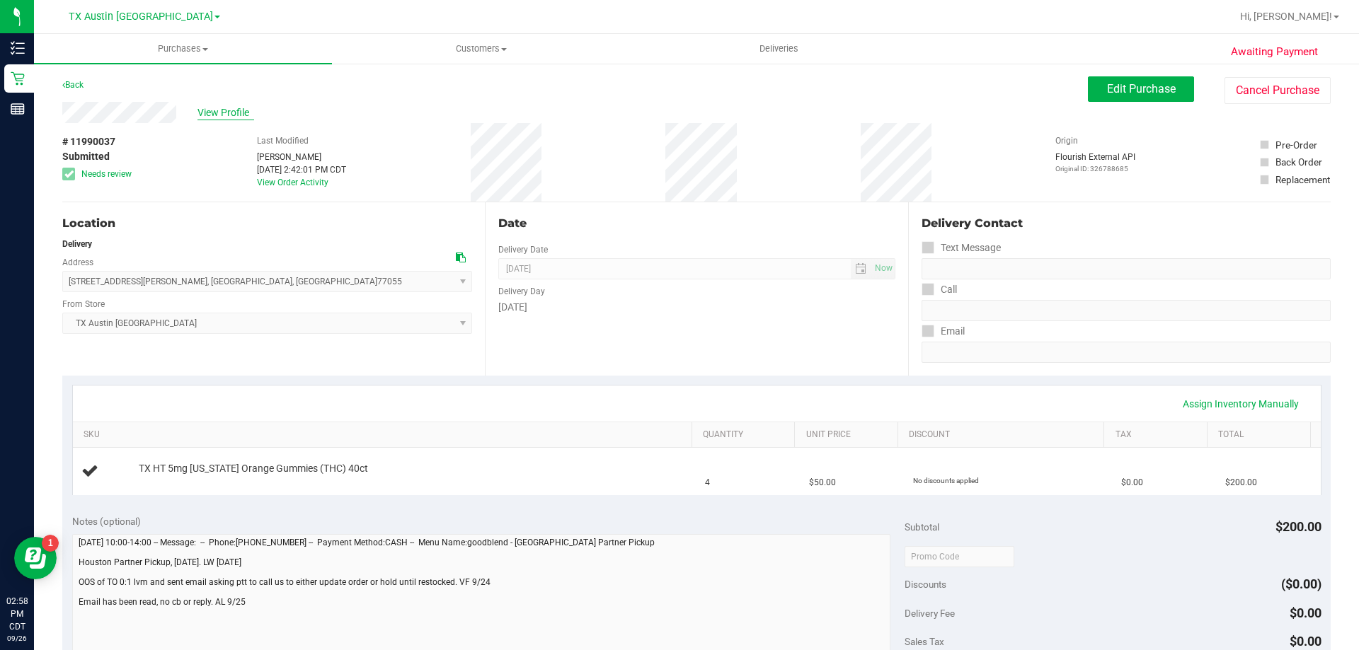
click at [223, 112] on span "View Profile" at bounding box center [225, 112] width 57 height 15
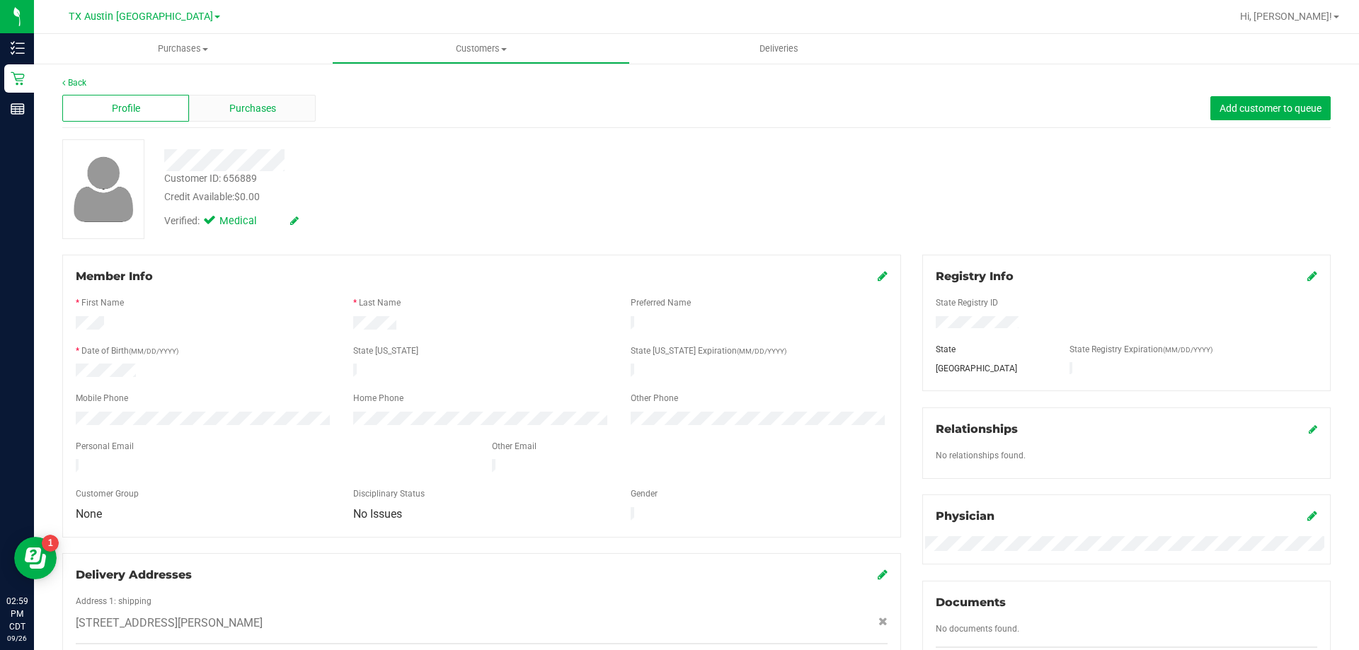
click at [189, 101] on div "Purchases" at bounding box center [252, 108] width 127 height 27
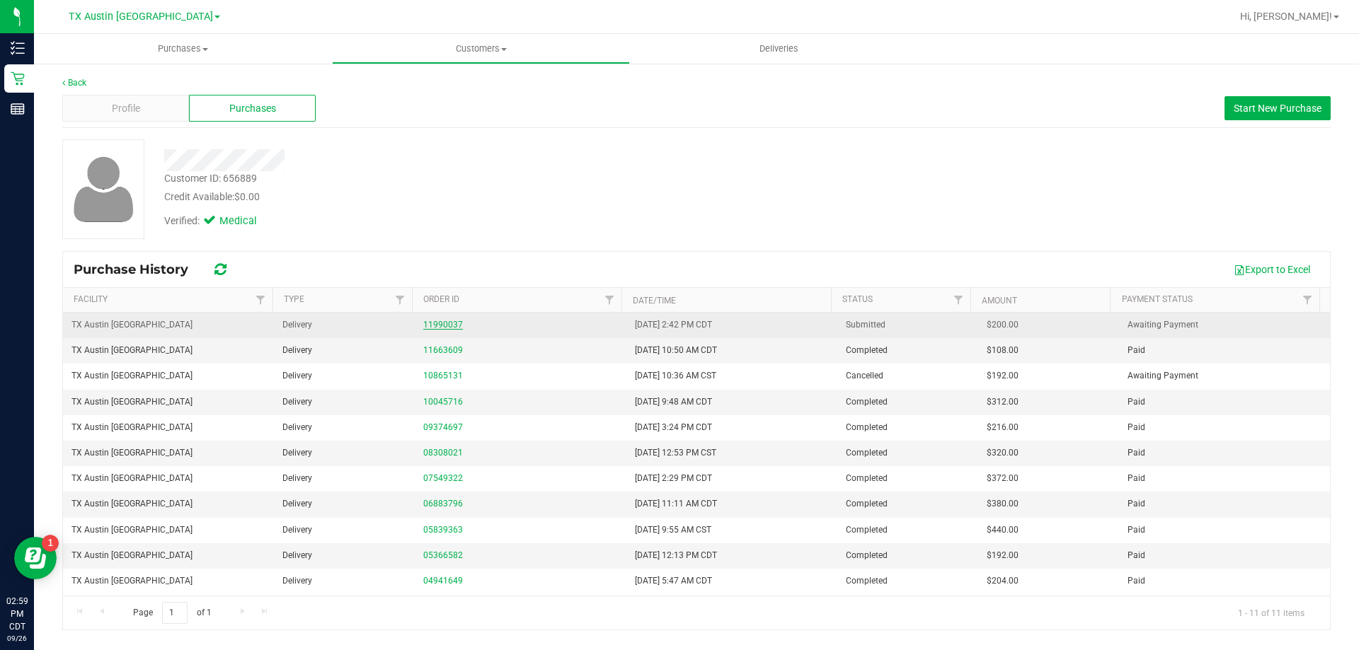
click at [447, 325] on link "11990037" at bounding box center [443, 325] width 40 height 10
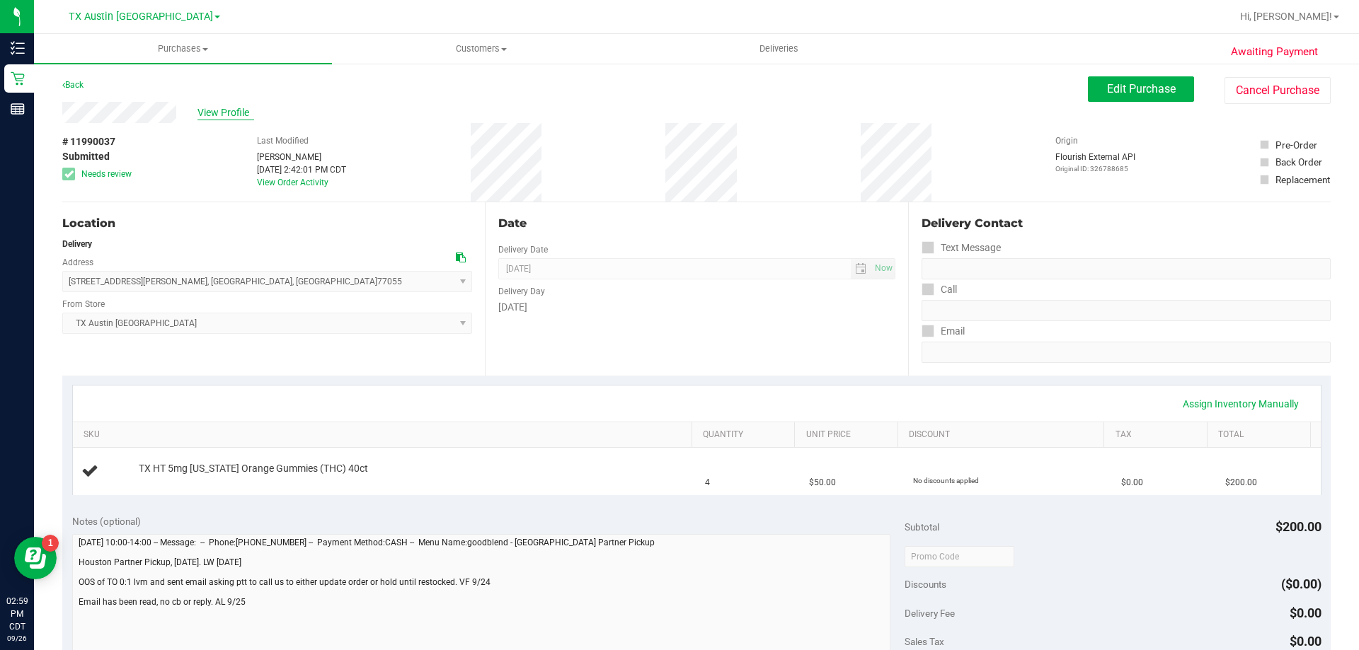
click at [234, 110] on span "View Profile" at bounding box center [225, 112] width 57 height 15
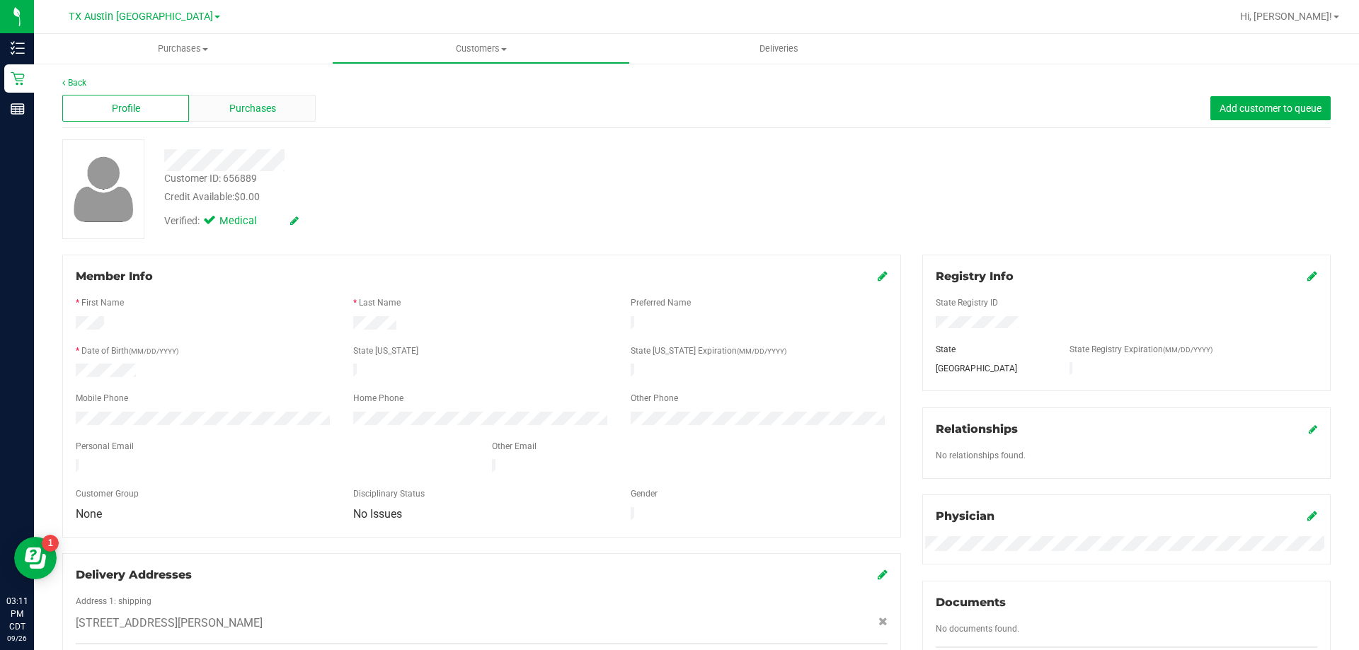
click at [268, 108] on span "Purchases" at bounding box center [252, 108] width 47 height 15
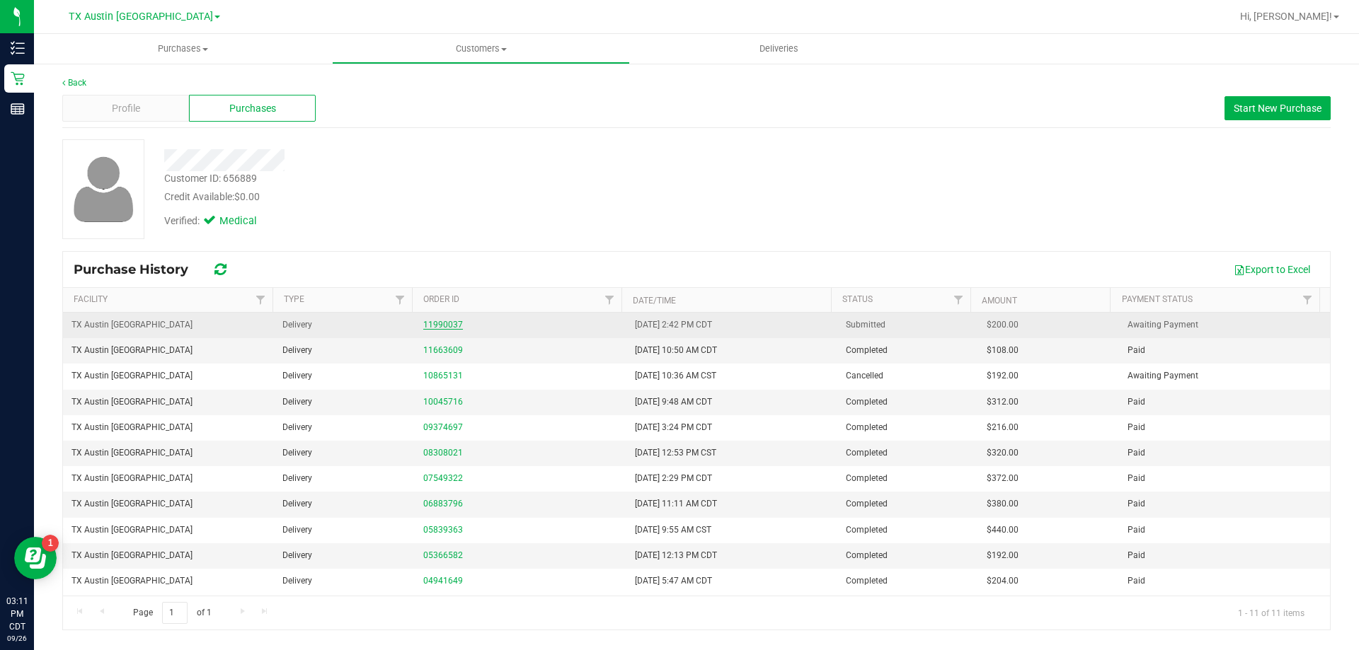
click at [446, 322] on link "11990037" at bounding box center [443, 325] width 40 height 10
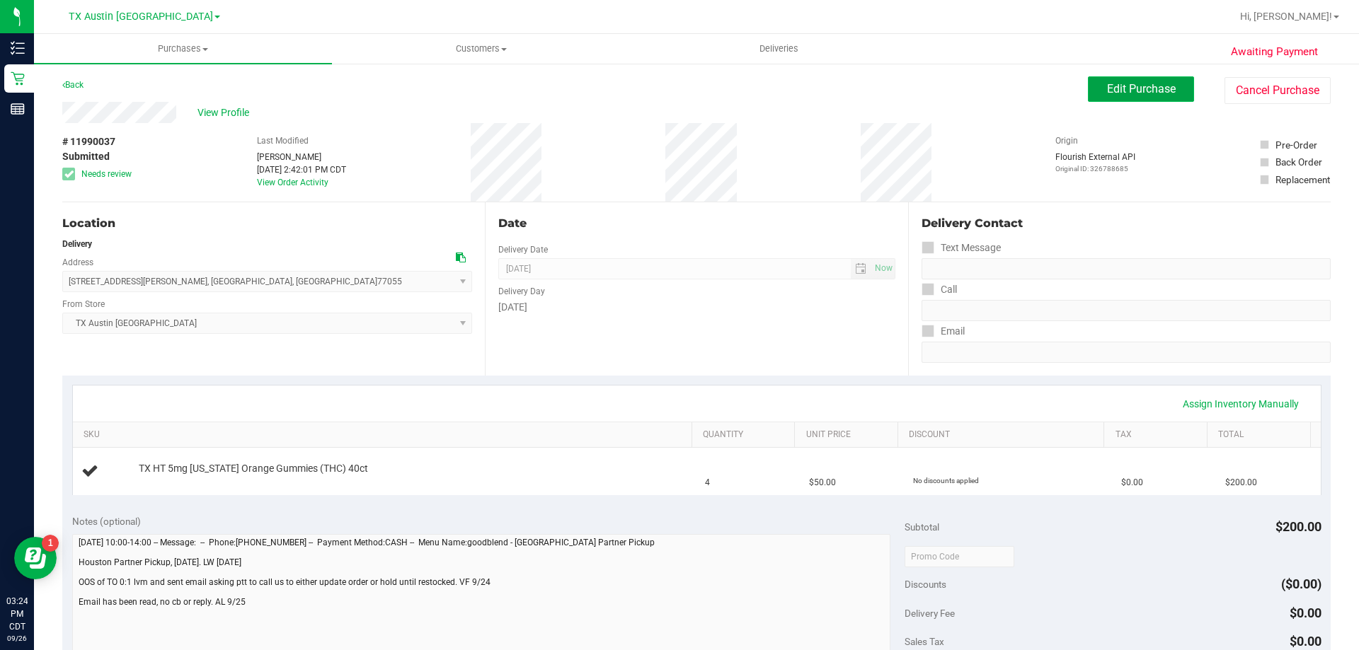
click at [1112, 84] on span "Edit Purchase" at bounding box center [1141, 88] width 69 height 13
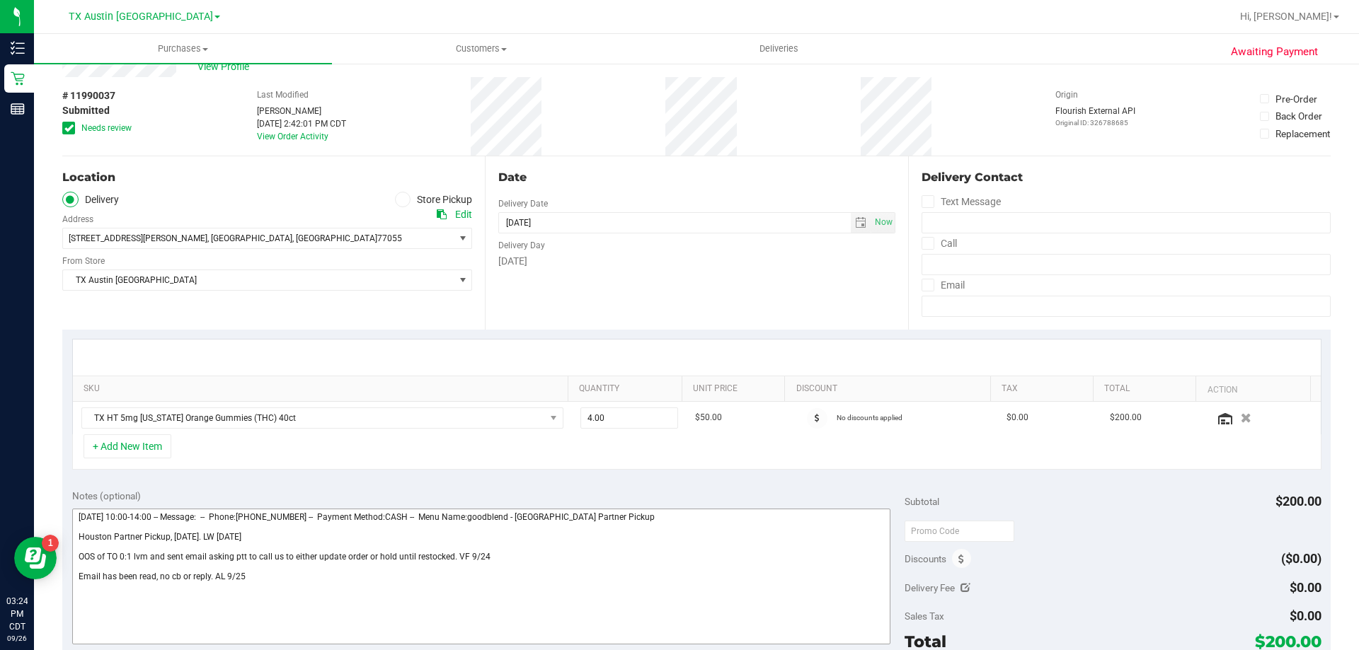
scroll to position [71, 0]
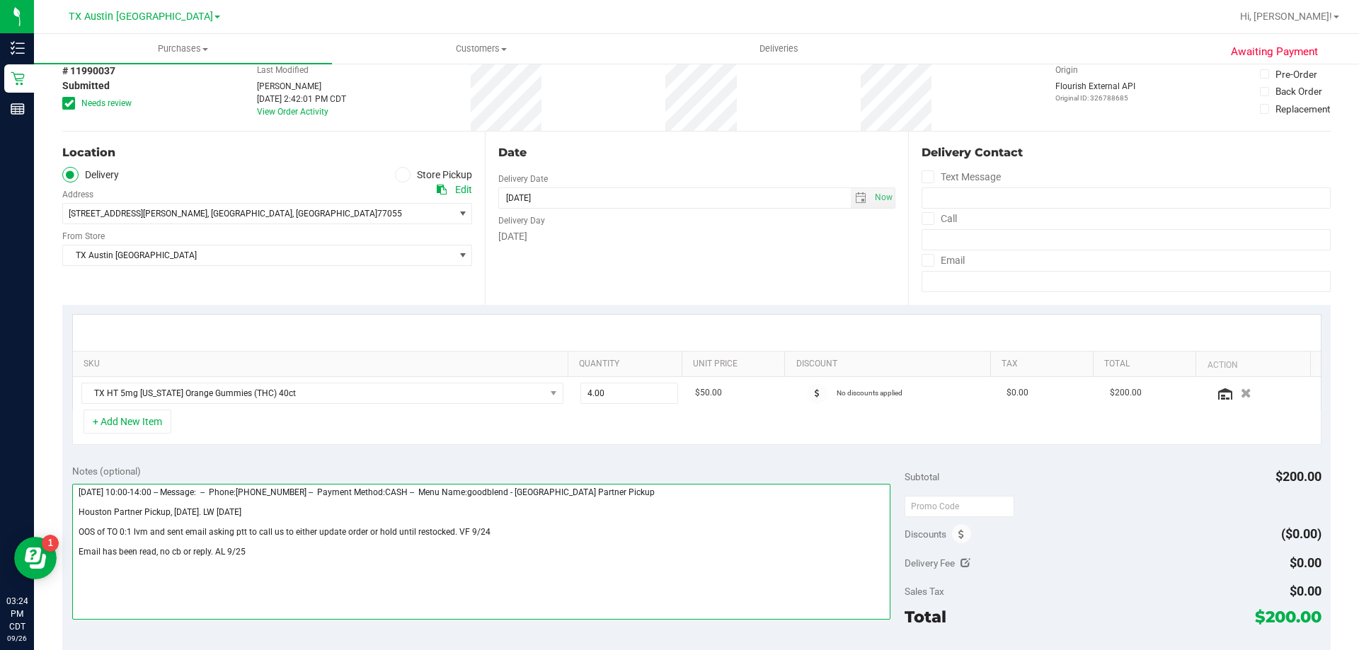
click at [265, 545] on textarea at bounding box center [481, 552] width 819 height 136
click at [283, 553] on textarea at bounding box center [481, 552] width 819 height 136
paste textarea "OOS of TO 0:1. Lvm and sent email. VF 9/26"
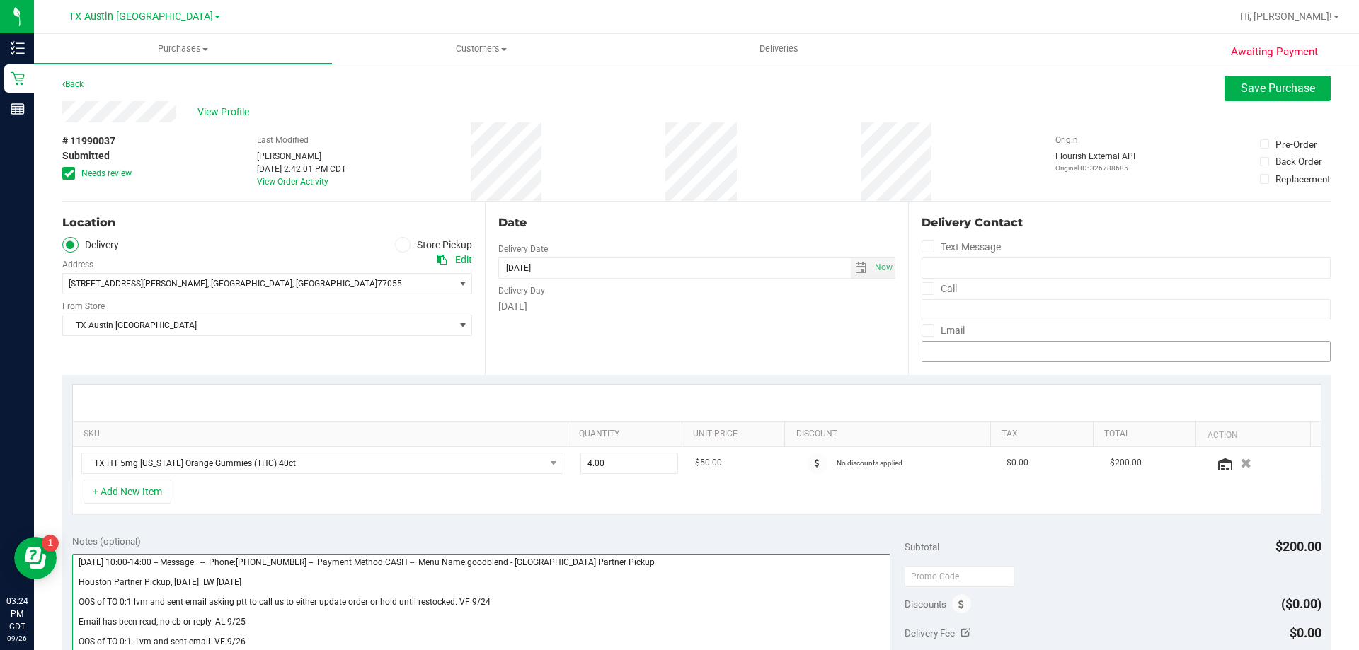
scroll to position [0, 0]
type textarea "Thursday 09/25/2025 10:00-14:00 -- Message: -- Phone:8327297460 -- Payment Meth…"
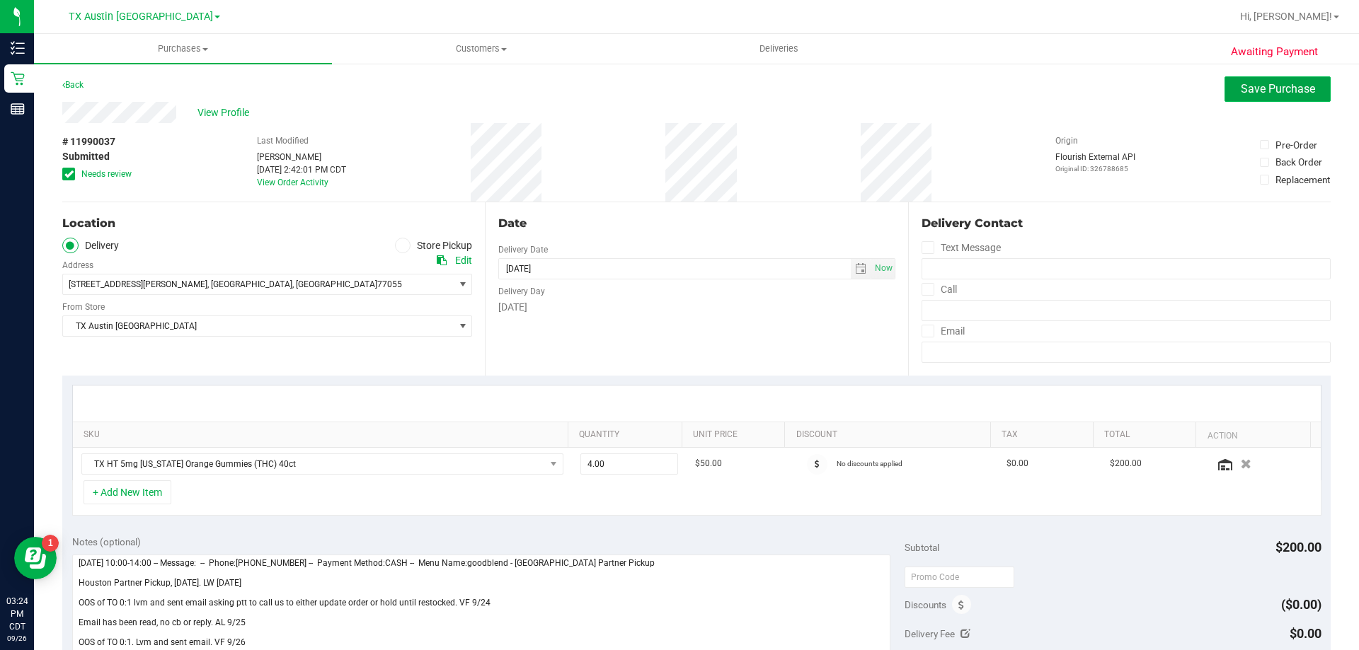
click at [1257, 90] on span "Save Purchase" at bounding box center [1278, 88] width 74 height 13
click at [855, 269] on span "select" at bounding box center [860, 268] width 11 height 11
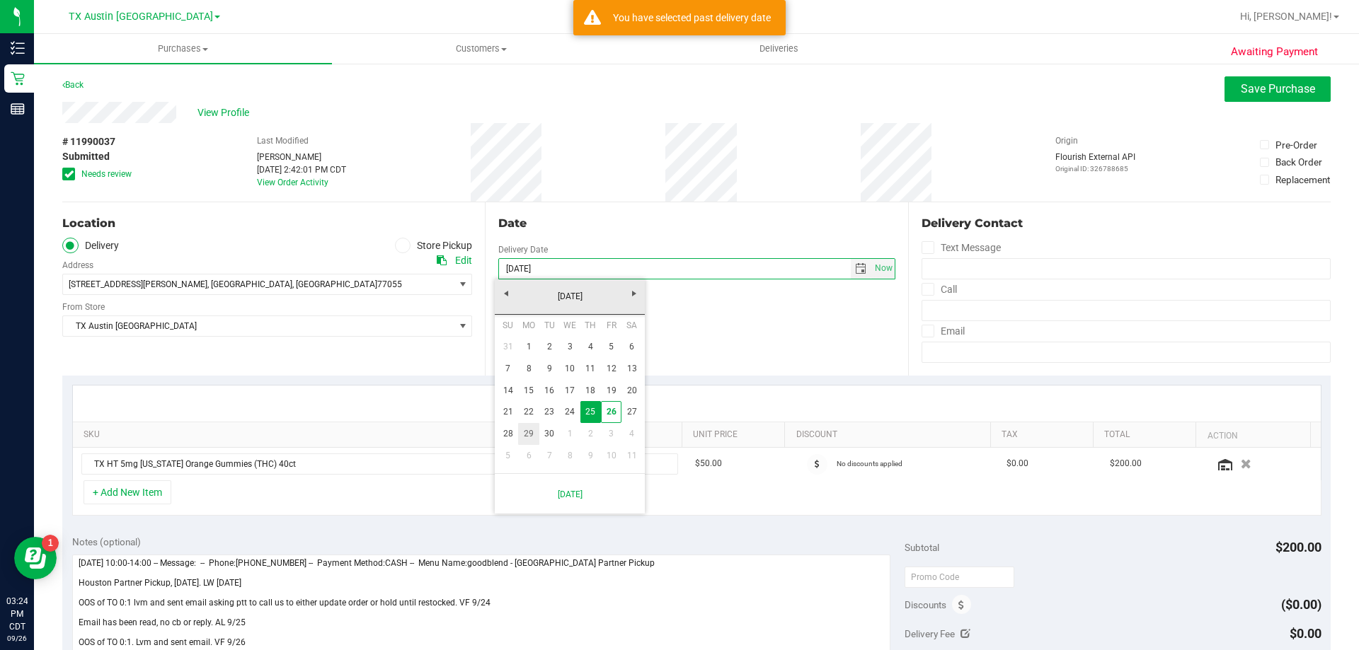
click at [527, 430] on link "29" at bounding box center [528, 434] width 21 height 22
type input "[DATE]"
click at [1241, 95] on span "Save Purchase" at bounding box center [1278, 88] width 74 height 13
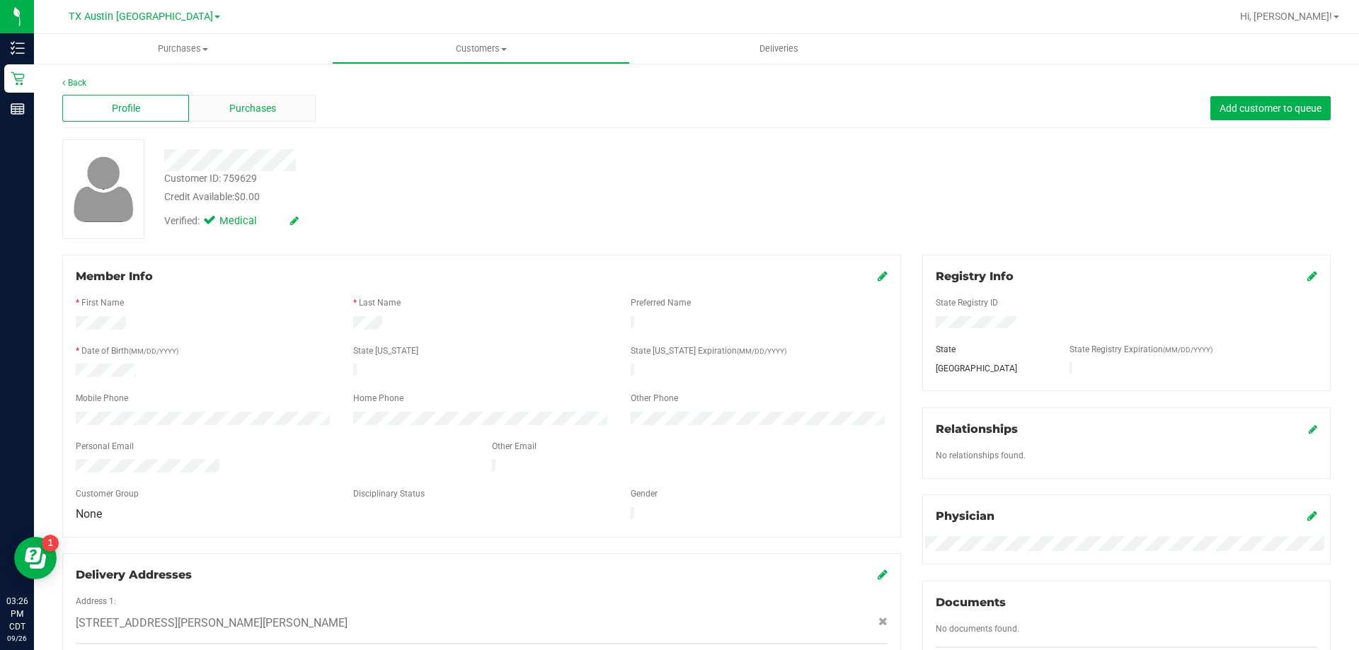
click at [287, 113] on div "Purchases" at bounding box center [252, 108] width 127 height 27
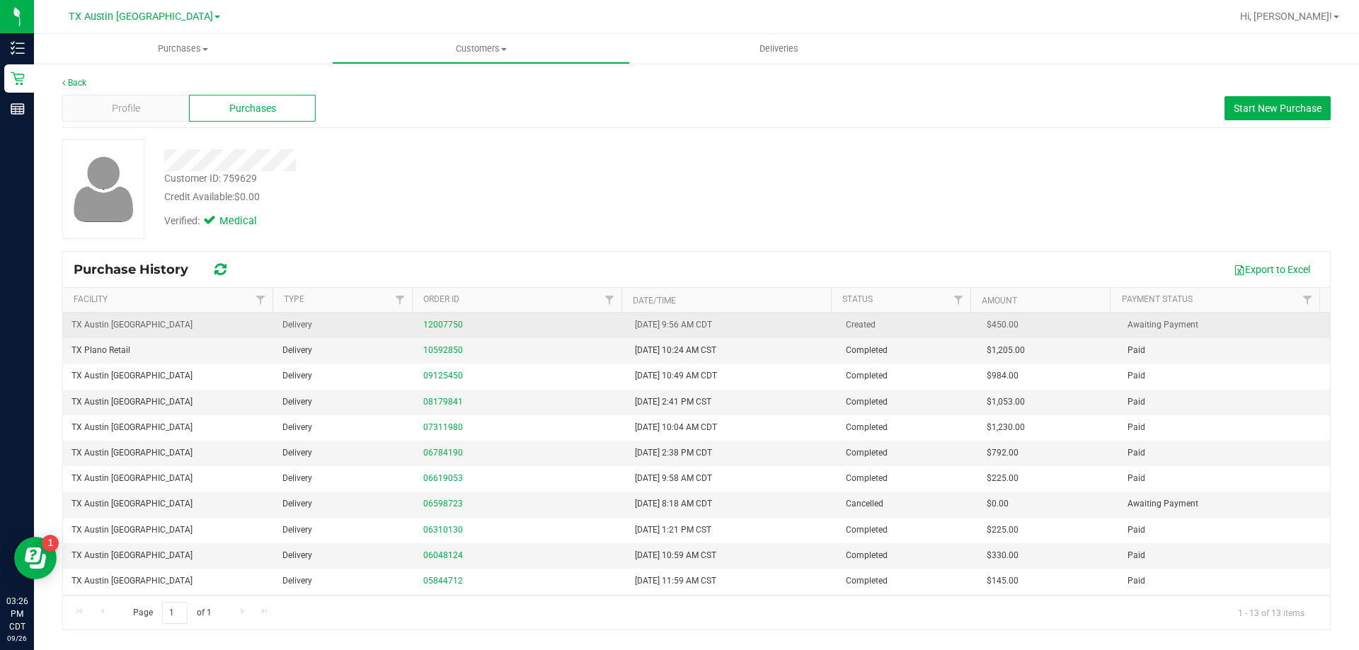
click at [439, 318] on div "12007750" at bounding box center [520, 324] width 194 height 13
click at [441, 329] on link "12007750" at bounding box center [443, 325] width 40 height 10
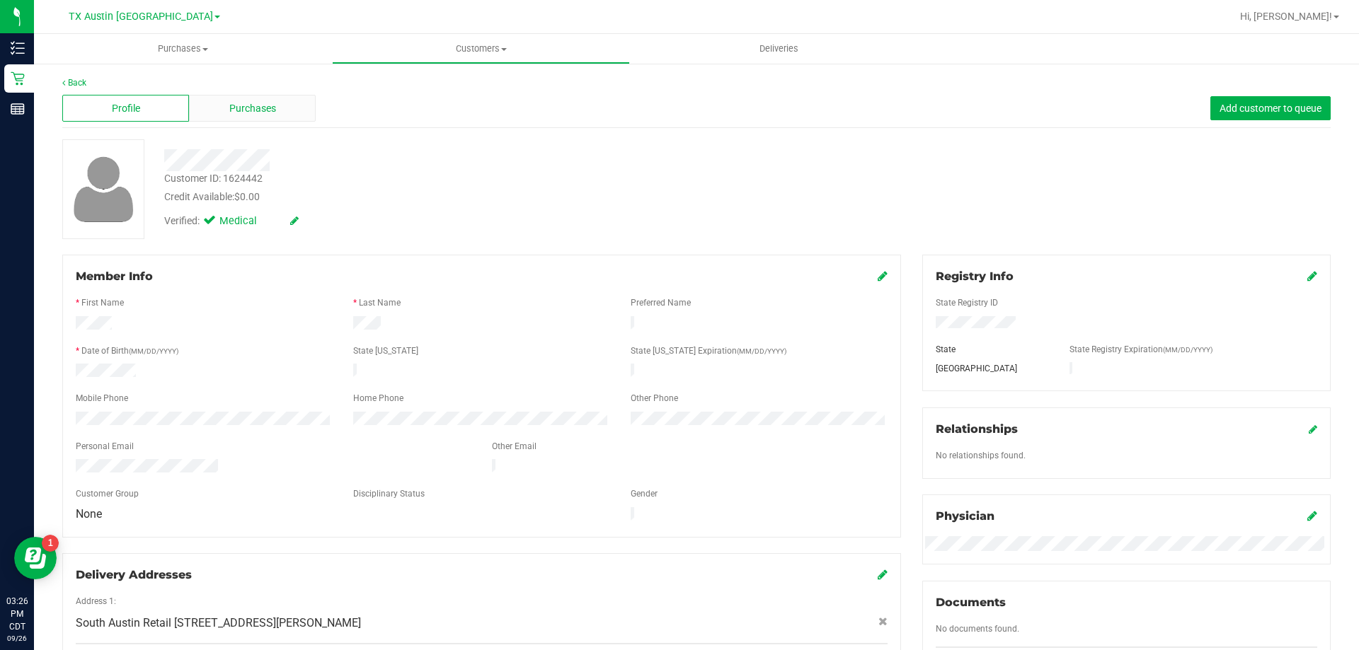
click at [214, 111] on div "Purchases" at bounding box center [252, 108] width 127 height 27
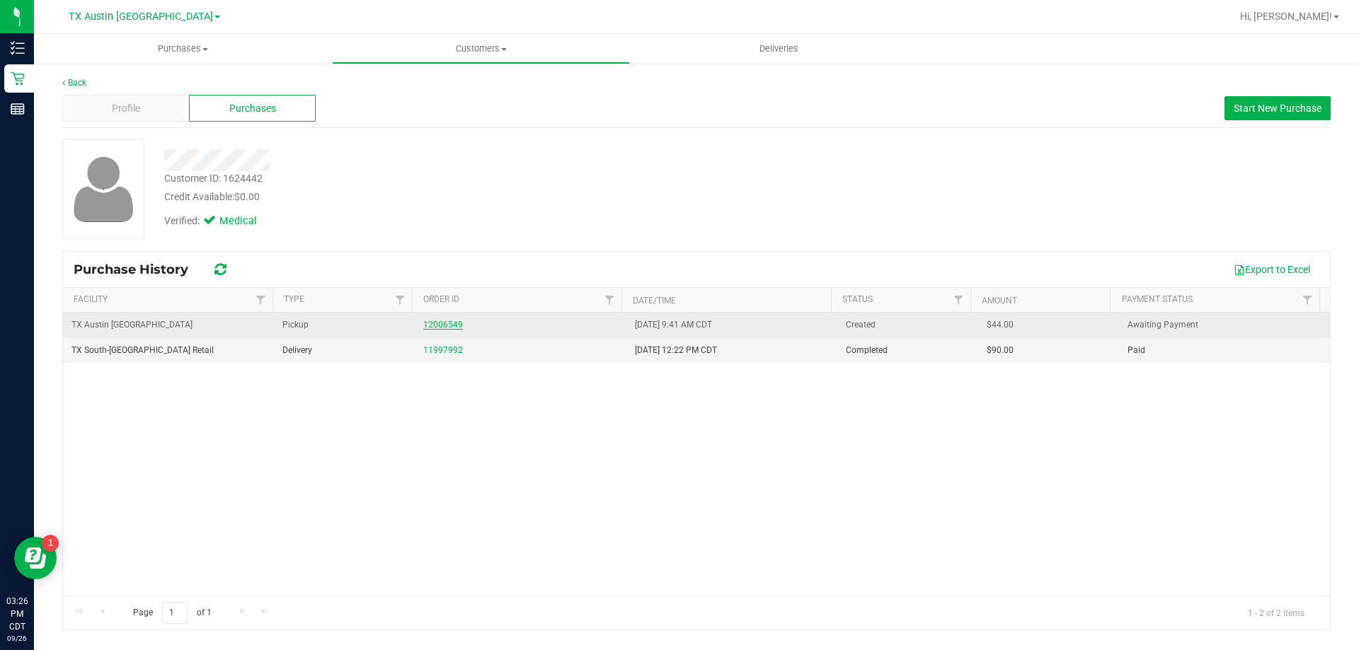
click at [434, 324] on link "12006549" at bounding box center [443, 325] width 40 height 10
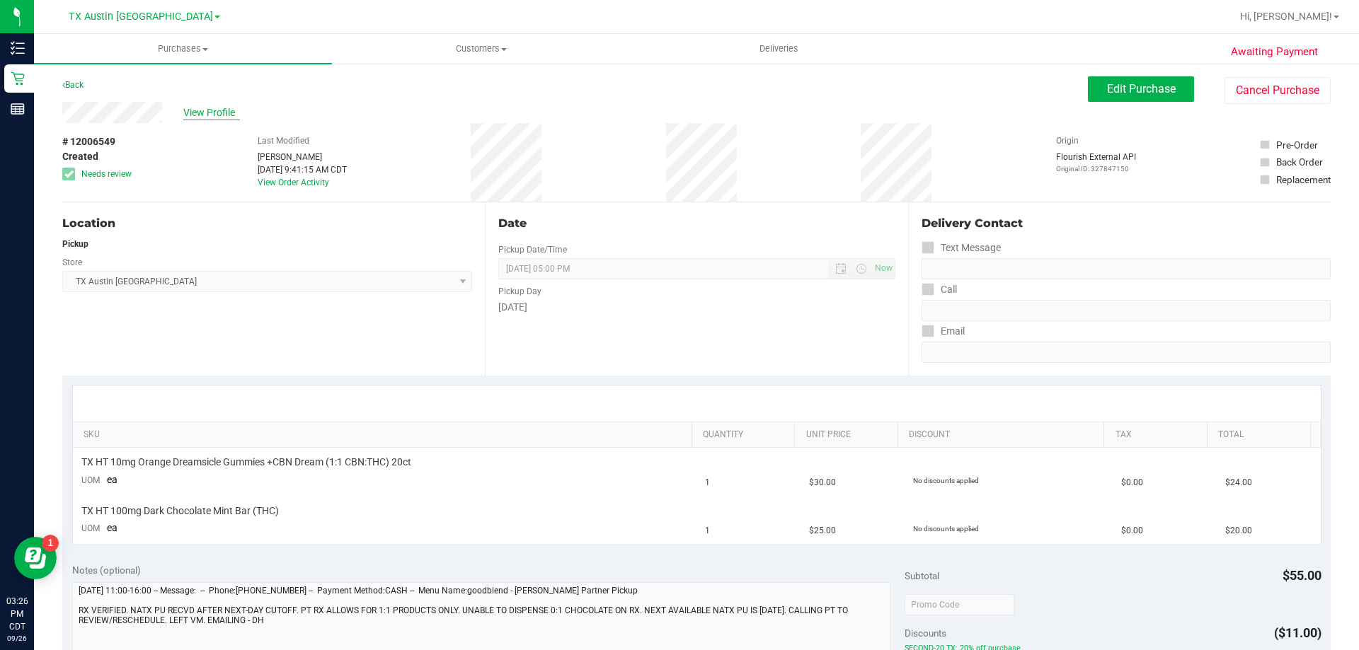
click at [211, 115] on span "View Profile" at bounding box center [211, 112] width 57 height 15
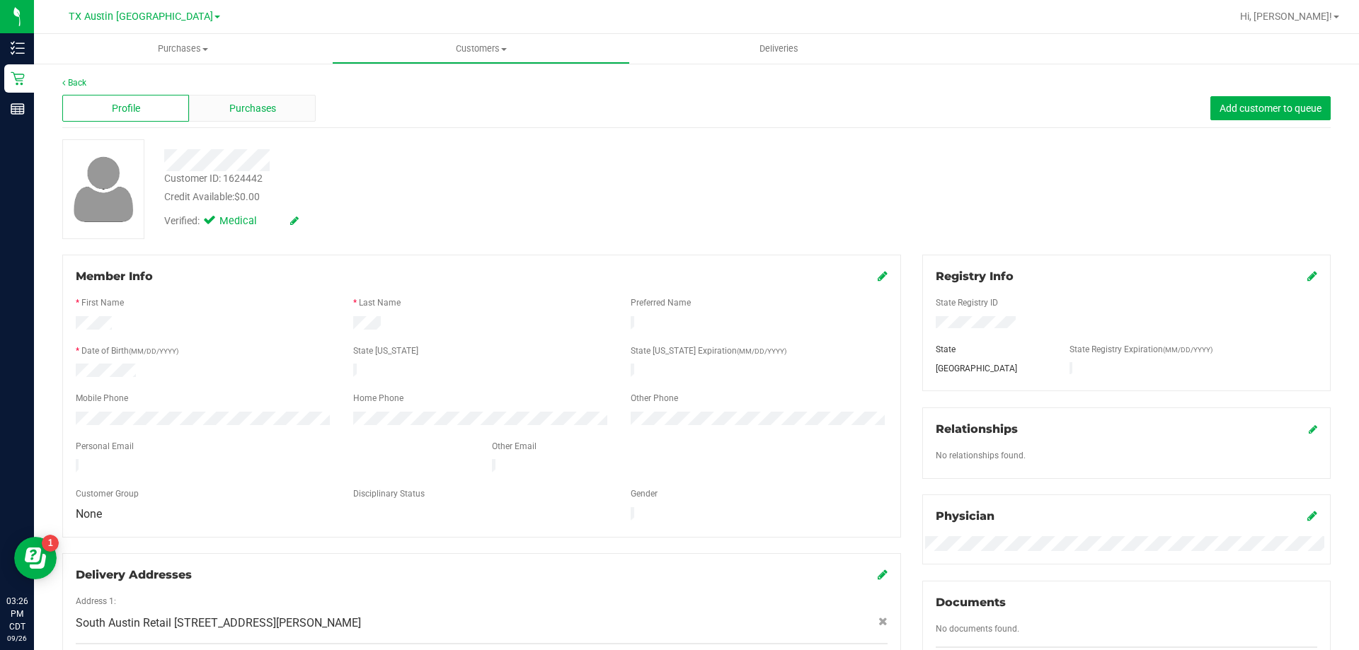
click at [282, 102] on div "Purchases" at bounding box center [252, 108] width 127 height 27
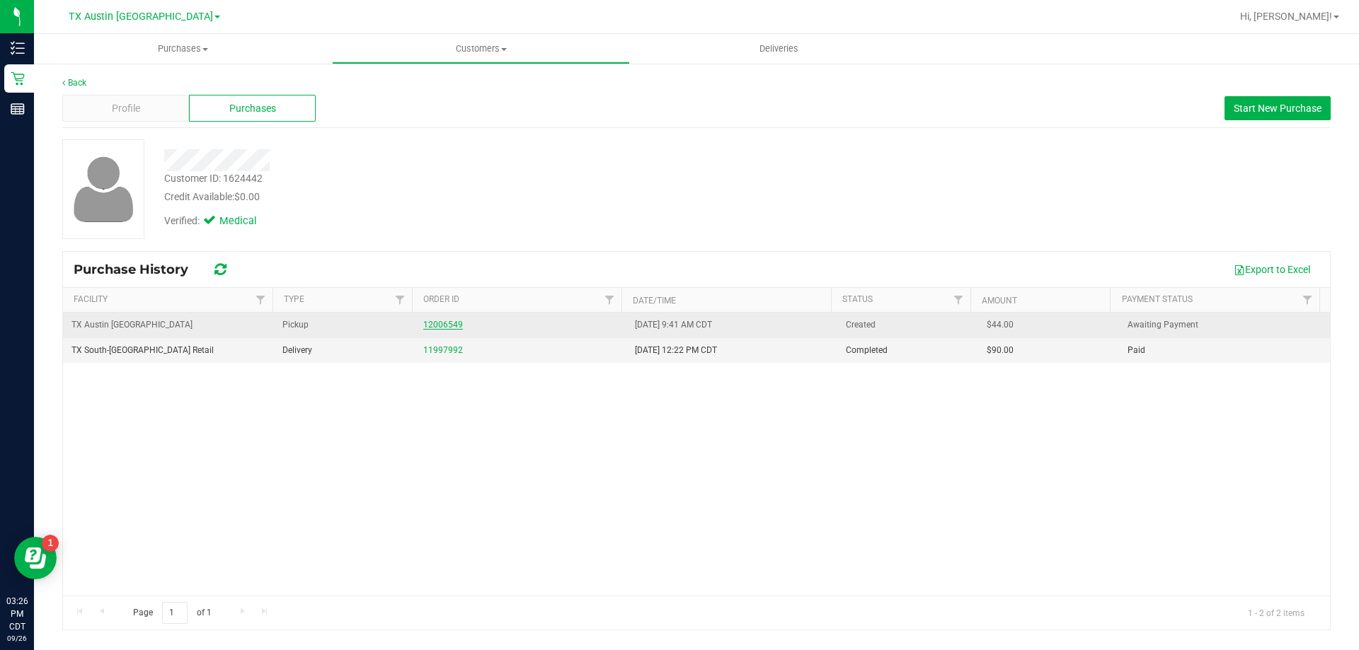
click at [439, 328] on link "12006549" at bounding box center [443, 325] width 40 height 10
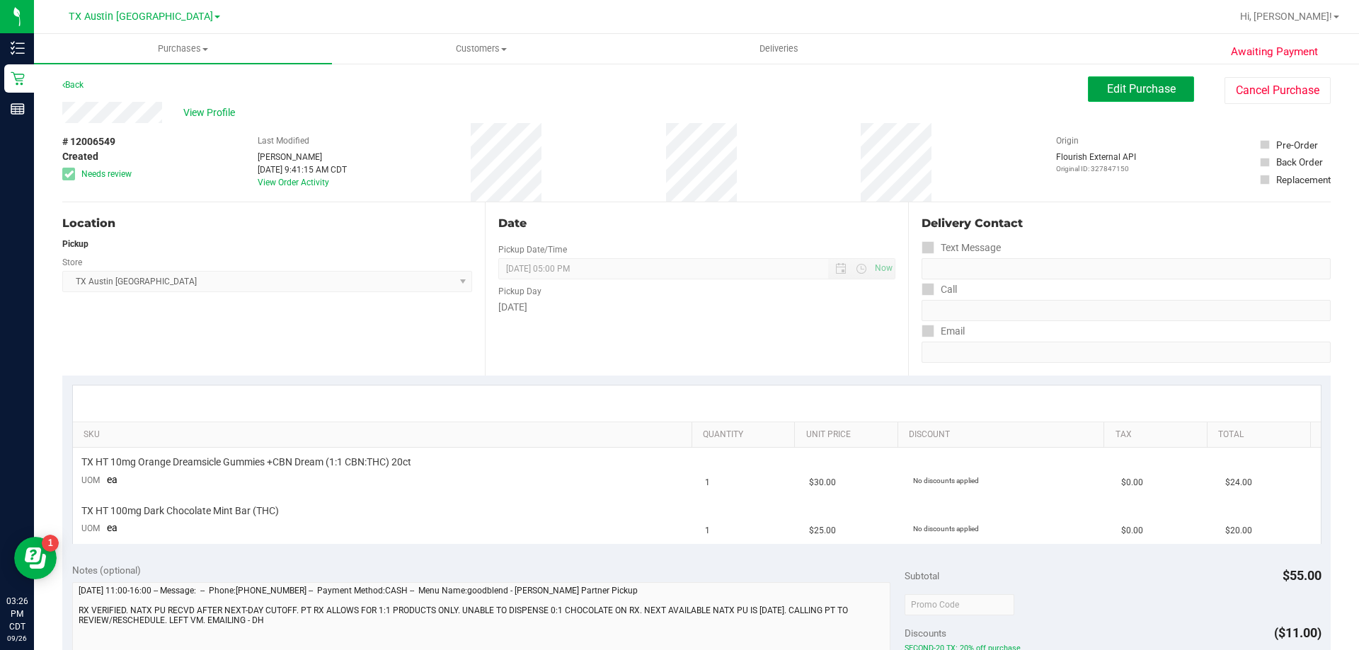
click at [1123, 98] on button "Edit Purchase" at bounding box center [1141, 88] width 106 height 25
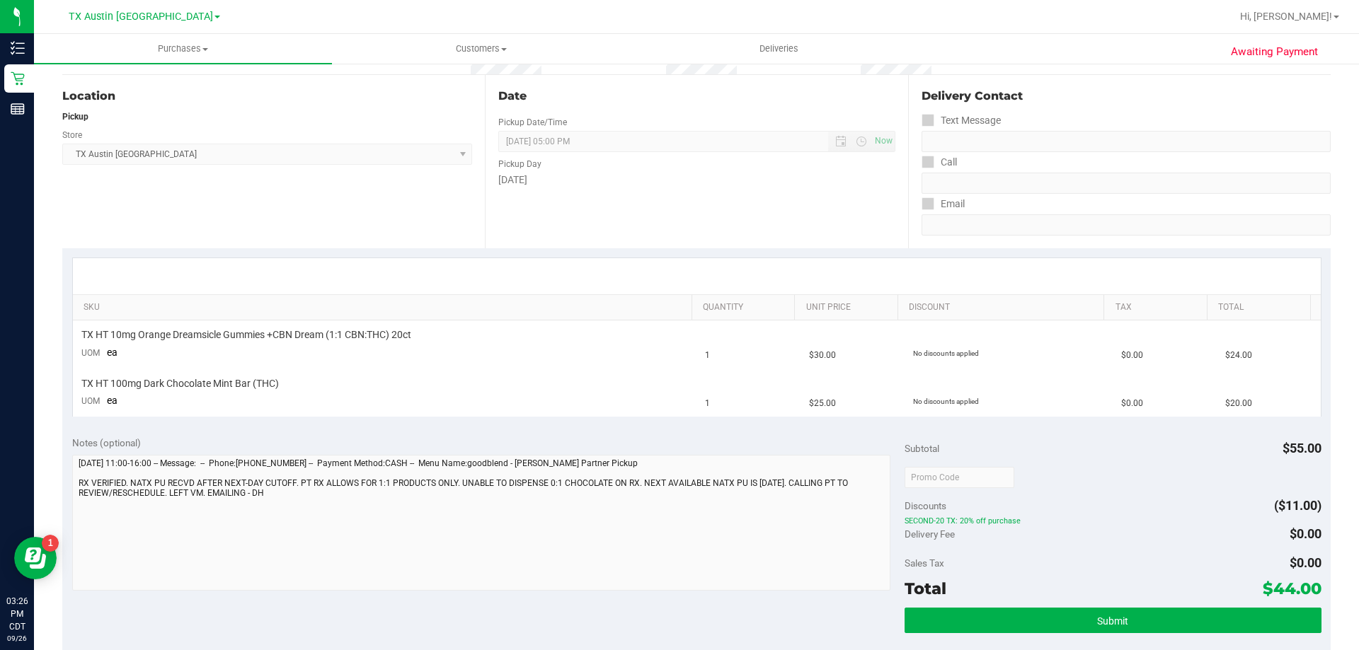
scroll to position [142, 0]
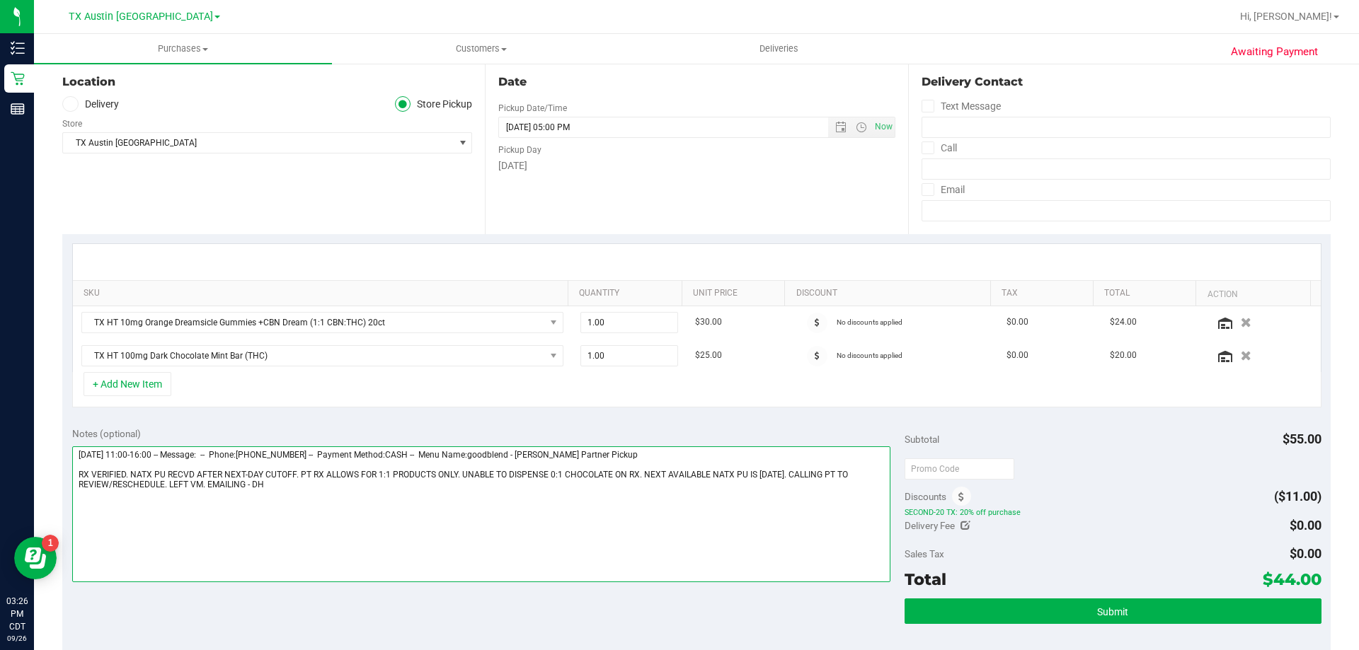
click at [269, 483] on textarea at bounding box center [481, 515] width 819 height 136
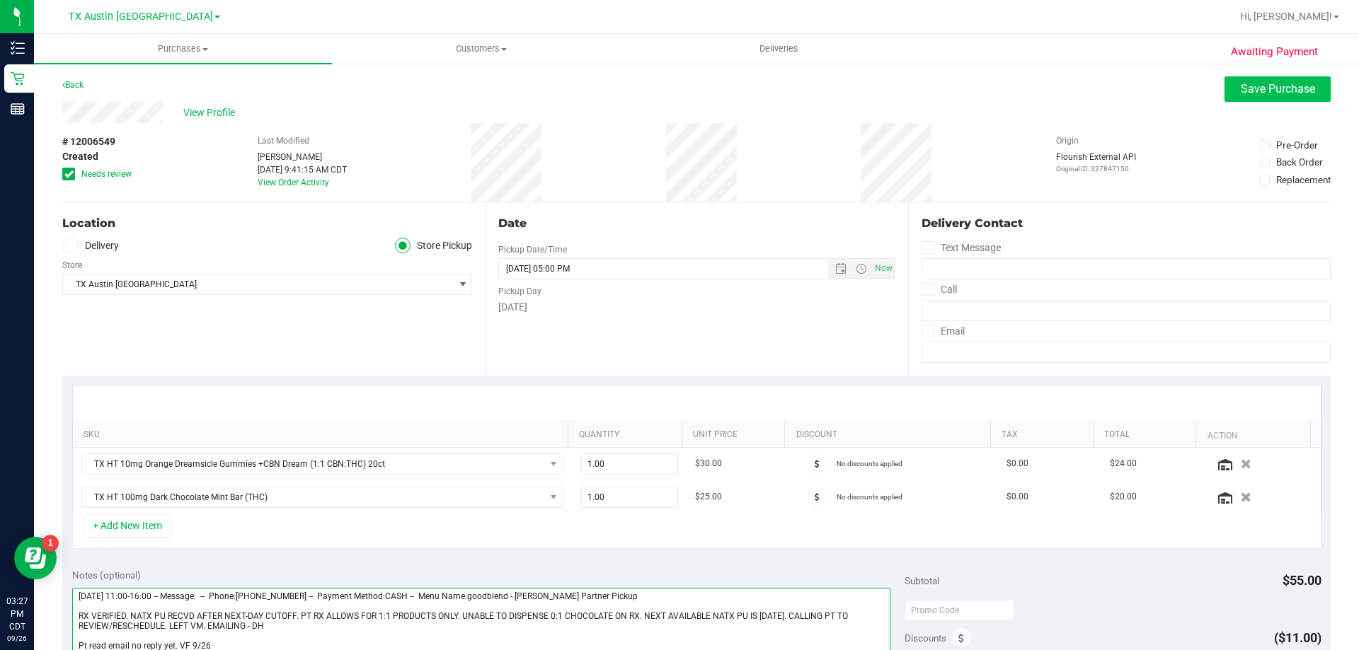
type textarea "Friday 09/26/2025 11:00-16:00 -- Message: -- Phone:5126260924 -- Payment Method…"
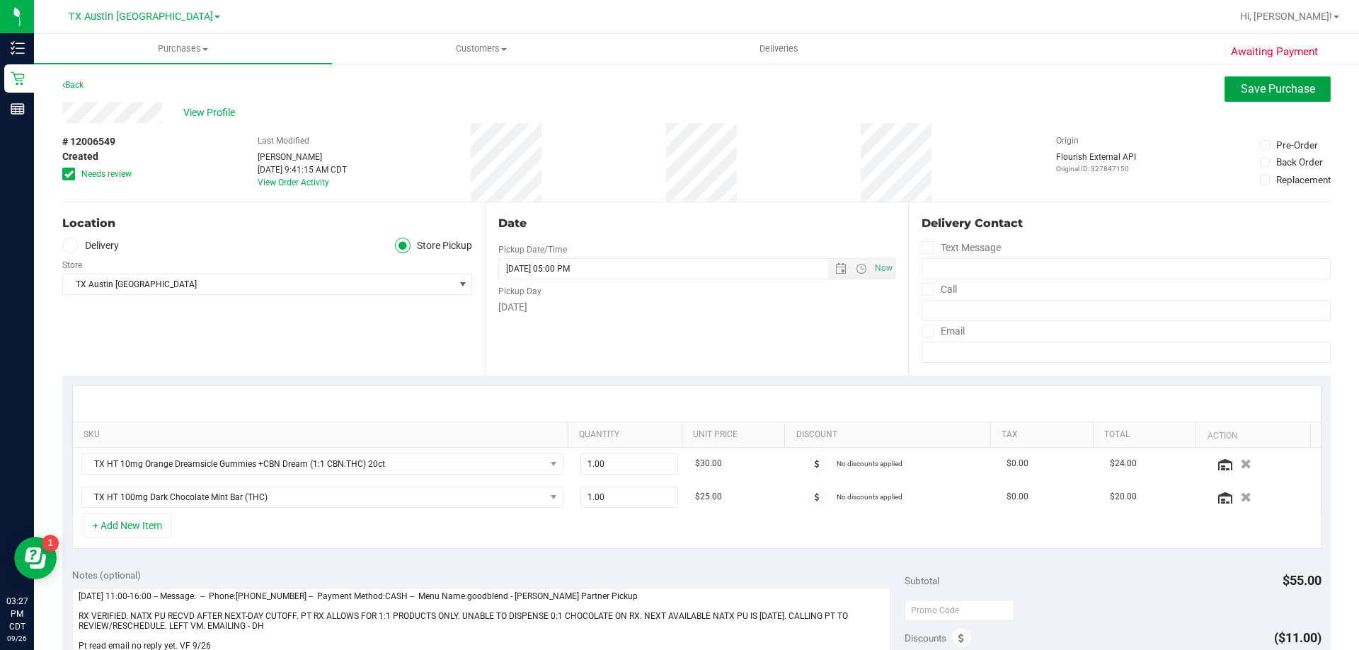
click at [1266, 93] on span "Save Purchase" at bounding box center [1278, 88] width 74 height 13
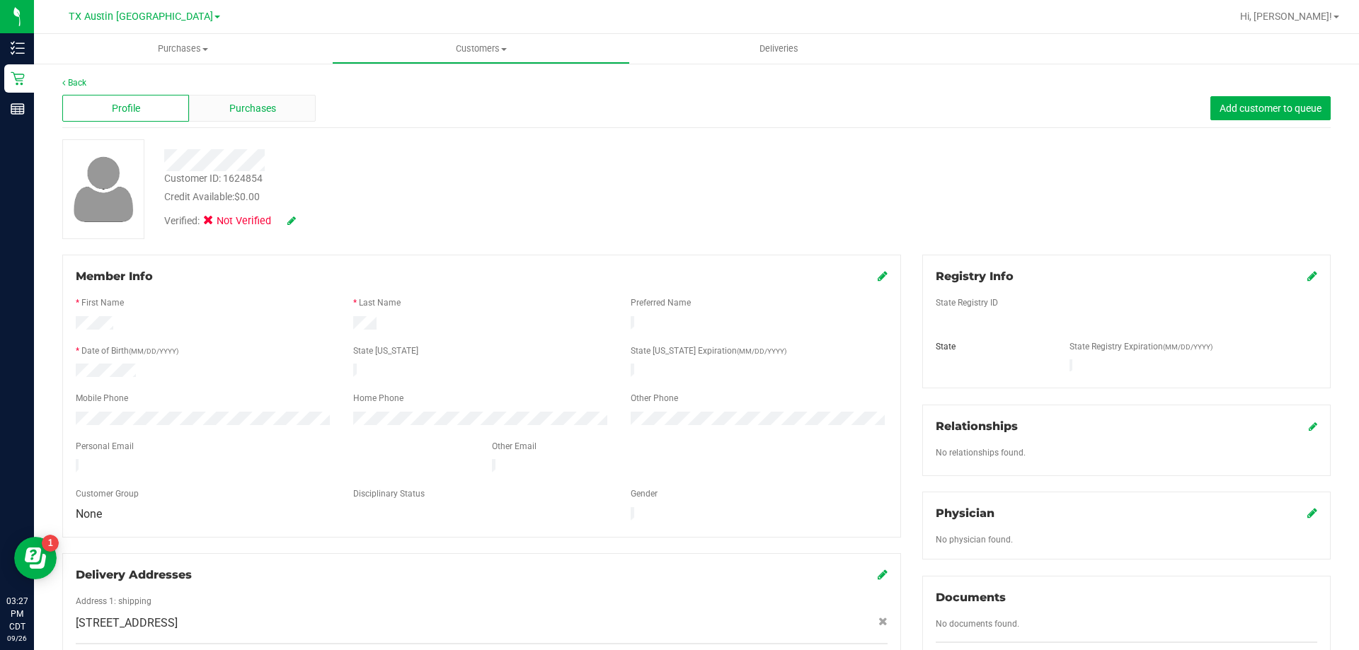
click at [261, 112] on span "Purchases" at bounding box center [252, 108] width 47 height 15
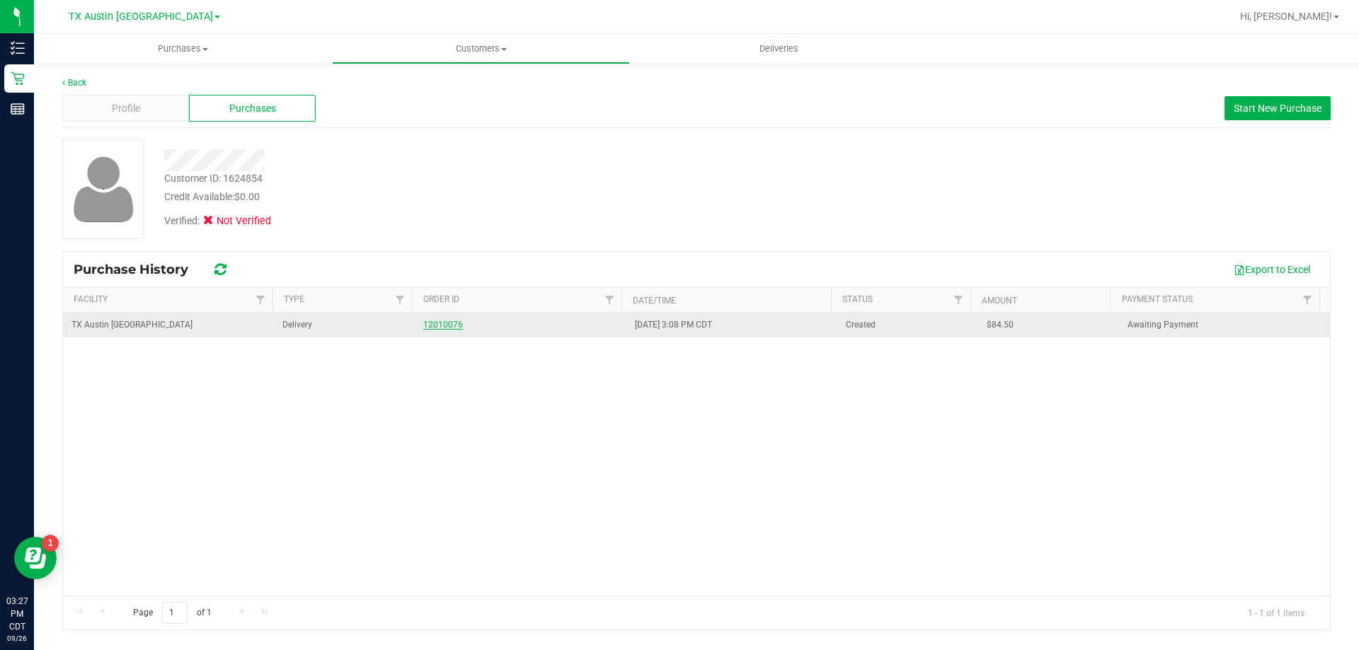
click at [432, 325] on link "12010076" at bounding box center [443, 325] width 40 height 10
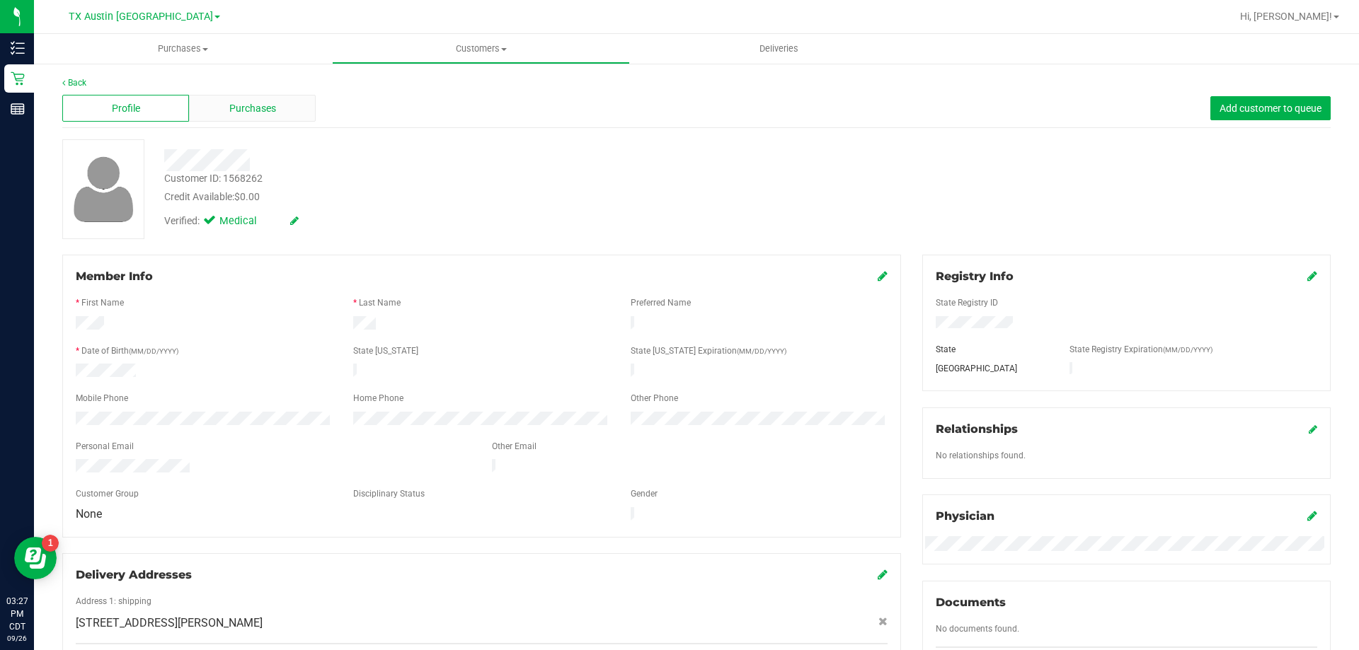
click at [266, 117] on div "Purchases" at bounding box center [252, 108] width 127 height 27
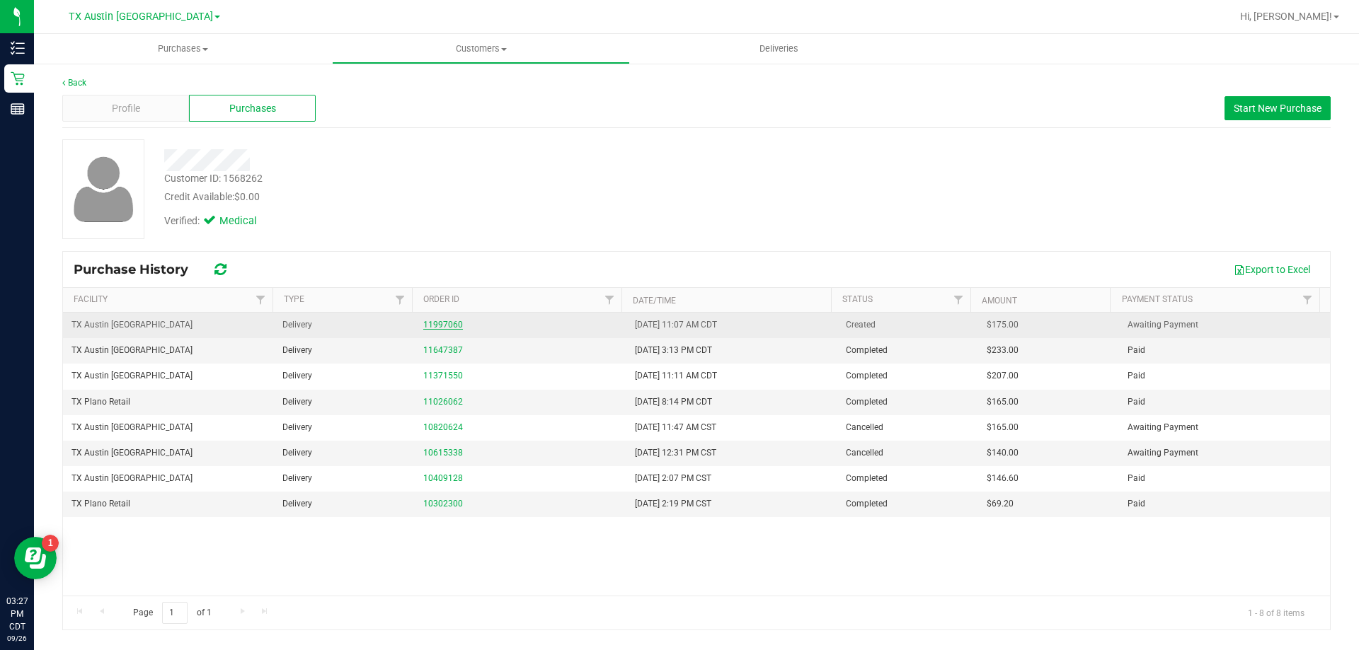
click at [447, 322] on link "11997060" at bounding box center [443, 325] width 40 height 10
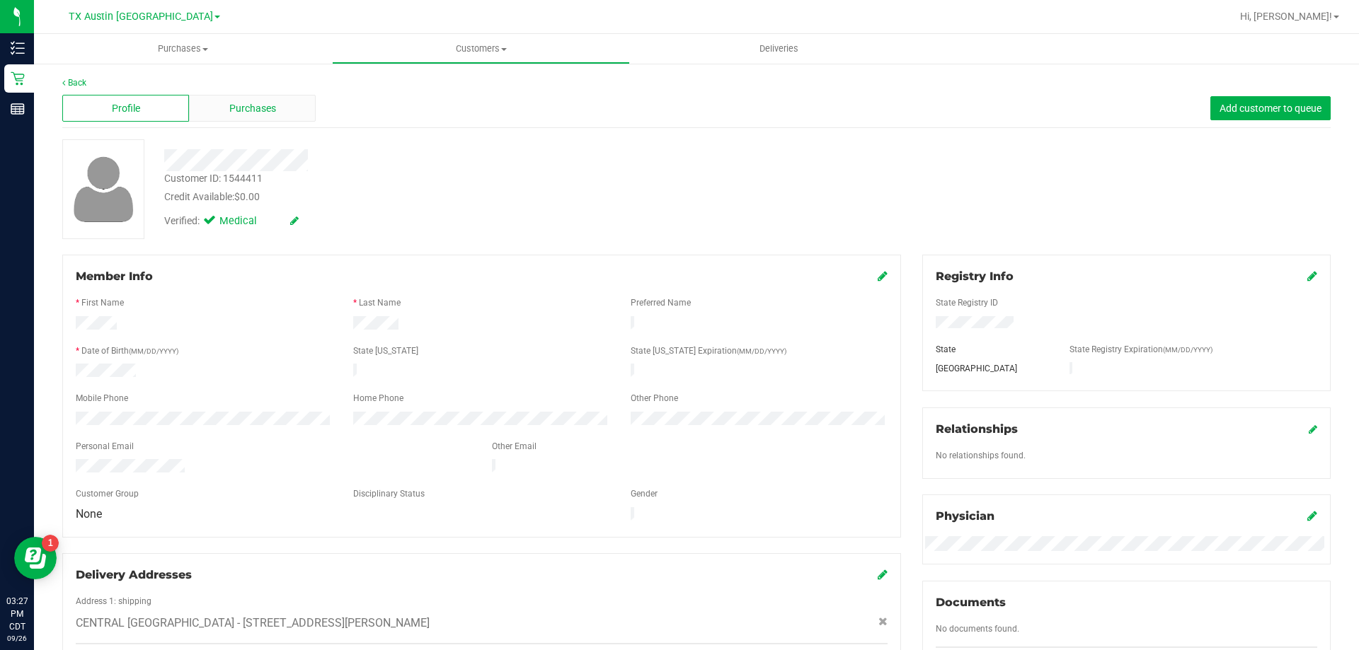
click at [284, 104] on div "Purchases" at bounding box center [252, 108] width 127 height 27
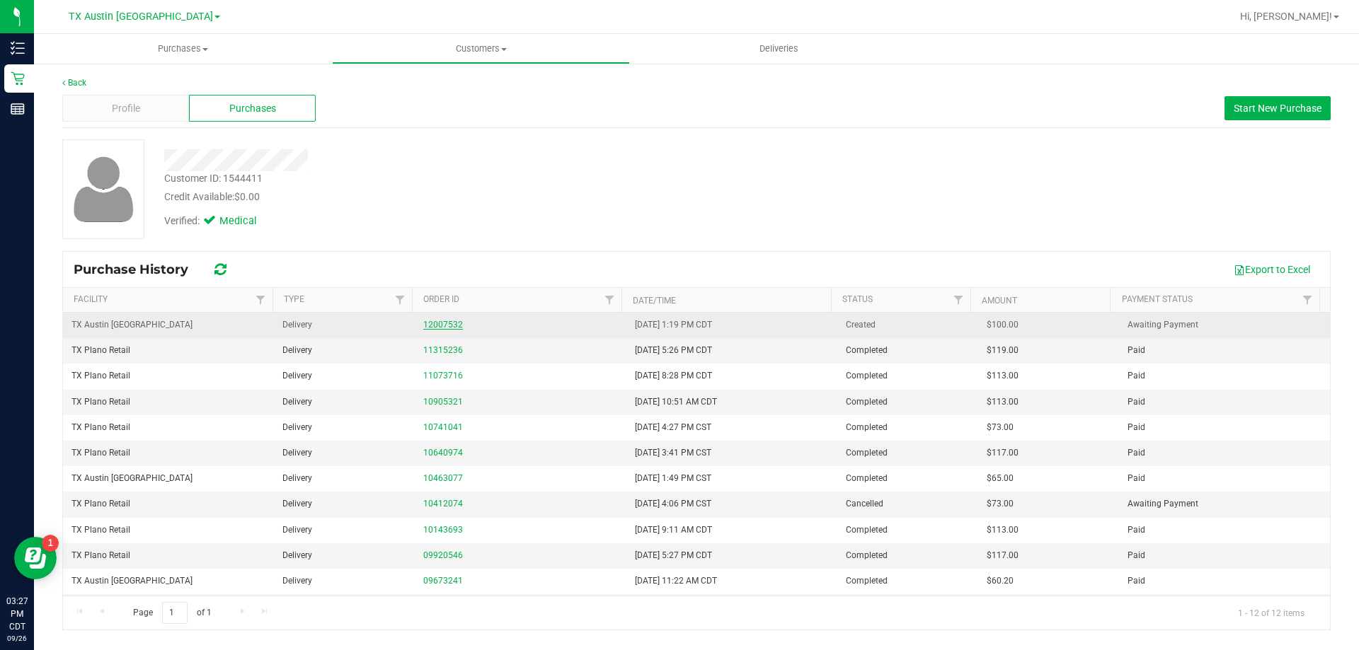
click at [448, 324] on link "12007532" at bounding box center [443, 325] width 40 height 10
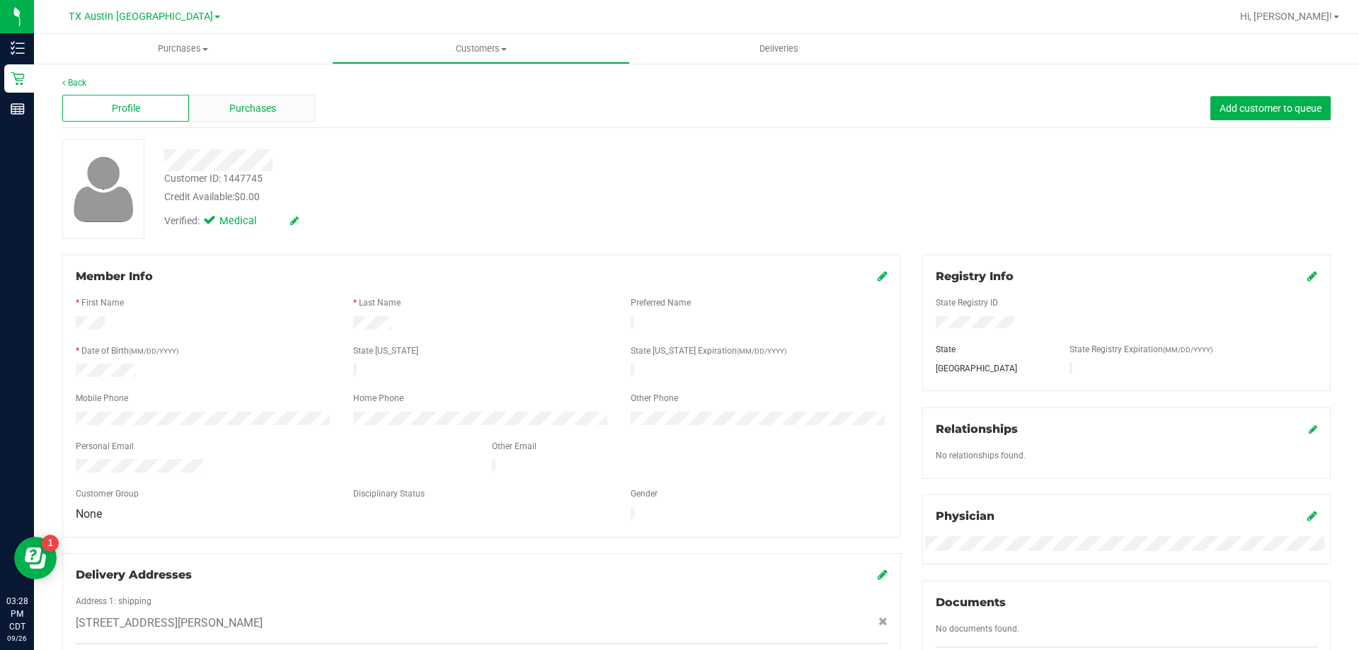
click at [277, 105] on div "Purchases" at bounding box center [252, 108] width 127 height 27
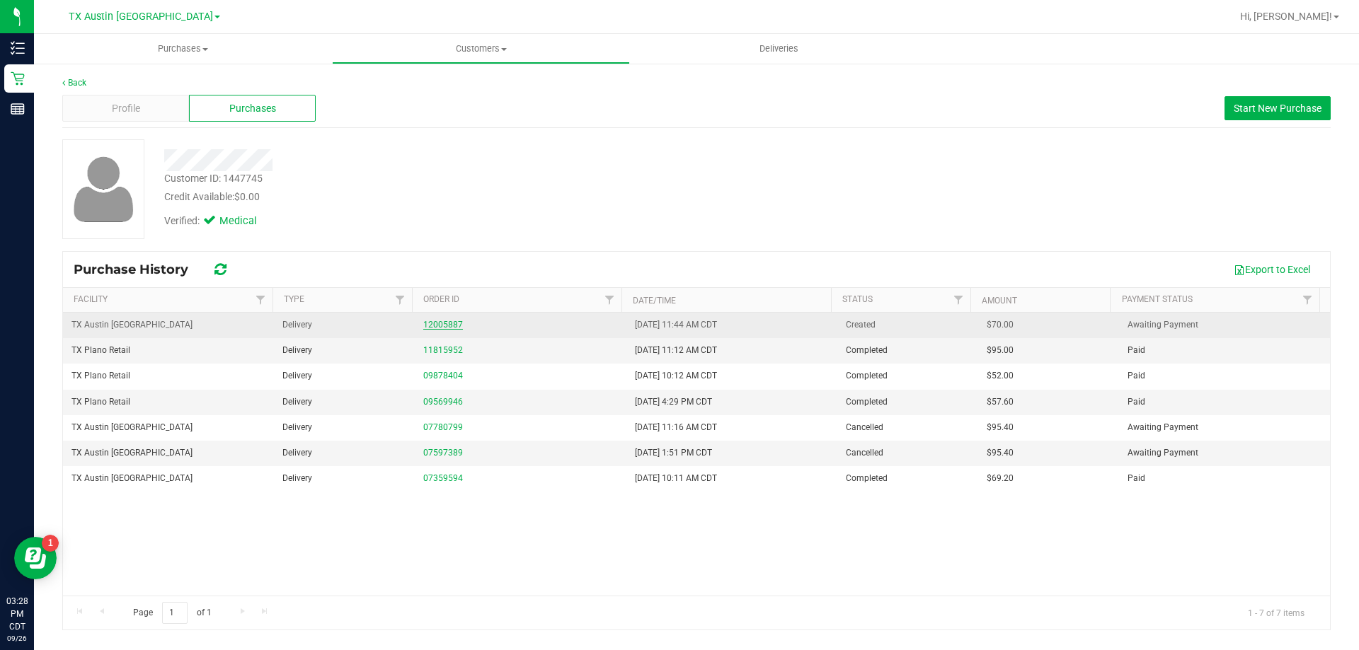
click at [443, 325] on link "12005887" at bounding box center [443, 325] width 40 height 10
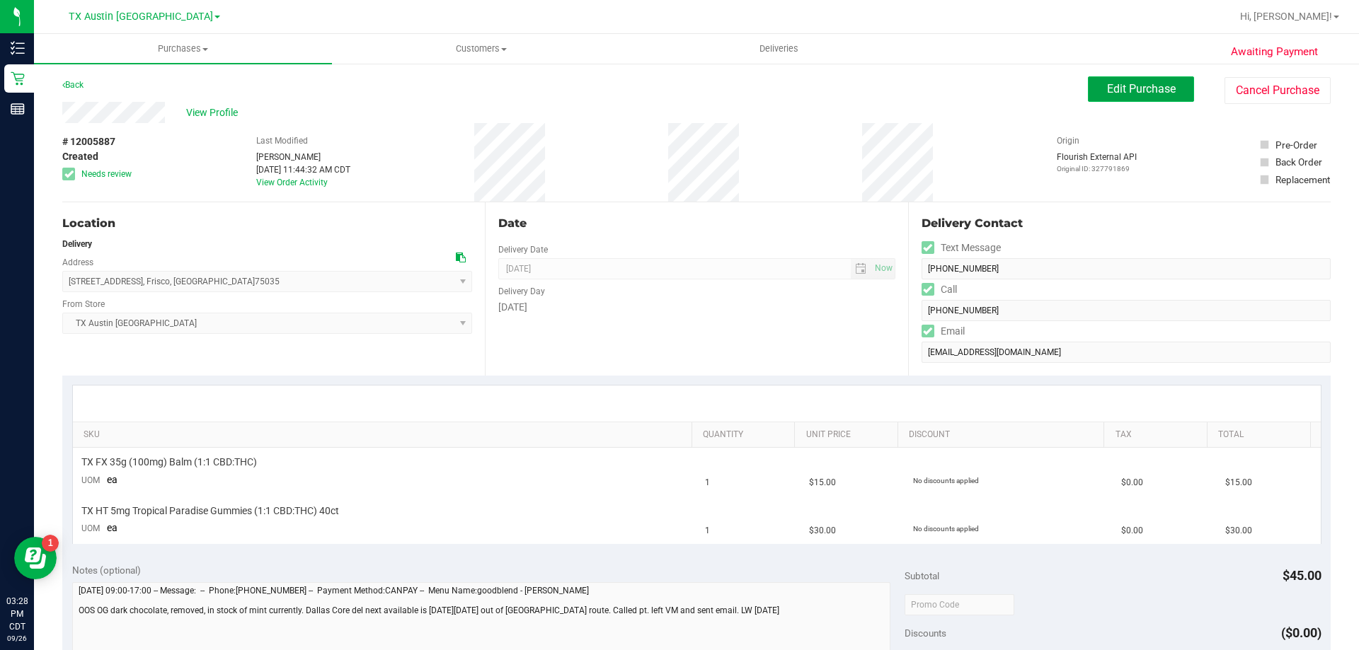
click at [1127, 84] on span "Edit Purchase" at bounding box center [1141, 88] width 69 height 13
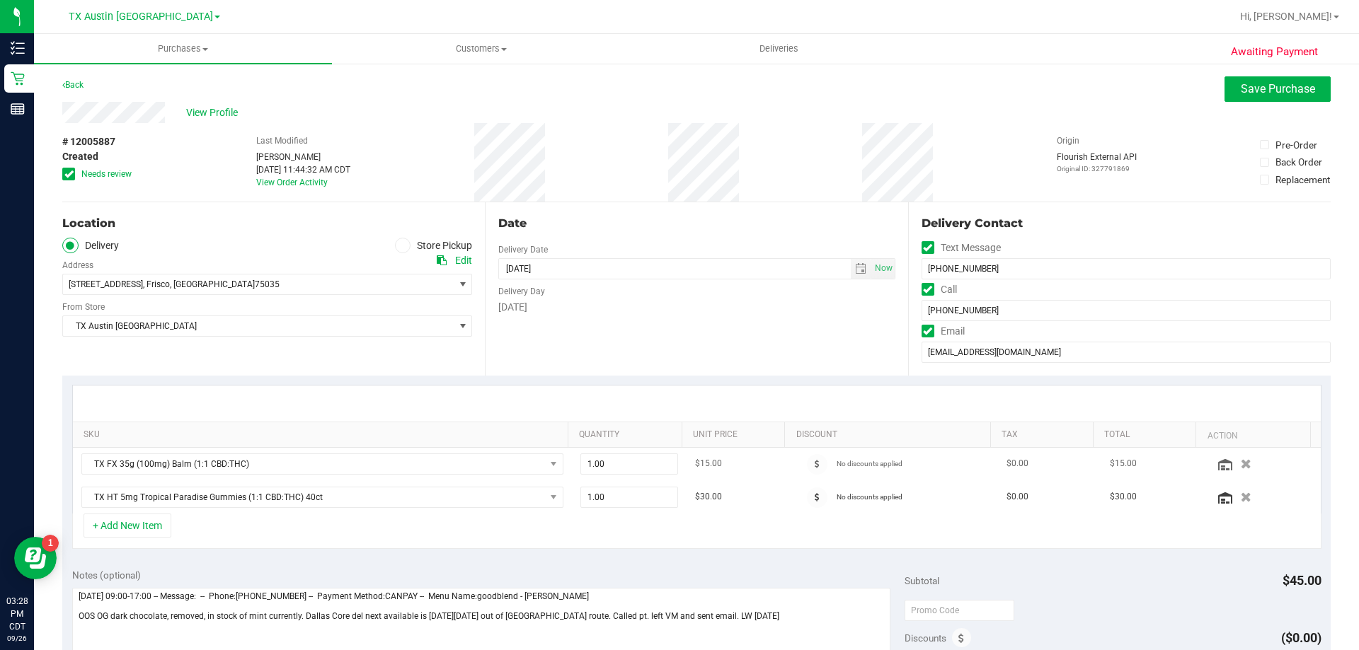
scroll to position [142, 0]
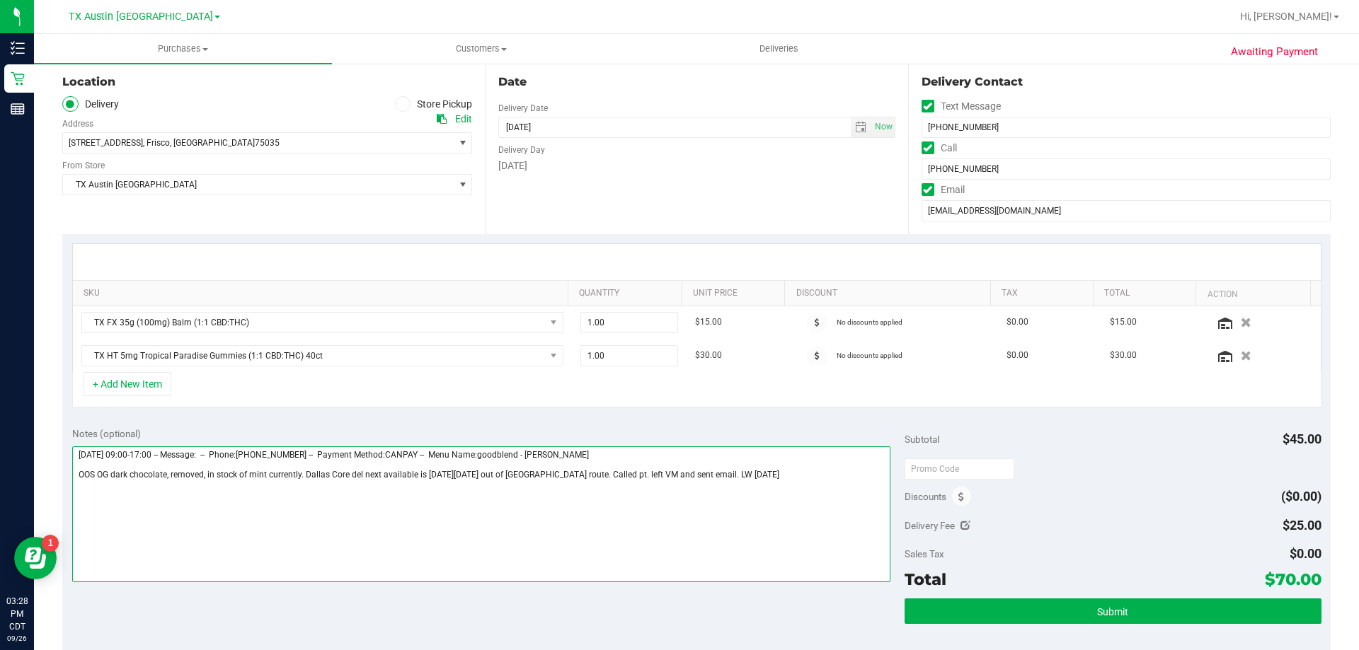
click at [759, 481] on textarea at bounding box center [481, 515] width 819 height 136
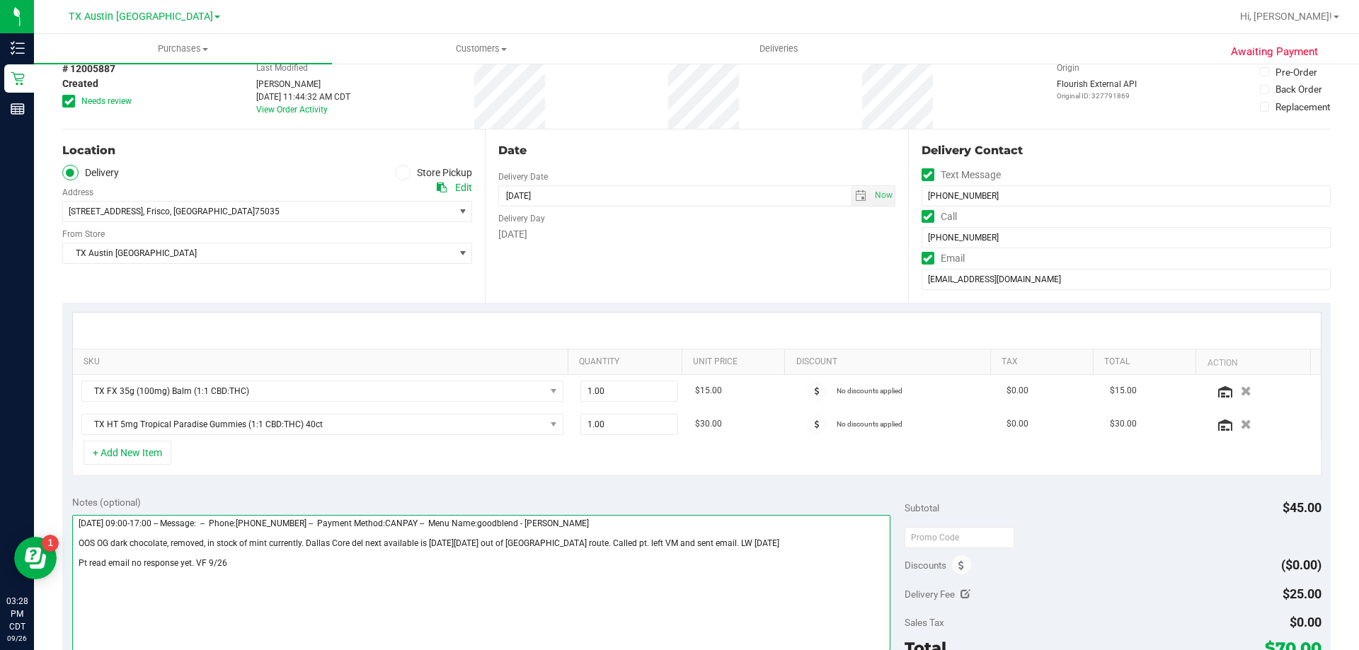
scroll to position [0, 0]
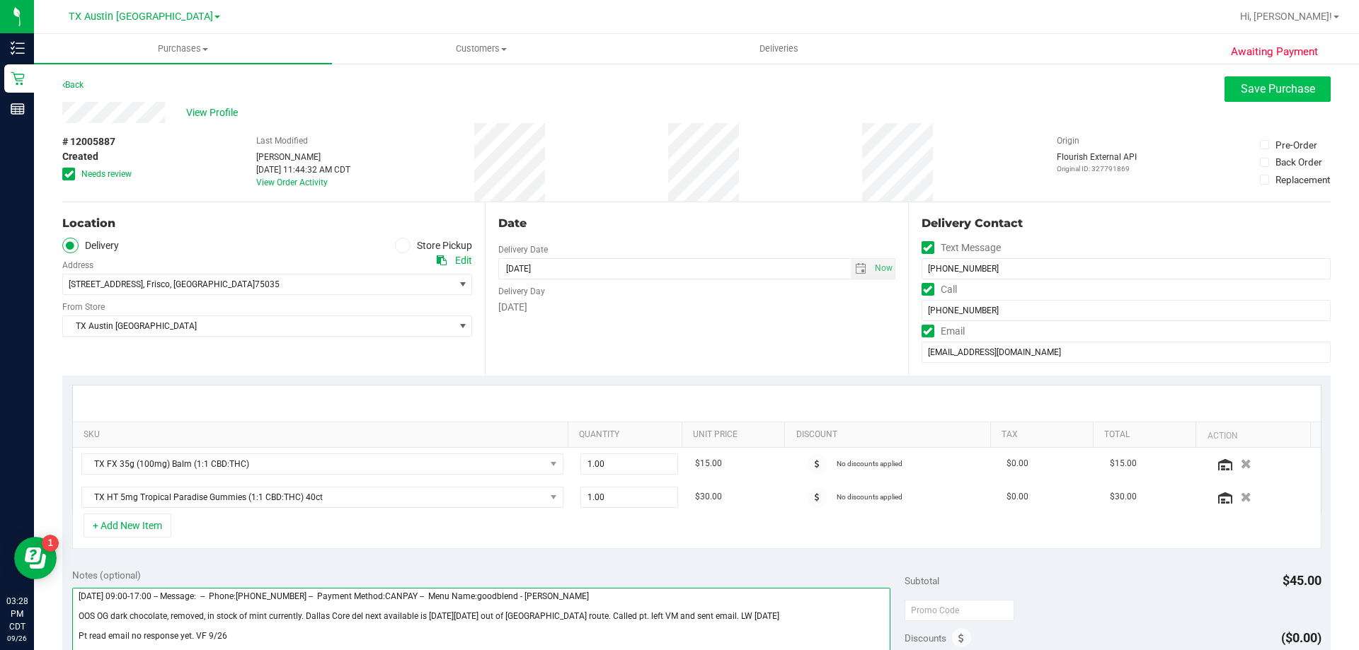
type textarea "Saturday 09/27/2025 09:00-17:00 -- Message: -- Phone:9454261984 -- Payment Meth…"
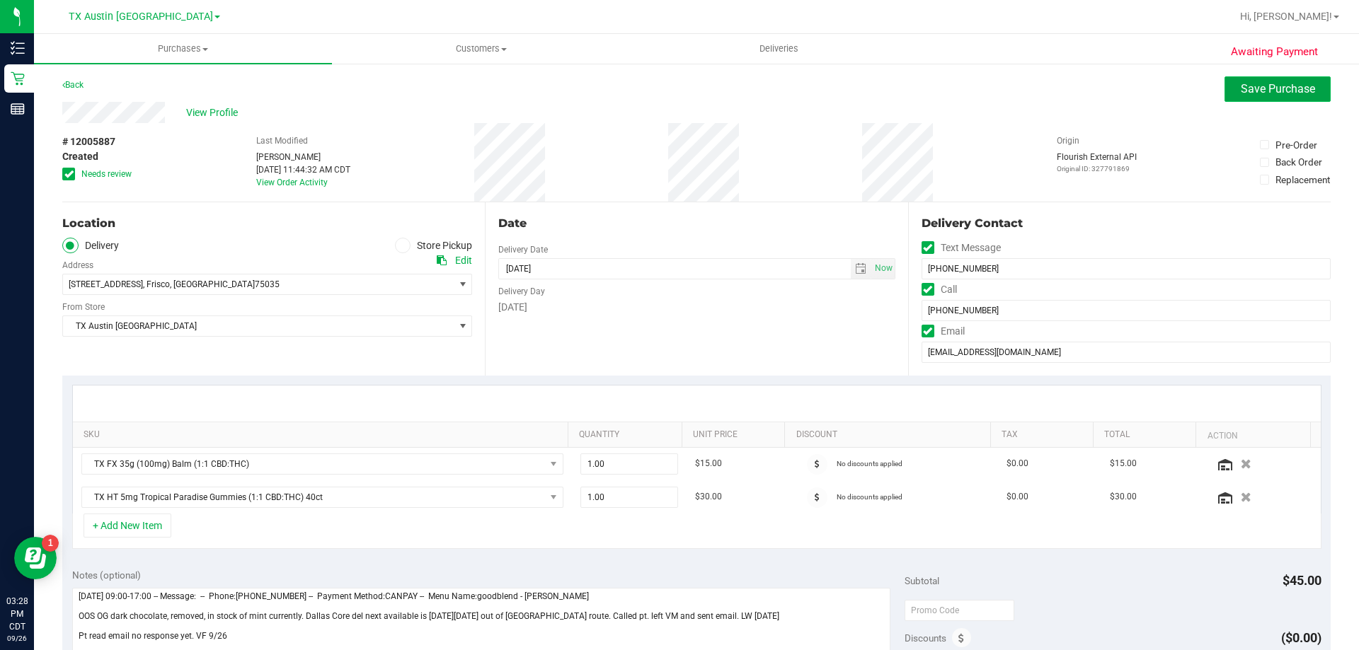
click at [1262, 94] on span "Save Purchase" at bounding box center [1278, 88] width 74 height 13
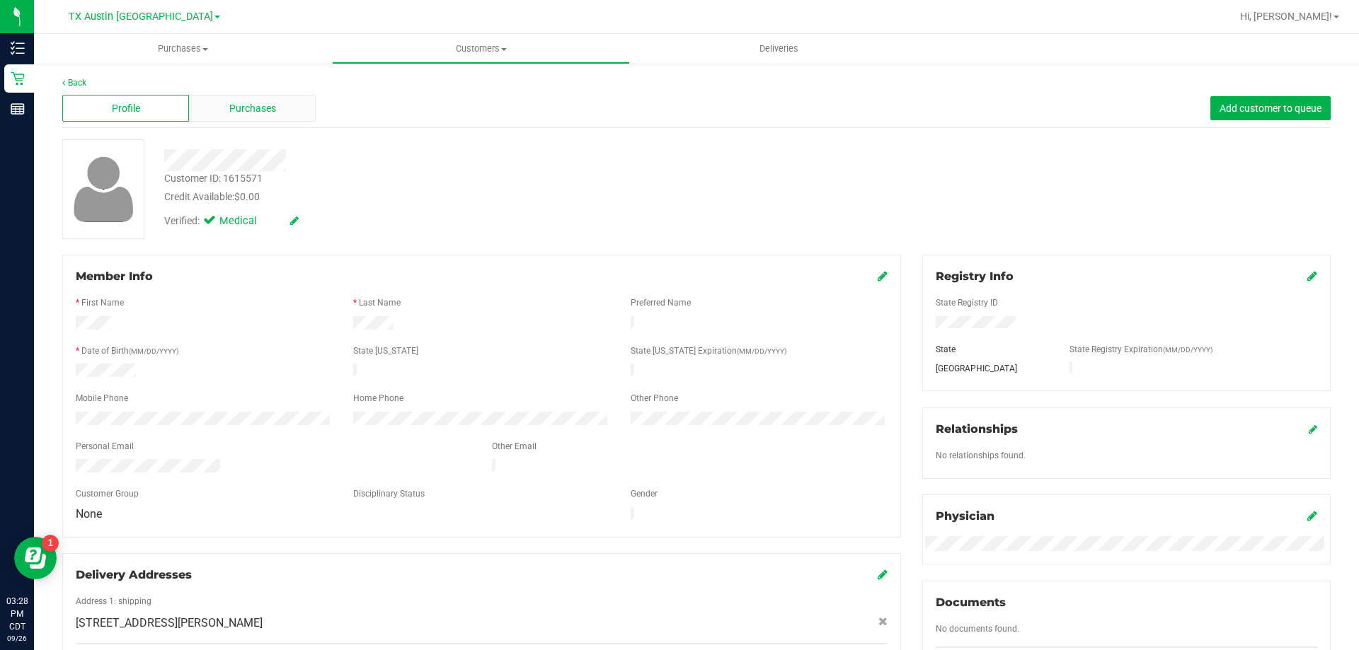
click at [268, 112] on span "Purchases" at bounding box center [252, 108] width 47 height 15
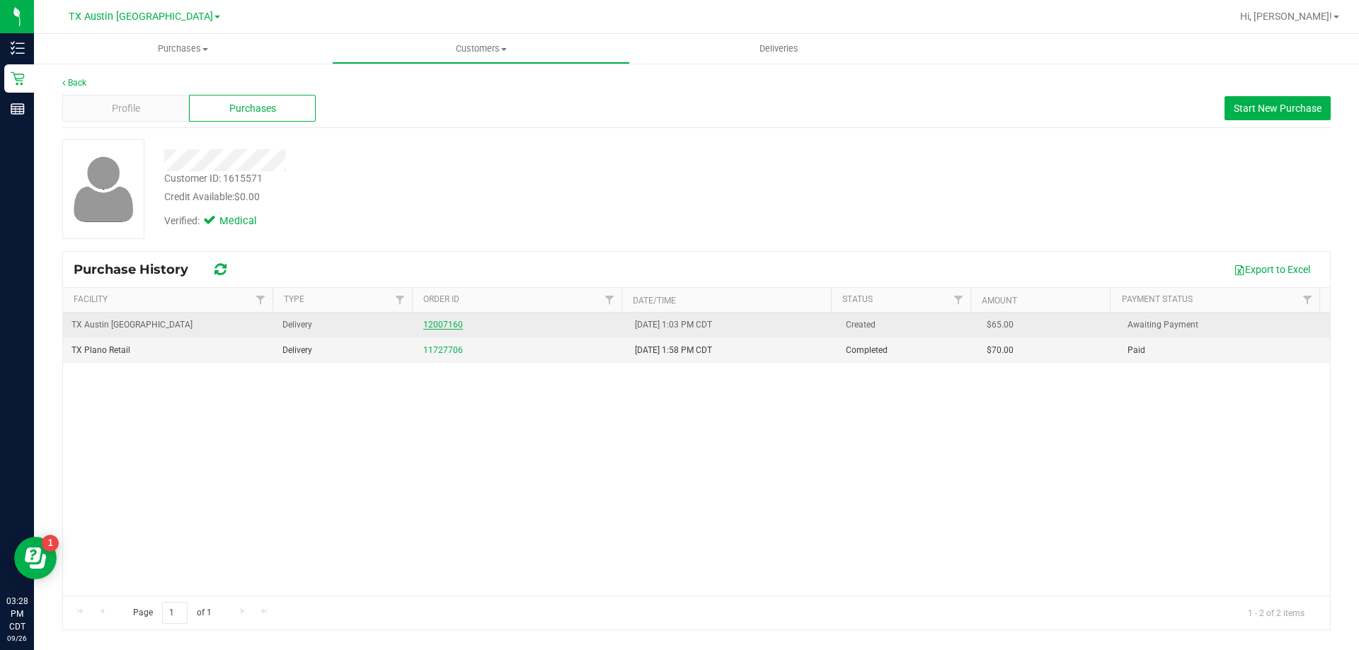
click at [432, 324] on link "12007160" at bounding box center [443, 325] width 40 height 10
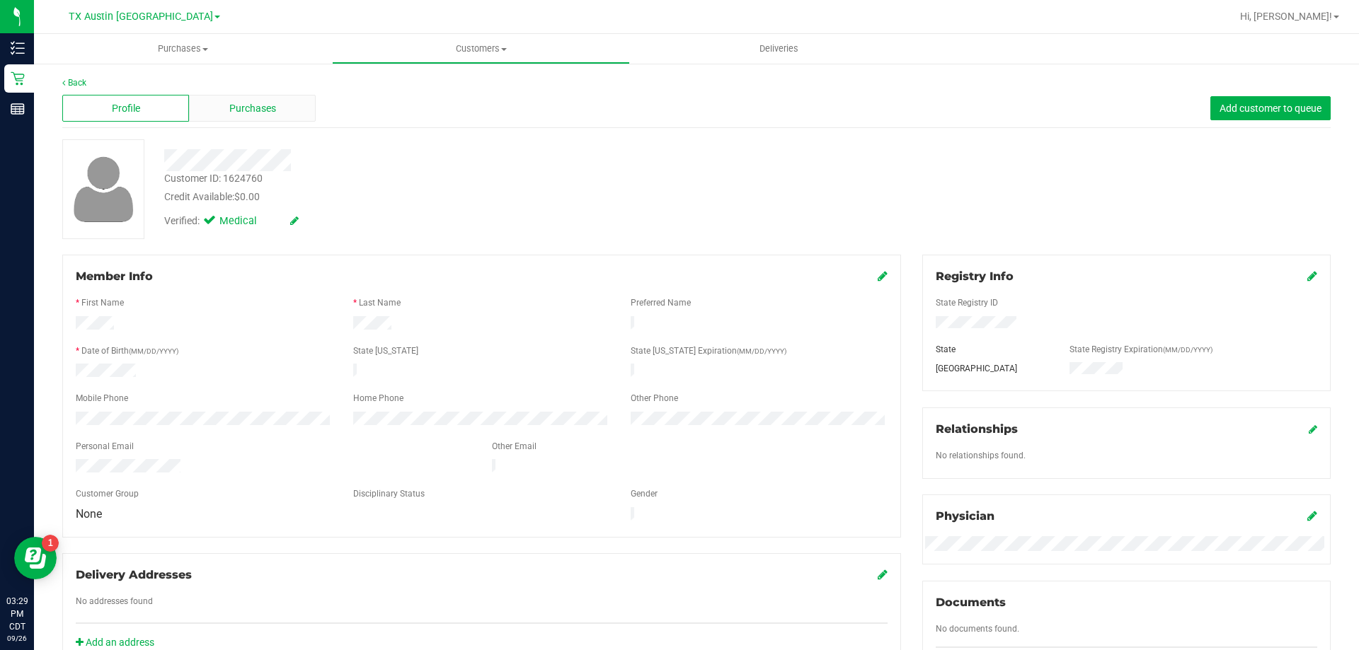
click at [280, 111] on div "Purchases" at bounding box center [252, 108] width 127 height 27
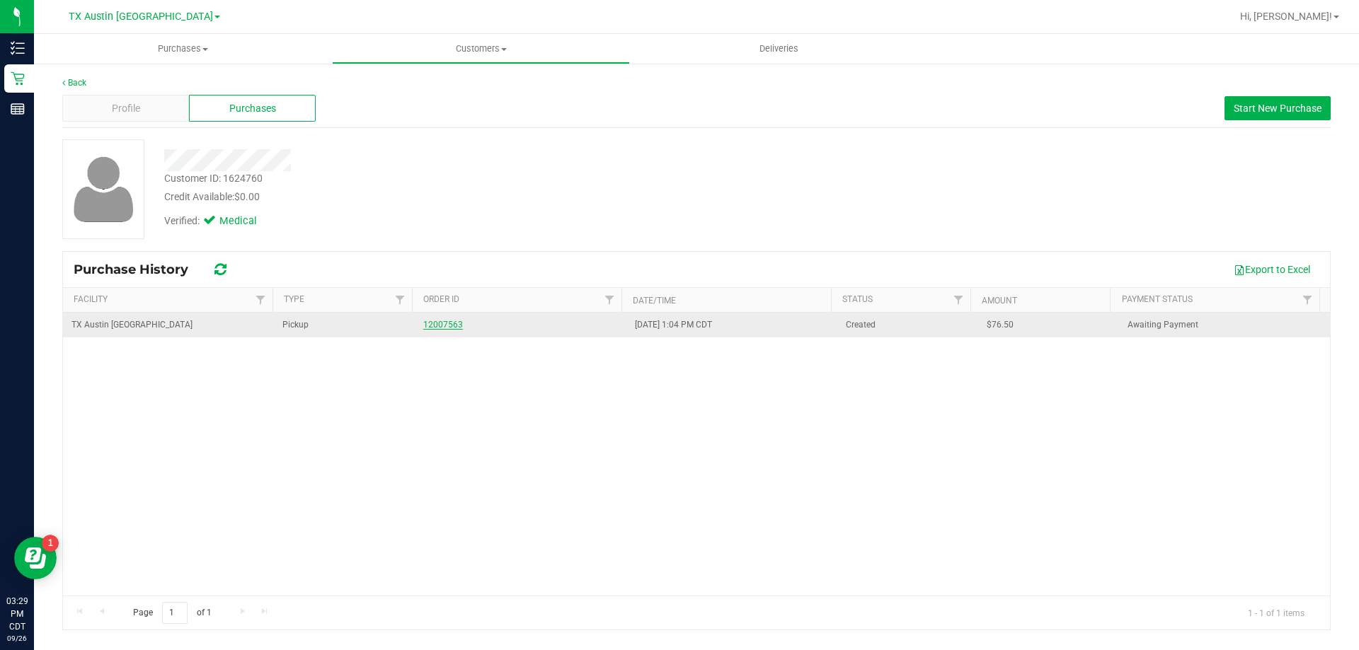
click at [444, 325] on link "12007563" at bounding box center [443, 325] width 40 height 10
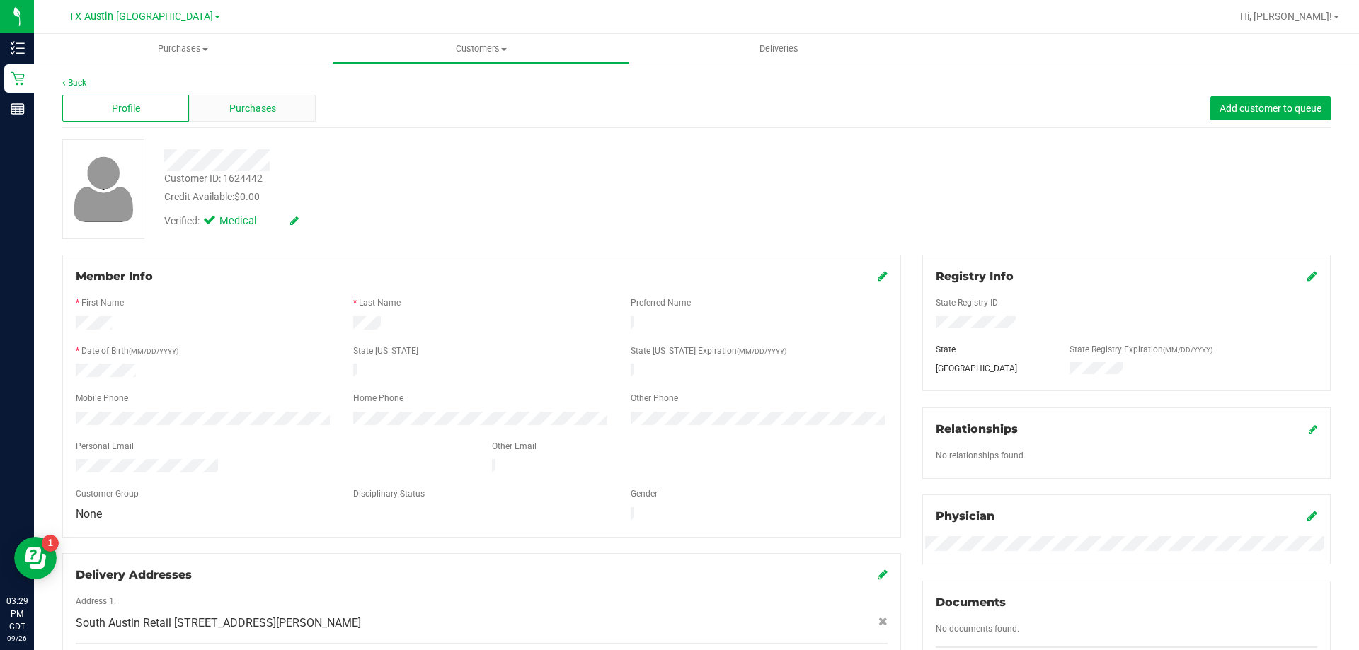
click at [295, 112] on div "Purchases" at bounding box center [252, 108] width 127 height 27
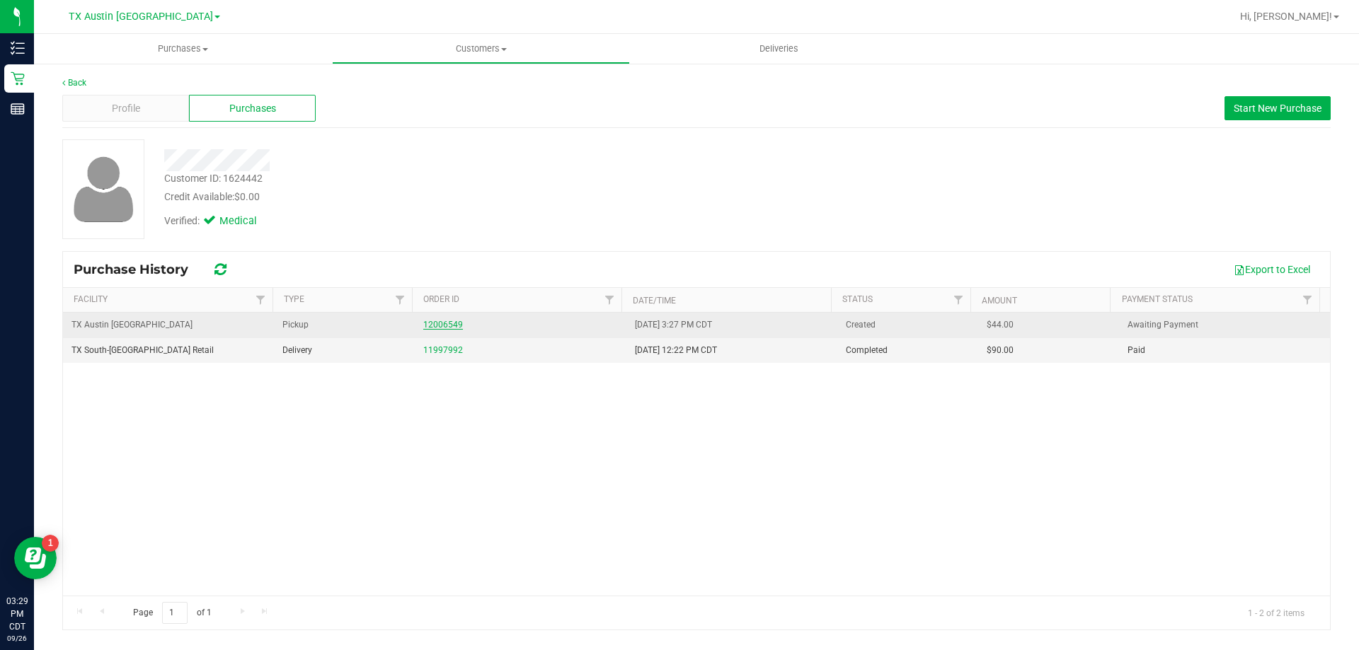
click at [437, 322] on link "12006549" at bounding box center [443, 325] width 40 height 10
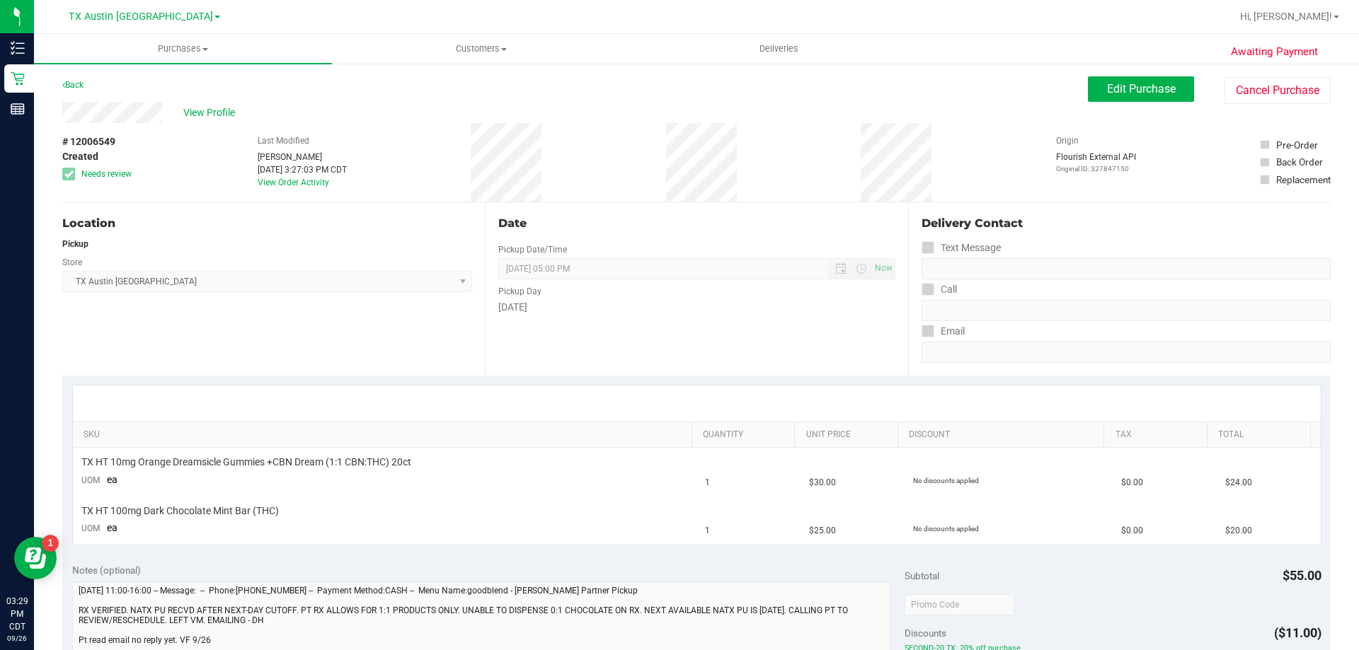
scroll to position [71, 0]
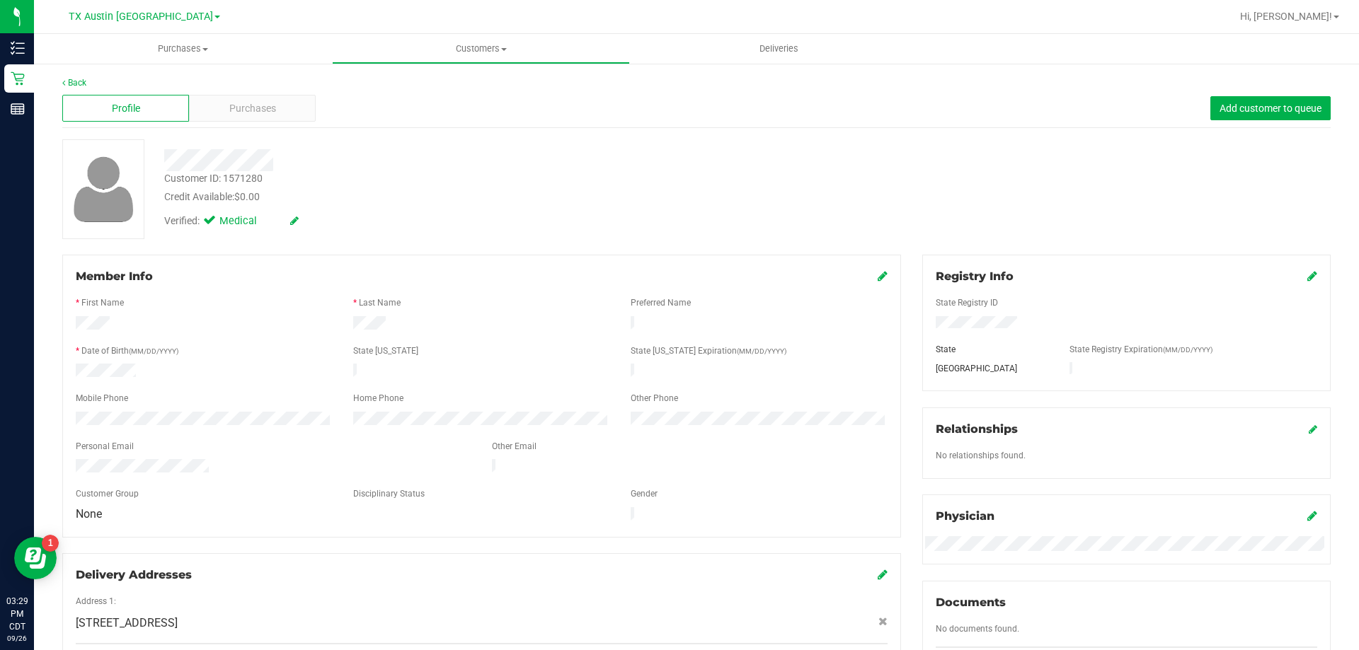
click at [263, 125] on div "Profile Purchases Add customer to queue" at bounding box center [696, 108] width 1268 height 39
click at [268, 110] on span "Purchases" at bounding box center [252, 108] width 47 height 15
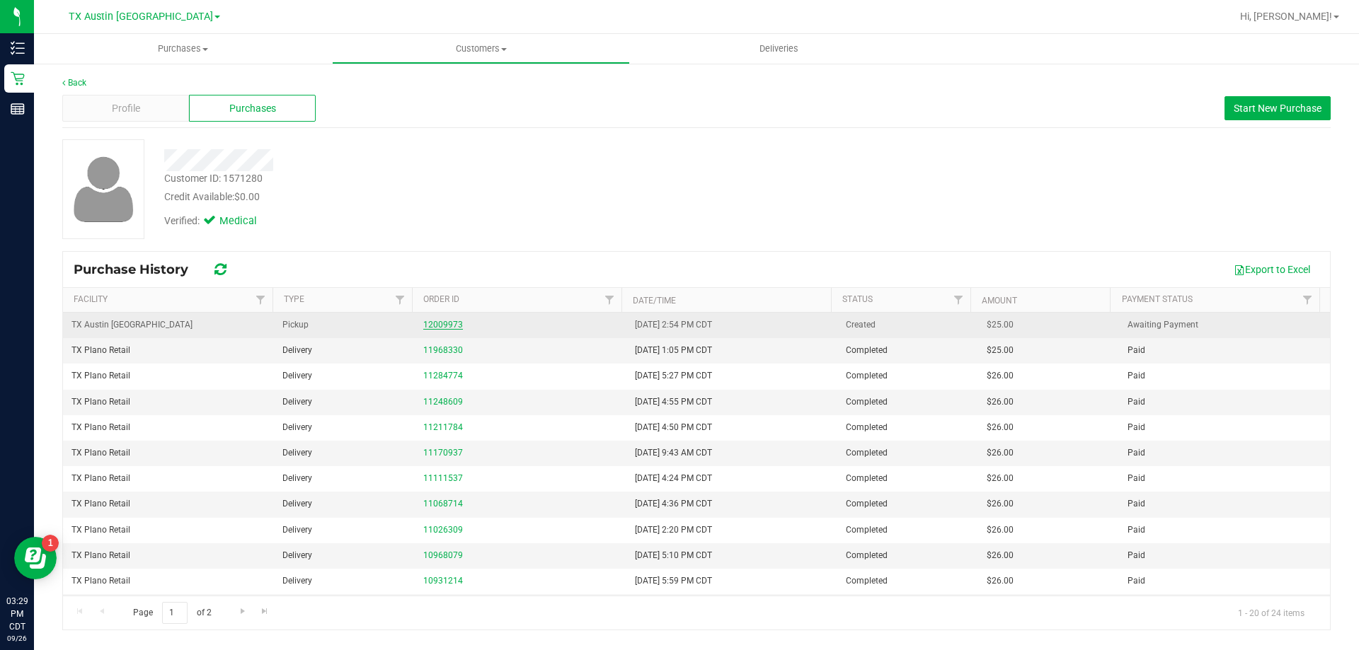
click at [435, 322] on link "12009973" at bounding box center [443, 325] width 40 height 10
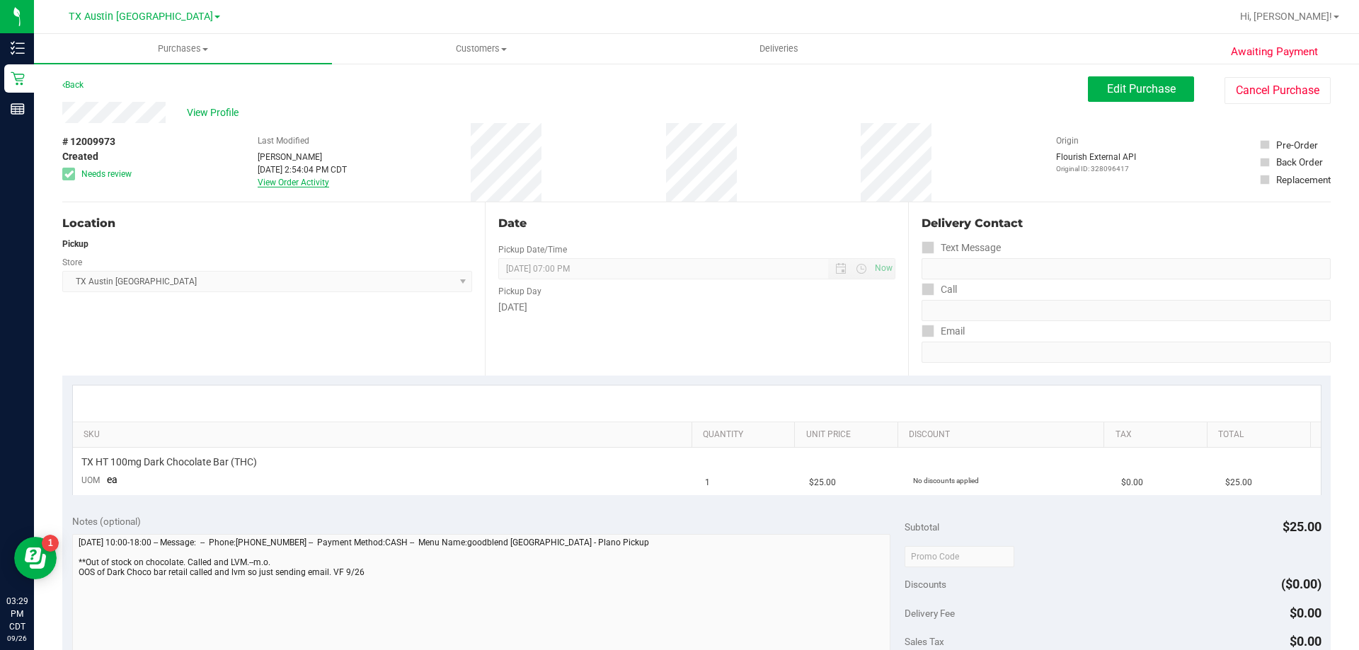
click at [277, 184] on link "View Order Activity" at bounding box center [293, 183] width 71 height 10
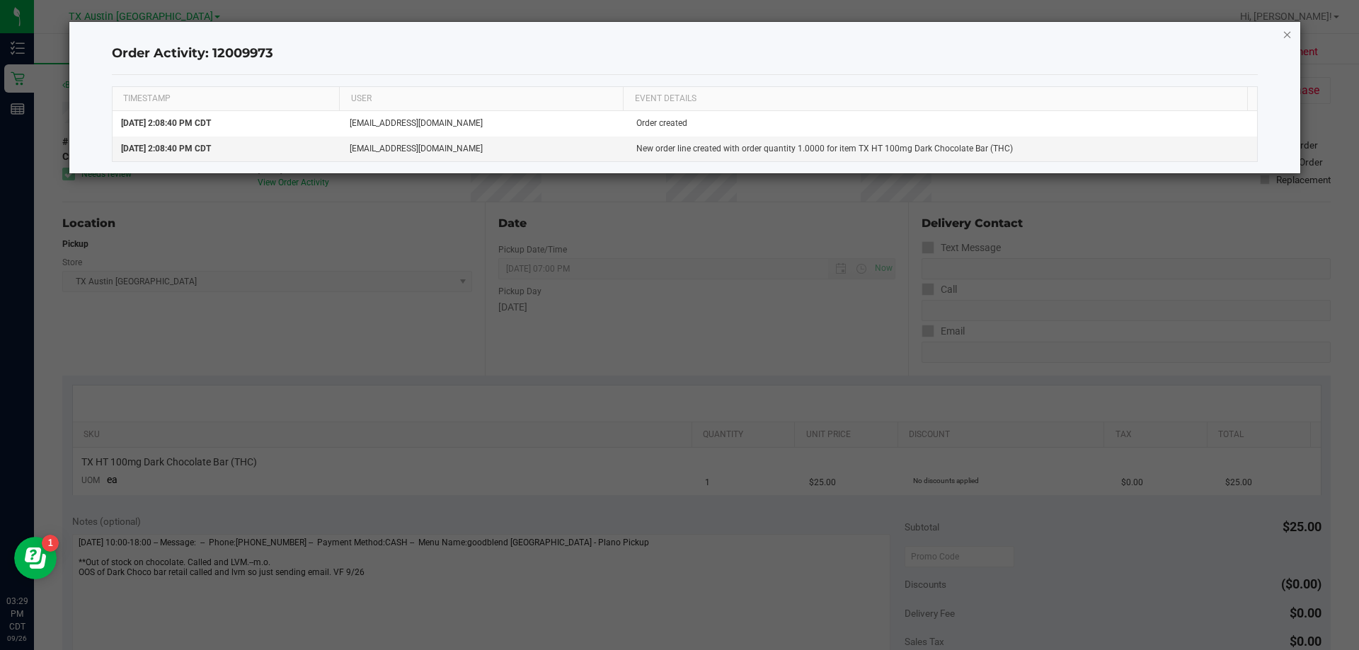
click at [1283, 36] on icon "button" at bounding box center [1287, 33] width 10 height 17
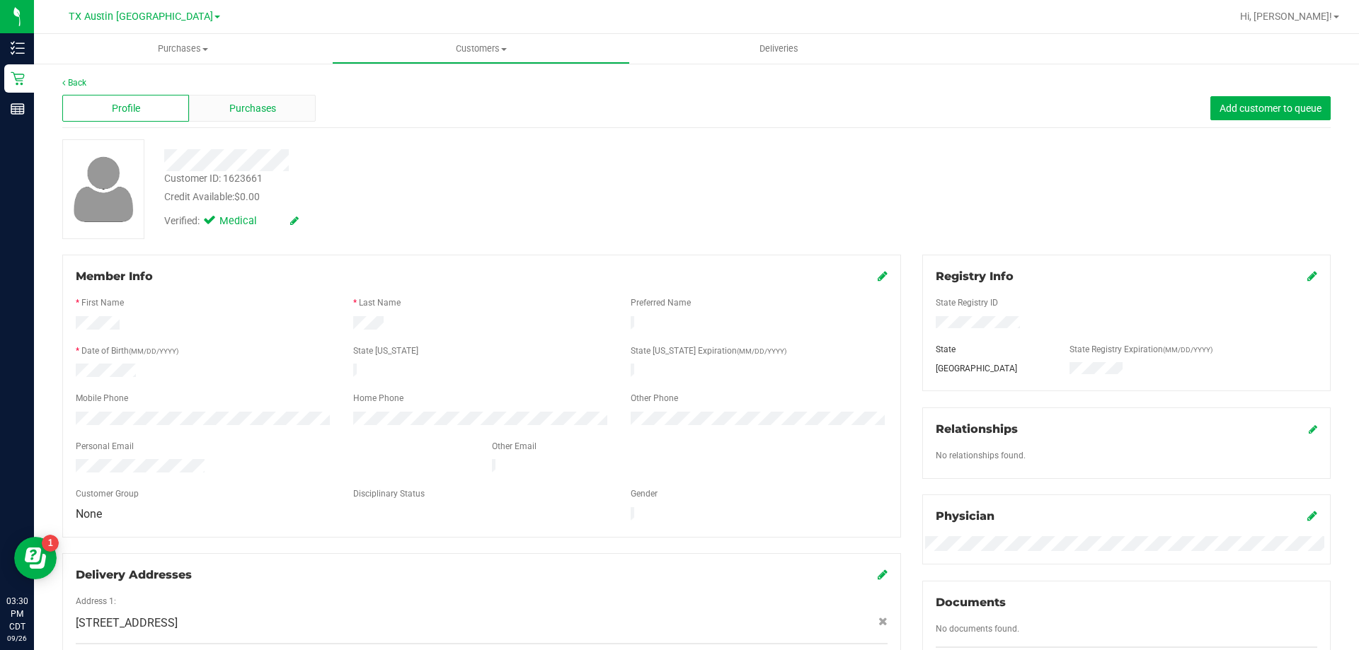
click at [245, 101] on span "Purchases" at bounding box center [252, 108] width 47 height 15
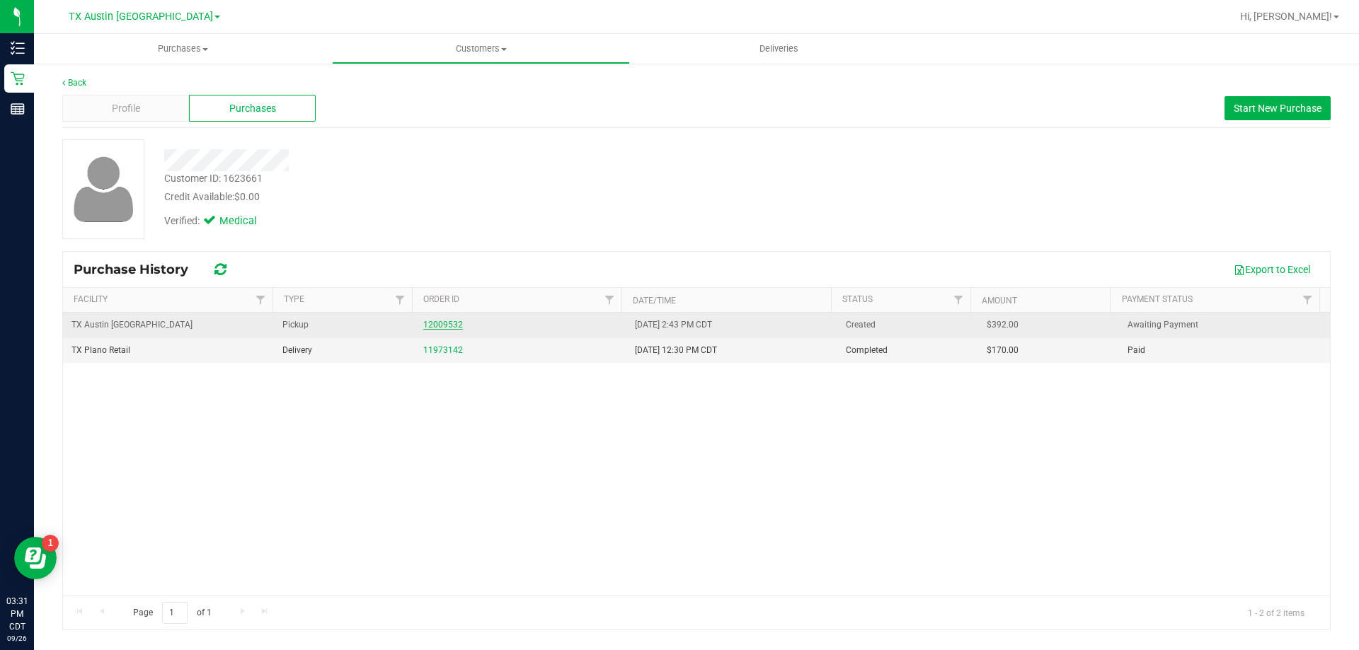
click at [445, 326] on link "12009532" at bounding box center [443, 325] width 40 height 10
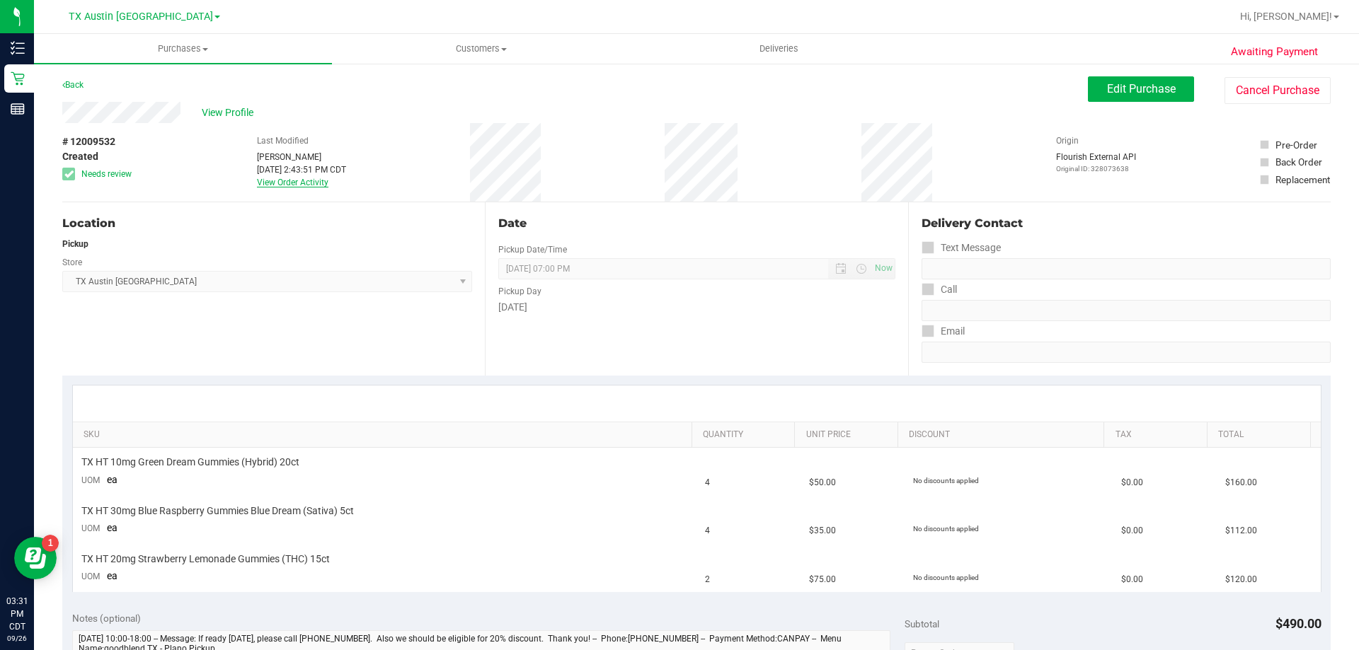
click at [281, 186] on link "View Order Activity" at bounding box center [292, 183] width 71 height 10
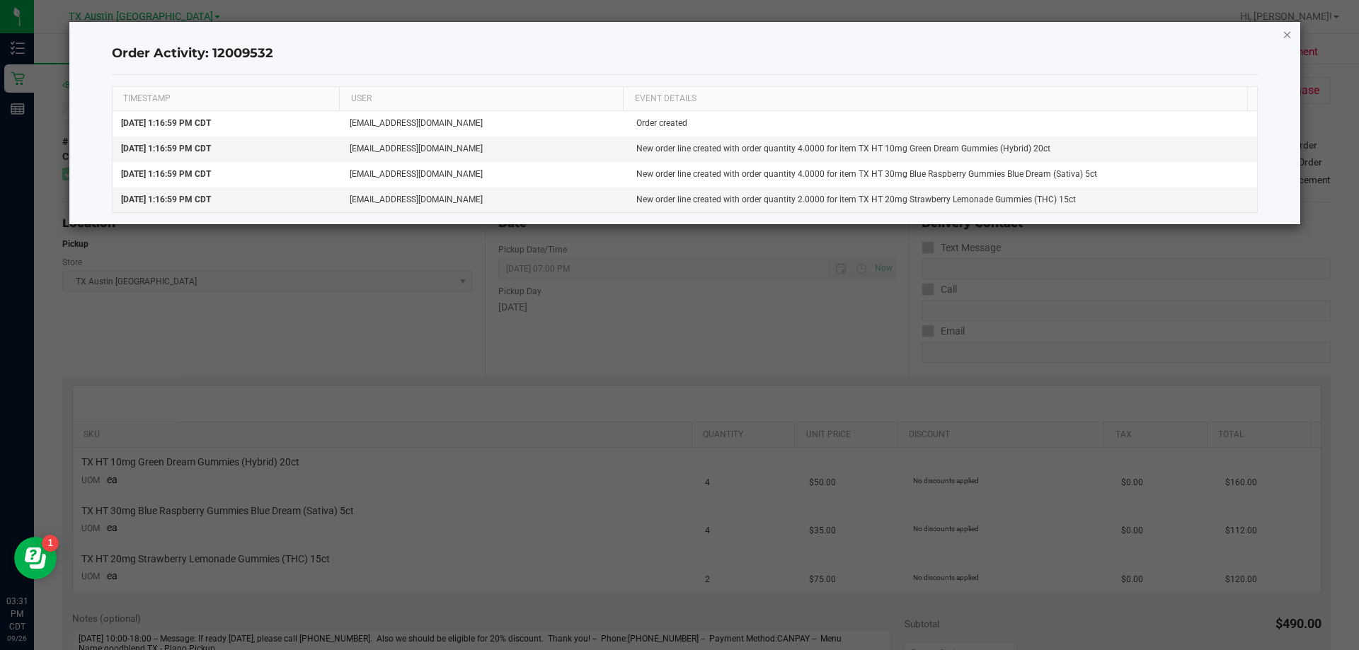
click at [1284, 36] on icon "button" at bounding box center [1287, 33] width 10 height 17
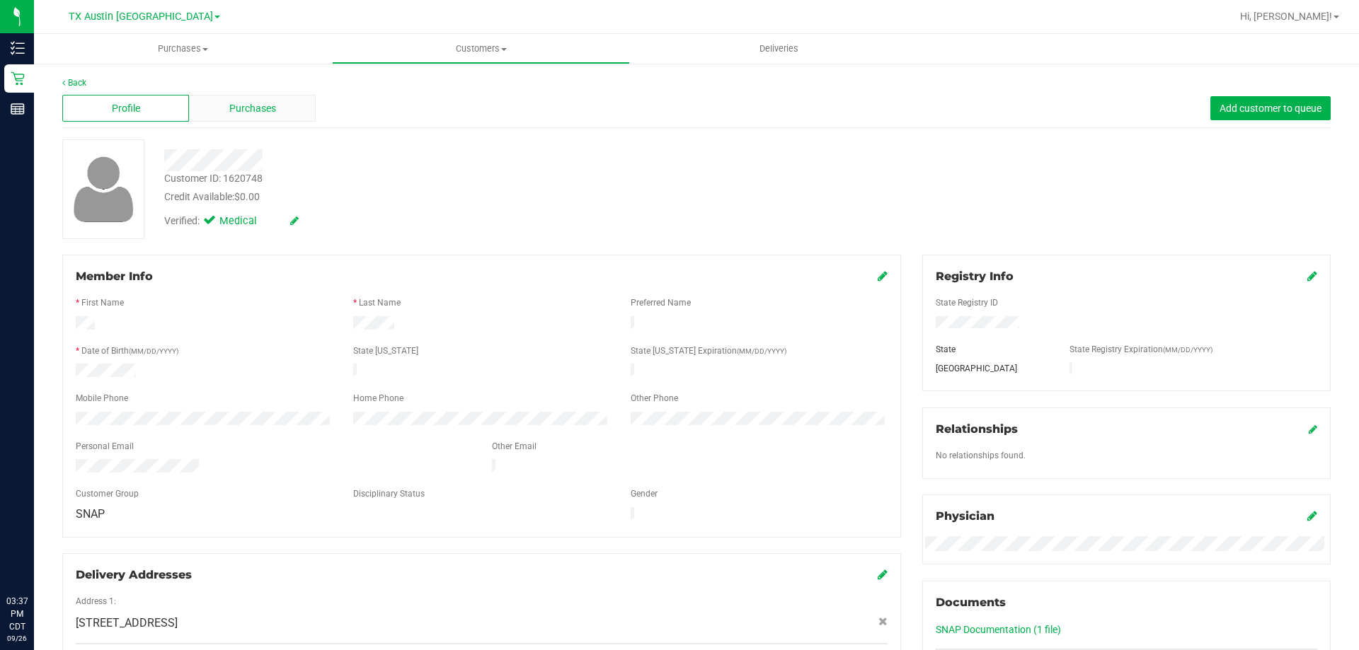
click at [265, 103] on span "Purchases" at bounding box center [252, 108] width 47 height 15
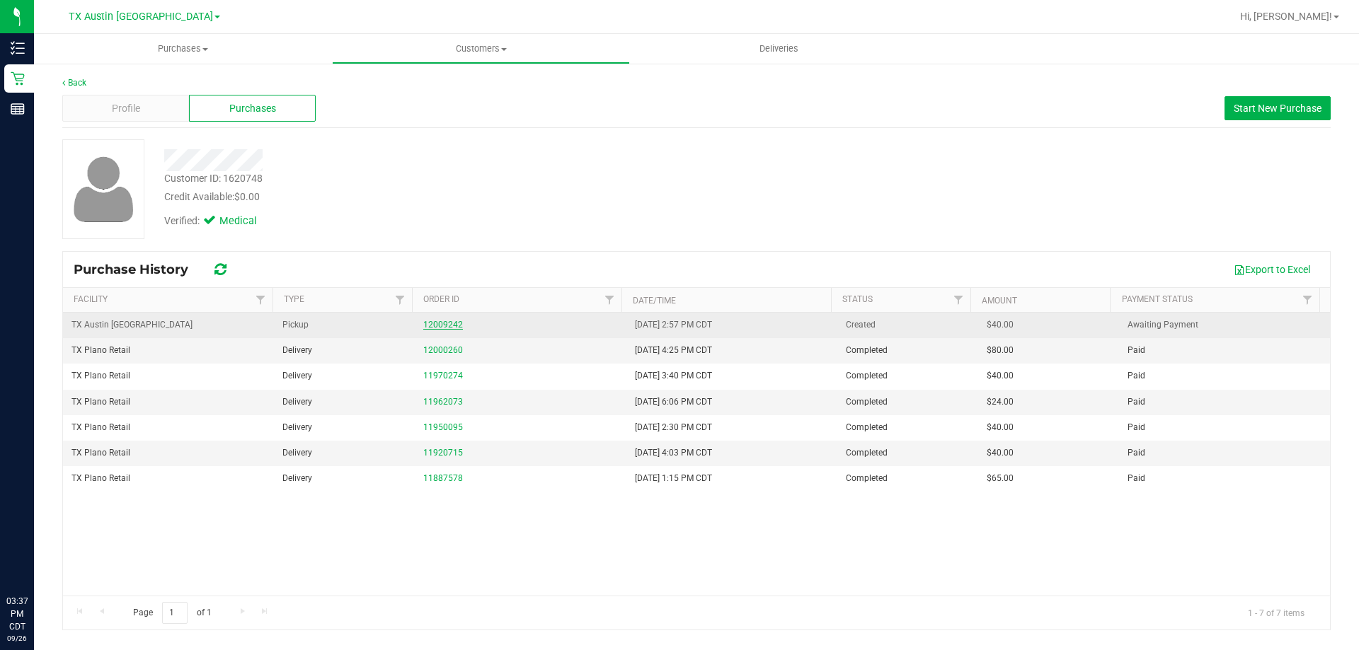
click at [439, 322] on link "12009242" at bounding box center [443, 325] width 40 height 10
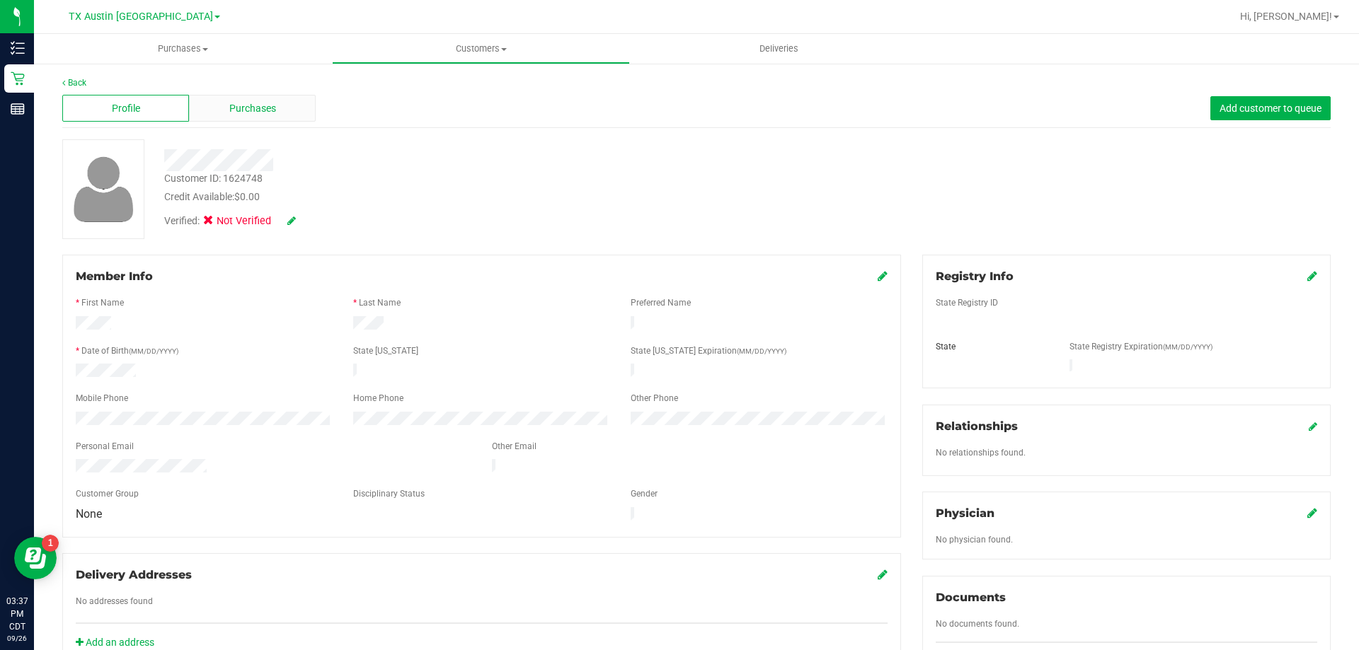
click at [248, 98] on div "Purchases" at bounding box center [252, 108] width 127 height 27
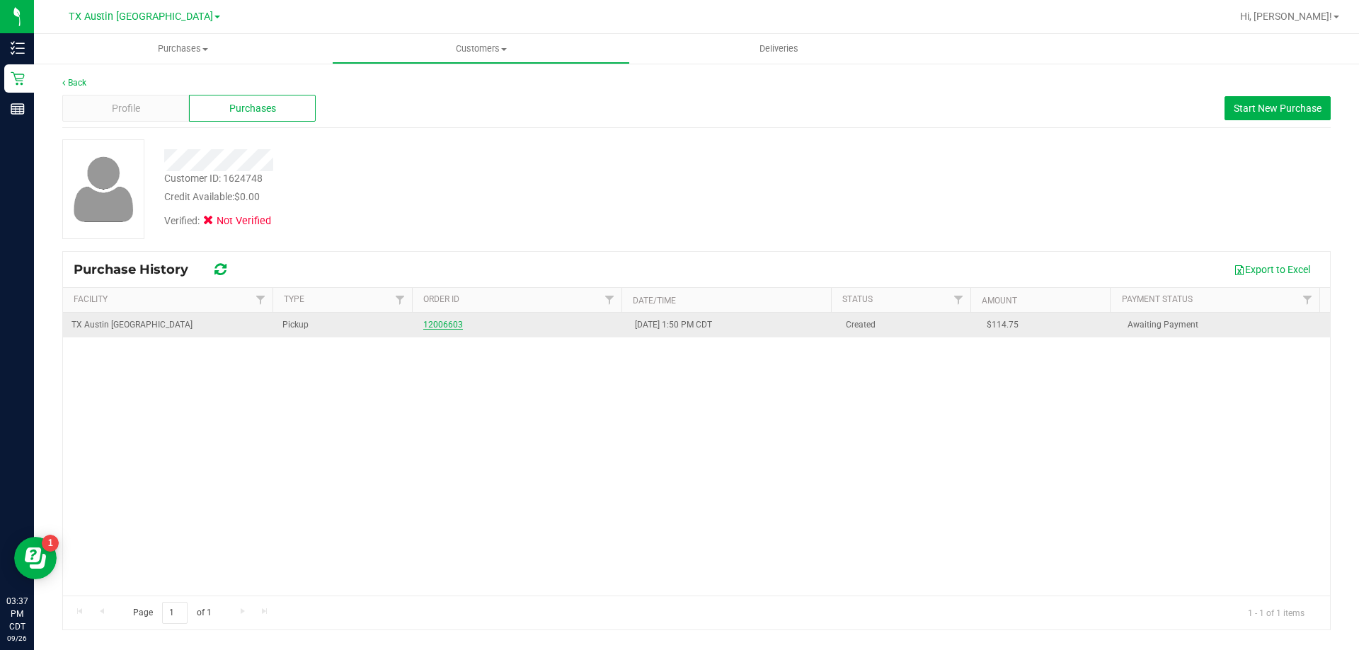
click at [452, 322] on link "12006603" at bounding box center [443, 325] width 40 height 10
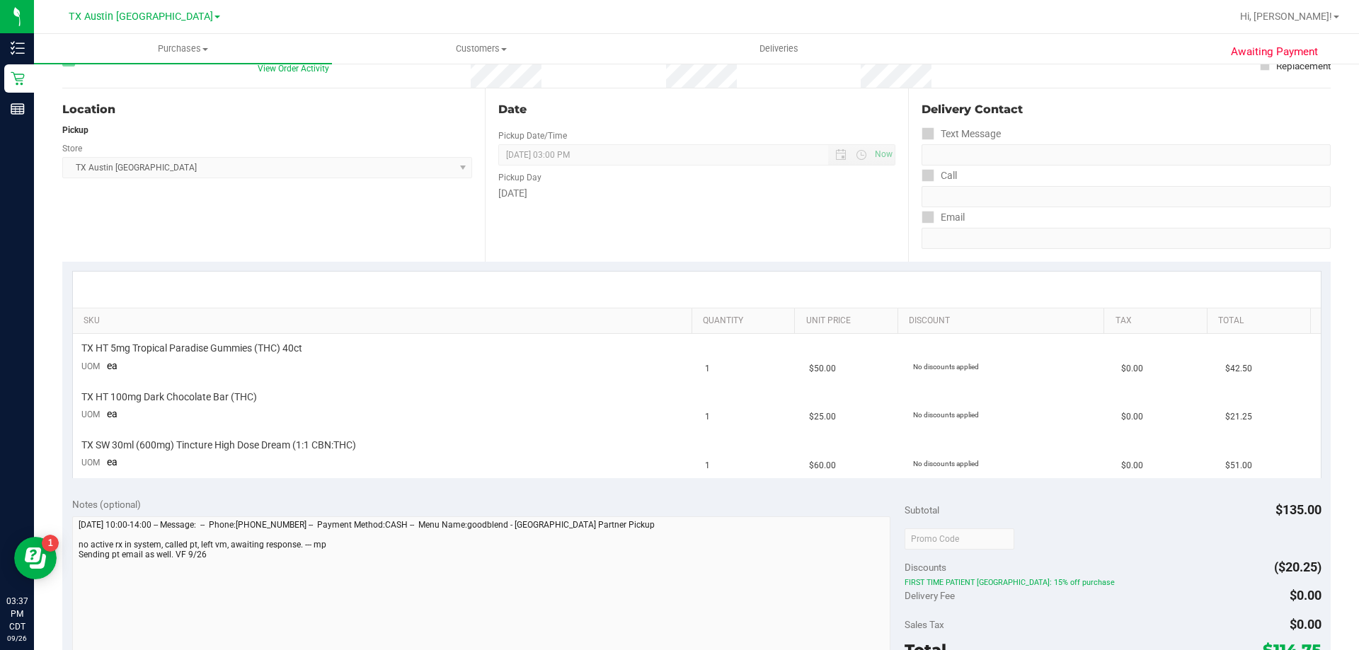
scroll to position [142, 0]
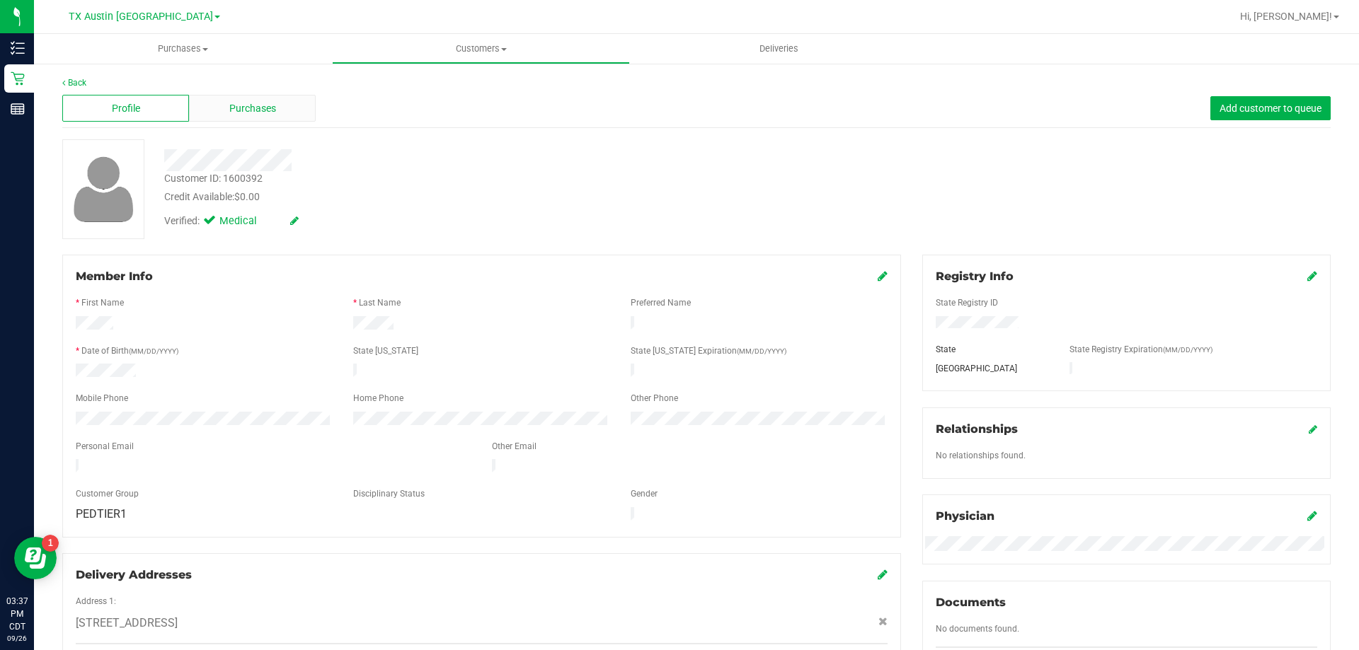
click at [254, 114] on span "Purchases" at bounding box center [252, 108] width 47 height 15
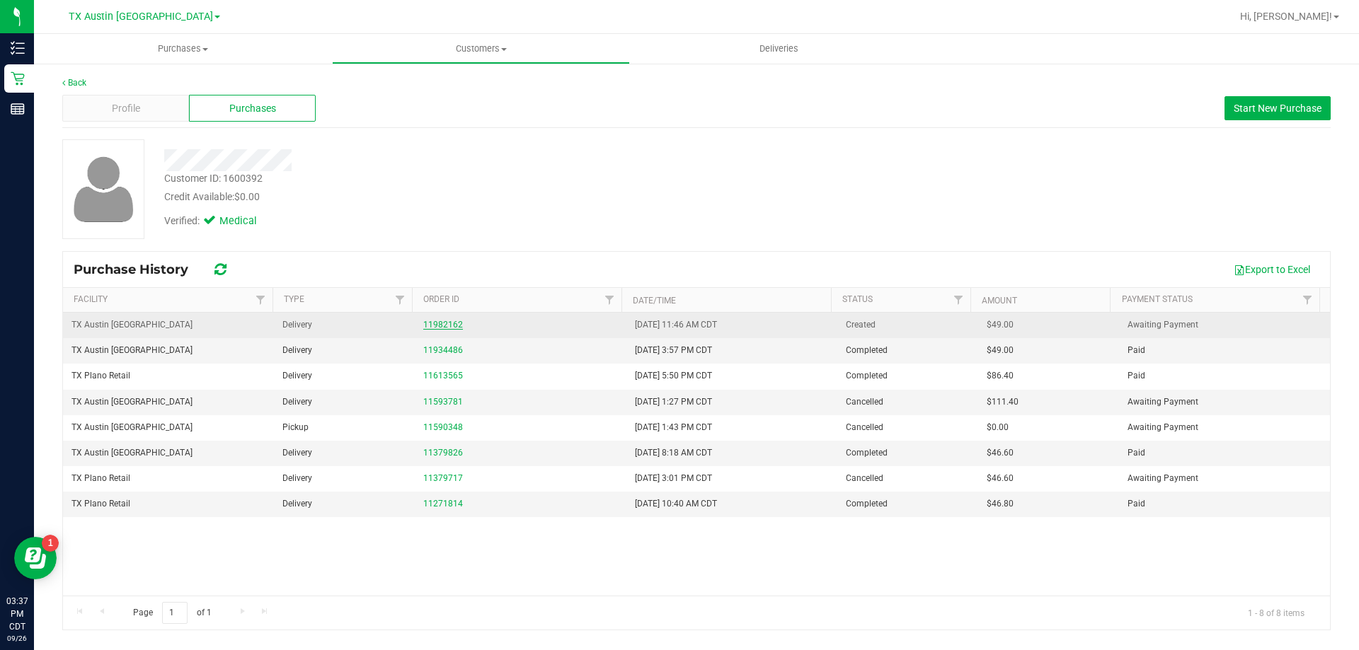
click at [447, 321] on link "11982162" at bounding box center [443, 325] width 40 height 10
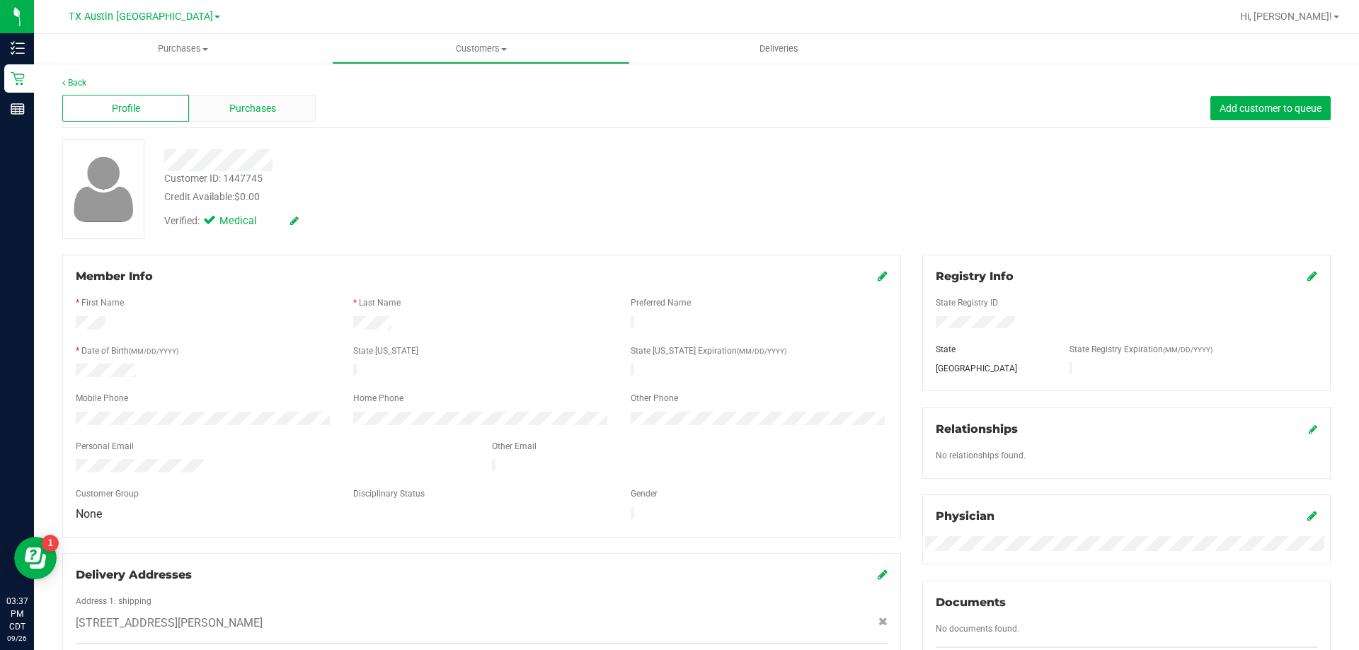
click at [280, 108] on div "Purchases" at bounding box center [252, 108] width 127 height 27
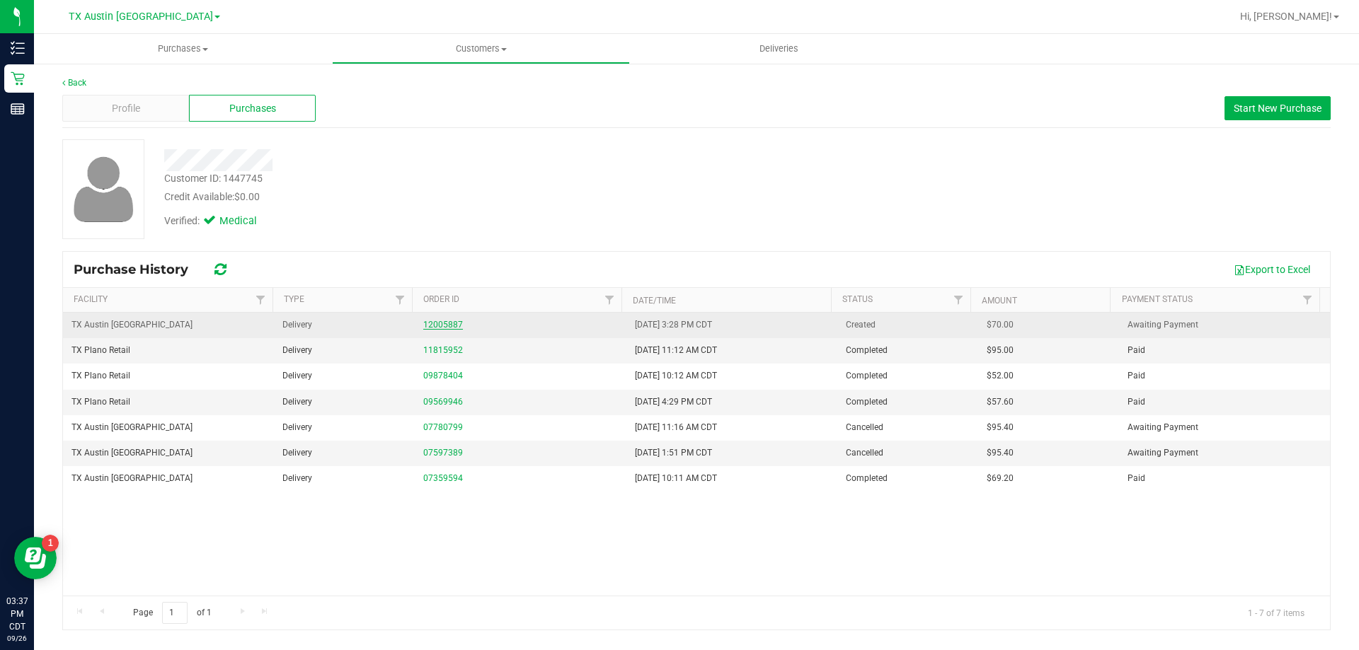
click at [456, 323] on link "12005887" at bounding box center [443, 325] width 40 height 10
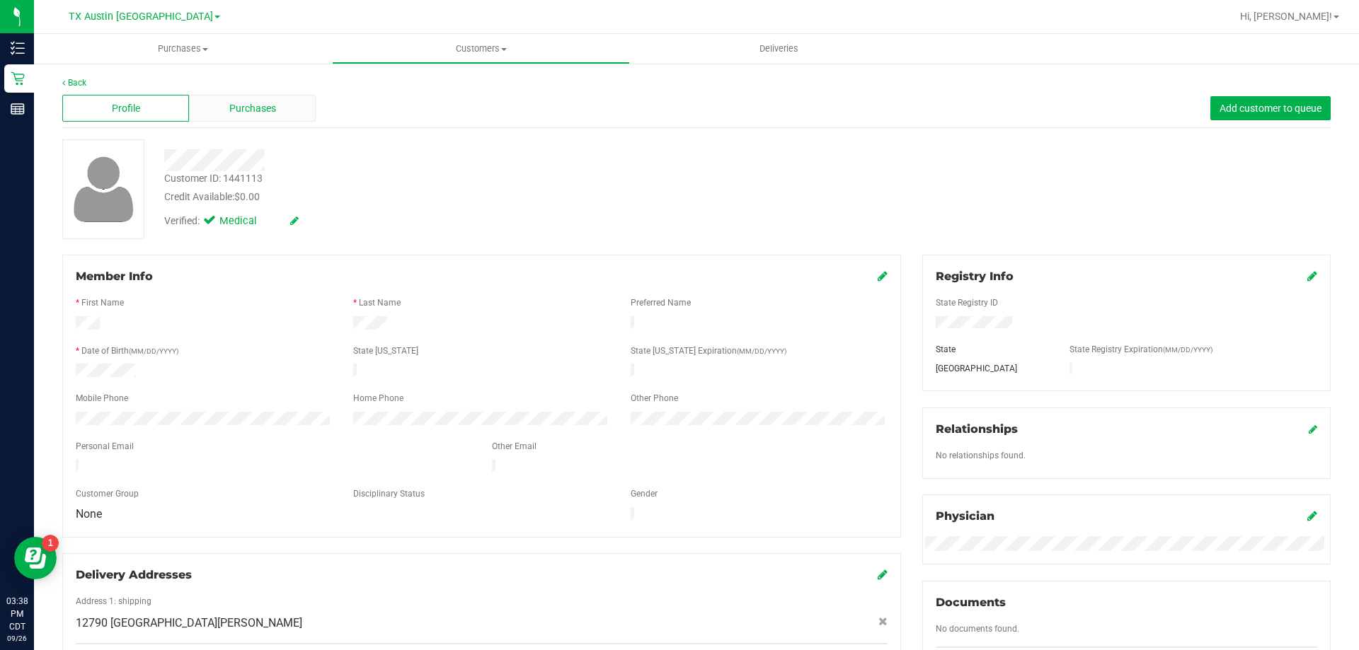
click at [275, 105] on div "Purchases" at bounding box center [252, 108] width 127 height 27
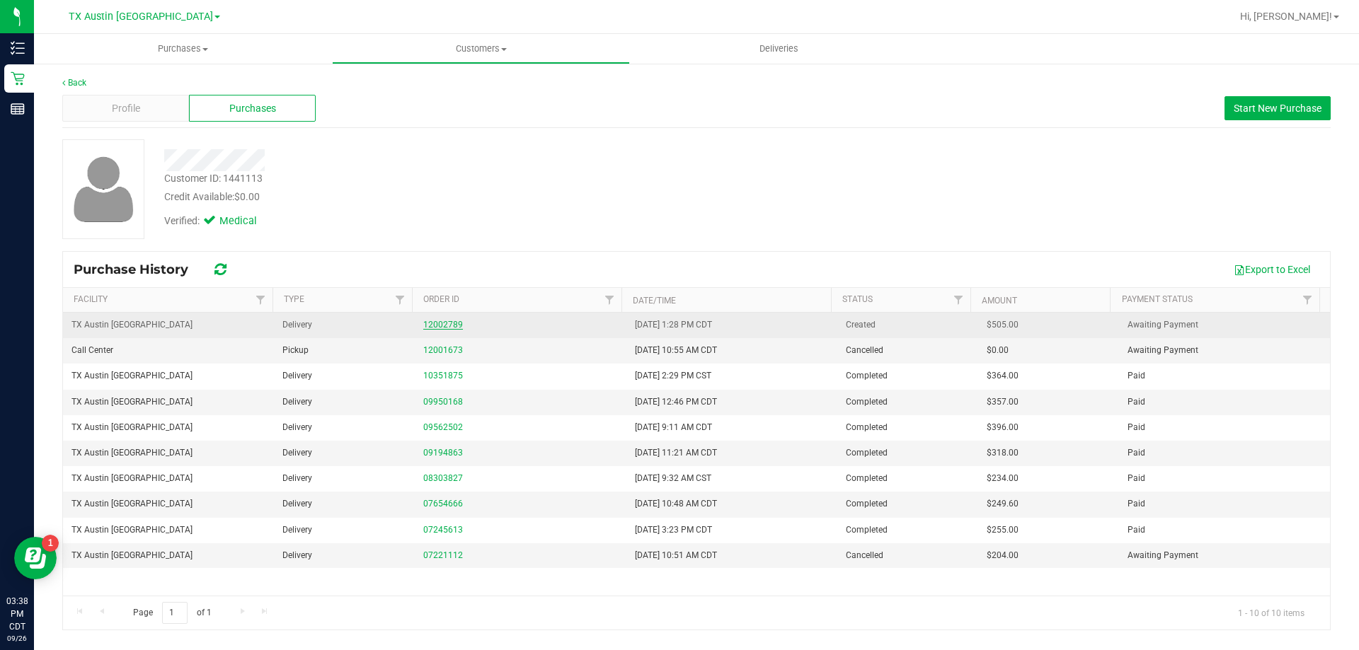
click at [446, 325] on link "12002789" at bounding box center [443, 325] width 40 height 10
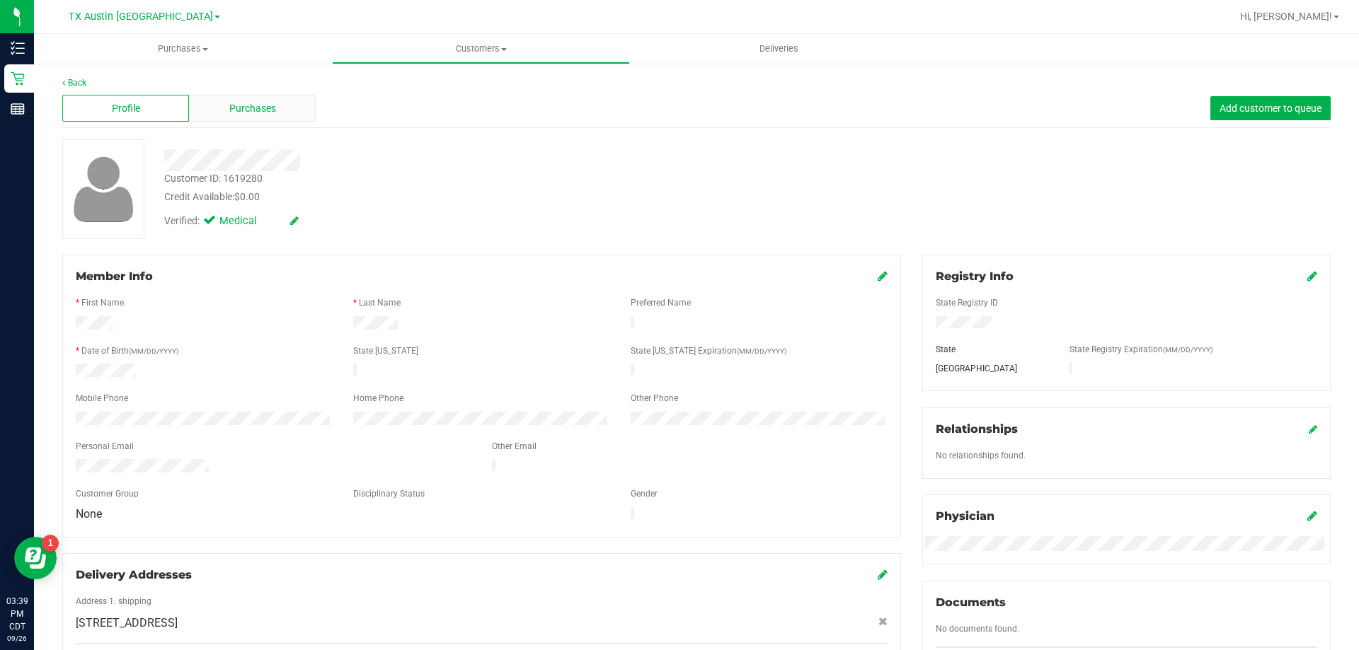
click at [224, 105] on div "Purchases" at bounding box center [252, 108] width 127 height 27
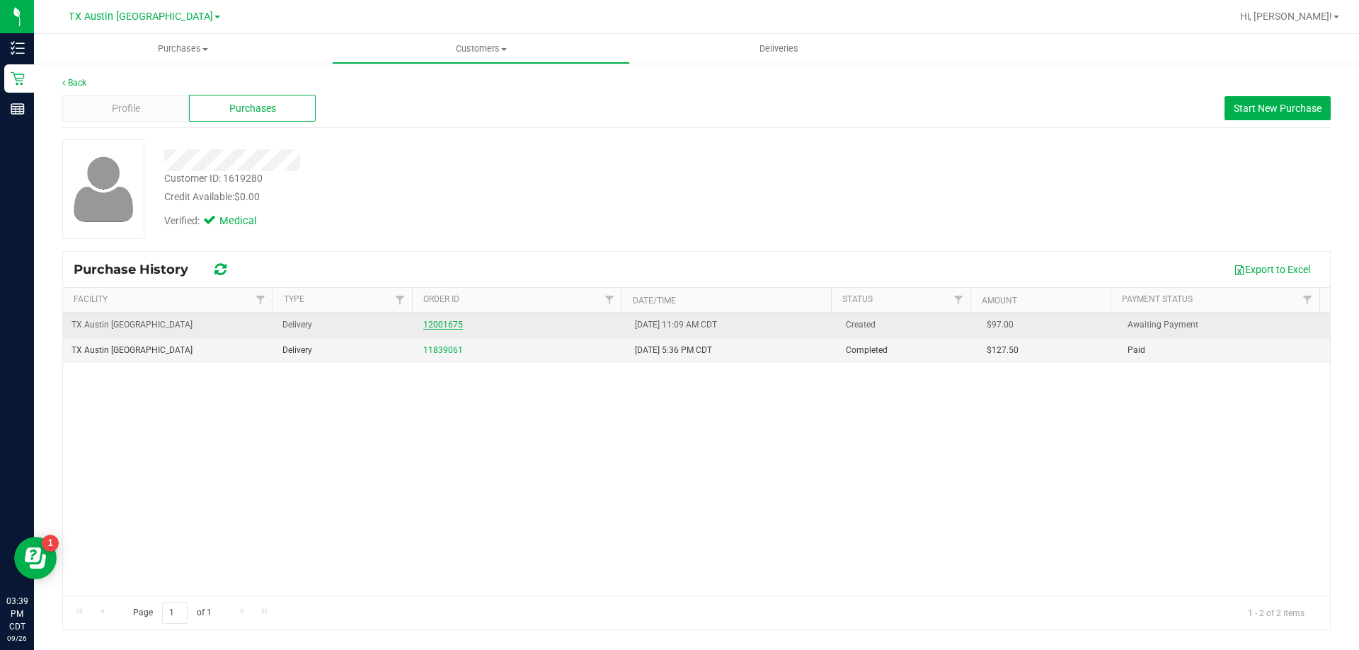
click at [452, 326] on link "12001675" at bounding box center [443, 325] width 40 height 10
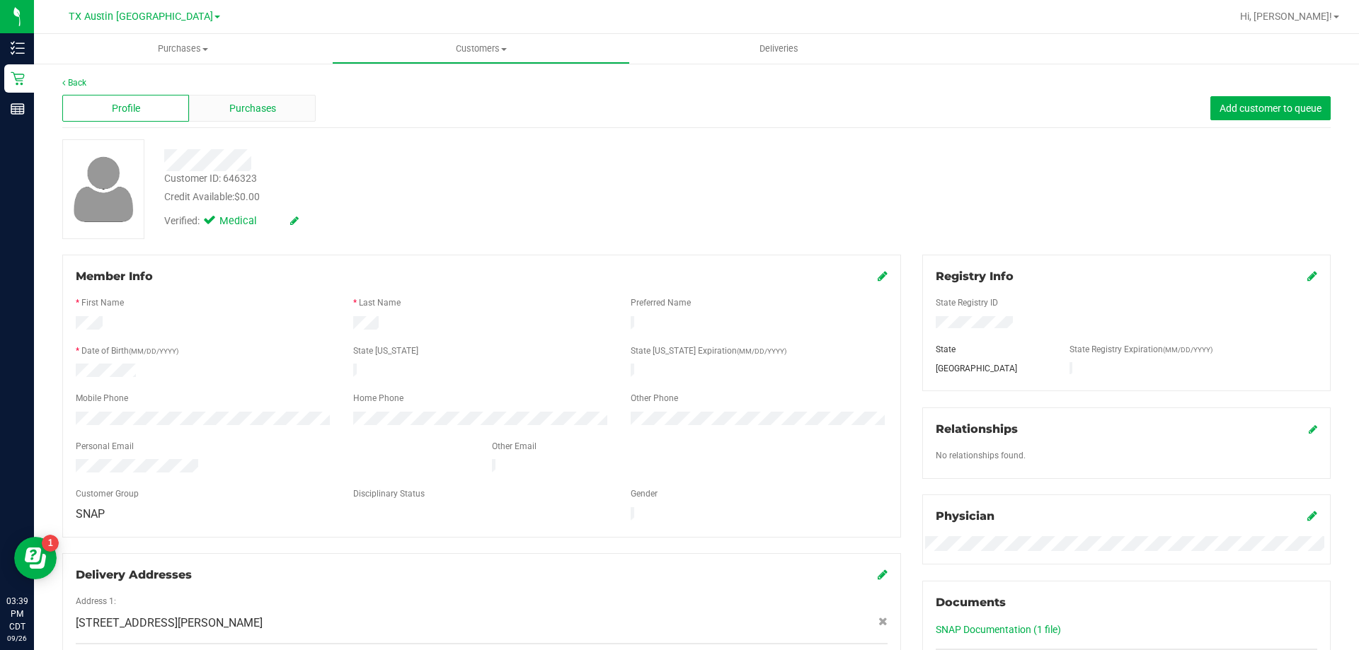
click at [270, 113] on span "Purchases" at bounding box center [252, 108] width 47 height 15
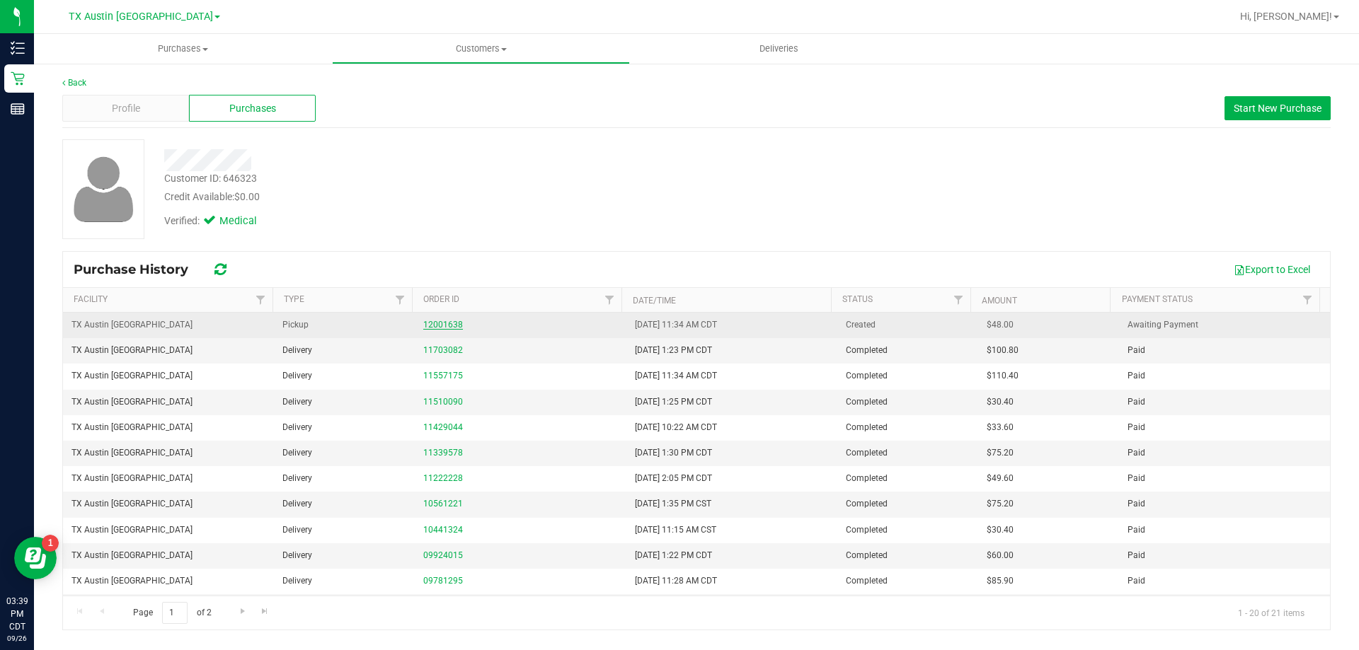
click at [435, 321] on link "12001638" at bounding box center [443, 325] width 40 height 10
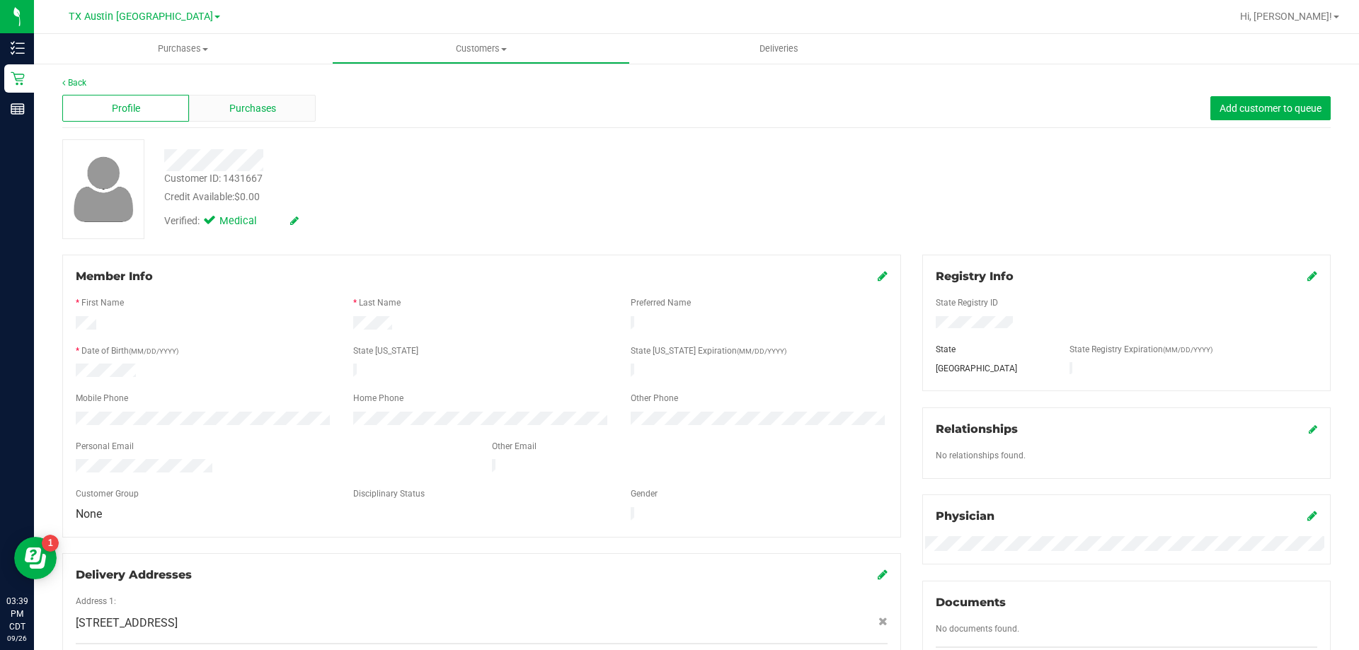
click at [291, 113] on div "Purchases" at bounding box center [252, 108] width 127 height 27
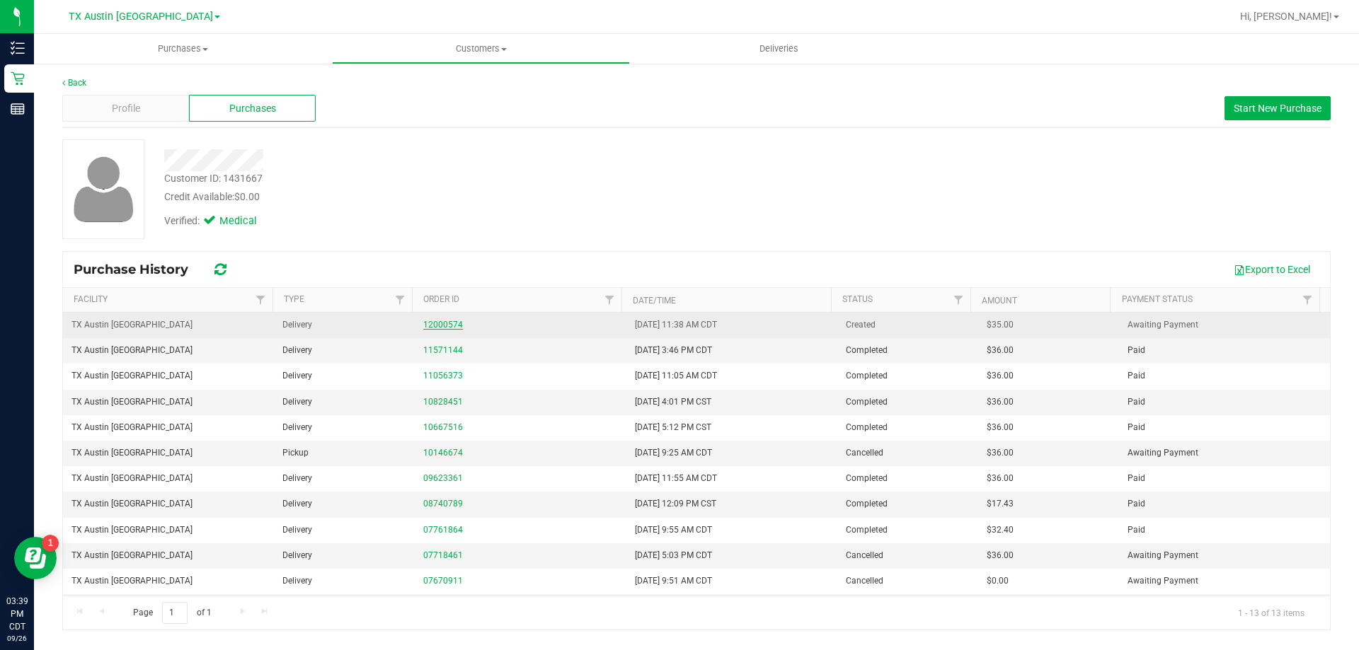
click at [454, 326] on link "12000574" at bounding box center [443, 325] width 40 height 10
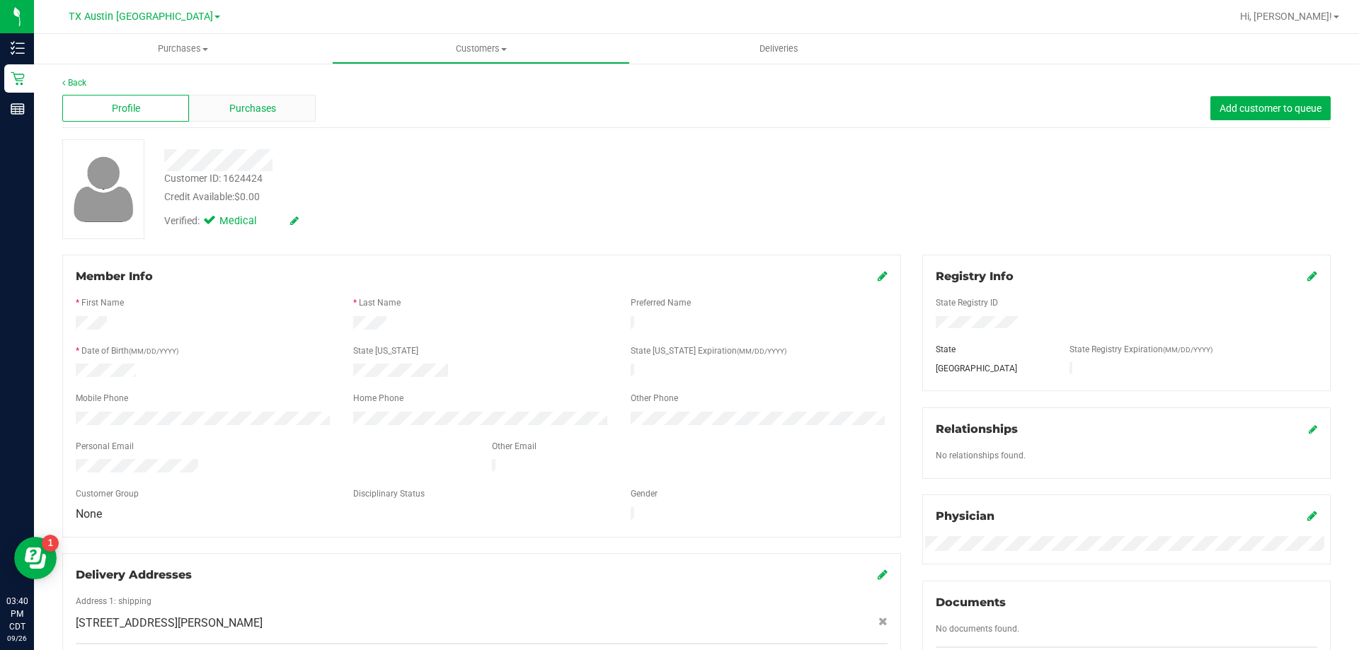
click at [278, 118] on div "Purchases" at bounding box center [252, 108] width 127 height 27
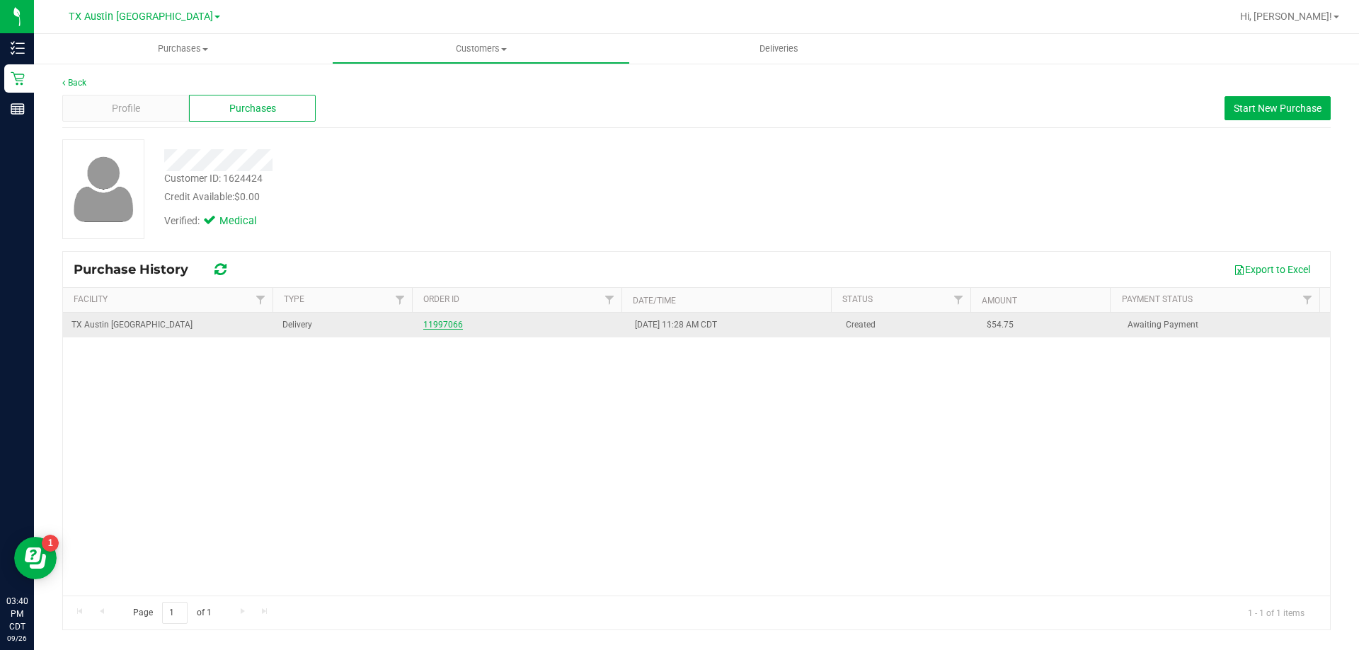
click at [430, 325] on link "11997066" at bounding box center [443, 325] width 40 height 10
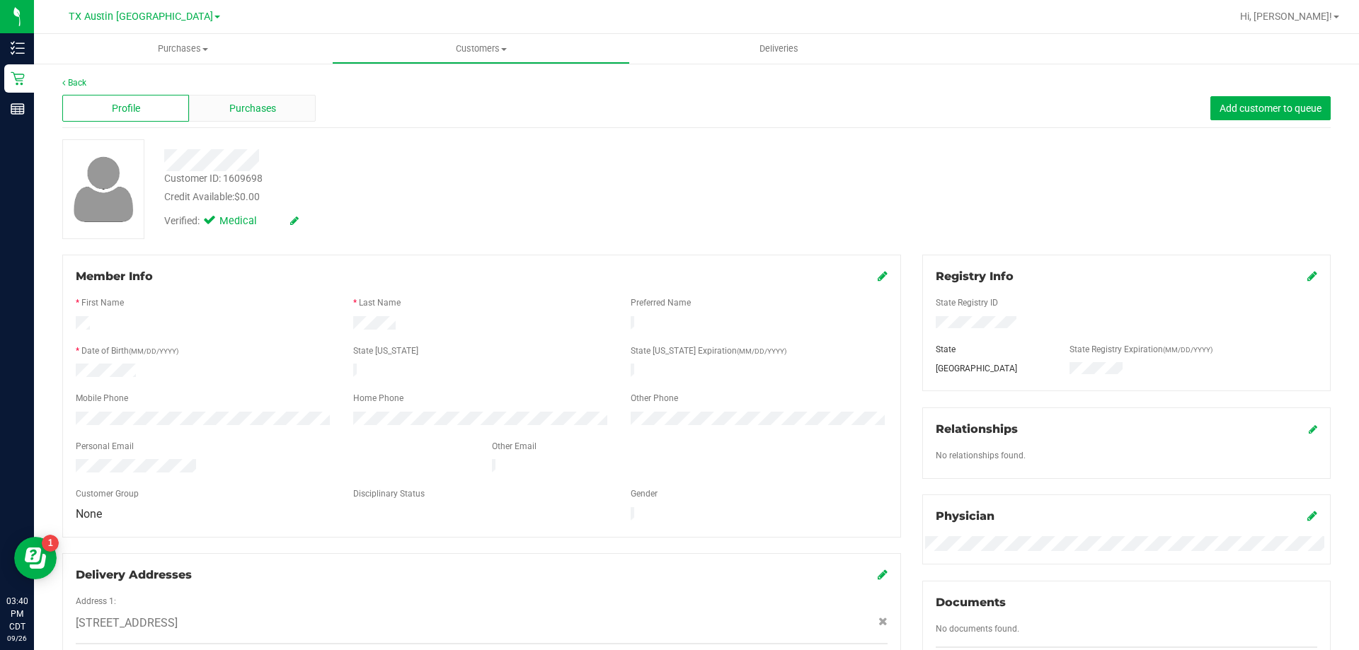
click at [281, 115] on div "Purchases" at bounding box center [252, 108] width 127 height 27
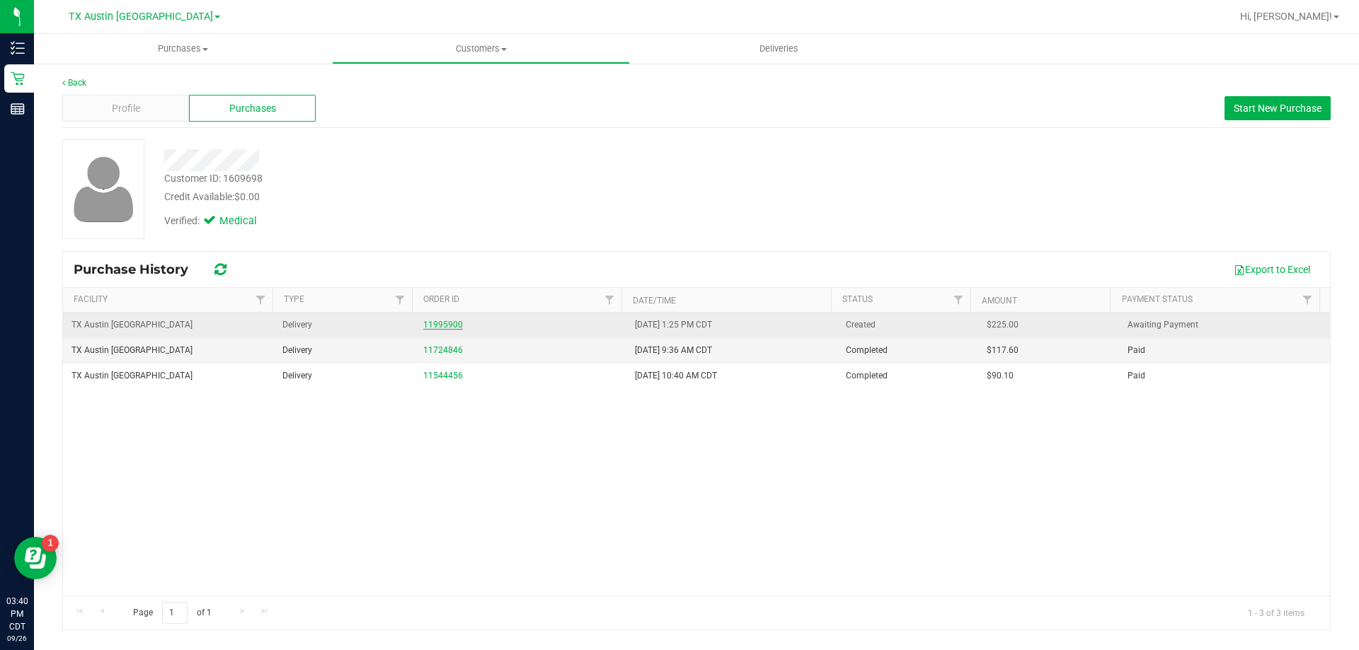
click at [450, 322] on link "11995900" at bounding box center [443, 325] width 40 height 10
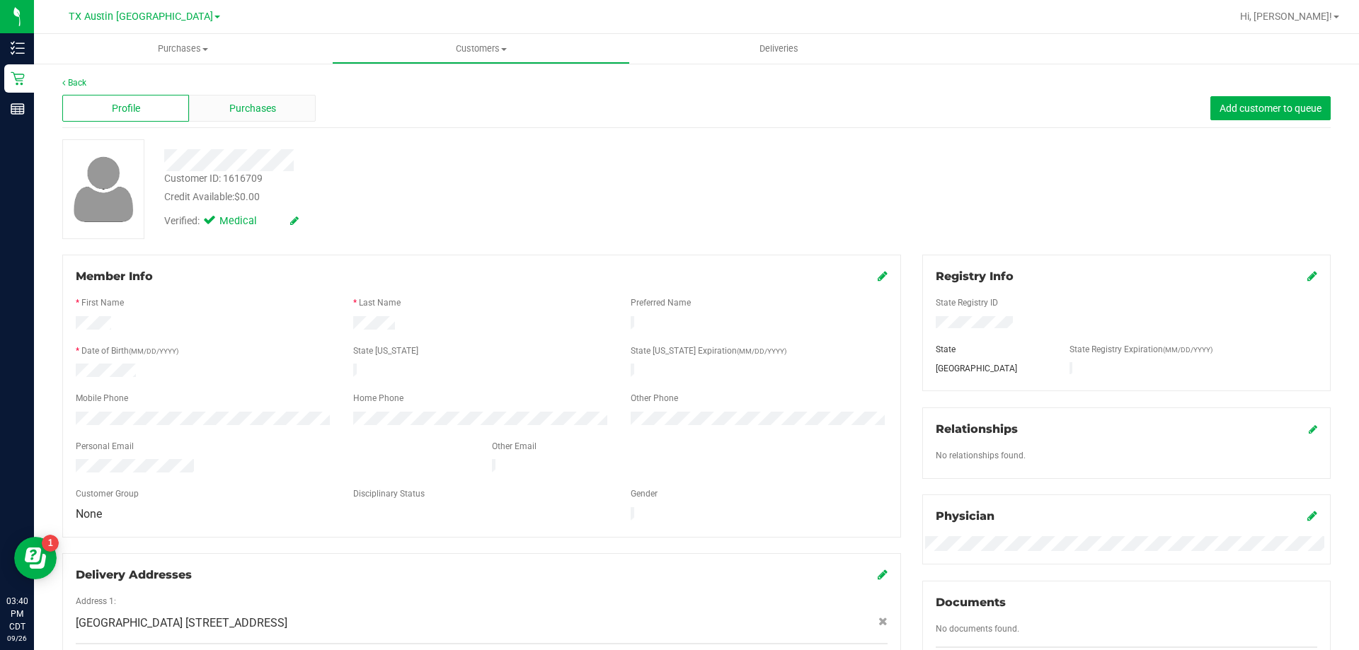
click at [274, 108] on span "Purchases" at bounding box center [252, 108] width 47 height 15
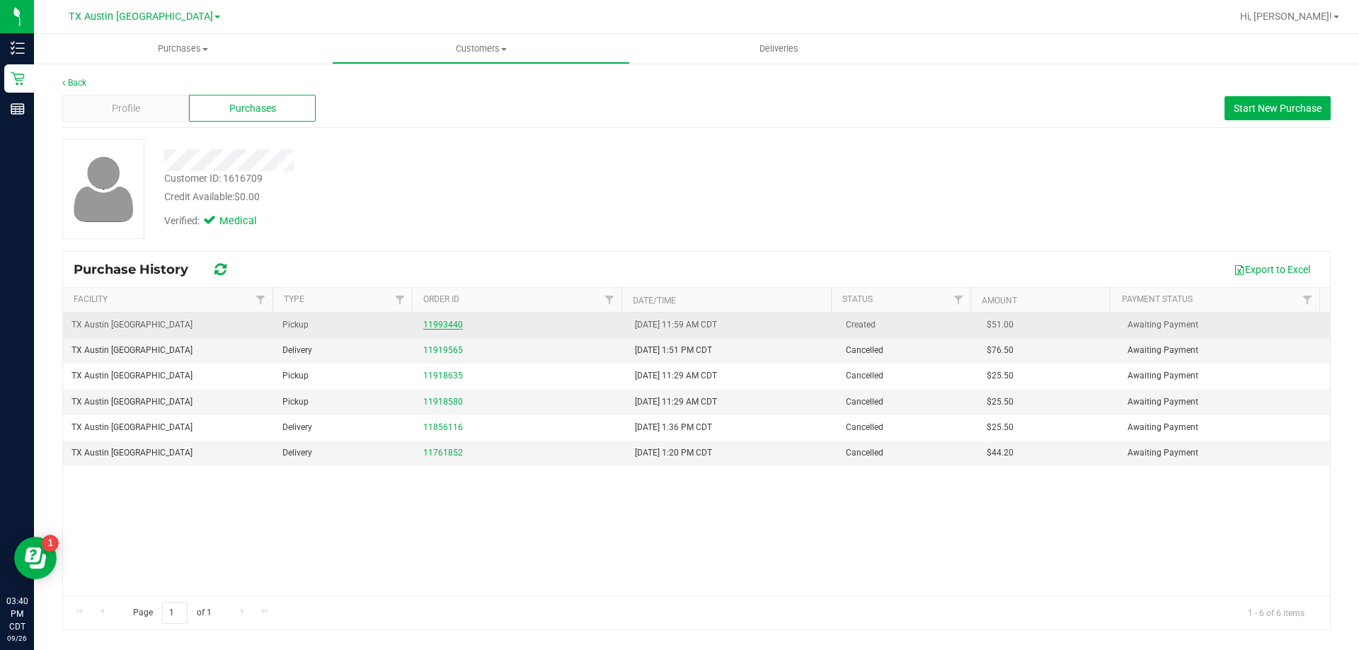
click at [437, 323] on link "11993440" at bounding box center [443, 325] width 40 height 10
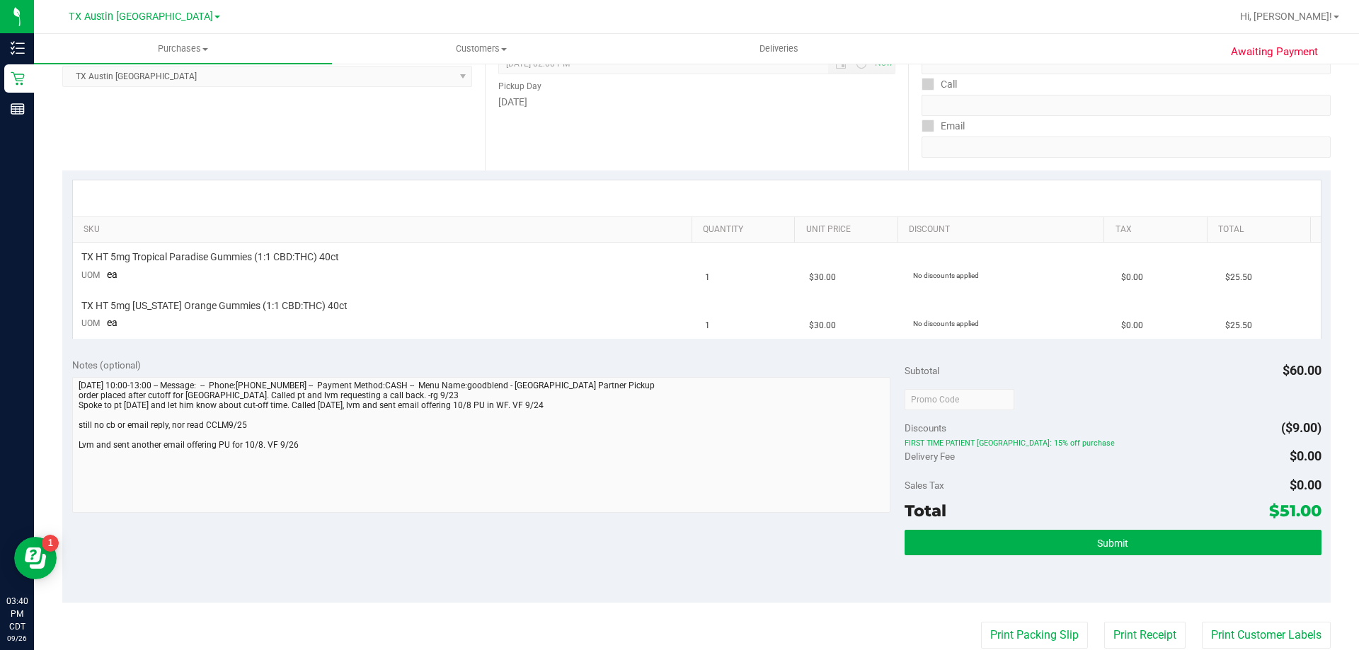
scroll to position [212, 0]
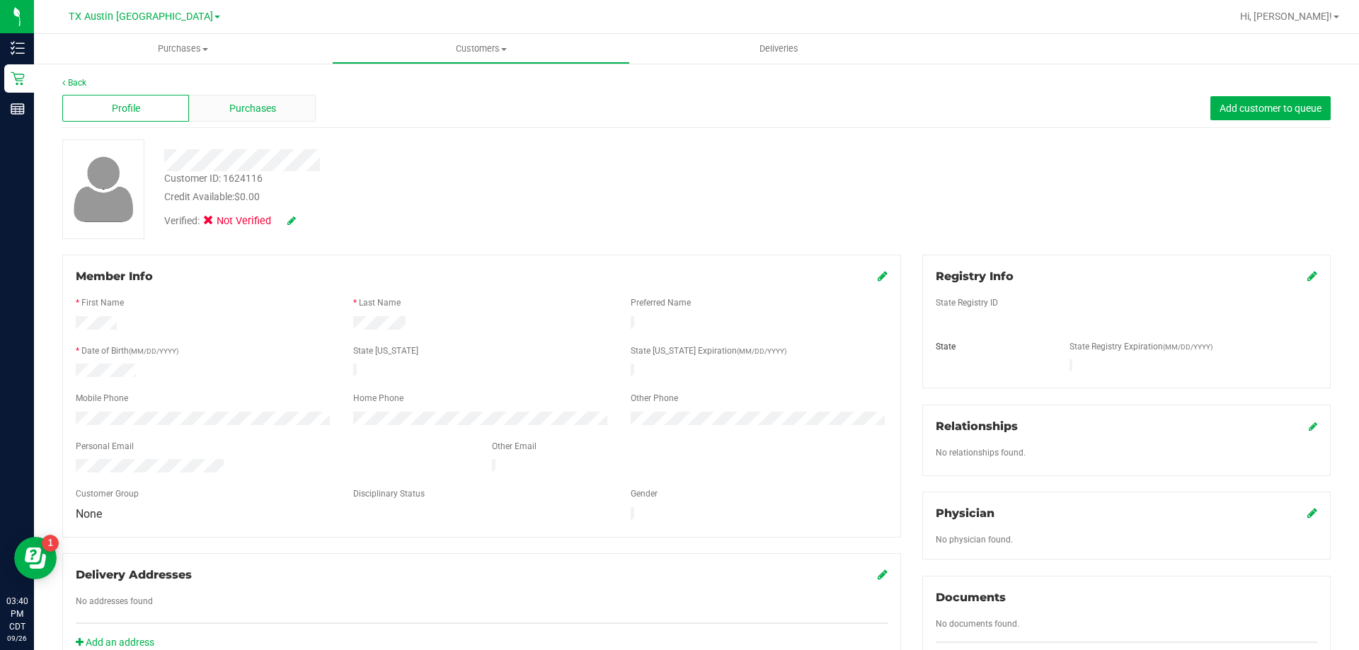
click at [275, 104] on div "Purchases" at bounding box center [252, 108] width 127 height 27
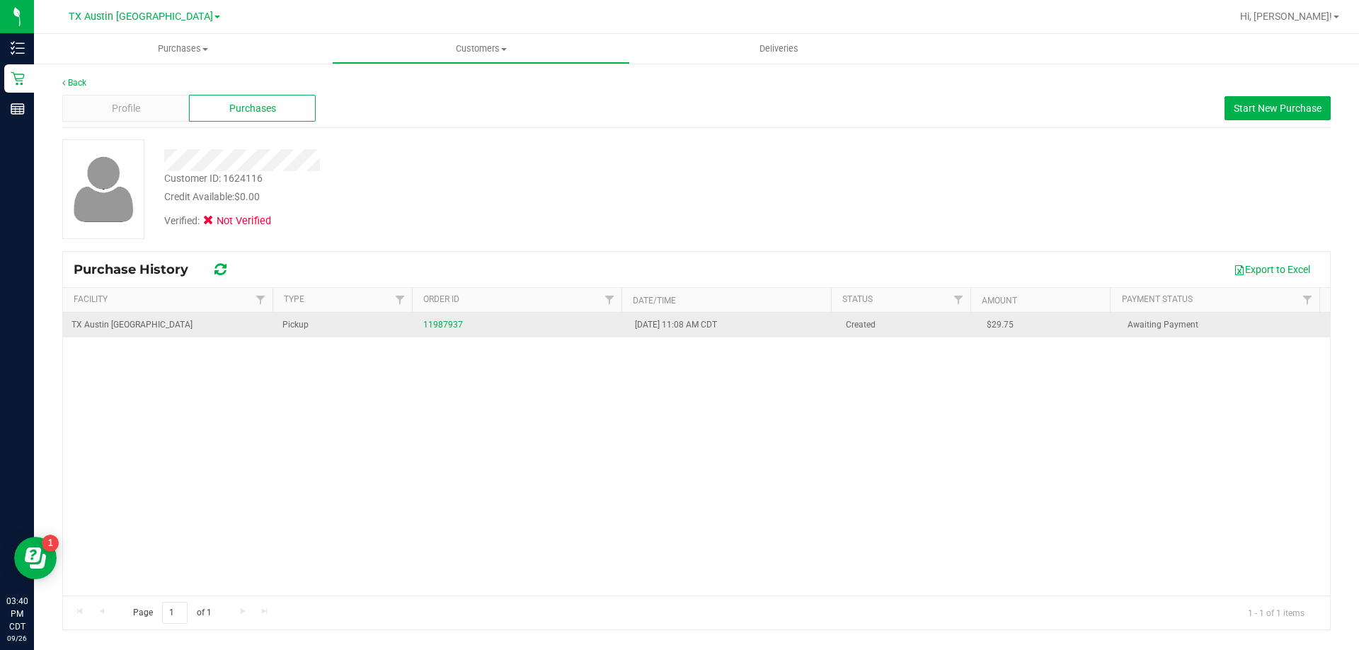
click at [454, 318] on div "11987937" at bounding box center [520, 324] width 194 height 13
click at [451, 322] on link "11987937" at bounding box center [443, 325] width 40 height 10
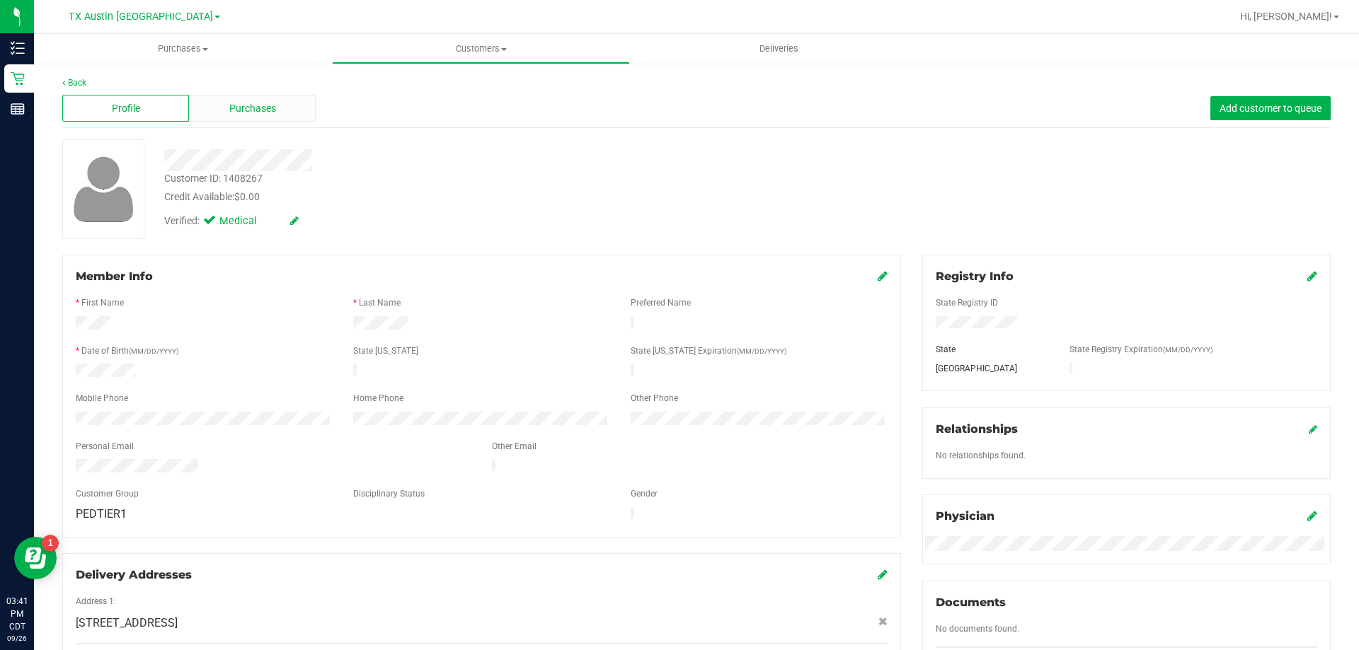
click at [304, 114] on div "Purchases" at bounding box center [252, 108] width 127 height 27
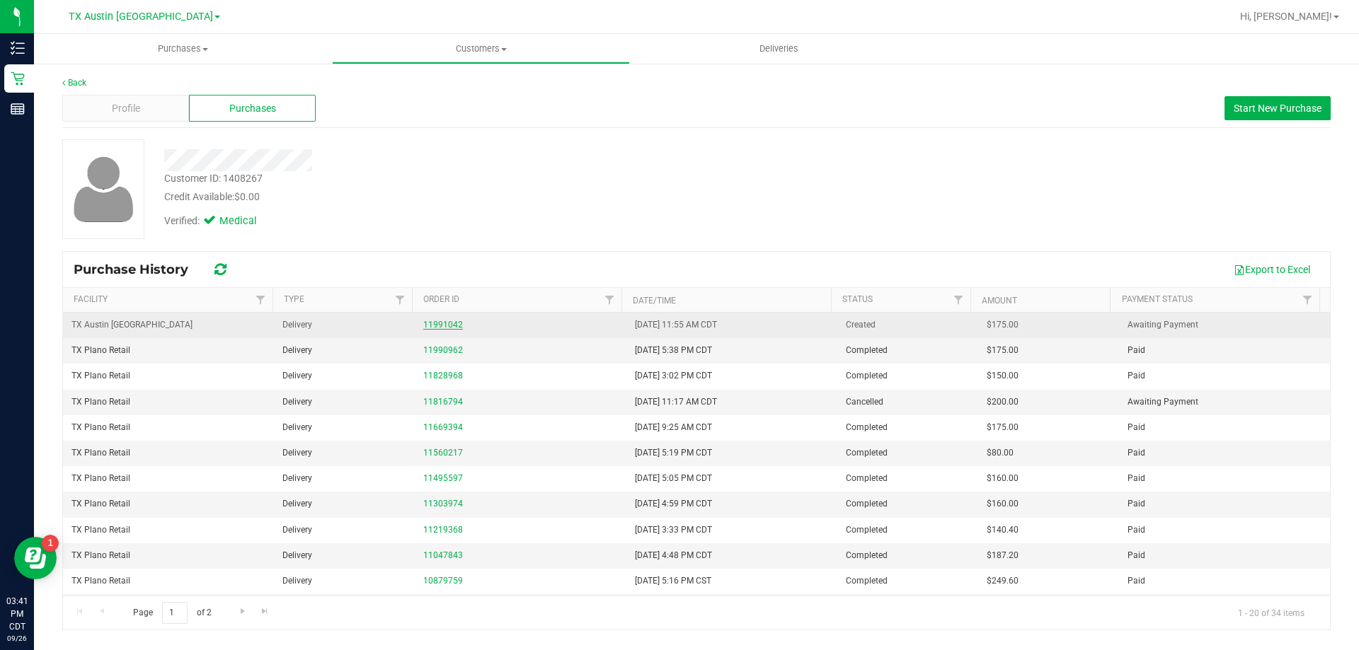
click at [438, 328] on link "11991042" at bounding box center [443, 325] width 40 height 10
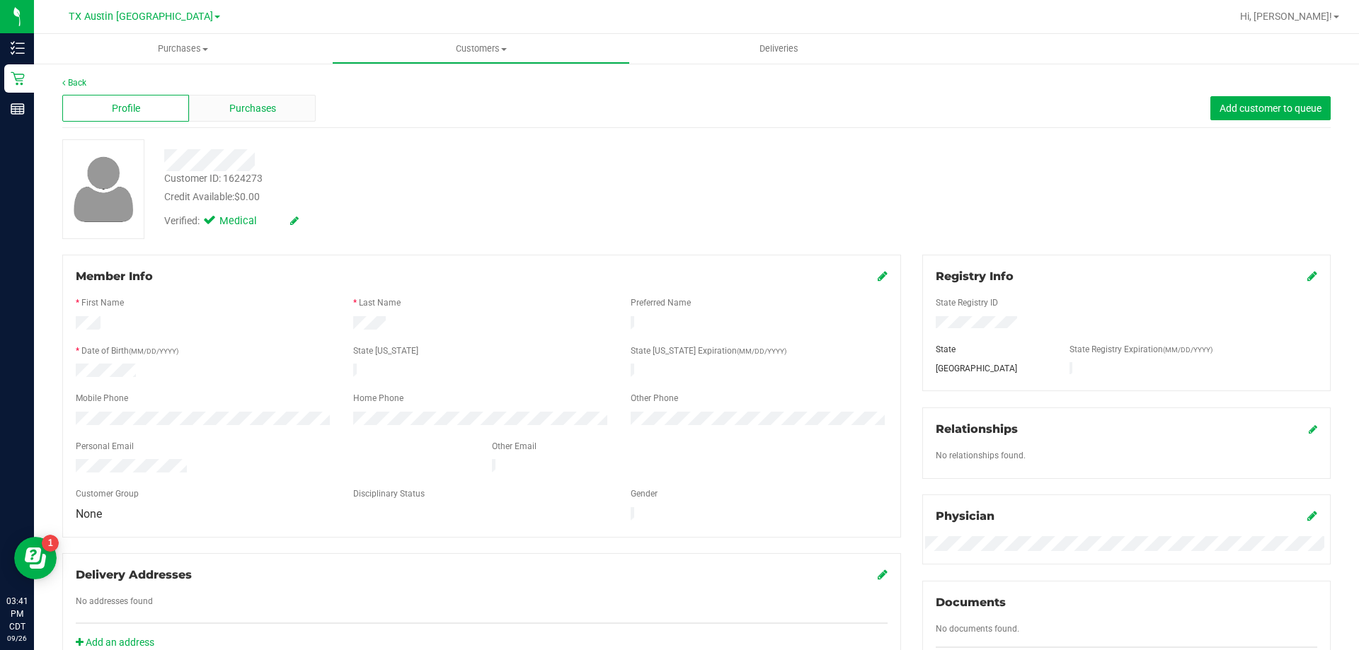
click at [251, 115] on span "Purchases" at bounding box center [252, 108] width 47 height 15
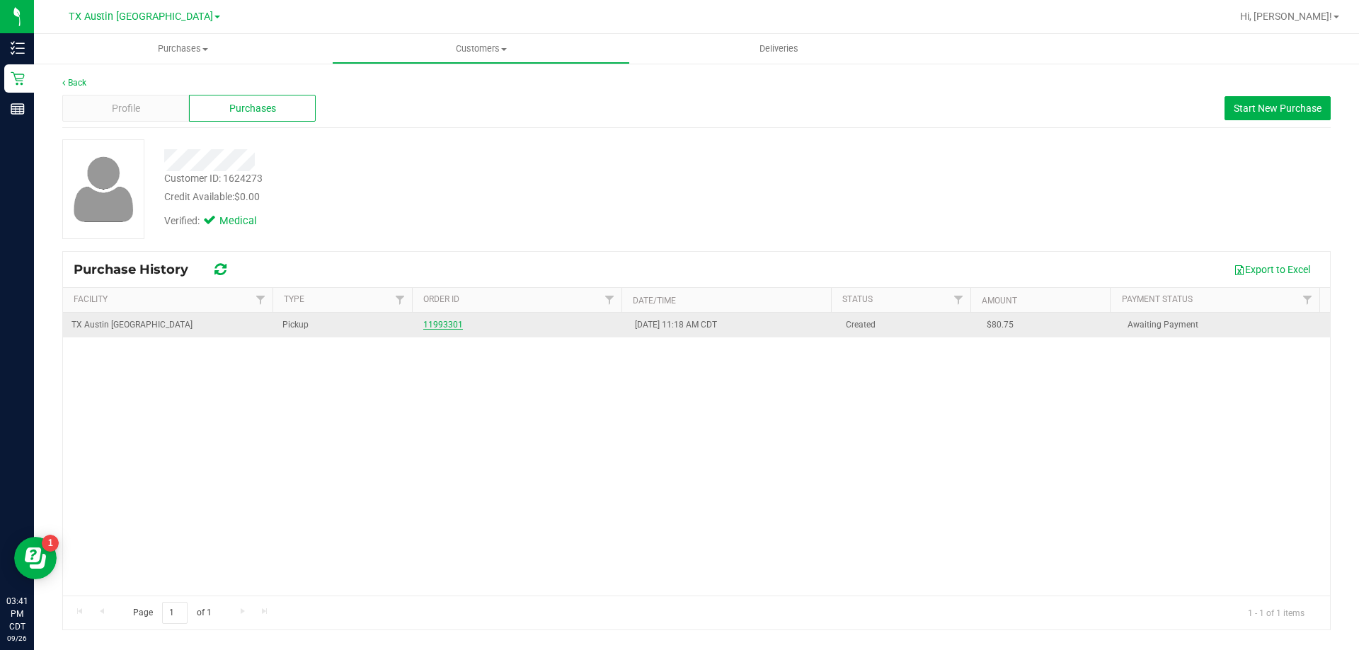
click at [452, 323] on link "11993301" at bounding box center [443, 325] width 40 height 10
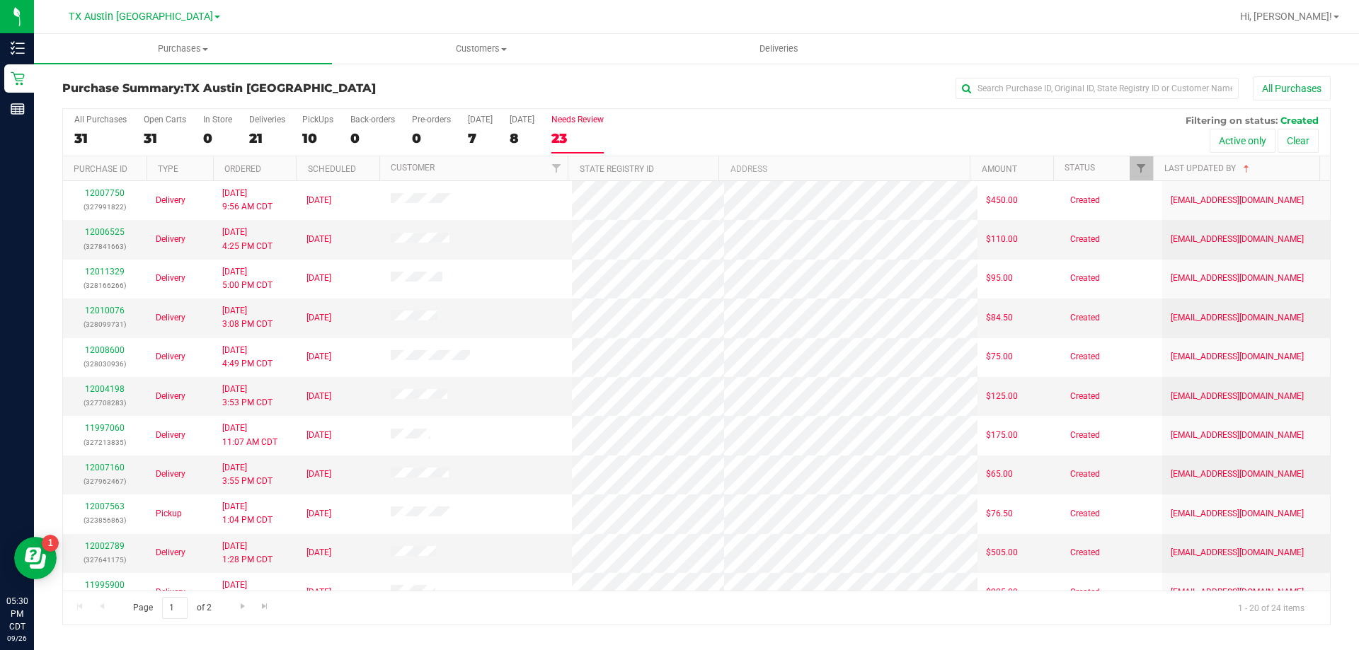
click at [582, 123] on div "Needs Review" at bounding box center [577, 120] width 52 height 10
click at [0, 0] on input "Needs Review 23" at bounding box center [0, 0] width 0 height 0
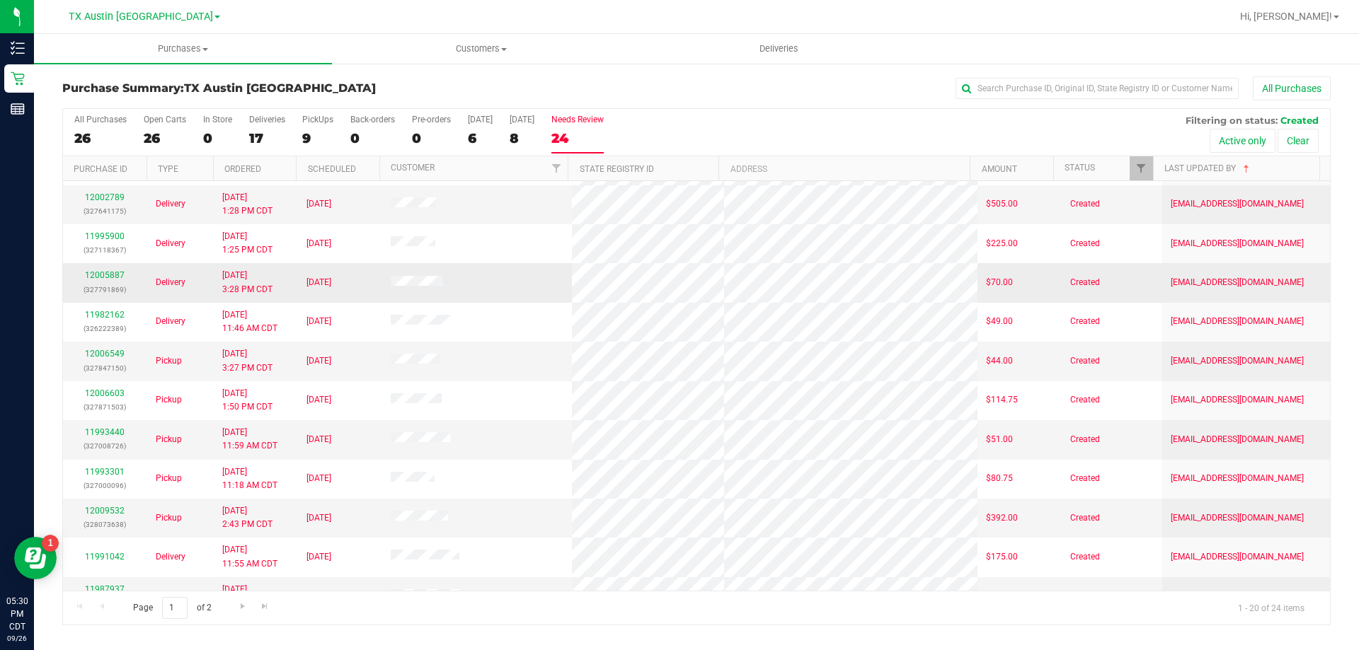
scroll to position [374, 0]
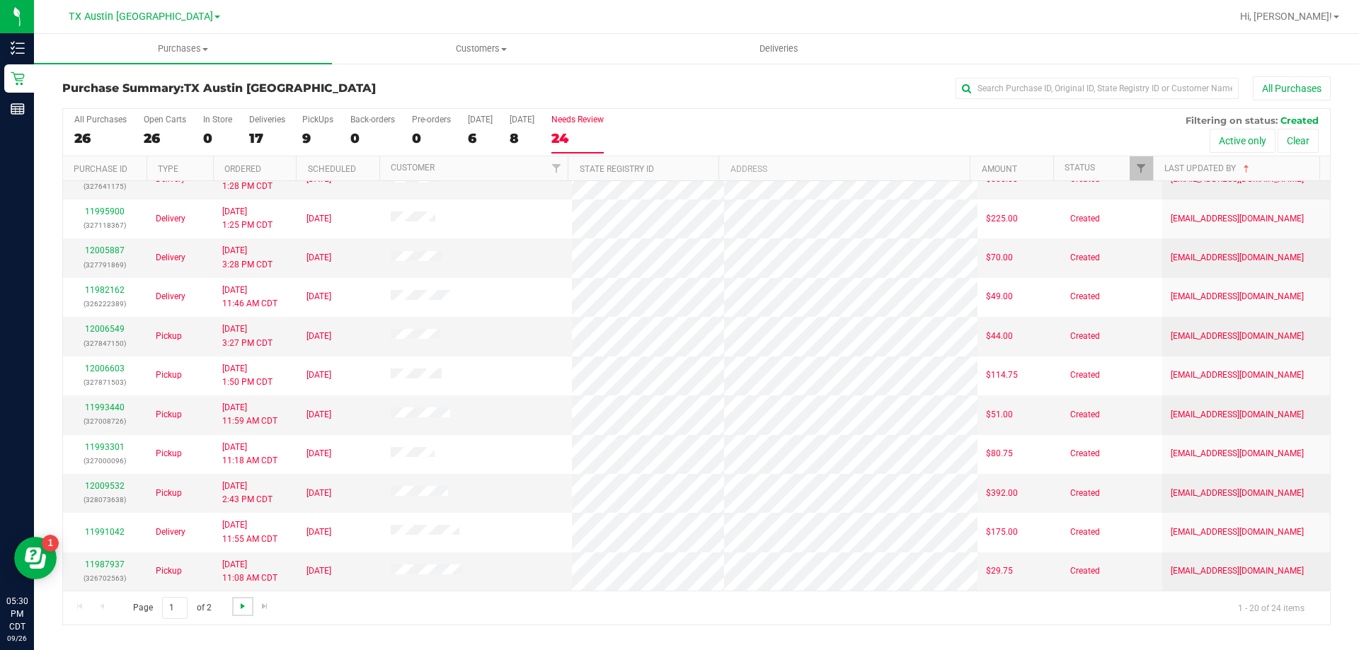
click at [240, 611] on span "Go to the next page" at bounding box center [242, 606] width 11 height 11
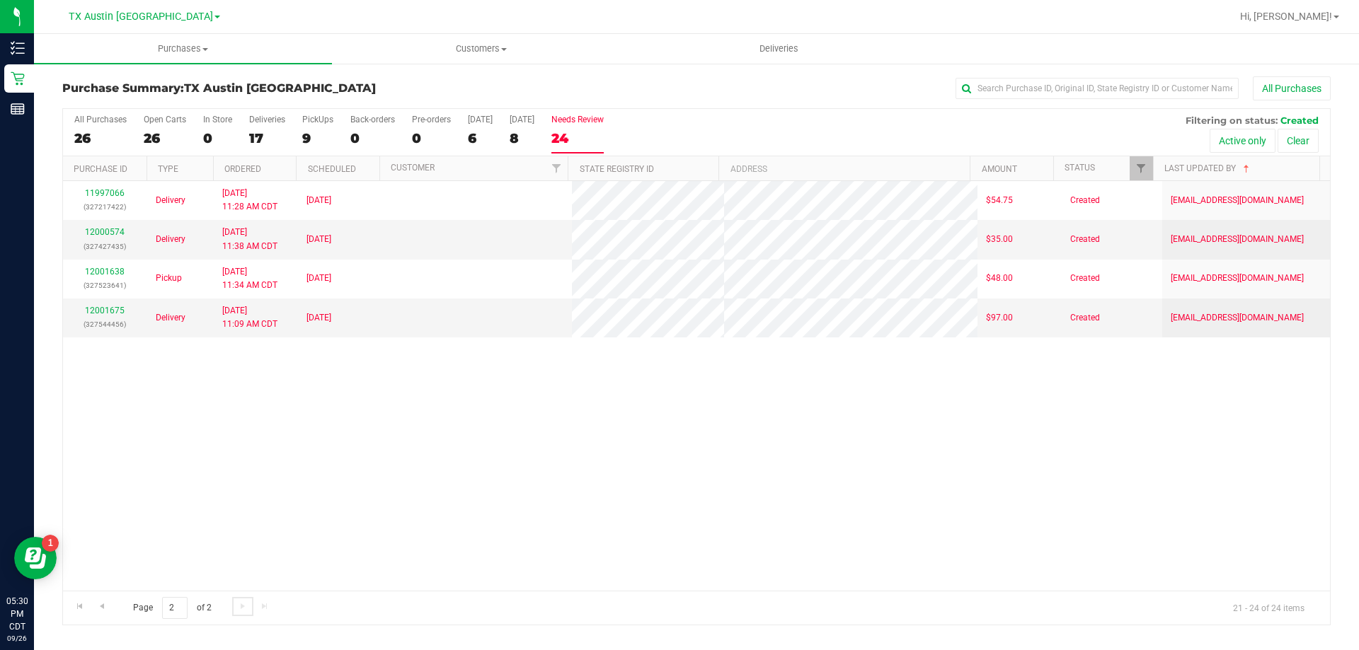
scroll to position [0, 0]
click at [99, 606] on span "Go to the previous page" at bounding box center [101, 606] width 11 height 11
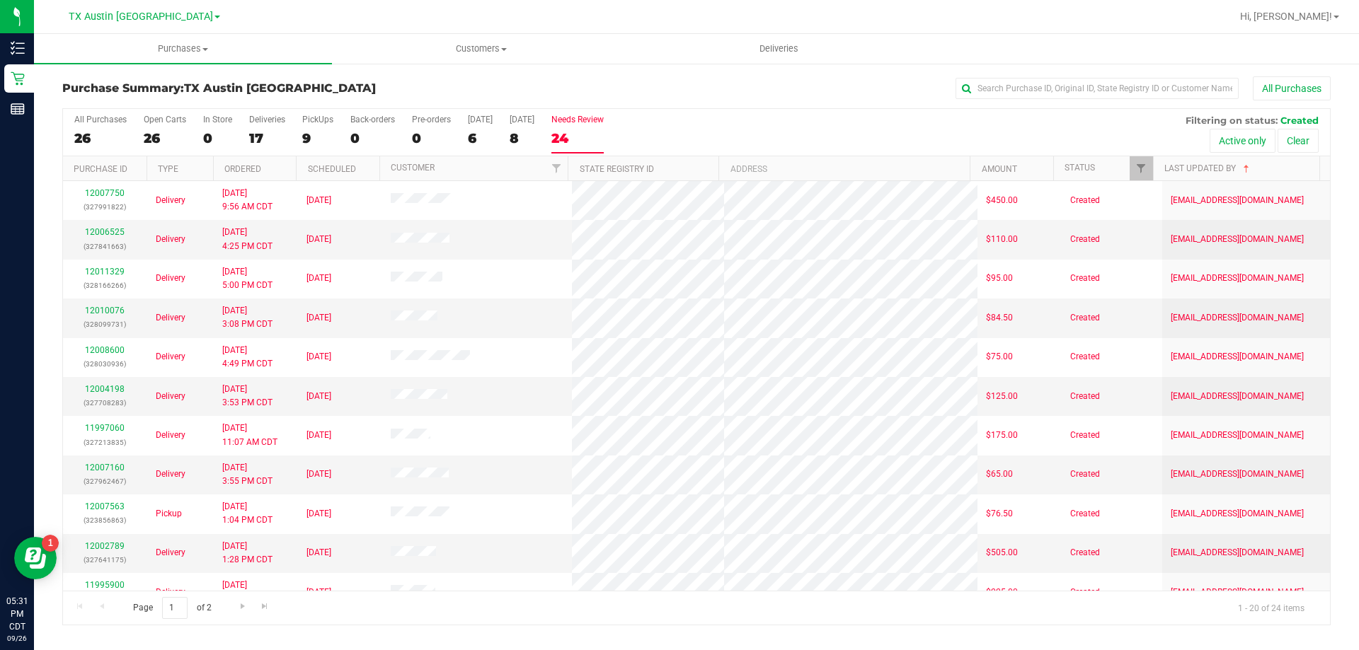
drag, startPoint x: 433, startPoint y: 272, endPoint x: 701, endPoint y: 73, distance: 333.7
click at [701, 73] on div "Purchase Summary: TX Austin DC All Purchases All Purchases 26 Open Carts 26 In …" at bounding box center [696, 350] width 1325 height 577
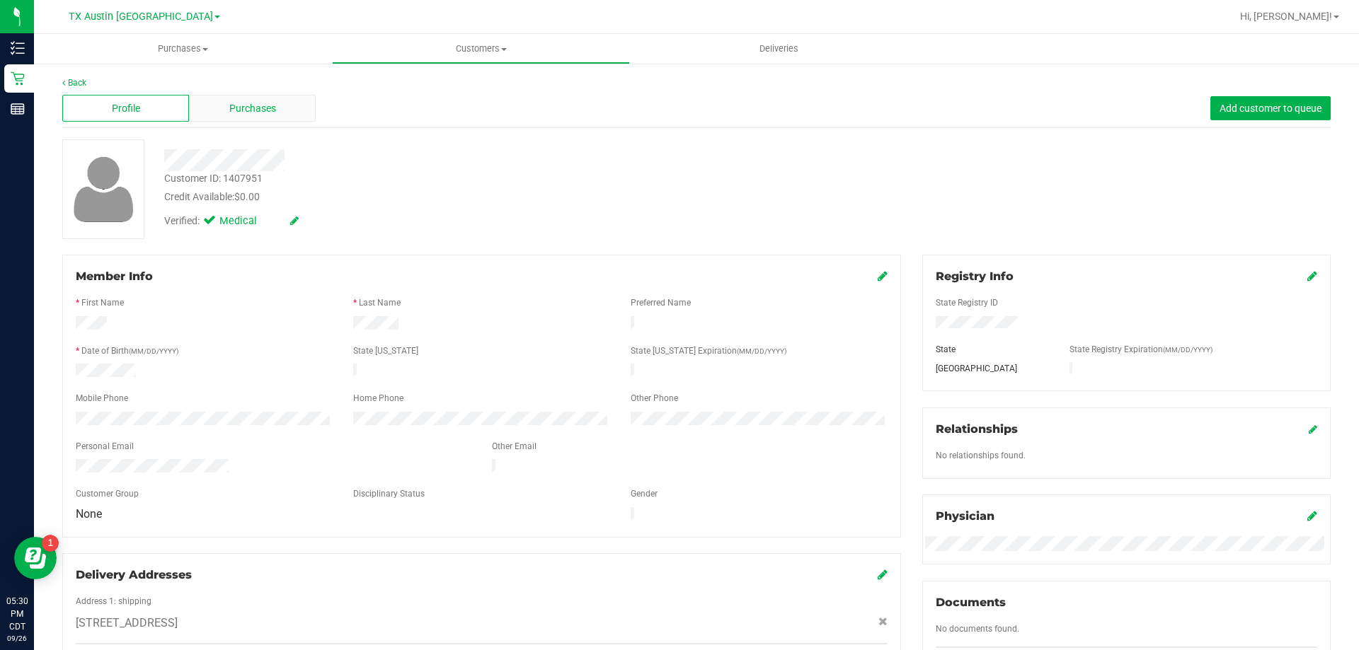
click at [241, 105] on span "Purchases" at bounding box center [252, 108] width 47 height 15
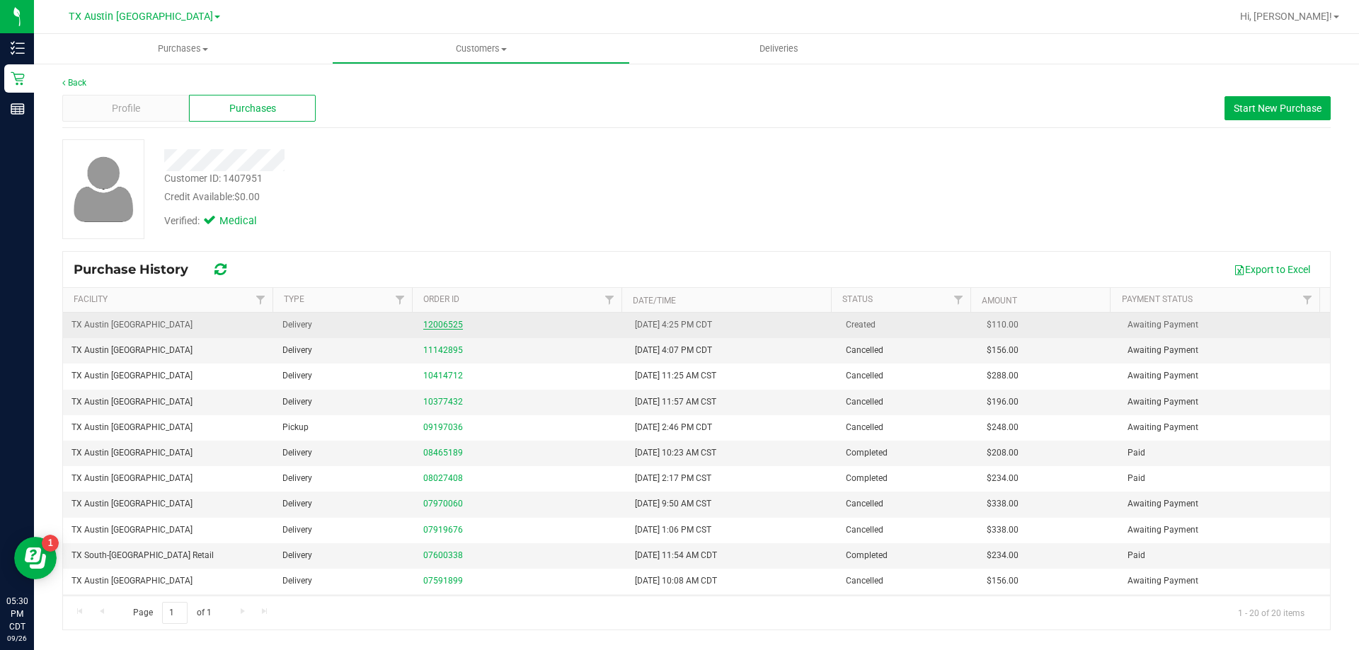
click at [444, 322] on link "12006525" at bounding box center [443, 325] width 40 height 10
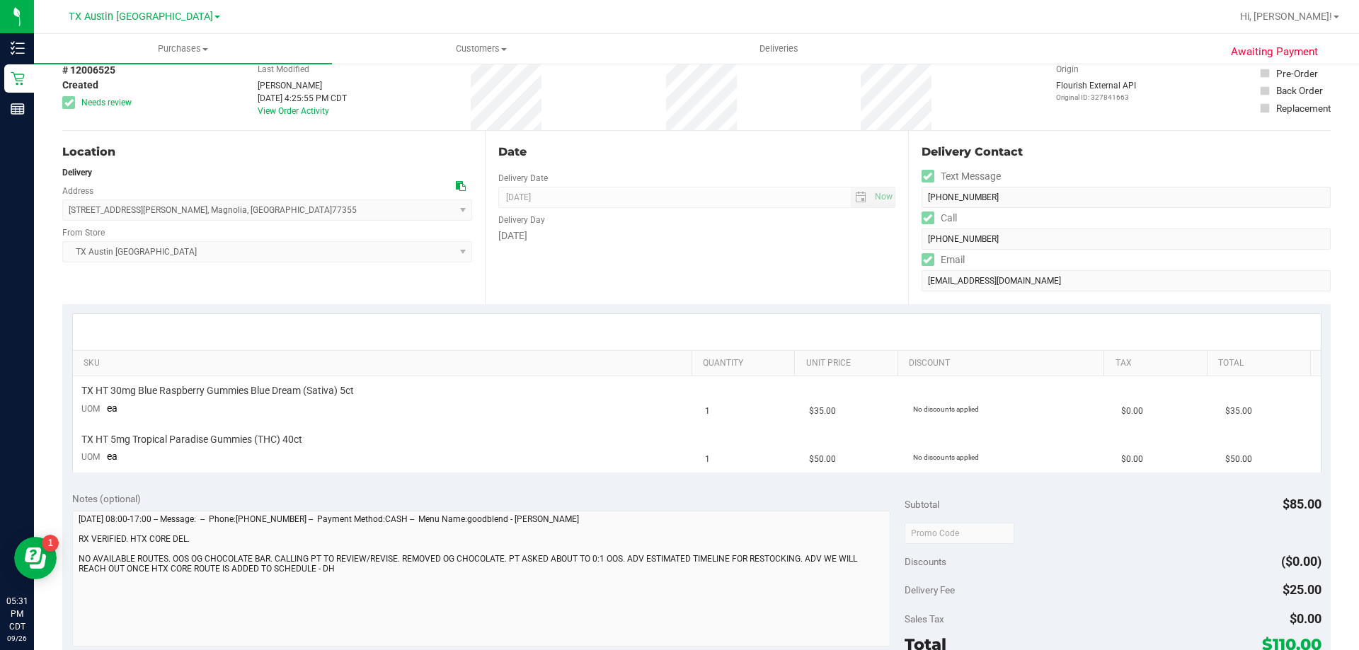
scroll to position [142, 0]
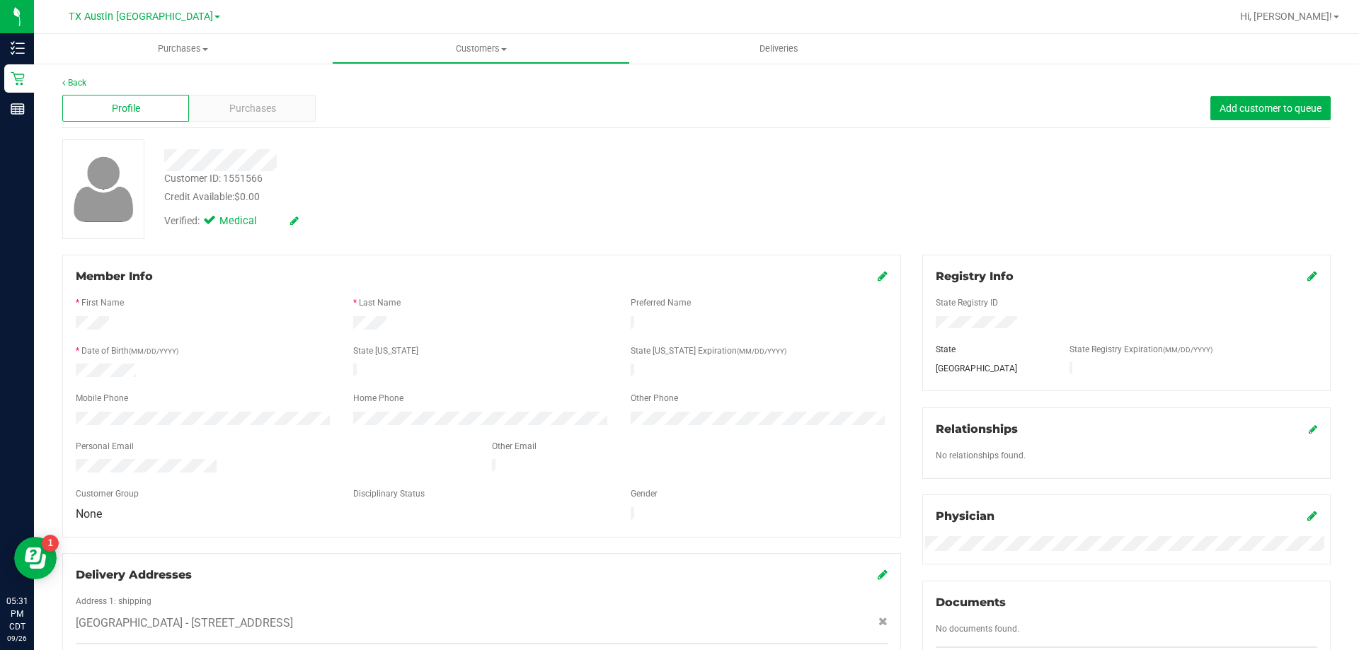
click at [266, 132] on div "Back Profile Purchases Add customer to queue Customer ID: 1551566 Credit Availa…" at bounding box center [696, 598] width 1268 height 1045
click at [272, 108] on span "Purchases" at bounding box center [252, 108] width 47 height 15
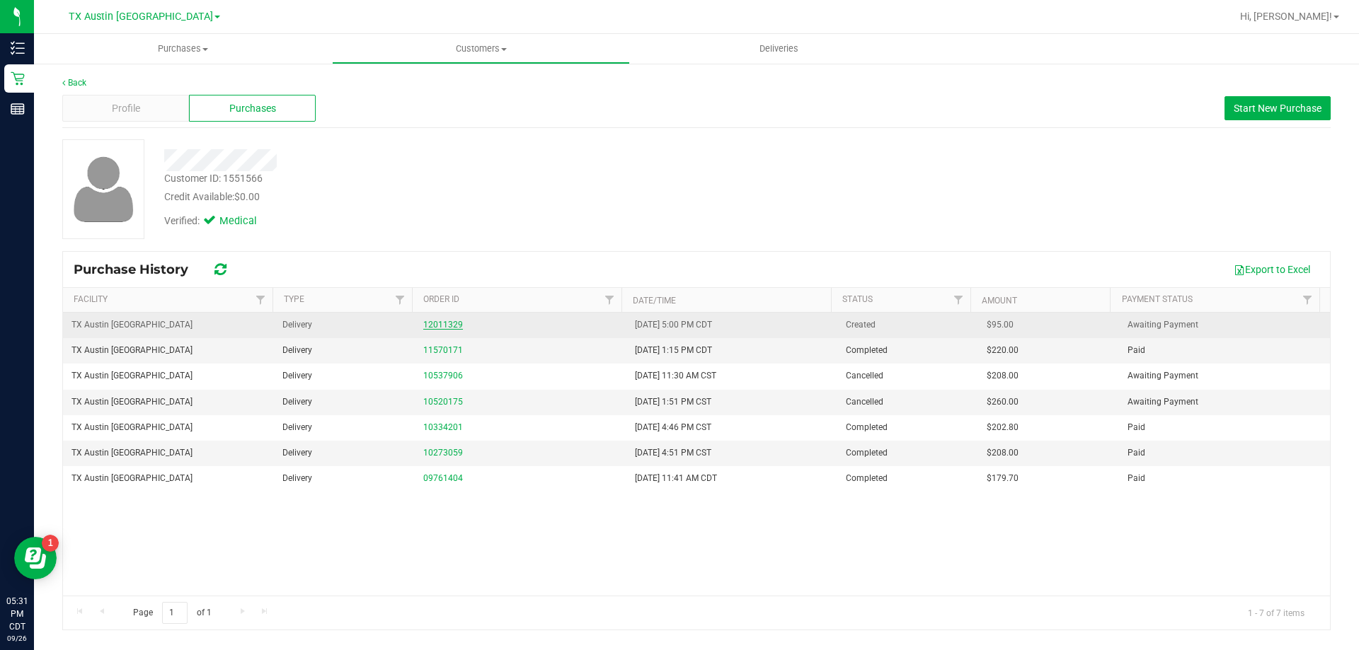
click at [444, 322] on link "12011329" at bounding box center [443, 325] width 40 height 10
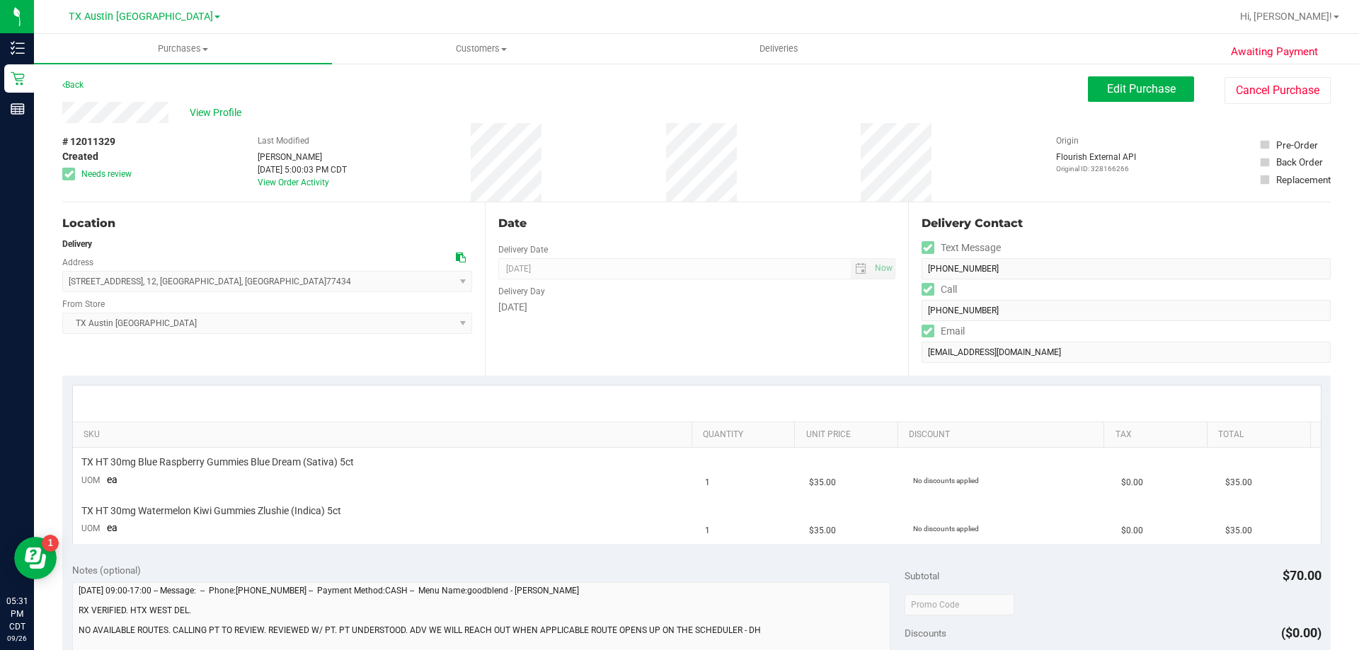
scroll to position [71, 0]
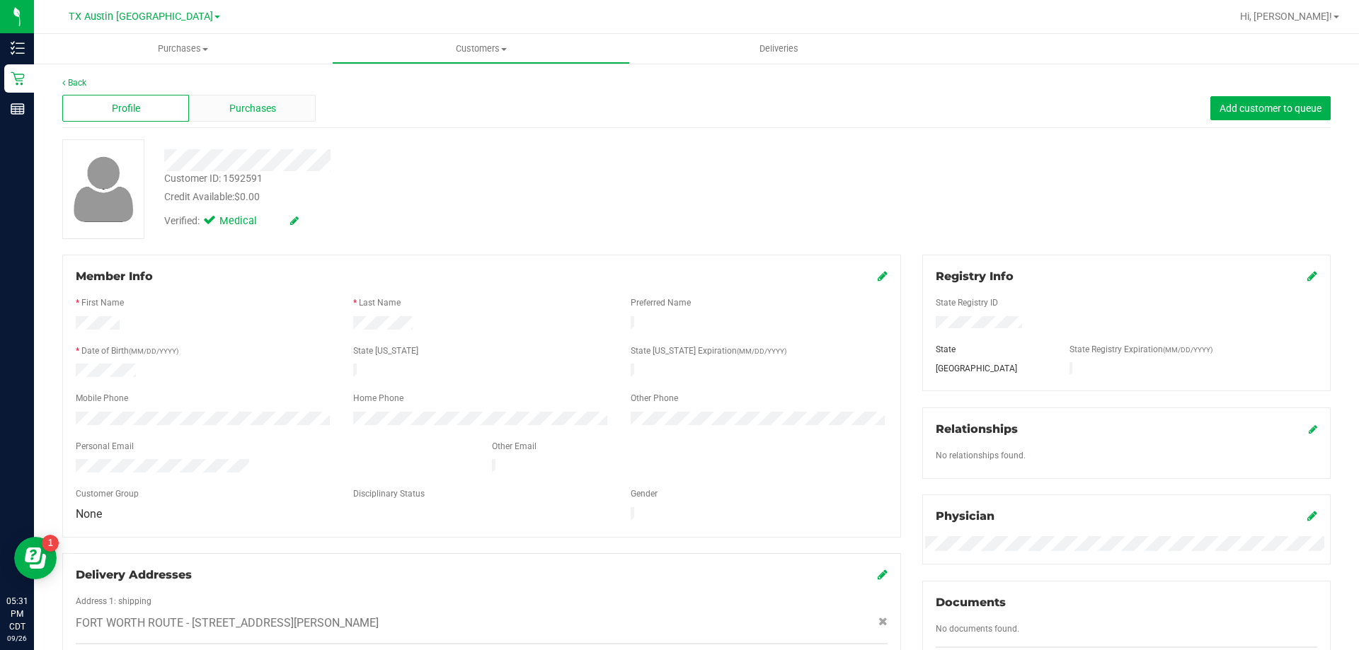
click at [294, 109] on div "Purchases" at bounding box center [252, 108] width 127 height 27
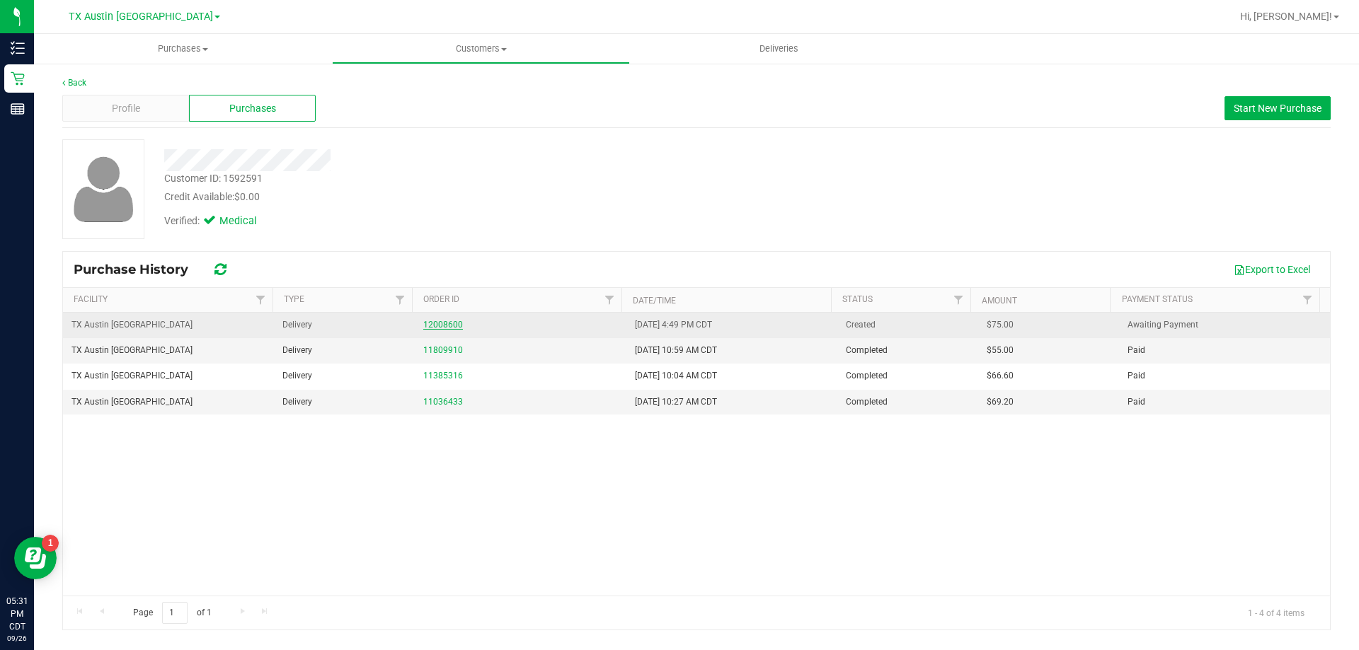
click at [454, 325] on link "12008600" at bounding box center [443, 325] width 40 height 10
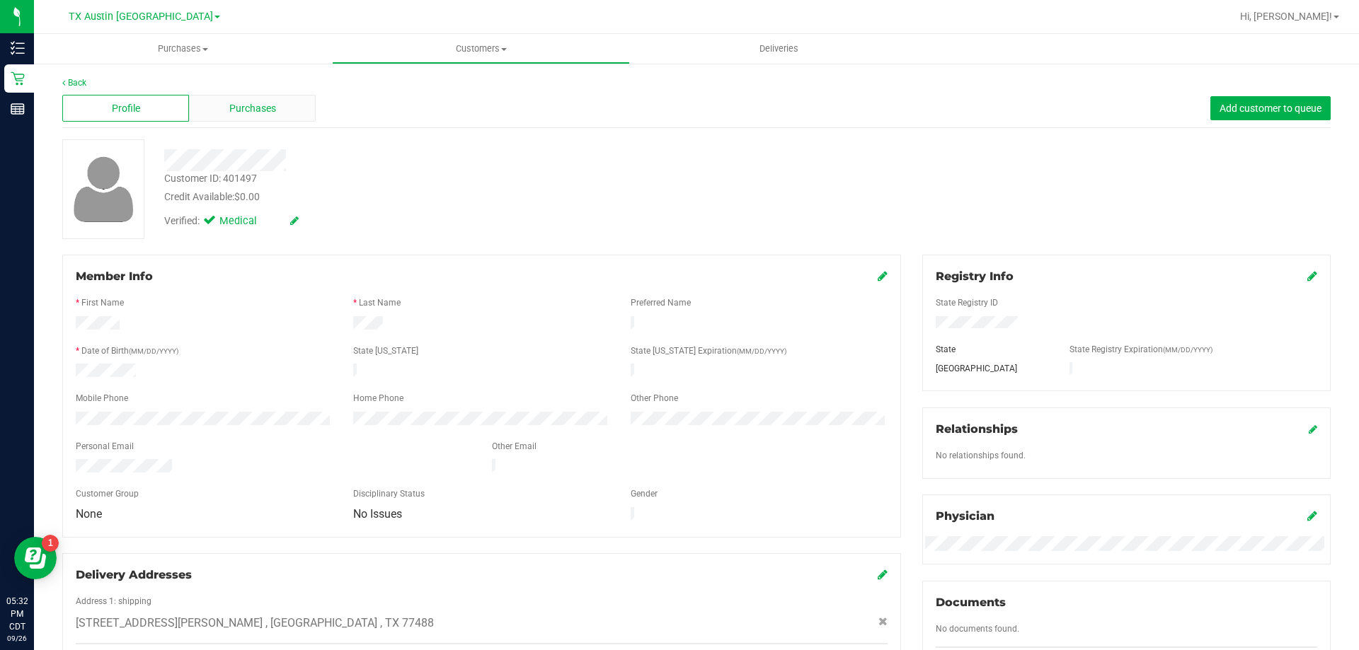
click at [276, 115] on div "Purchases" at bounding box center [252, 108] width 127 height 27
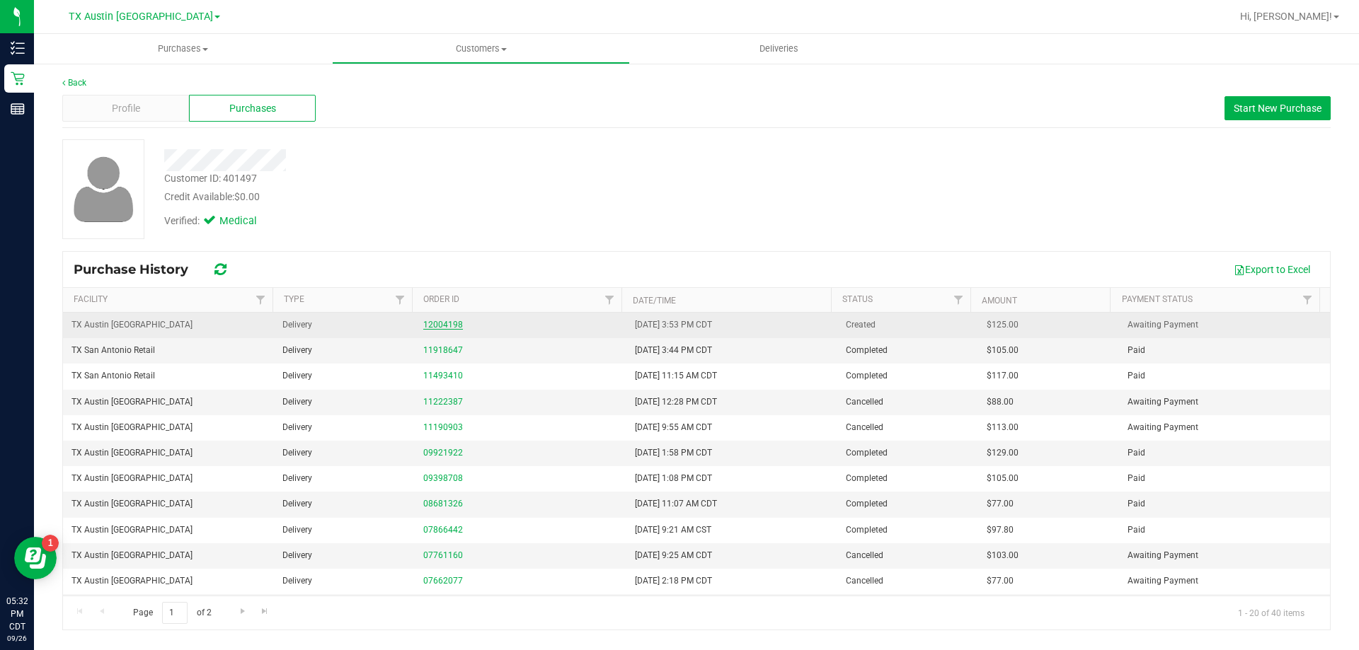
click at [434, 323] on link "12004198" at bounding box center [443, 325] width 40 height 10
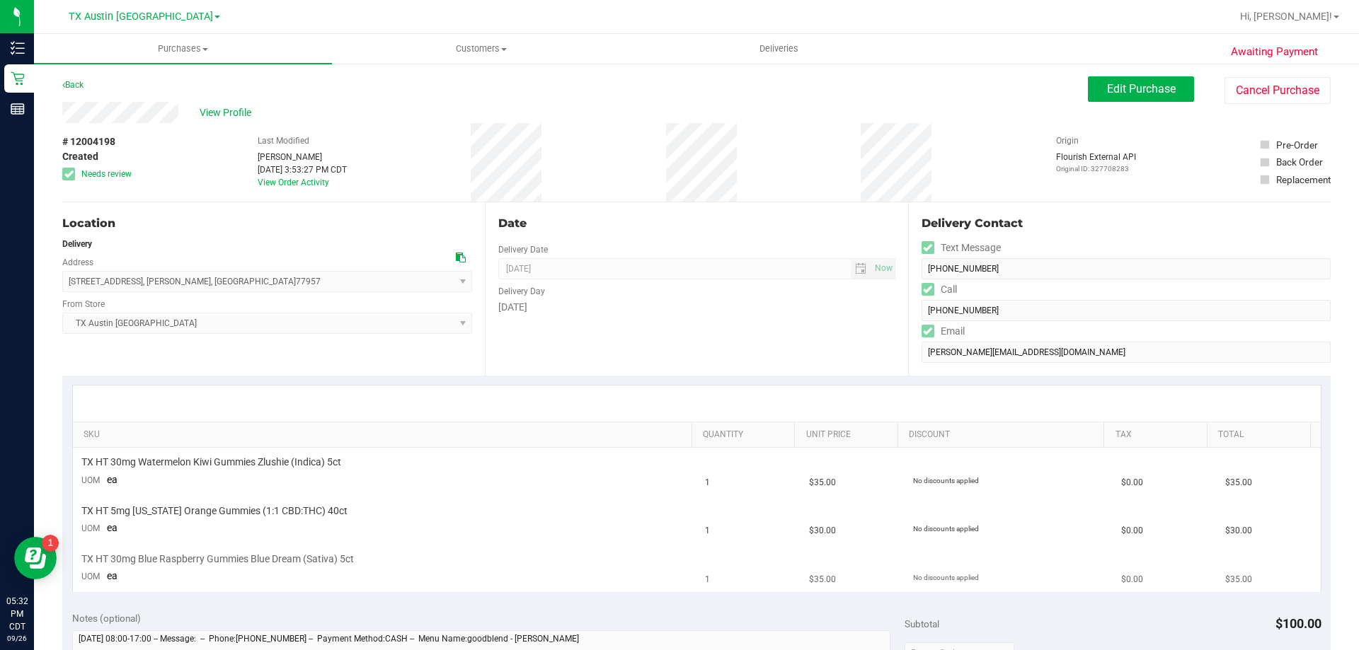
scroll to position [71, 0]
